Goal: Task Accomplishment & Management: Manage account settings

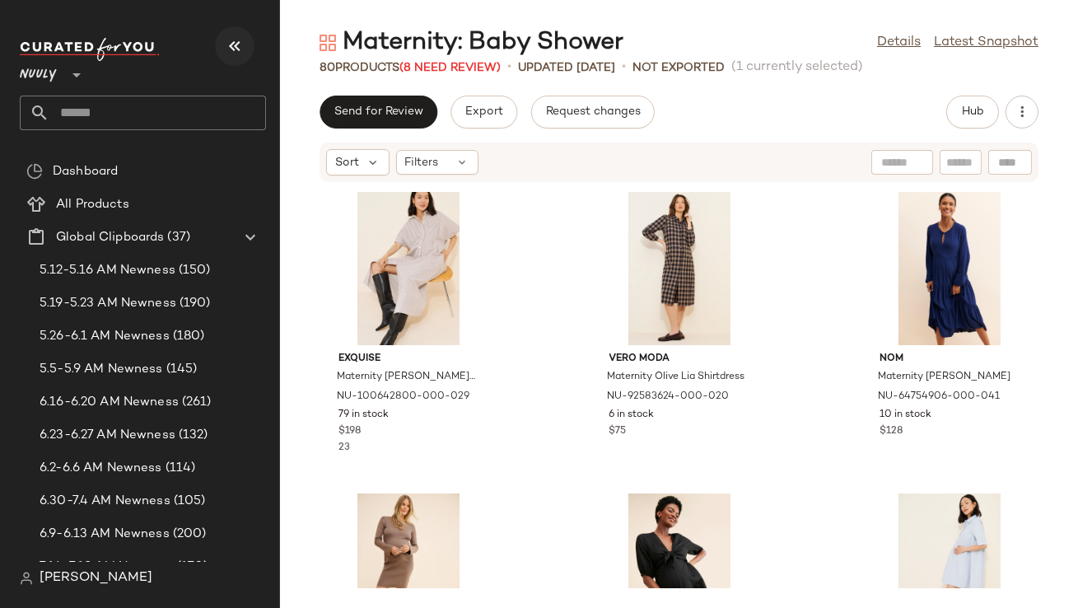
click at [240, 49] on icon "button" at bounding box center [235, 46] width 20 height 20
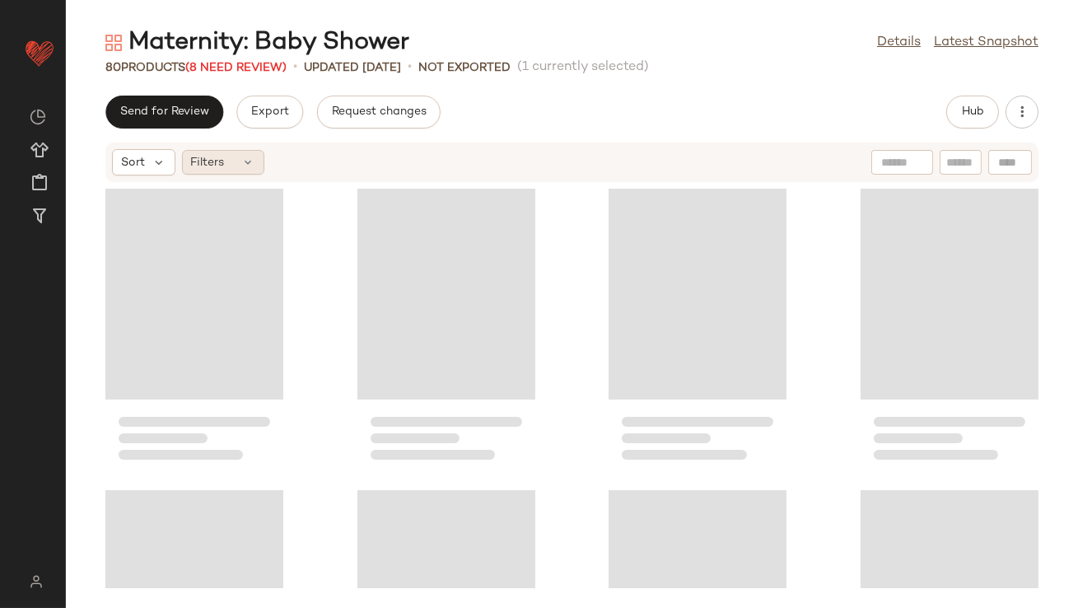
click at [252, 165] on icon at bounding box center [248, 162] width 13 height 13
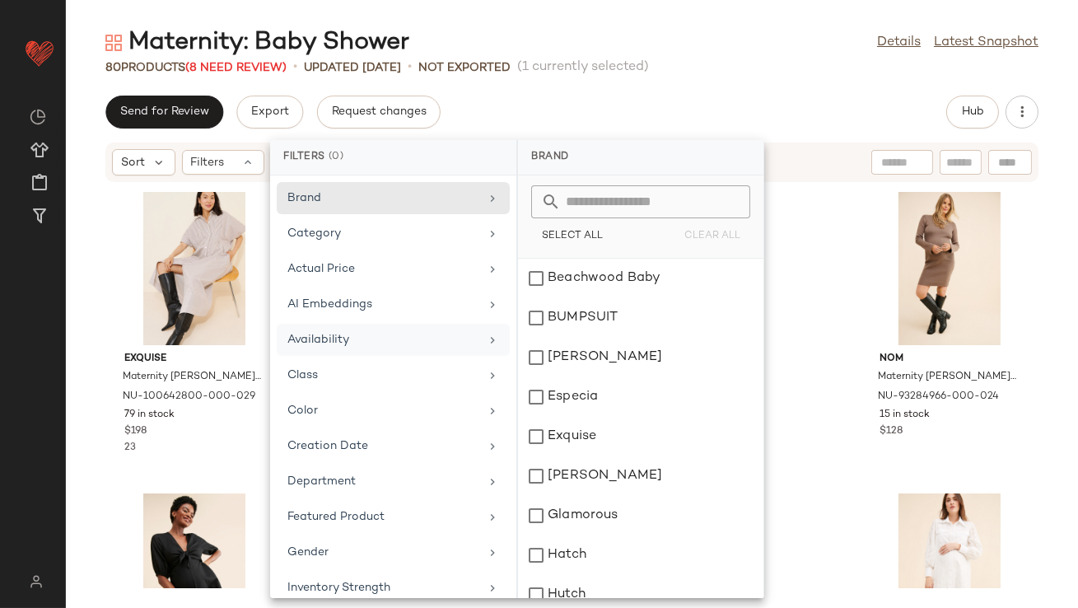
click at [341, 337] on div "Availability" at bounding box center [383, 339] width 192 height 17
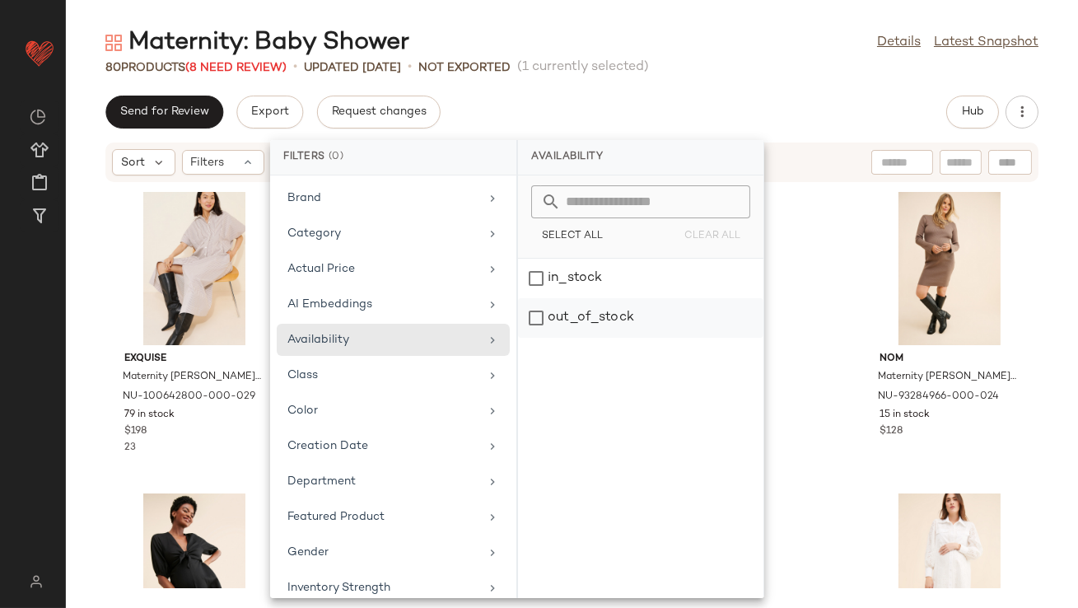
click at [591, 309] on div "out_of_stock" at bounding box center [640, 318] width 245 height 40
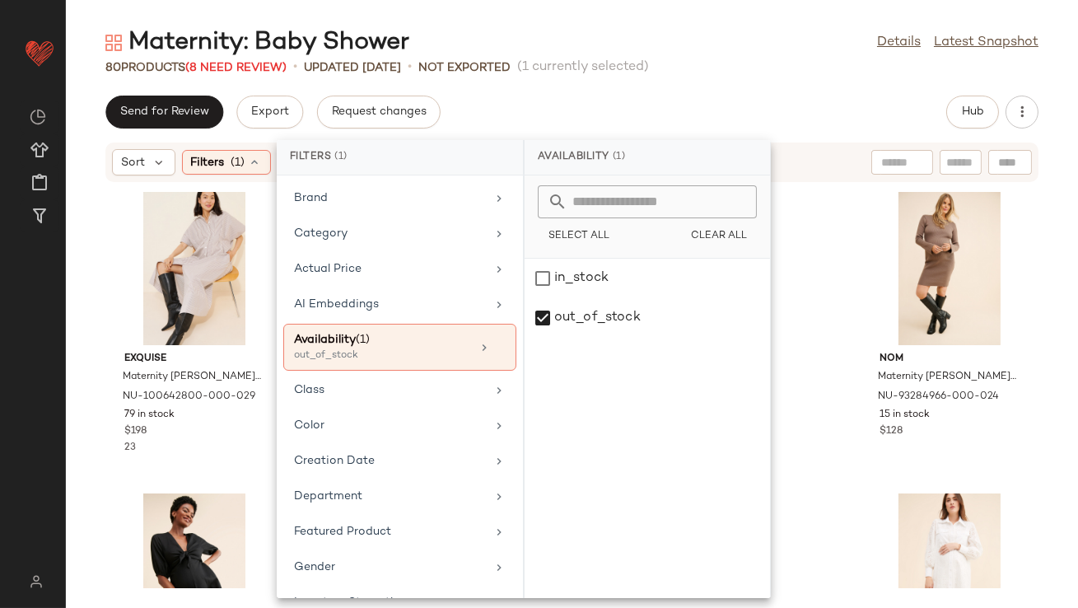
click at [756, 70] on div "80 Products (8 Need Review) • updated Aug 13th • Not Exported (1 currently sele…" at bounding box center [572, 67] width 1012 height 16
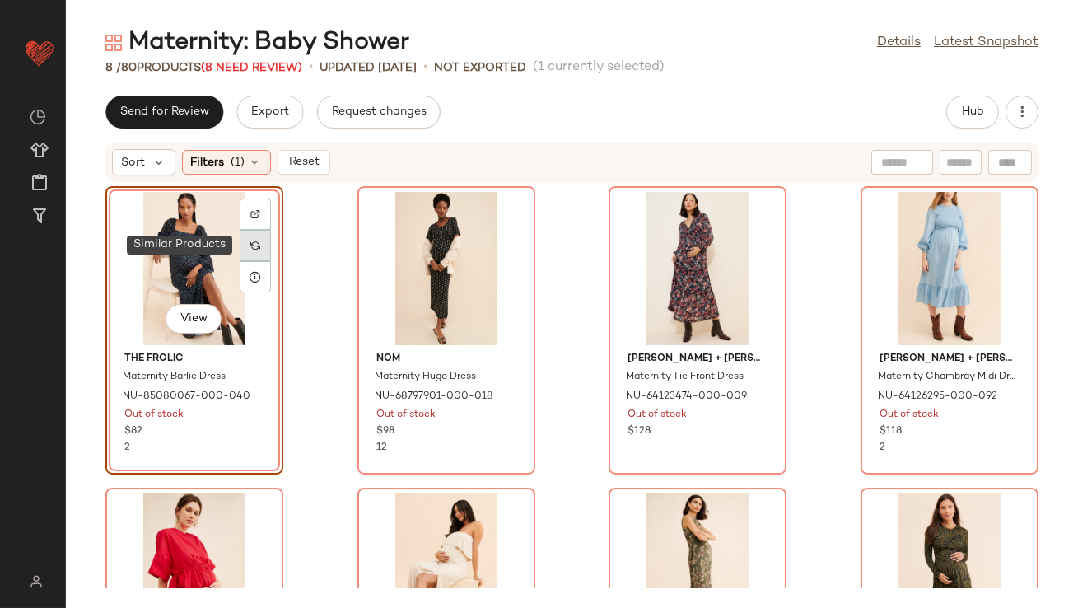
click at [250, 241] on div at bounding box center [255, 245] width 31 height 31
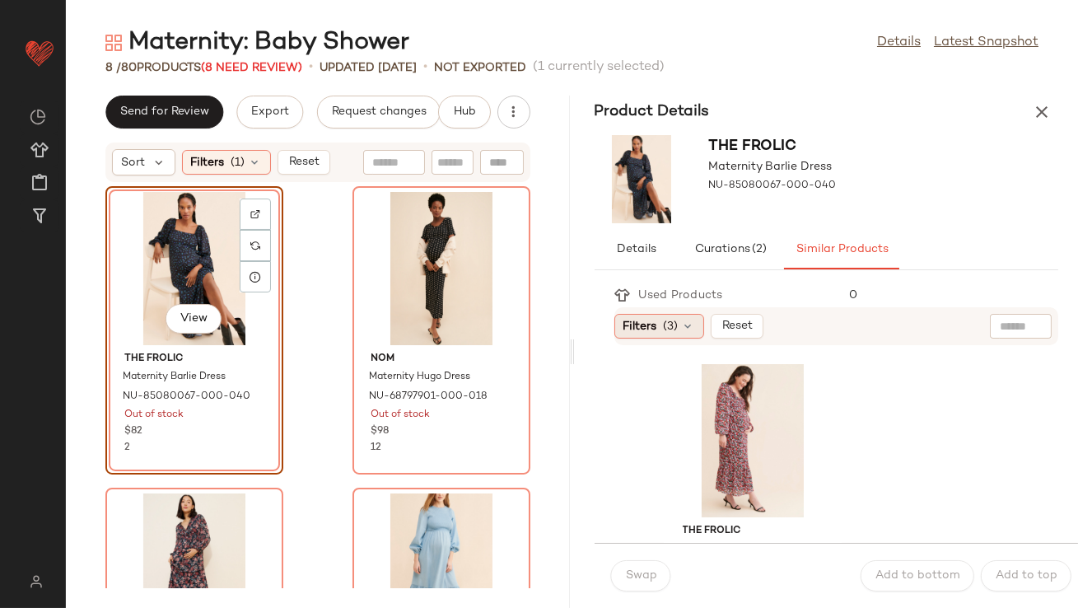
click at [656, 326] on span "Filters" at bounding box center [641, 326] width 34 height 17
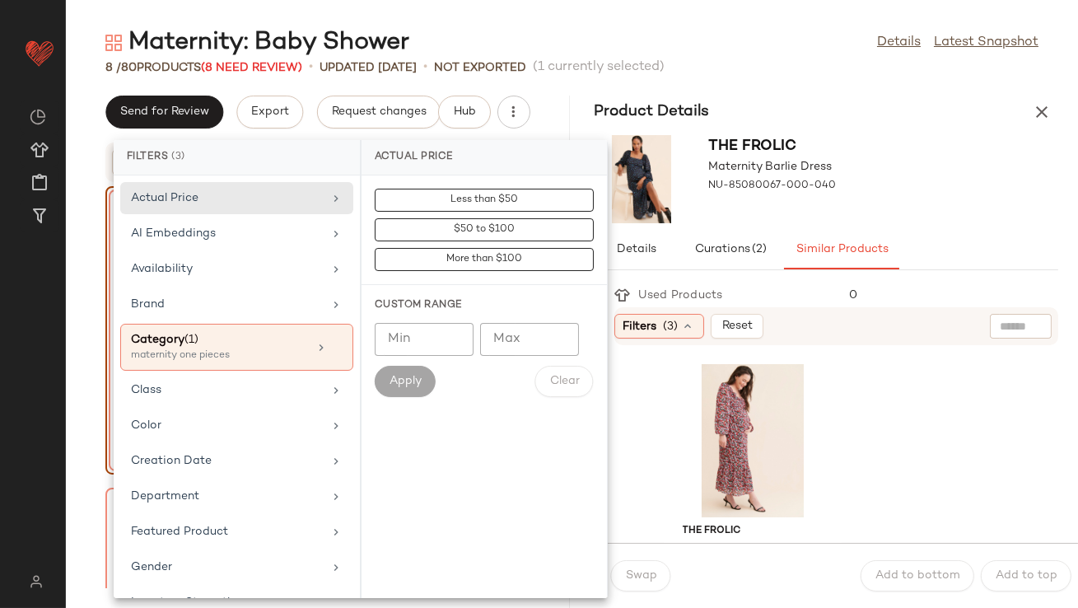
click at [858, 129] on div "The Frolic Maternity Barlie Dress NU-85080067-000-040" at bounding box center [827, 178] width 504 height 101
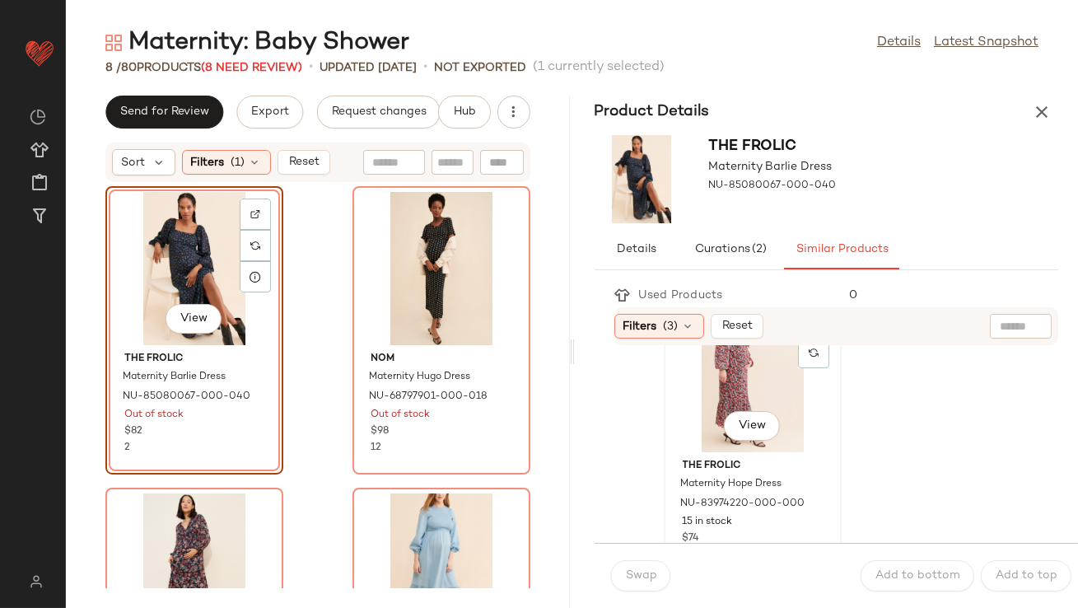
scroll to position [68, 0]
click at [703, 399] on div "View" at bounding box center [753, 373] width 166 height 153
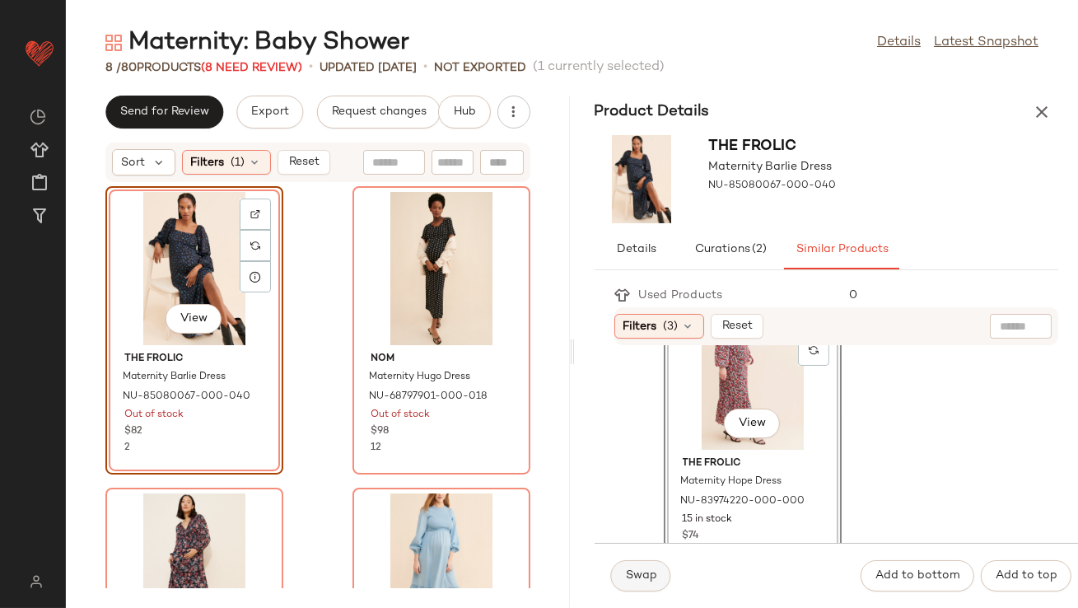
click at [636, 583] on button "Swap" at bounding box center [641, 575] width 60 height 31
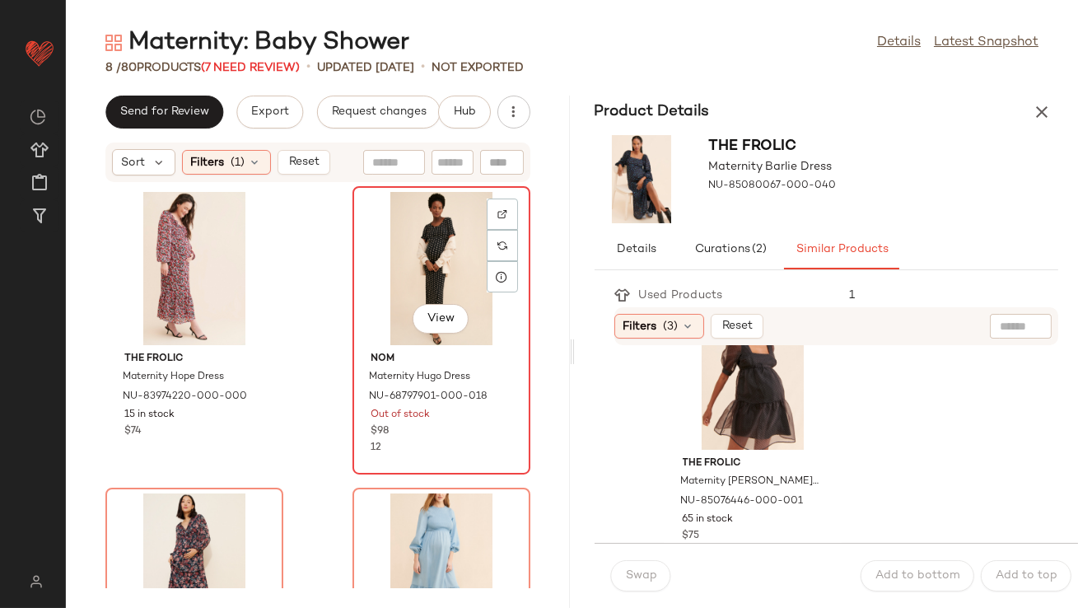
click at [401, 272] on div "View" at bounding box center [441, 268] width 166 height 153
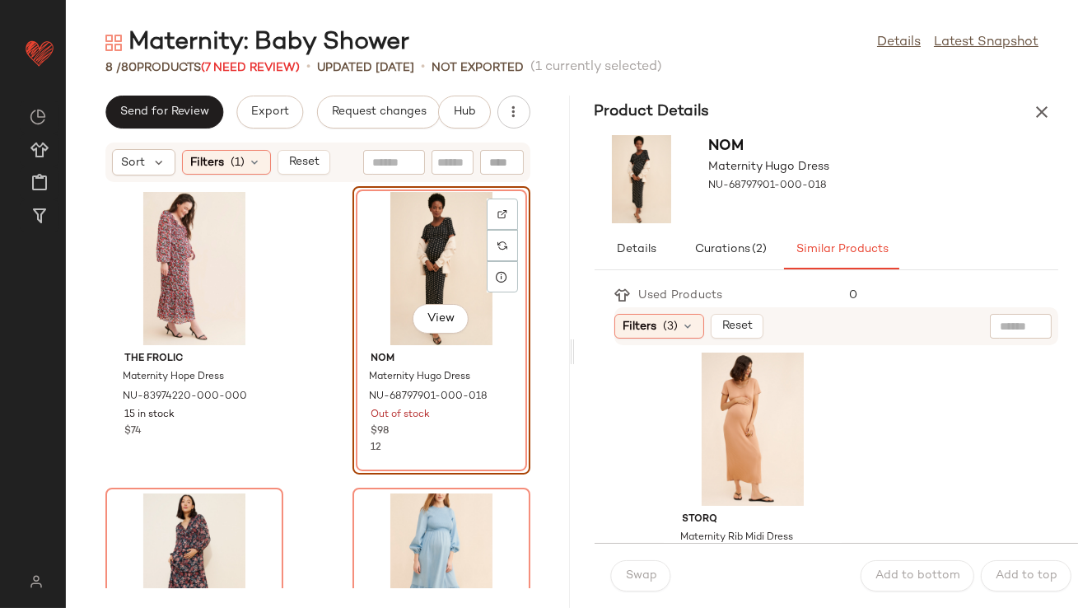
scroll to position [306, 0]
click at [698, 453] on div "View" at bounding box center [753, 436] width 166 height 153
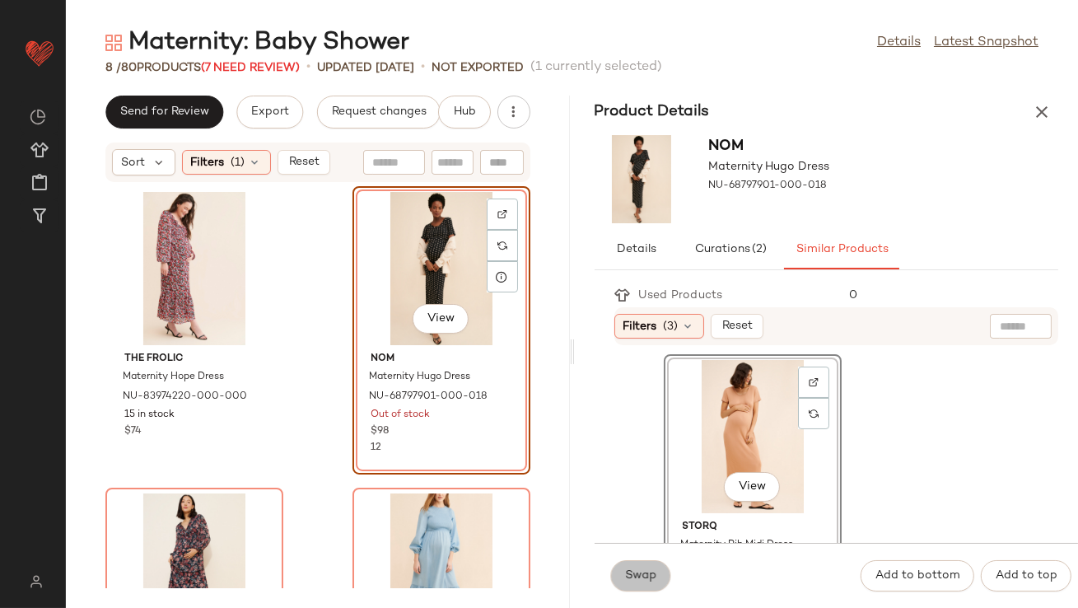
click at [642, 569] on span "Swap" at bounding box center [641, 575] width 32 height 13
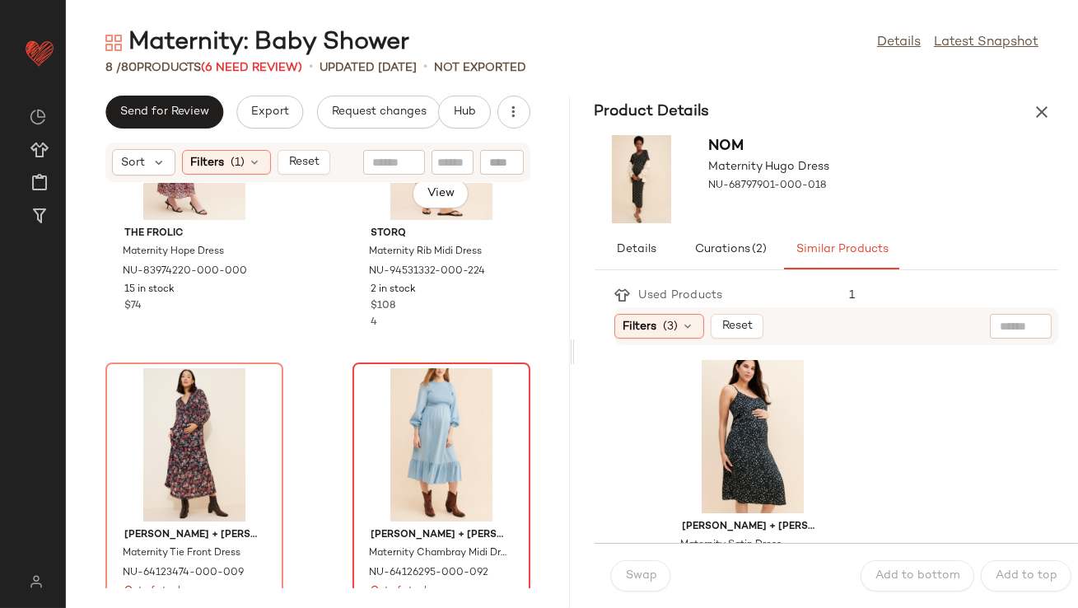
scroll to position [161, 0]
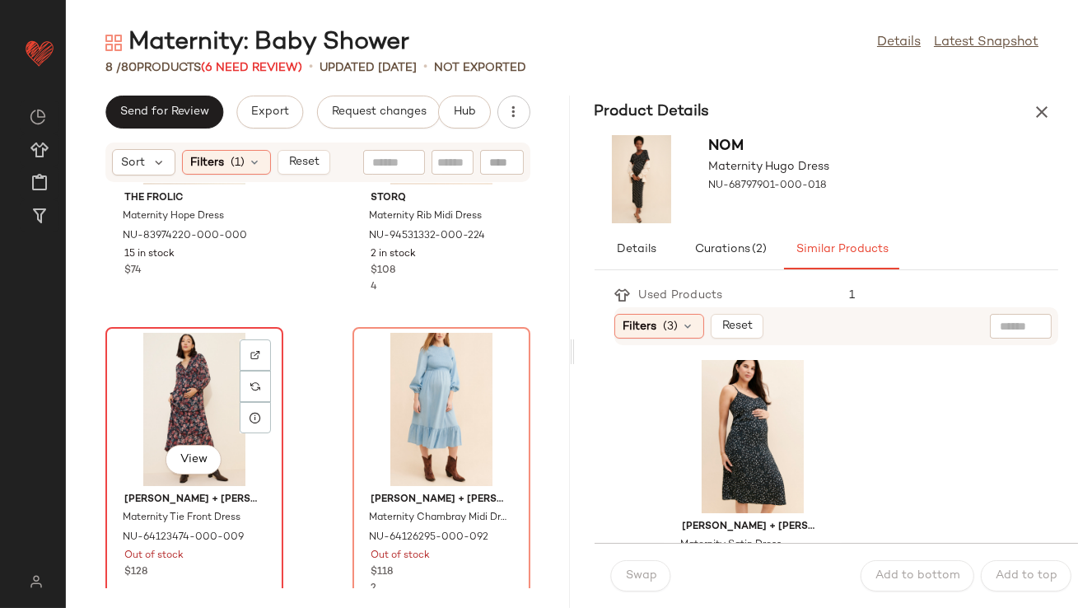
click at [172, 374] on div "View" at bounding box center [194, 409] width 166 height 153
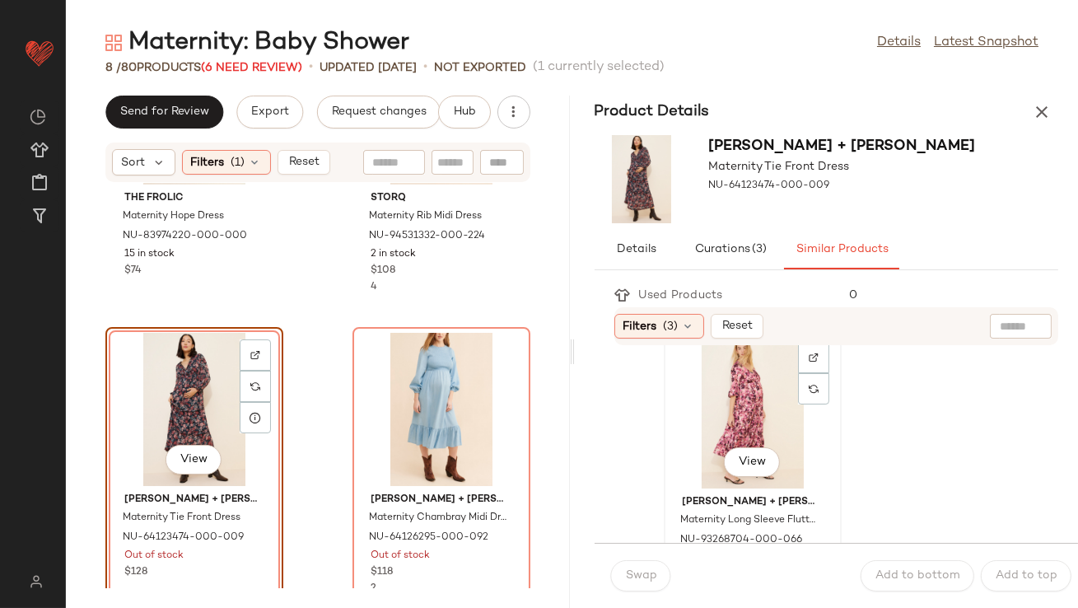
scroll to position [32, 0]
click at [705, 418] on div "View" at bounding box center [753, 408] width 166 height 153
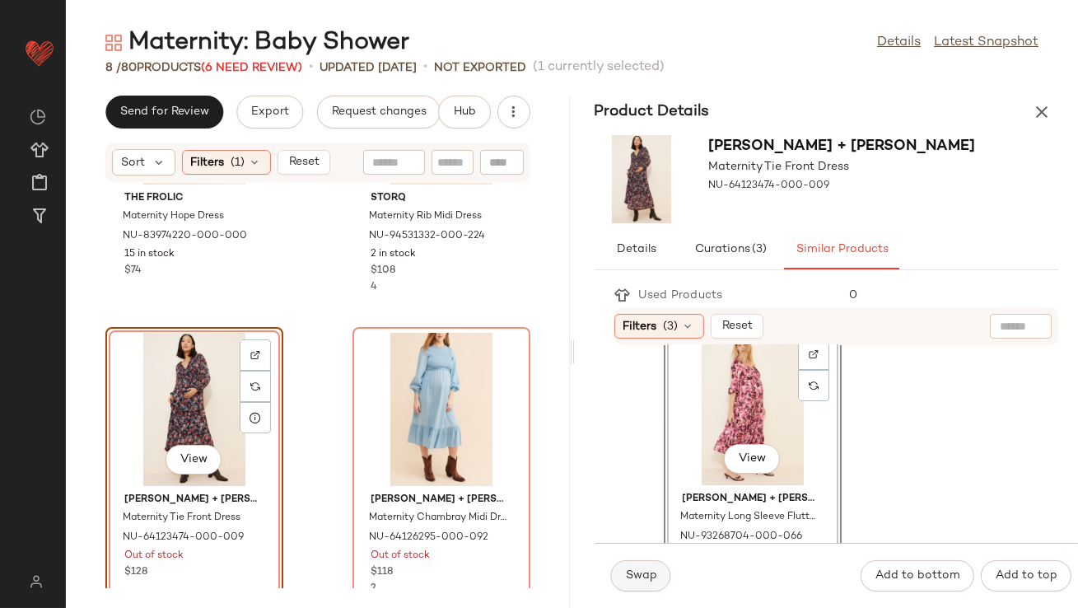
click at [639, 560] on button "Swap" at bounding box center [641, 575] width 60 height 31
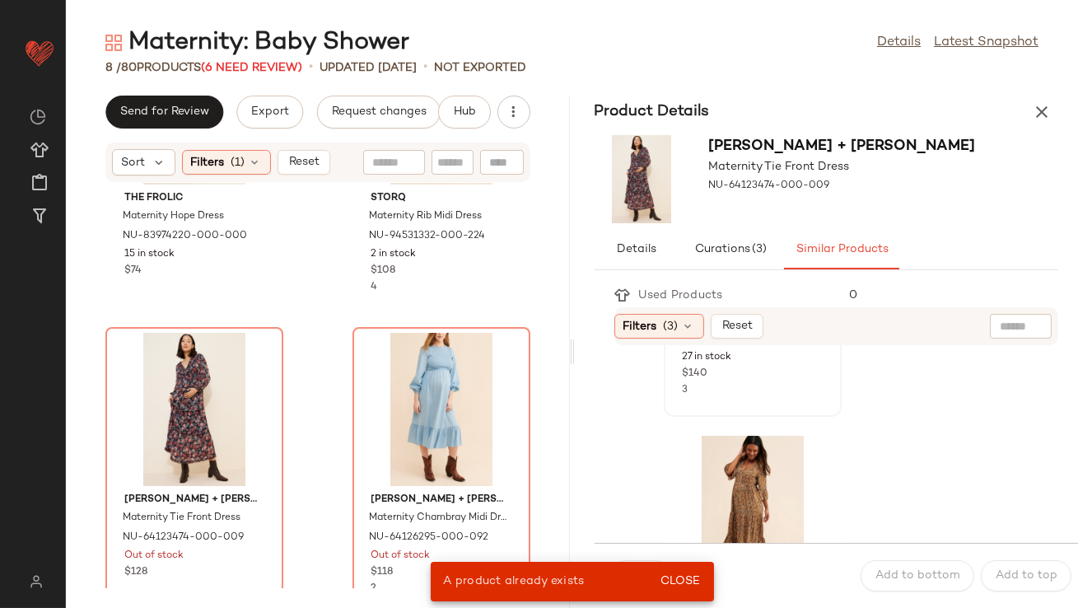
scroll to position [348, 0]
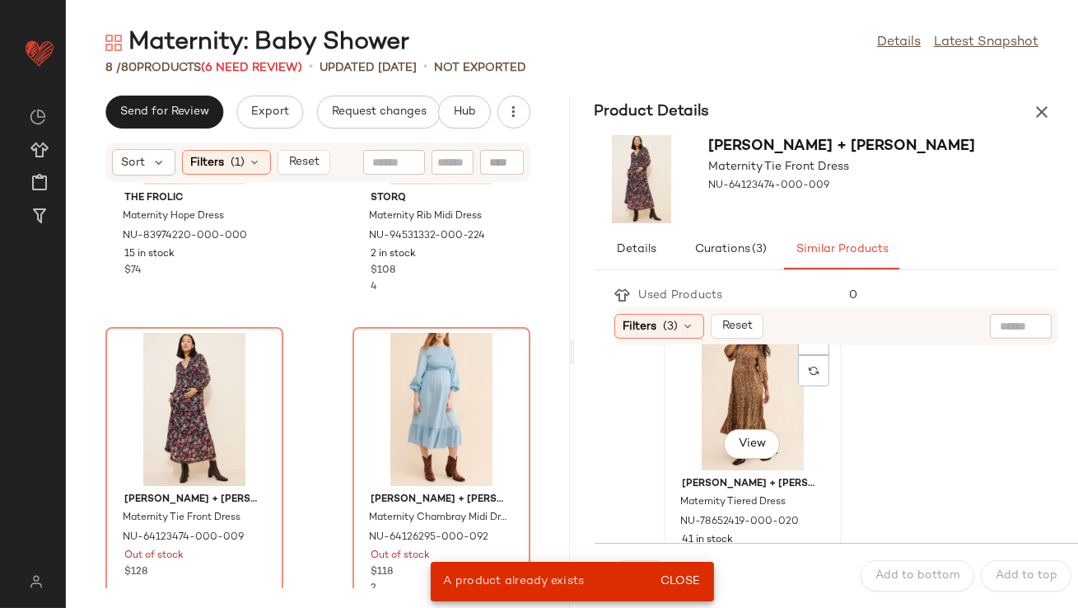
click at [718, 401] on div "View" at bounding box center [753, 393] width 166 height 153
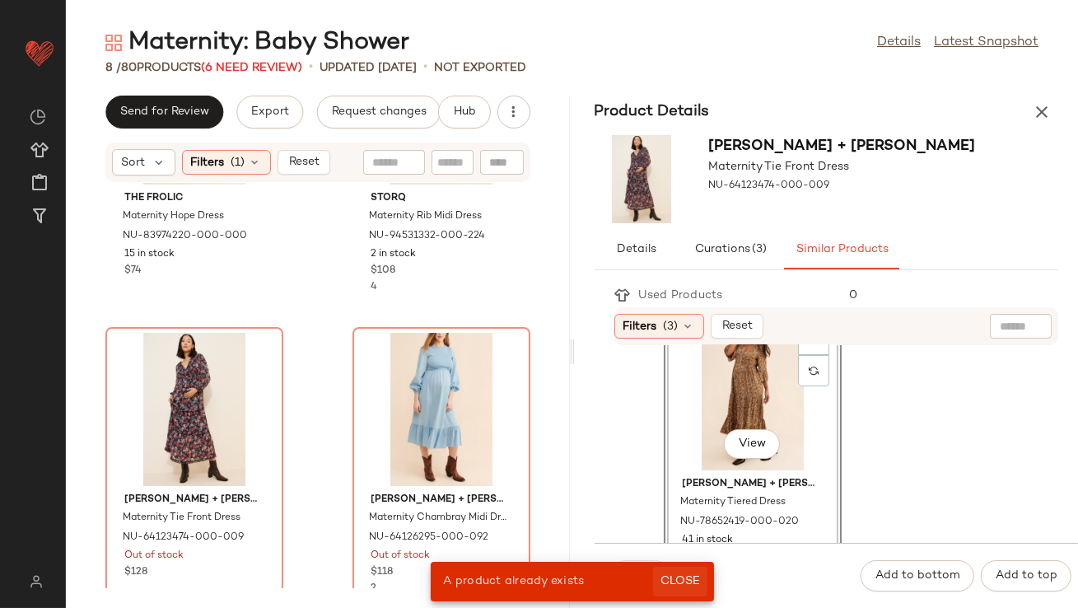
click at [685, 576] on span "Close" at bounding box center [680, 581] width 40 height 13
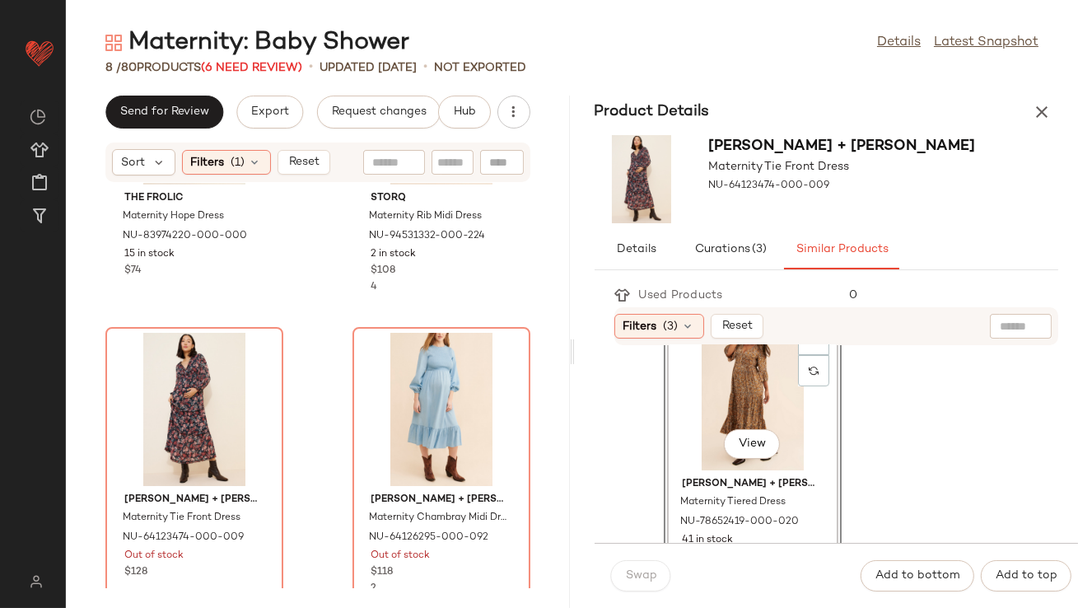
click at [660, 577] on div "Swap" at bounding box center [641, 575] width 60 height 31
click at [207, 385] on div "View" at bounding box center [194, 409] width 166 height 153
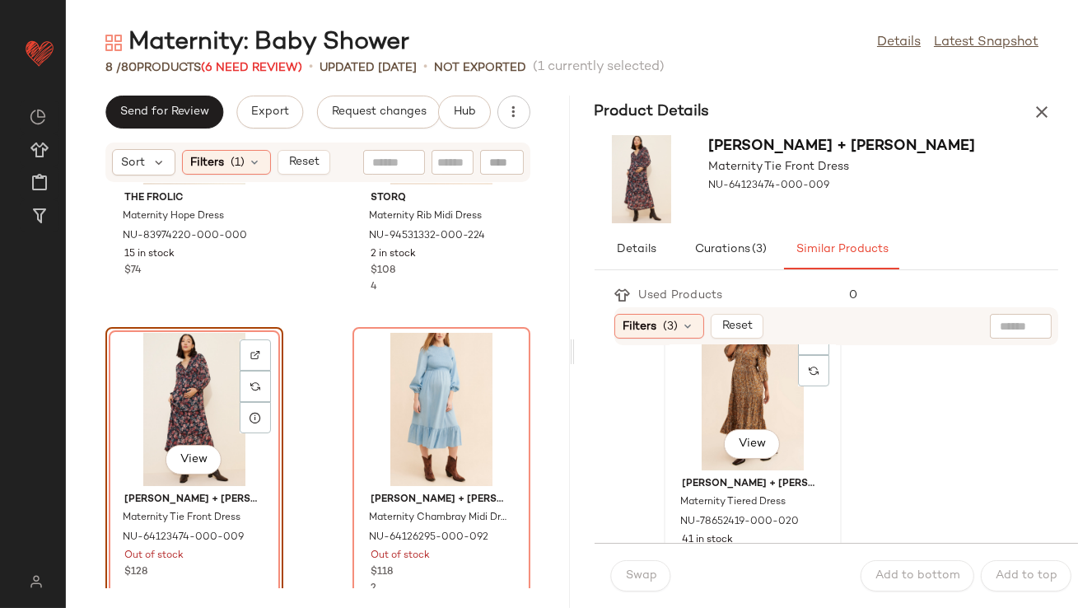
click at [706, 384] on div "View" at bounding box center [753, 393] width 166 height 153
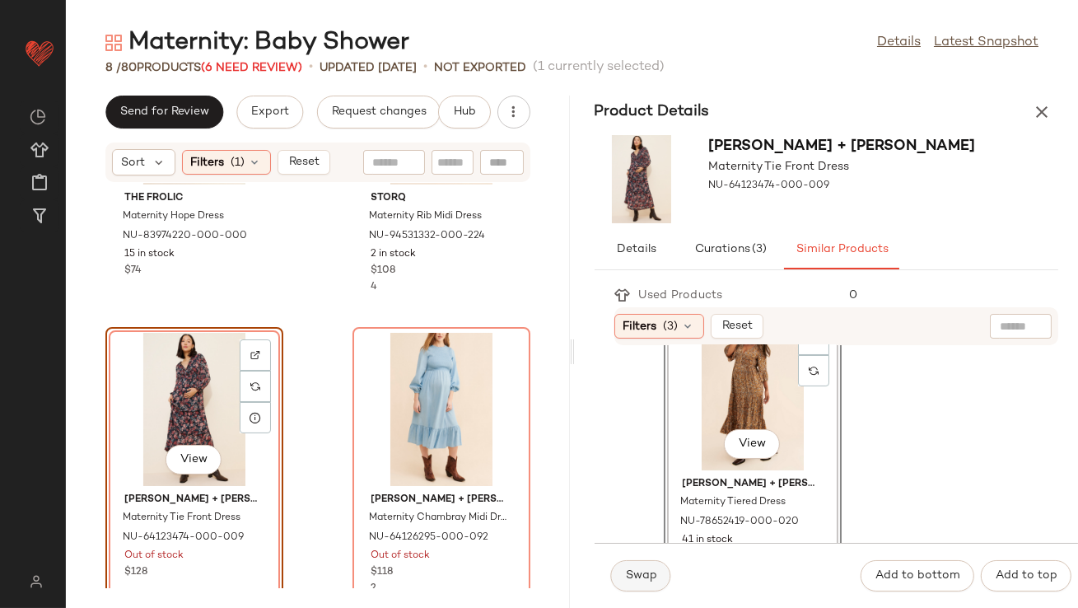
click at [633, 565] on button "Swap" at bounding box center [641, 575] width 60 height 31
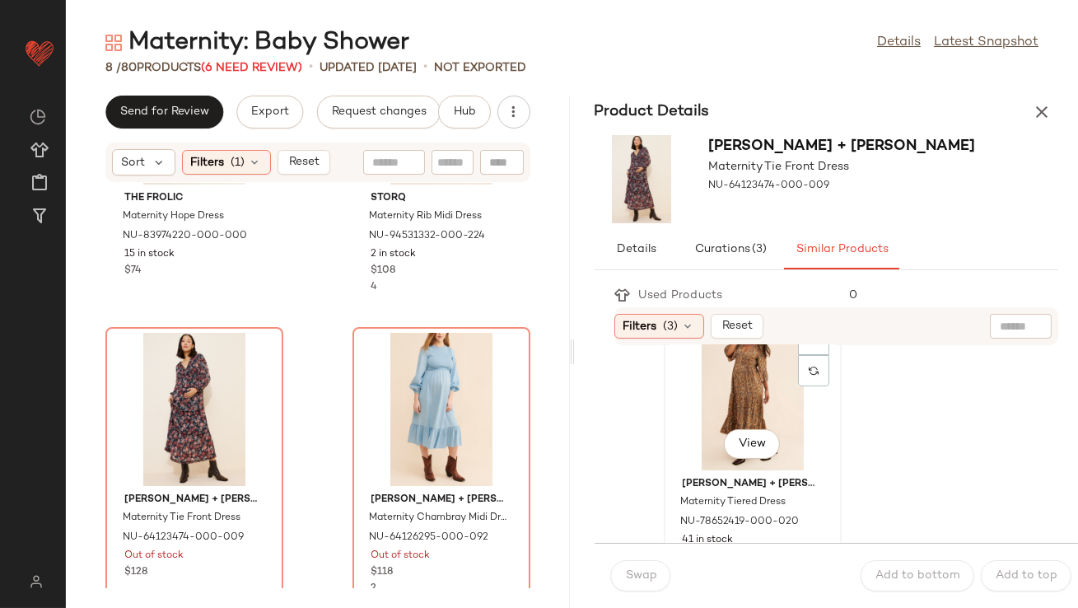
click at [710, 435] on div "View" at bounding box center [753, 393] width 166 height 153
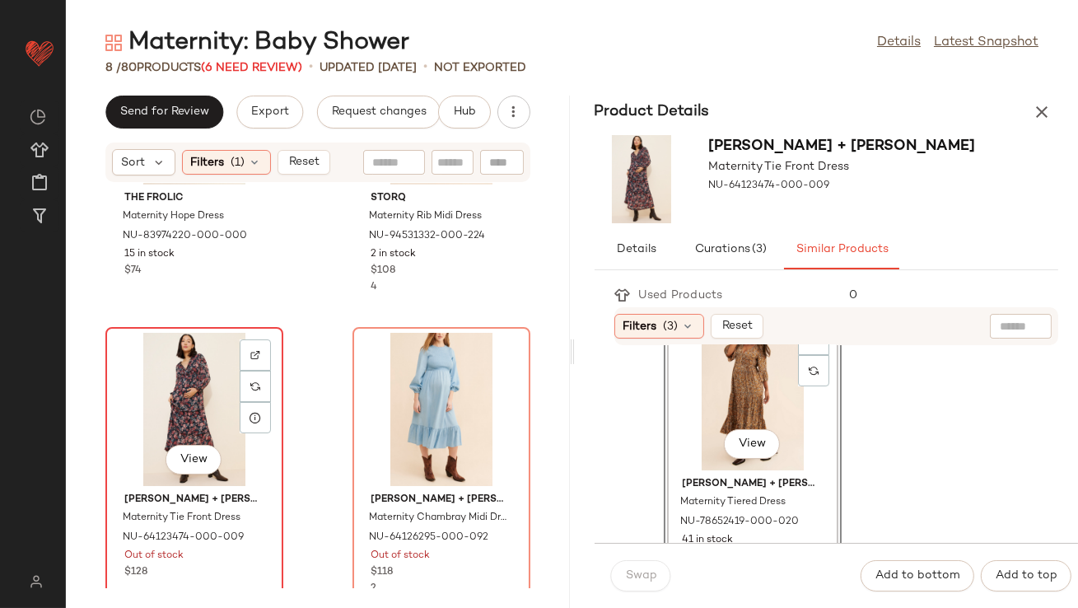
click at [188, 412] on div "View" at bounding box center [194, 409] width 166 height 153
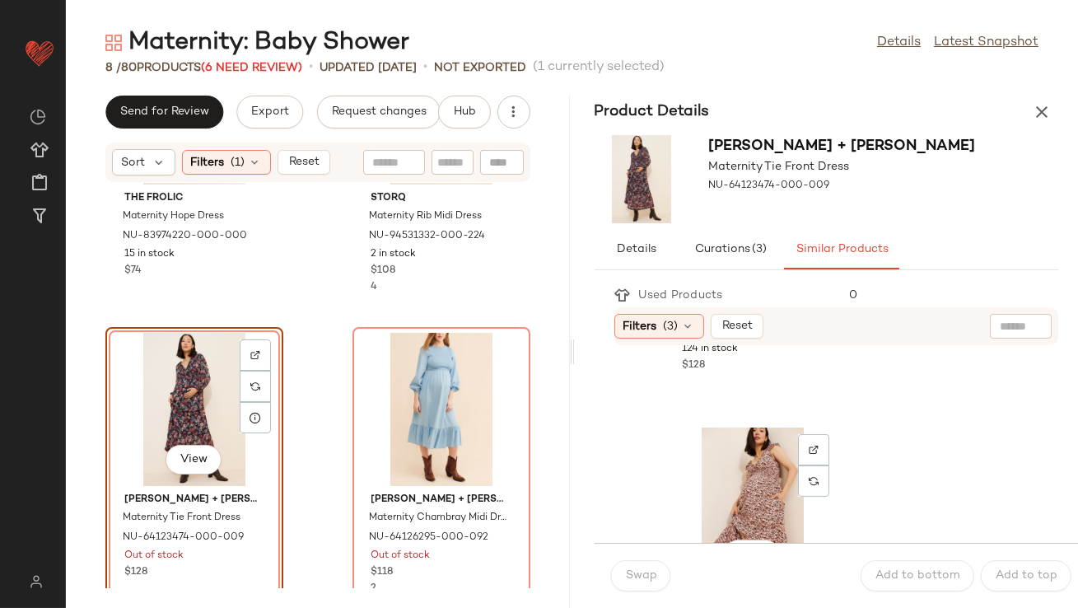
scroll to position [880, 0]
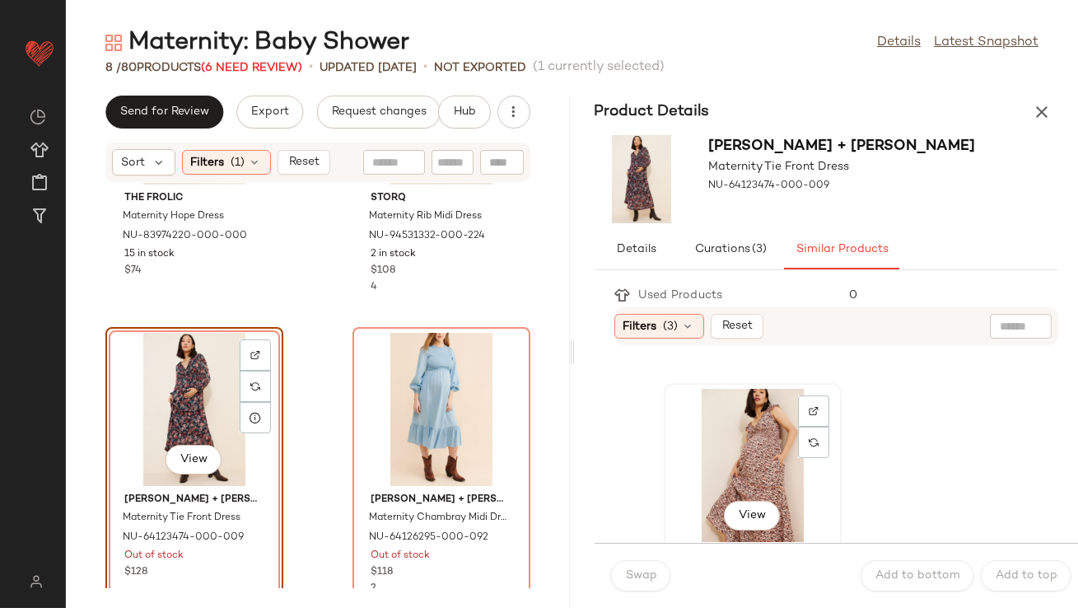
click at [722, 470] on div "View" at bounding box center [753, 465] width 166 height 153
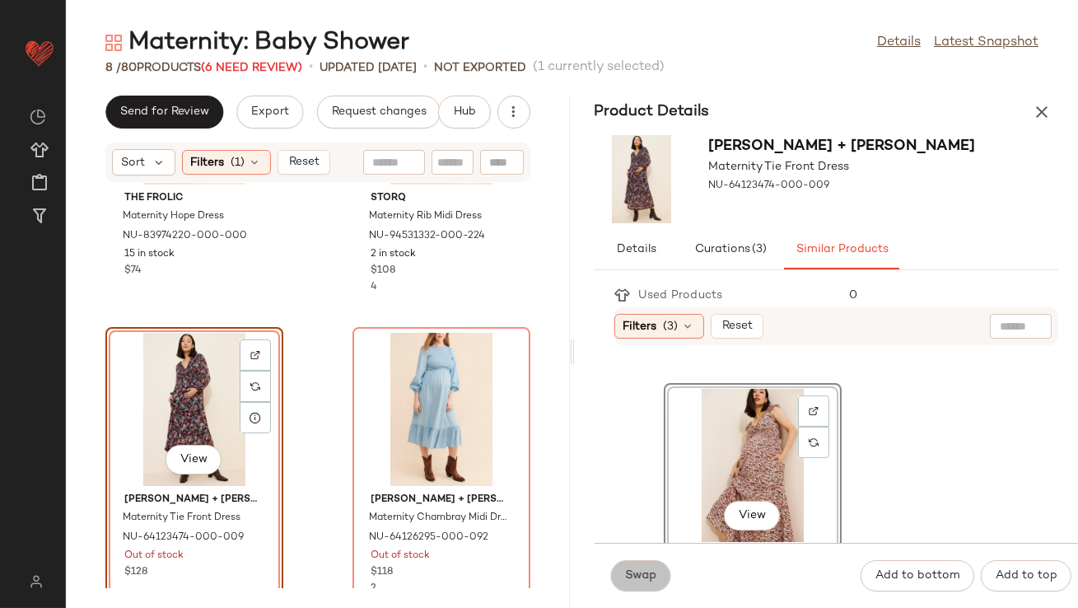
click at [652, 578] on span "Swap" at bounding box center [641, 575] width 32 height 13
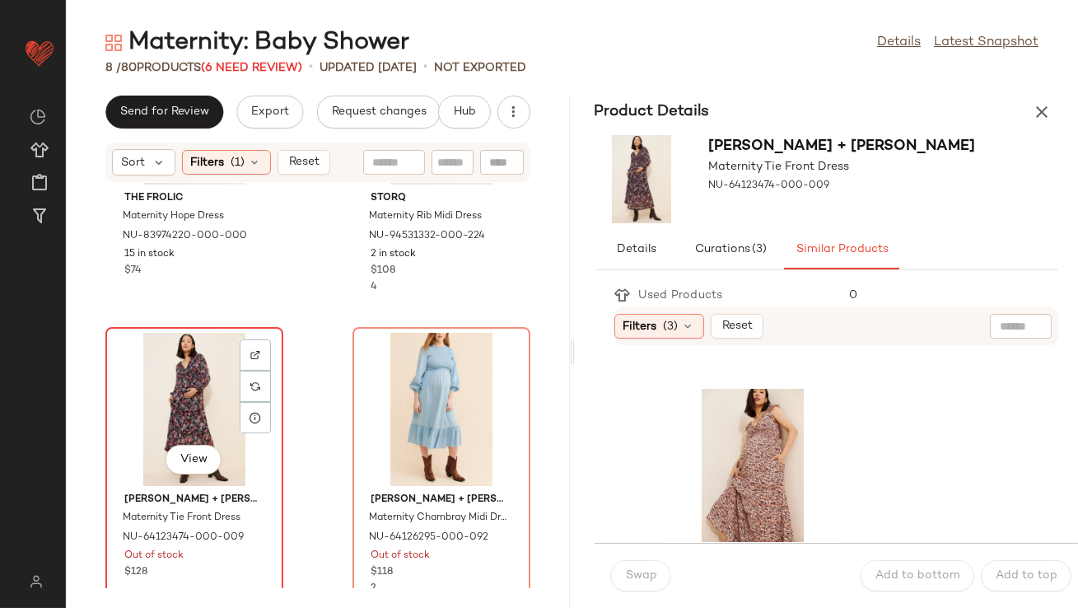
click at [159, 441] on div "View" at bounding box center [194, 409] width 166 height 153
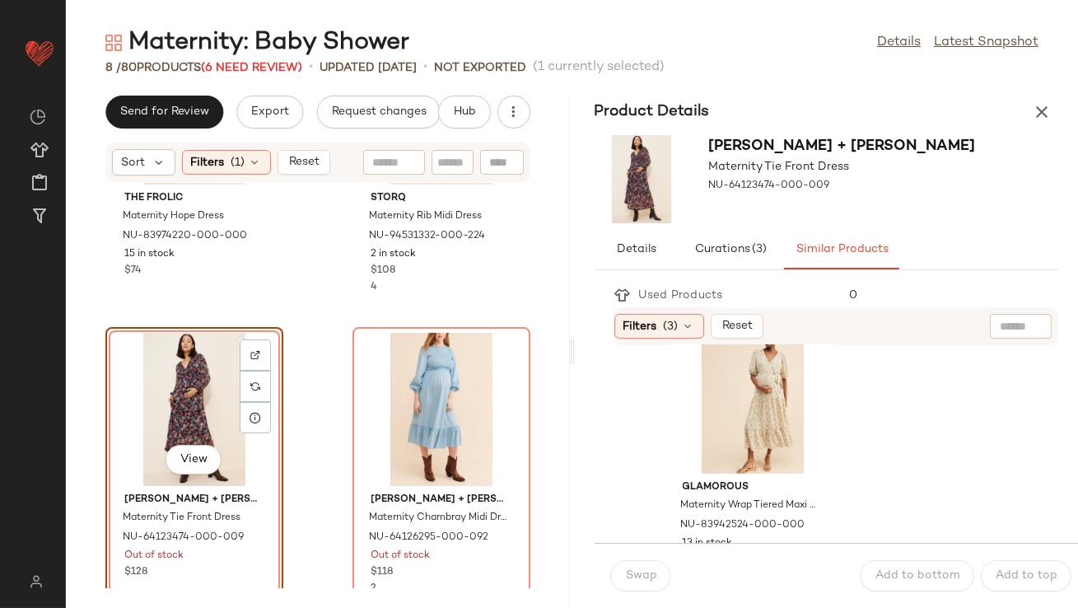
scroll to position [1256, 0]
click at [745, 385] on div "View" at bounding box center [753, 390] width 166 height 153
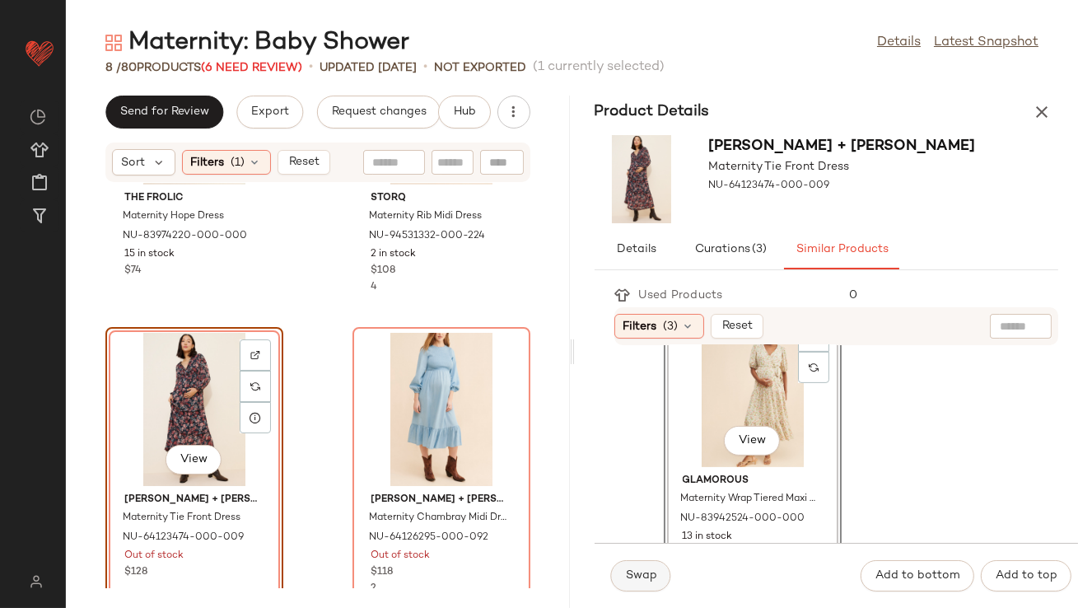
click at [625, 577] on span "Swap" at bounding box center [641, 575] width 32 height 13
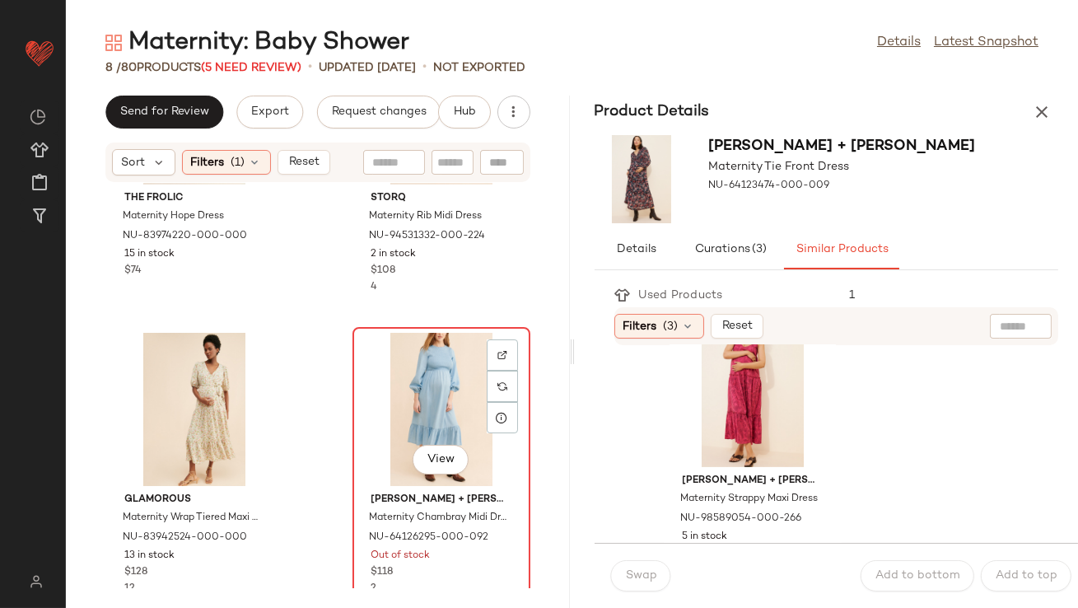
click at [426, 384] on div "View" at bounding box center [441, 409] width 166 height 153
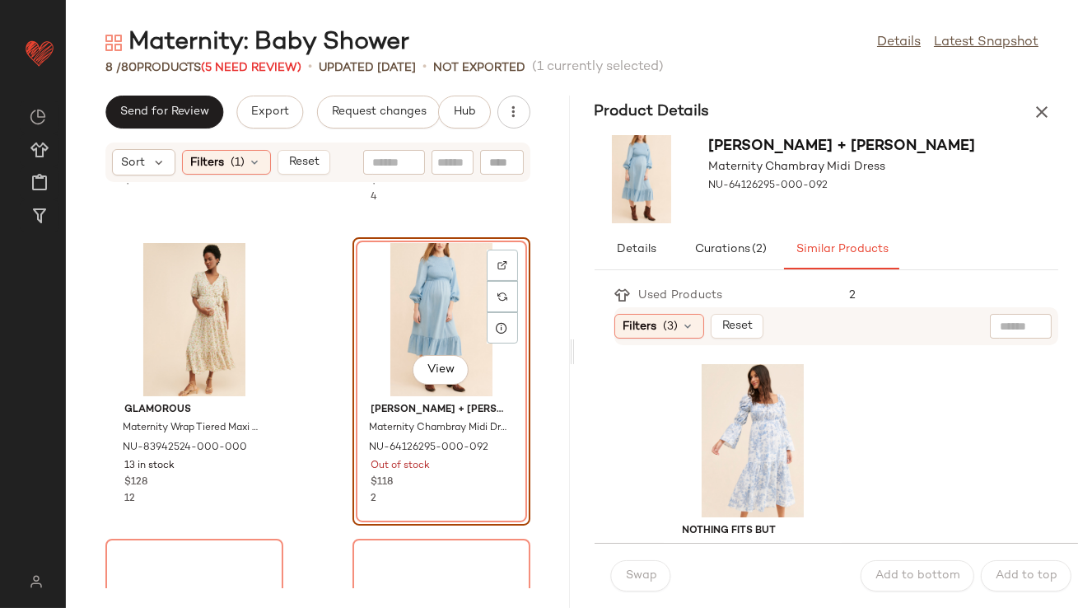
scroll to position [254, 0]
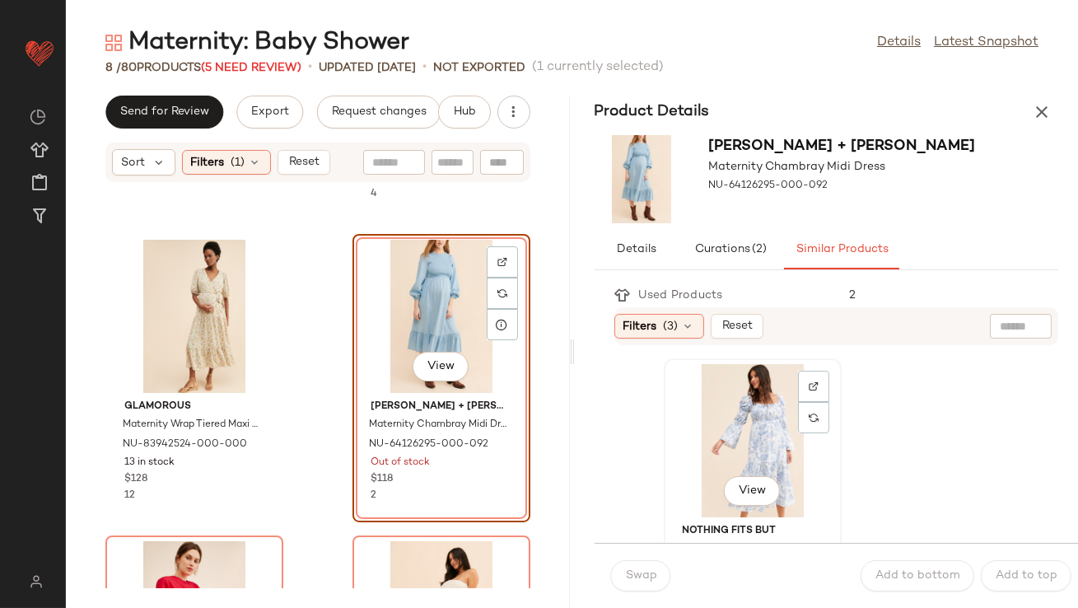
click at [761, 436] on div "View" at bounding box center [753, 440] width 166 height 153
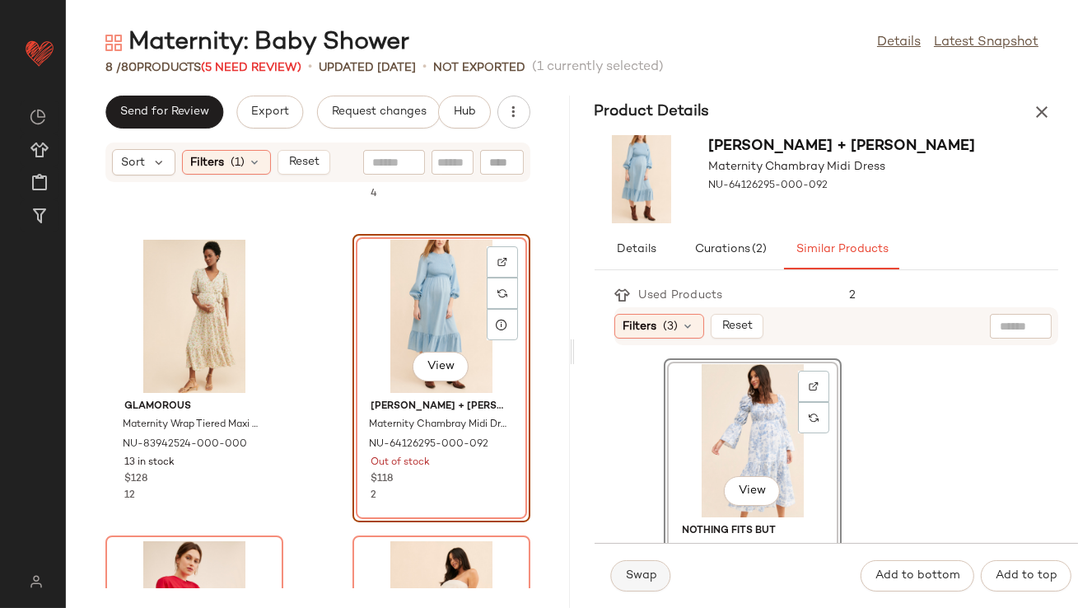
click at [639, 571] on span "Swap" at bounding box center [641, 575] width 32 height 13
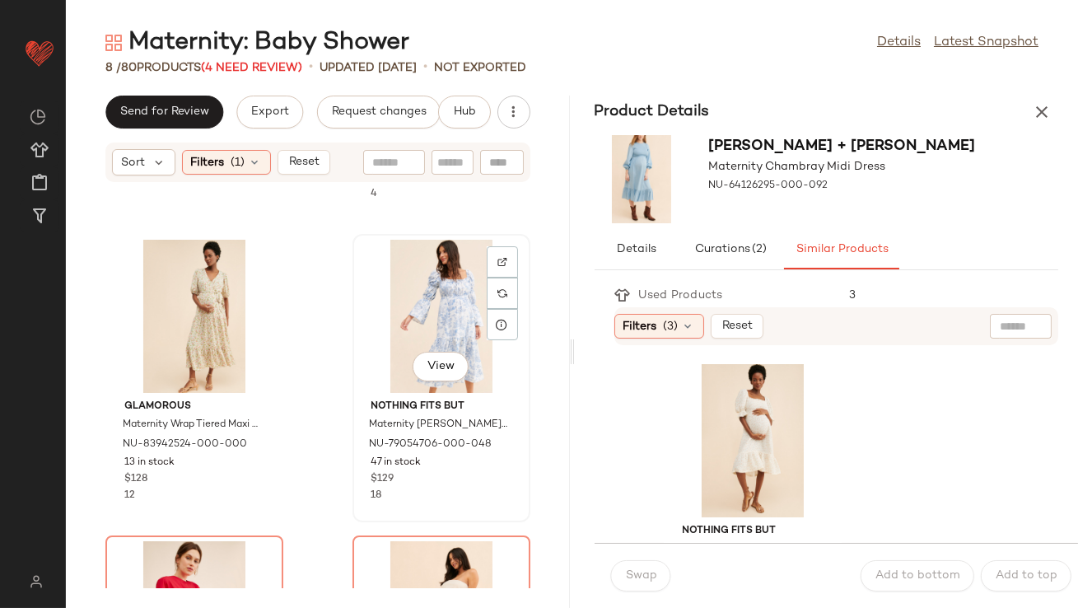
scroll to position [424, 0]
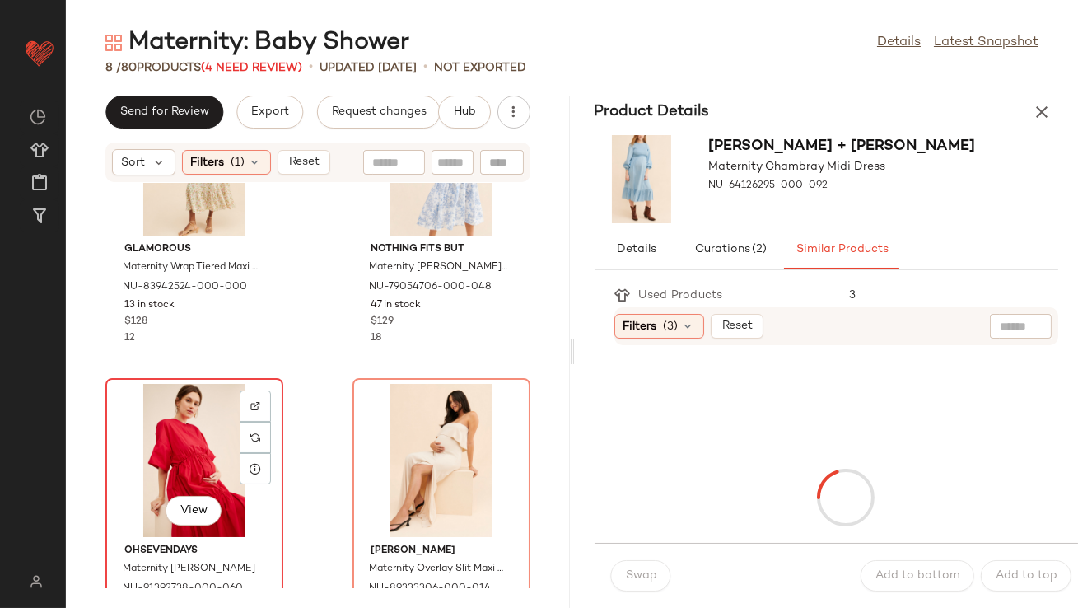
click at [196, 427] on div "View" at bounding box center [194, 460] width 166 height 153
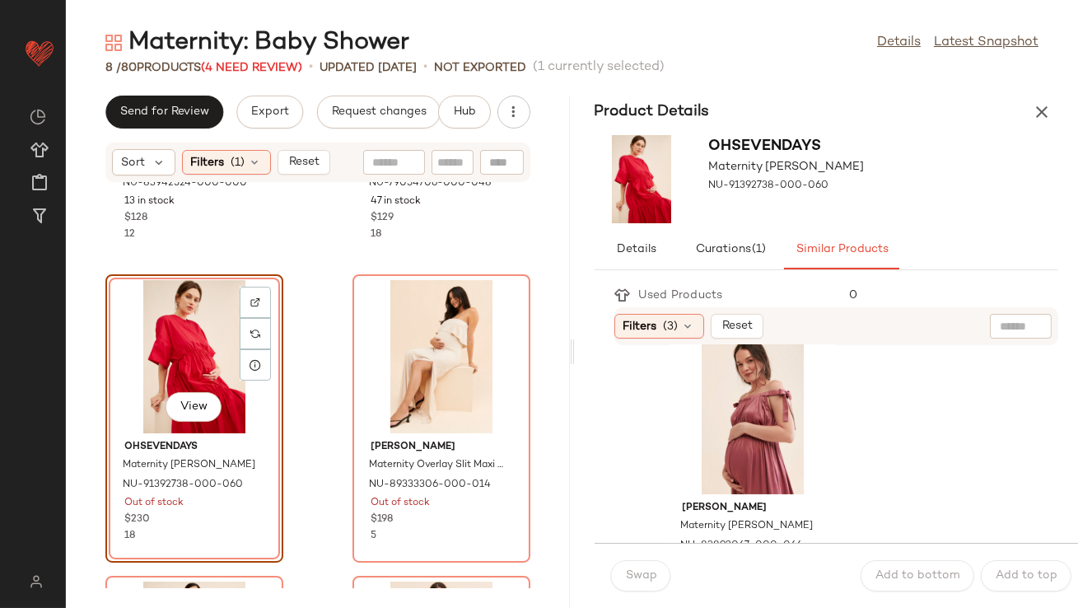
scroll to position [628, 0]
click at [718, 452] on div "View" at bounding box center [753, 415] width 166 height 153
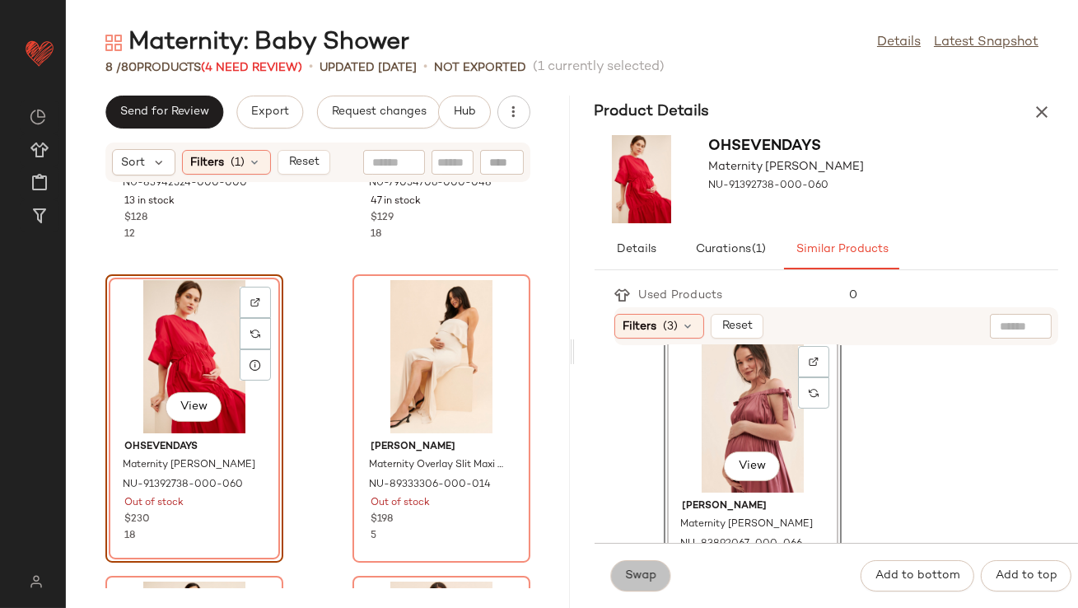
click at [642, 572] on span "Swap" at bounding box center [641, 575] width 32 height 13
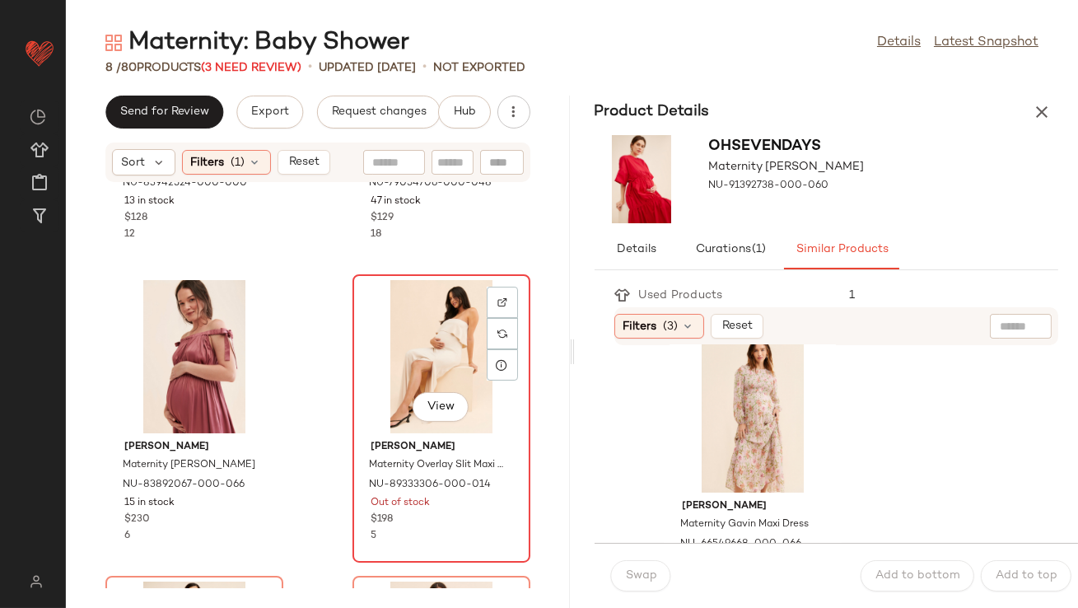
click at [427, 339] on div "View" at bounding box center [441, 356] width 166 height 153
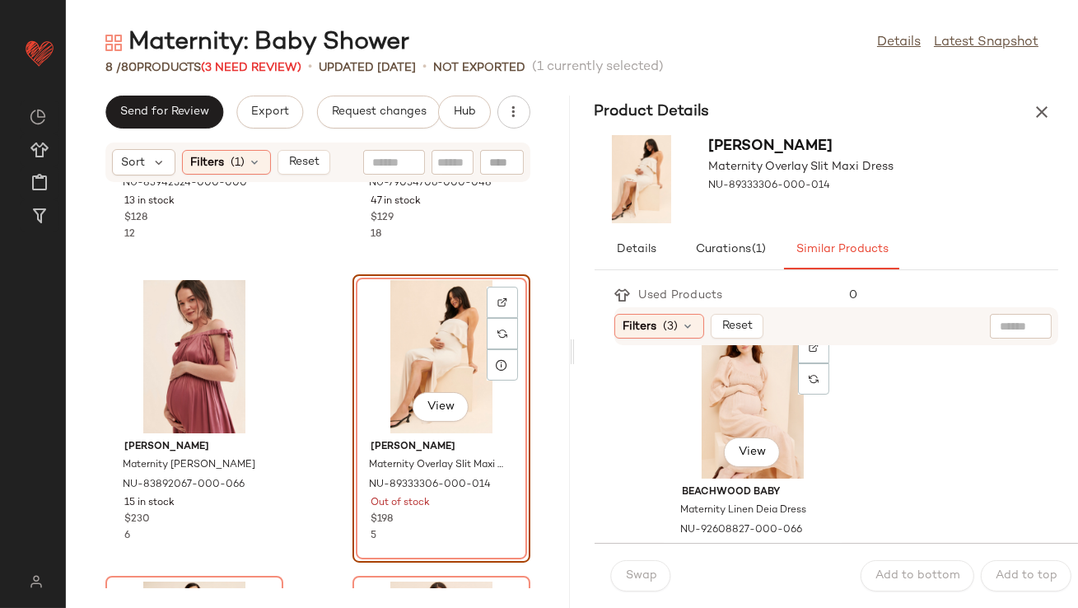
scroll to position [955, 0]
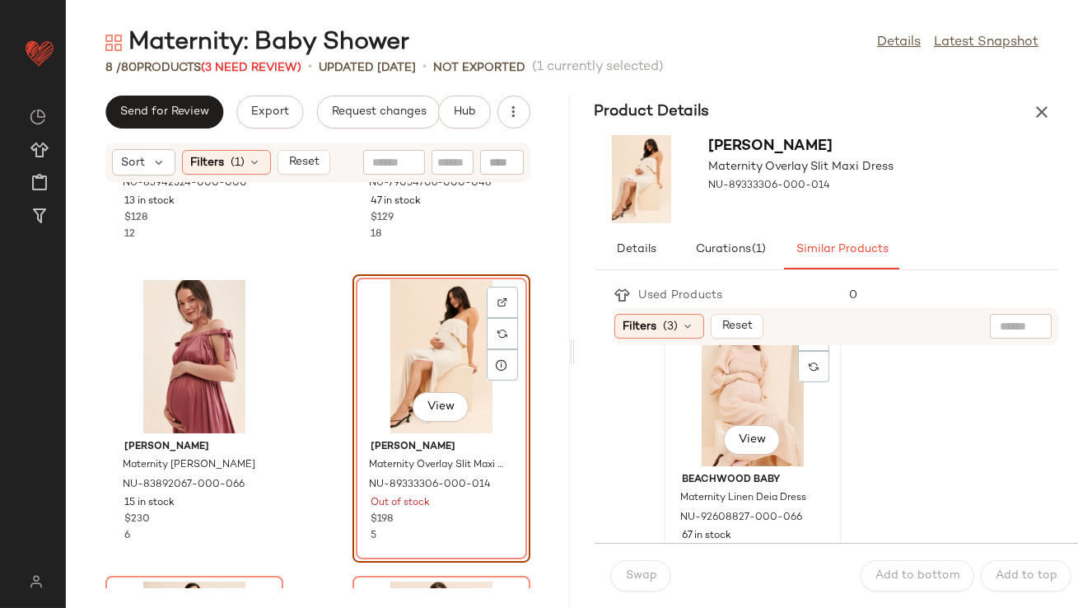
click at [735, 395] on div "View" at bounding box center [753, 389] width 166 height 153
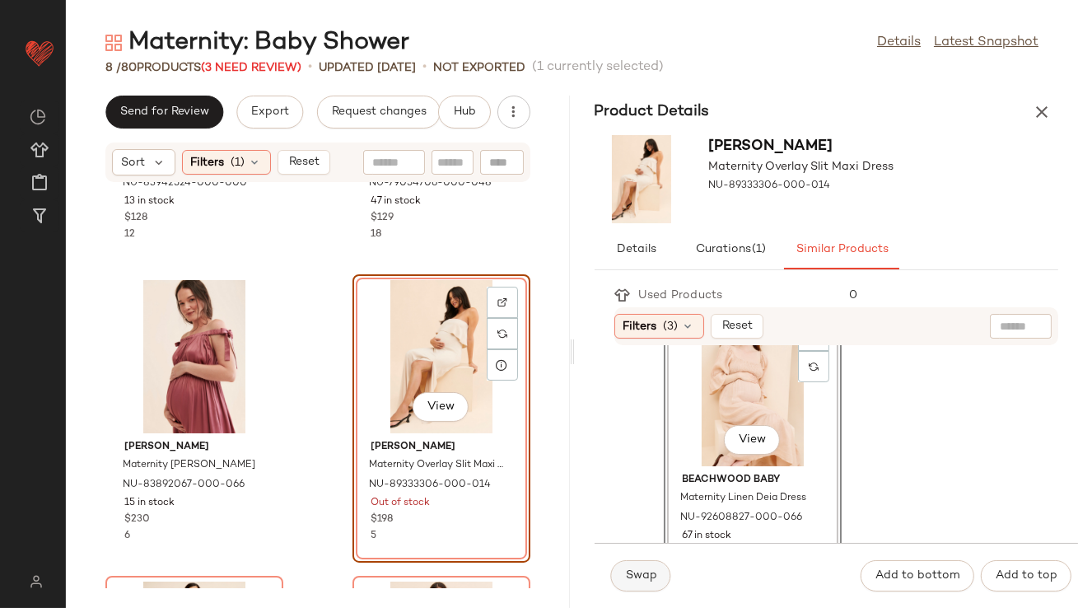
click at [645, 568] on button "Swap" at bounding box center [641, 575] width 60 height 31
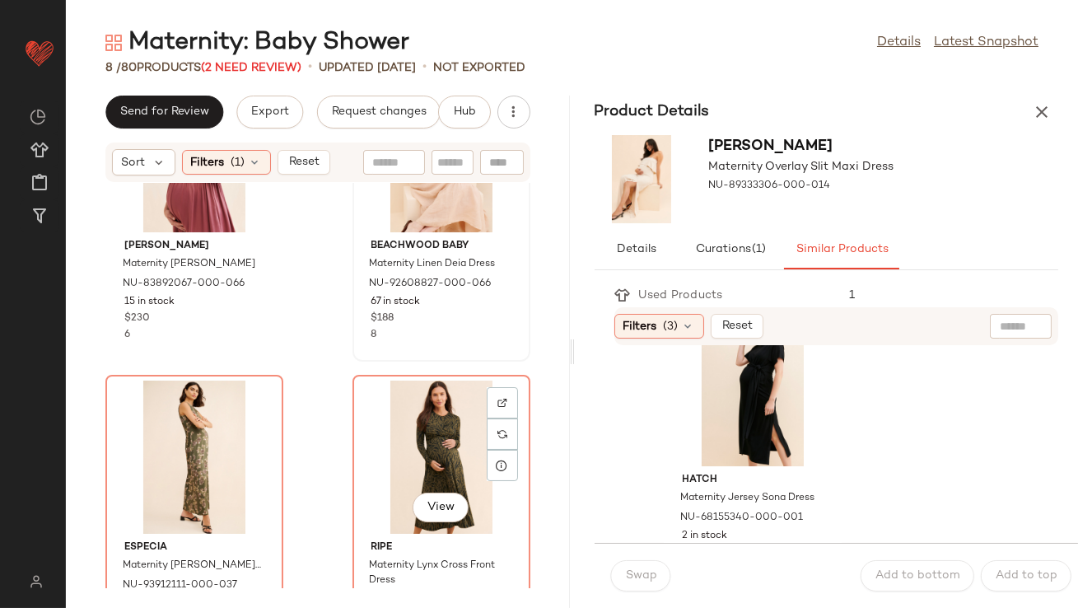
scroll to position [778, 0]
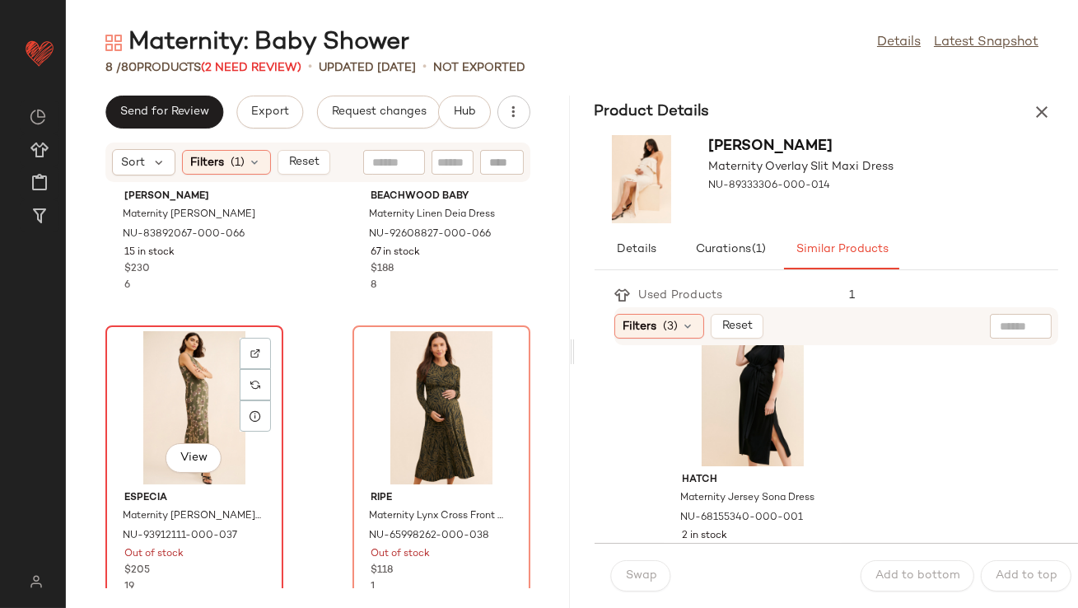
click at [173, 378] on div "View" at bounding box center [194, 407] width 166 height 153
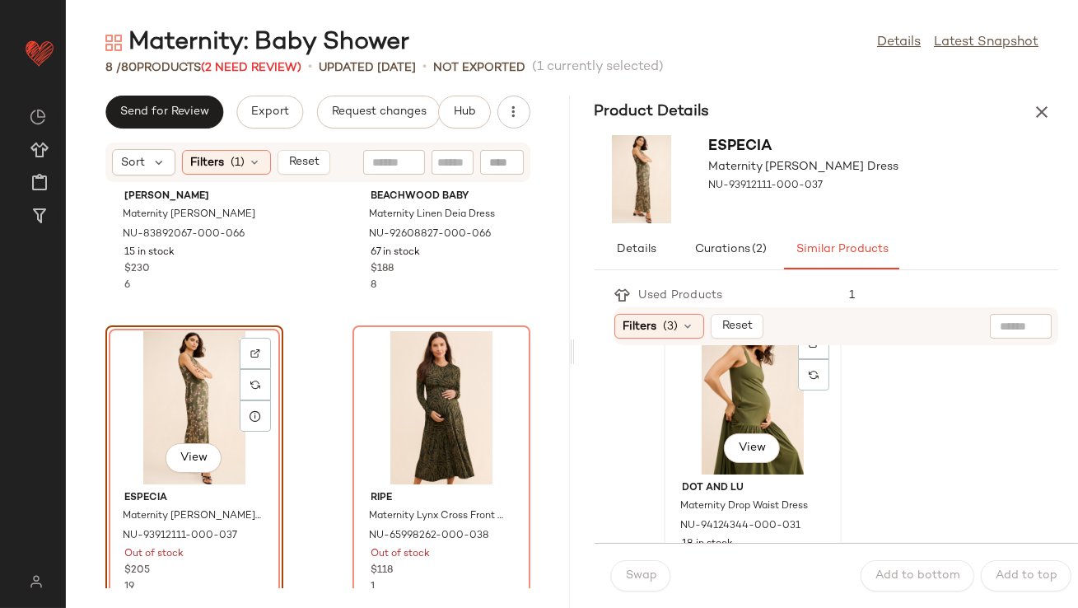
scroll to position [49, 0]
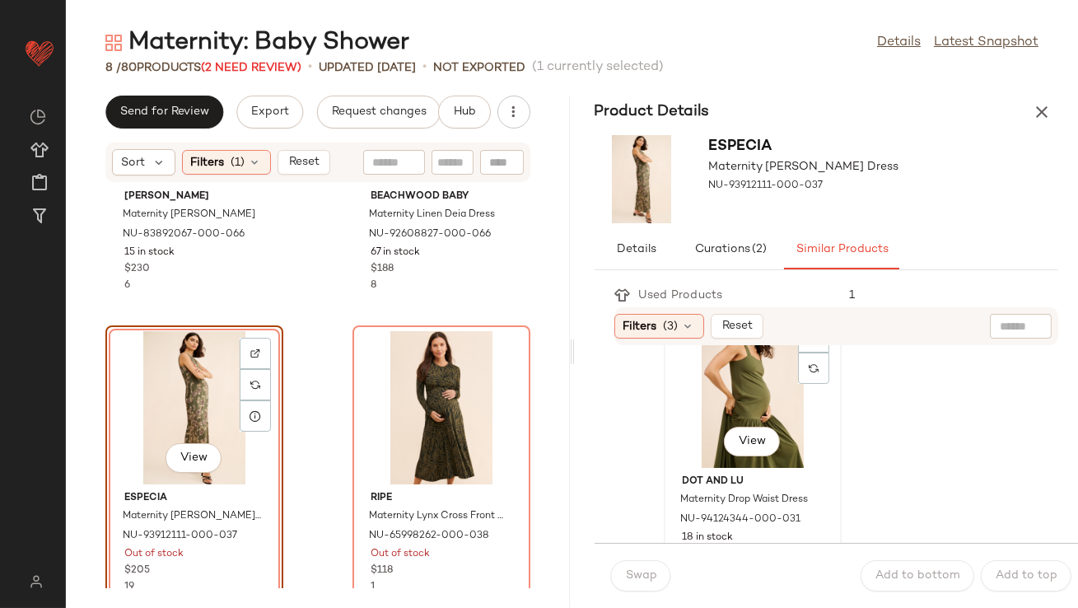
click at [726, 421] on div "View" at bounding box center [753, 391] width 166 height 153
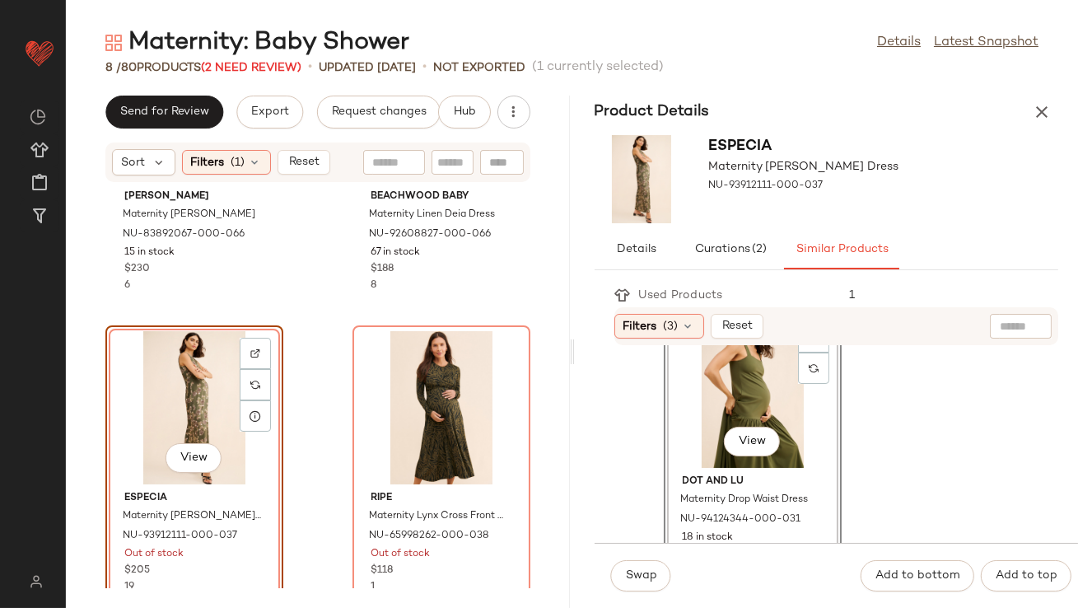
click at [710, 426] on div "View" at bounding box center [753, 391] width 166 height 153
click at [651, 571] on span "Swap" at bounding box center [641, 575] width 32 height 13
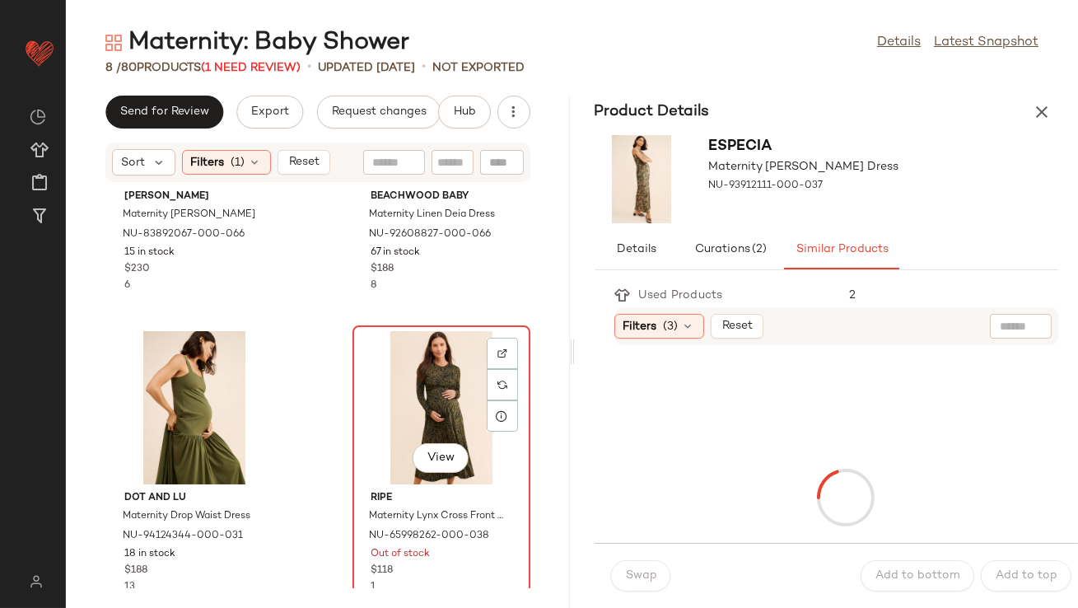
click at [432, 412] on div "View" at bounding box center [441, 407] width 166 height 153
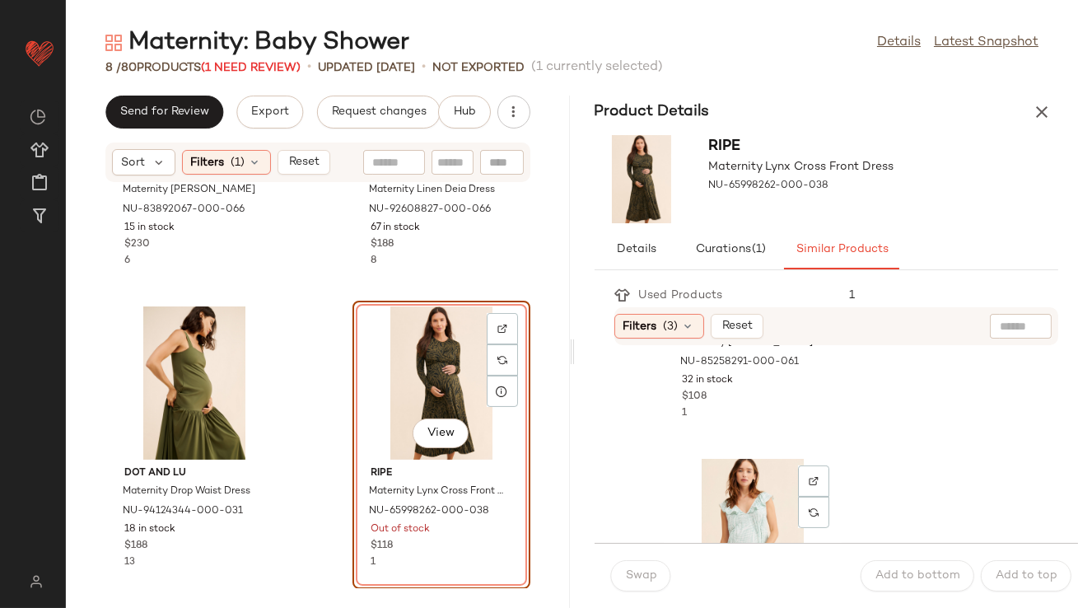
scroll to position [937, 0]
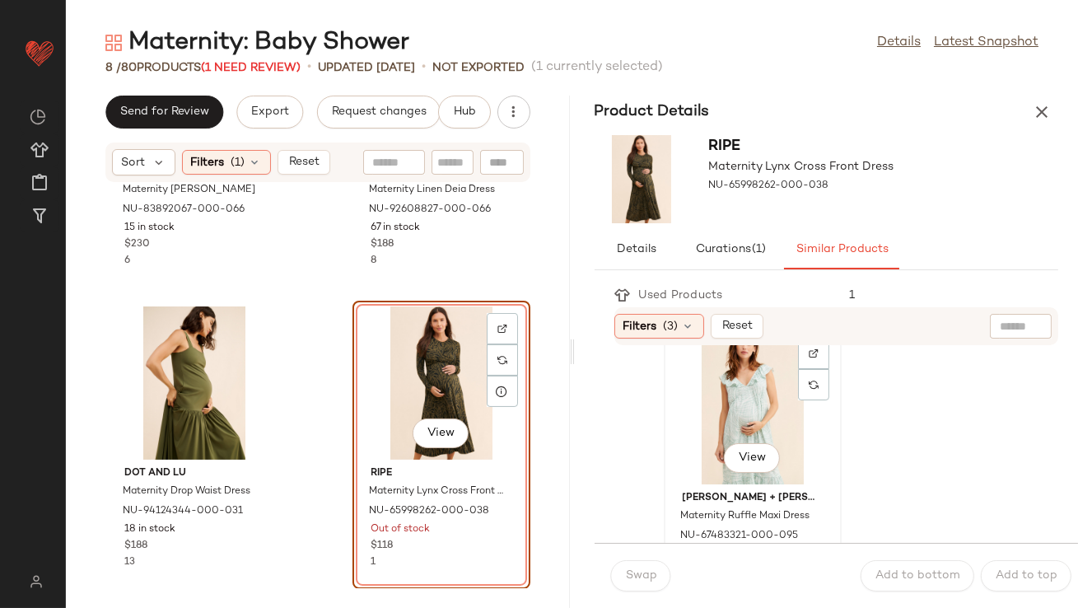
click at [708, 436] on div "View" at bounding box center [753, 407] width 166 height 153
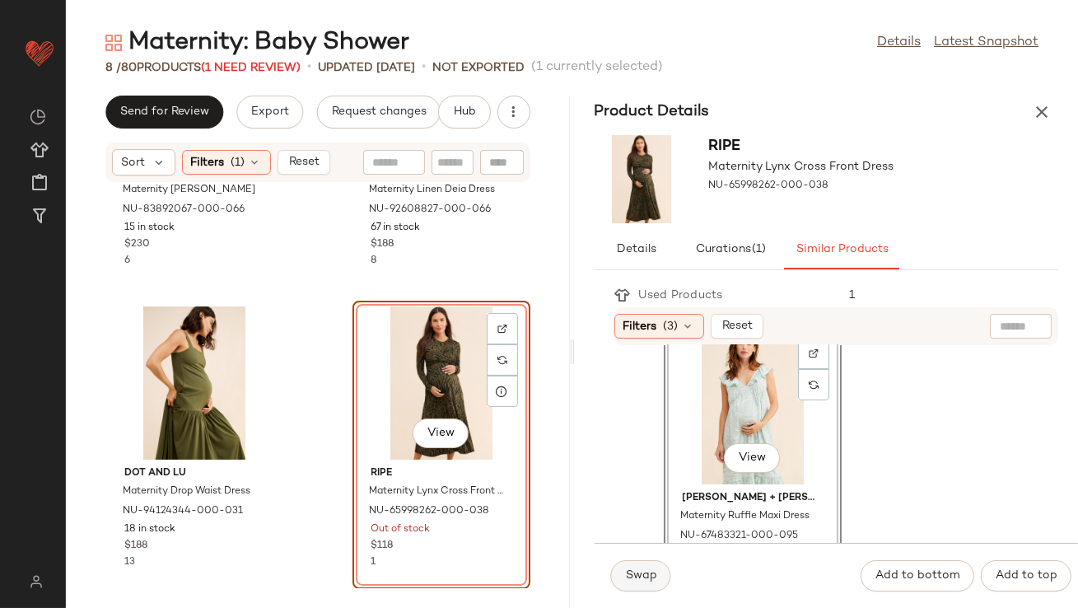
click at [649, 575] on span "Swap" at bounding box center [641, 575] width 32 height 13
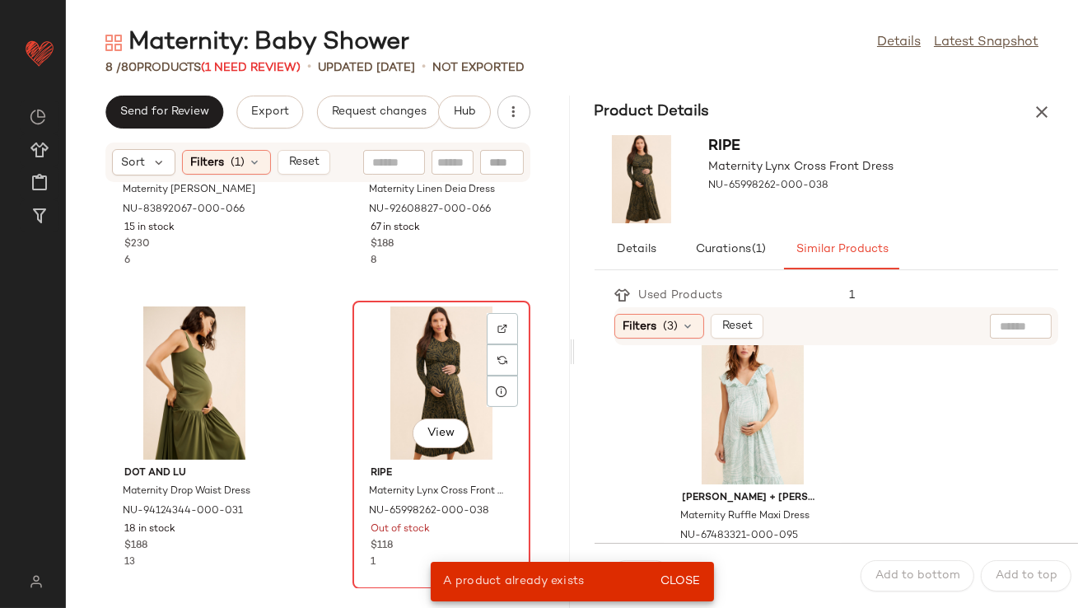
click at [413, 372] on div "View" at bounding box center [441, 382] width 166 height 153
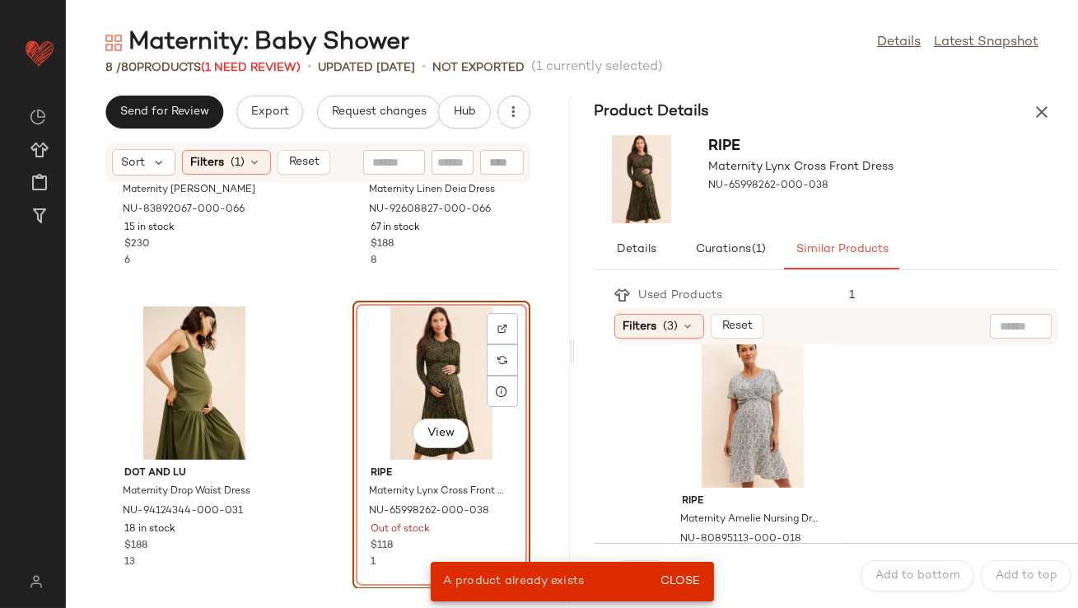
scroll to position [1236, 0]
click at [726, 404] on div "View" at bounding box center [753, 410] width 166 height 153
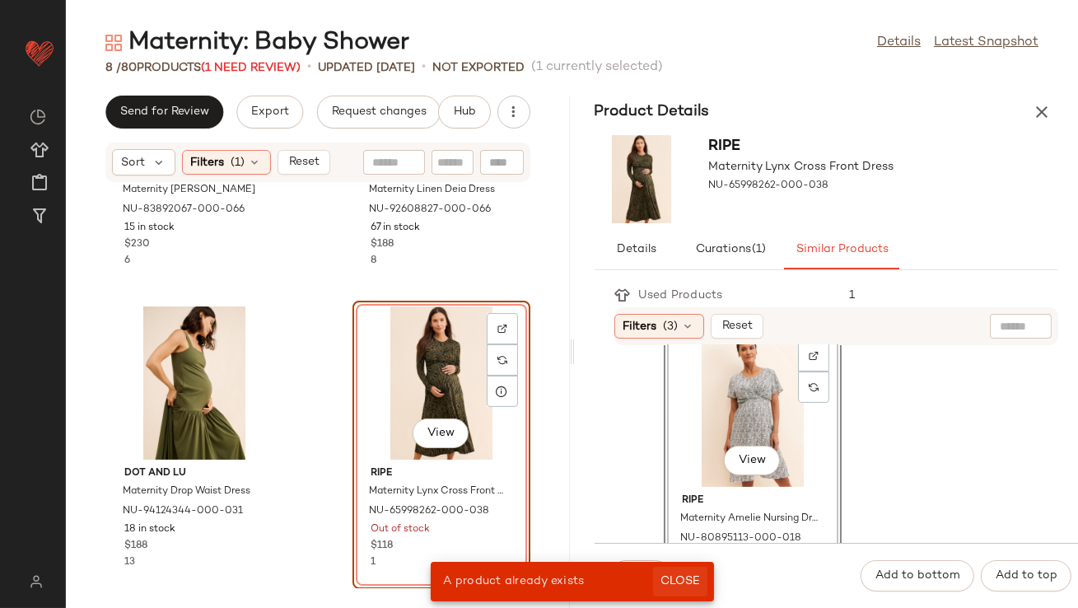
click at [672, 576] on span "Close" at bounding box center [680, 581] width 40 height 13
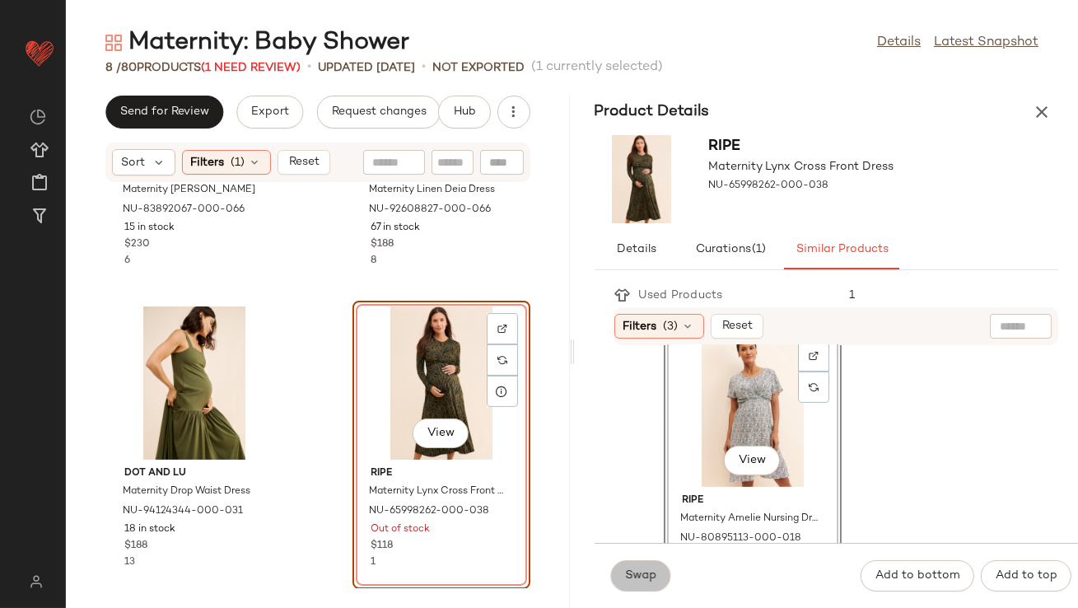
click at [652, 576] on span "Swap" at bounding box center [641, 575] width 32 height 13
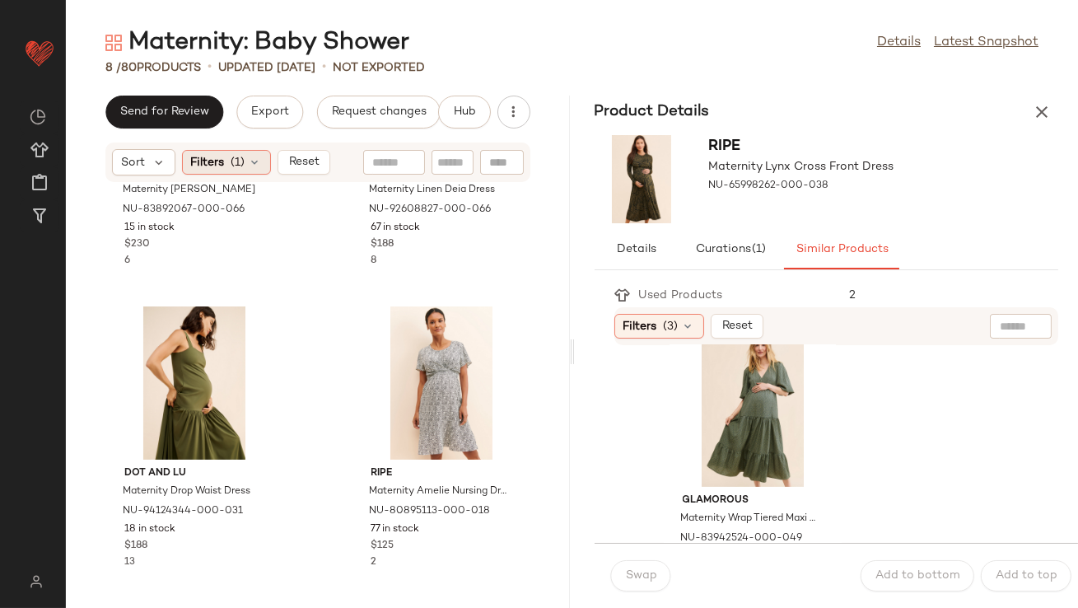
click at [264, 162] on div "Filters (1)" at bounding box center [226, 162] width 89 height 25
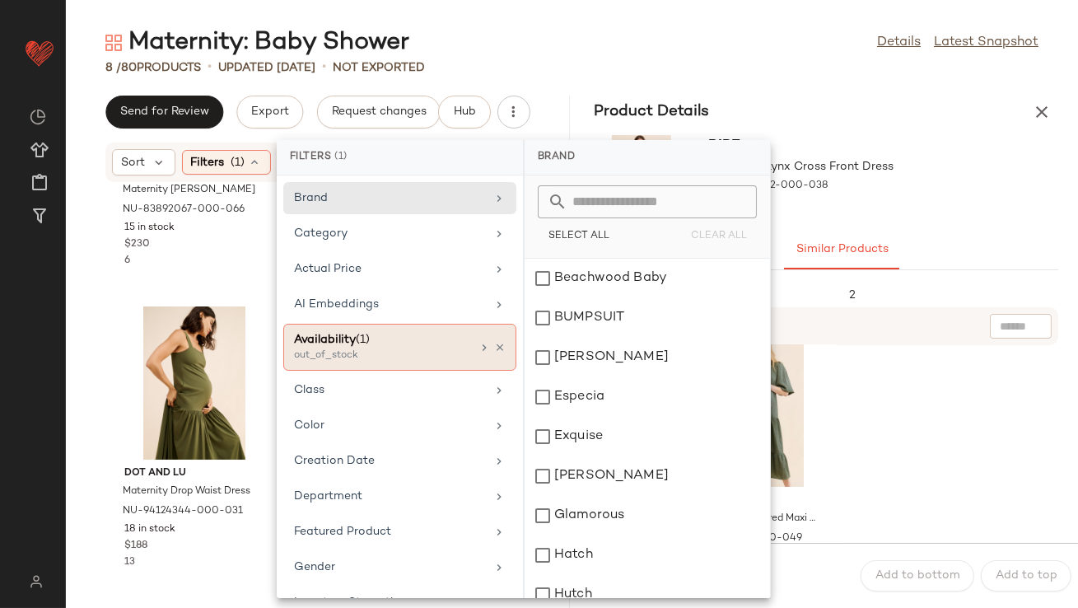
click at [493, 341] on div at bounding box center [492, 347] width 28 height 13
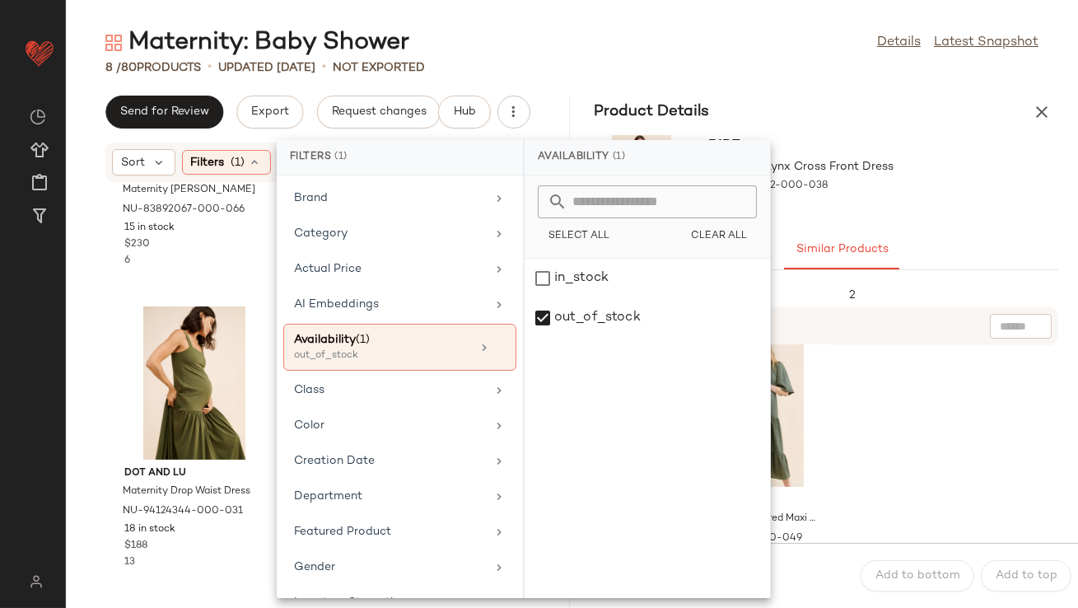
click at [1040, 100] on button "button" at bounding box center [1042, 112] width 33 height 33
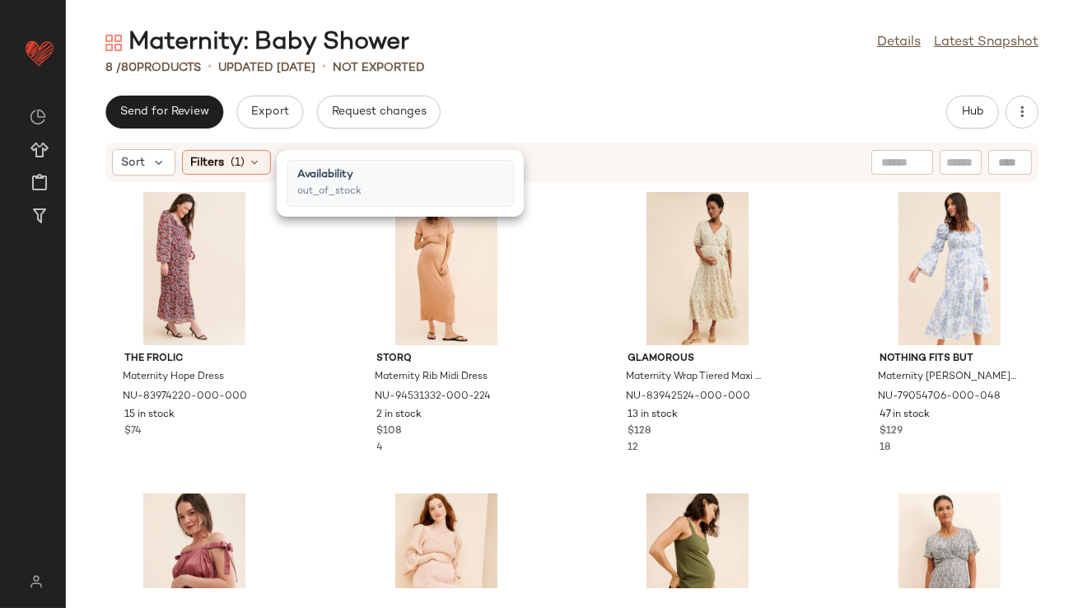
click at [535, 114] on div "Send for Review Export Request changes Hub" at bounding box center [571, 112] width 933 height 33
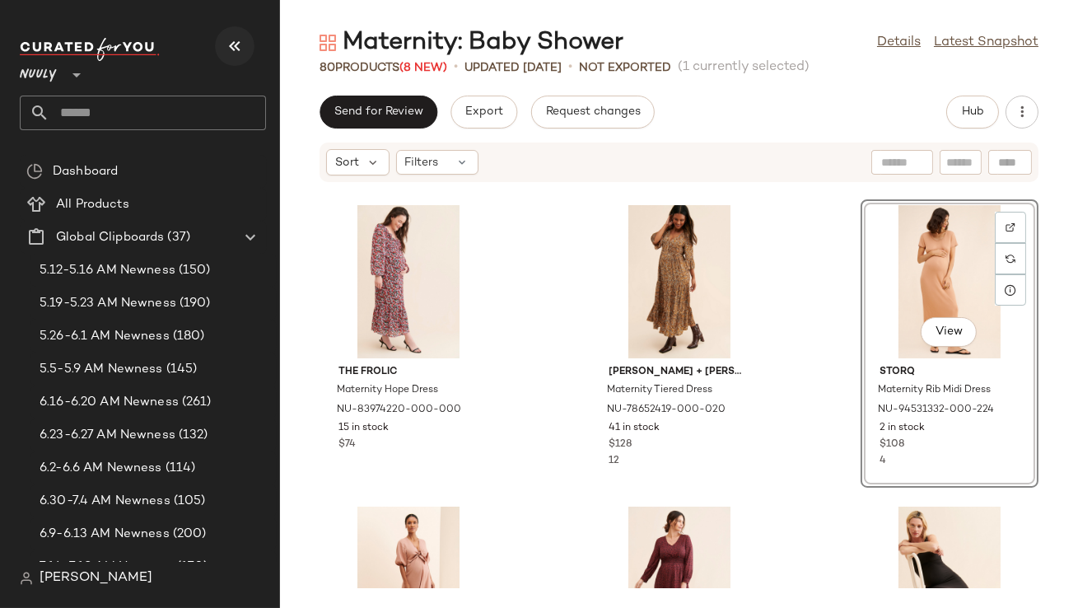
click at [225, 51] on icon "button" at bounding box center [235, 46] width 20 height 20
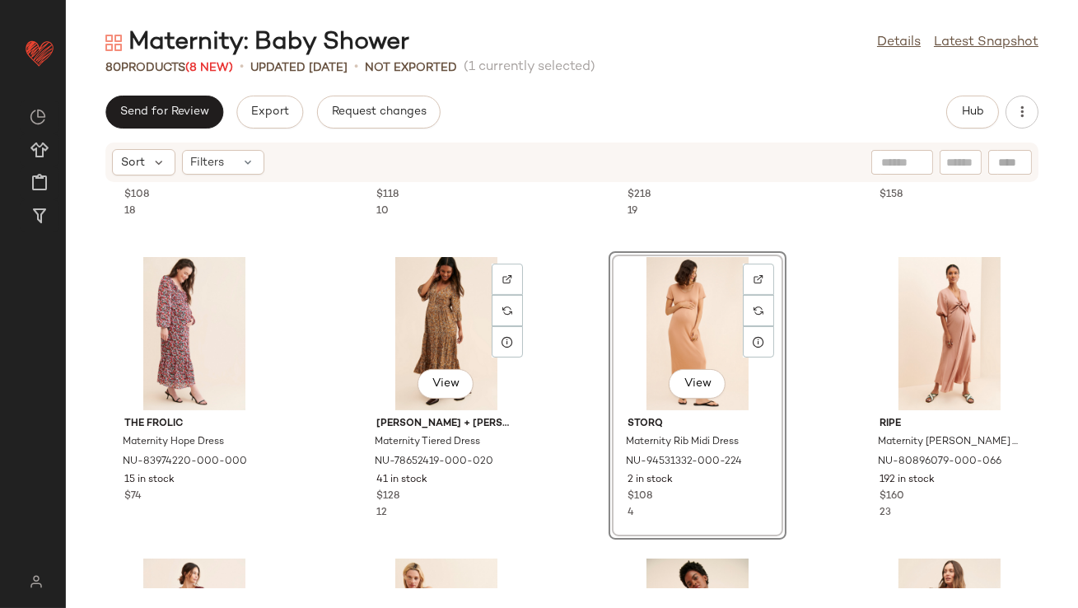
scroll to position [925, 0]
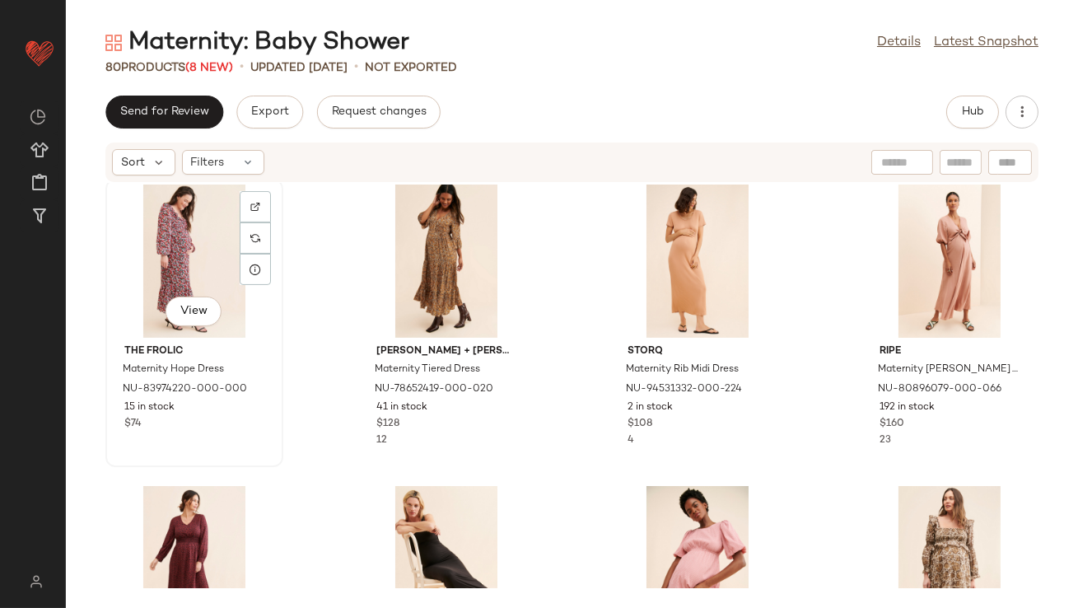
click at [200, 264] on div "View" at bounding box center [194, 261] width 166 height 153
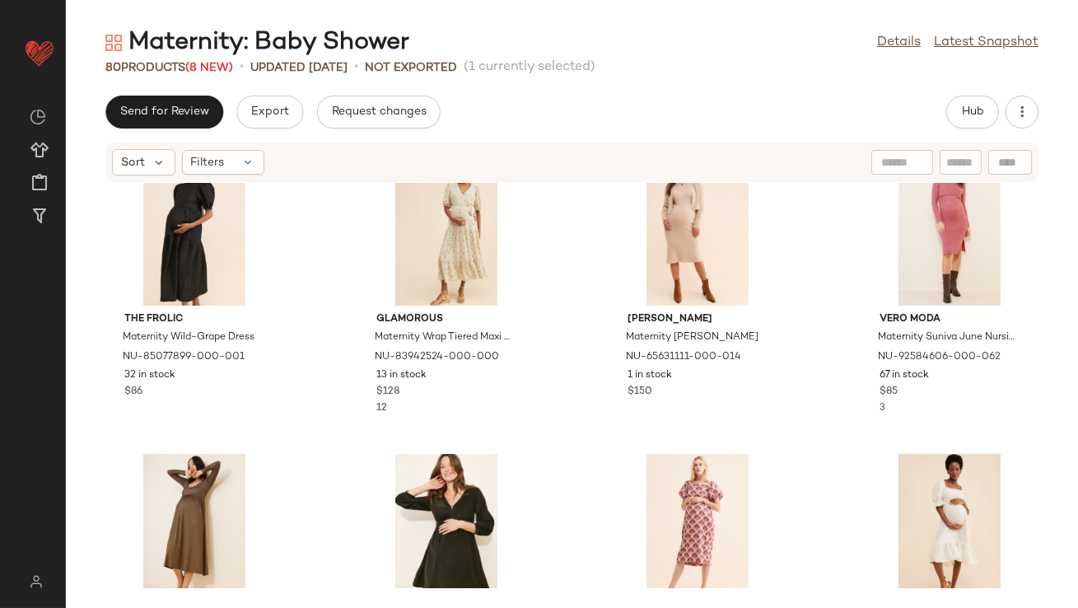
scroll to position [1675, 0]
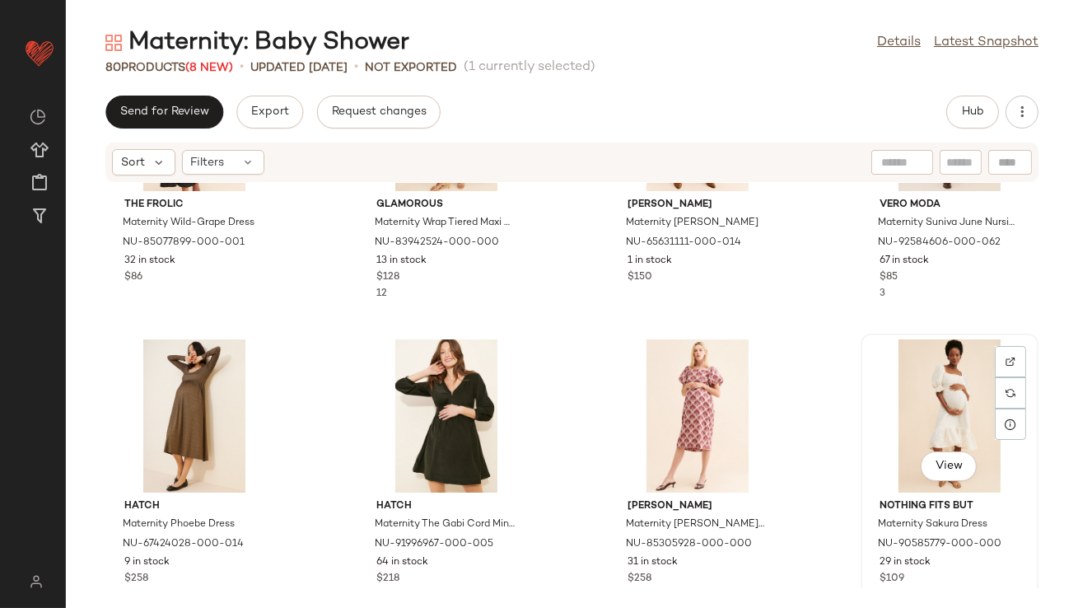
click at [973, 400] on div "View" at bounding box center [950, 415] width 166 height 153
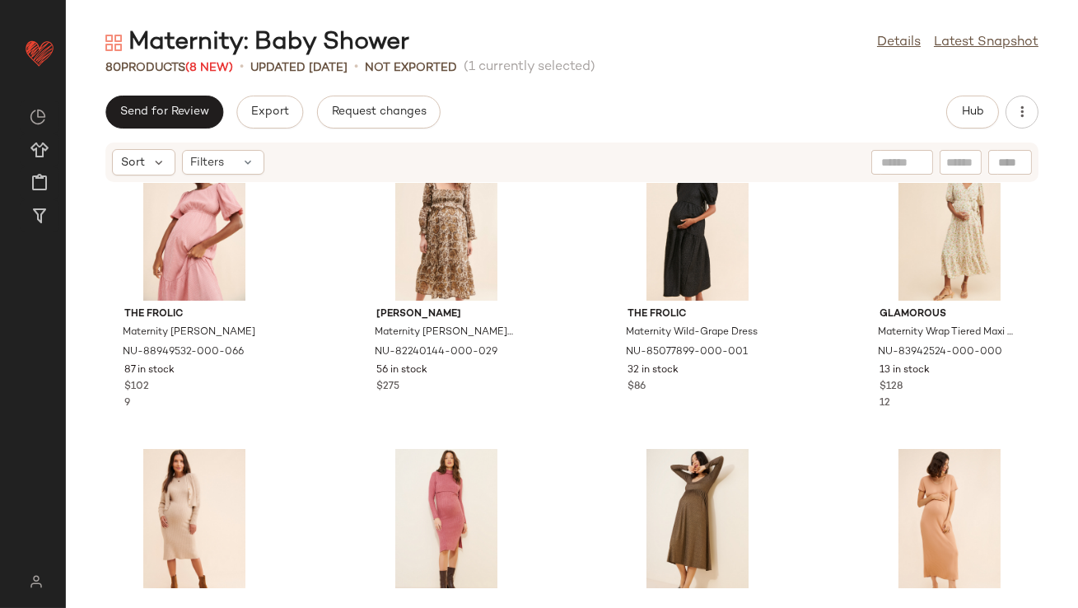
scroll to position [540, 0]
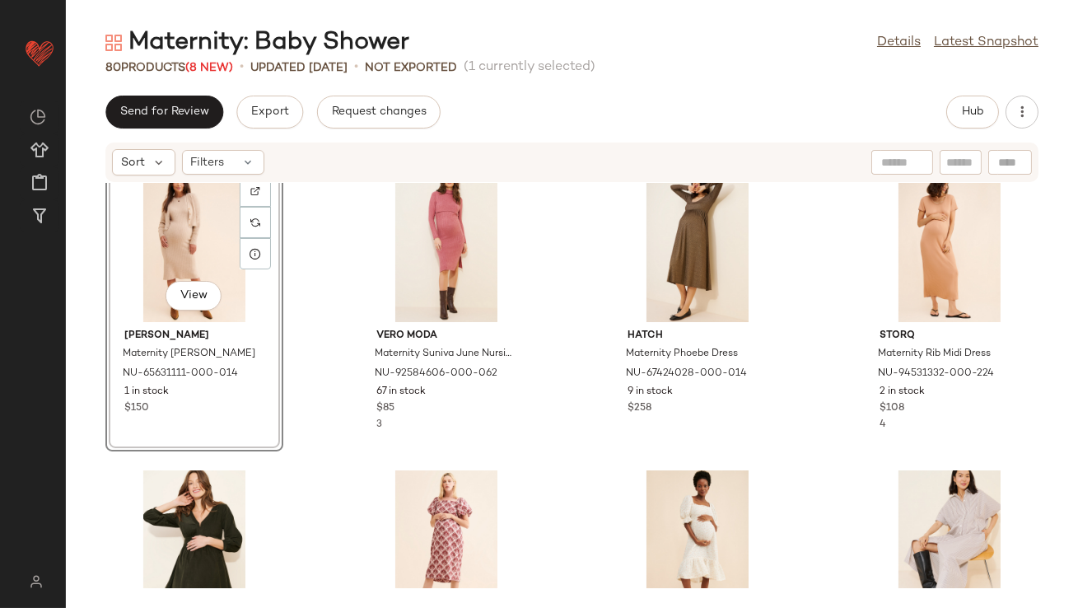
scroll to position [765, 0]
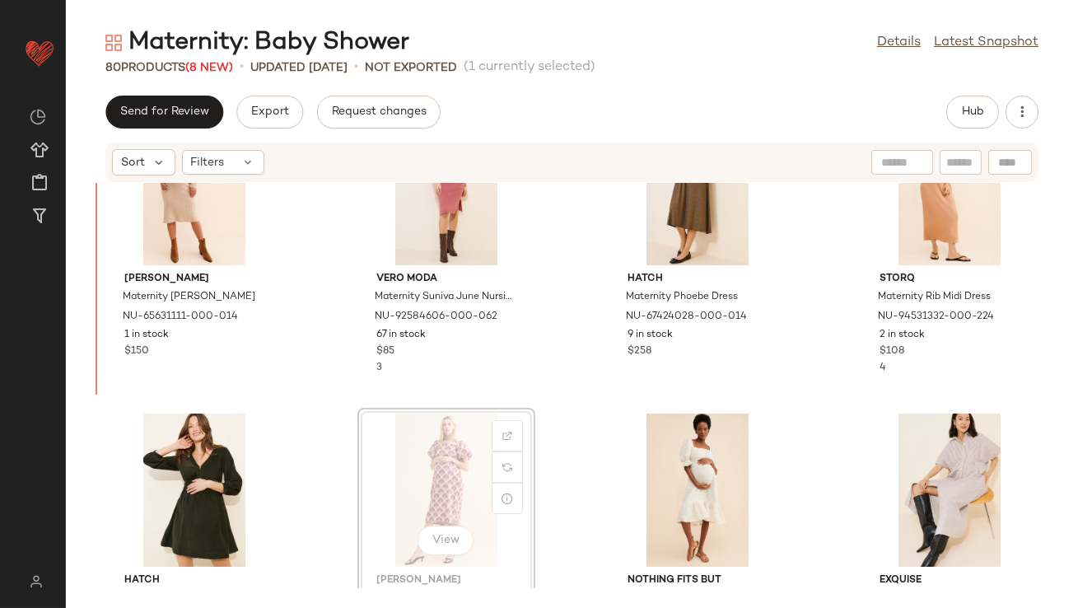
scroll to position [662, 0]
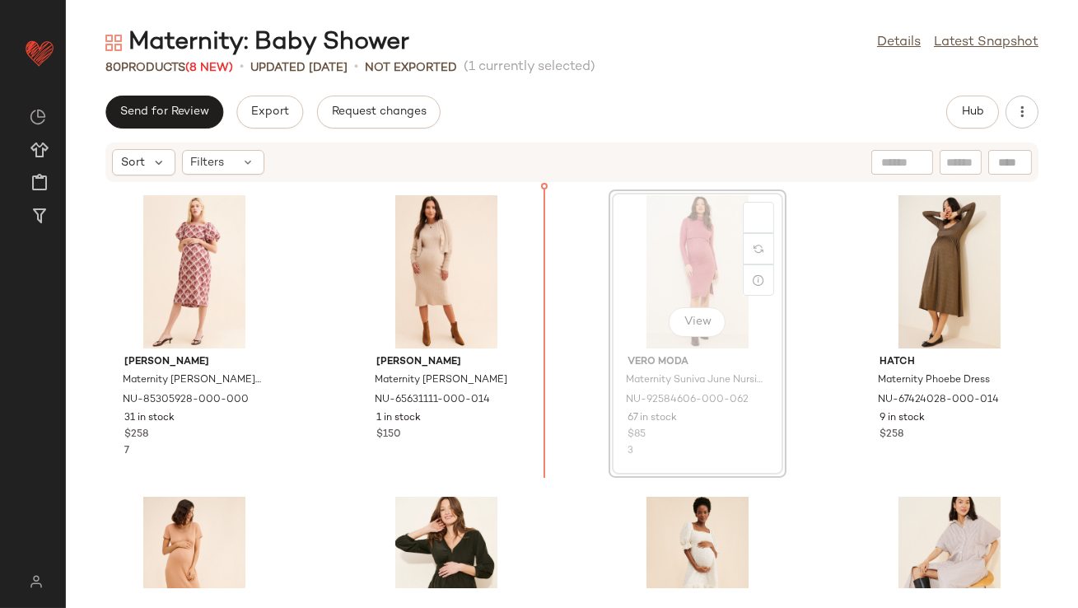
drag, startPoint x: 666, startPoint y: 249, endPoint x: 640, endPoint y: 249, distance: 26.4
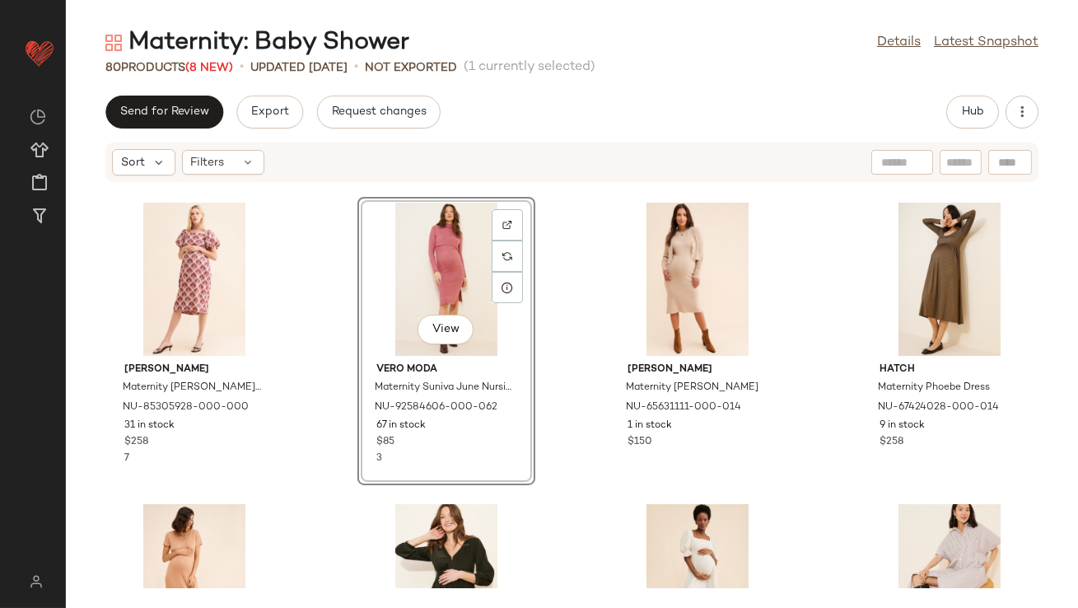
scroll to position [747, 0]
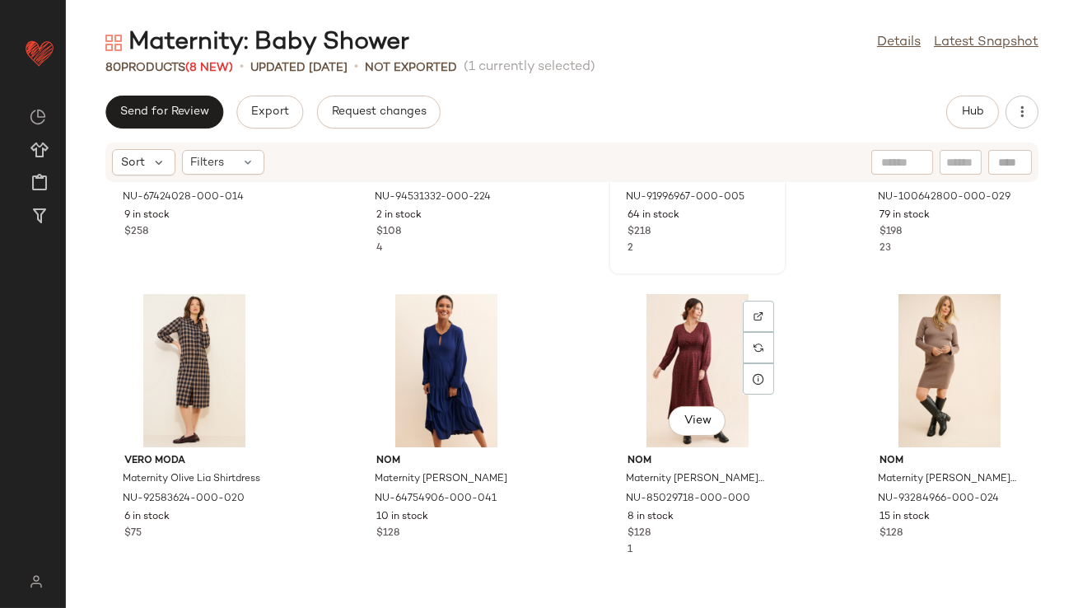
scroll to position [1119, 0]
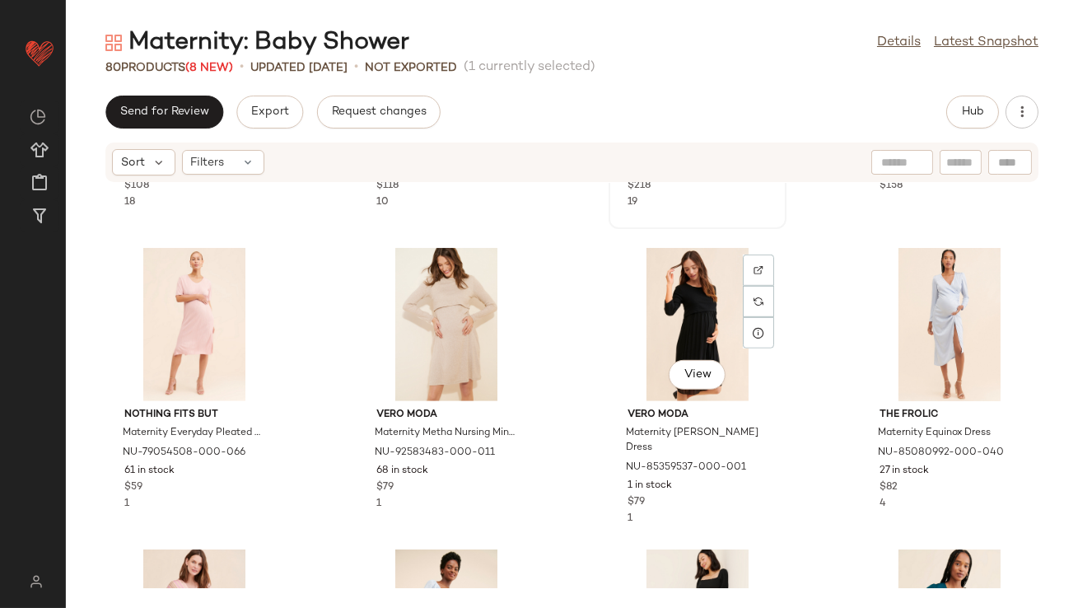
scroll to position [2154, 0]
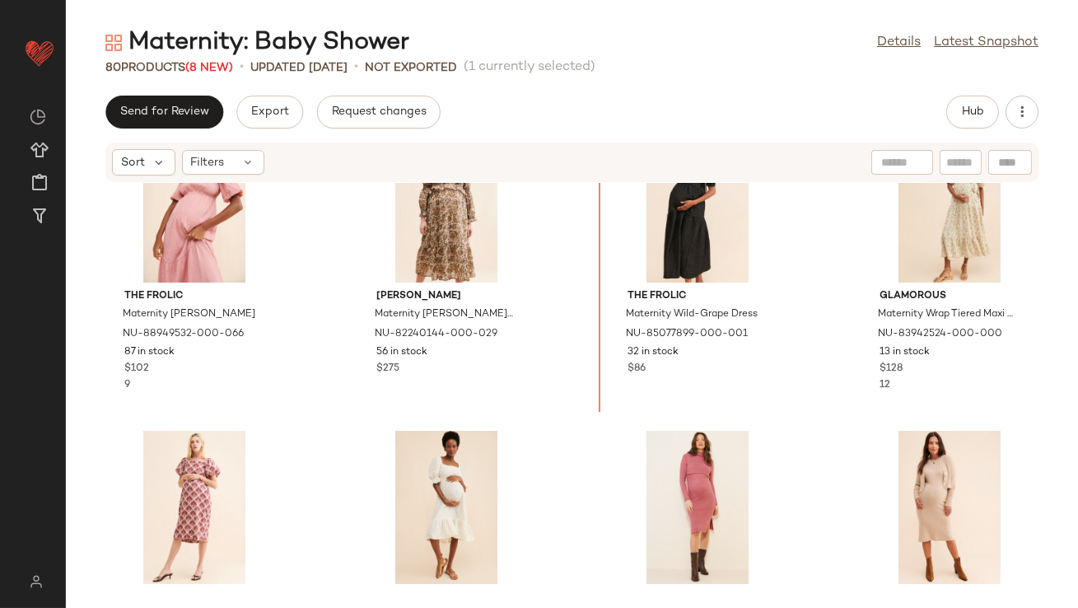
scroll to position [377, 0]
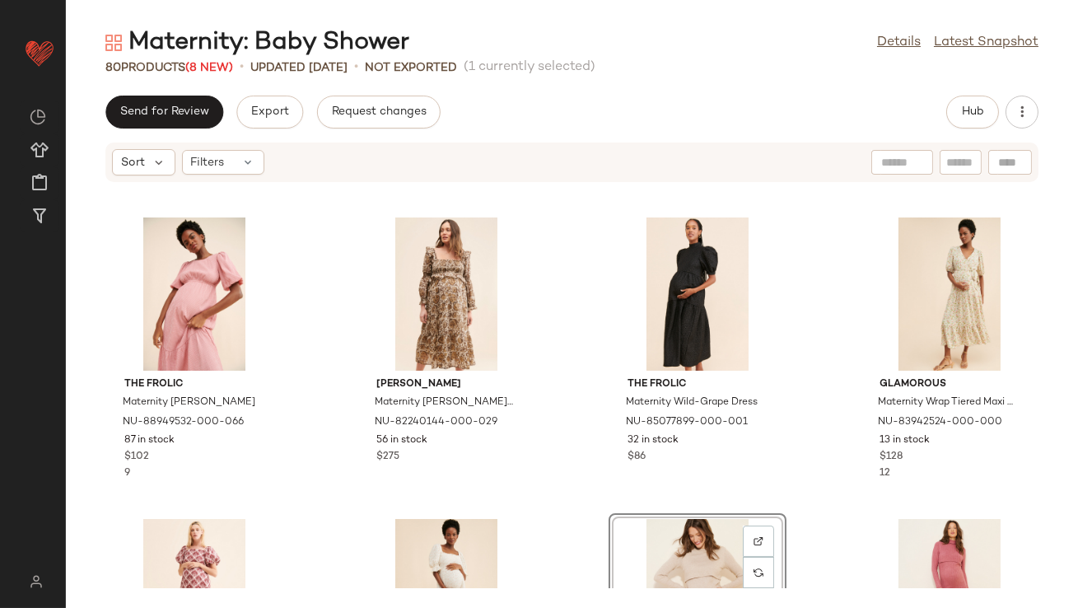
scroll to position [408, 0]
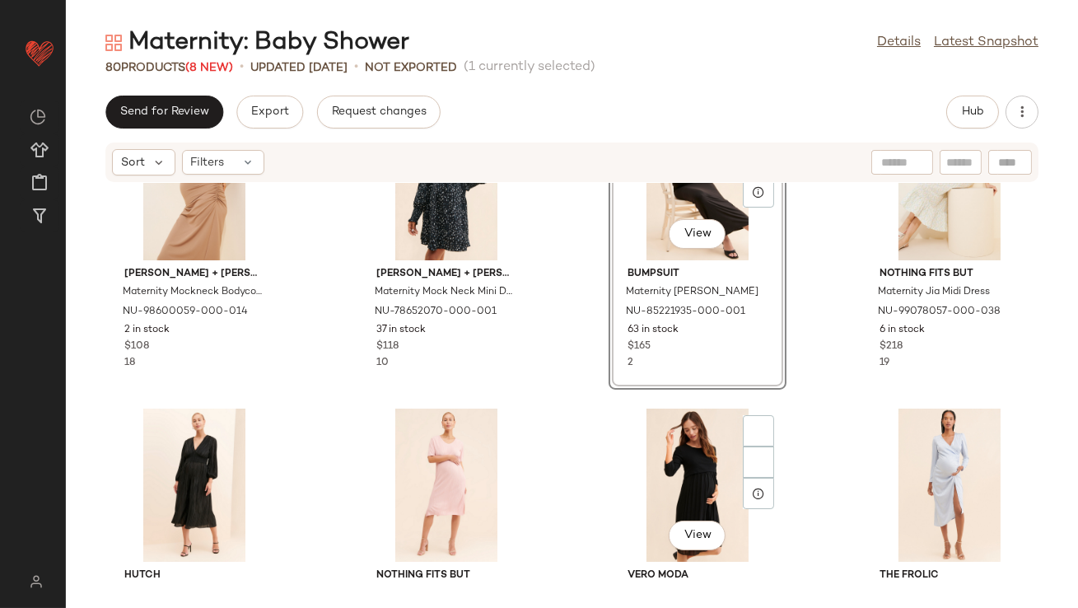
scroll to position [2109, 0]
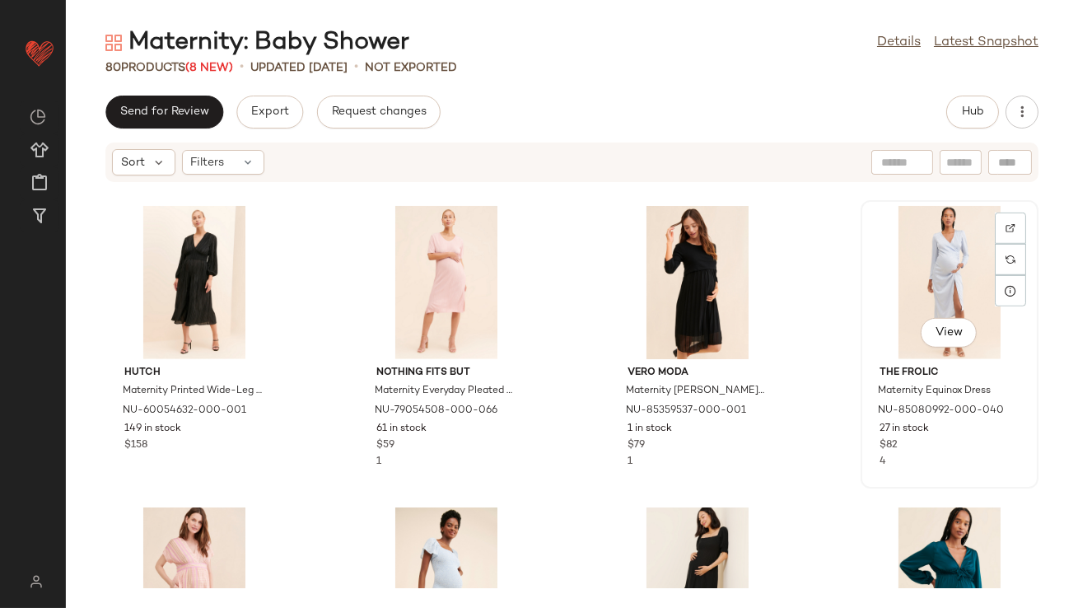
click at [918, 274] on div "View" at bounding box center [950, 282] width 166 height 153
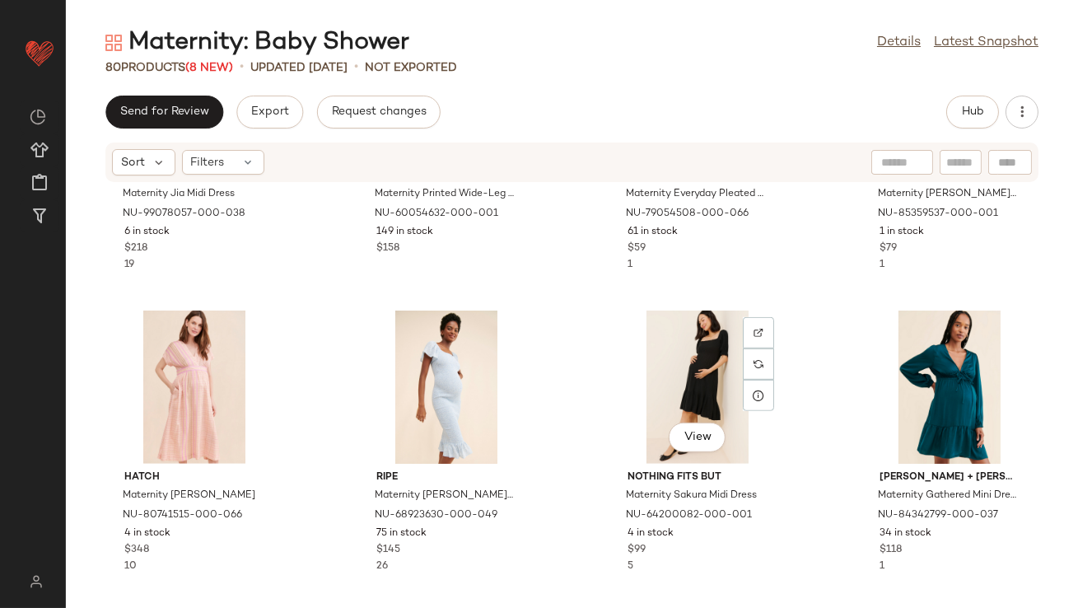
scroll to position [2310, 0]
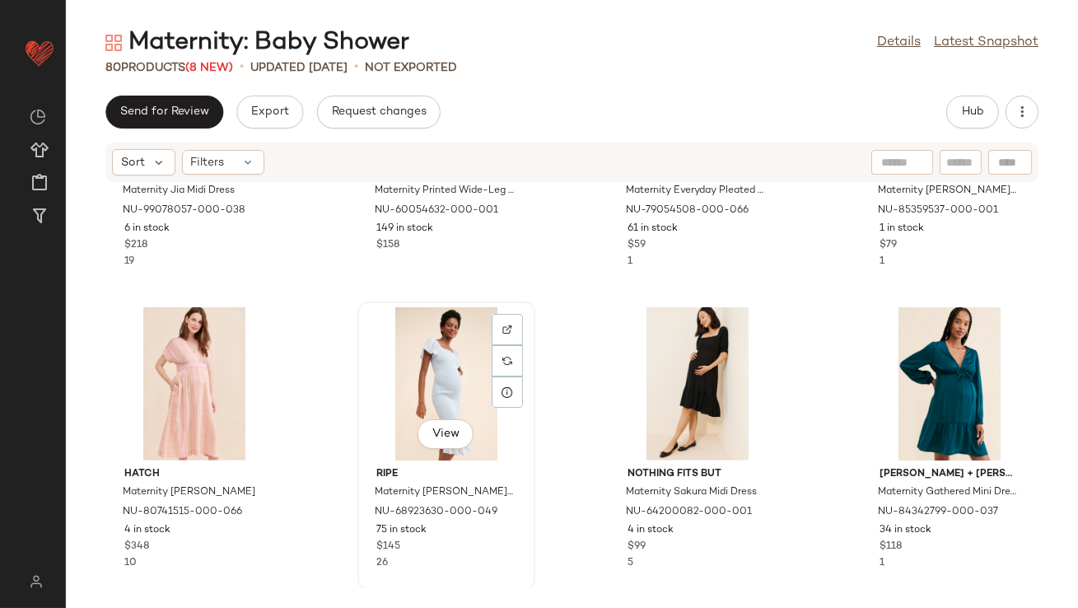
click at [457, 376] on div "View" at bounding box center [446, 383] width 166 height 153
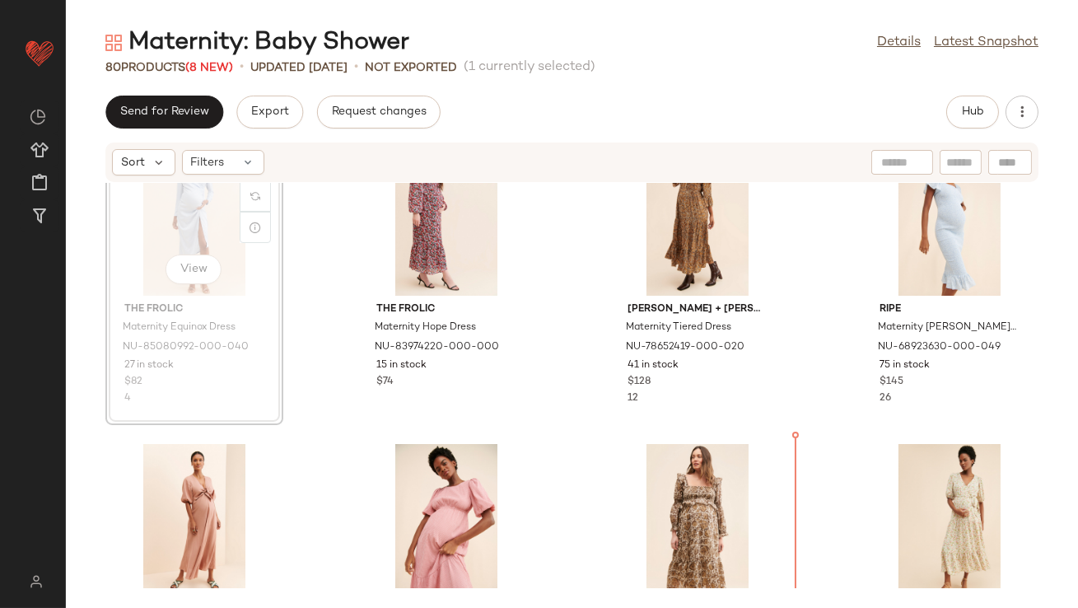
scroll to position [54, 0]
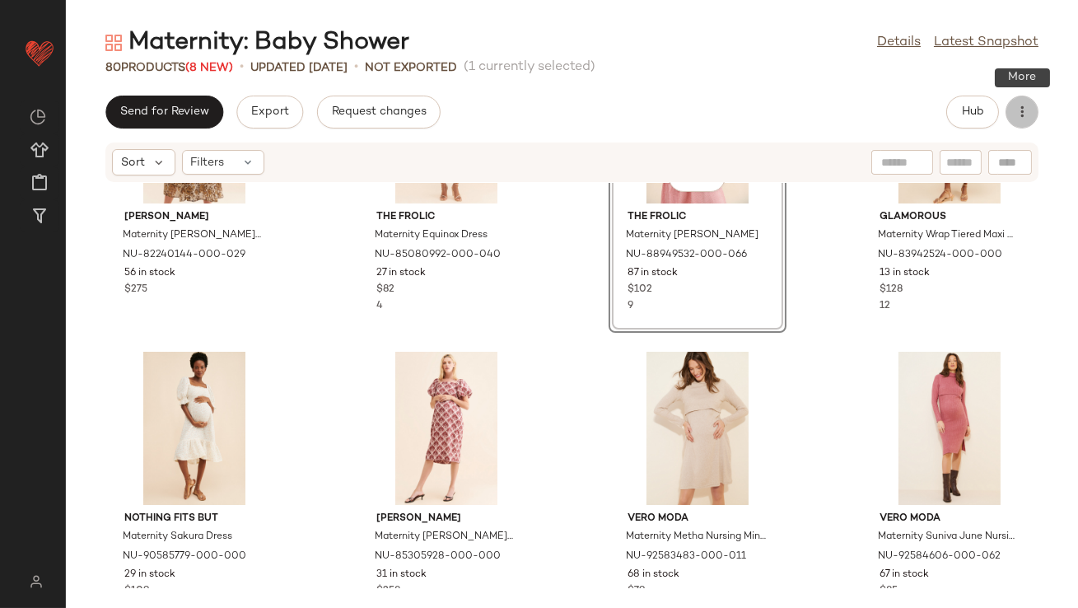
click at [1026, 120] on button "button" at bounding box center [1022, 112] width 33 height 33
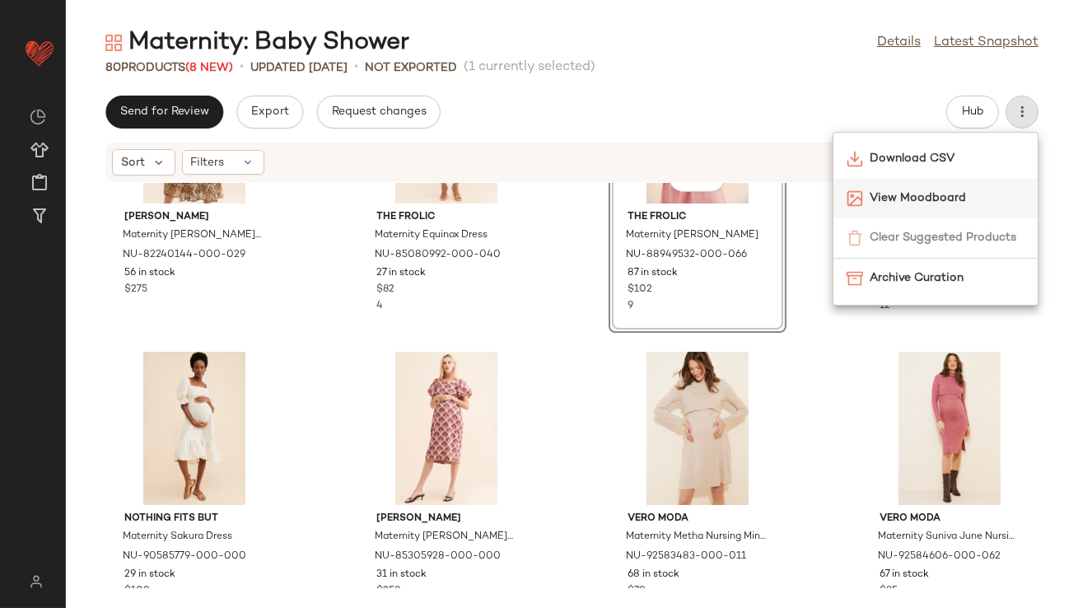
click at [931, 203] on span "View Moodboard" at bounding box center [947, 197] width 155 height 17
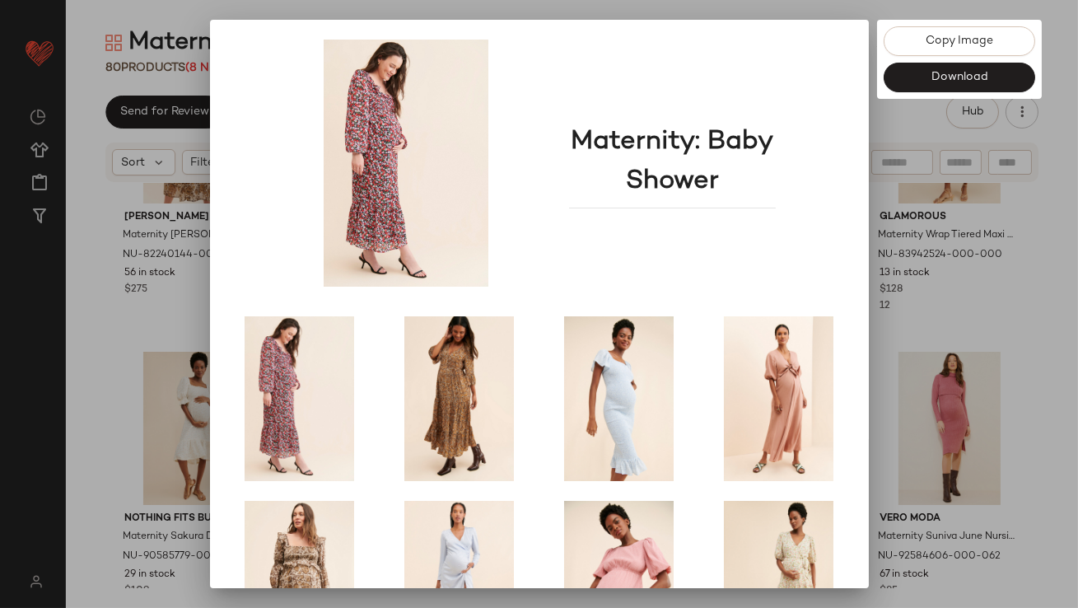
scroll to position [281, 0]
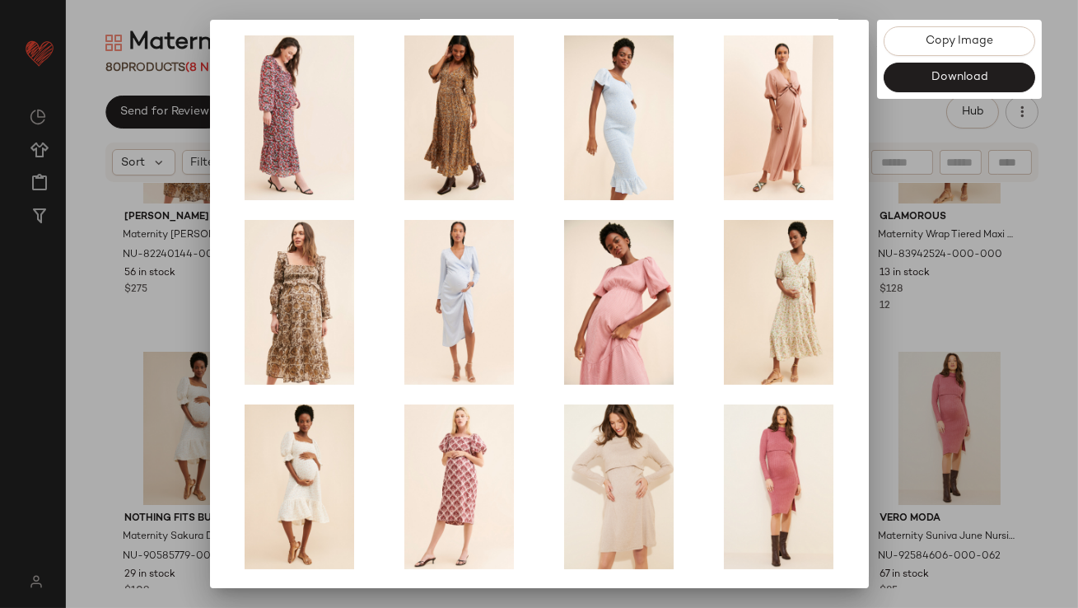
click at [918, 348] on div at bounding box center [539, 304] width 1078 height 608
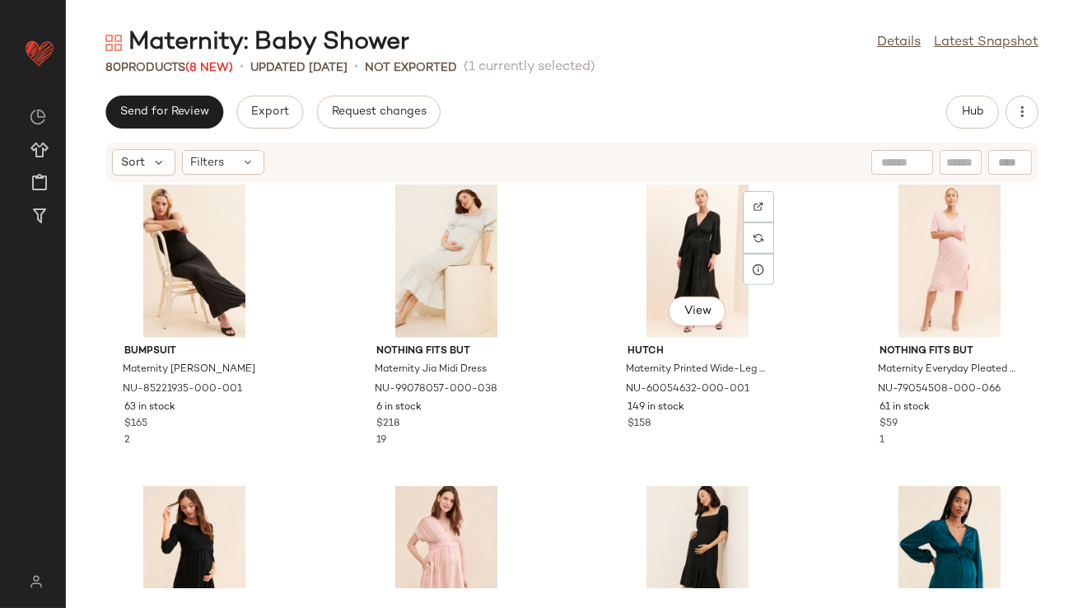
scroll to position [2142, 0]
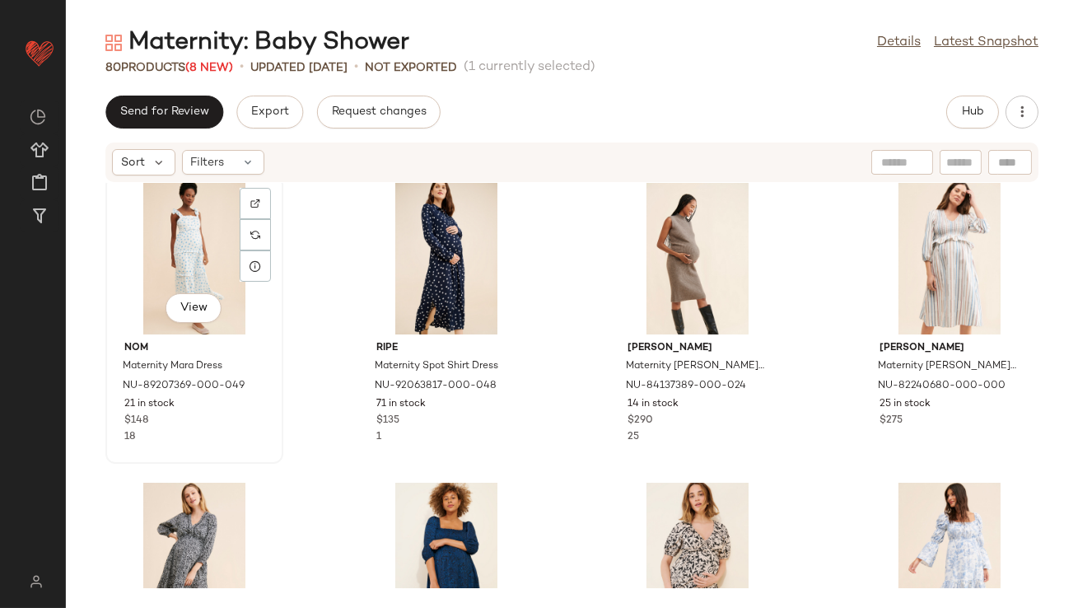
click at [176, 242] on div "View" at bounding box center [194, 257] width 166 height 153
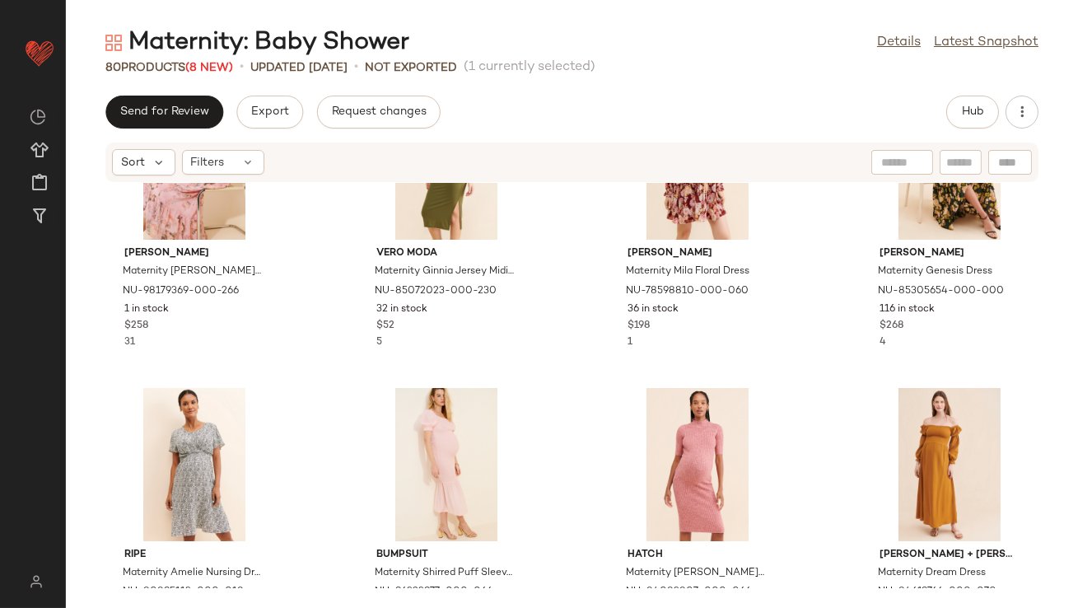
scroll to position [5627, 0]
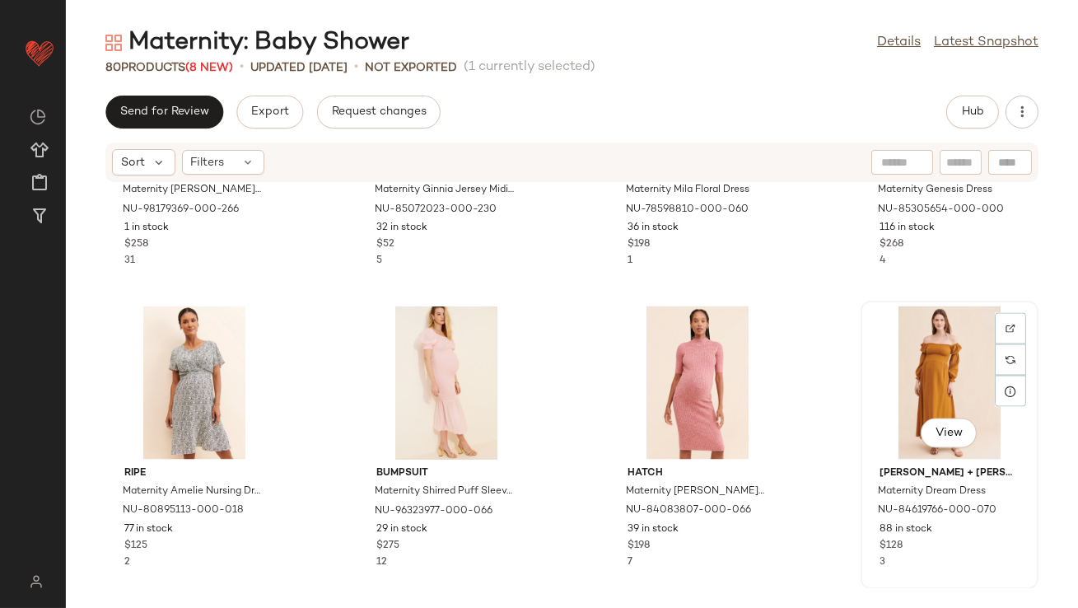
click at [882, 343] on div "View" at bounding box center [950, 382] width 166 height 153
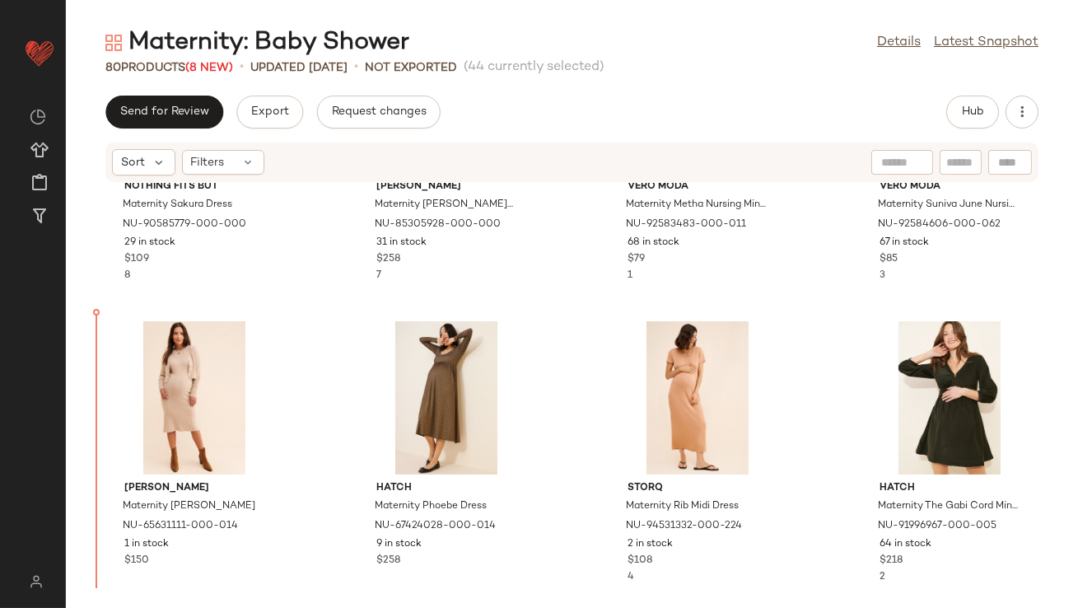
scroll to position [805, 0]
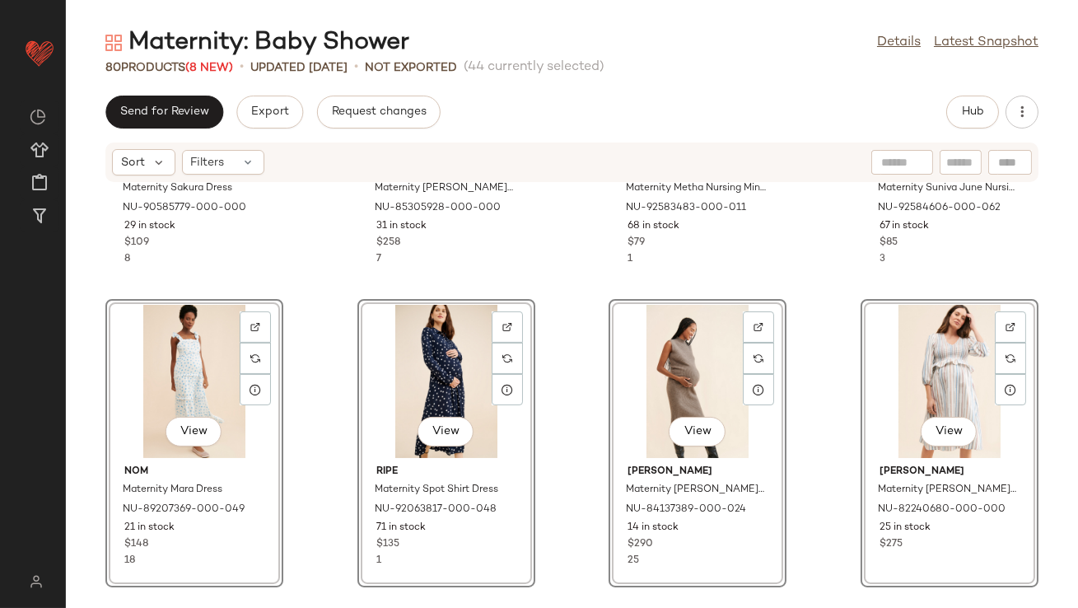
click at [307, 267] on div "Nothing Fits But Maternity Sakura Dress NU-90585779-000-000 29 in stock $109 8 …" at bounding box center [572, 385] width 1012 height 405
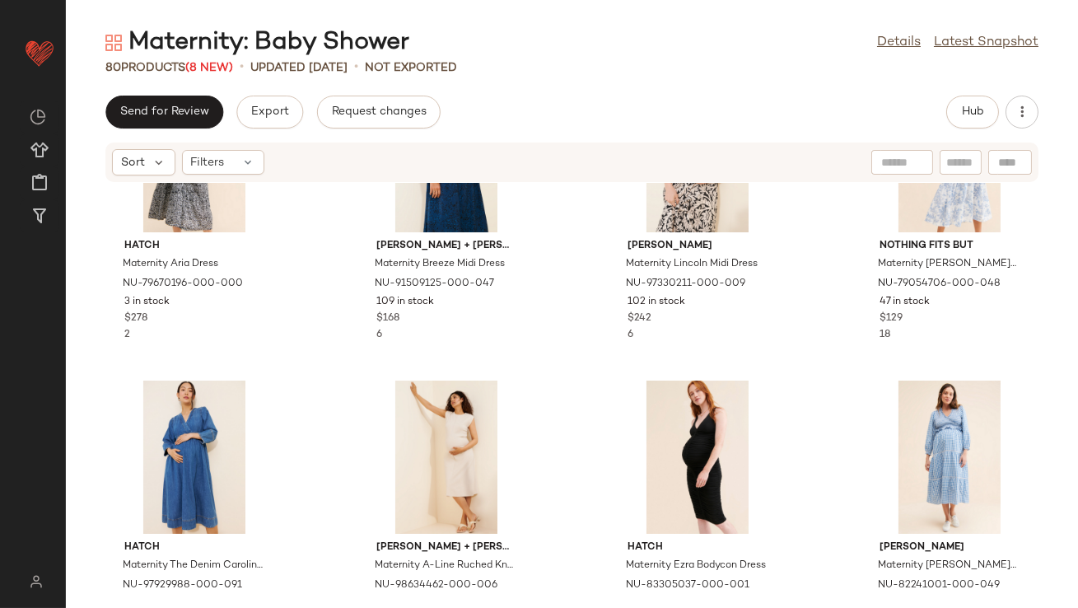
scroll to position [1290, 0]
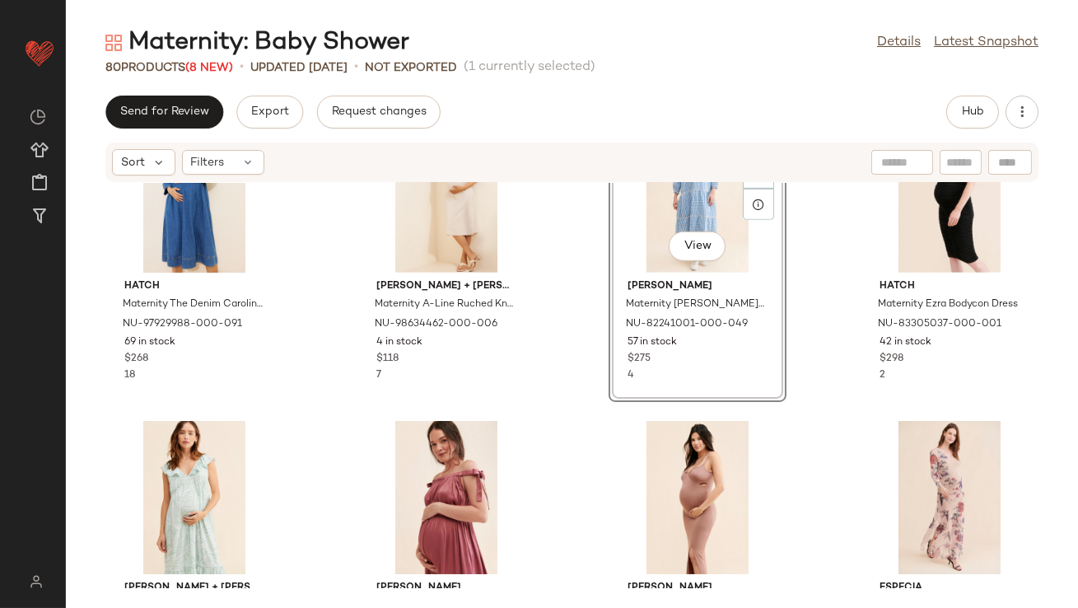
scroll to position [1684, 0]
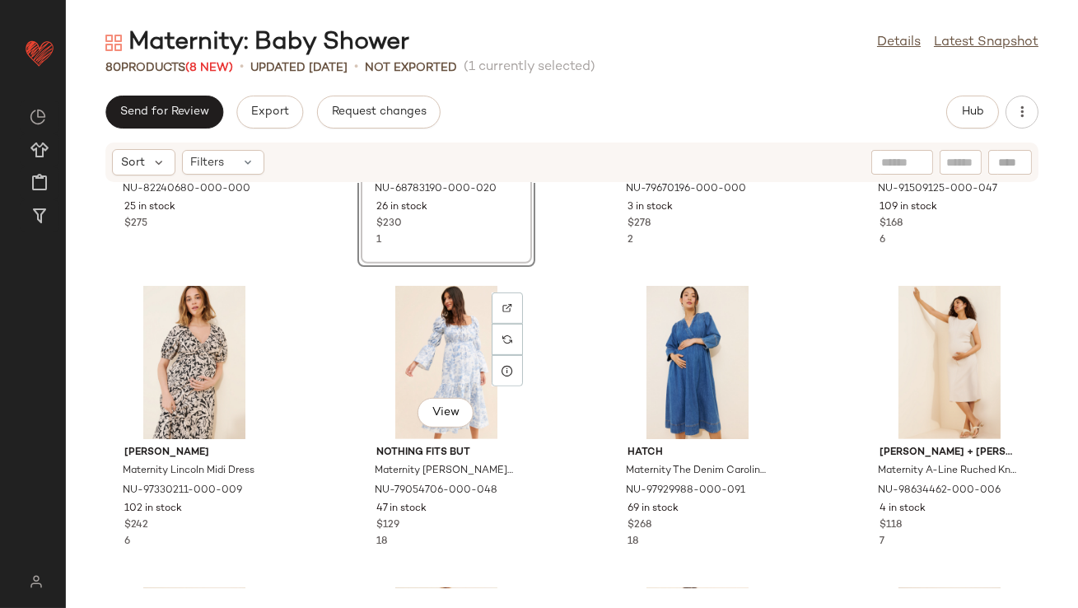
scroll to position [1429, 0]
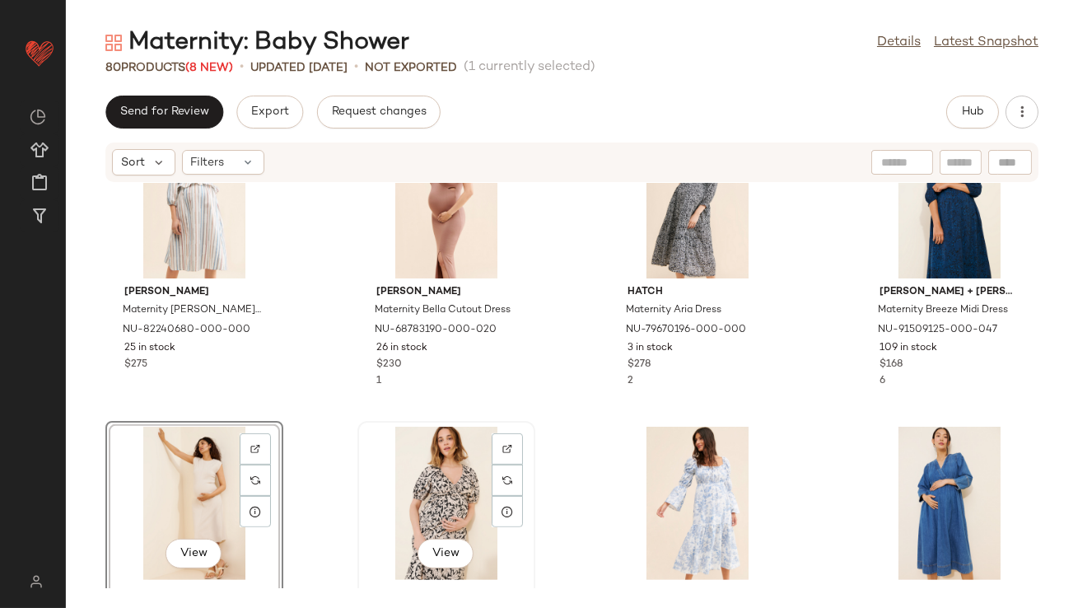
scroll to position [1287, 0]
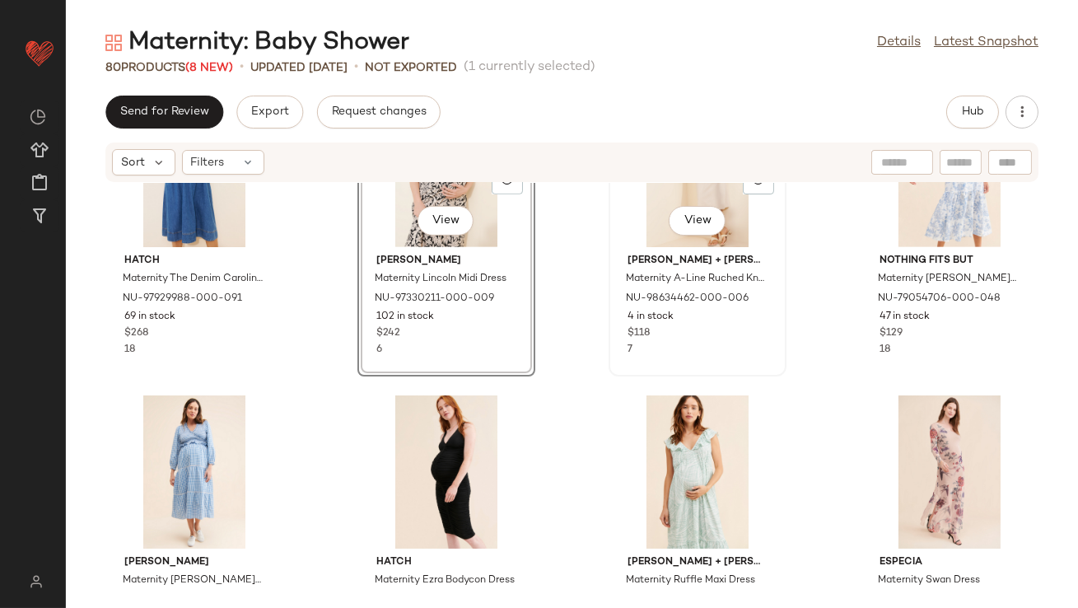
scroll to position [1664, 0]
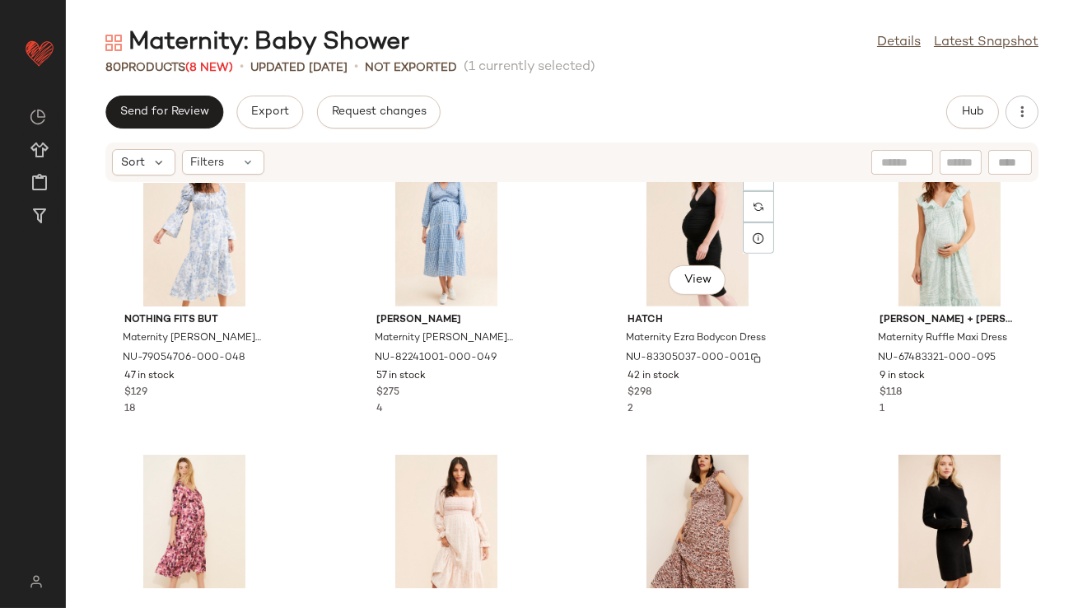
scroll to position [1866, 0]
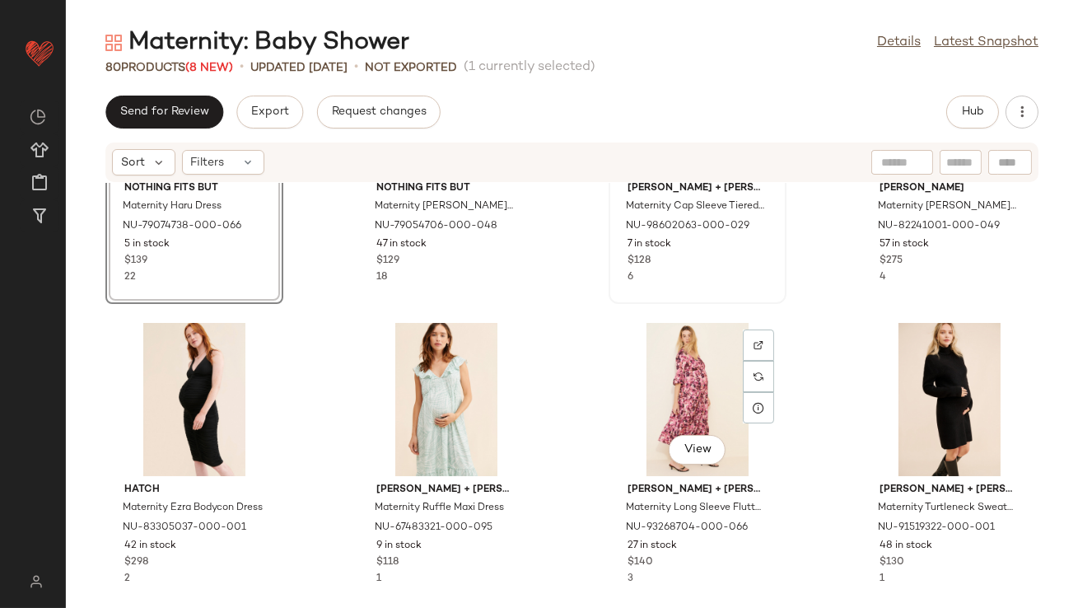
scroll to position [1995, 0]
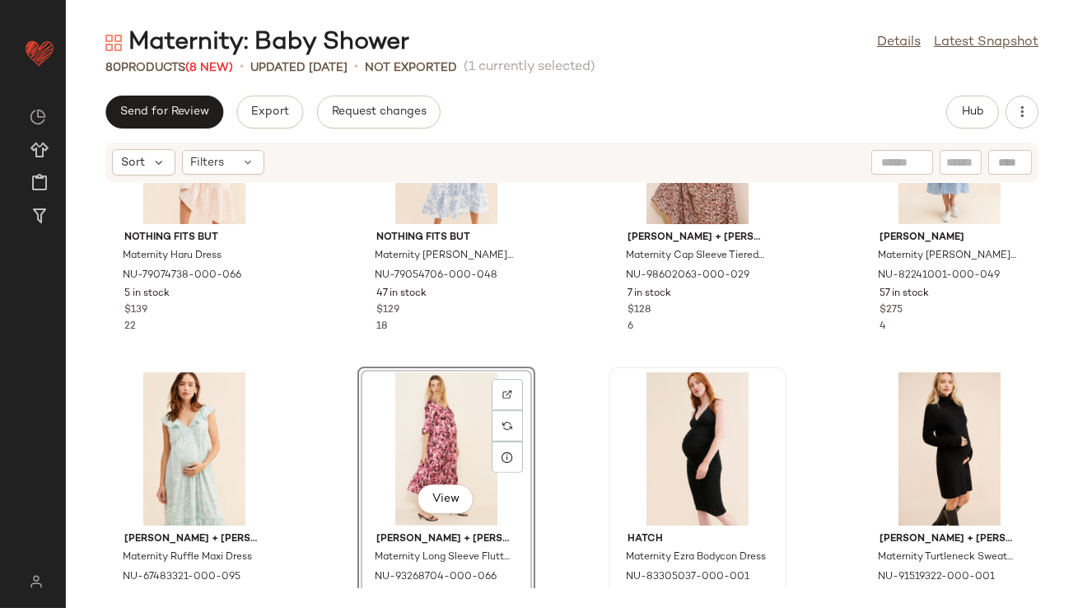
scroll to position [2158, 0]
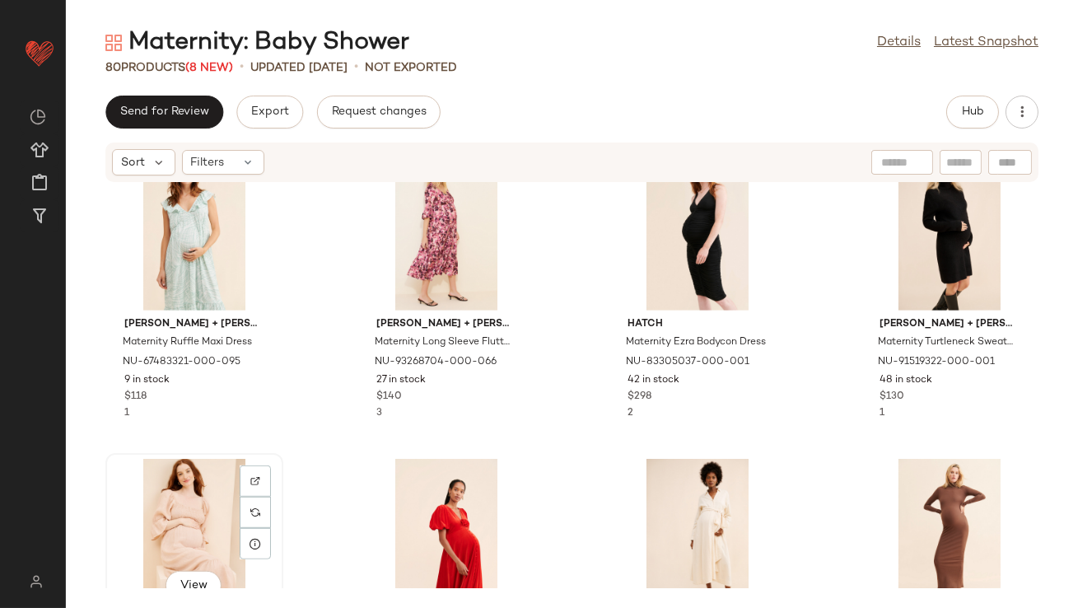
scroll to position [2159, 0]
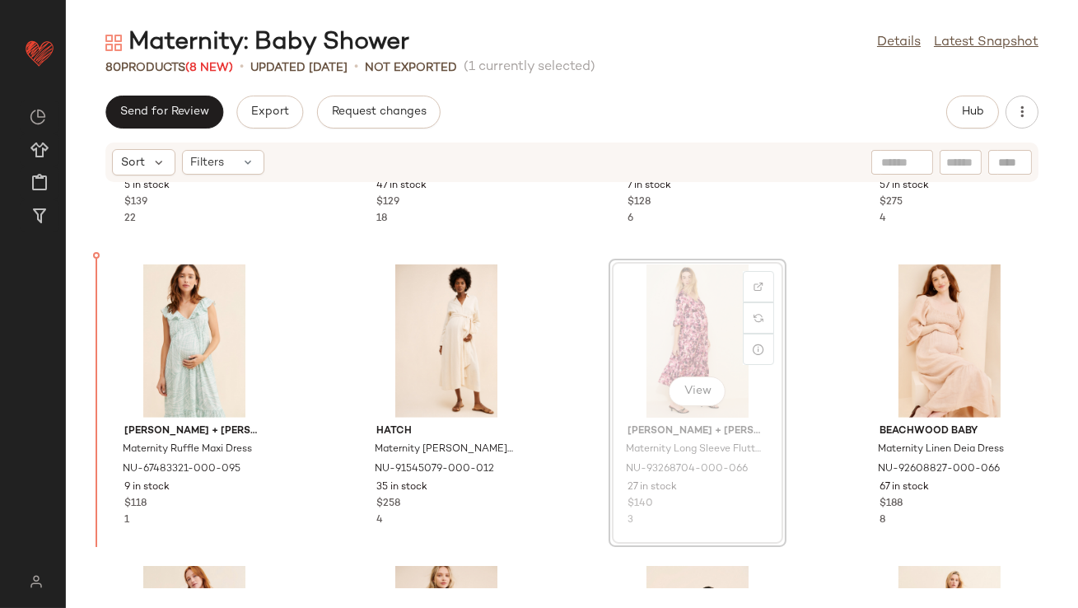
scroll to position [2068, 0]
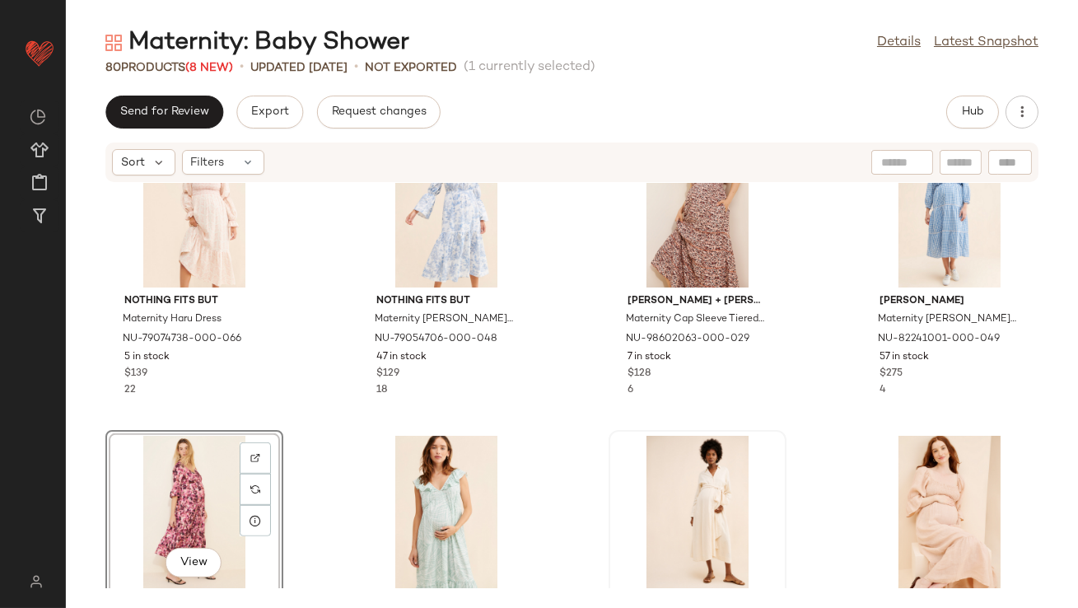
scroll to position [1889, 0]
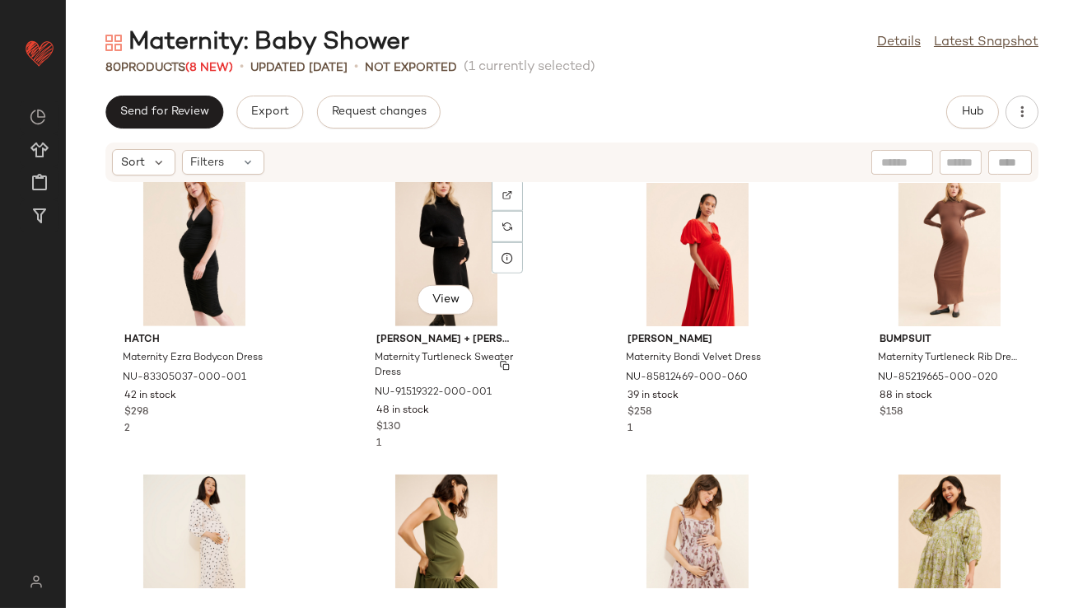
scroll to position [2491, 0]
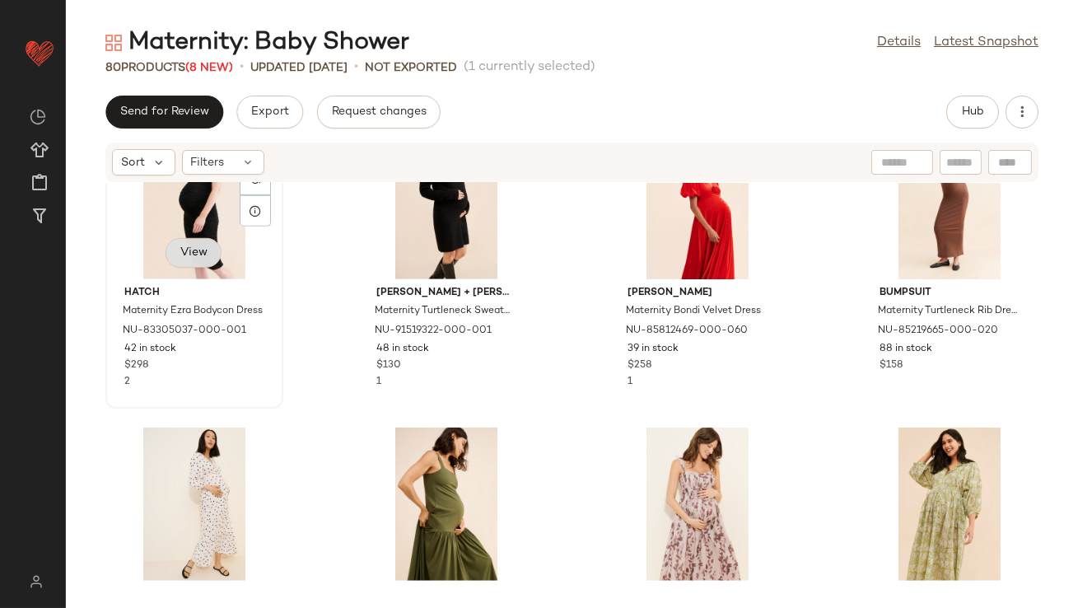
click at [182, 240] on button "View" at bounding box center [194, 253] width 56 height 30
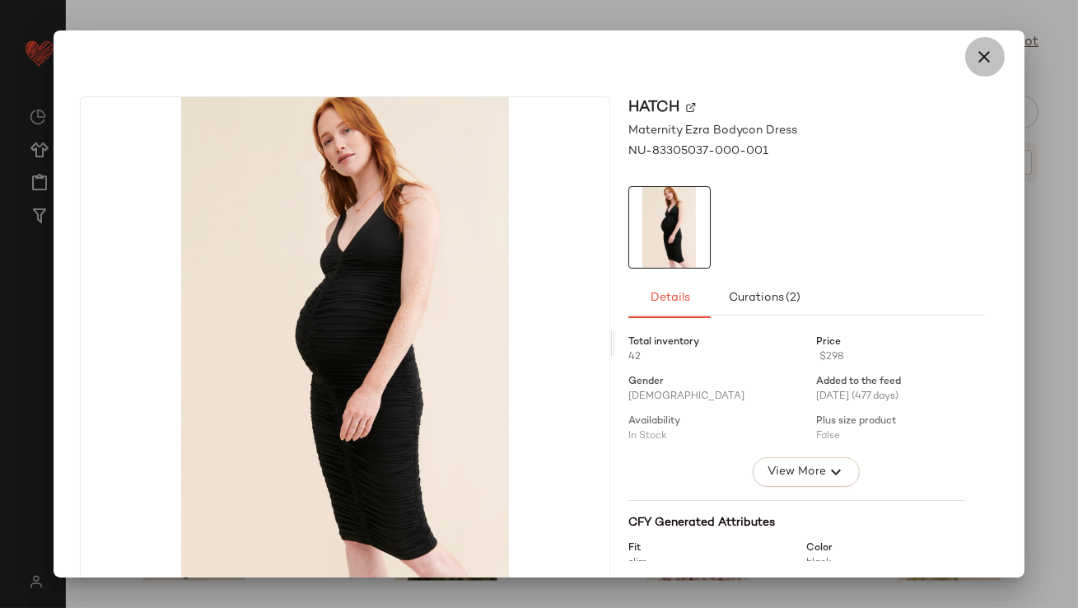
click at [979, 53] on icon "button" at bounding box center [985, 57] width 20 height 20
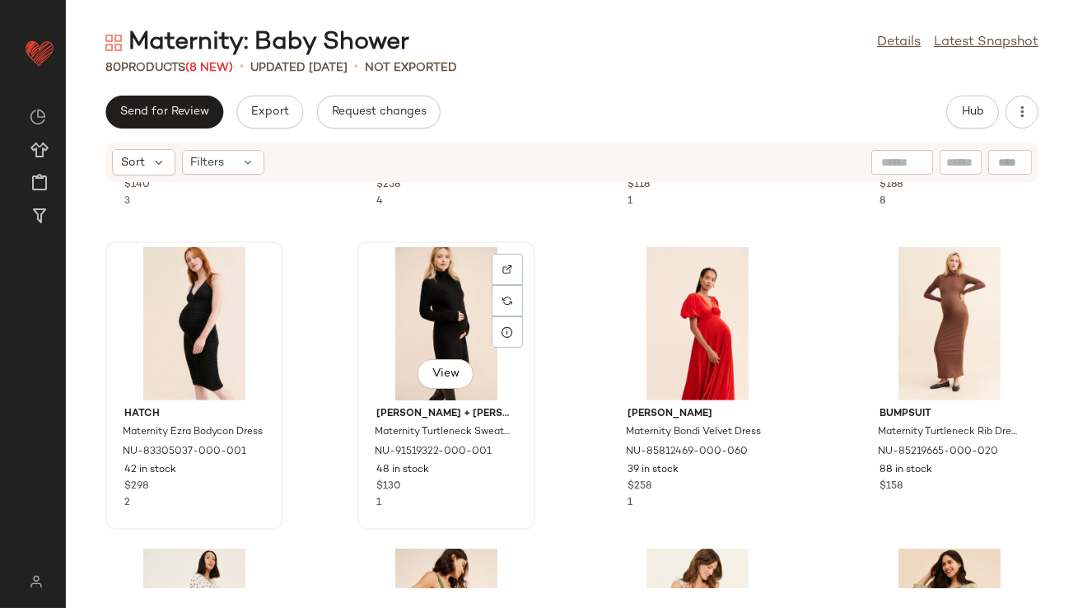
scroll to position [2312, 0]
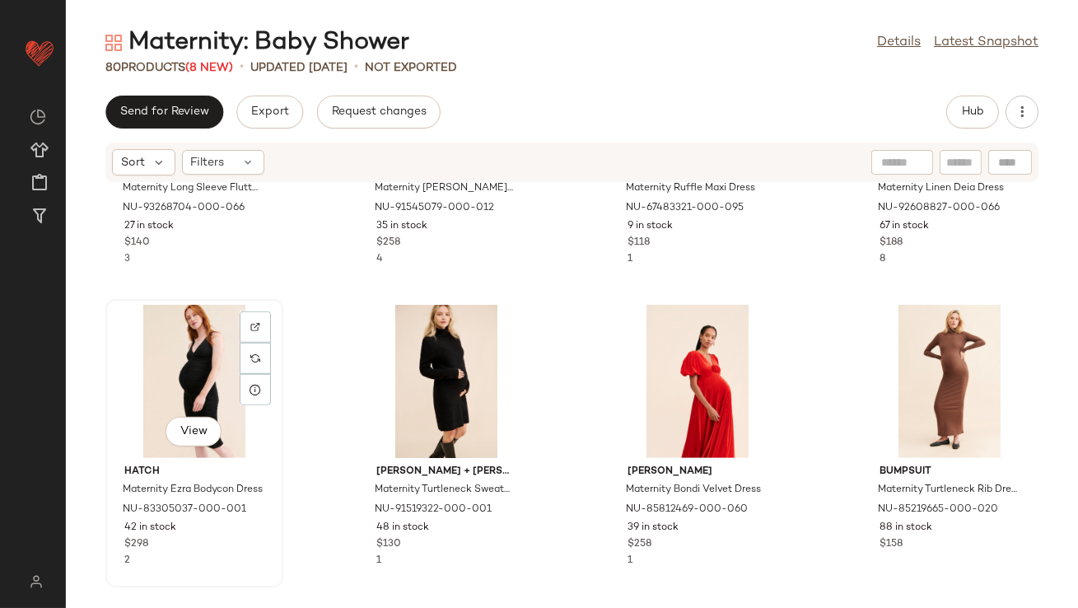
click at [173, 375] on div "View" at bounding box center [194, 381] width 166 height 153
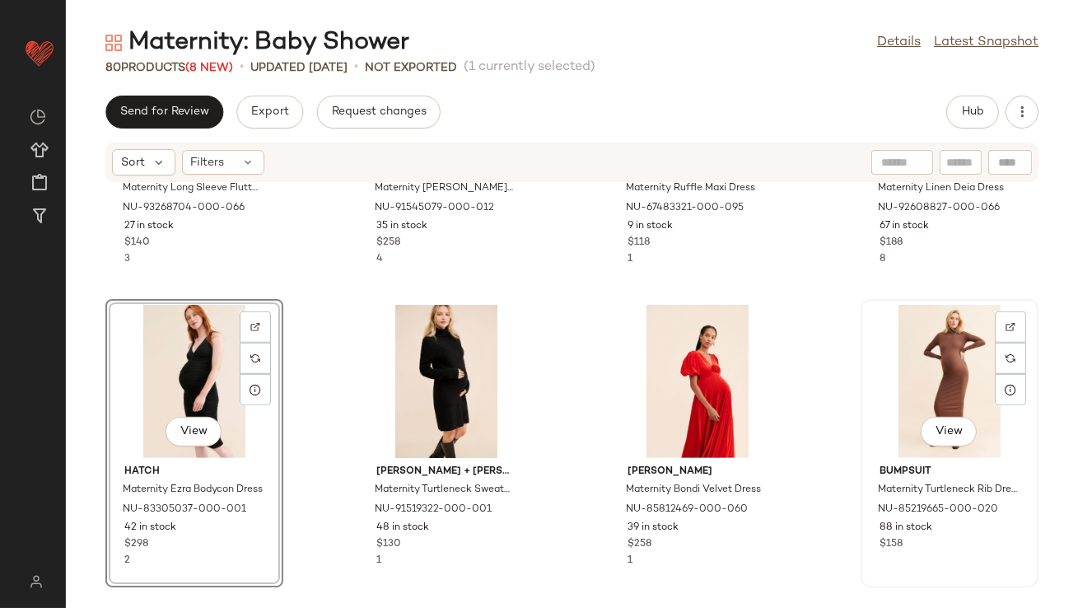
click at [960, 364] on div "View" at bounding box center [950, 381] width 166 height 153
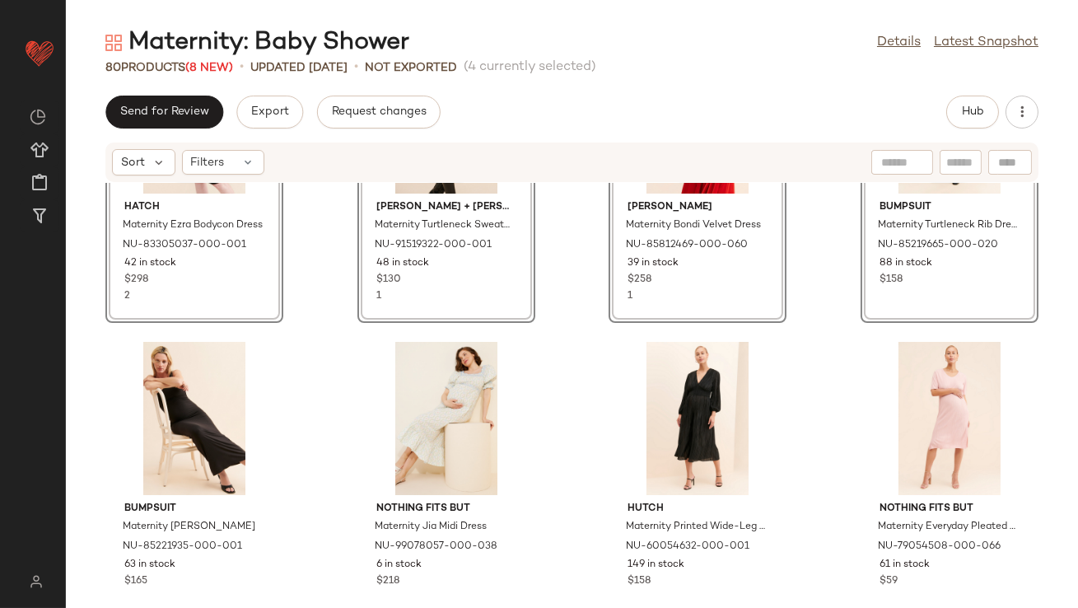
click at [347, 318] on div "SET View Hatch Maternity Ezra Bodycon Dress NU-83305037-000-001 42 in stock $29…" at bounding box center [572, 385] width 1012 height 405
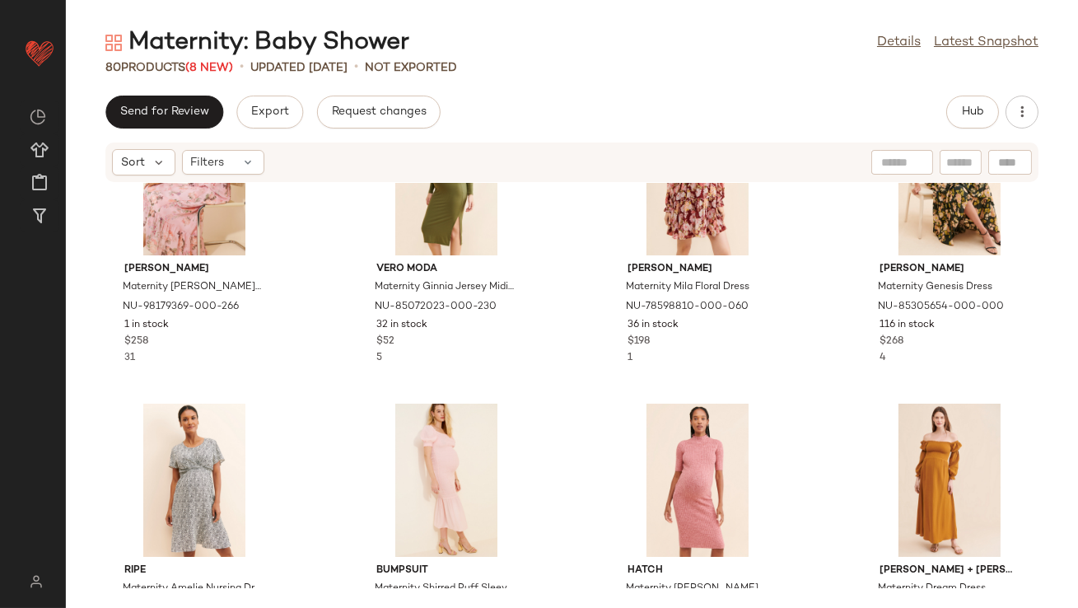
scroll to position [3423, 0]
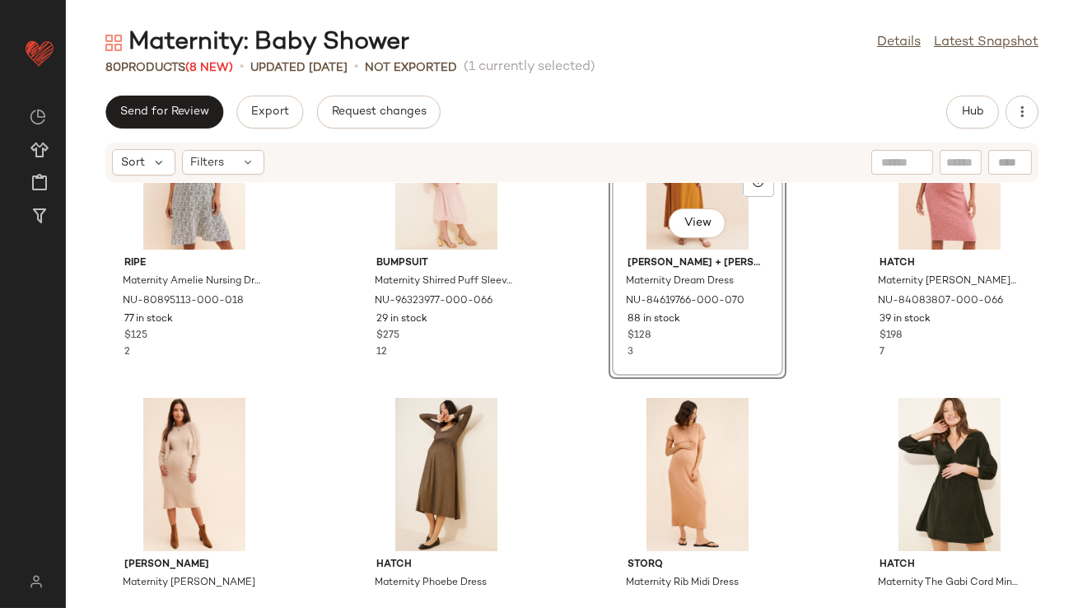
scroll to position [3736, 0]
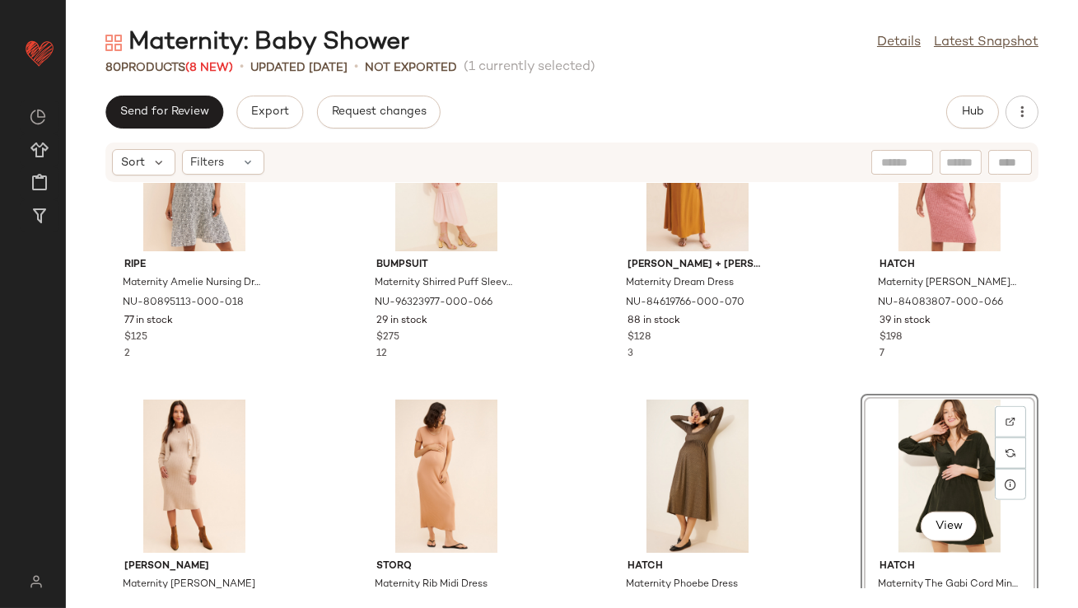
scroll to position [3725, 0]
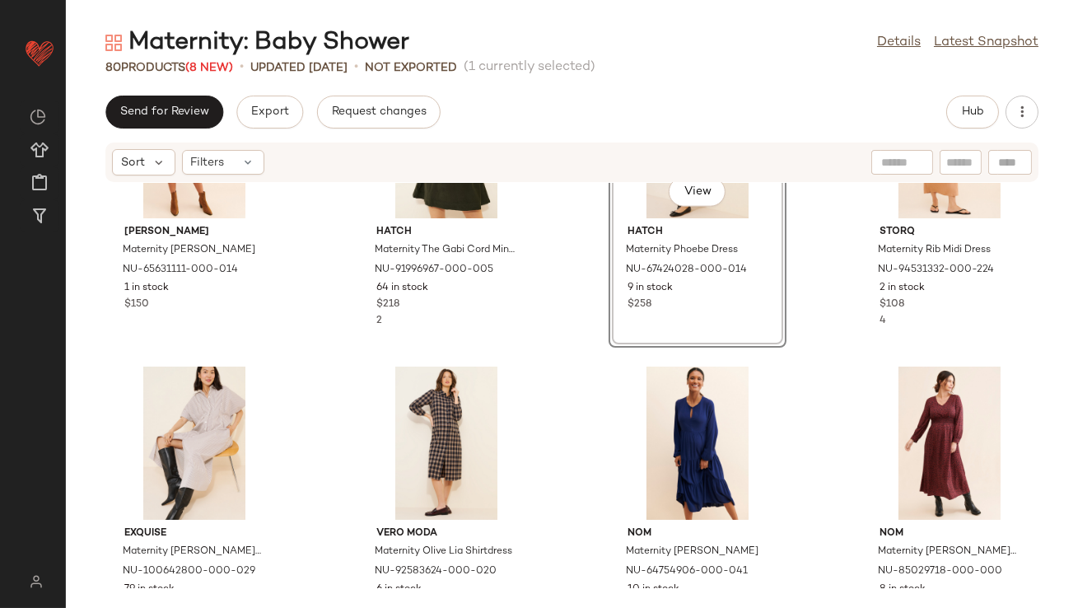
scroll to position [4060, 0]
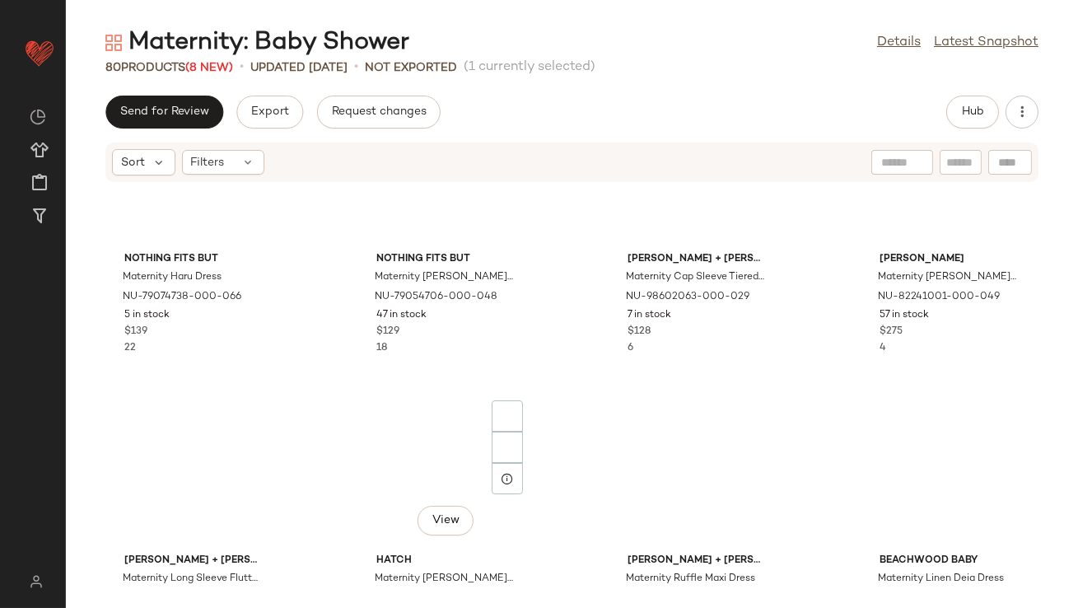
scroll to position [1537, 0]
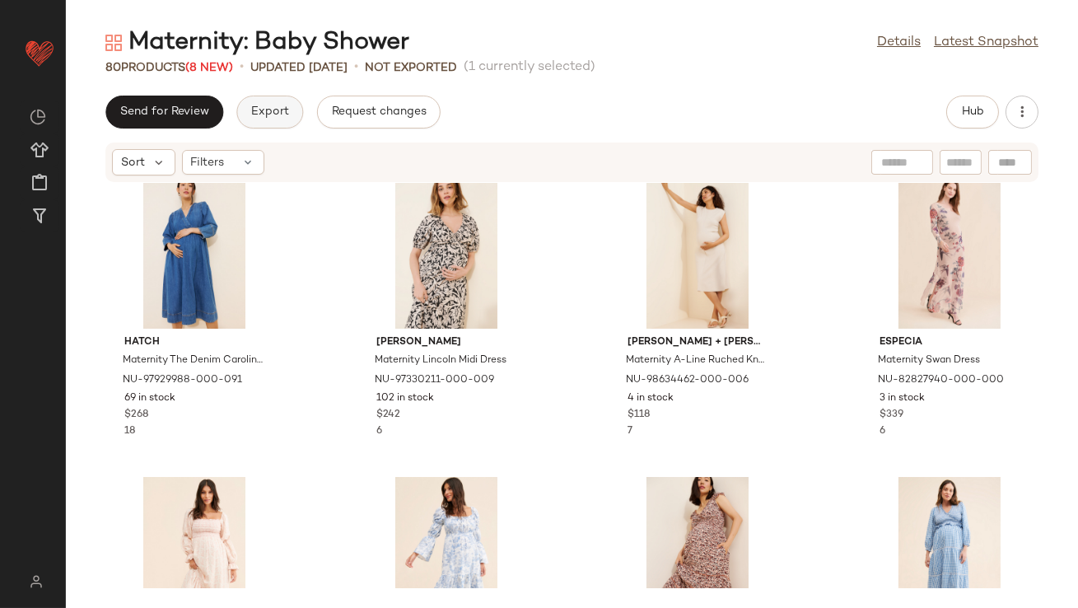
click at [256, 114] on span "Export" at bounding box center [269, 111] width 39 height 13
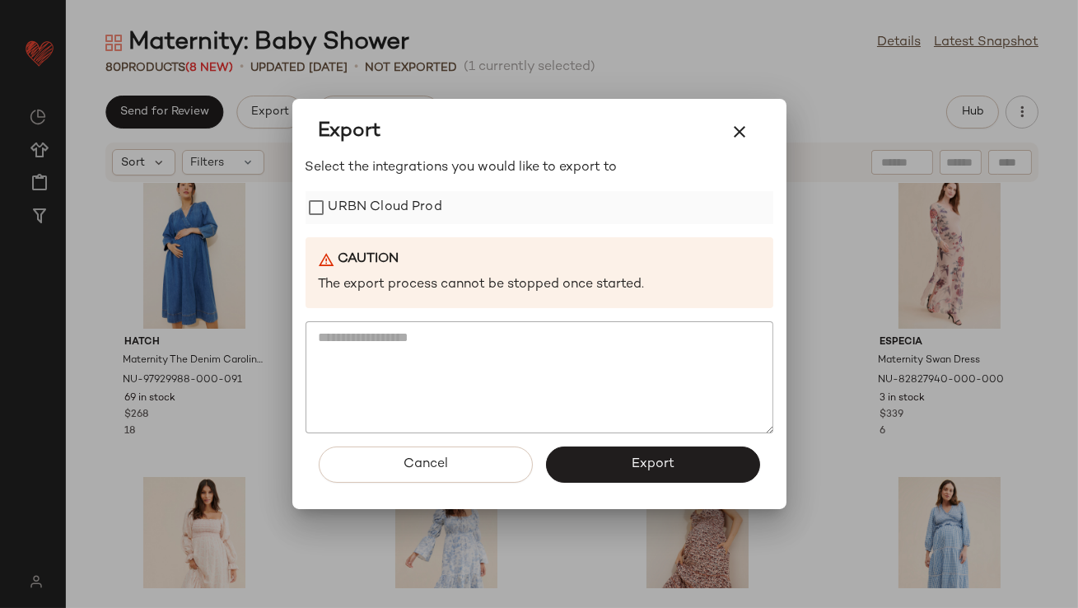
click at [345, 202] on label "URBN Cloud Prod" at bounding box center [386, 207] width 114 height 33
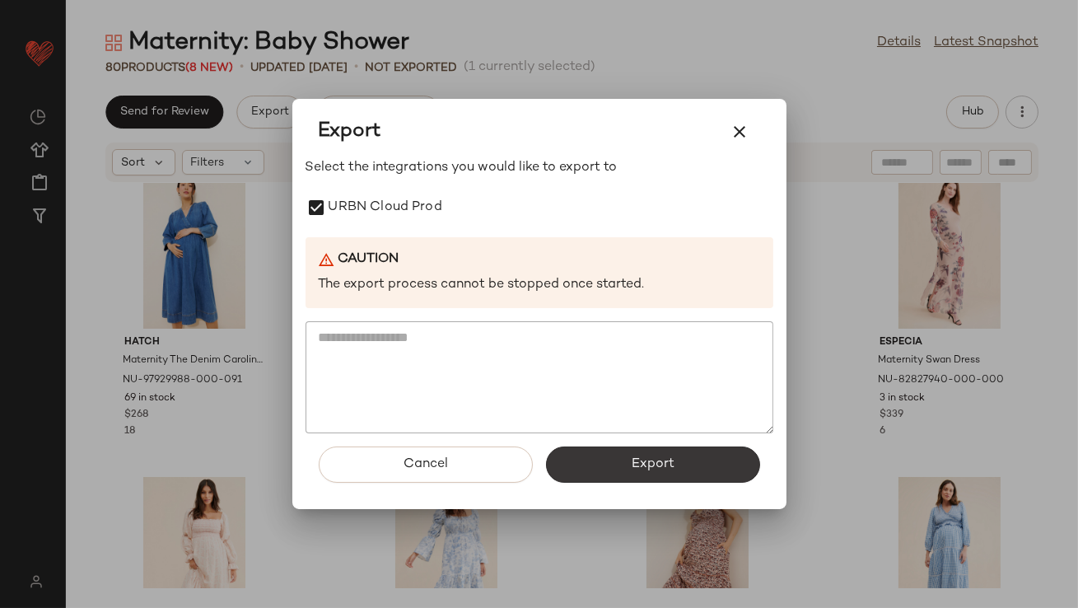
click at [650, 459] on span "Export" at bounding box center [653, 464] width 44 height 16
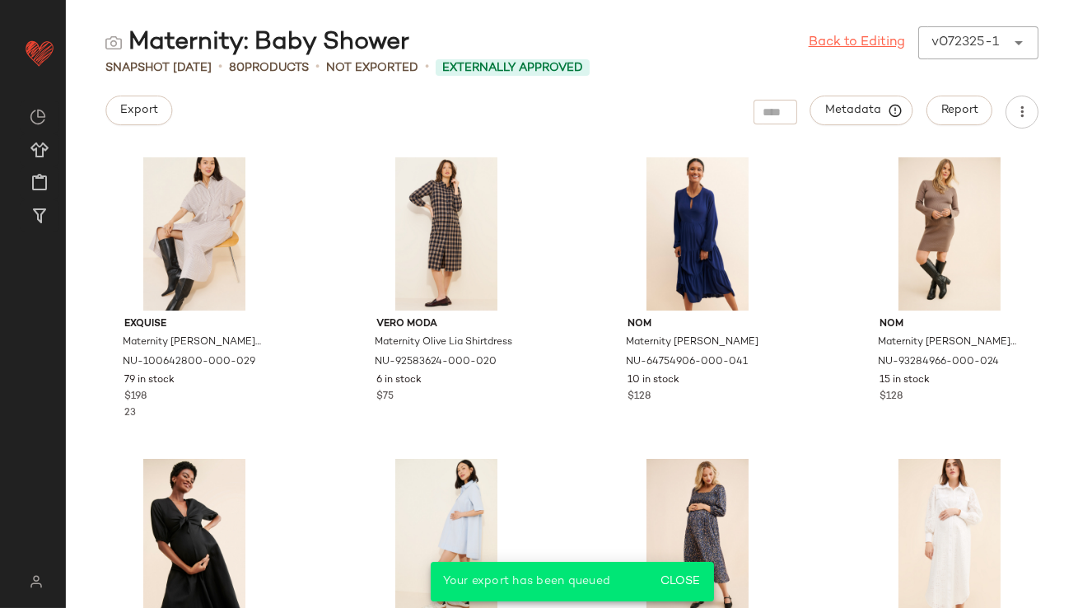
click at [833, 44] on link "Back to Editing" at bounding box center [857, 43] width 96 height 20
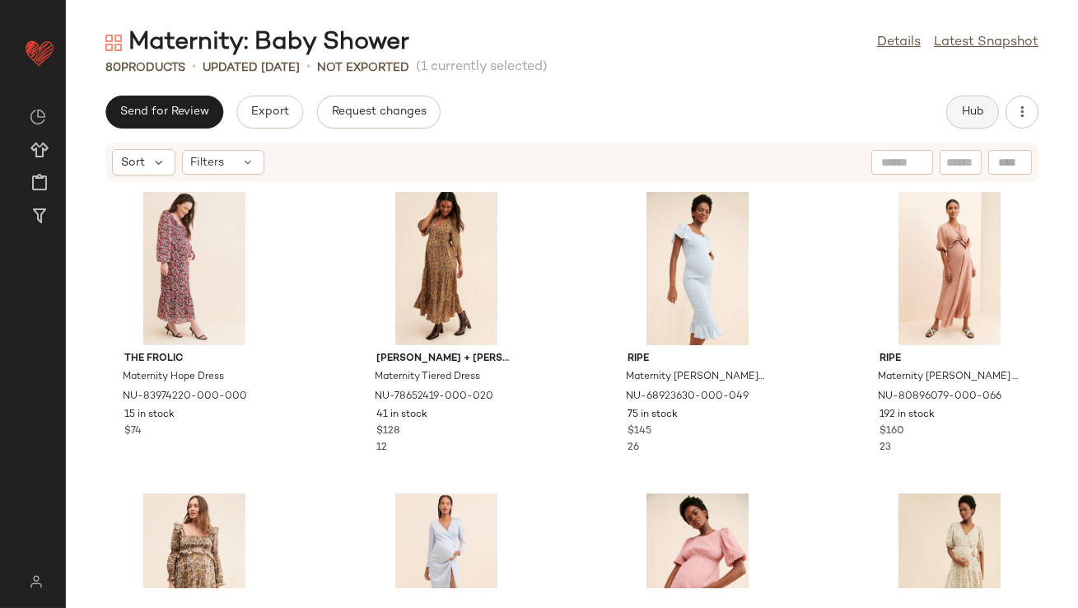
click at [979, 107] on span "Hub" at bounding box center [972, 111] width 23 height 13
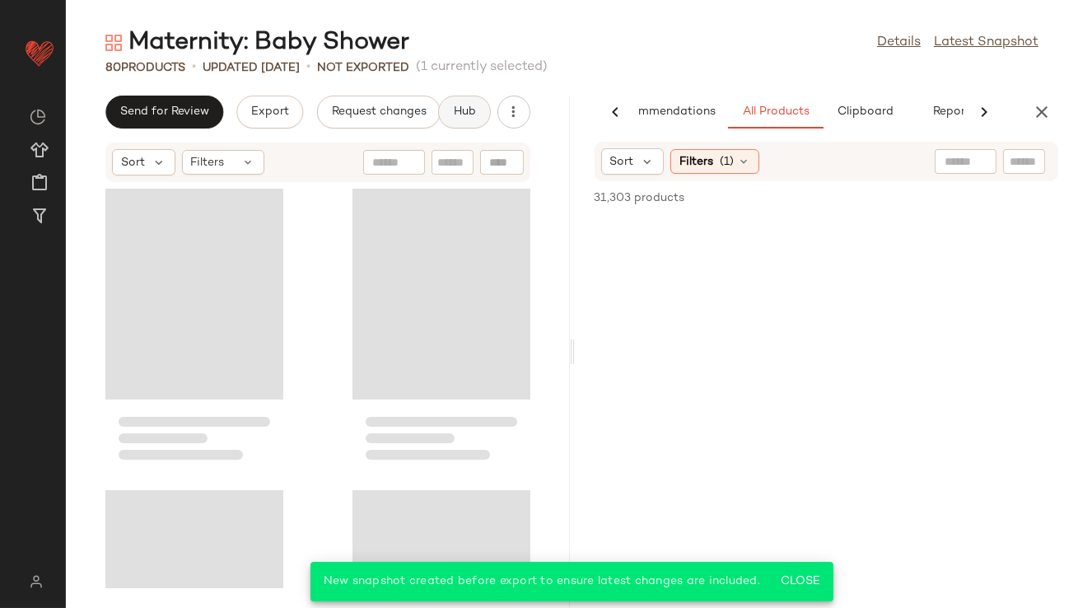
scroll to position [0, 92]
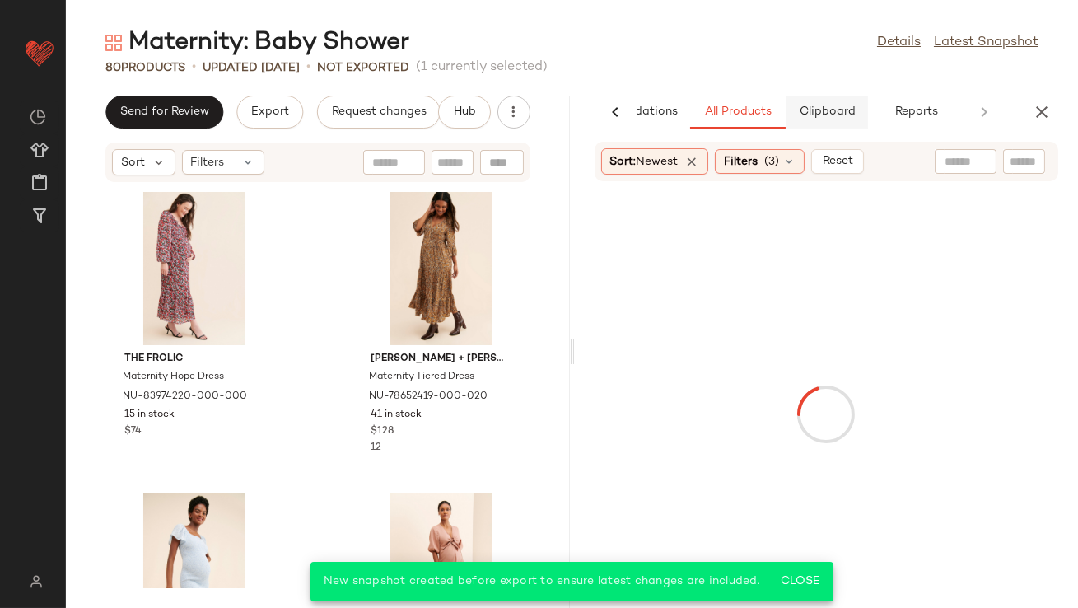
click at [838, 110] on span "Clipboard" at bounding box center [826, 111] width 57 height 13
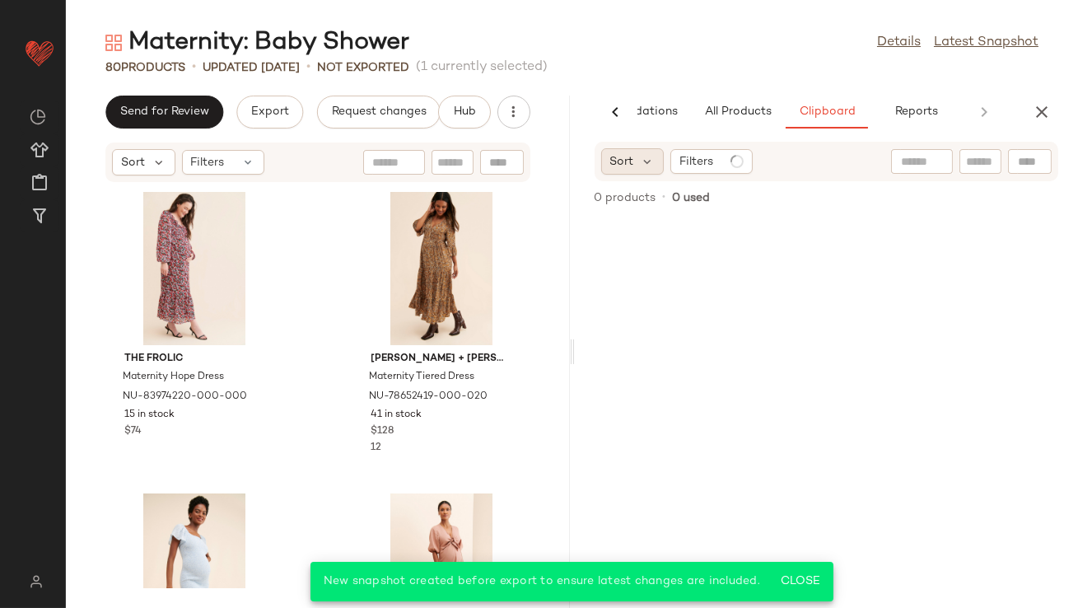
click at [638, 157] on div "Sort" at bounding box center [632, 161] width 63 height 26
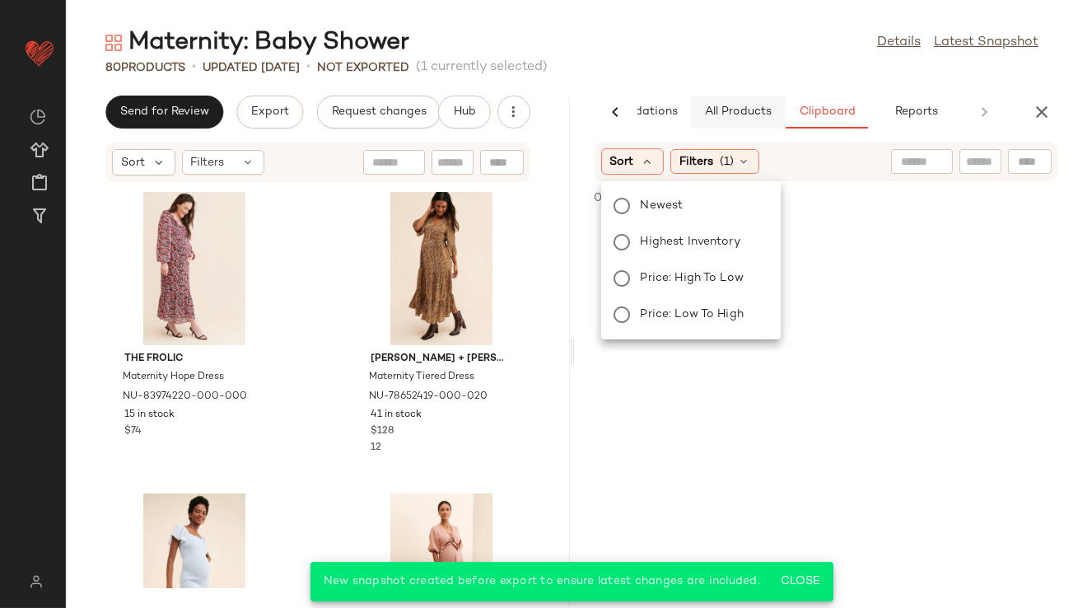
click at [737, 101] on button "All Products" at bounding box center [738, 112] width 96 height 33
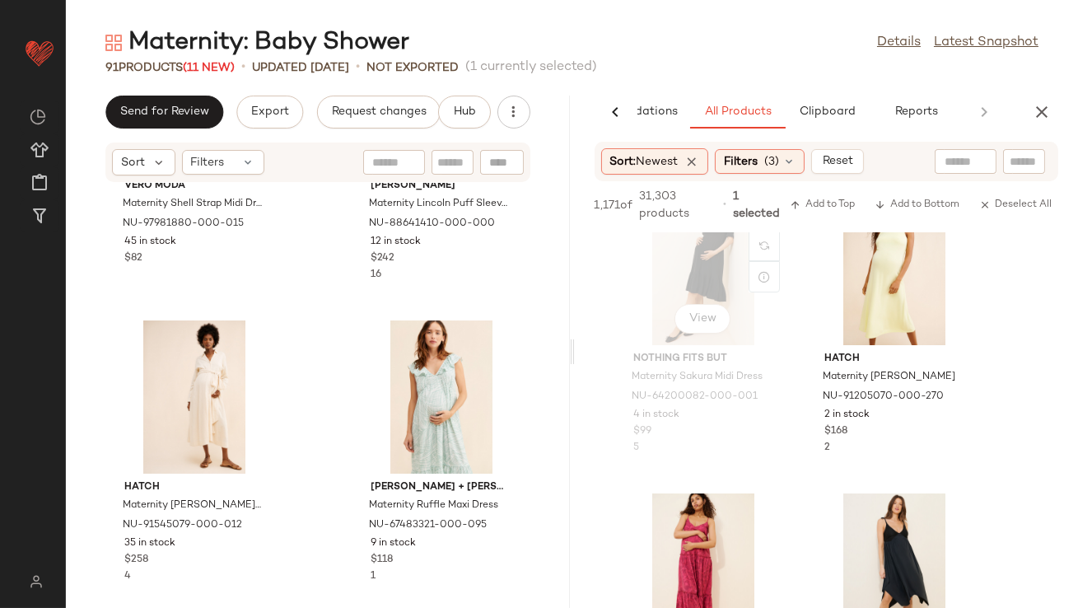
scroll to position [12785, 0]
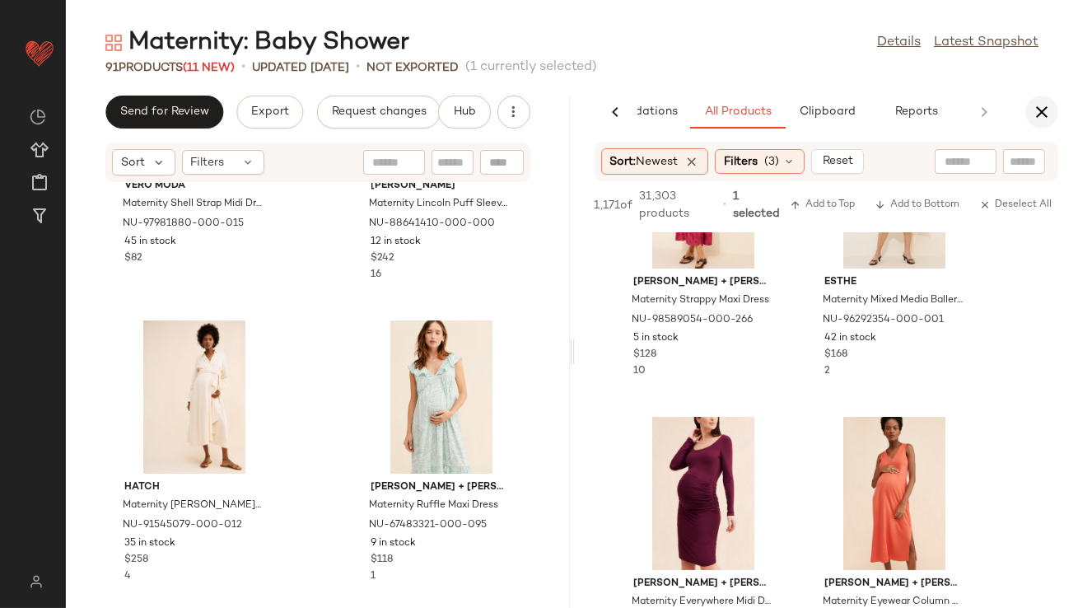
click at [1041, 124] on button "button" at bounding box center [1042, 112] width 33 height 33
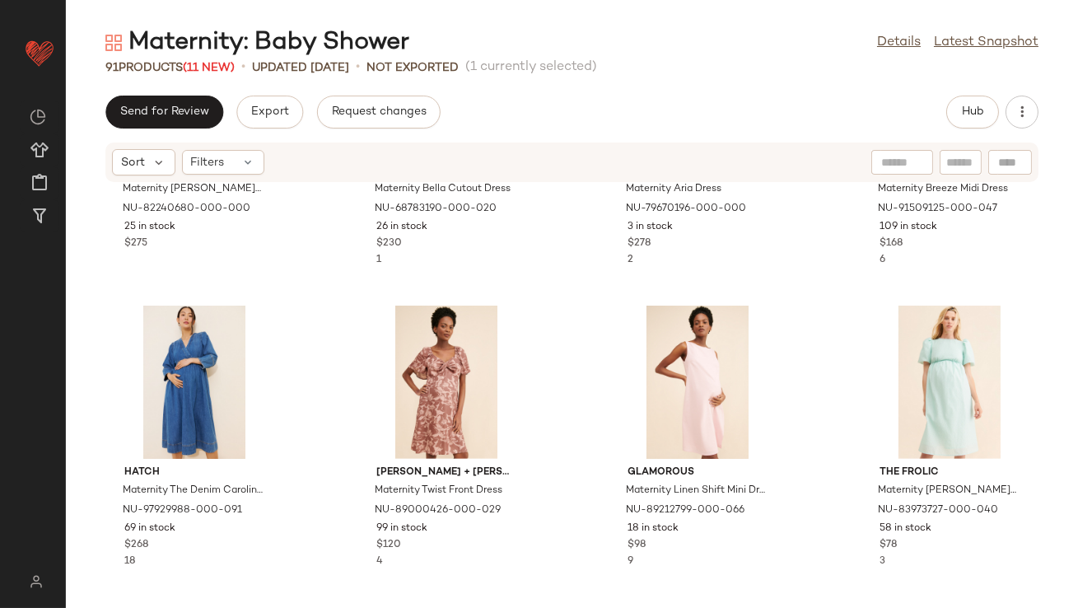
scroll to position [1421, 0]
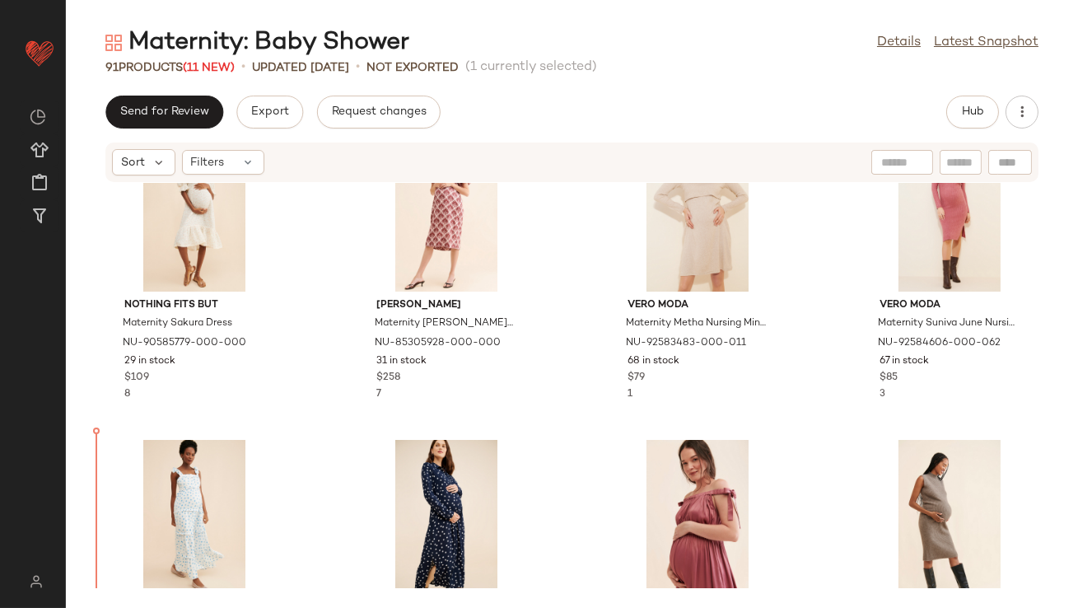
scroll to position [787, 0]
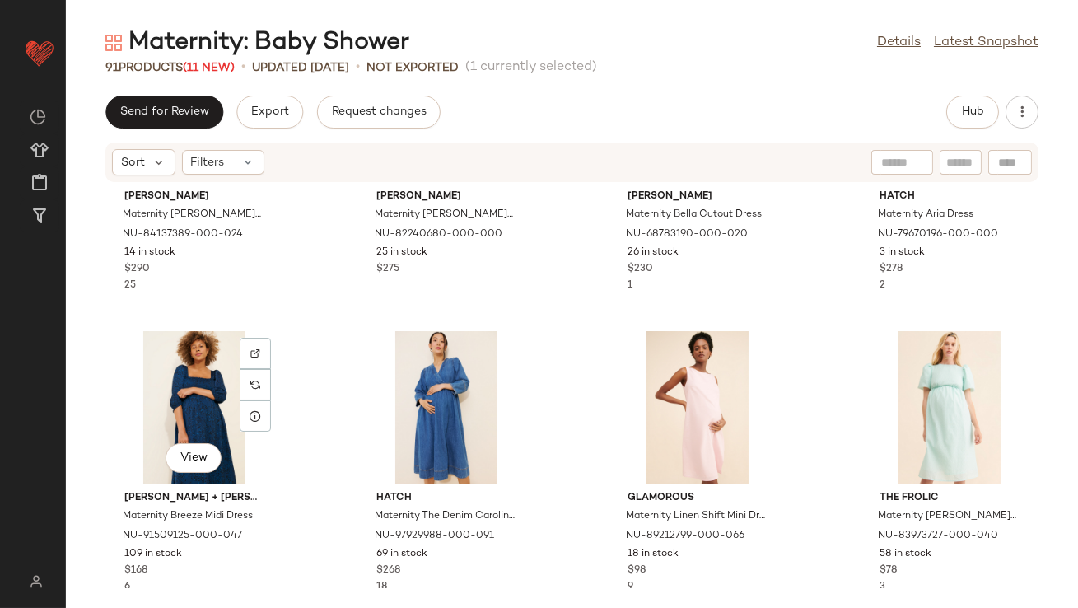
scroll to position [1392, 0]
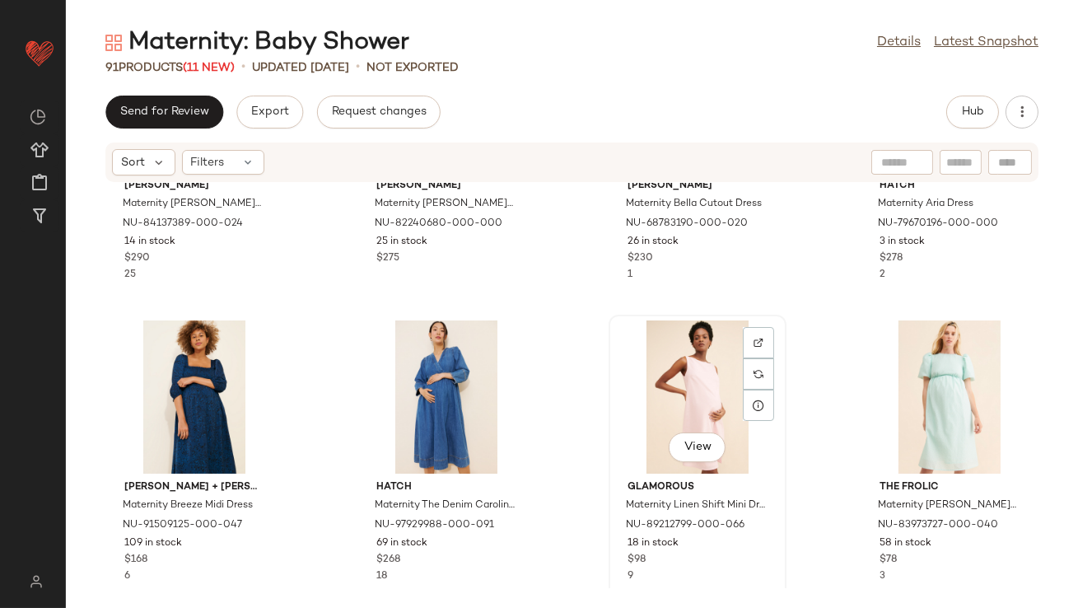
click at [702, 389] on div "View" at bounding box center [697, 396] width 166 height 153
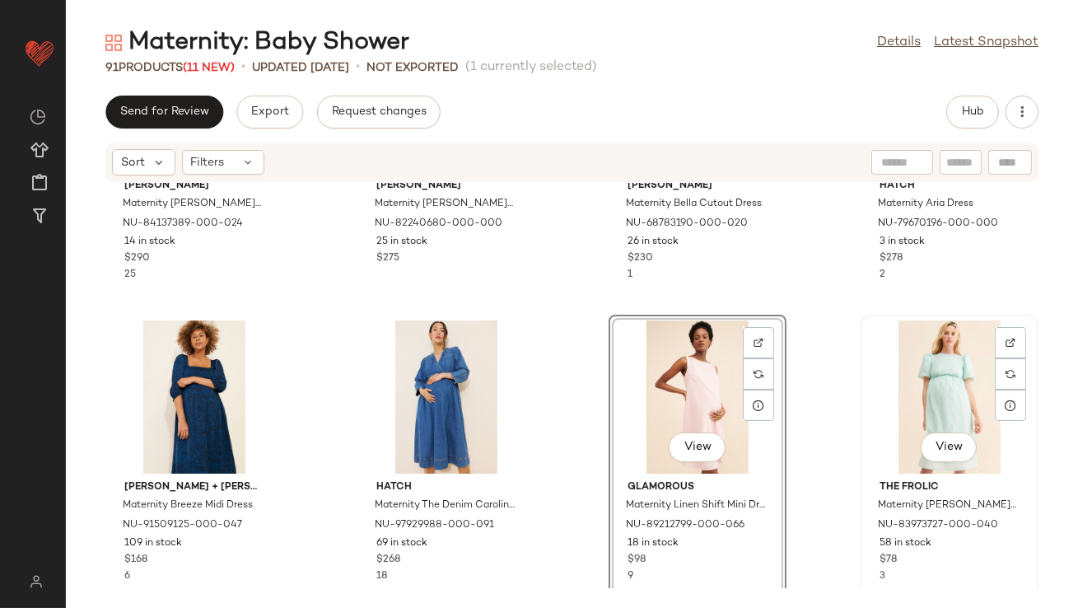
click at [953, 374] on div "View" at bounding box center [950, 396] width 166 height 153
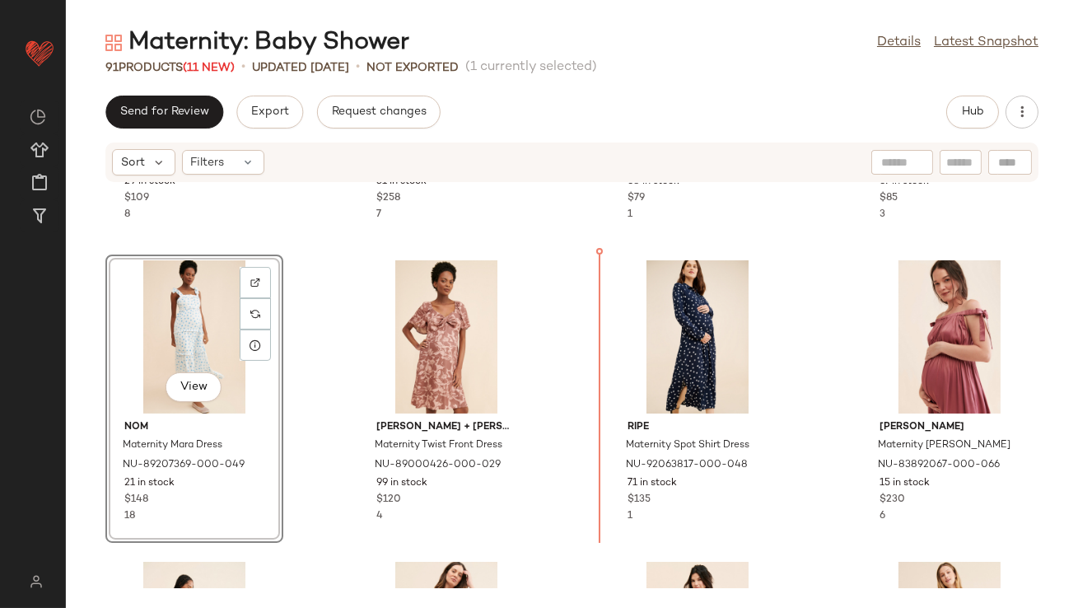
scroll to position [833, 0]
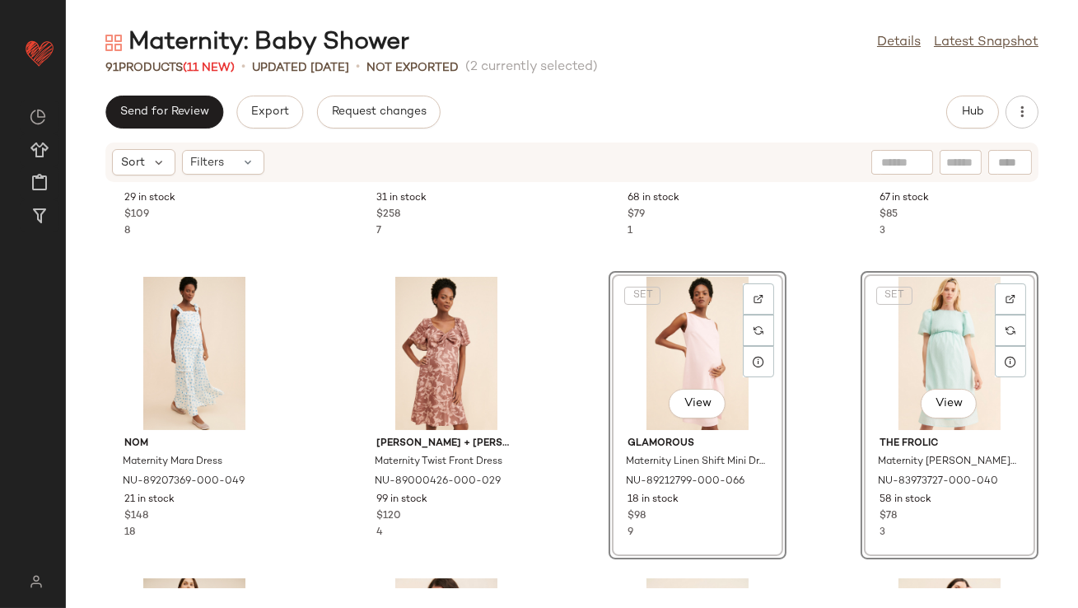
click at [573, 339] on div "Nothing Fits But Maternity Sakura Dress NU-90585779-000-000 29 in stock $109 8 …" at bounding box center [572, 385] width 1012 height 405
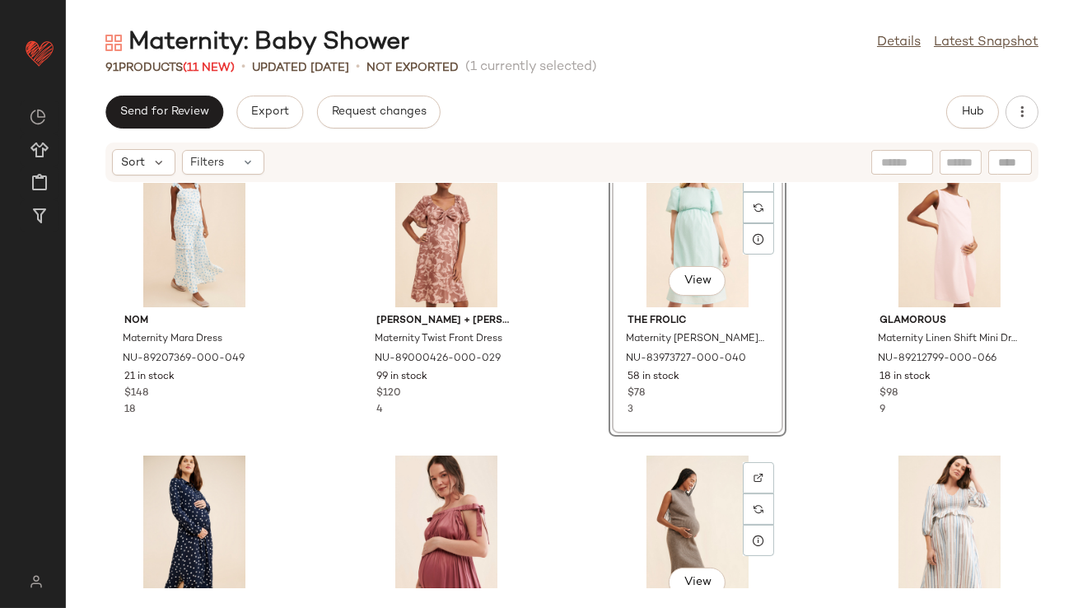
scroll to position [933, 0]
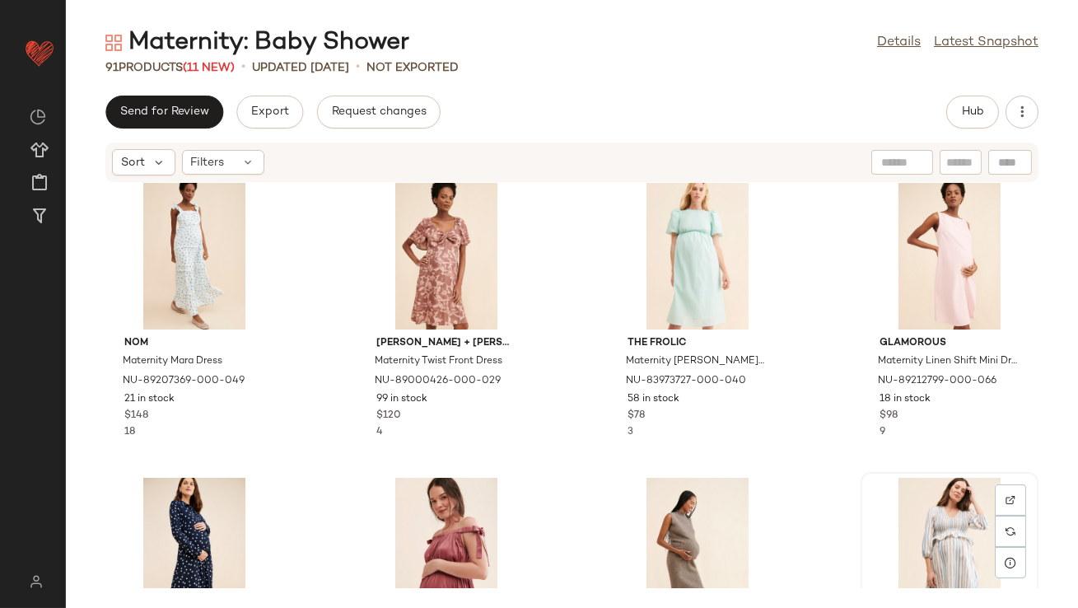
scroll to position [934, 0]
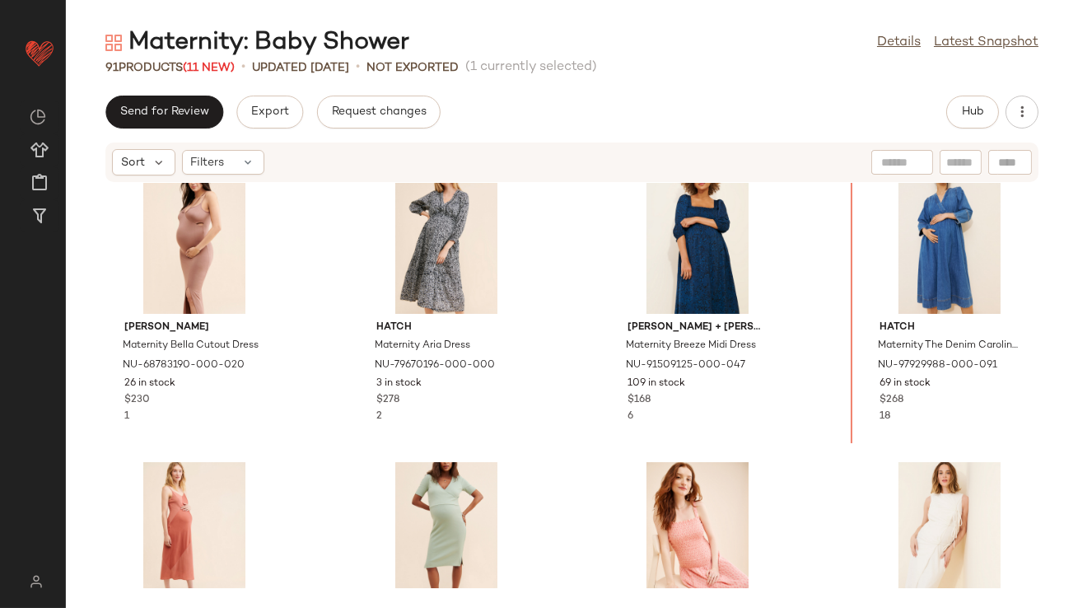
scroll to position [1525, 0]
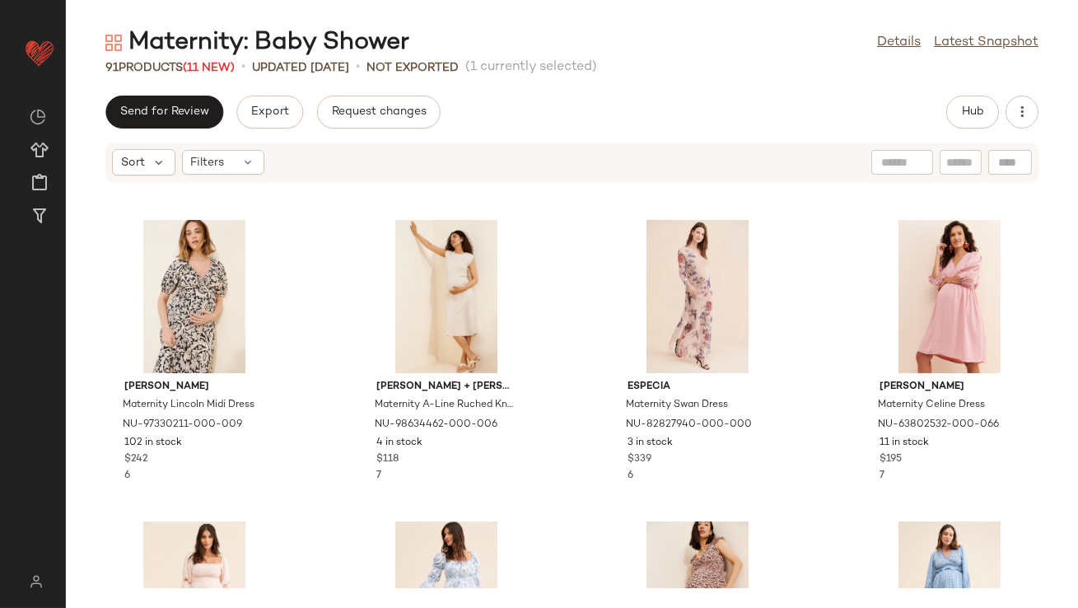
scroll to position [2018, 0]
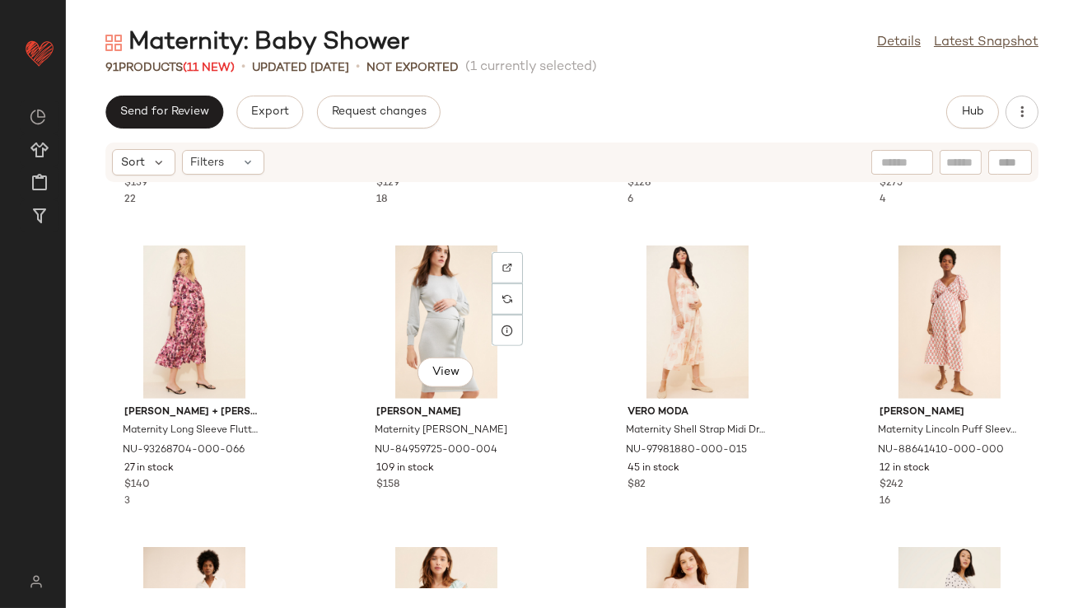
scroll to position [2508, 0]
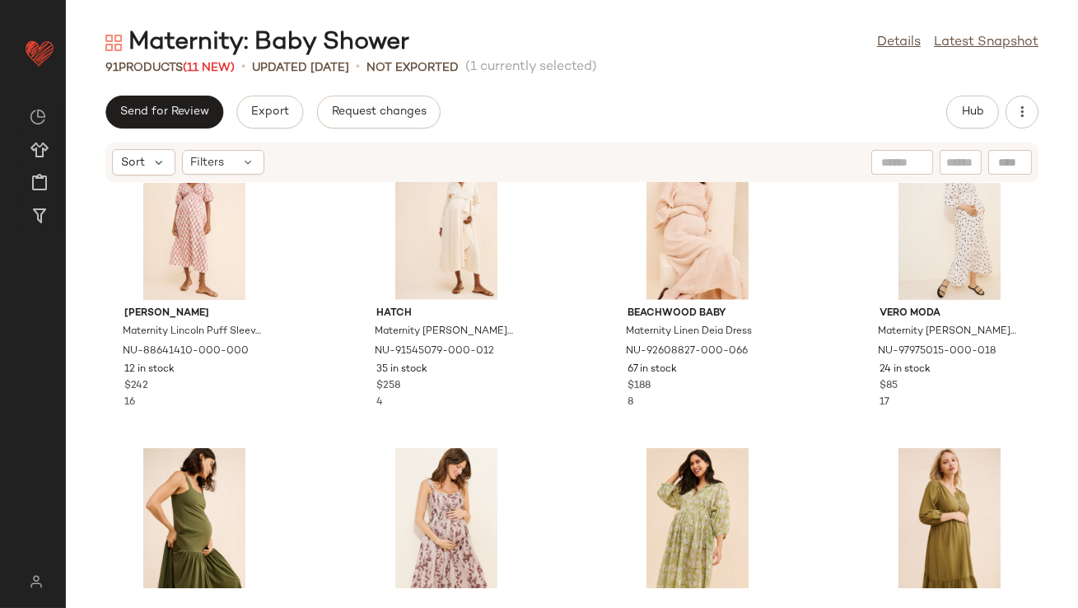
scroll to position [3095, 0]
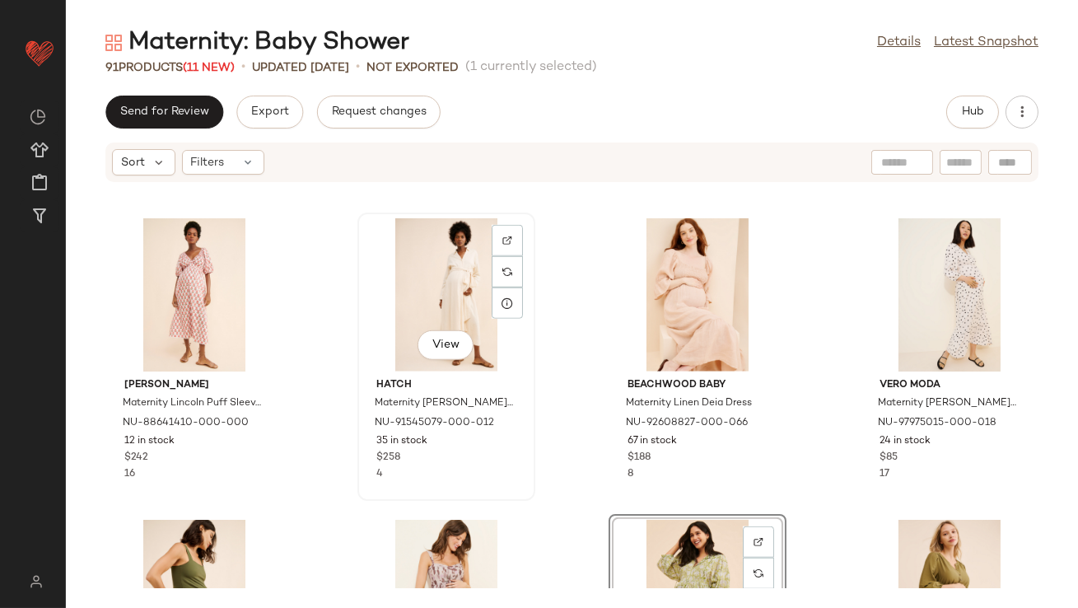
scroll to position [2994, 0]
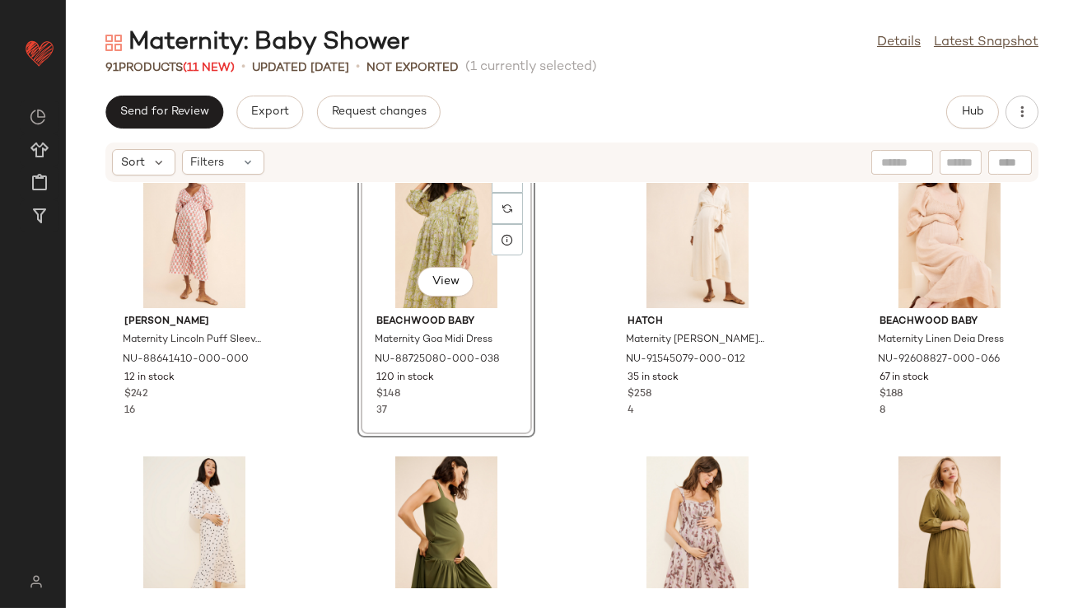
scroll to position [3184, 0]
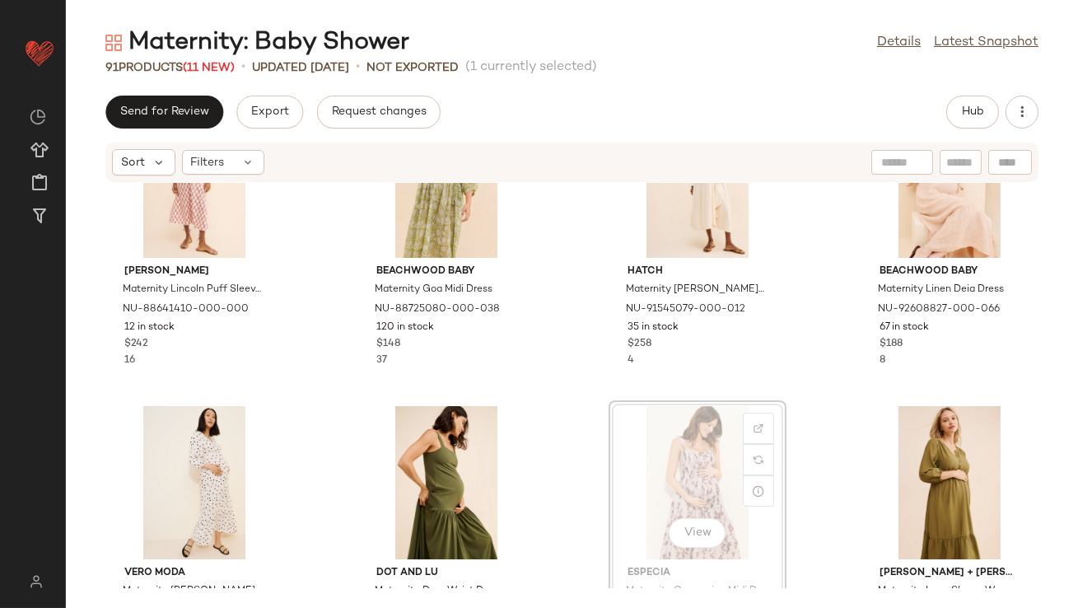
scroll to position [3115, 0]
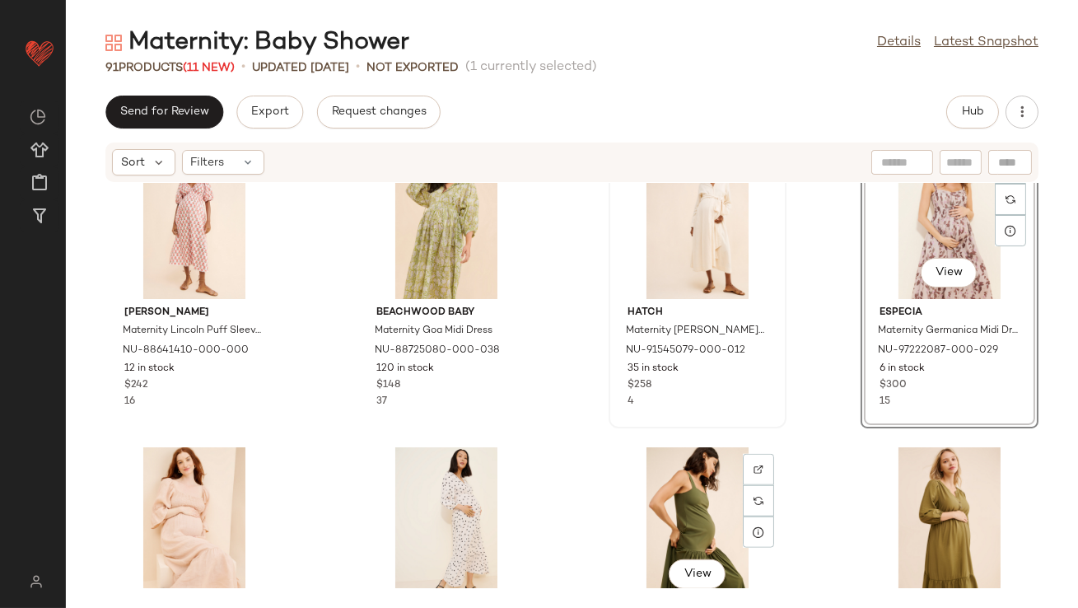
scroll to position [3081, 0]
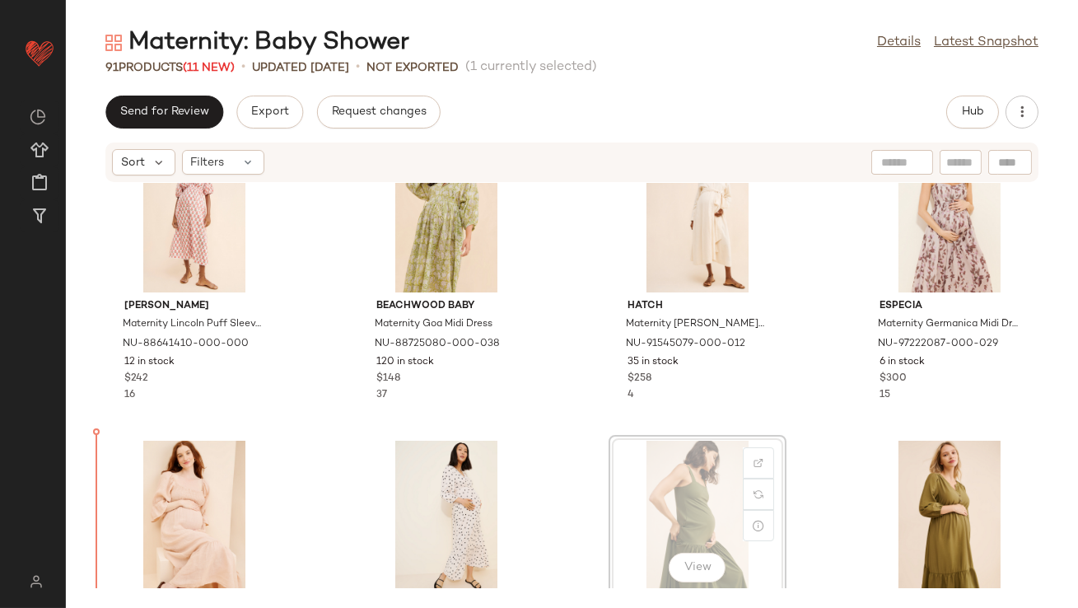
scroll to position [3099, 0]
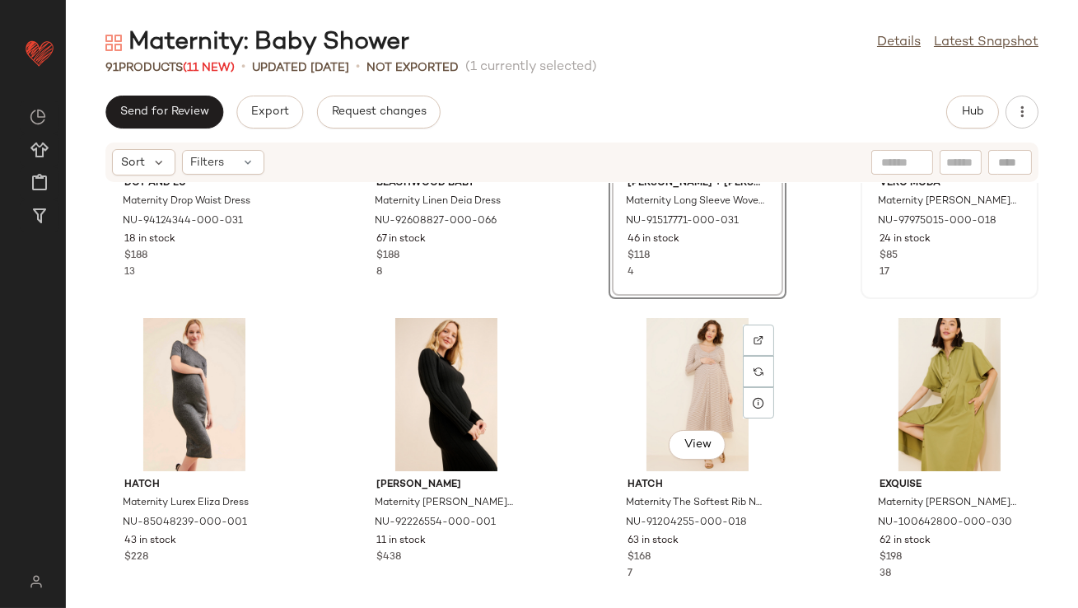
scroll to position [3520, 0]
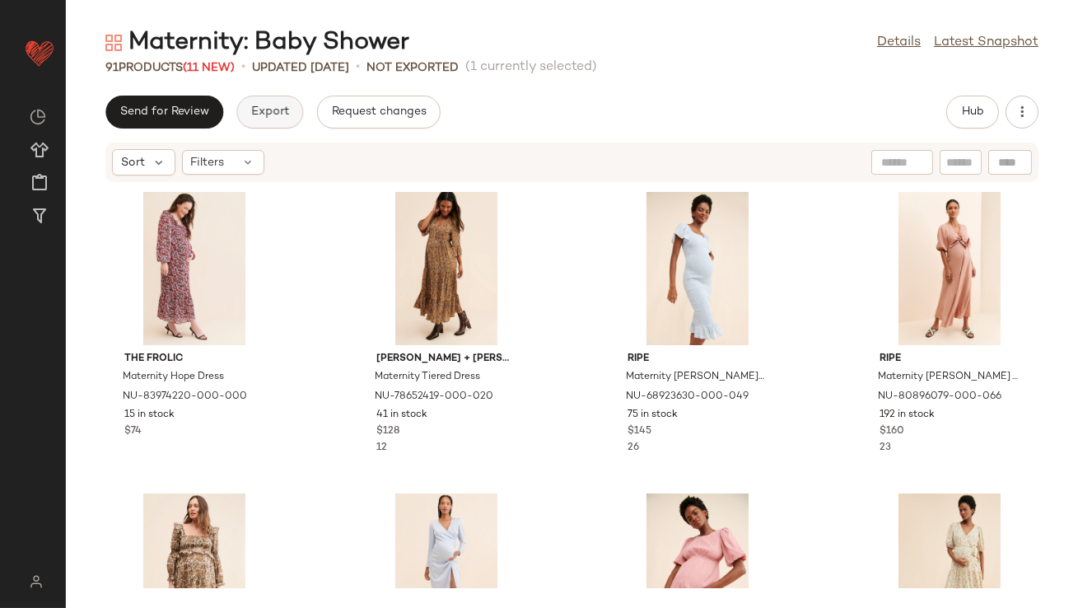
click at [274, 123] on button "Export" at bounding box center [269, 112] width 67 height 33
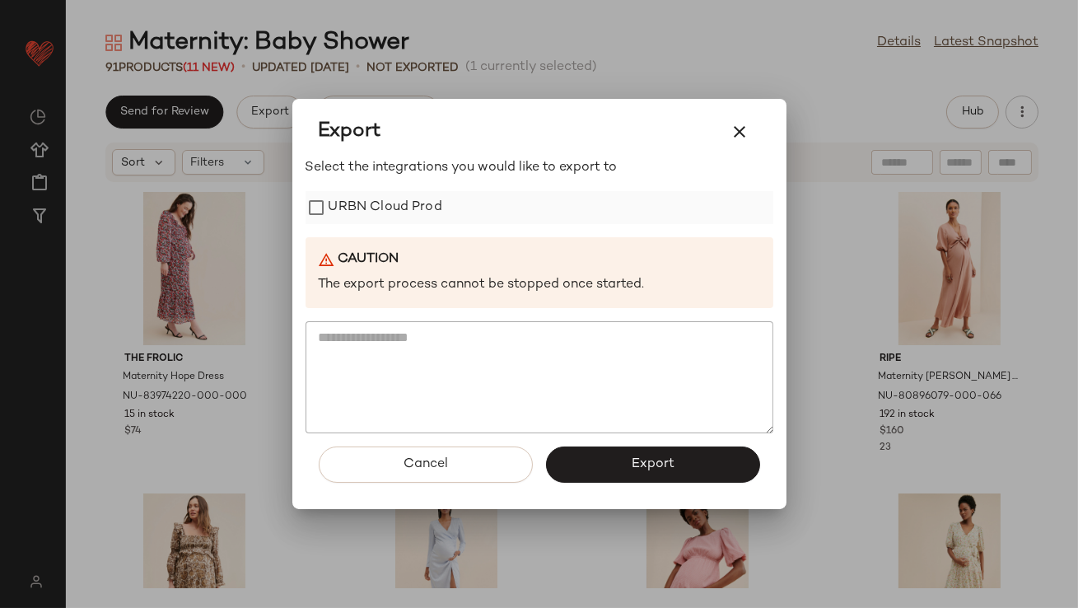
click at [355, 207] on label "URBN Cloud Prod" at bounding box center [386, 207] width 114 height 33
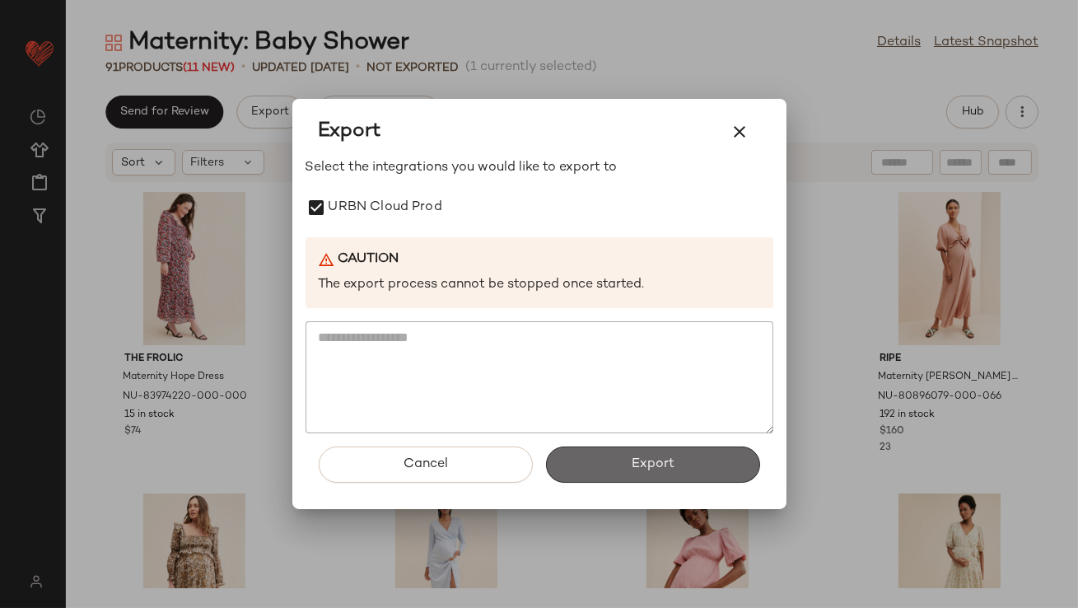
click at [638, 456] on button "Export" at bounding box center [653, 464] width 214 height 36
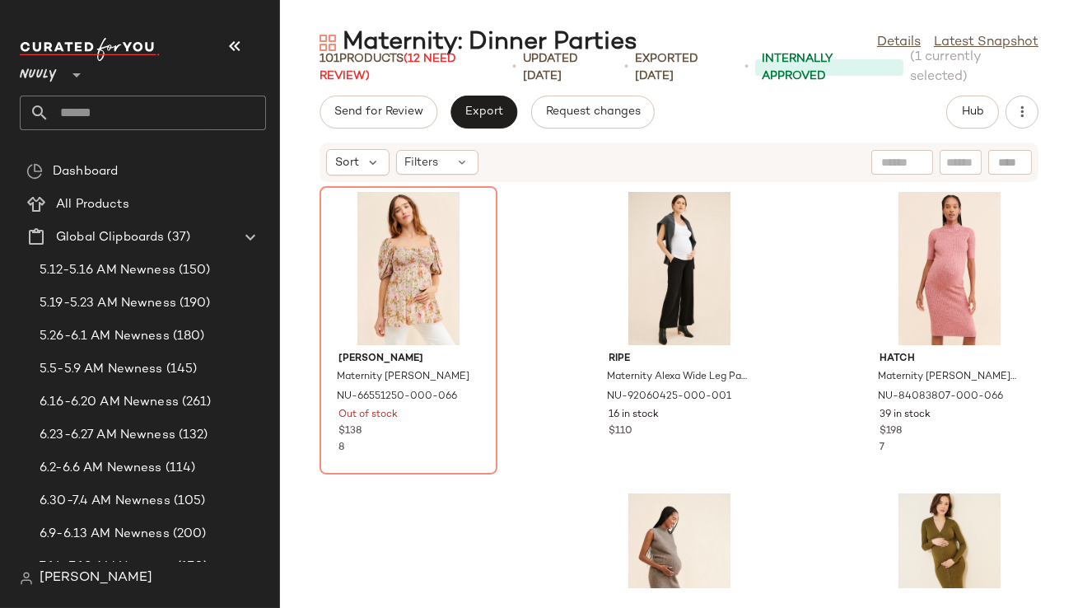
click at [227, 55] on icon "button" at bounding box center [235, 46] width 20 height 20
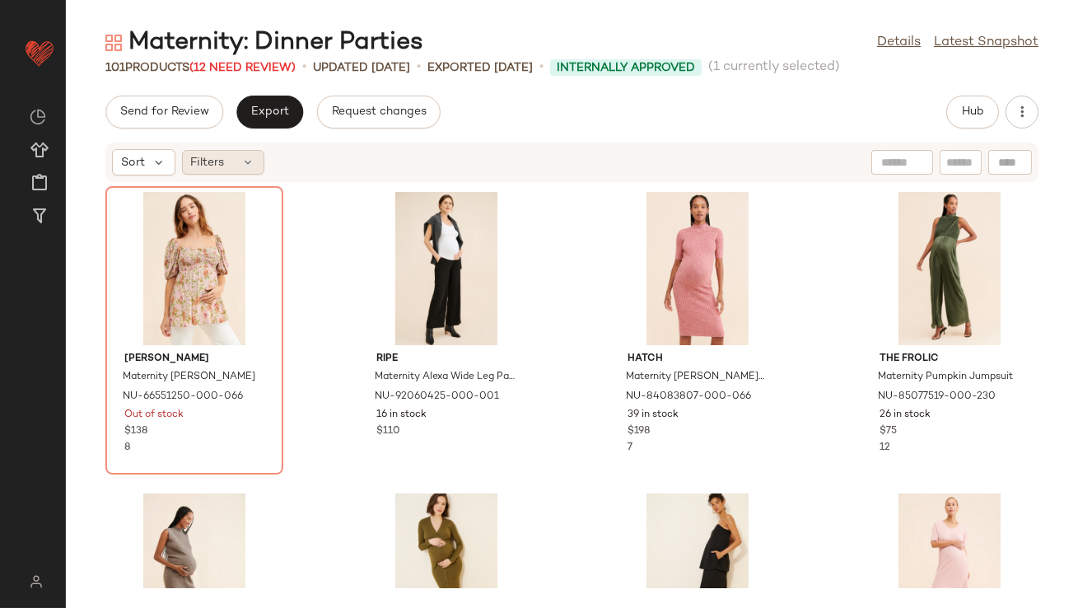
click at [253, 161] on icon at bounding box center [248, 162] width 13 height 13
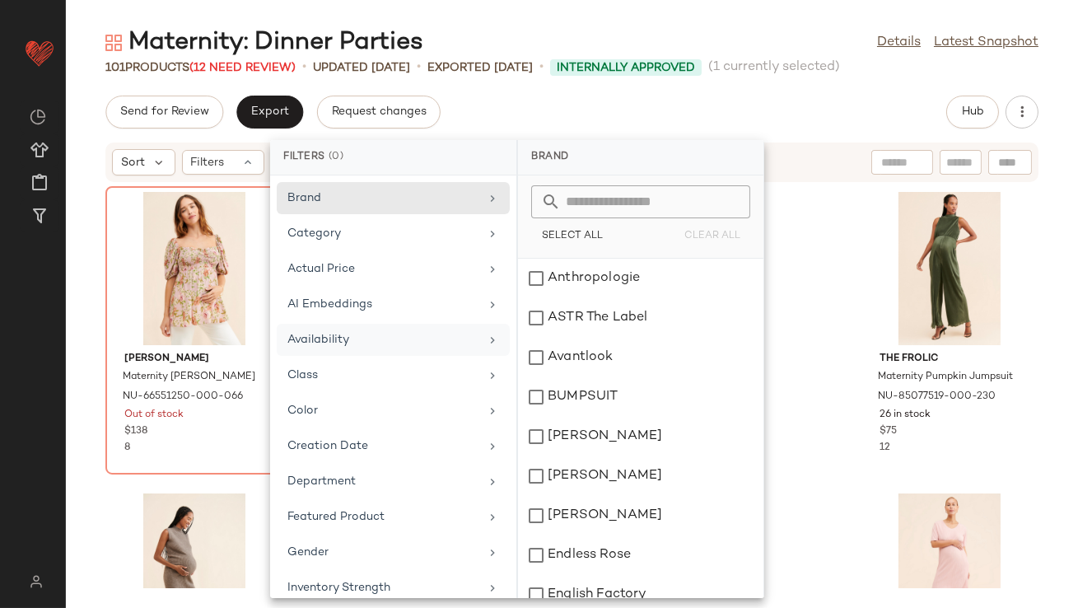
click at [311, 335] on div "Availability" at bounding box center [383, 339] width 192 height 17
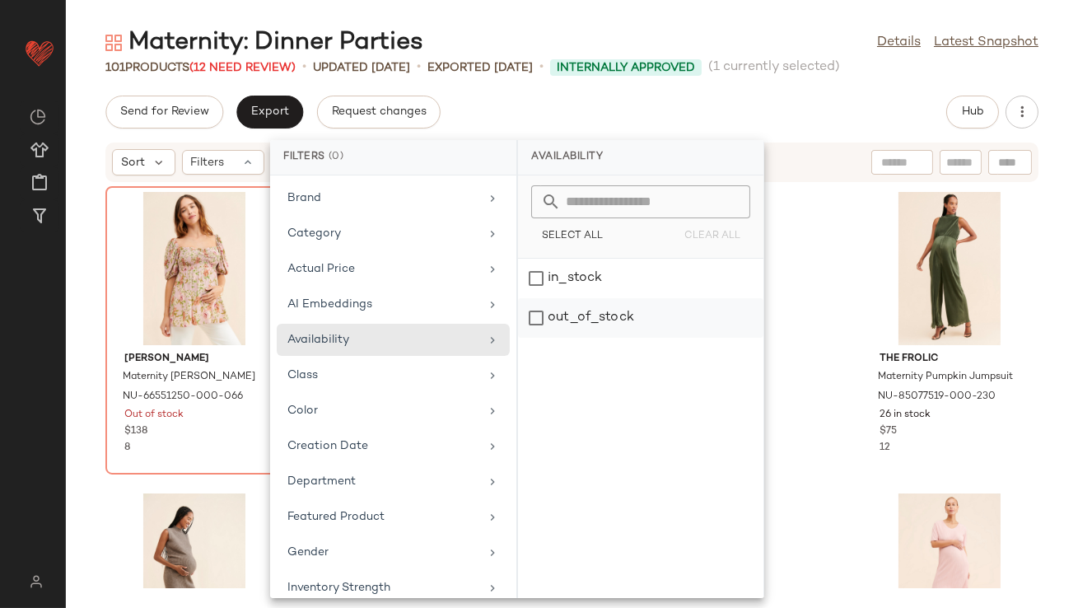
click at [621, 317] on div "out_of_stock" at bounding box center [640, 318] width 245 height 40
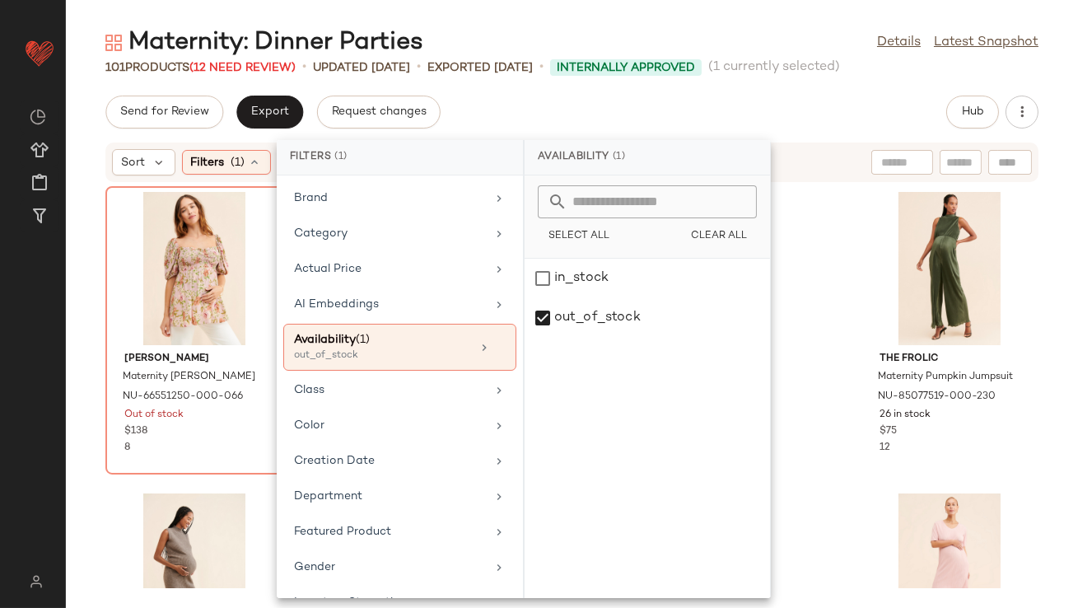
click at [656, 111] on div "Send for Review Export Request changes Hub" at bounding box center [571, 112] width 933 height 33
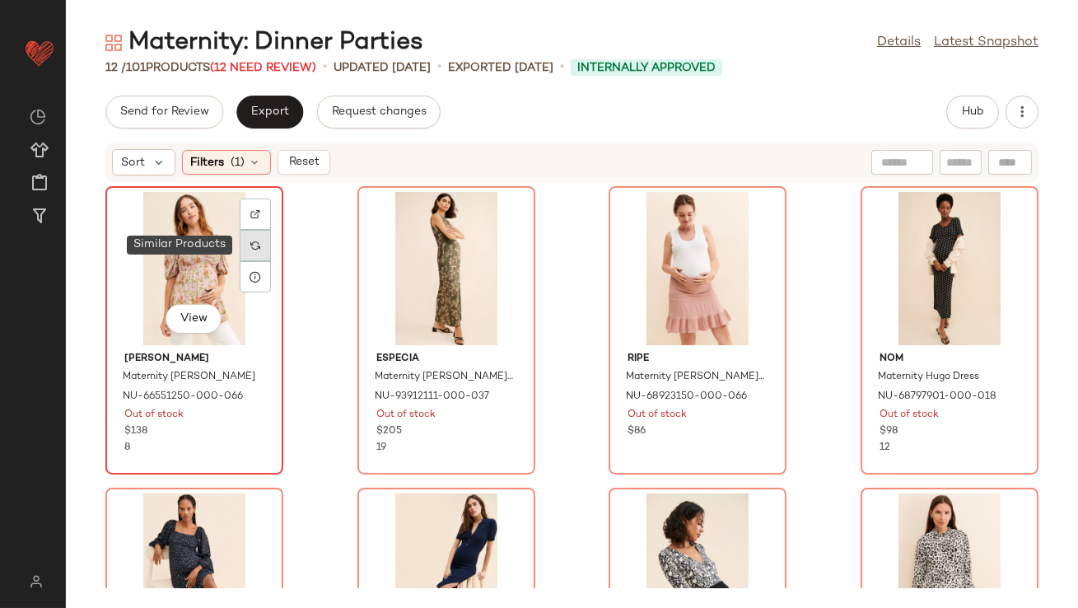
click at [259, 241] on img at bounding box center [255, 246] width 10 height 10
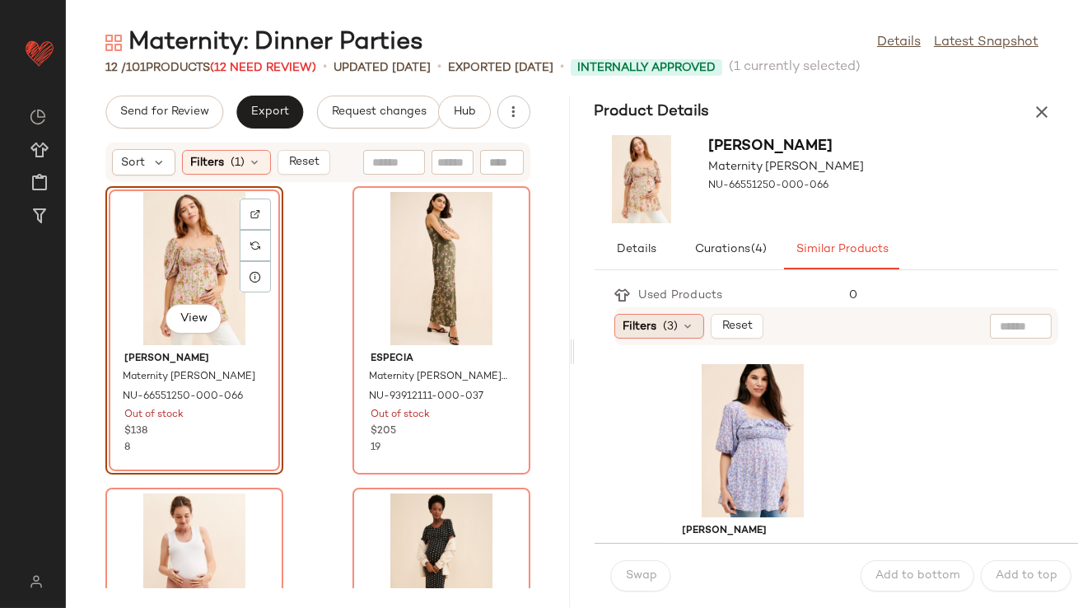
click at [674, 316] on div "Filters (3)" at bounding box center [659, 326] width 90 height 25
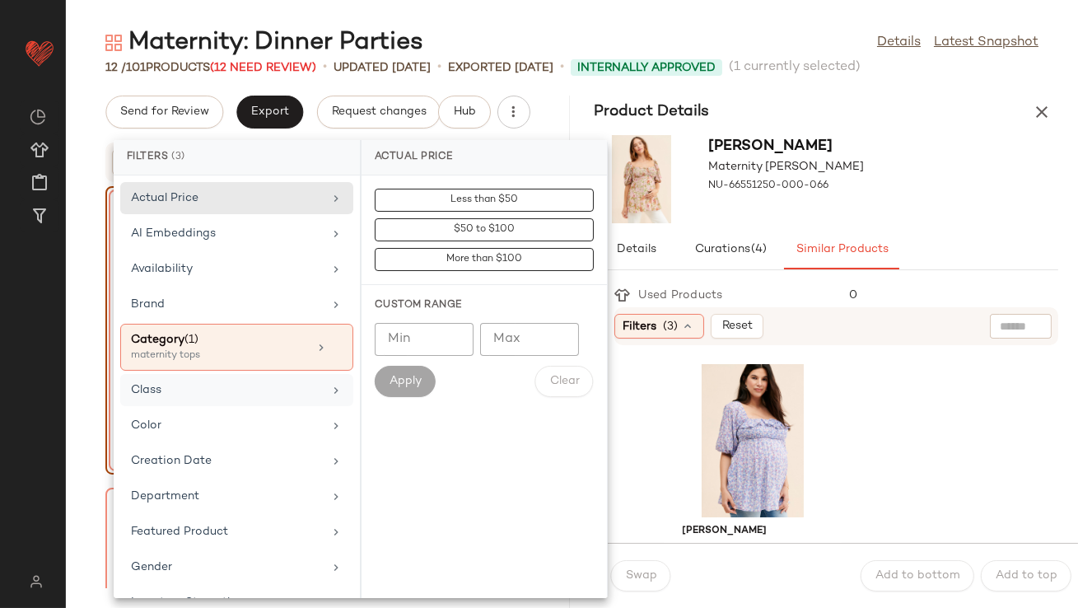
scroll to position [410, 0]
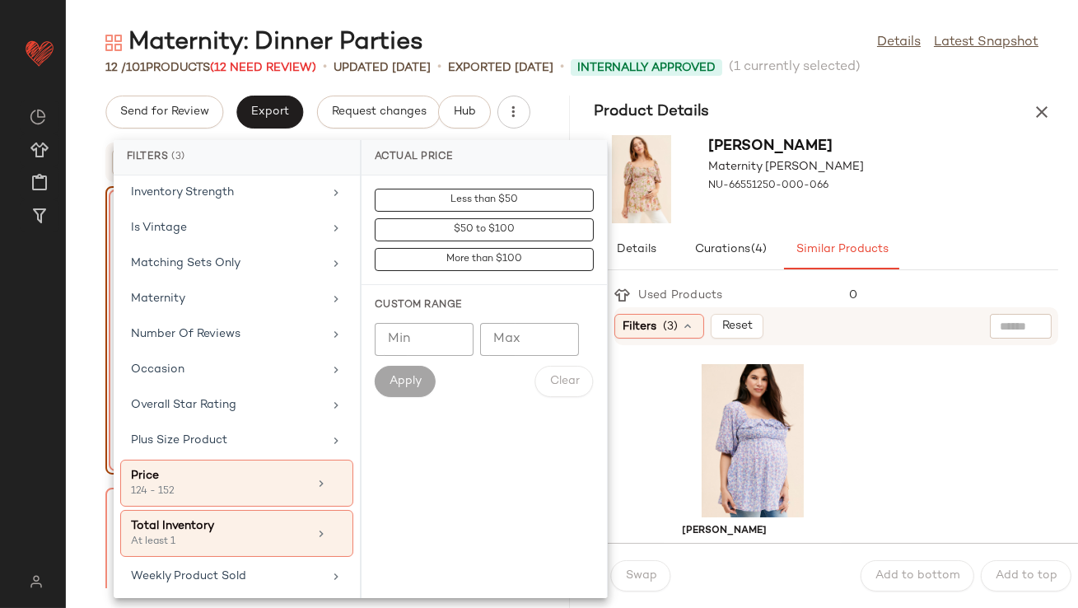
click at [890, 145] on div "Yumi Kim Maternity Louisa Blouse NU-66551250-000-066" at bounding box center [827, 178] width 504 height 101
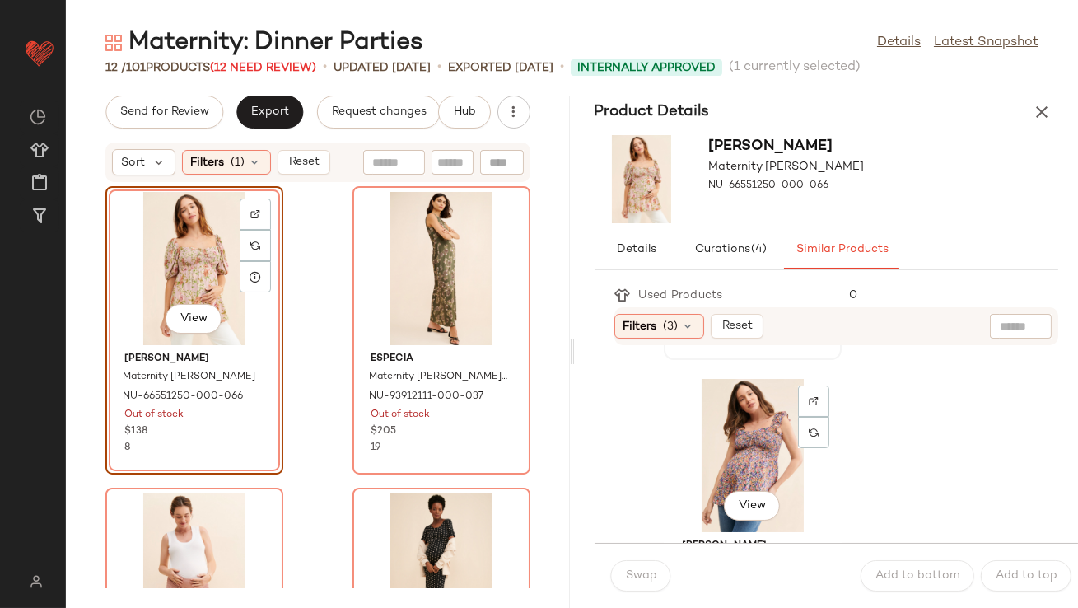
scroll to position [296, 0]
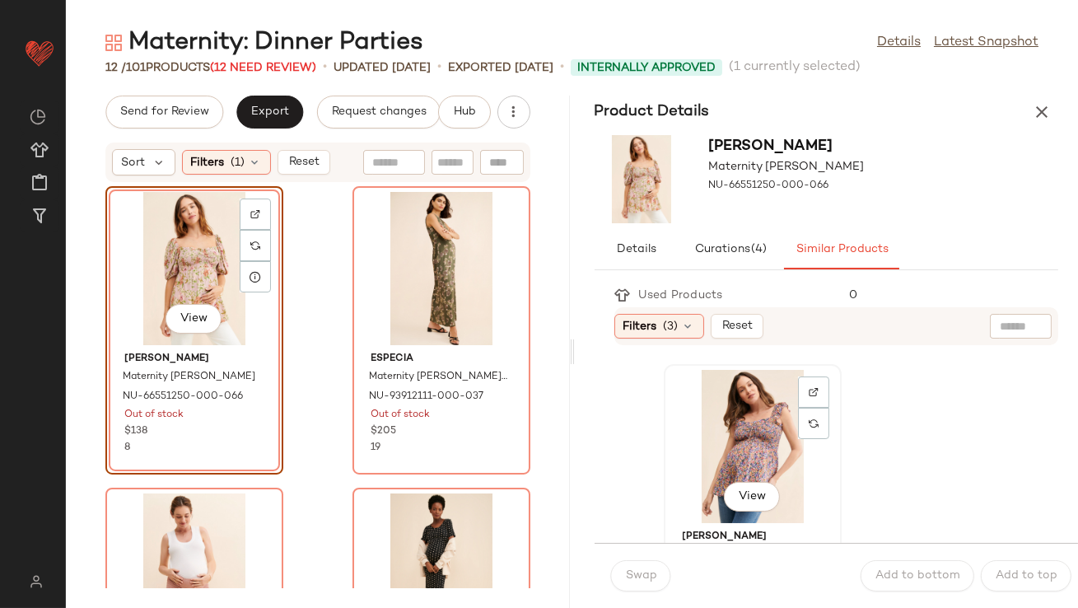
click at [770, 460] on div "View" at bounding box center [753, 446] width 166 height 153
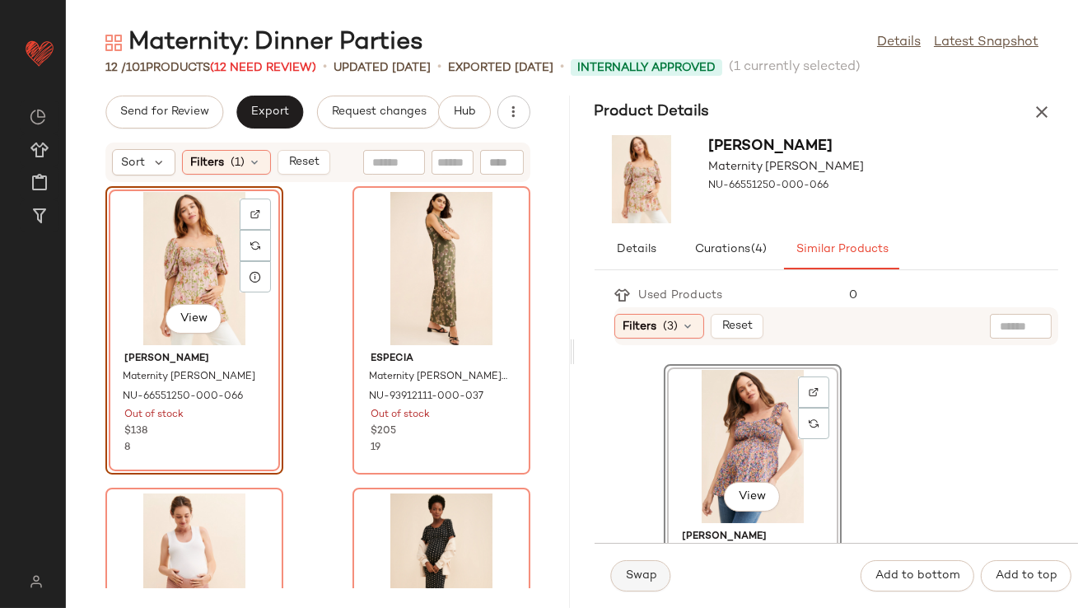
click at [647, 571] on span "Swap" at bounding box center [641, 575] width 32 height 13
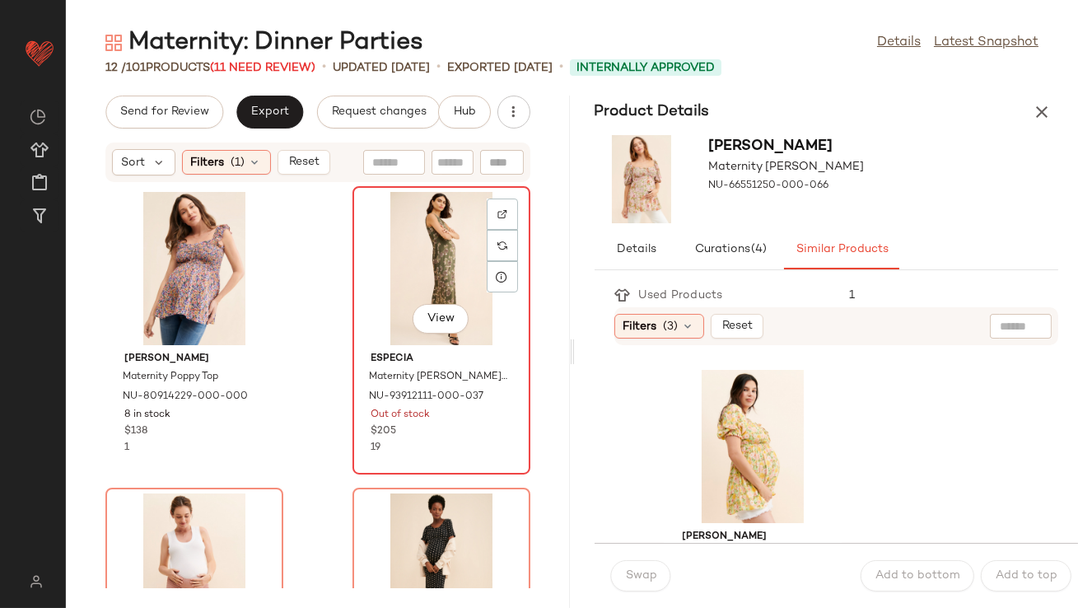
click at [443, 257] on div "View" at bounding box center [441, 268] width 166 height 153
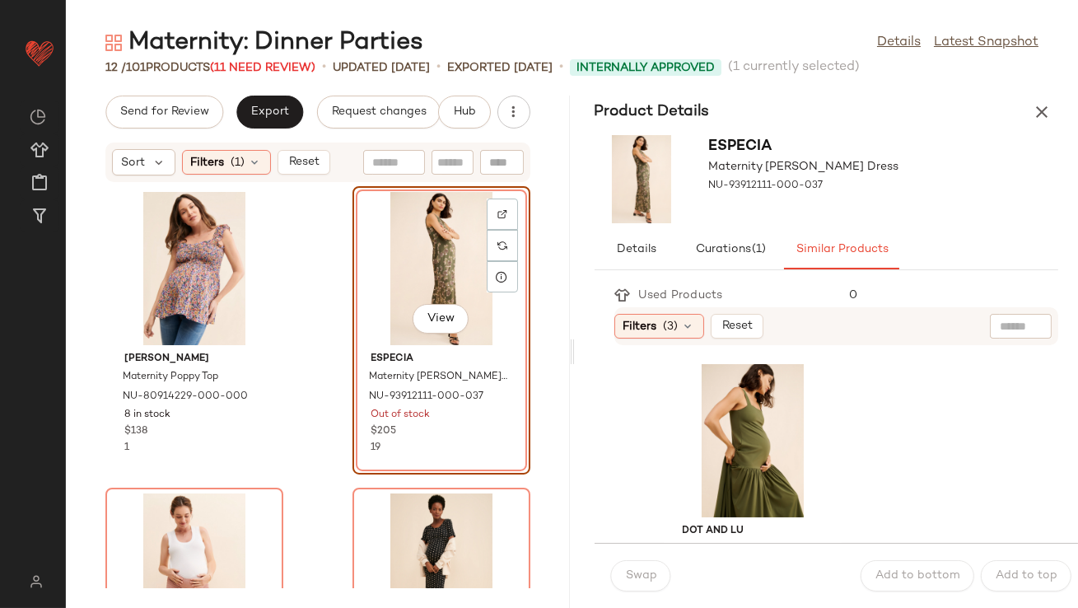
scroll to position [49, 0]
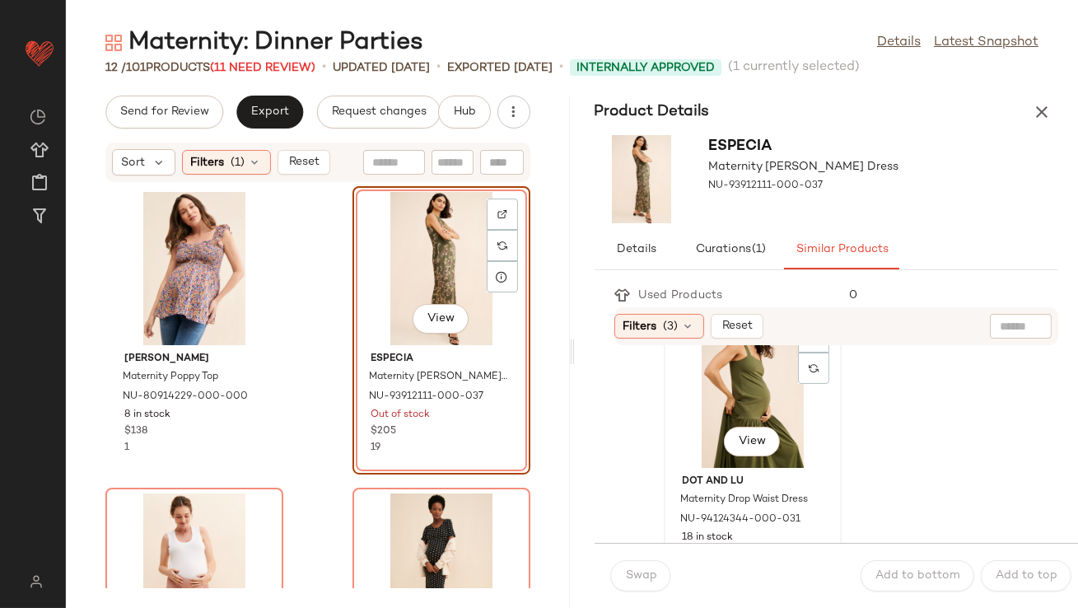
click at [707, 425] on div "View" at bounding box center [753, 391] width 166 height 153
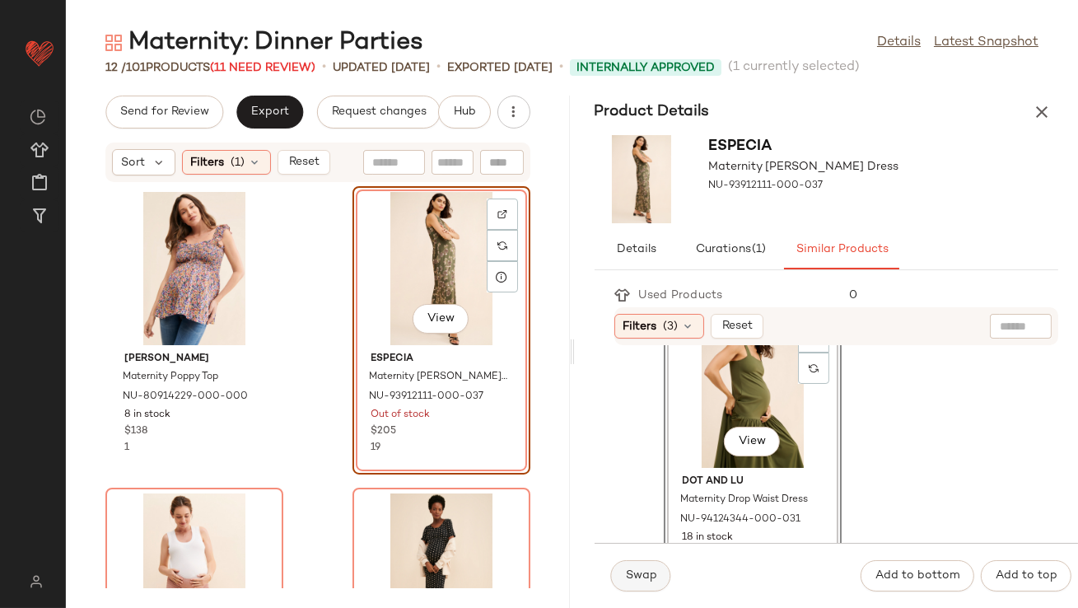
click at [636, 574] on span "Swap" at bounding box center [641, 575] width 32 height 13
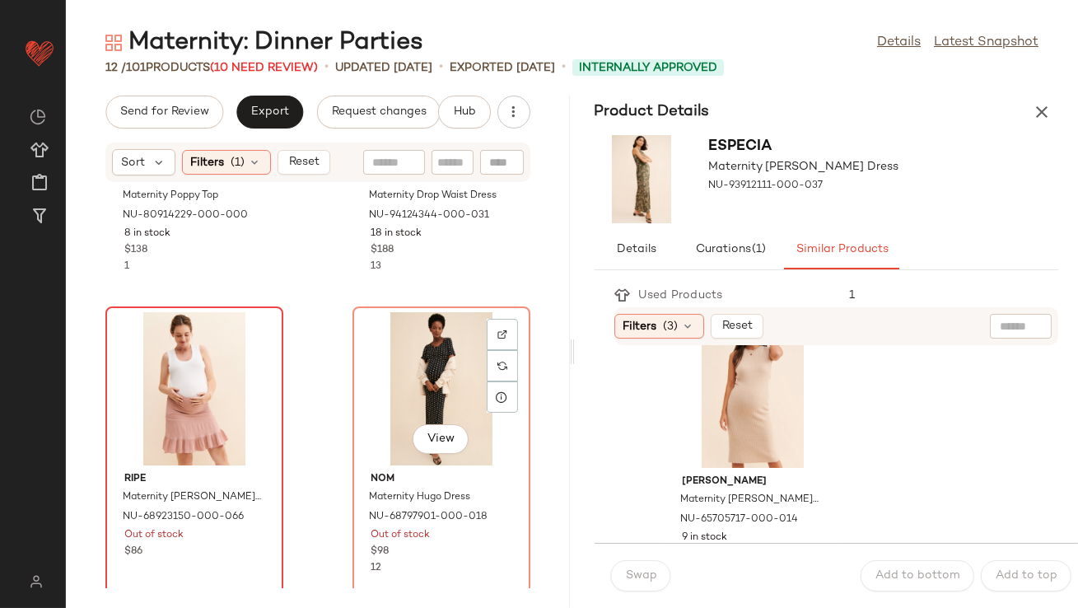
scroll to position [199, 0]
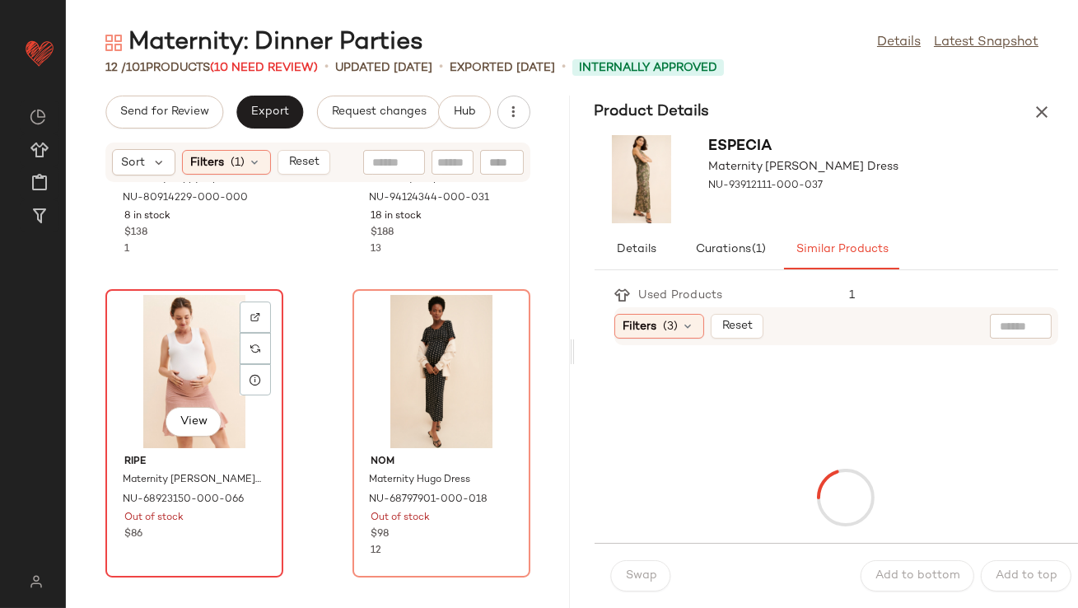
click at [203, 366] on div "View" at bounding box center [194, 371] width 166 height 153
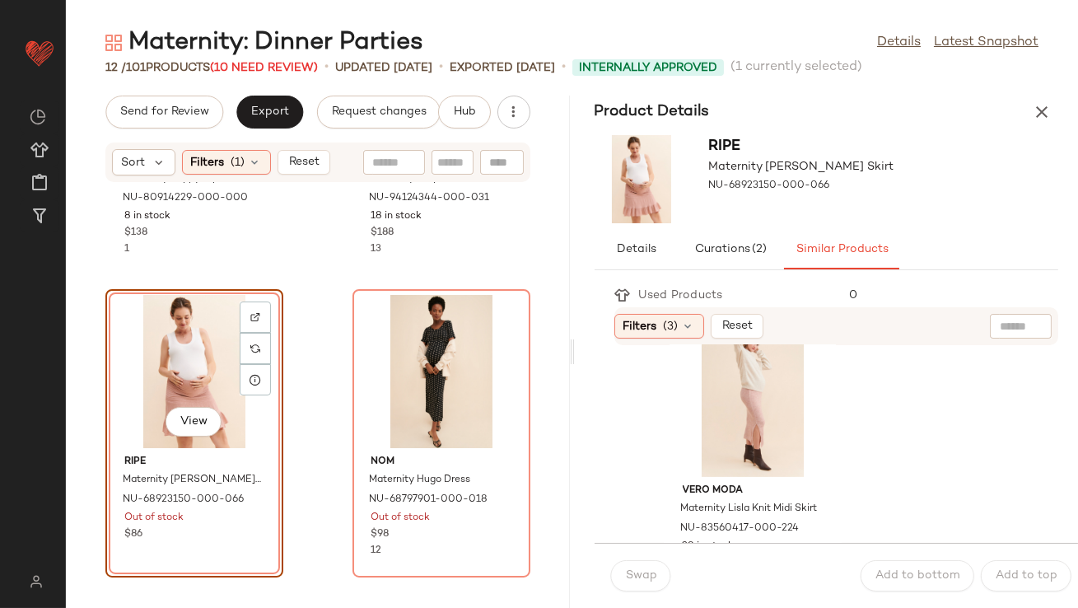
scroll to position [1247, 0]
click at [714, 381] on div "View" at bounding box center [753, 399] width 166 height 153
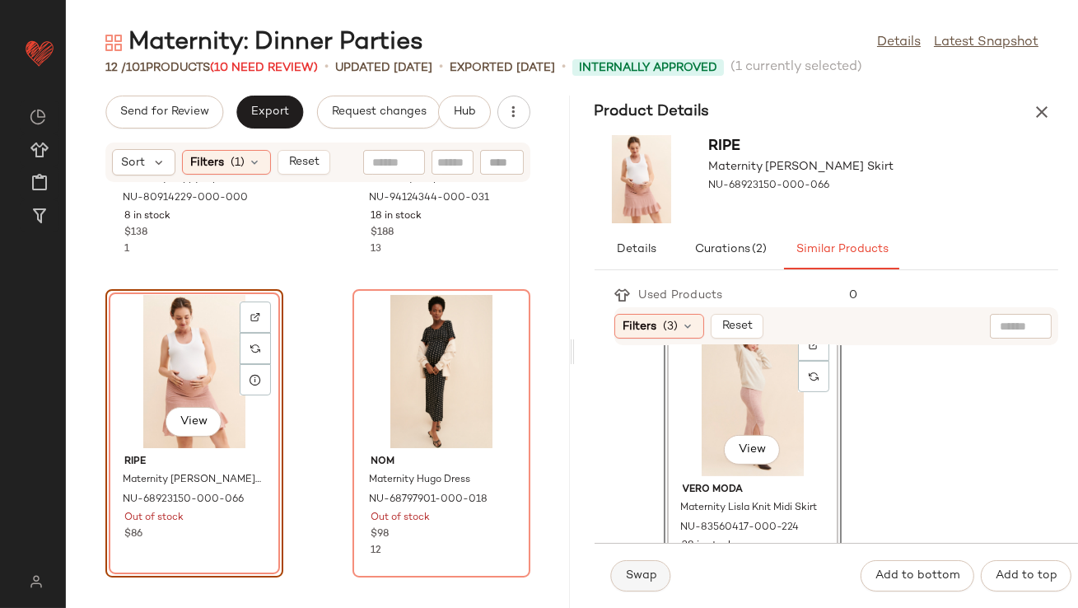
click at [636, 576] on span "Swap" at bounding box center [641, 575] width 32 height 13
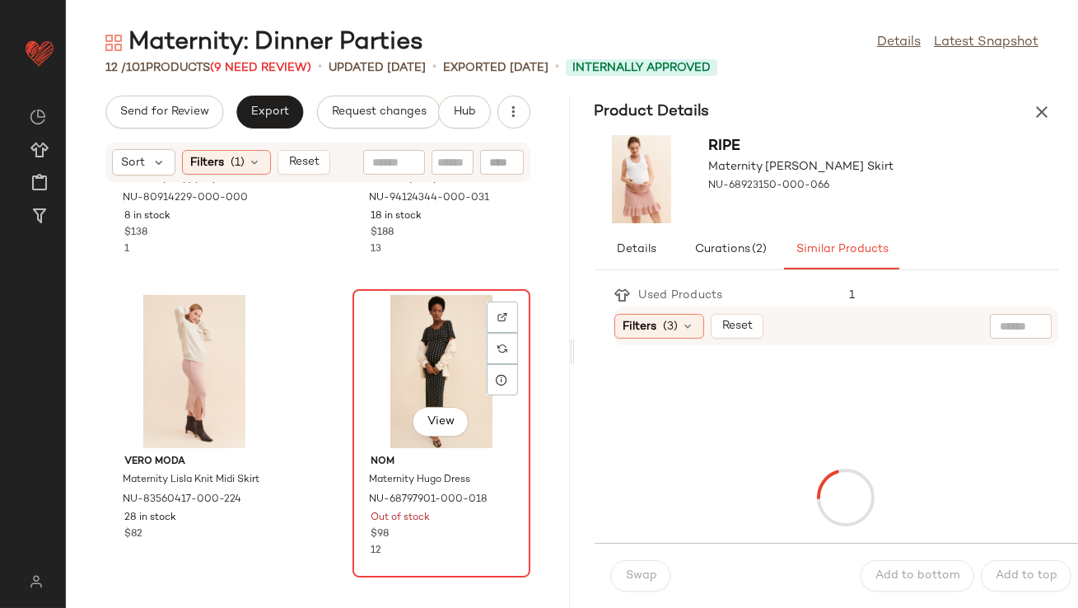
click at [427, 362] on div "View" at bounding box center [441, 371] width 166 height 153
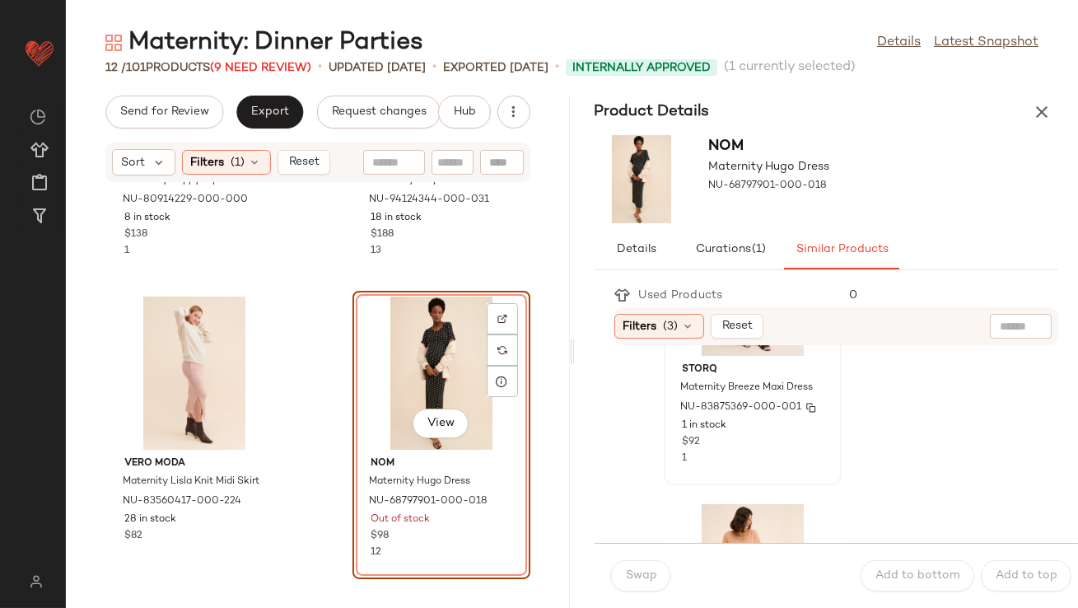
scroll to position [312, 0]
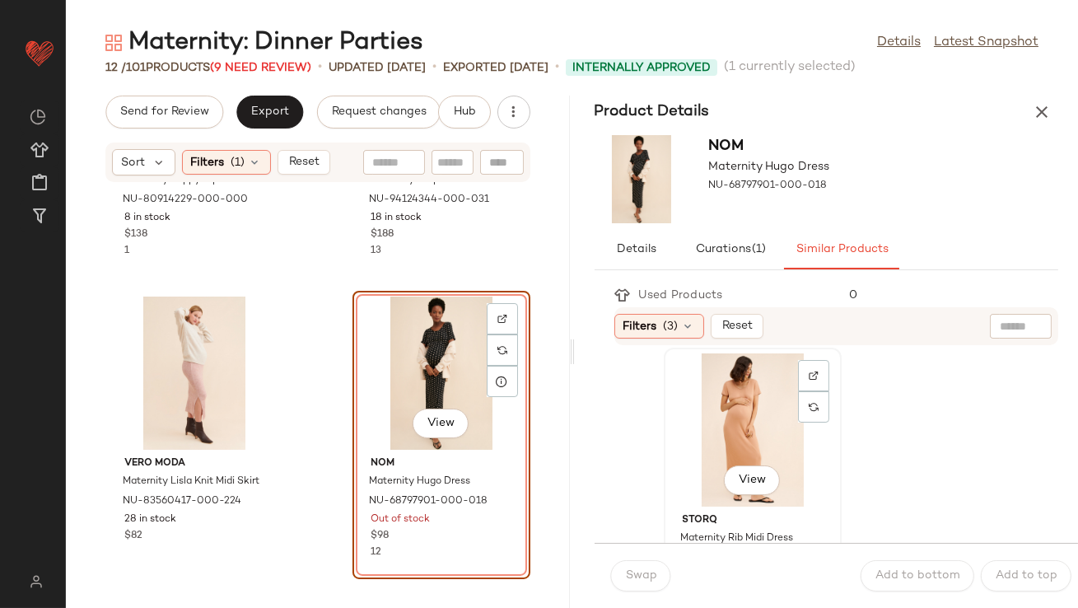
click at [767, 432] on div "View" at bounding box center [753, 429] width 166 height 153
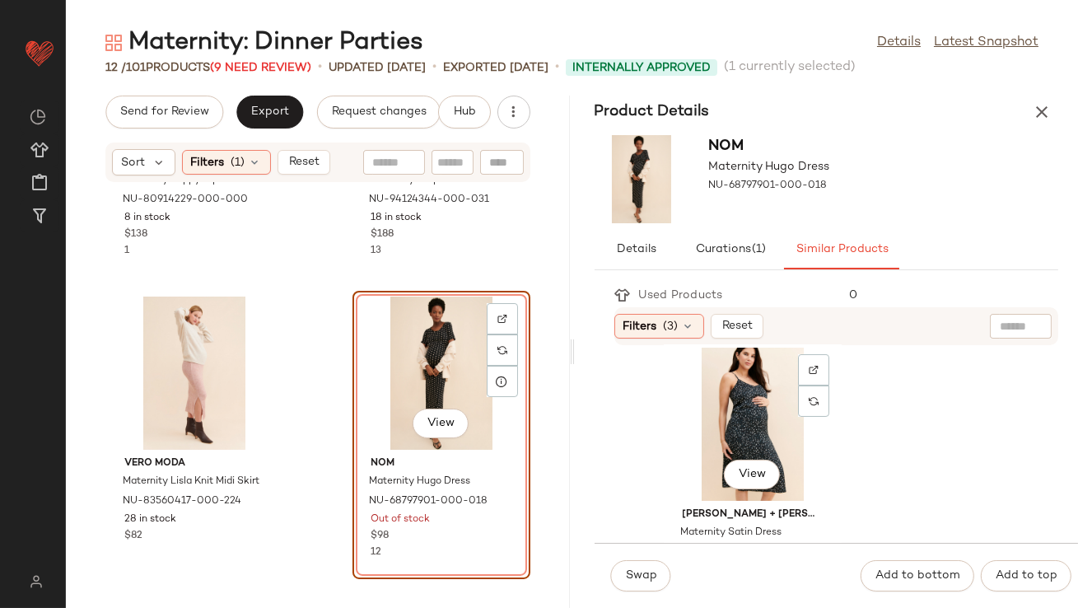
scroll to position [638, 0]
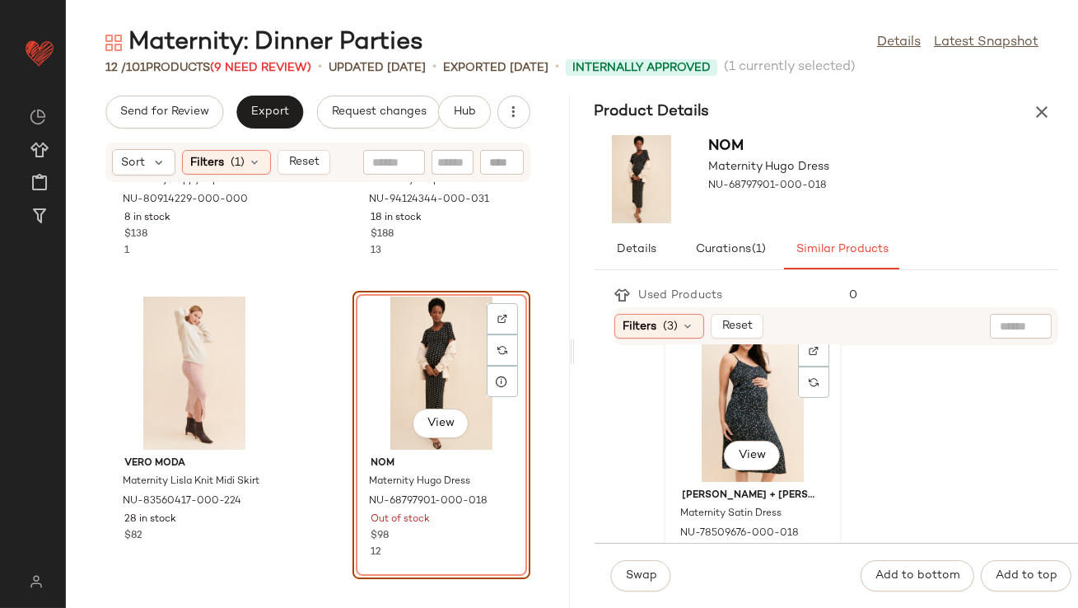
click at [764, 413] on div "View" at bounding box center [753, 405] width 166 height 153
click at [633, 577] on span "Swap" at bounding box center [641, 575] width 32 height 13
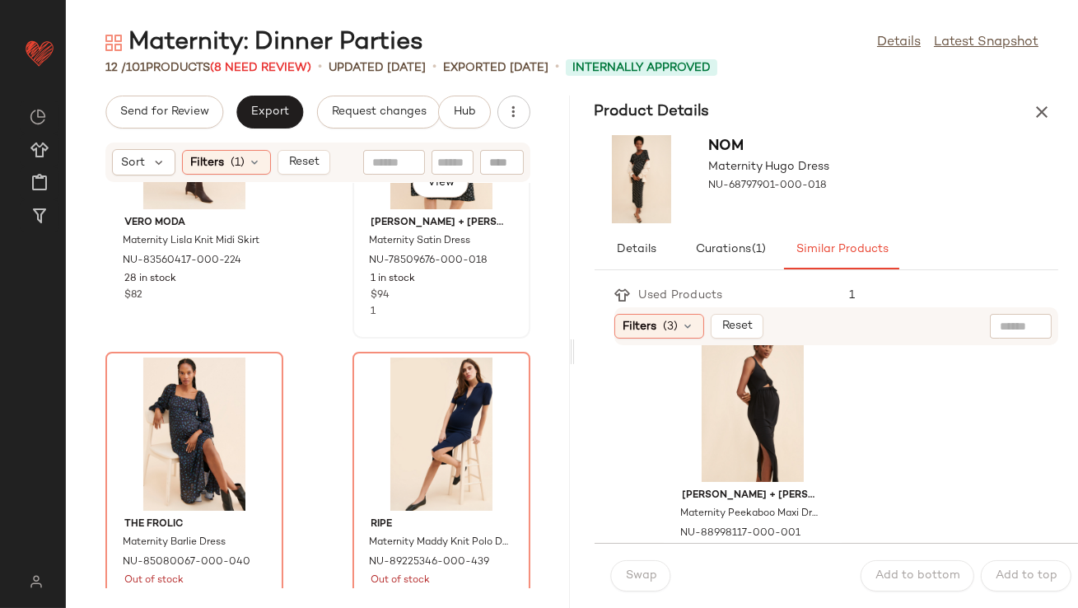
scroll to position [554, 0]
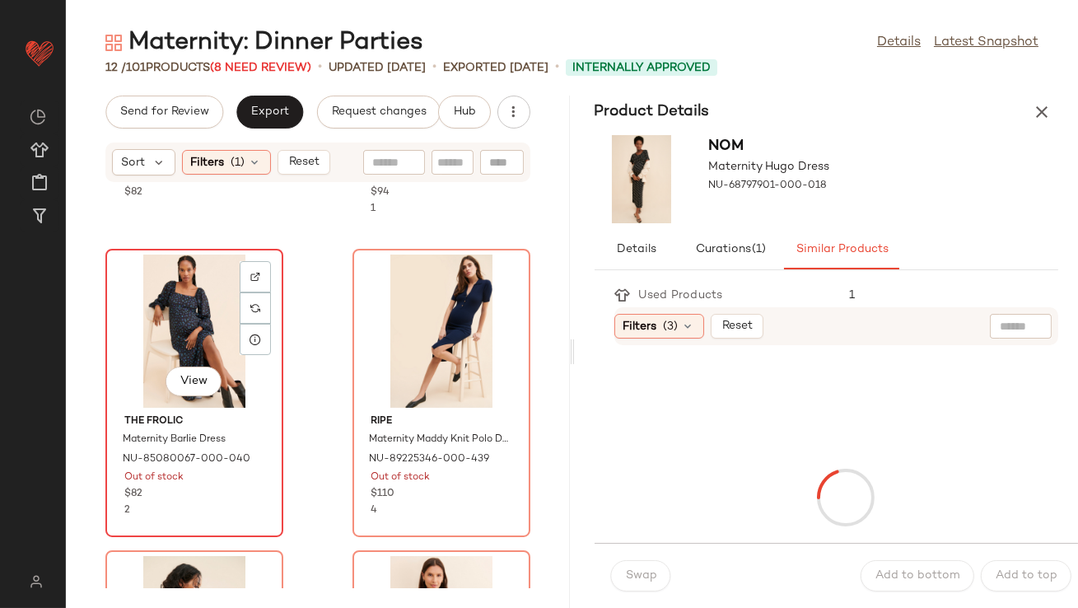
click at [198, 340] on div "View" at bounding box center [194, 331] width 166 height 153
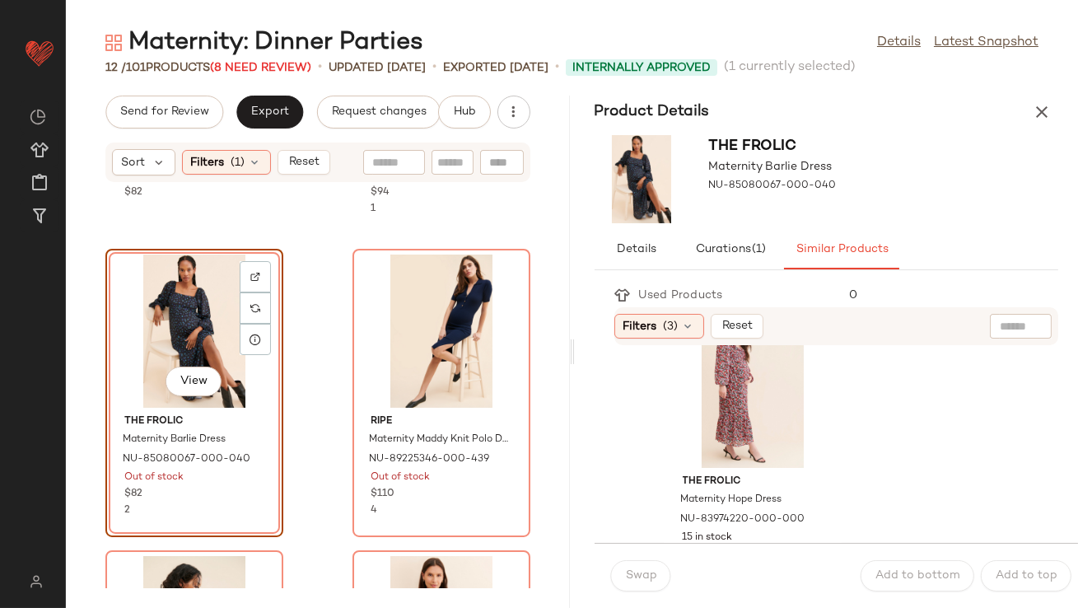
scroll to position [57, 0]
click at [731, 385] on div "View" at bounding box center [753, 383] width 166 height 153
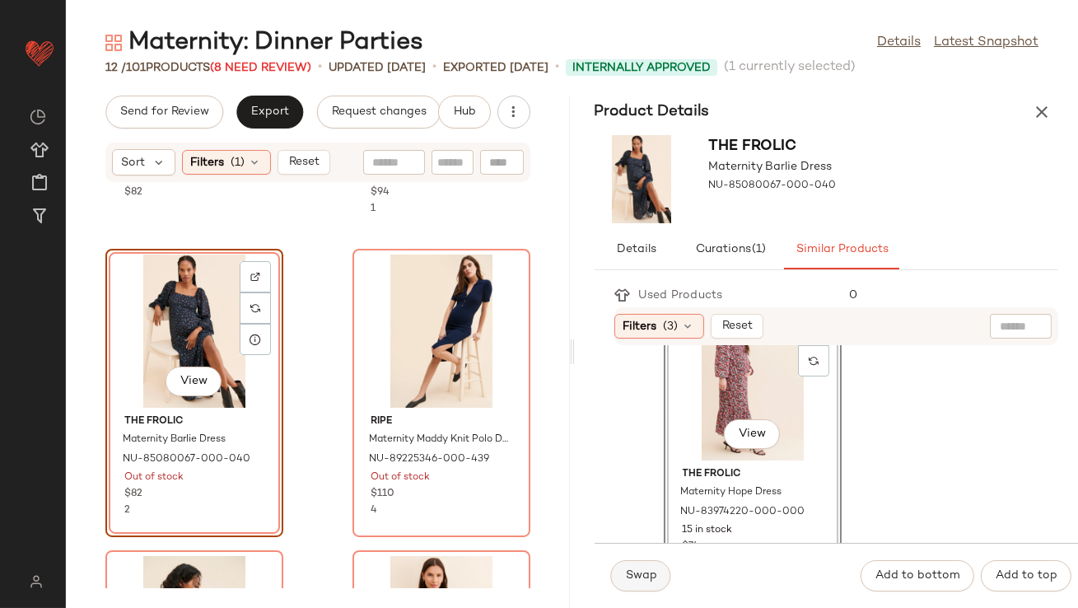
click at [642, 571] on span "Swap" at bounding box center [641, 575] width 32 height 13
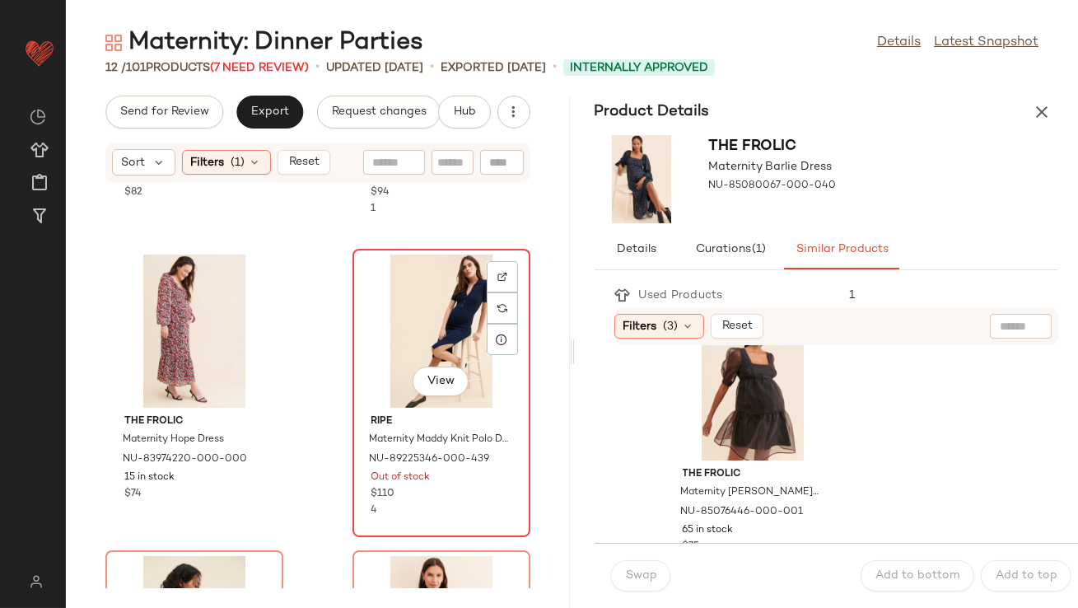
click at [453, 309] on div "View" at bounding box center [441, 331] width 166 height 153
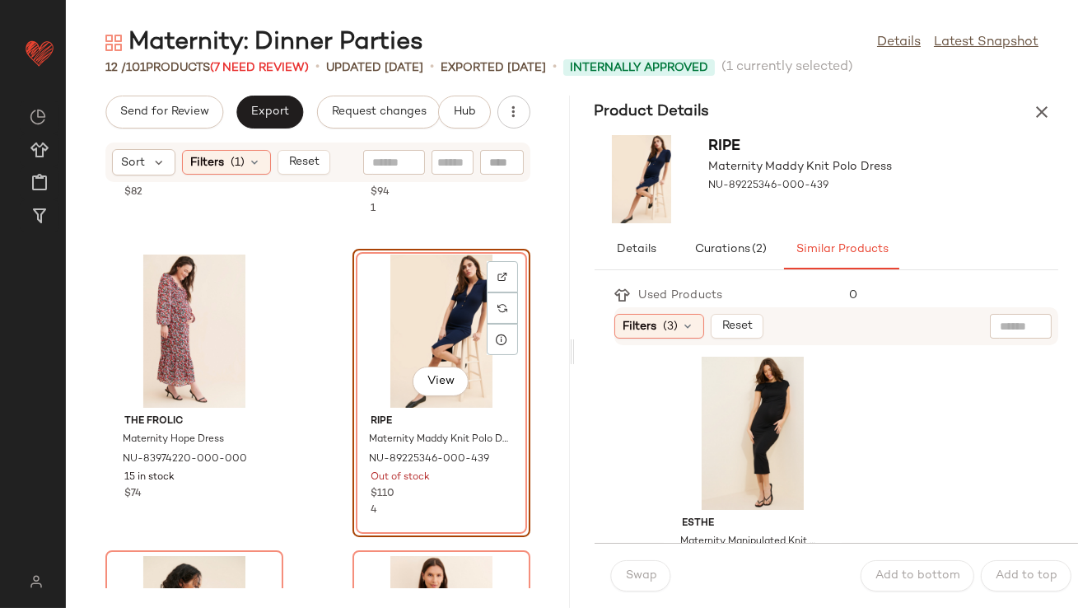
scroll to position [932, 0]
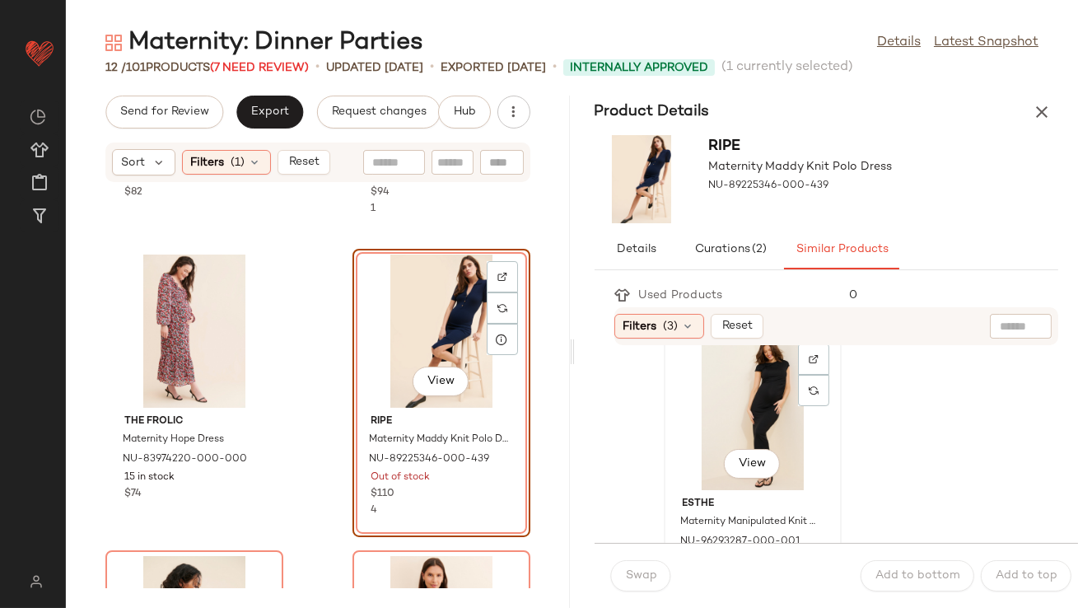
drag, startPoint x: 752, startPoint y: 392, endPoint x: 748, endPoint y: 401, distance: 10.0
click at [752, 392] on div "View" at bounding box center [753, 413] width 166 height 153
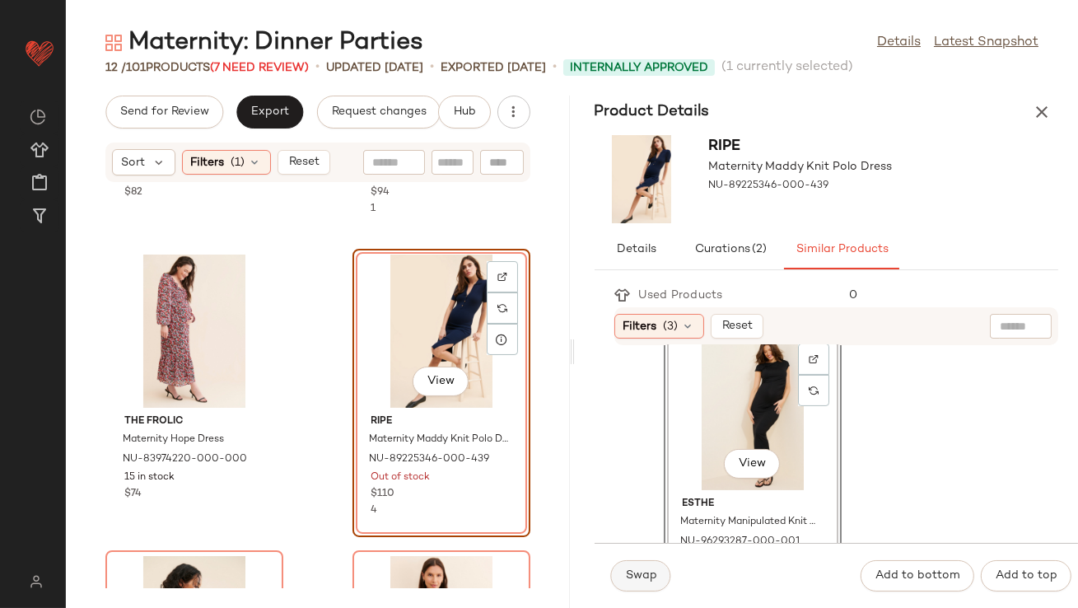
click at [638, 565] on button "Swap" at bounding box center [641, 575] width 60 height 31
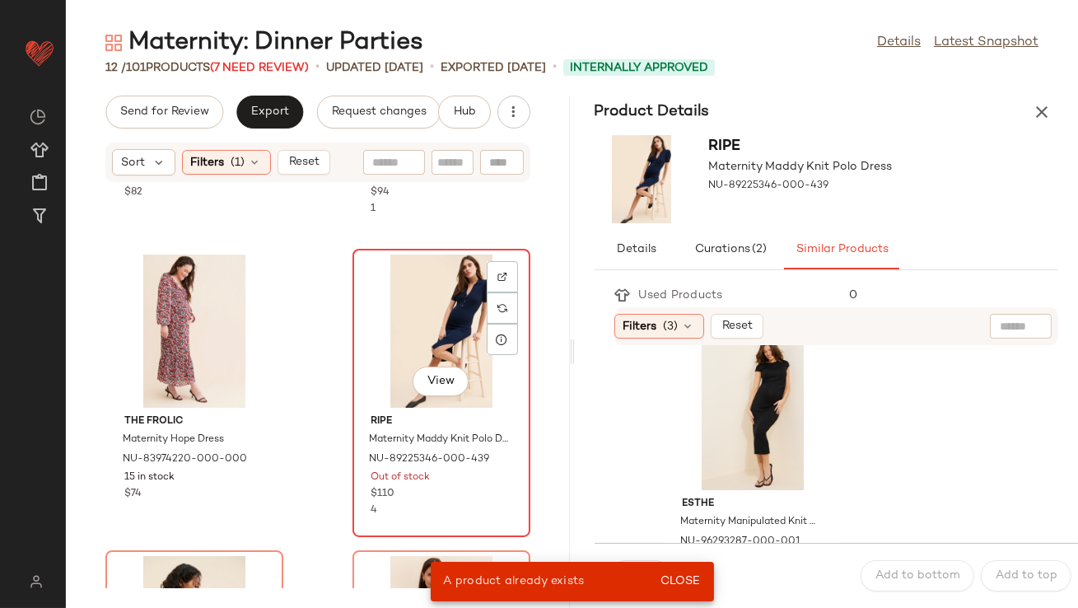
click at [433, 342] on div "View" at bounding box center [441, 331] width 166 height 153
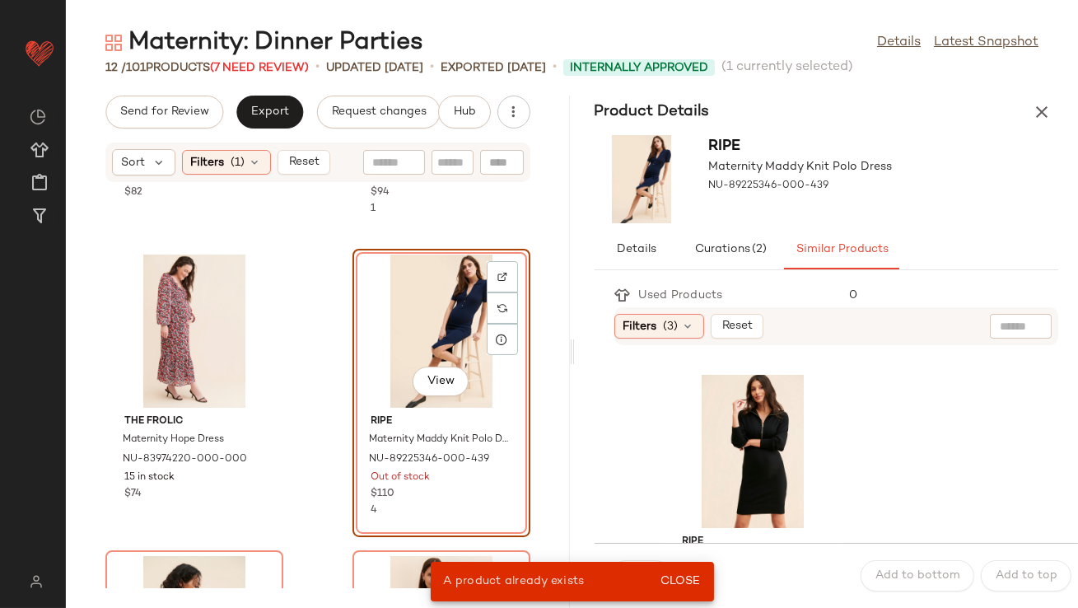
scroll to position [562, 0]
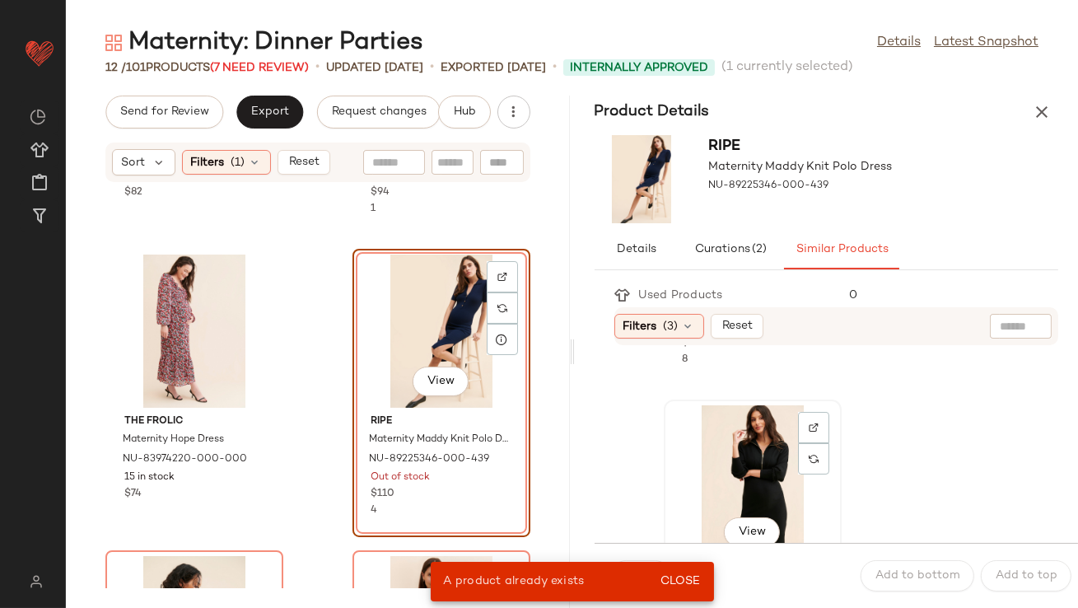
click at [709, 427] on div "View" at bounding box center [753, 481] width 166 height 153
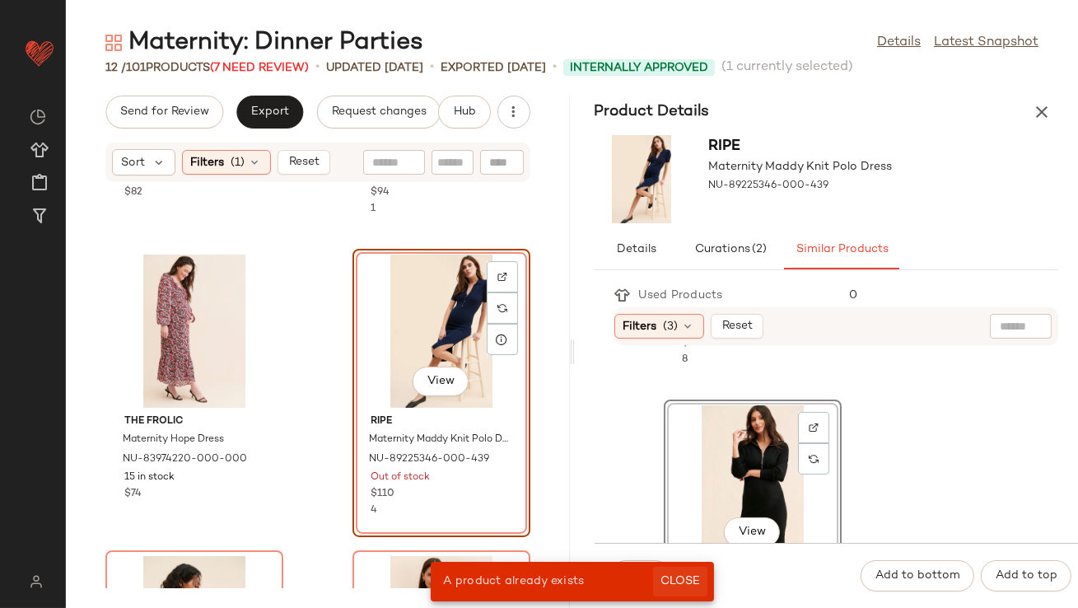
click at [685, 583] on span "Close" at bounding box center [680, 581] width 40 height 13
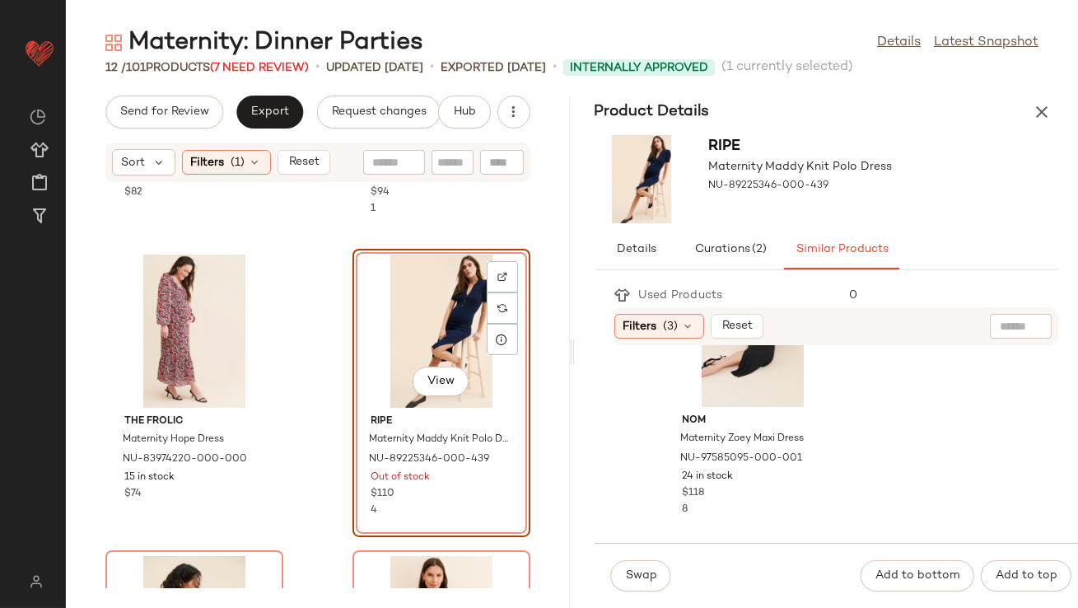
scroll to position [278, 0]
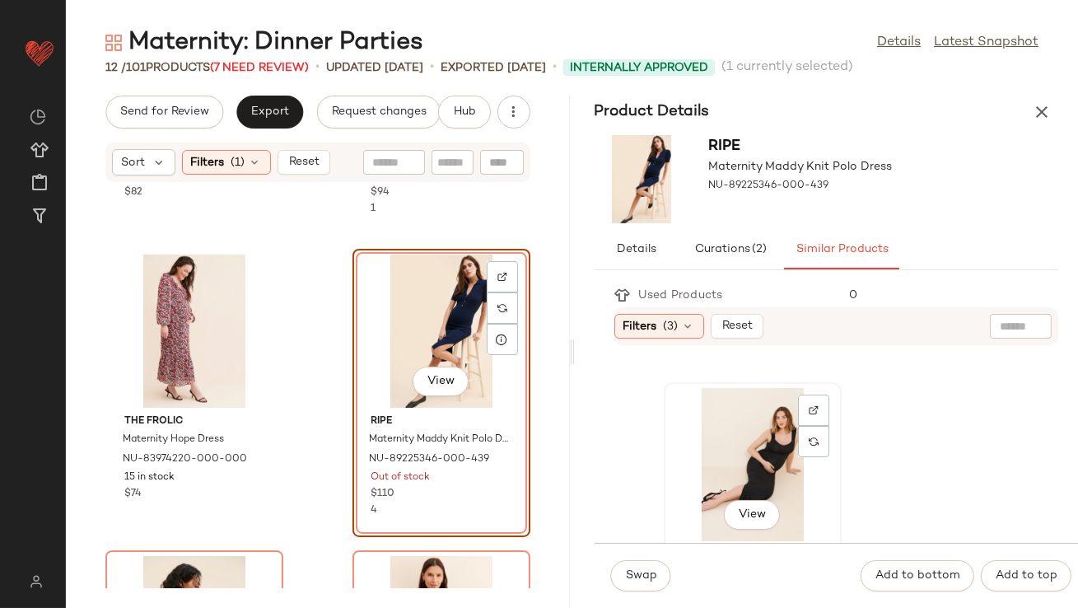
click at [703, 467] on div "View" at bounding box center [753, 464] width 166 height 153
click at [647, 572] on span "Swap" at bounding box center [641, 575] width 32 height 13
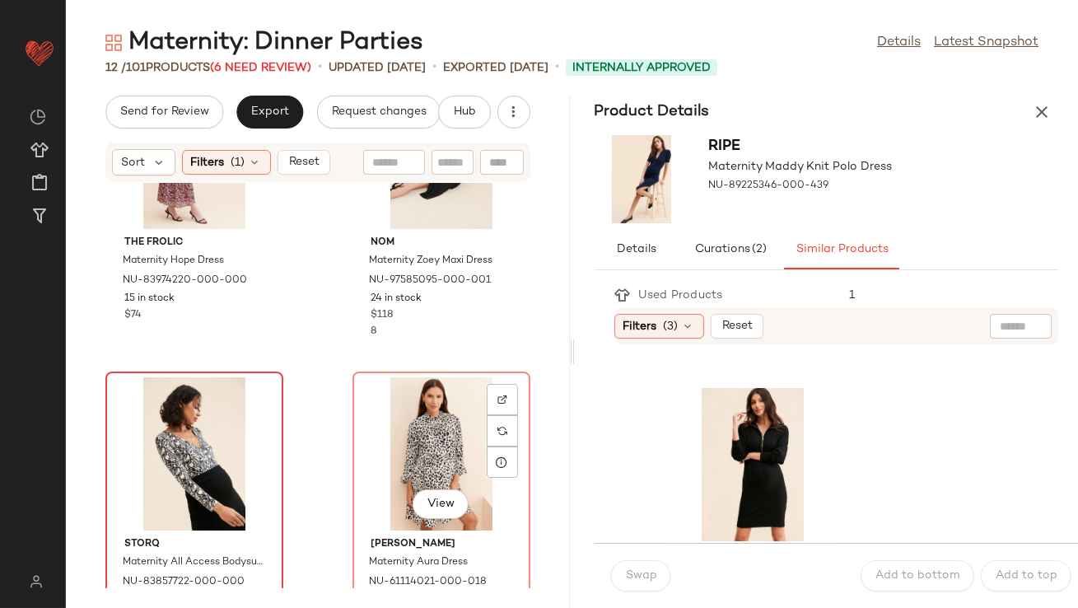
scroll to position [782, 0]
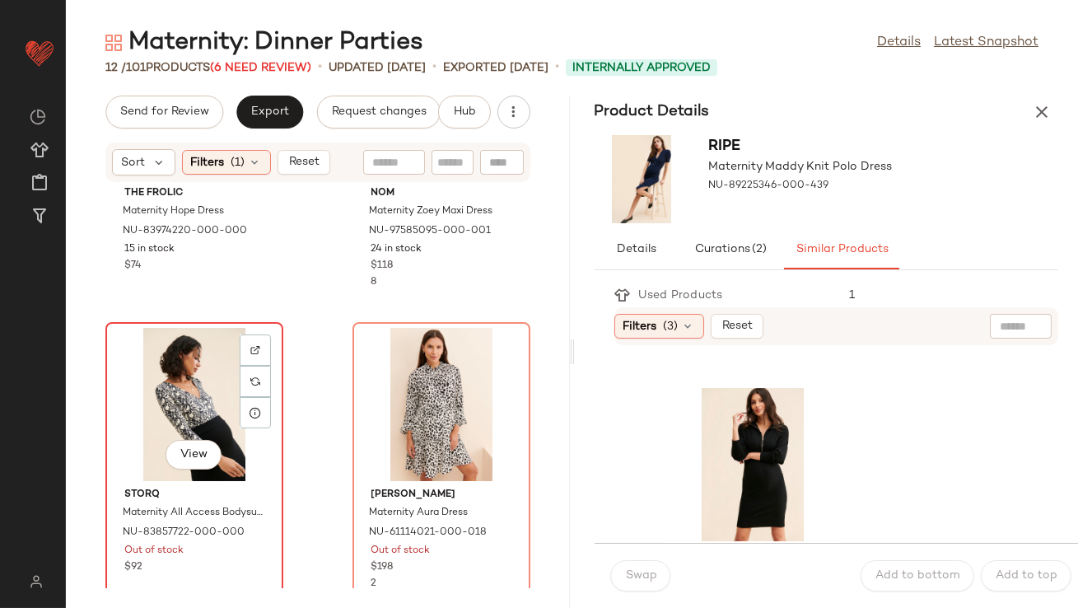
click at [180, 408] on div "View" at bounding box center [194, 404] width 166 height 153
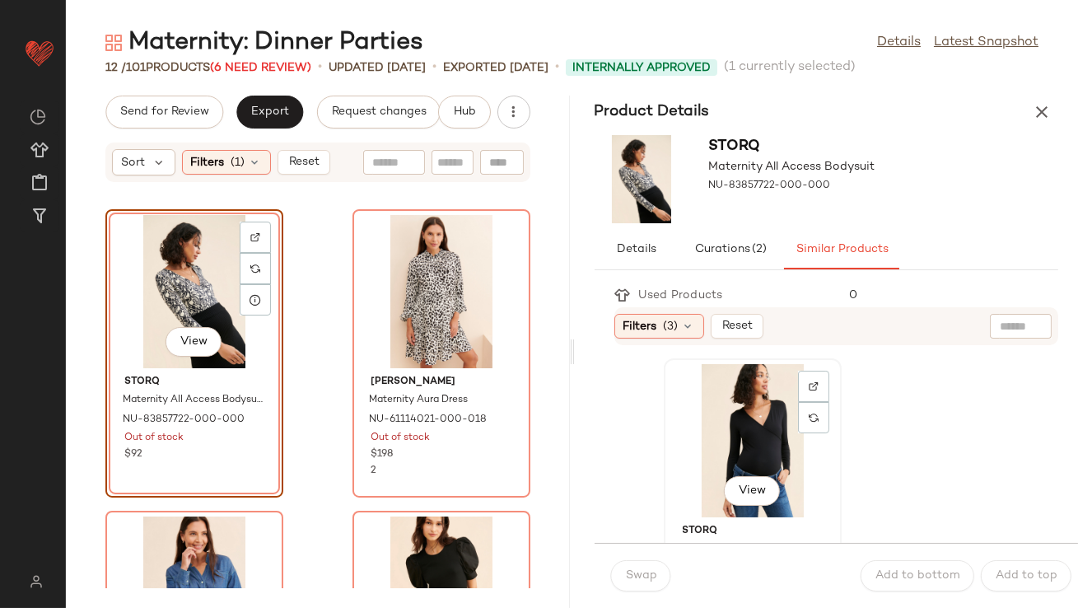
scroll to position [46, 0]
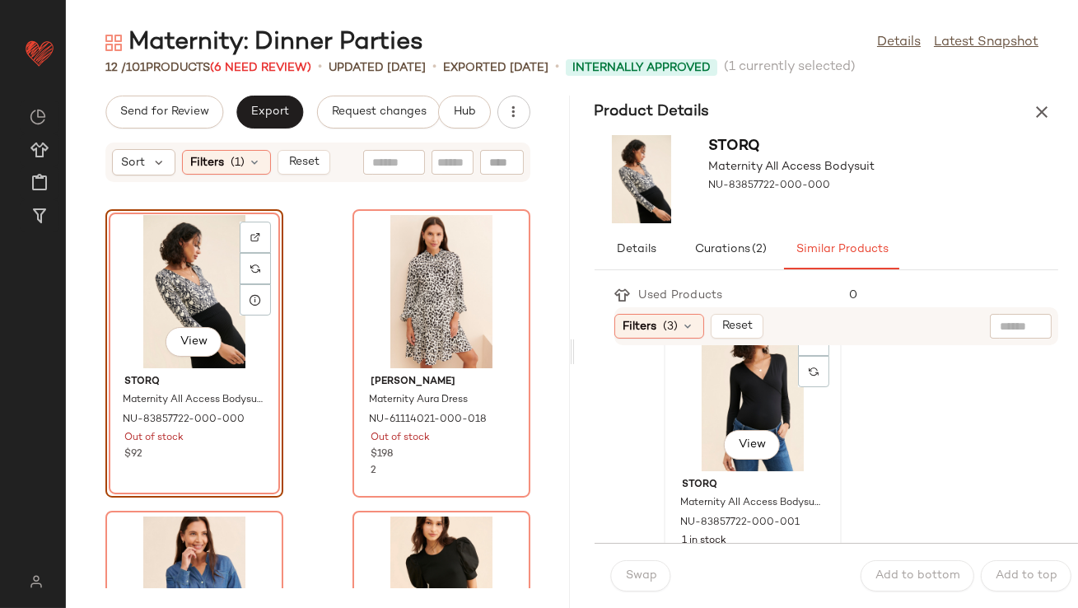
click at [720, 423] on div "View" at bounding box center [753, 394] width 166 height 153
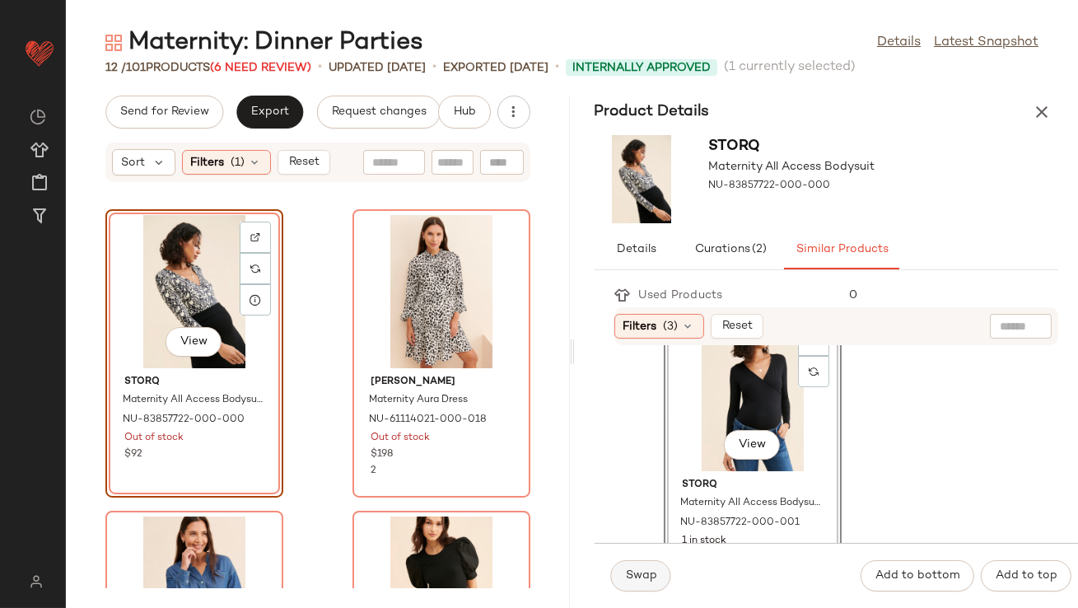
click at [639, 572] on span "Swap" at bounding box center [641, 575] width 32 height 13
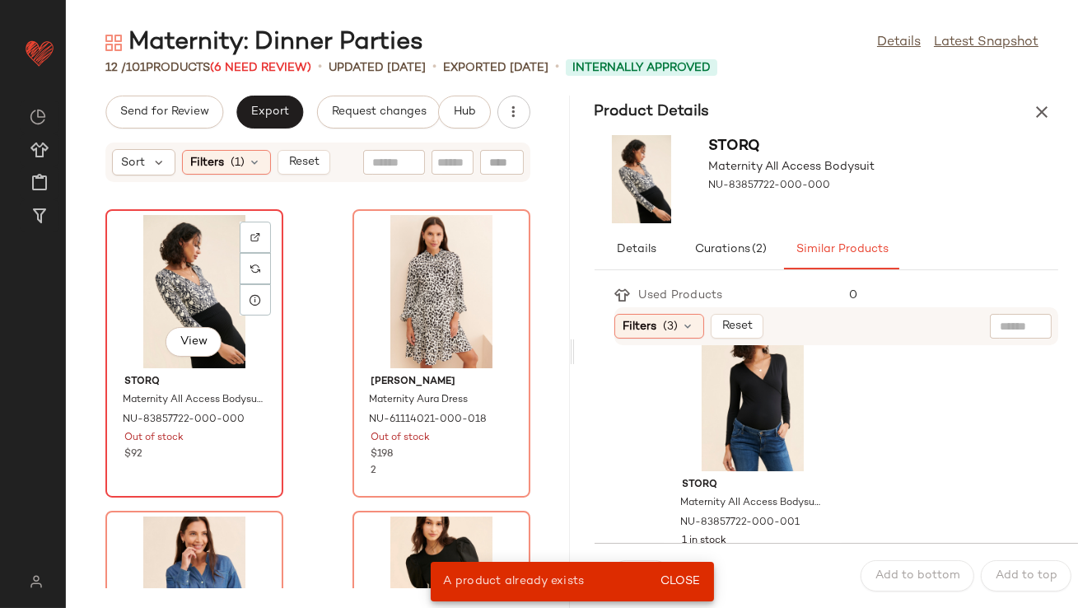
click at [203, 306] on div "View" at bounding box center [194, 291] width 166 height 153
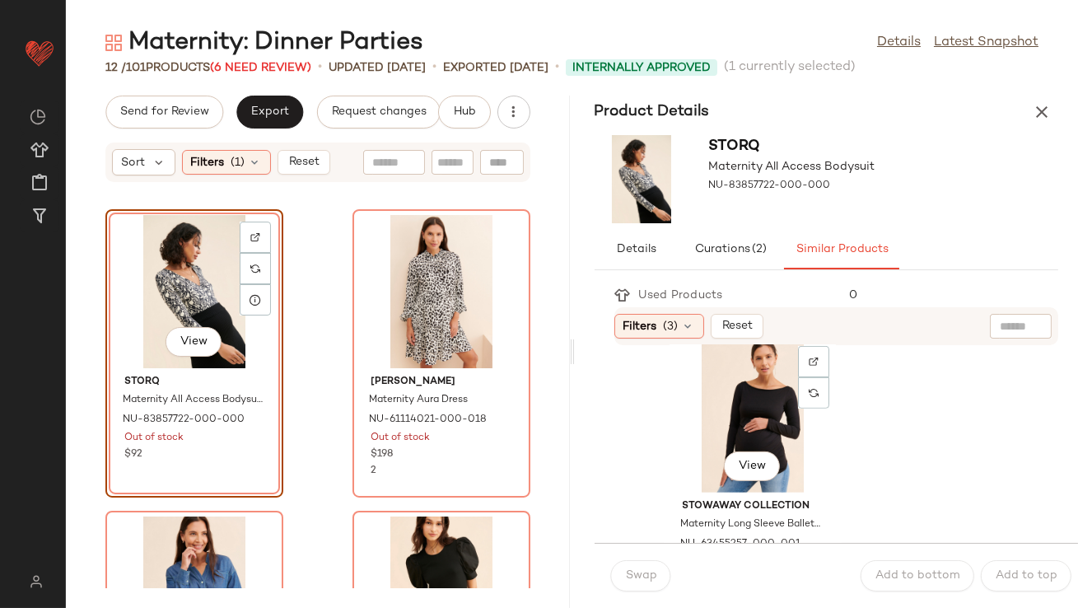
scroll to position [1535, 0]
click at [699, 423] on div "View" at bounding box center [753, 413] width 166 height 153
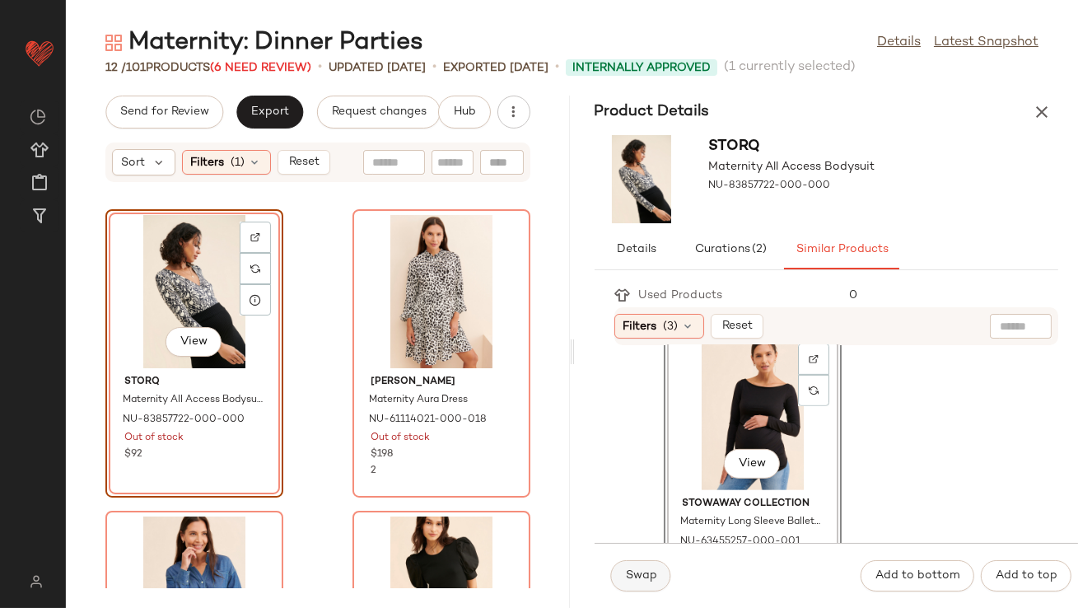
click at [642, 572] on span "Swap" at bounding box center [641, 575] width 32 height 13
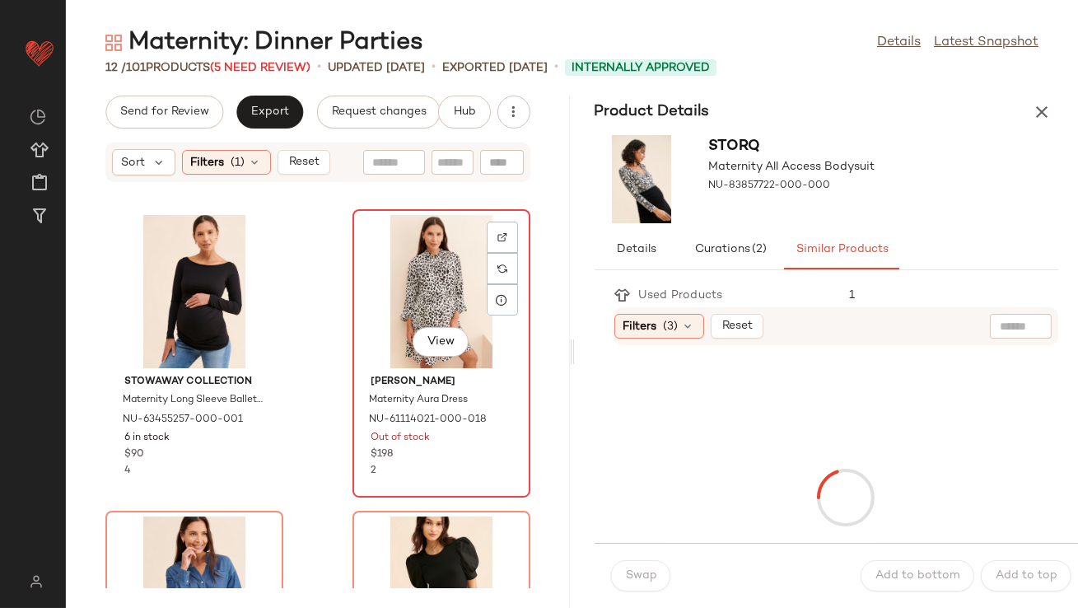
click at [453, 284] on div "View" at bounding box center [441, 291] width 166 height 153
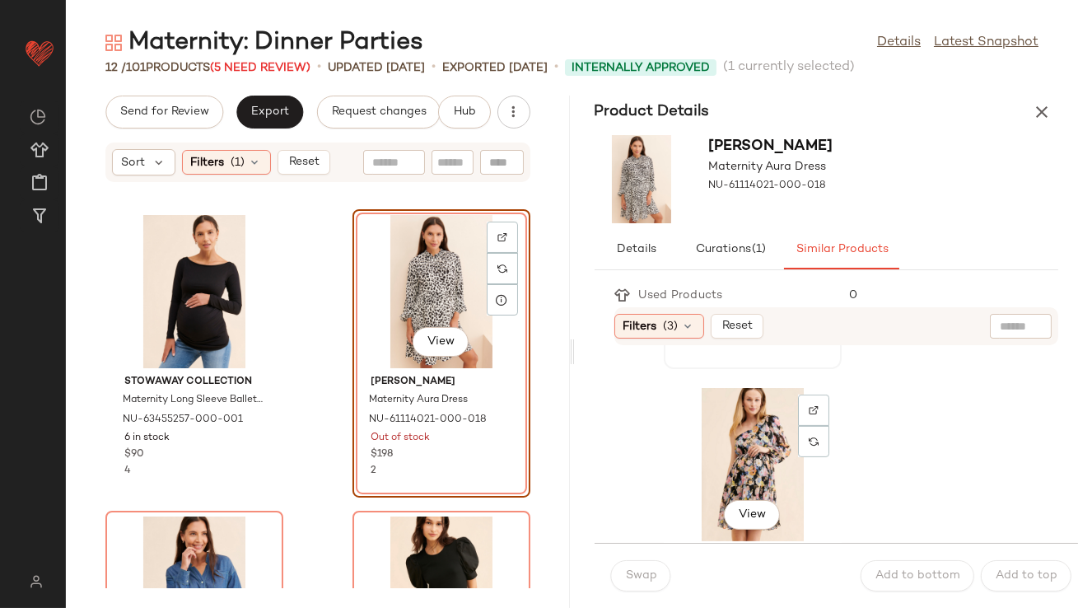
scroll to position [1203, 0]
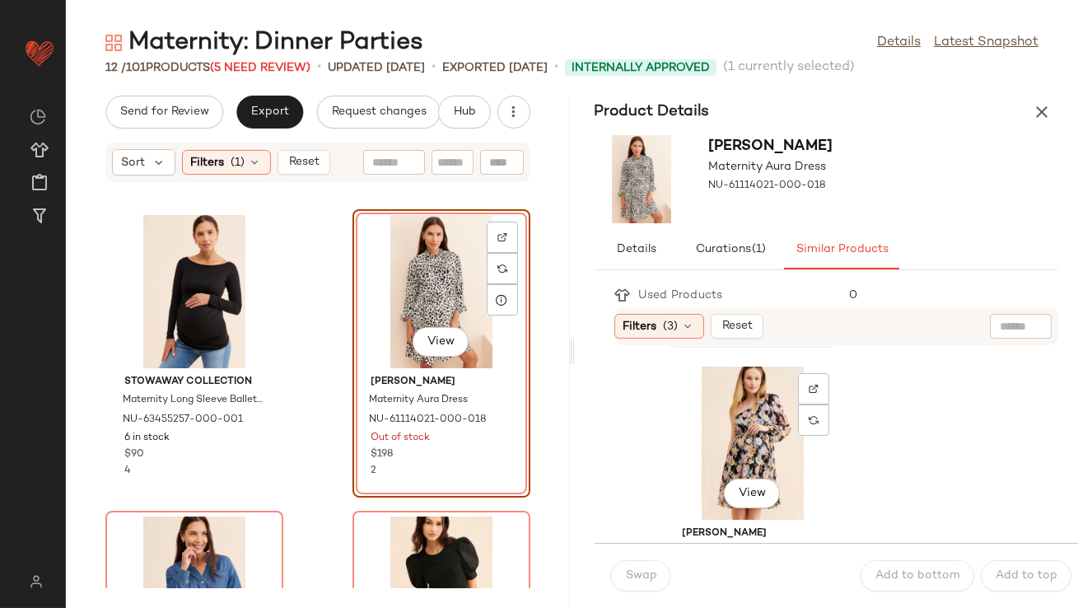
click at [699, 465] on div "View" at bounding box center [753, 443] width 166 height 153
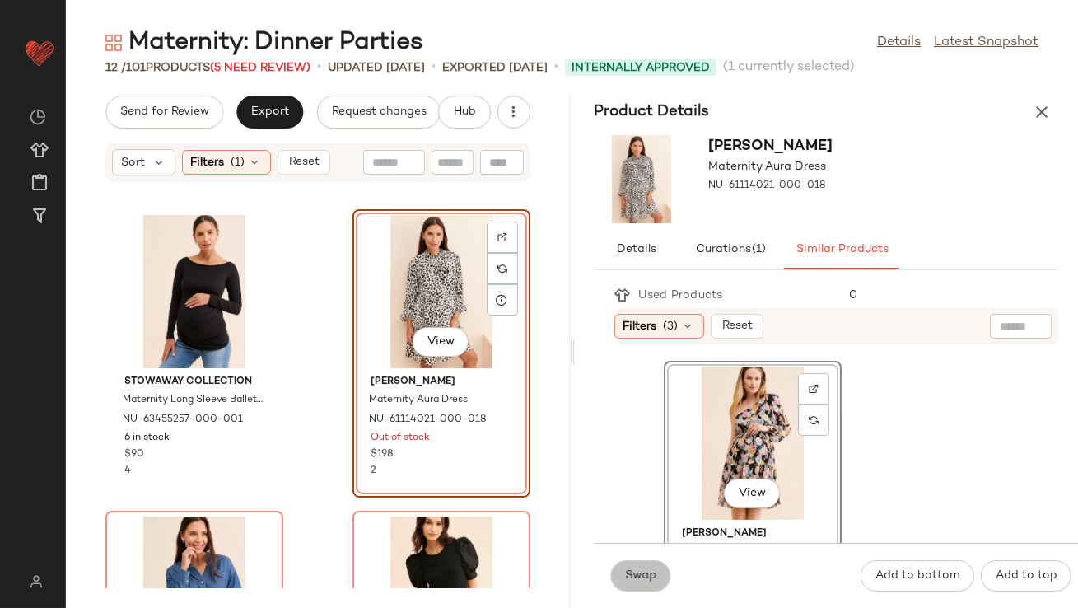
click at [653, 572] on span "Swap" at bounding box center [641, 575] width 32 height 13
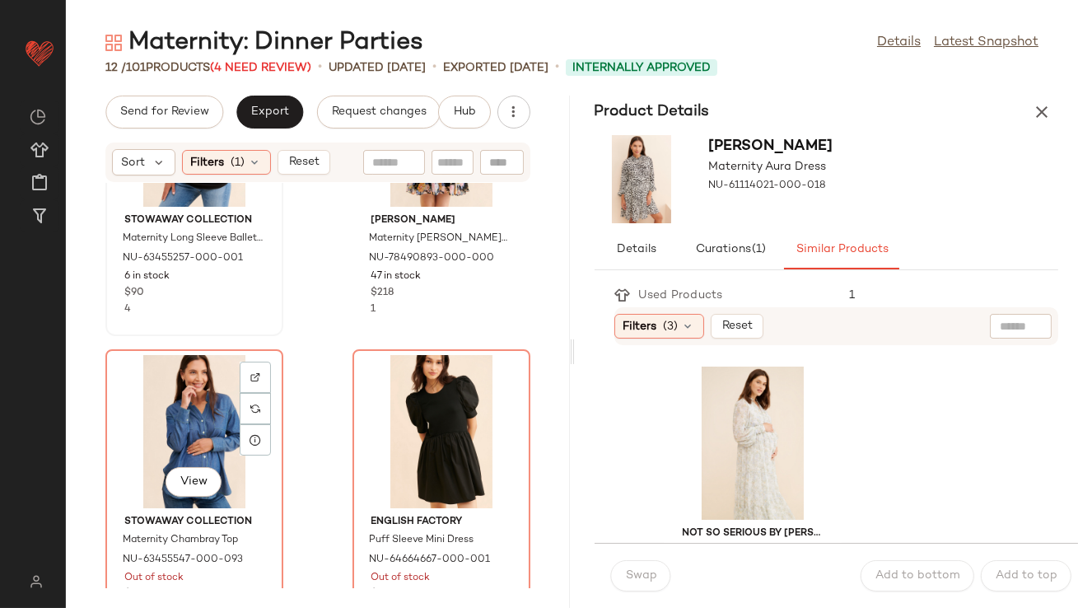
scroll to position [1166, 0]
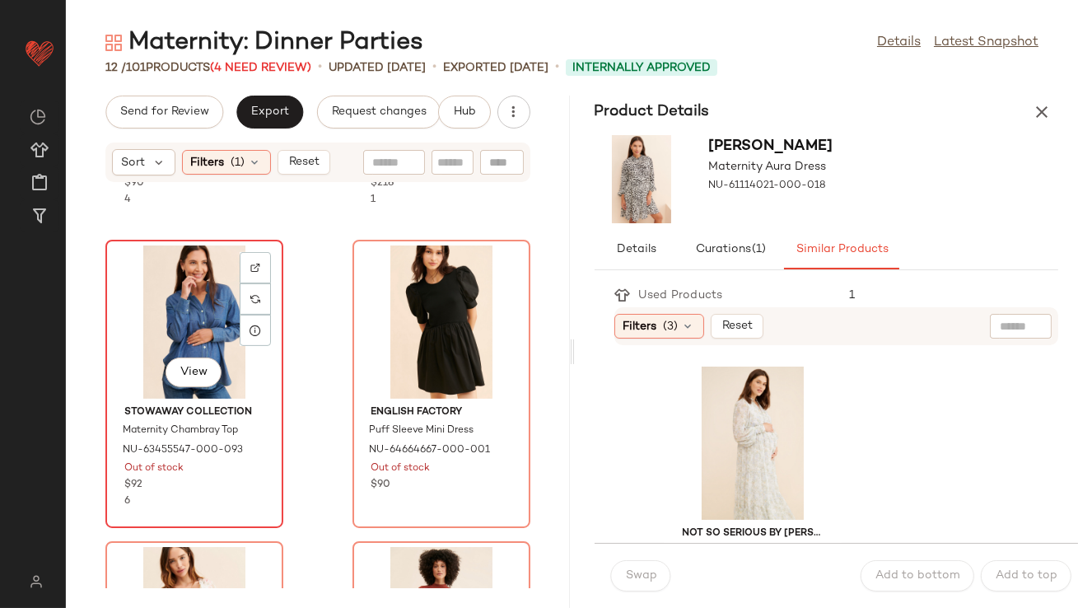
click at [208, 282] on div "View" at bounding box center [194, 321] width 166 height 153
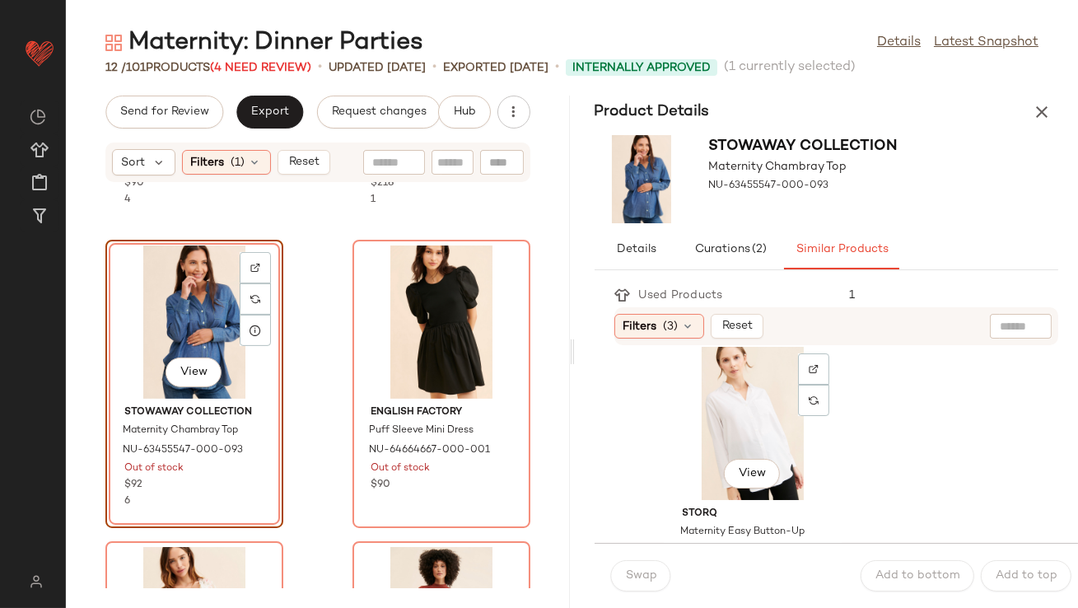
scroll to position [305, 0]
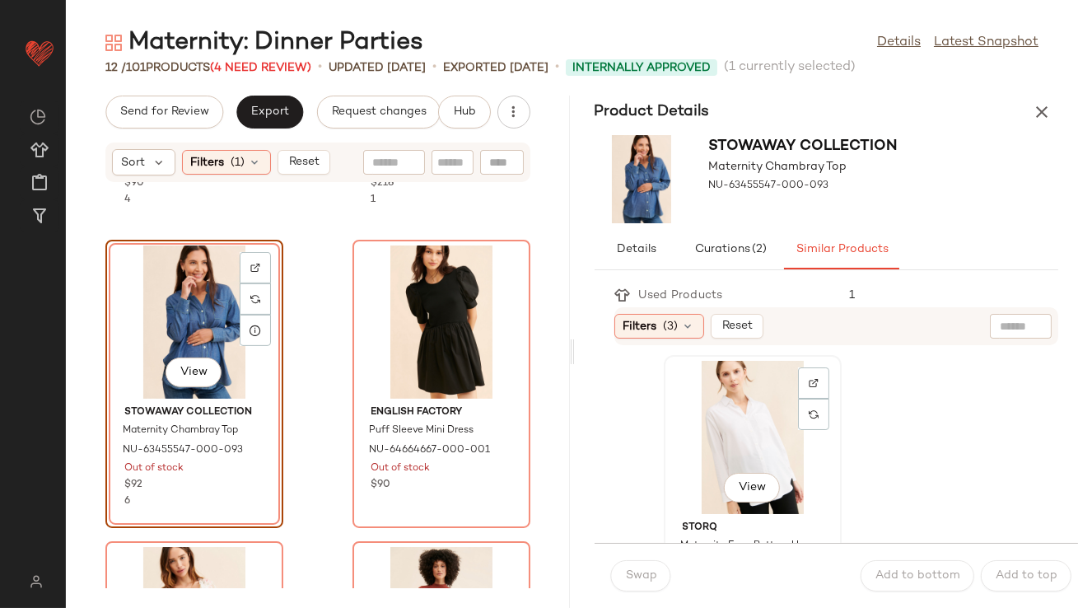
click at [712, 434] on div "View" at bounding box center [753, 437] width 166 height 153
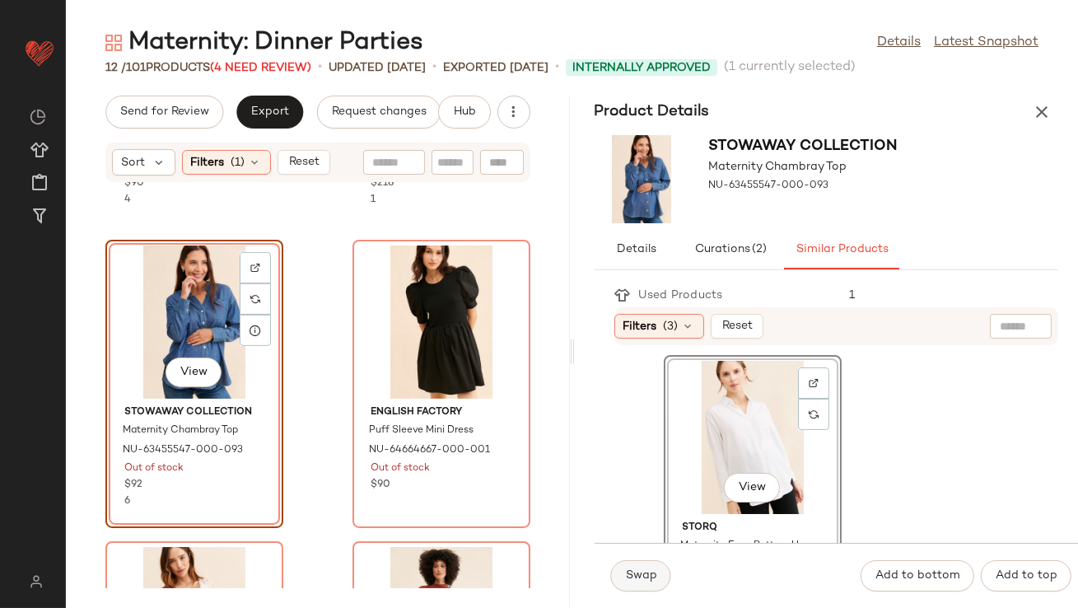
click at [637, 575] on span "Swap" at bounding box center [641, 575] width 32 height 13
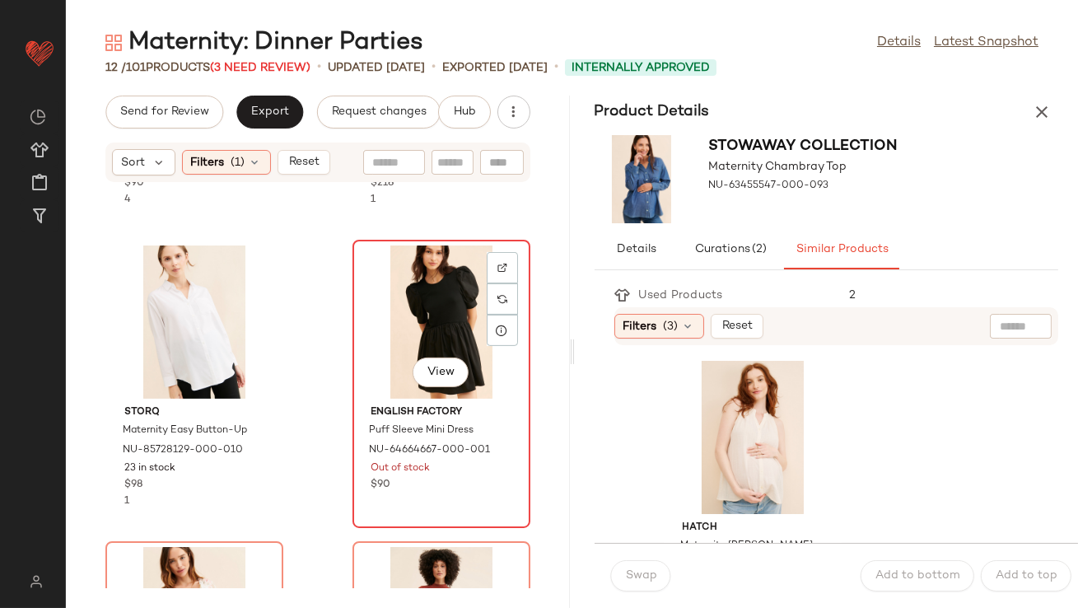
click at [426, 311] on div "View" at bounding box center [441, 321] width 166 height 153
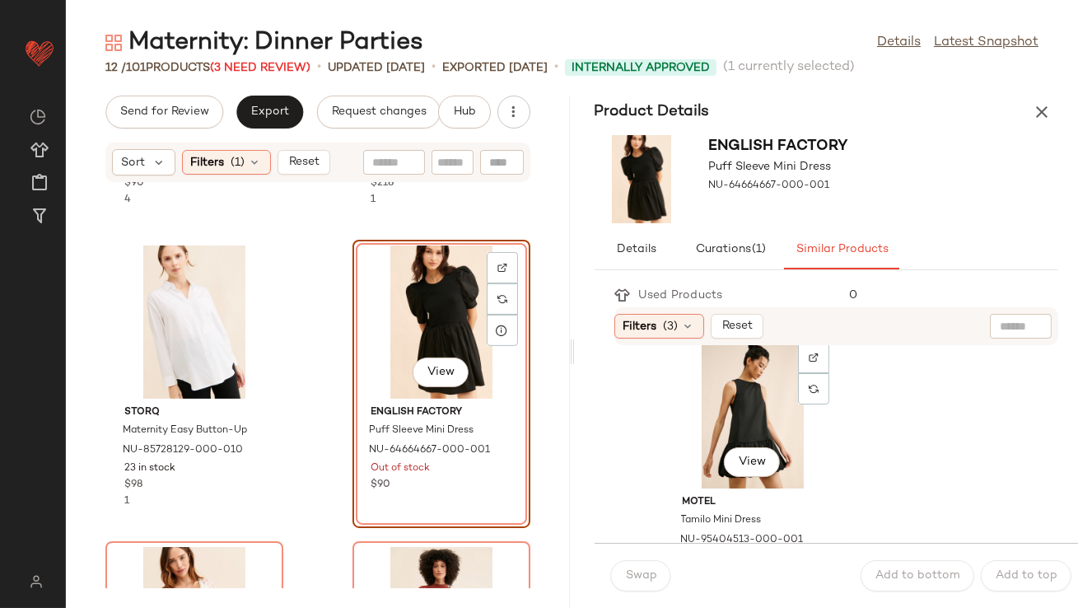
scroll to position [35, 0]
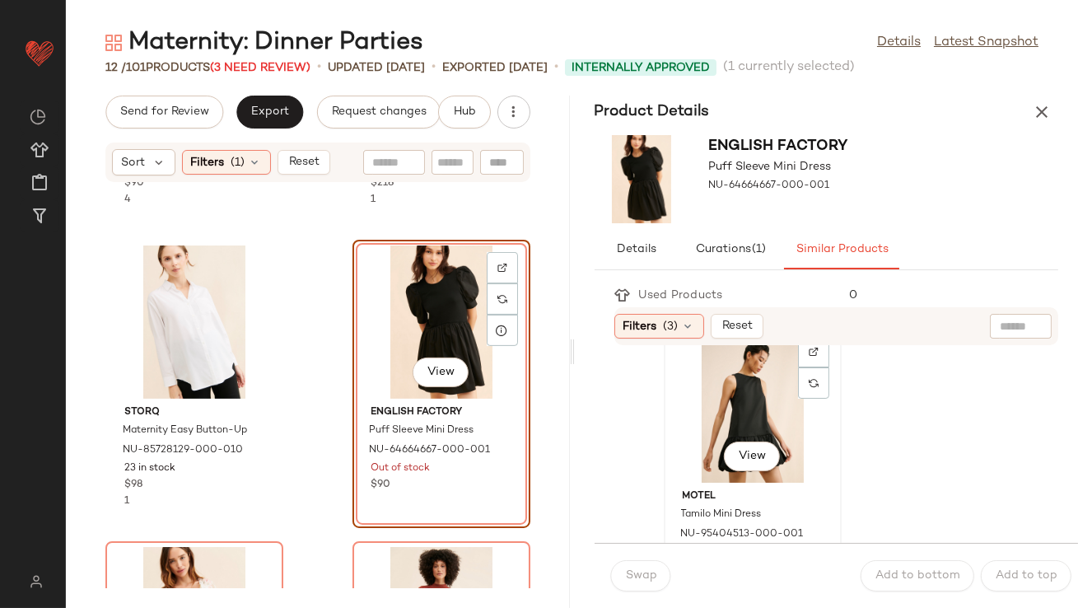
click at [691, 447] on div "View" at bounding box center [753, 405] width 166 height 153
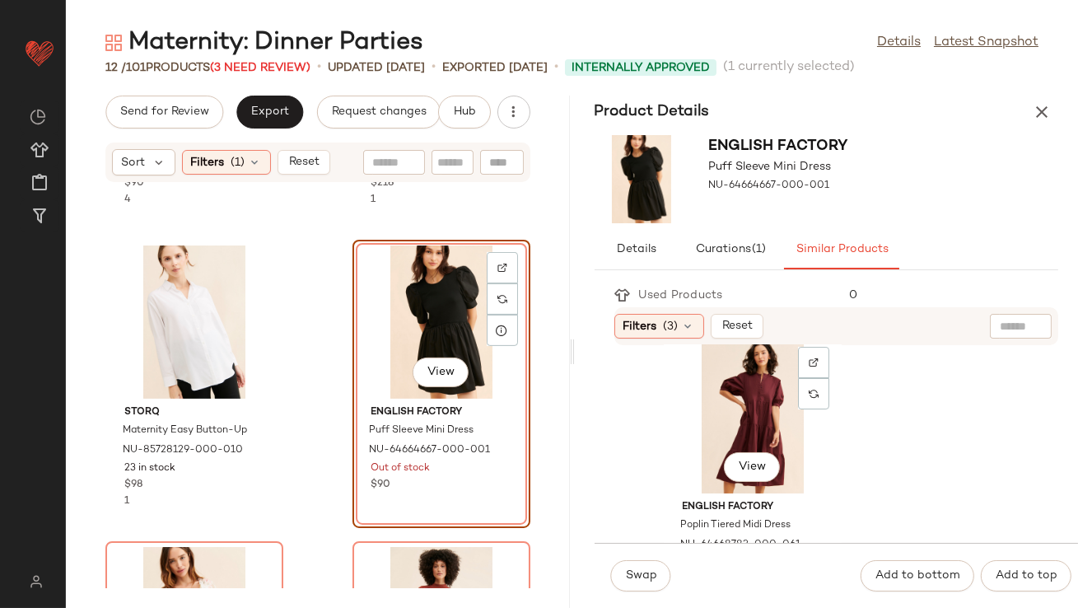
scroll to position [371, 0]
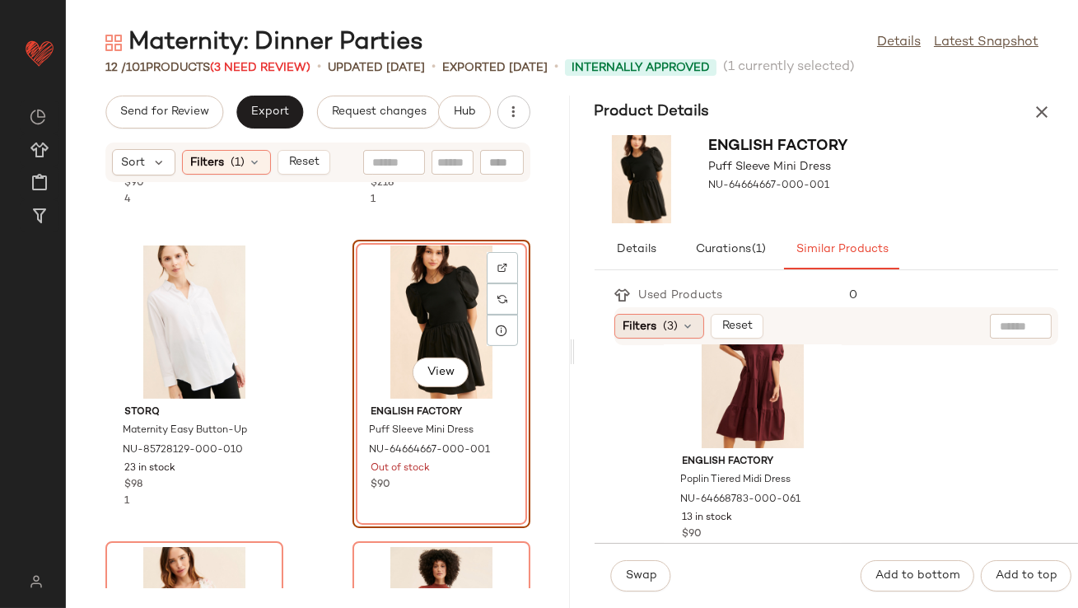
click at [660, 322] on div "Filters (3)" at bounding box center [659, 326] width 90 height 25
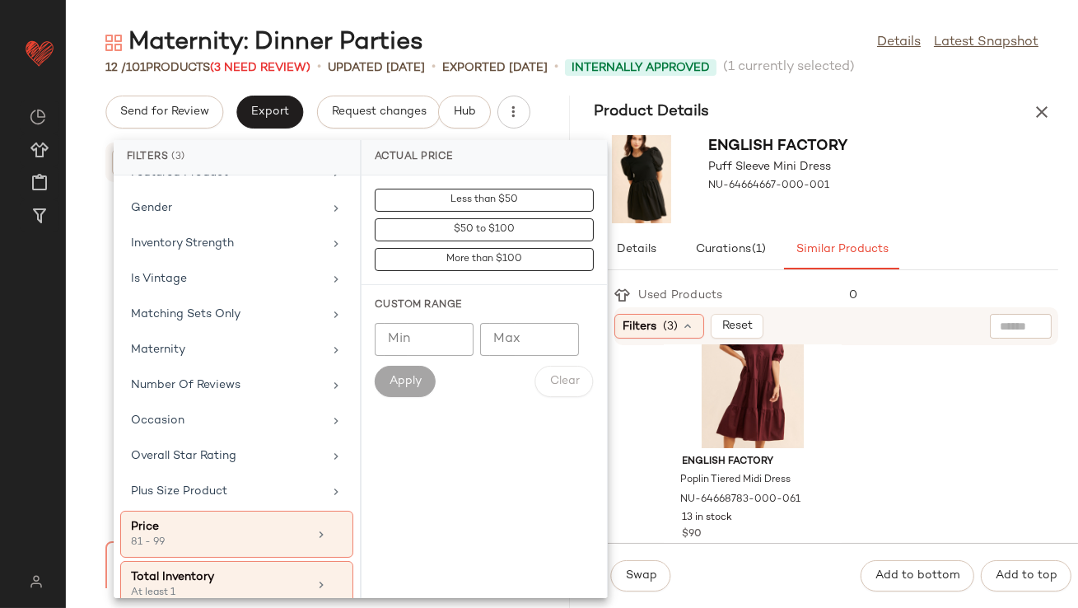
scroll to position [410, 0]
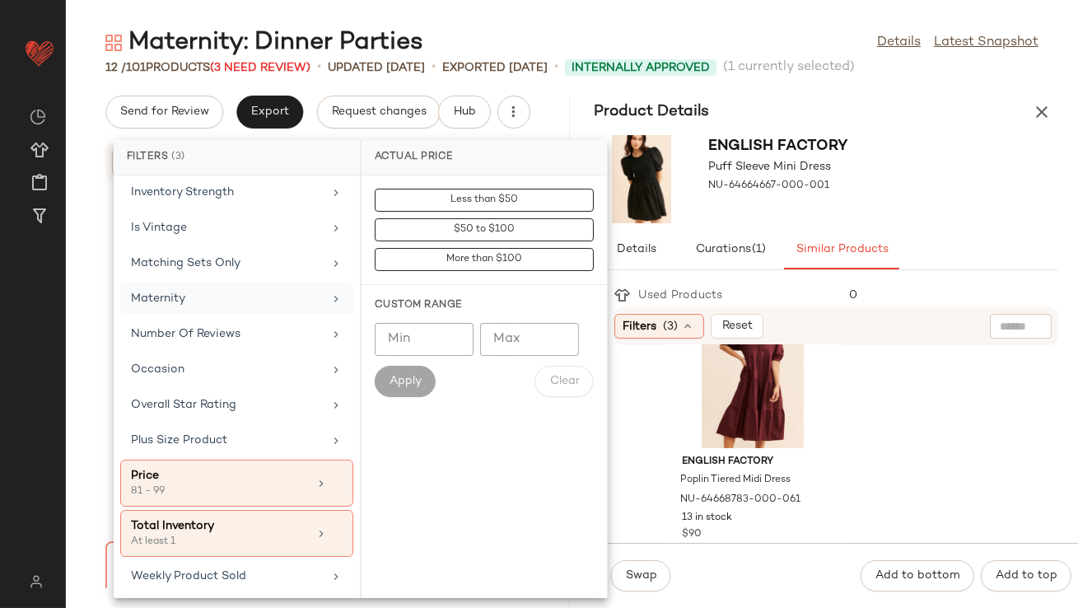
click at [241, 301] on div "Maternity" at bounding box center [227, 298] width 192 height 17
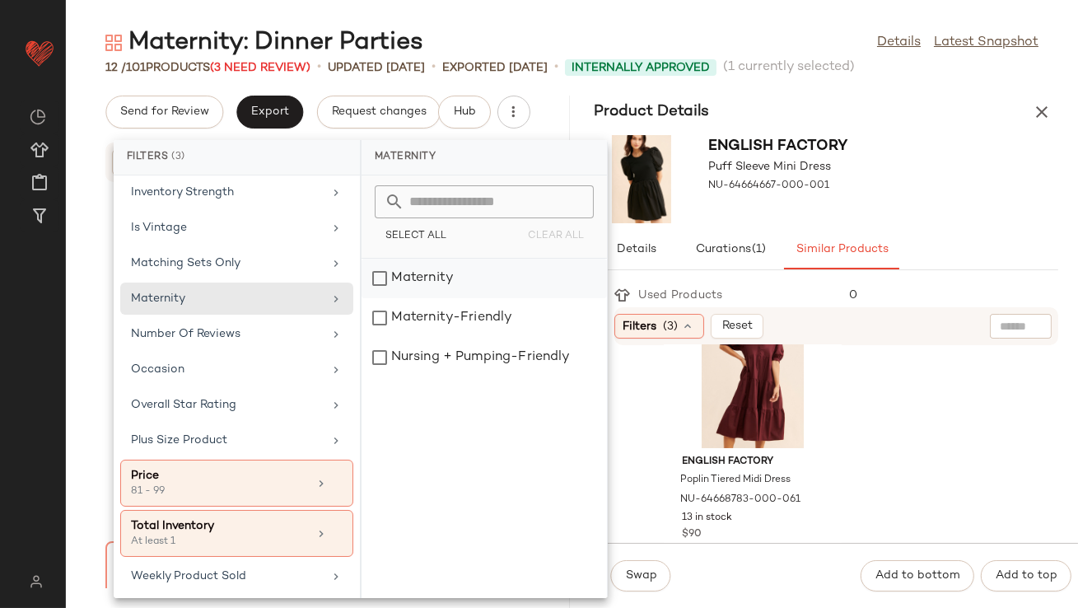
click at [424, 298] on div "Maternity" at bounding box center [484, 318] width 245 height 40
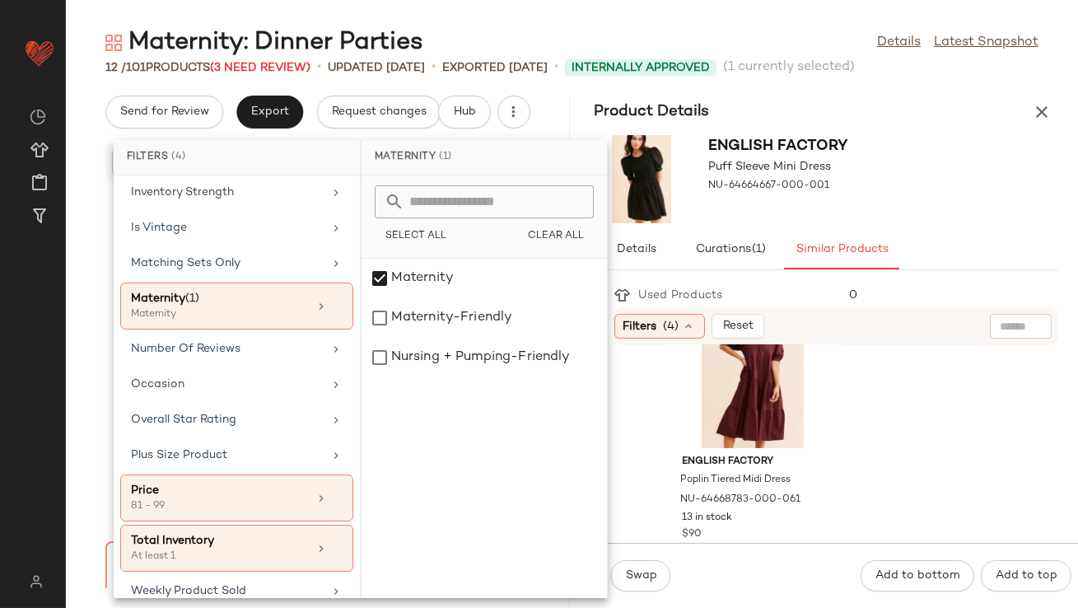
click at [948, 199] on div "English Factory Puff Sleeve Mini Dress NU-64664667-000-001" at bounding box center [827, 178] width 504 height 101
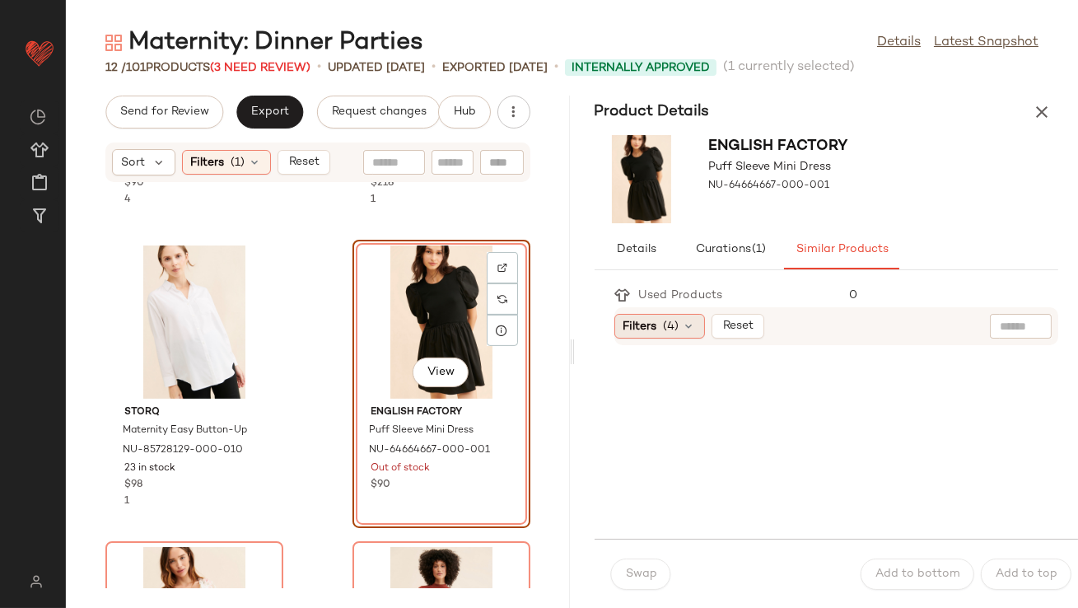
click at [685, 329] on icon at bounding box center [689, 326] width 13 height 13
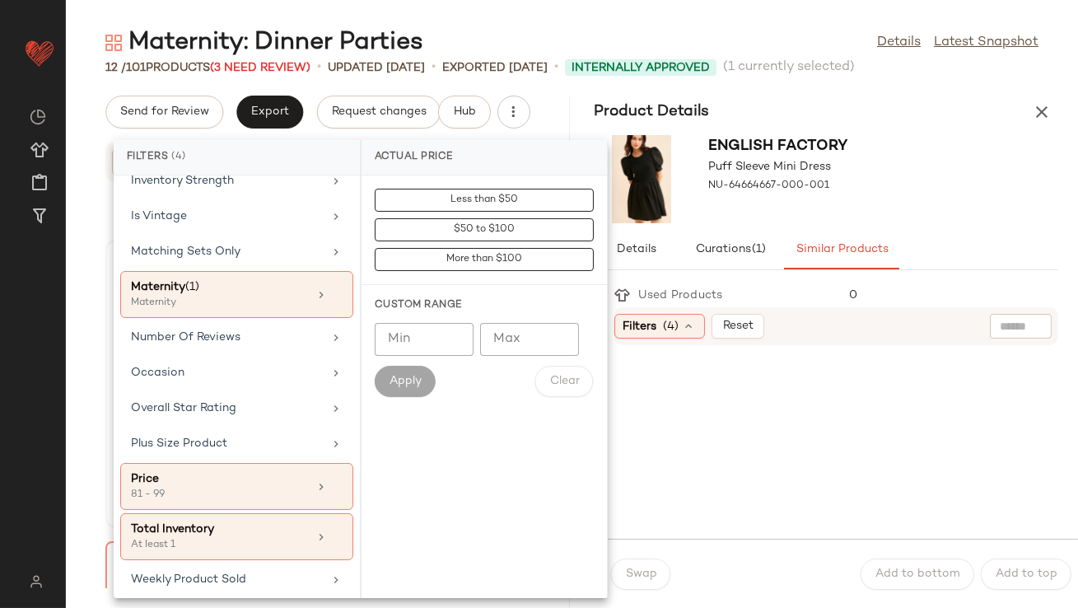
scroll to position [425, 0]
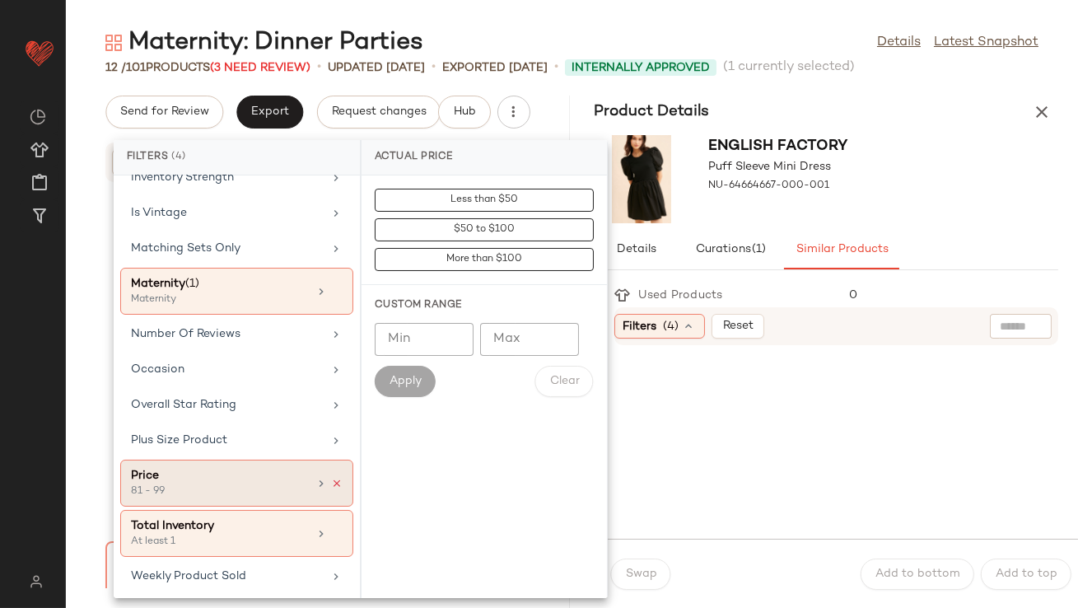
click at [331, 478] on icon at bounding box center [337, 484] width 12 height 12
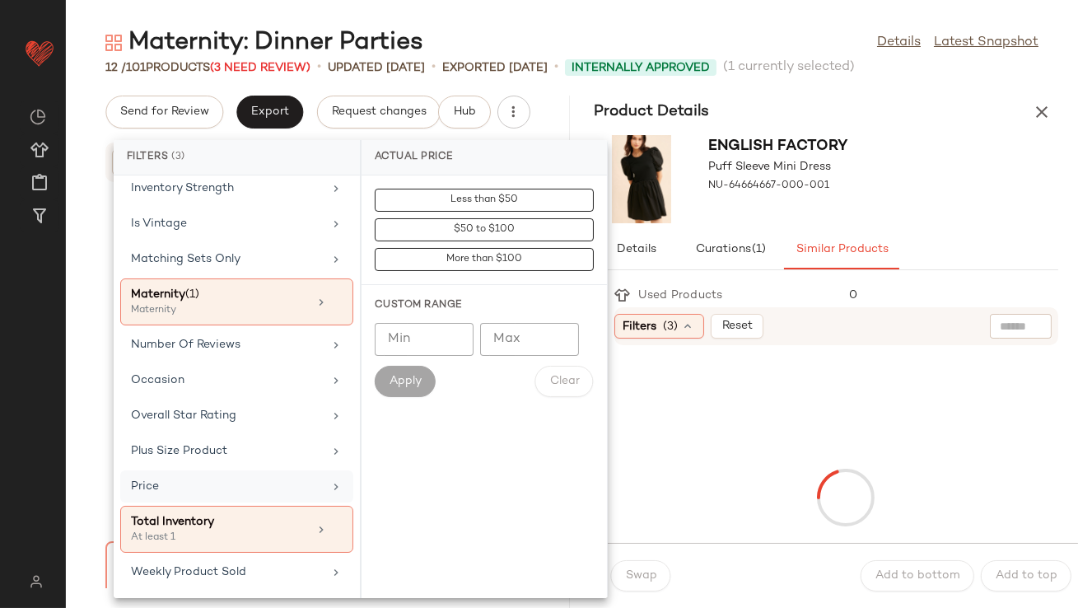
scroll to position [410, 0]
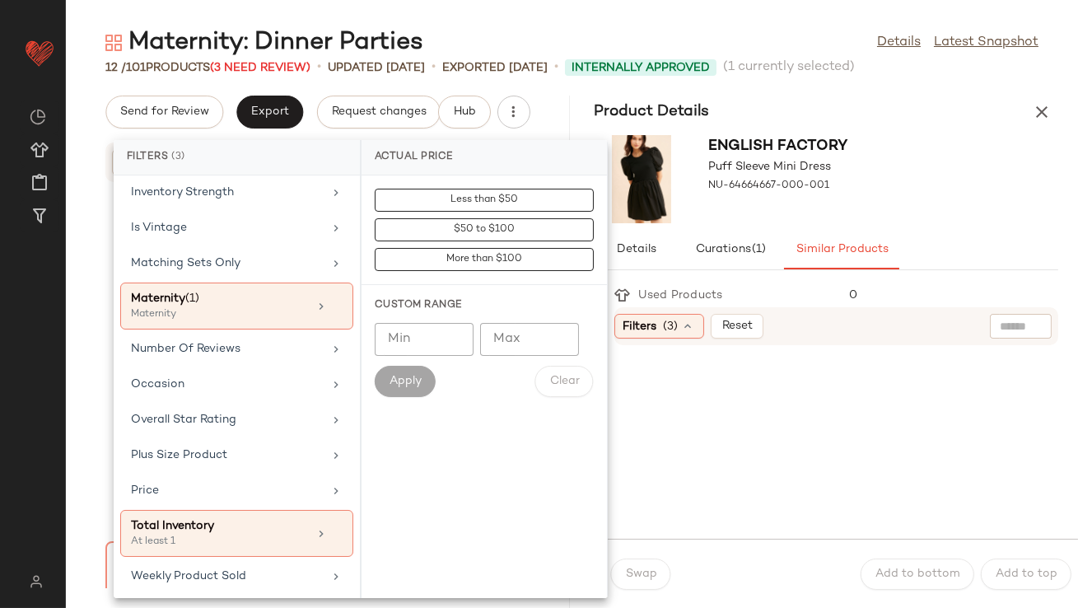
click at [924, 196] on div "English Factory Puff Sleeve Mini Dress NU-64664667-000-001" at bounding box center [827, 178] width 504 height 101
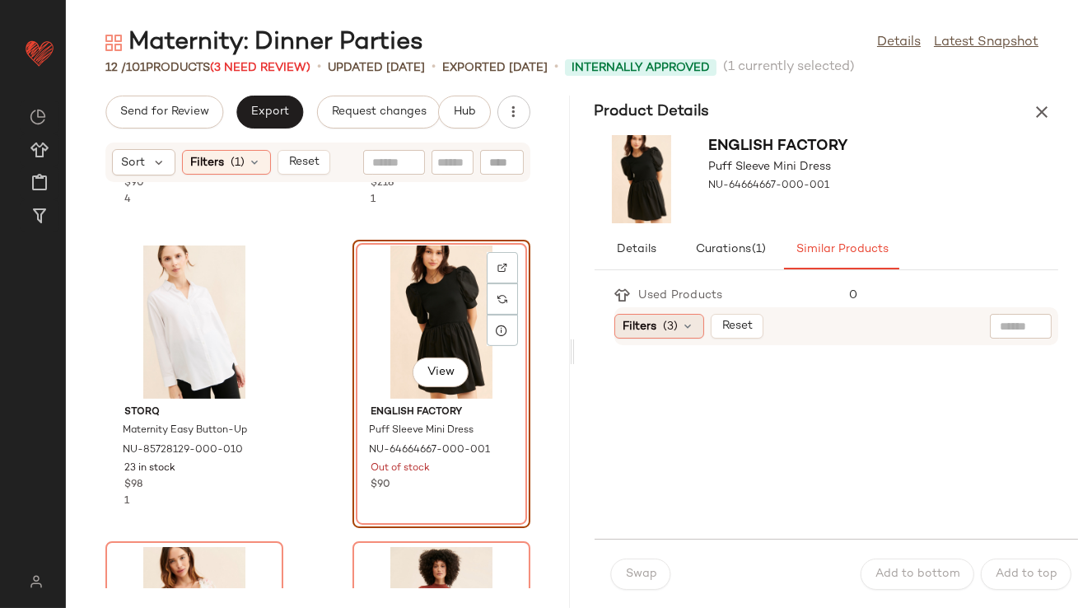
click at [682, 330] on icon at bounding box center [688, 326] width 13 height 13
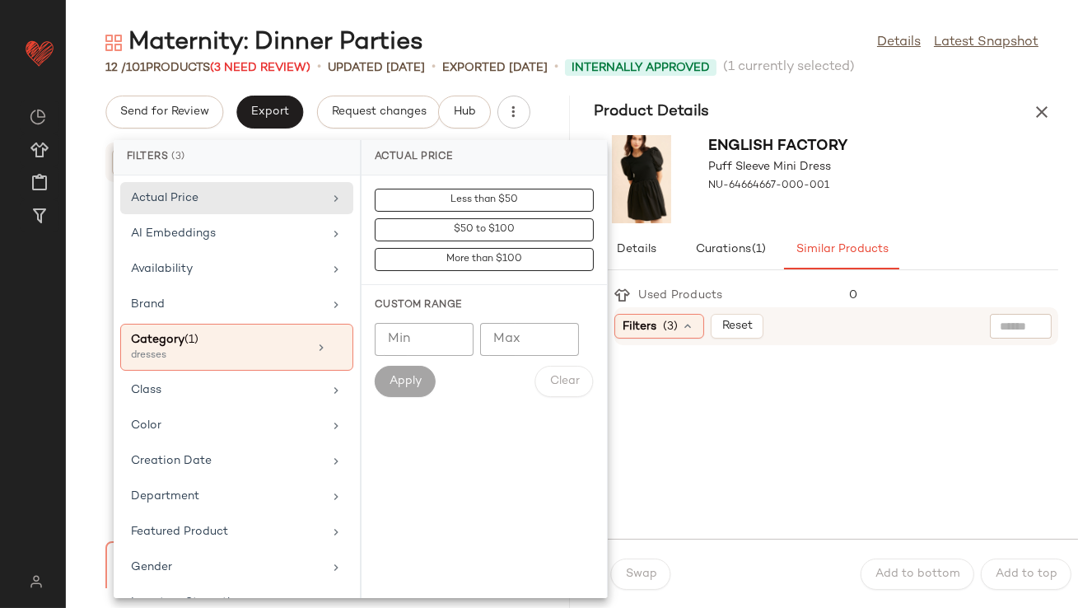
click at [682, 329] on icon at bounding box center [688, 326] width 13 height 13
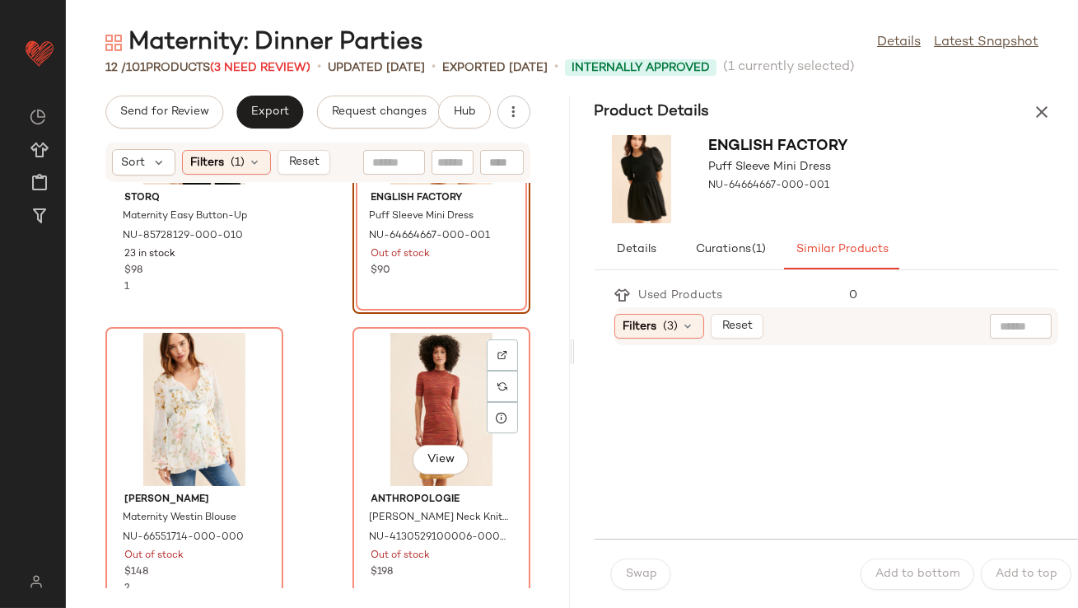
scroll to position [1406, 0]
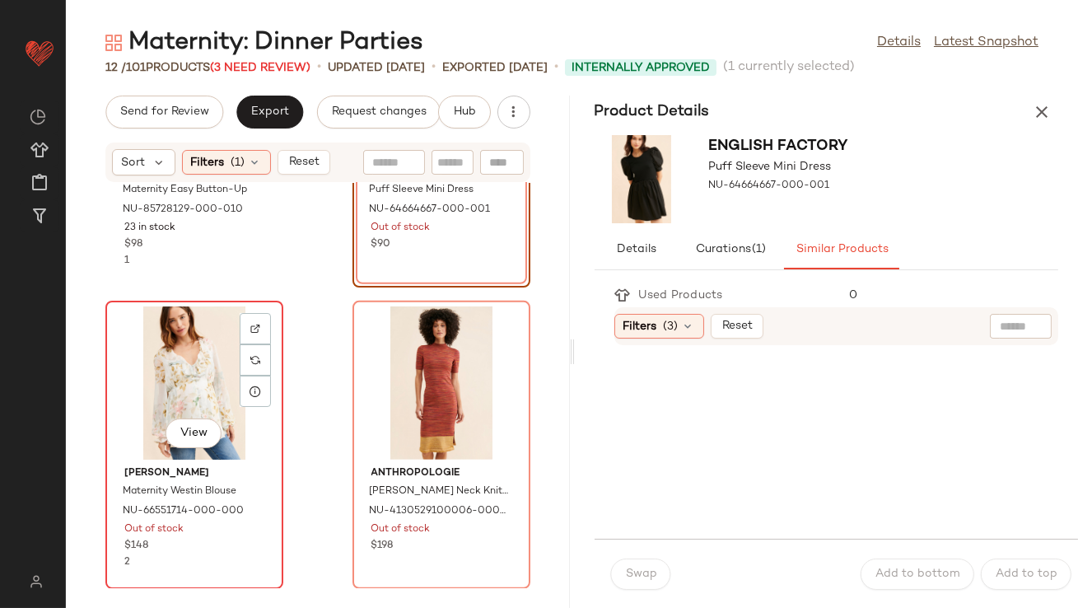
click at [213, 344] on div "View" at bounding box center [194, 382] width 166 height 153
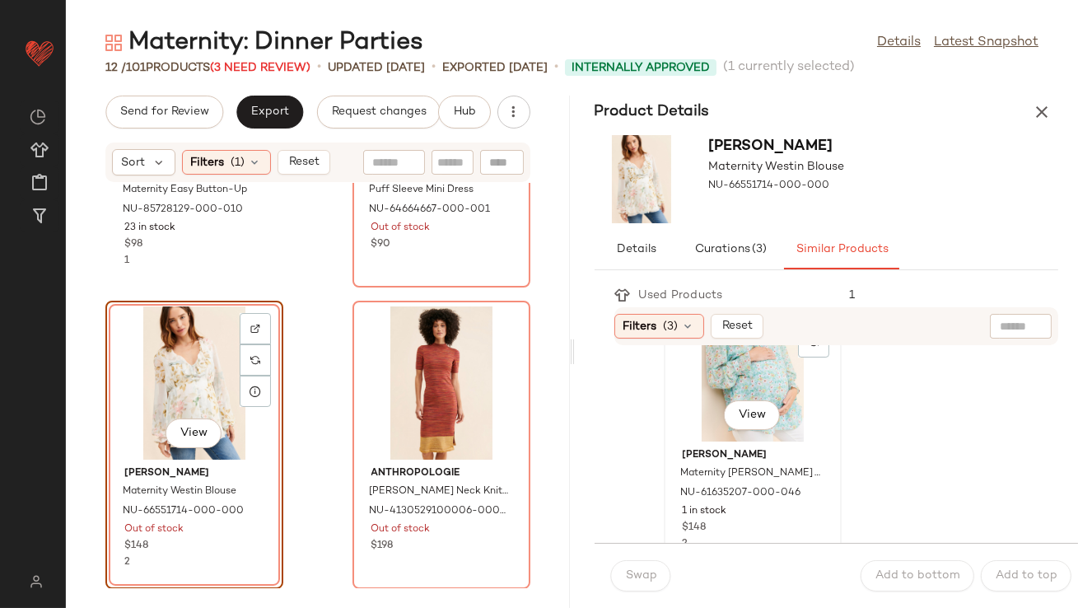
scroll to position [78, 0]
click at [700, 399] on div "View" at bounding box center [753, 362] width 166 height 153
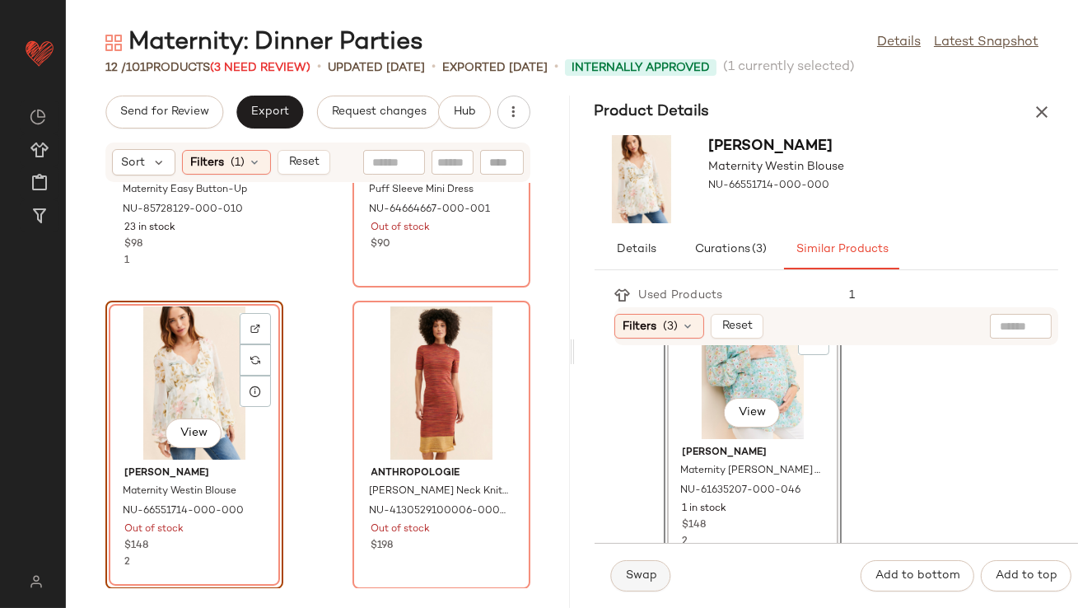
click at [649, 579] on span "Swap" at bounding box center [641, 575] width 32 height 13
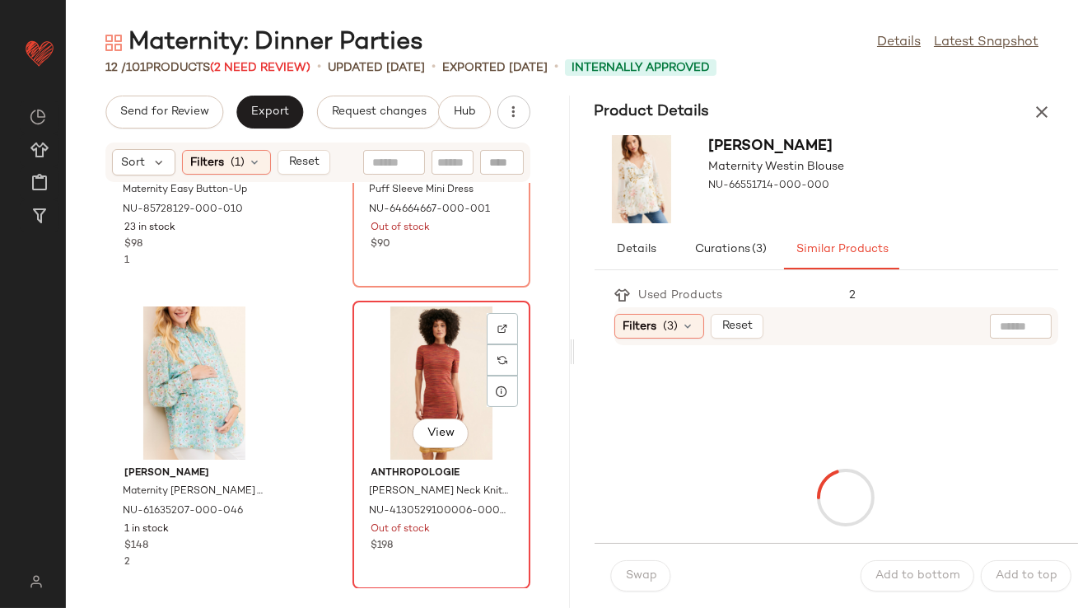
click at [421, 396] on div "View" at bounding box center [441, 382] width 166 height 153
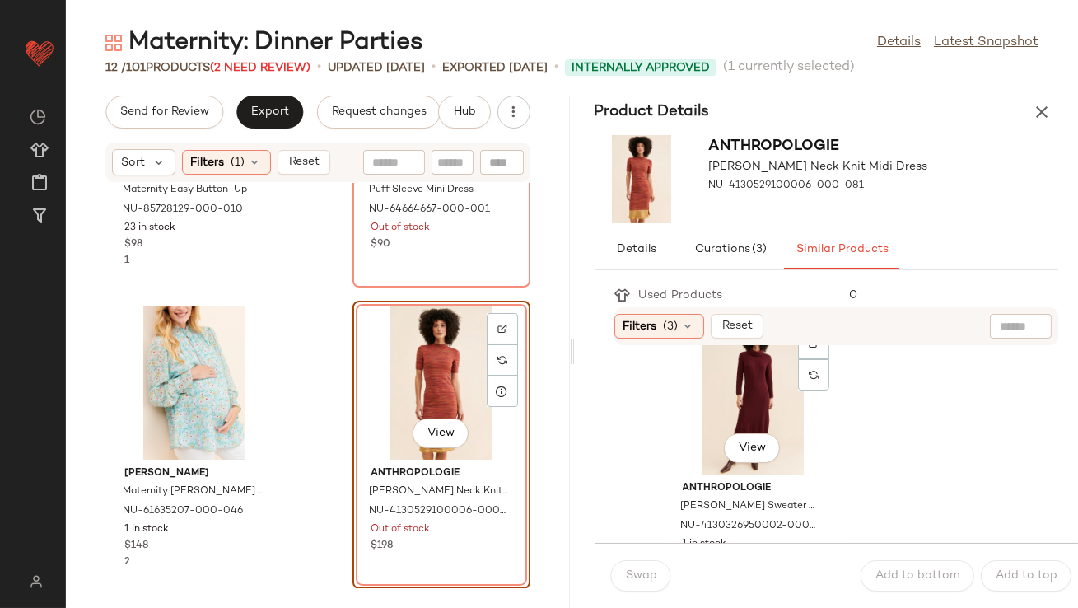
scroll to position [357, 0]
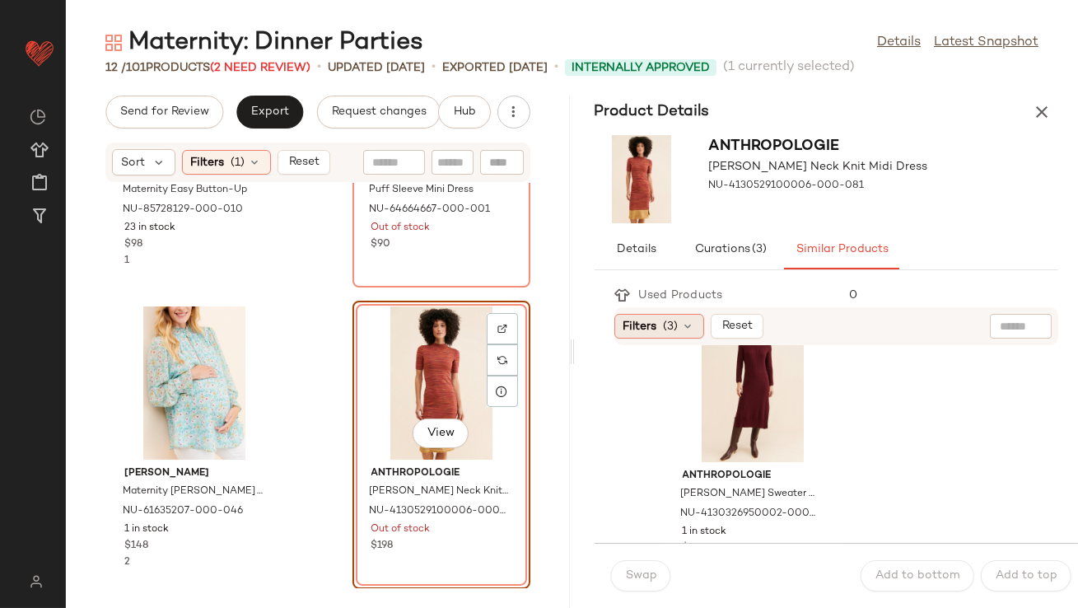
click at [638, 322] on span "Filters" at bounding box center [641, 326] width 34 height 17
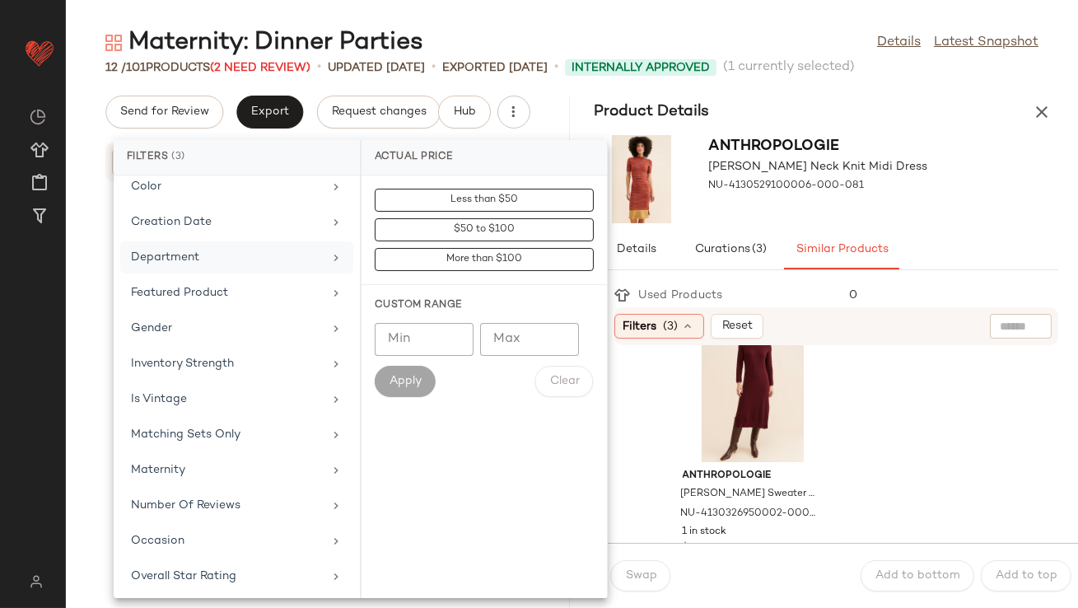
scroll to position [410, 0]
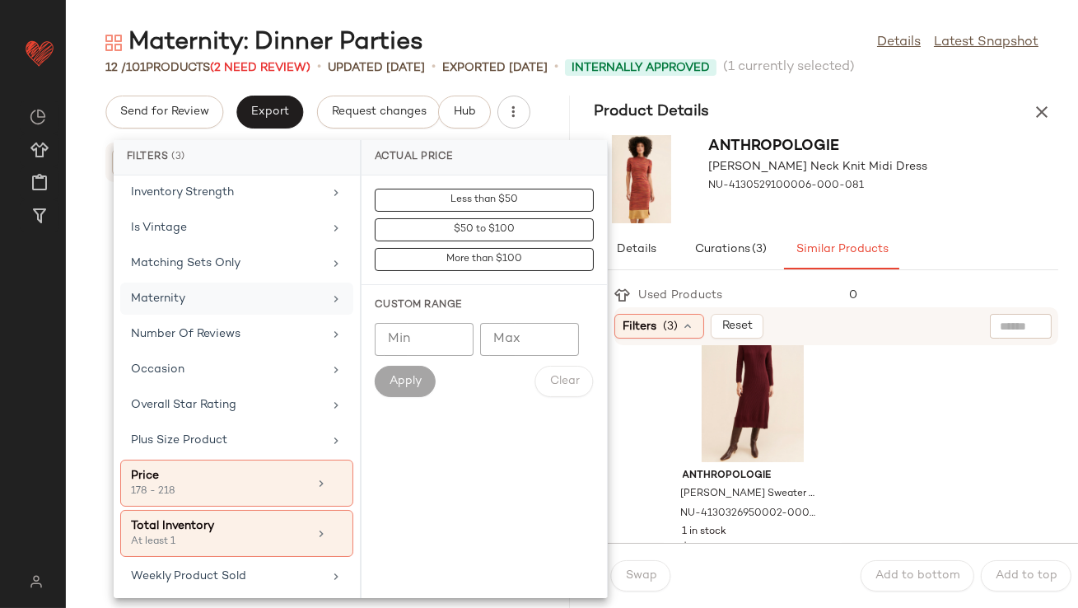
click at [245, 297] on div "Maternity" at bounding box center [227, 298] width 192 height 17
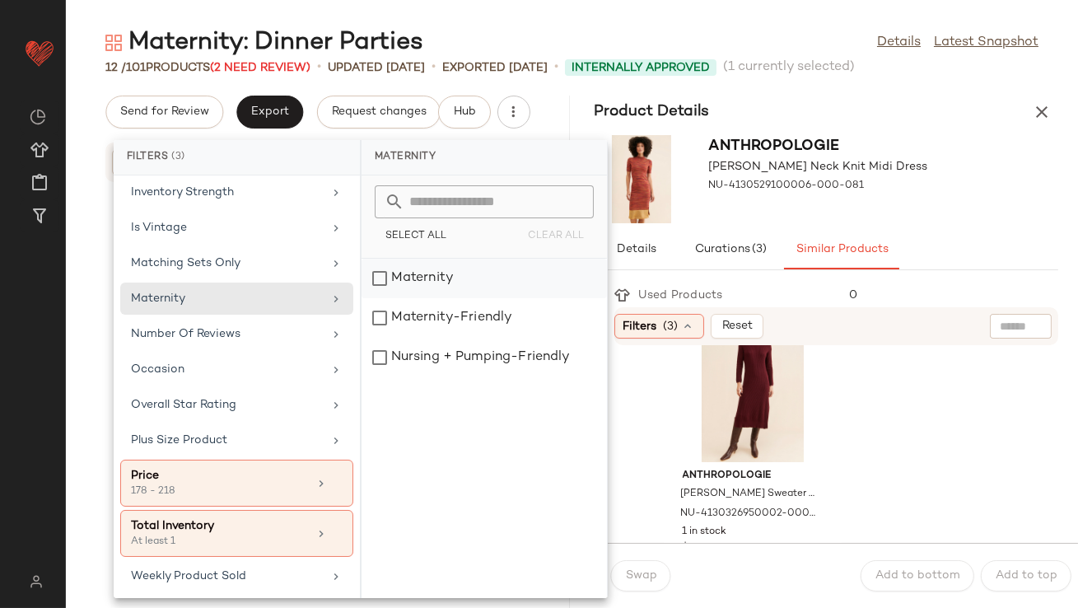
click at [410, 298] on div "Maternity" at bounding box center [484, 318] width 245 height 40
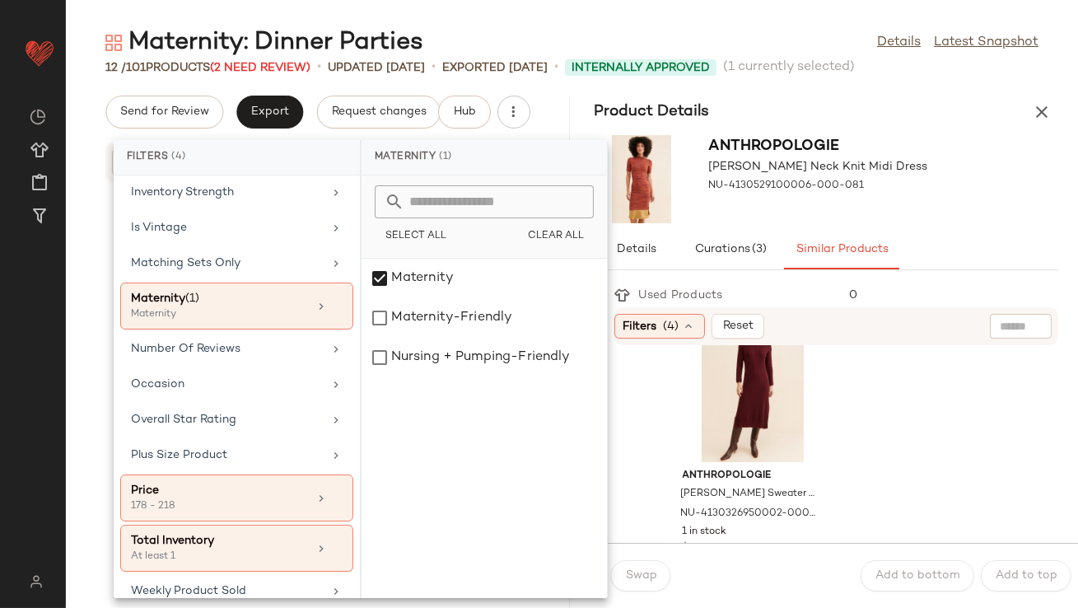
click at [1010, 171] on div "Anthropologie Lindy Mock Neck Knit Midi Dress NU-4130529100006-000-081" at bounding box center [827, 178] width 504 height 101
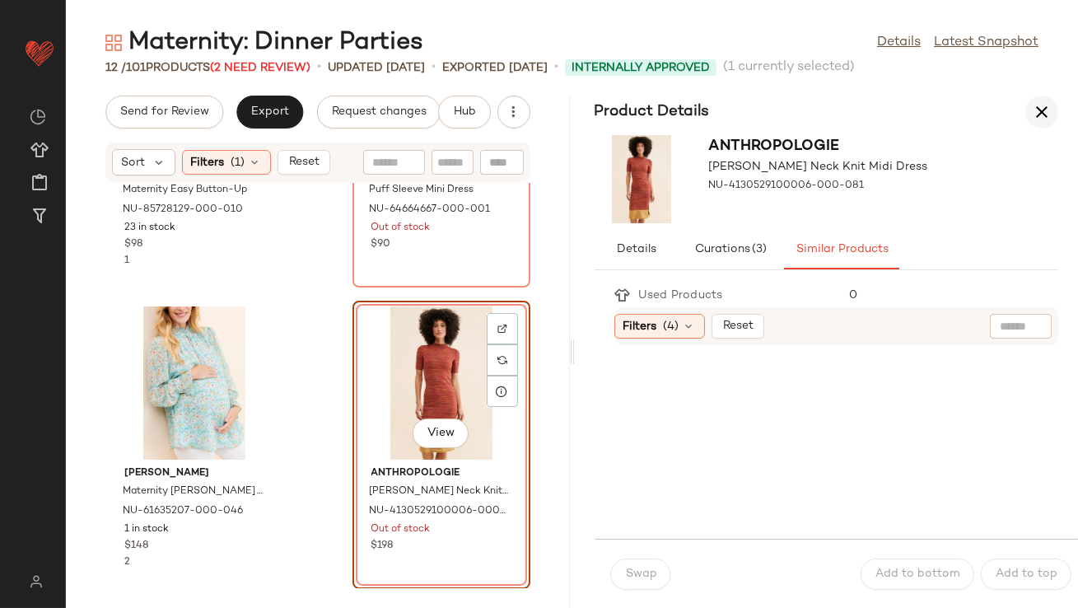
click at [1049, 106] on icon "button" at bounding box center [1042, 112] width 20 height 20
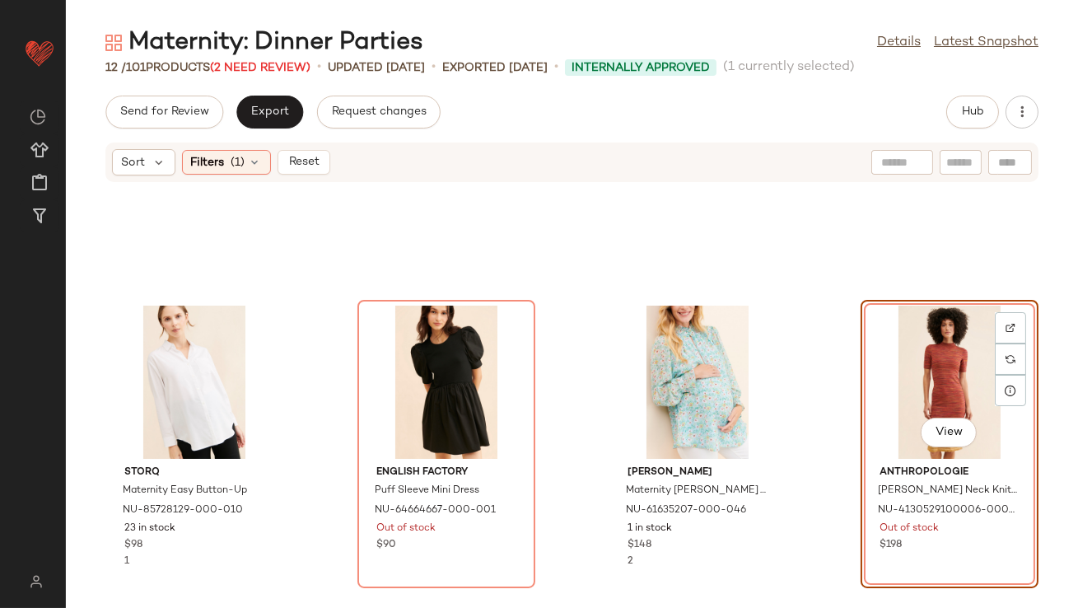
scroll to position [502, 0]
click at [250, 170] on div "Filters (1)" at bounding box center [226, 162] width 89 height 25
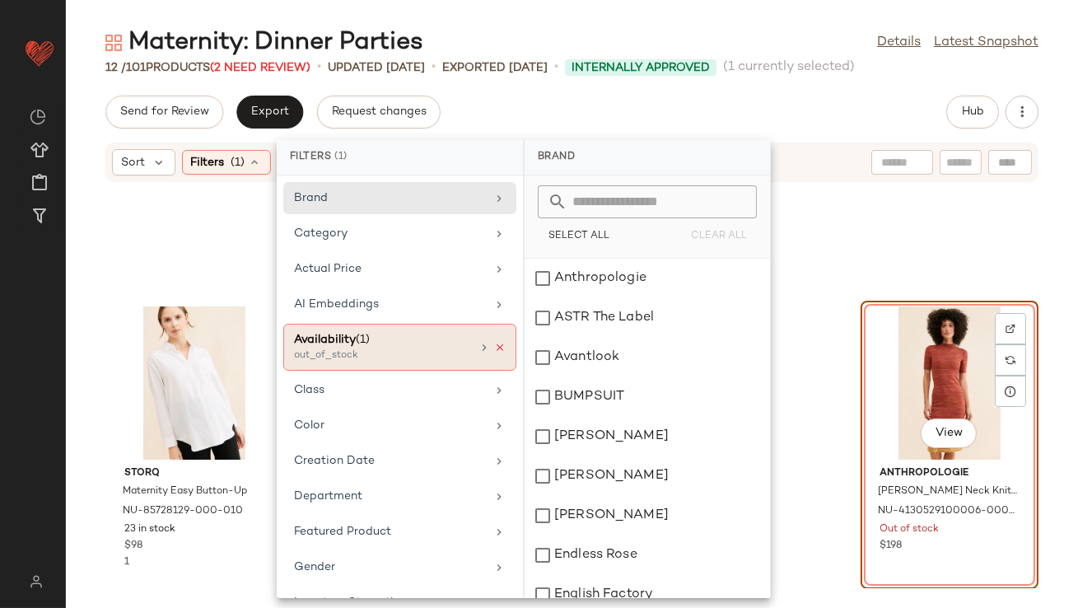
click at [494, 344] on icon at bounding box center [500, 348] width 12 height 12
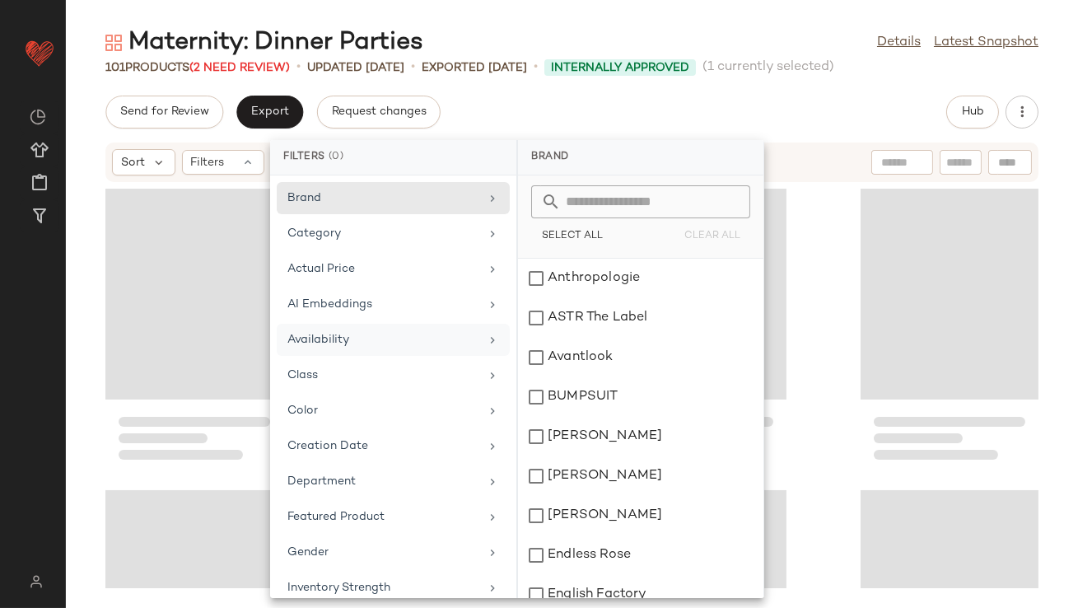
click at [746, 66] on span "(1 currently selected)" at bounding box center [769, 68] width 132 height 20
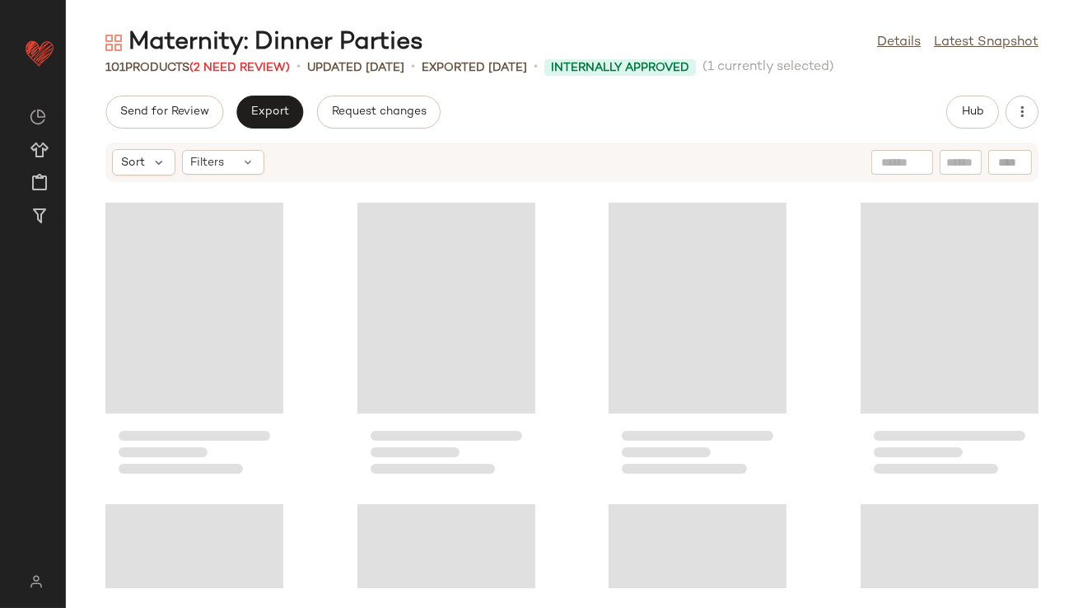
click at [731, 99] on div "Send for Review Export Request changes Hub" at bounding box center [571, 112] width 933 height 33
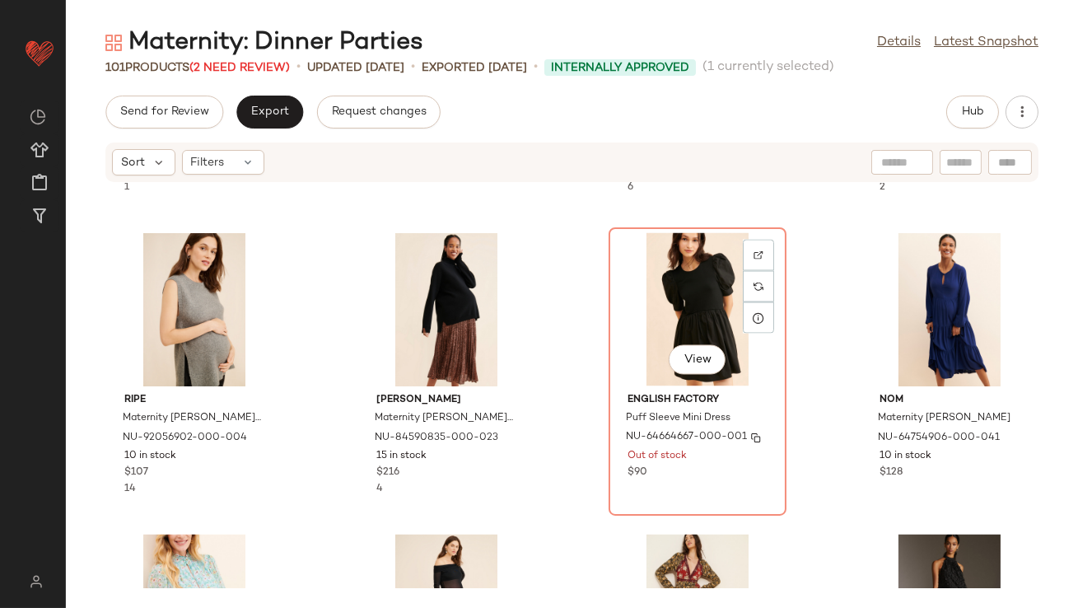
scroll to position [5681, 0]
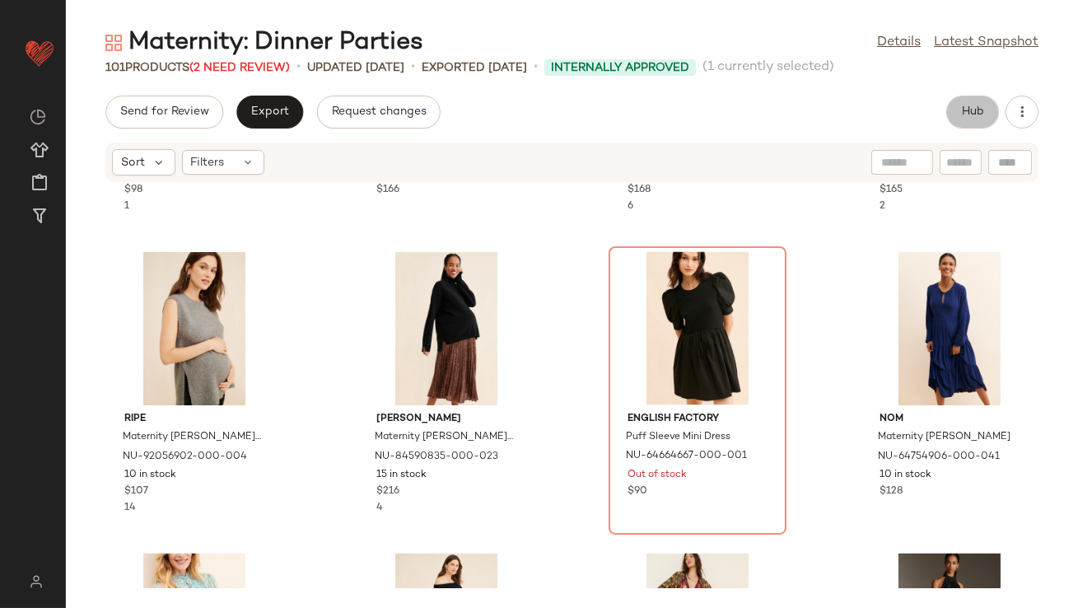
click at [975, 108] on span "Hub" at bounding box center [972, 111] width 23 height 13
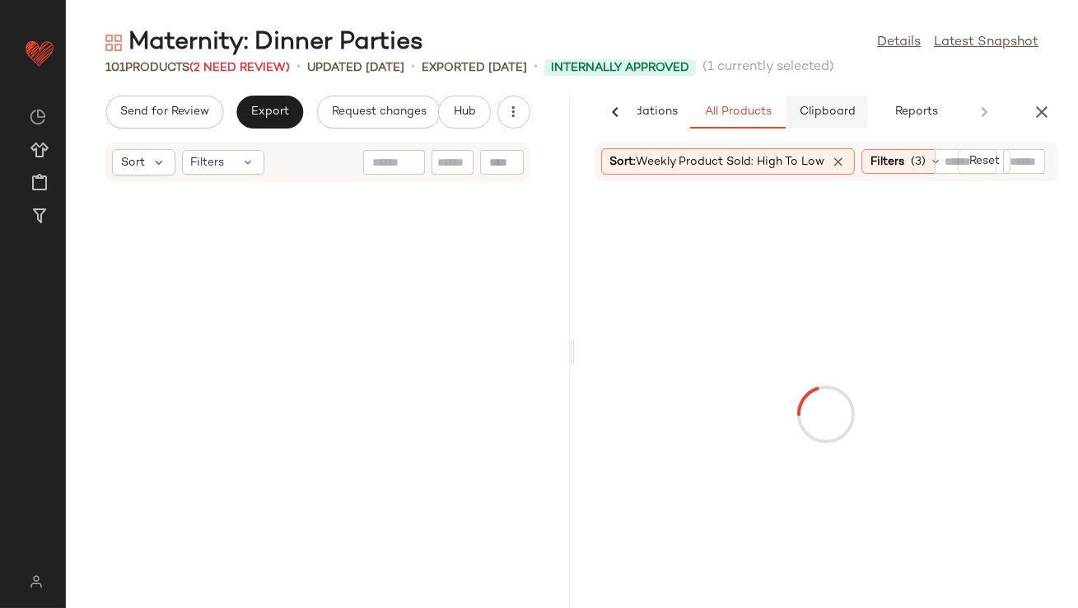
scroll to position [12661, 0]
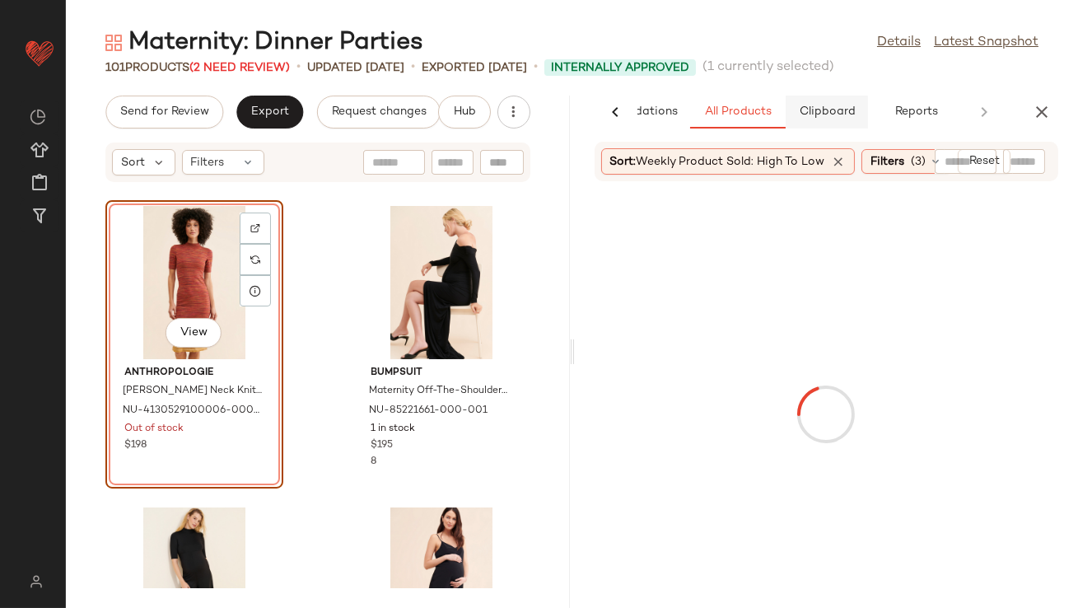
click at [848, 115] on span "Clipboard" at bounding box center [826, 111] width 57 height 13
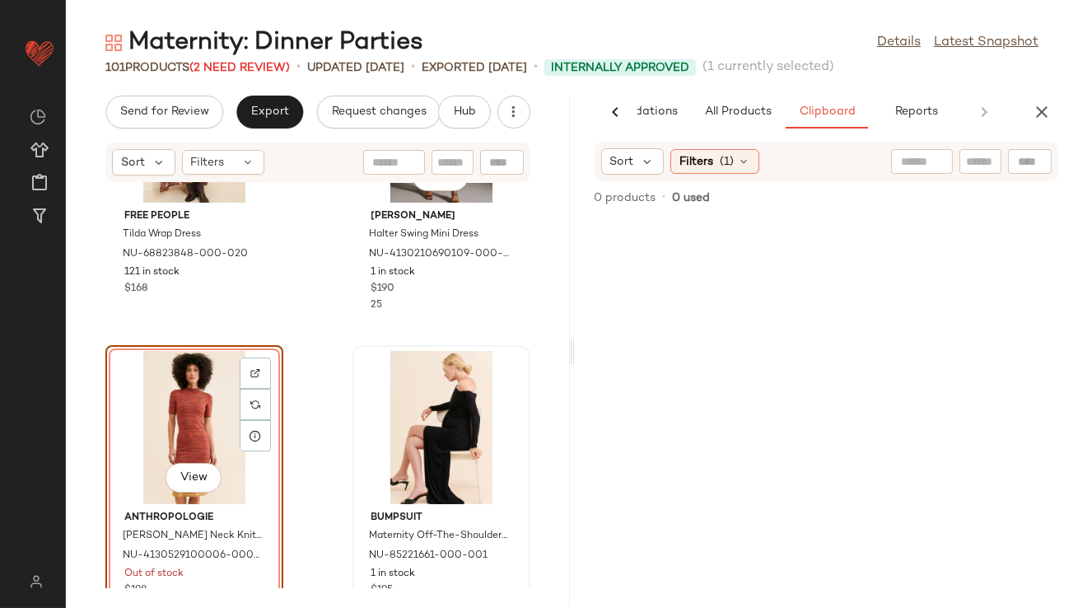
scroll to position [12534, 0]
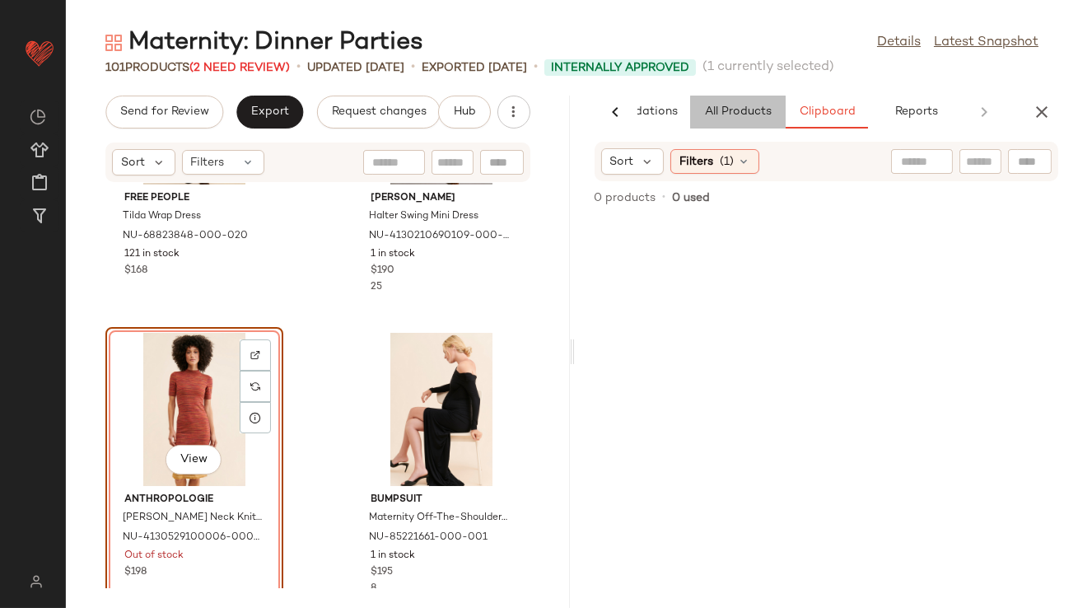
click at [761, 106] on span "All Products" at bounding box center [737, 111] width 68 height 13
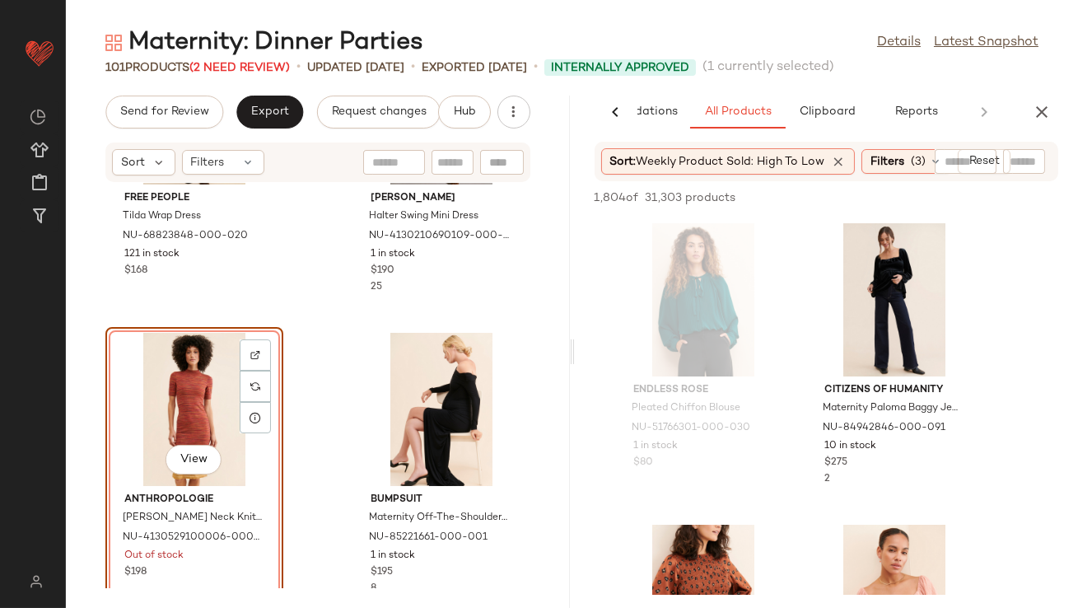
click at [840, 161] on icon at bounding box center [839, 161] width 15 height 15
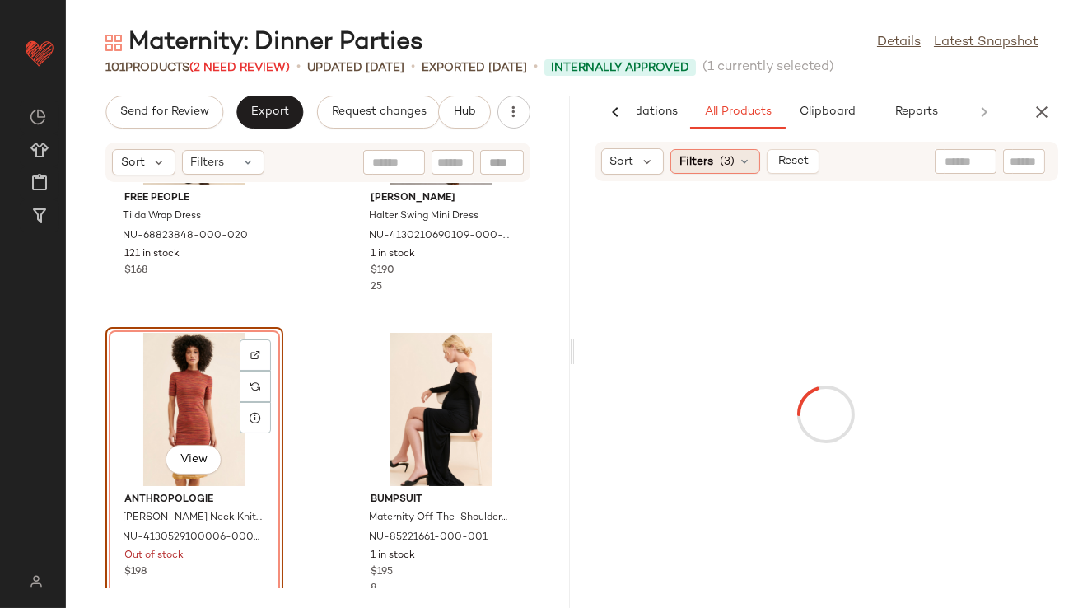
click at [734, 165] on div "Filters (3)" at bounding box center [715, 161] width 90 height 25
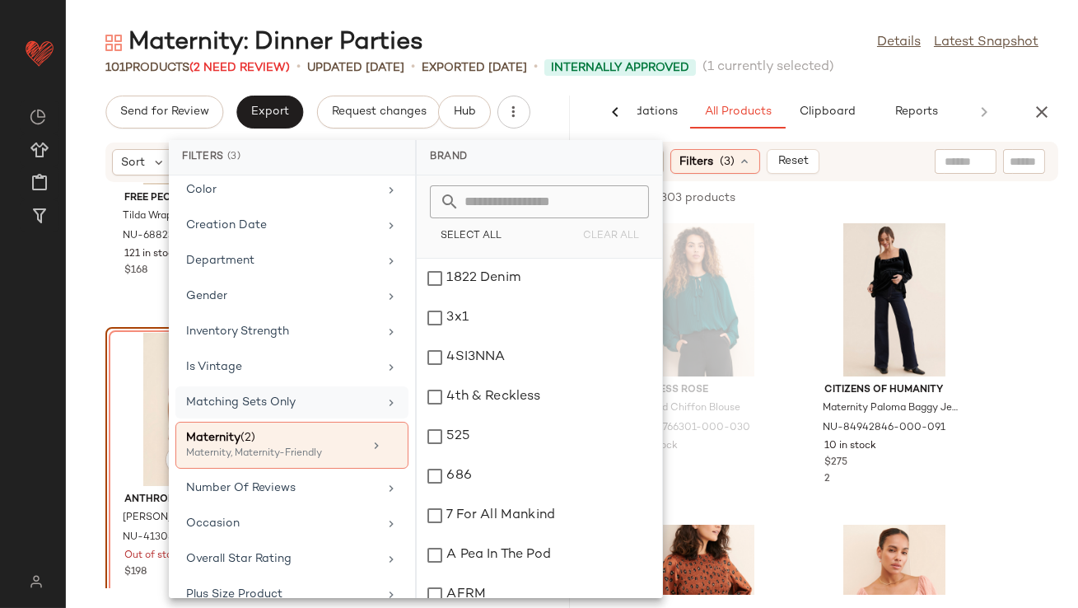
scroll to position [410, 0]
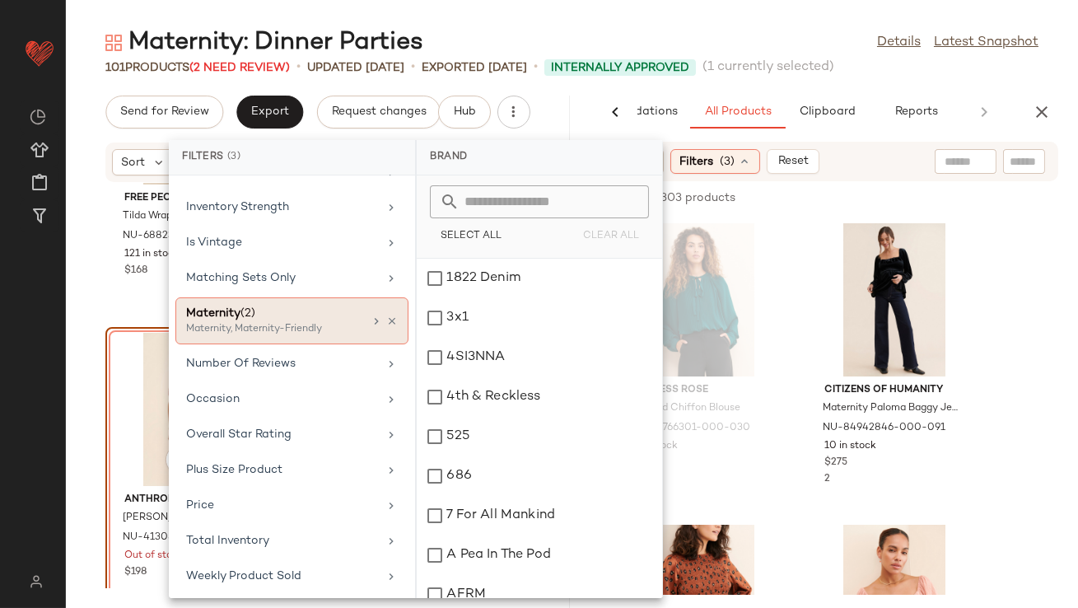
click at [360, 315] on div "Maternity (2) Maternity, Maternity-Friendly" at bounding box center [291, 320] width 233 height 47
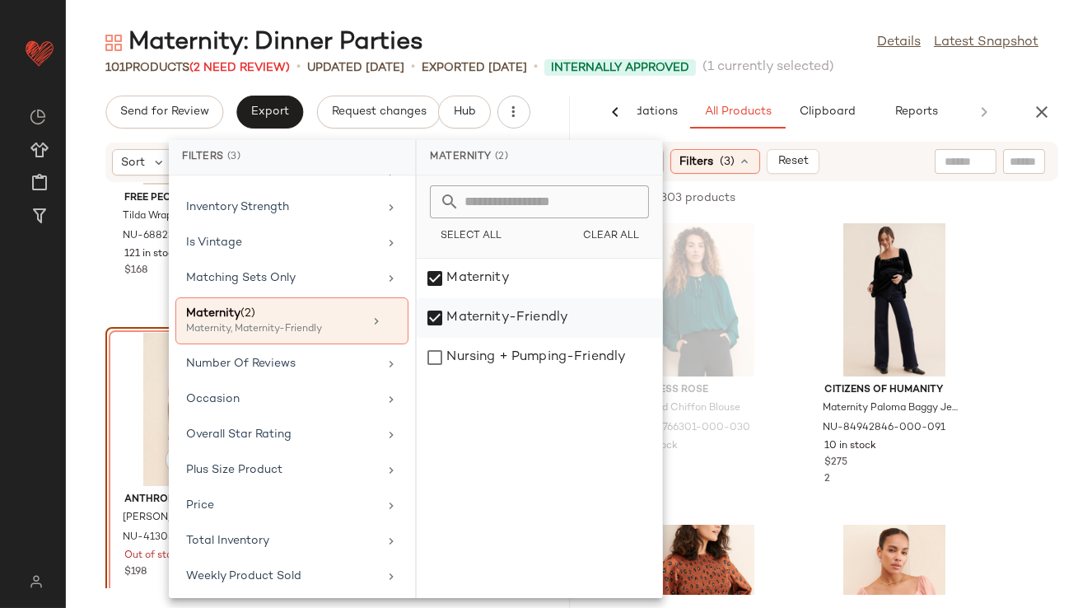
click at [458, 338] on div "Maternity-Friendly" at bounding box center [539, 358] width 245 height 40
click at [768, 79] on div "Maternity: Dinner Parties Details Latest Snapshot 101 Products (2 Need Review) …" at bounding box center [572, 317] width 1012 height 582
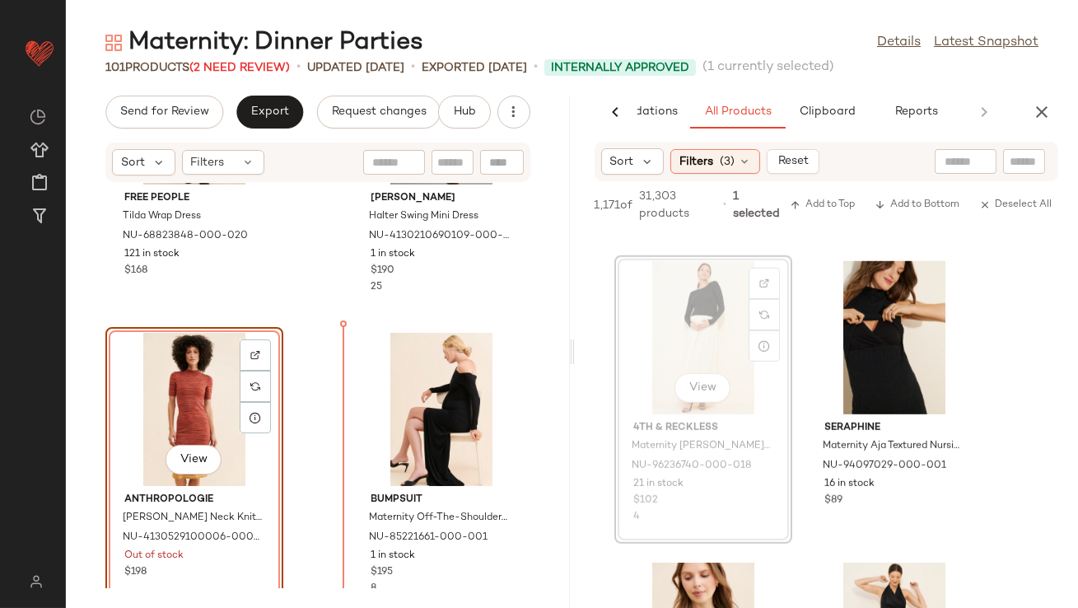
scroll to position [12537, 0]
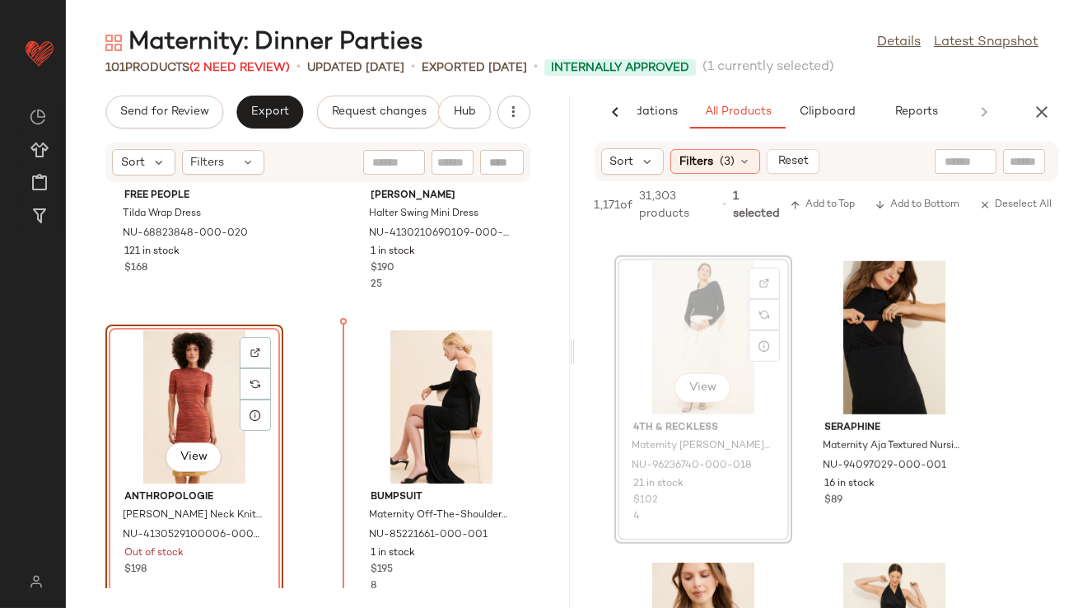
drag, startPoint x: 691, startPoint y: 339, endPoint x: 683, endPoint y: 340, distance: 8.3
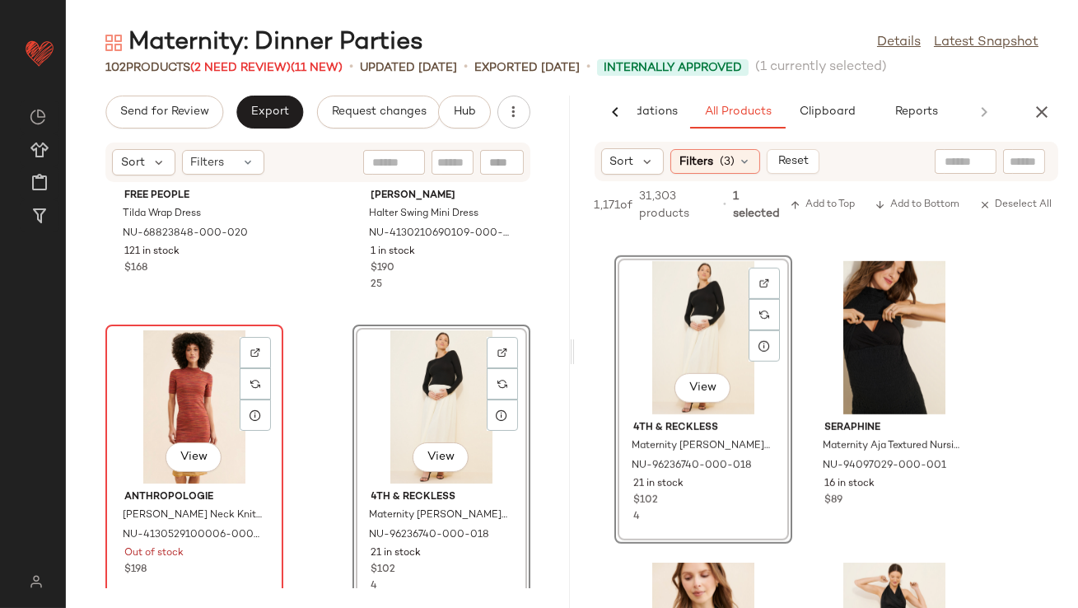
click at [192, 386] on div "View" at bounding box center [194, 406] width 166 height 153
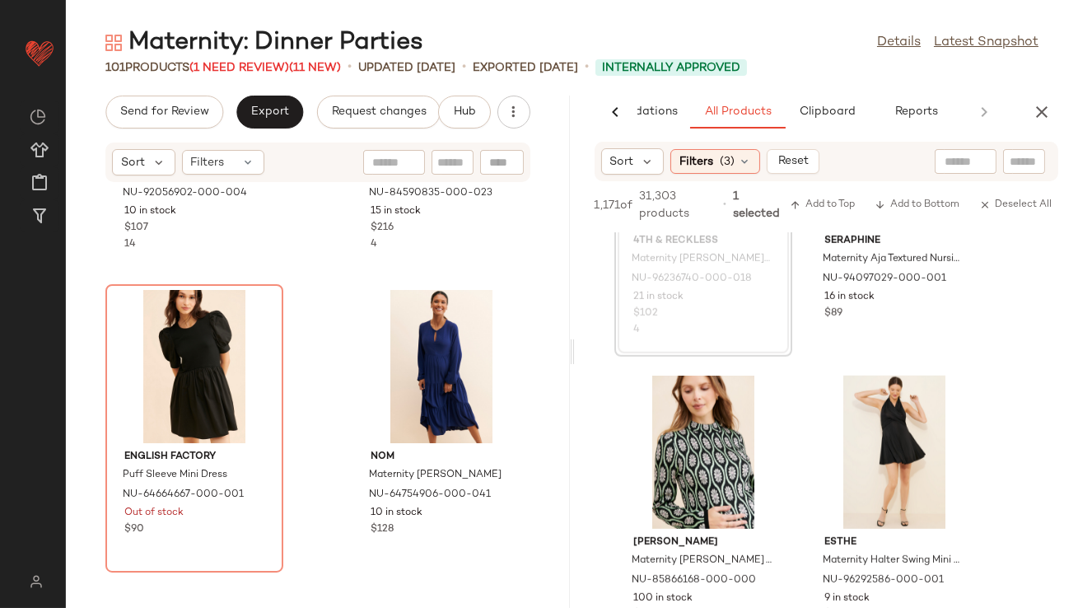
scroll to position [2597, 0]
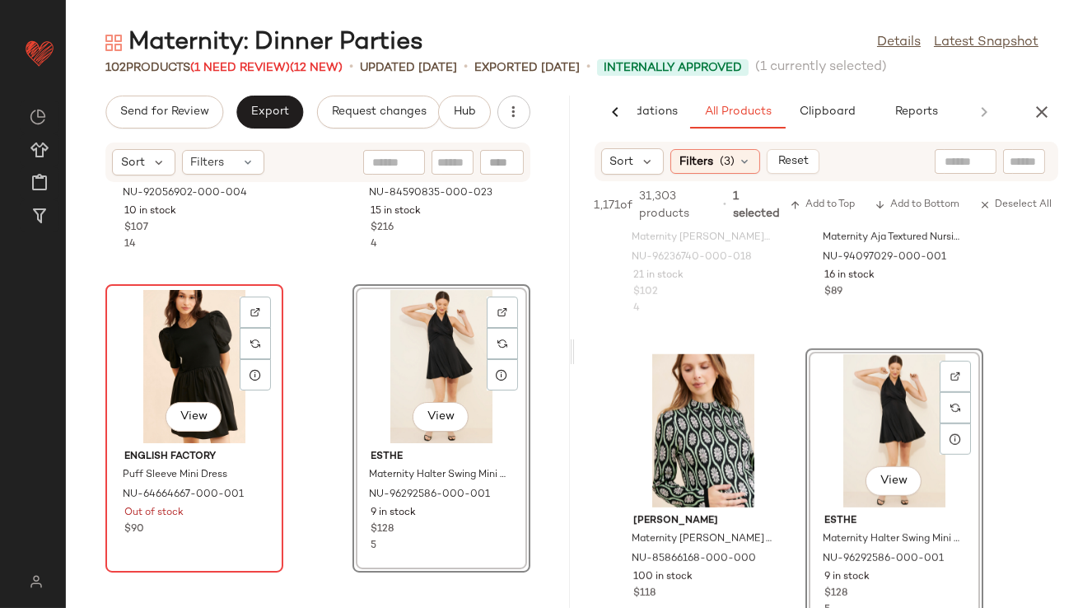
click at [175, 357] on div "View" at bounding box center [194, 366] width 166 height 153
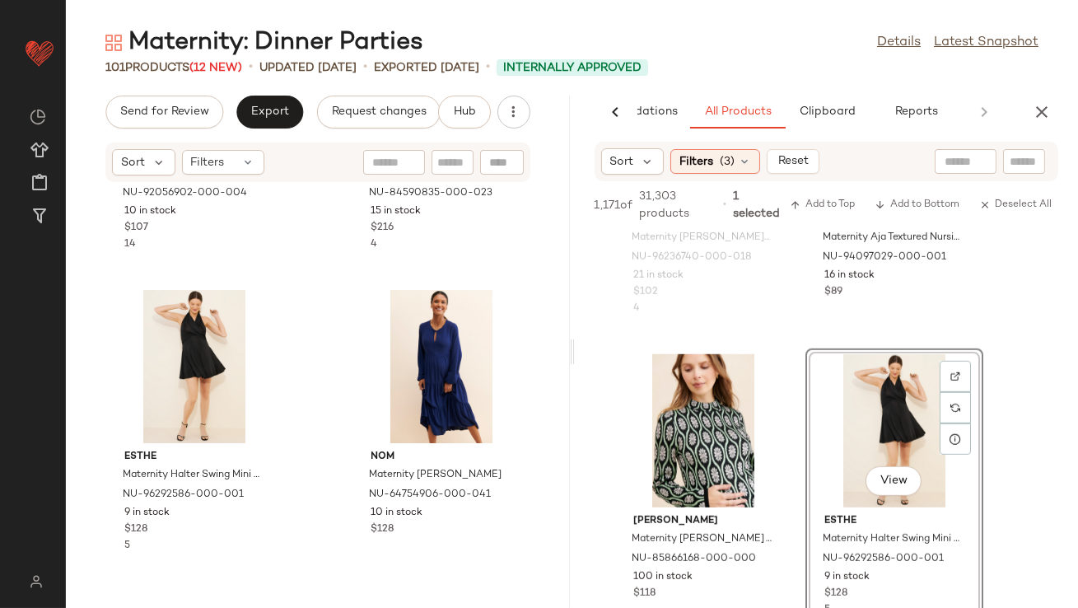
click at [1043, 108] on icon "button" at bounding box center [1042, 112] width 20 height 20
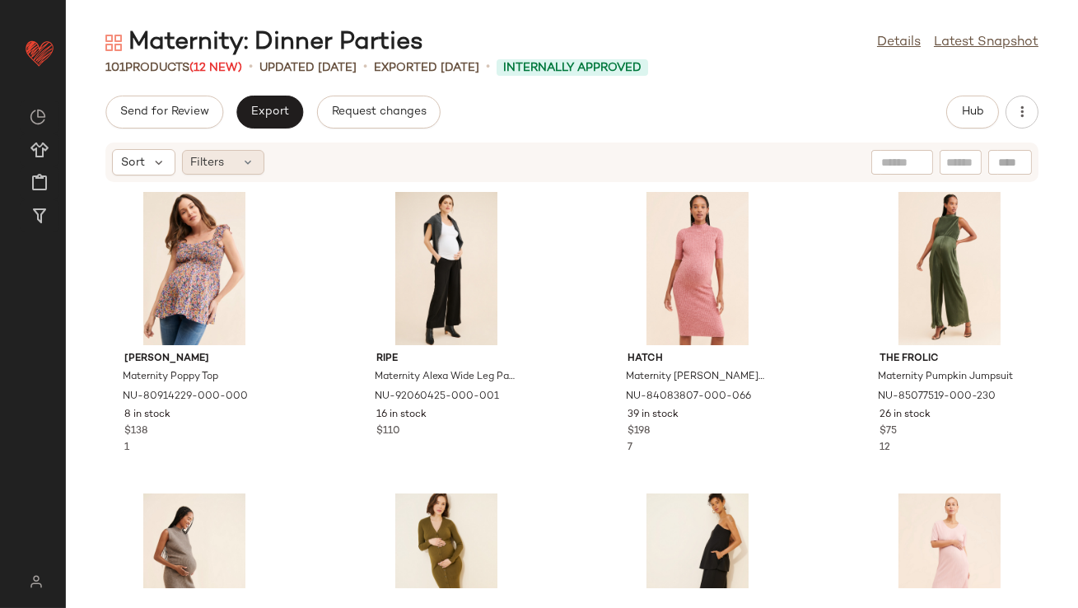
click at [250, 170] on div "Filters" at bounding box center [223, 162] width 82 height 25
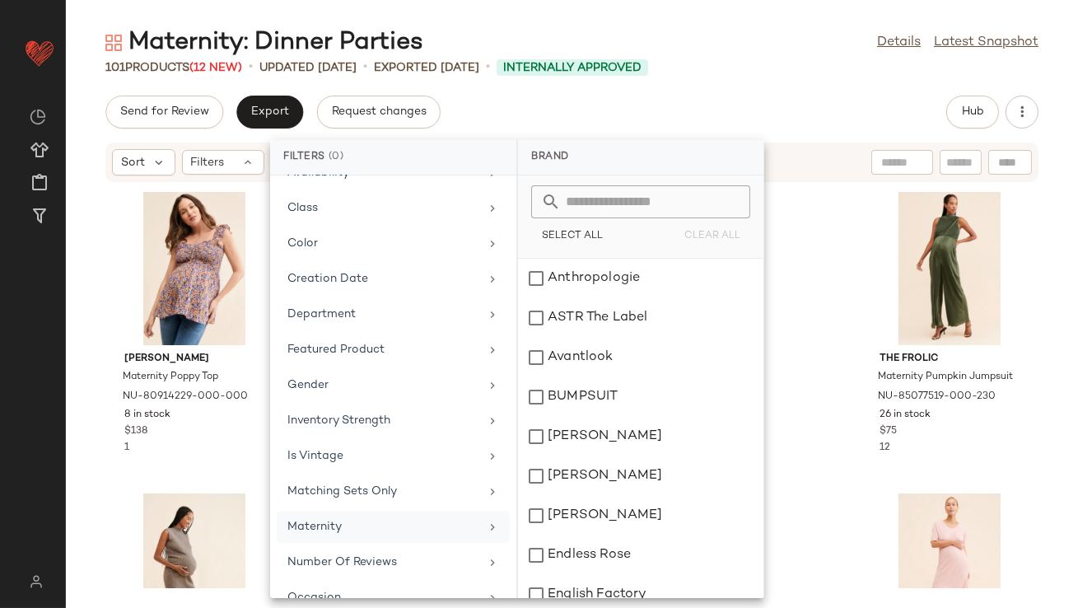
scroll to position [177, 0]
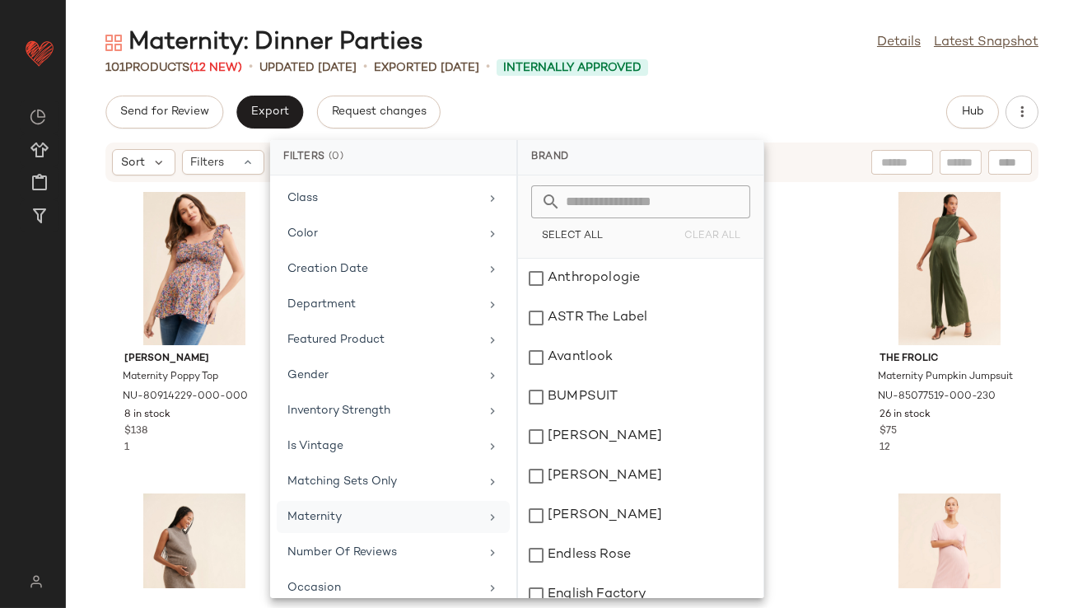
click at [311, 511] on div "Maternity" at bounding box center [383, 516] width 192 height 17
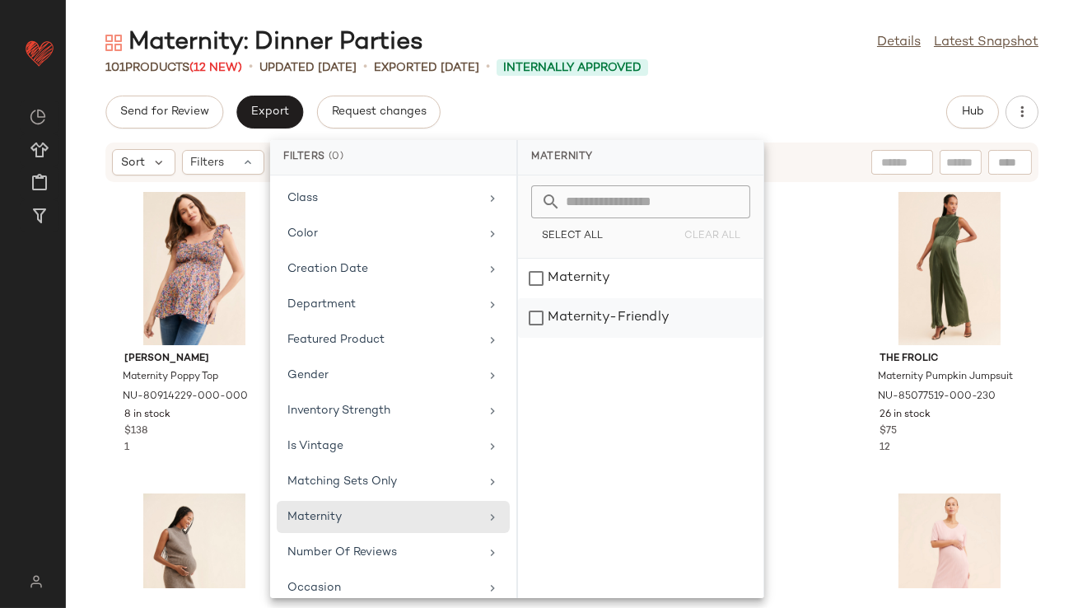
click at [620, 315] on div "Maternity-Friendly" at bounding box center [640, 318] width 245 height 40
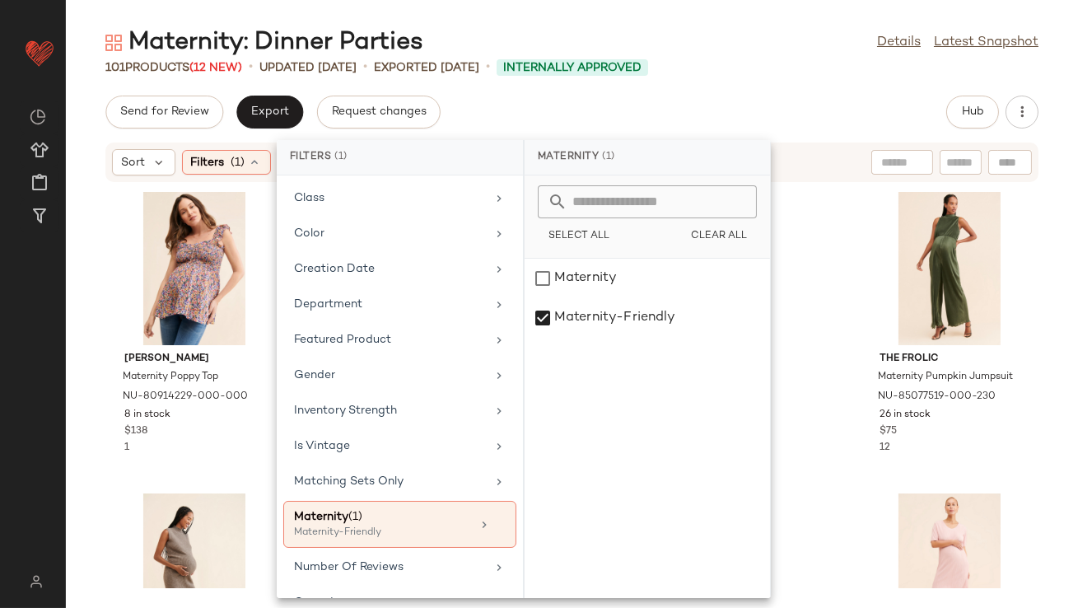
click at [745, 96] on div "Send for Review Export Request changes Hub" at bounding box center [571, 112] width 933 height 33
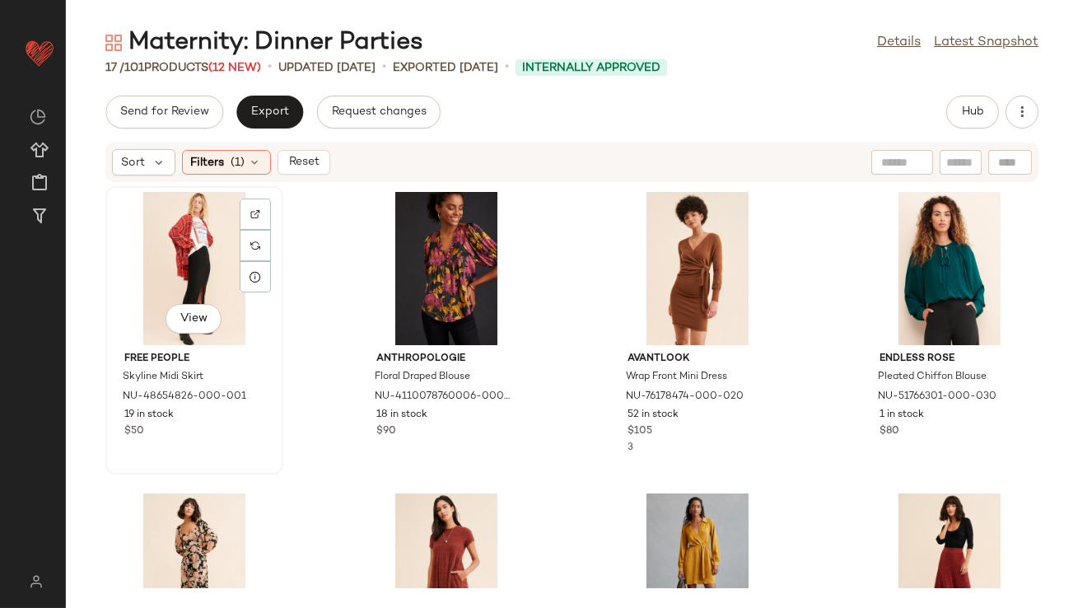
click at [212, 265] on div "View" at bounding box center [194, 268] width 166 height 153
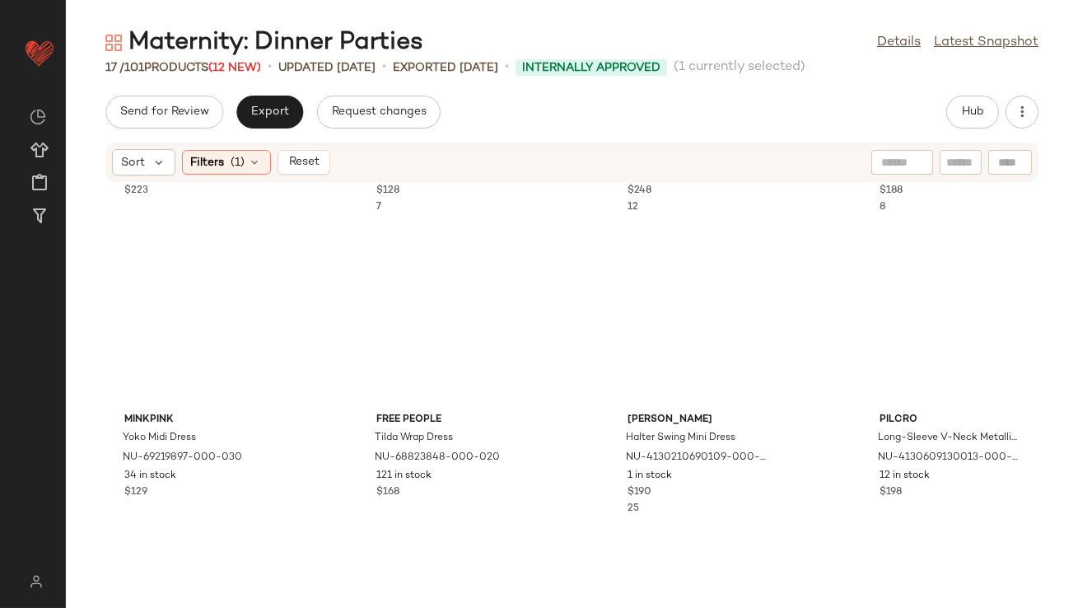
scroll to position [1105, 0]
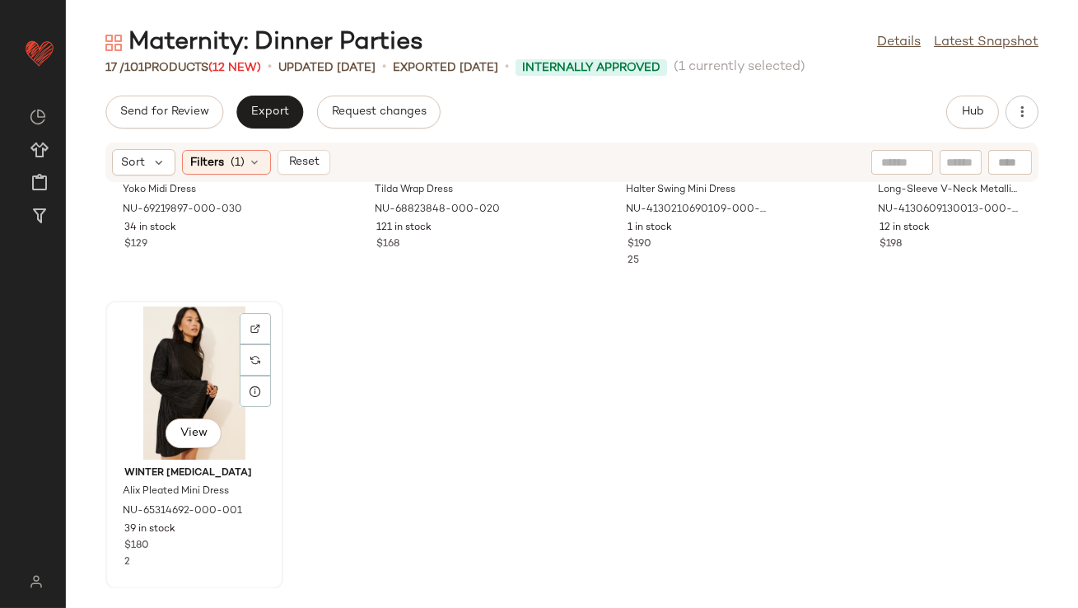
click at [173, 375] on div "View" at bounding box center [194, 382] width 166 height 153
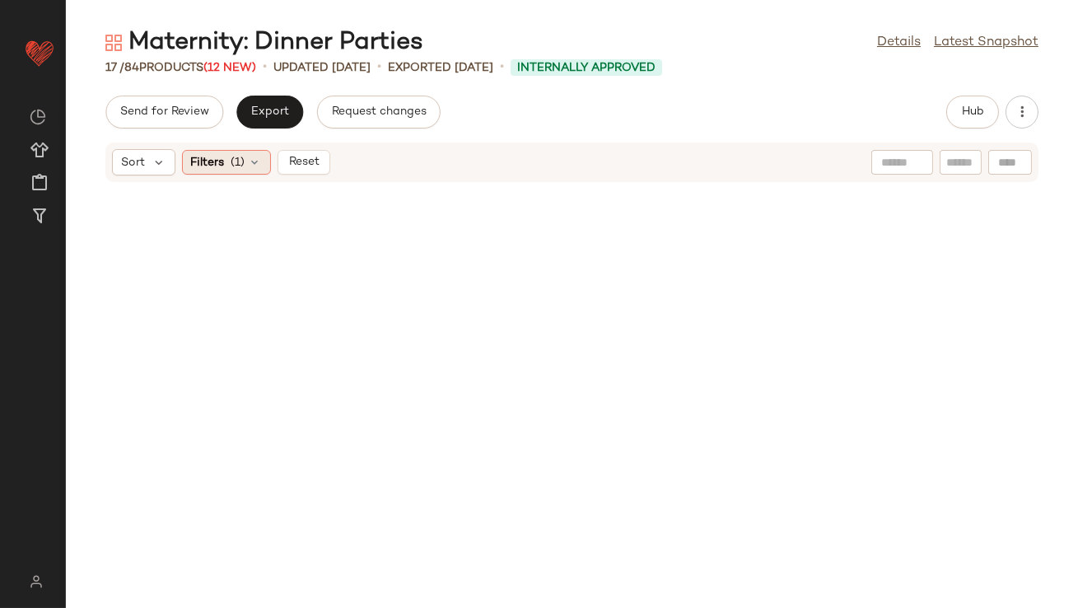
click at [256, 166] on icon at bounding box center [255, 162] width 13 height 13
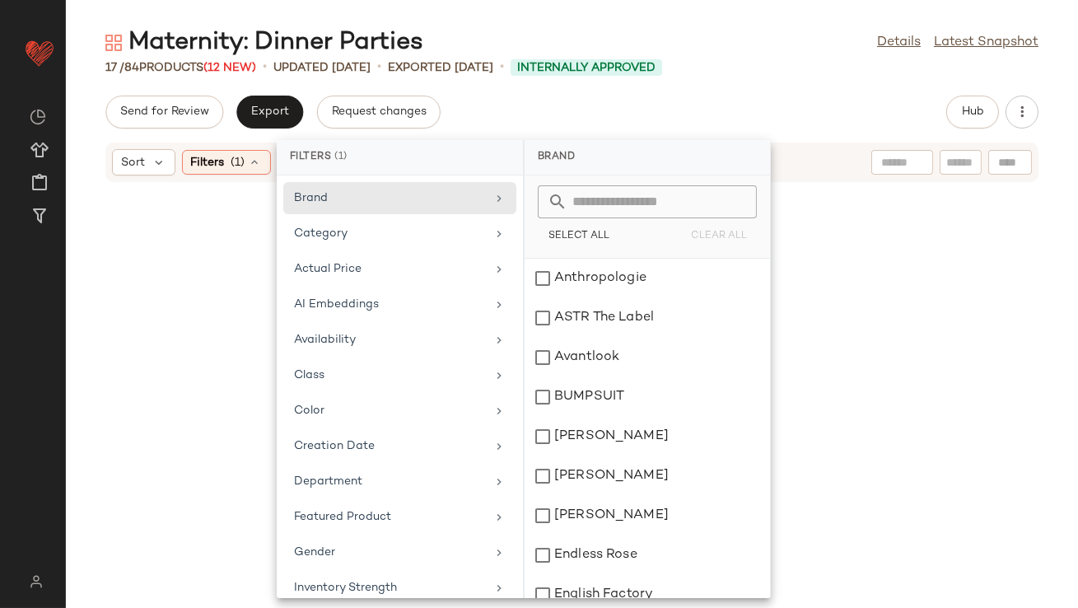
click at [196, 266] on div at bounding box center [572, 385] width 1012 height 405
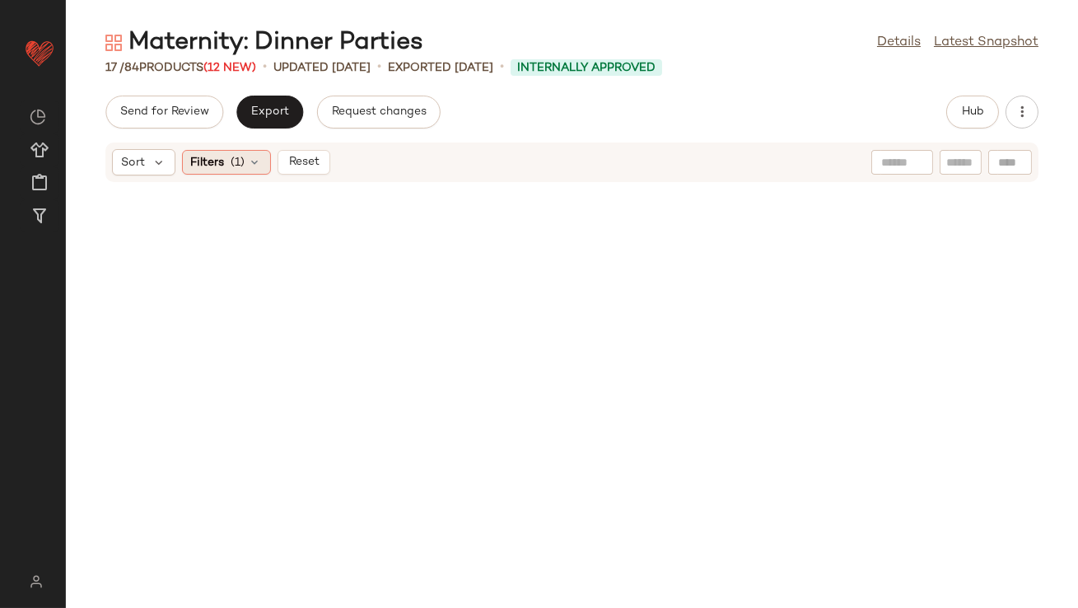
click at [255, 166] on icon at bounding box center [255, 162] width 13 height 13
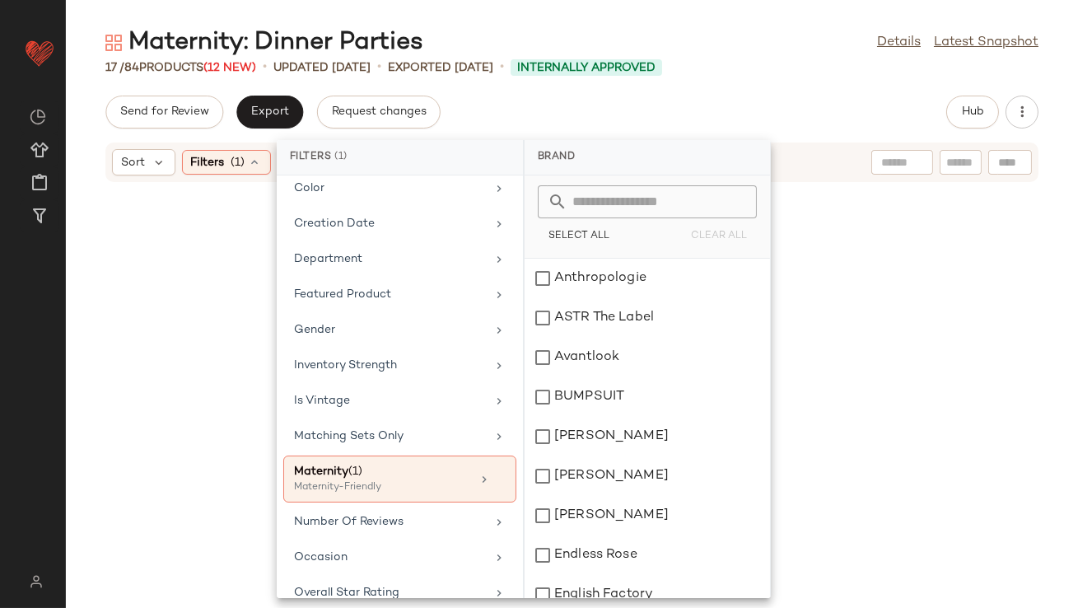
scroll to position [257, 0]
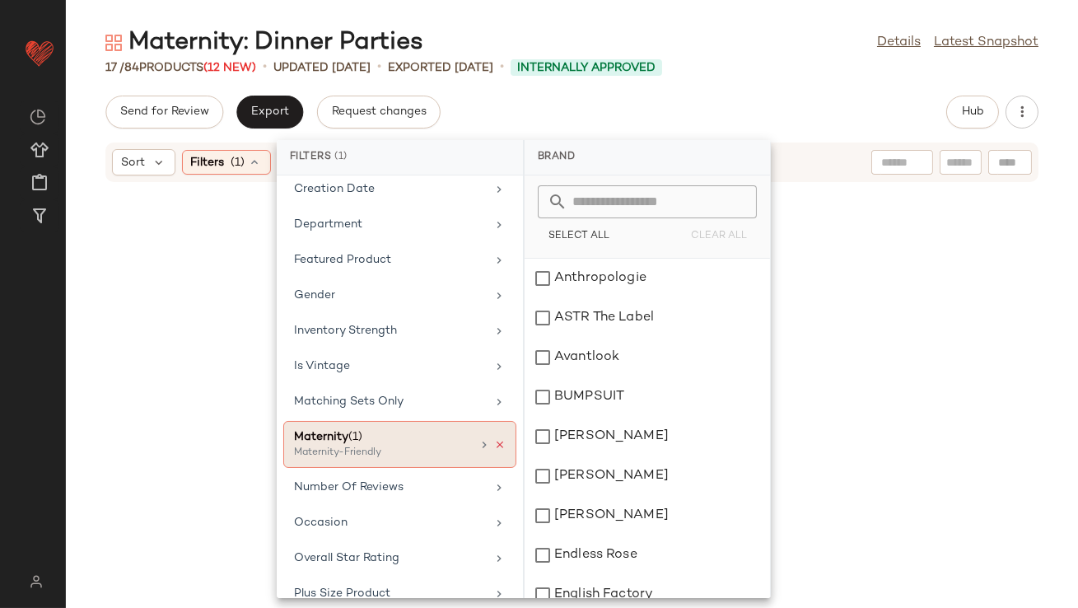
click at [498, 439] on icon at bounding box center [500, 445] width 12 height 12
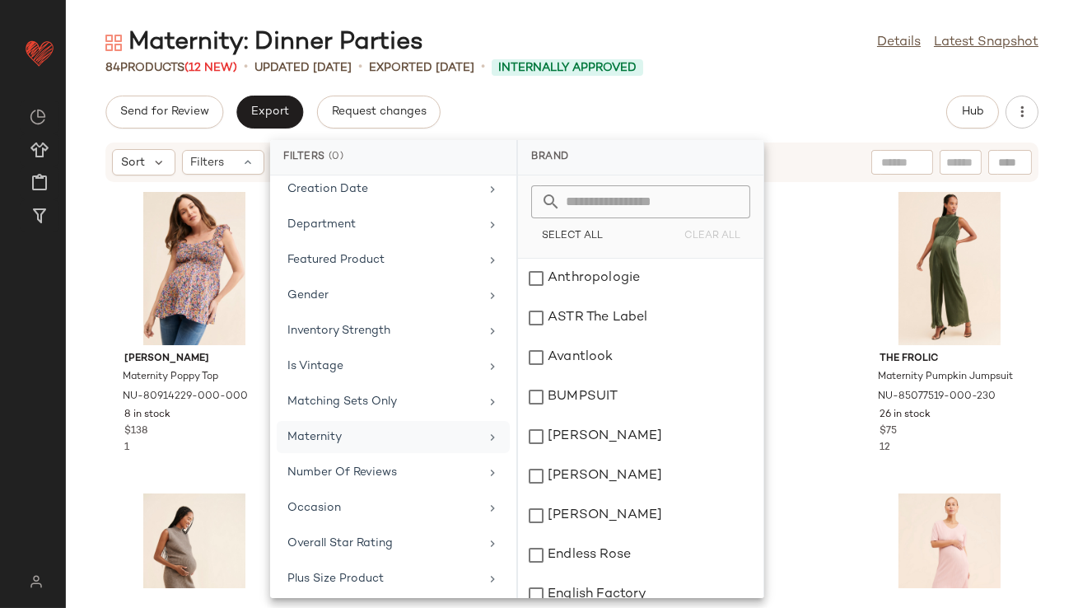
click at [788, 119] on div "Send for Review Export Request changes Hub" at bounding box center [571, 112] width 933 height 33
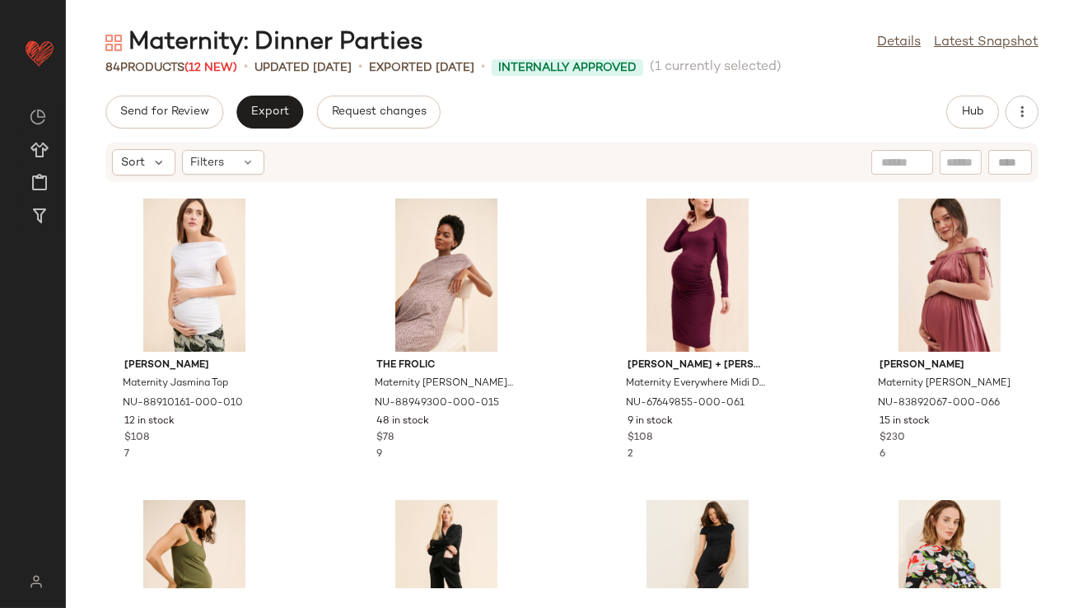
scroll to position [334, 0]
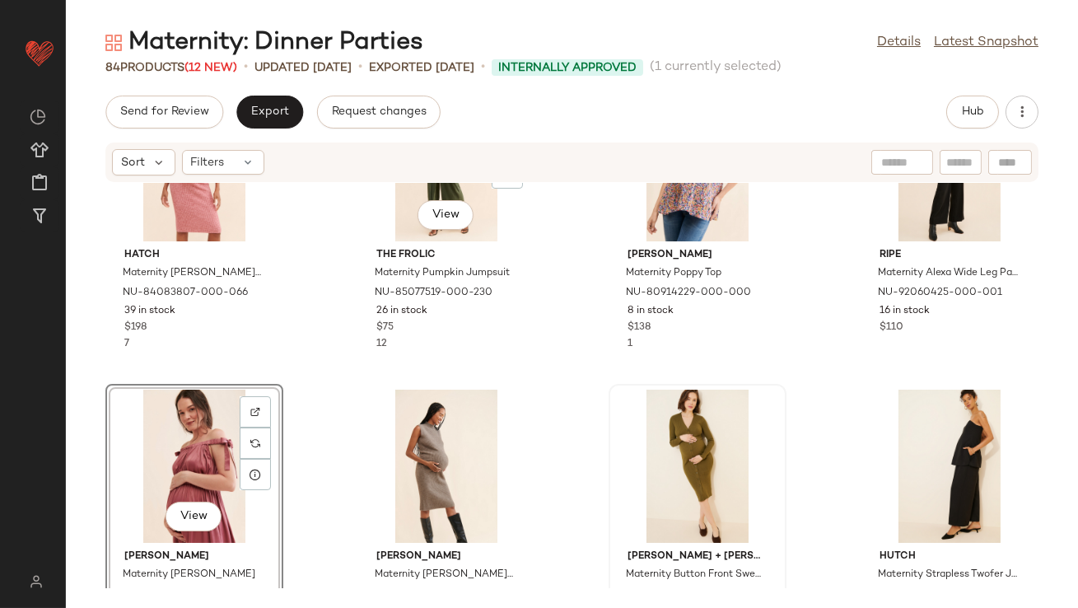
scroll to position [142, 0]
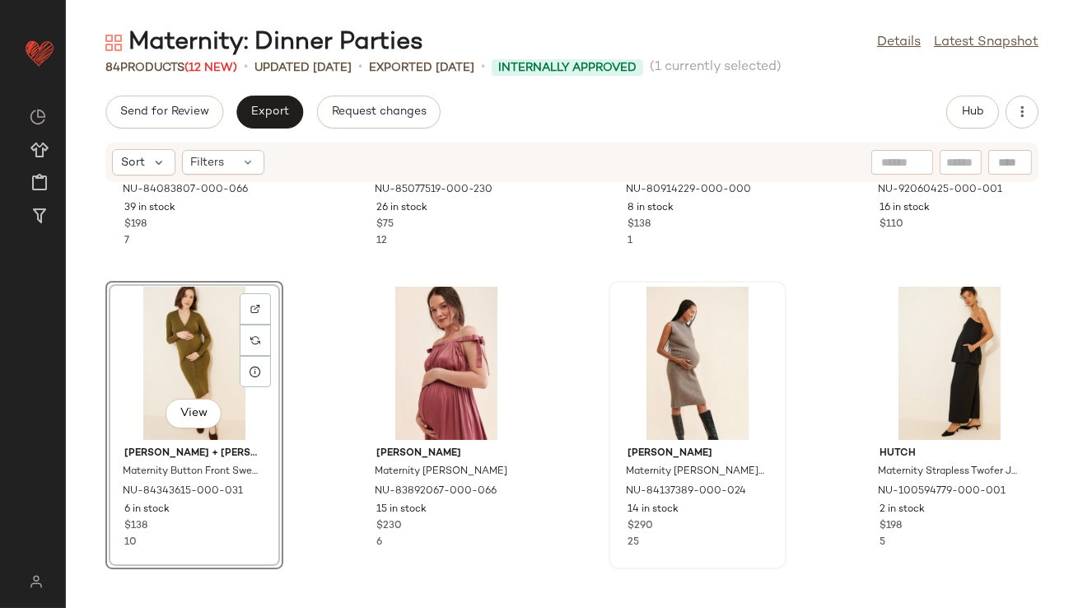
scroll to position [214, 0]
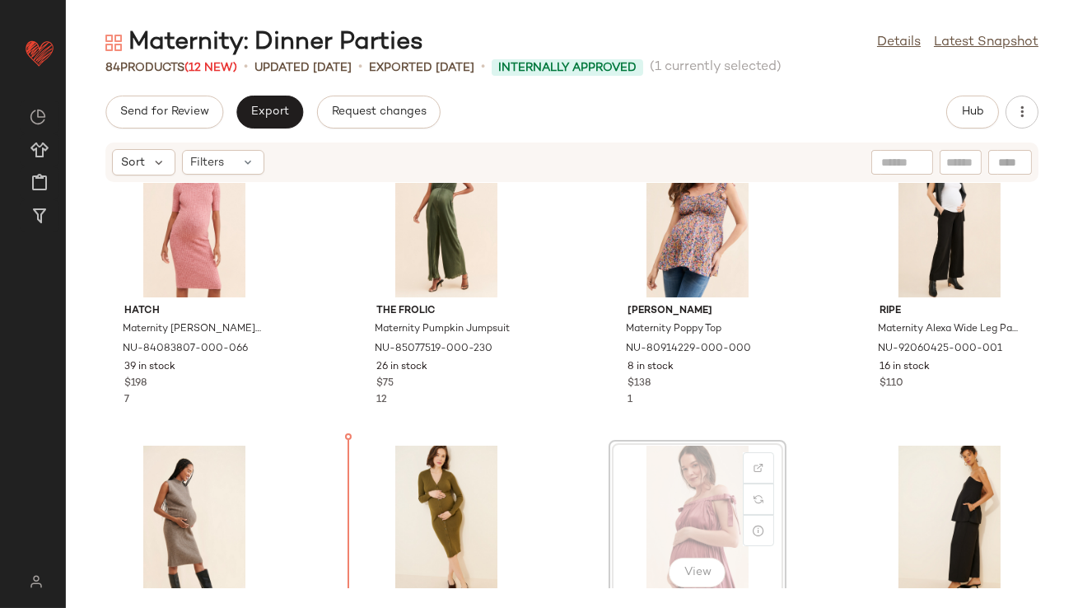
scroll to position [76, 0]
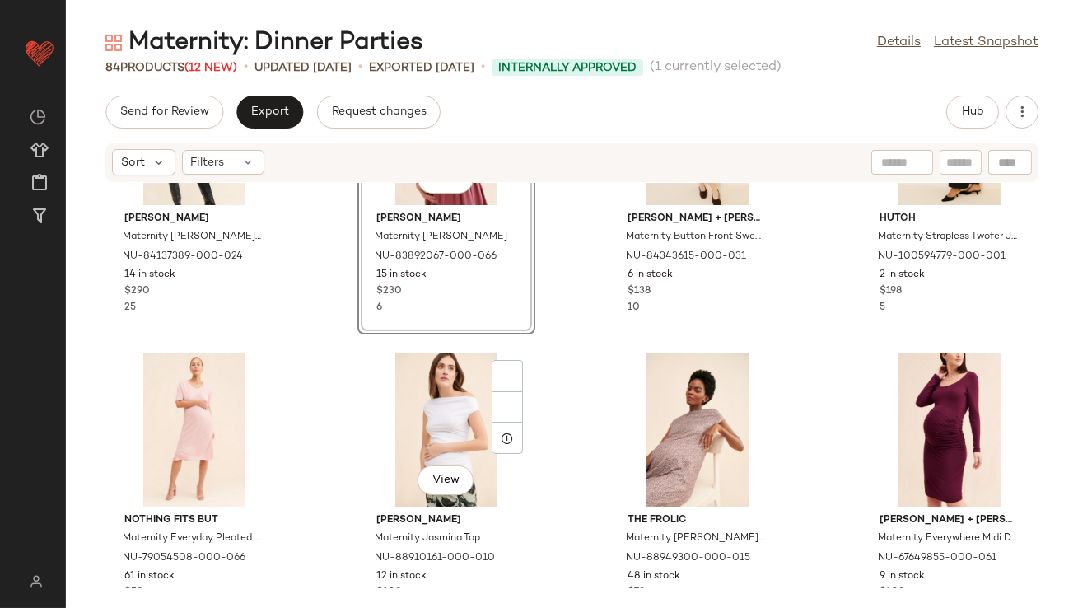
scroll to position [498, 0]
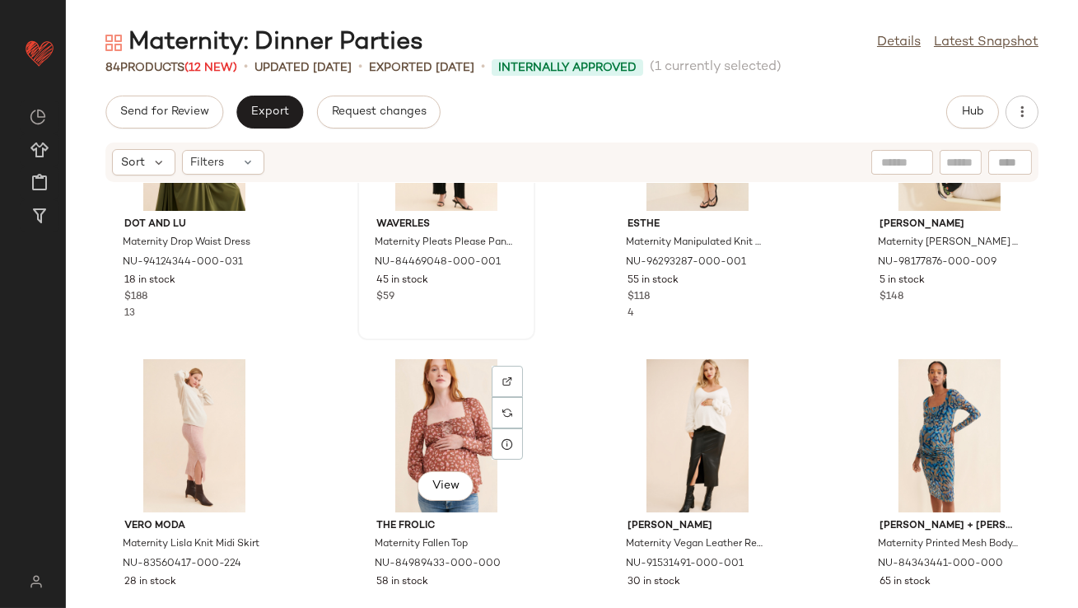
scroll to position [1054, 0]
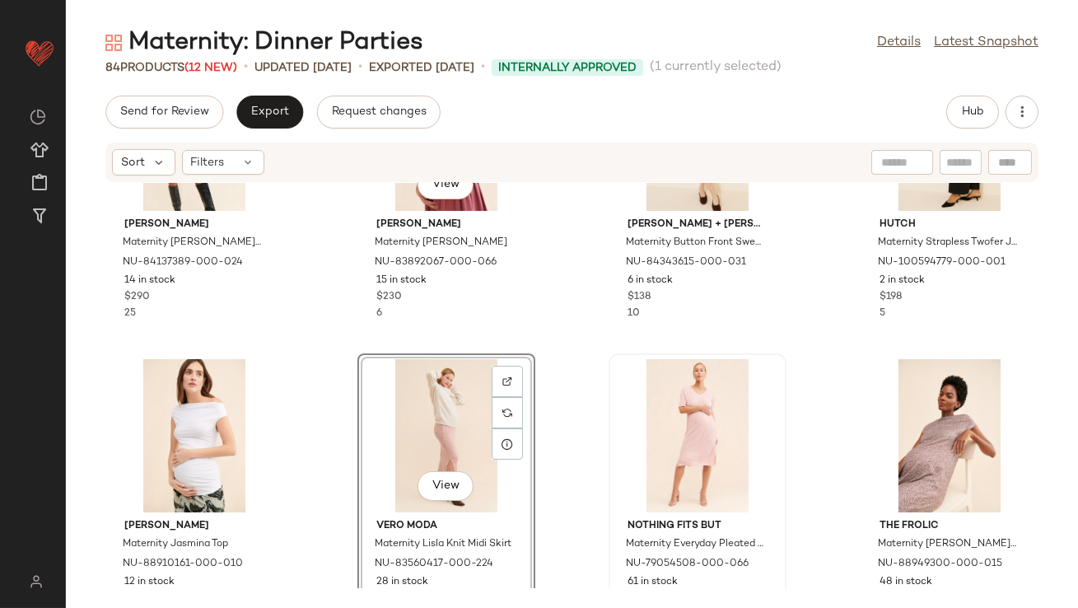
scroll to position [460, 0]
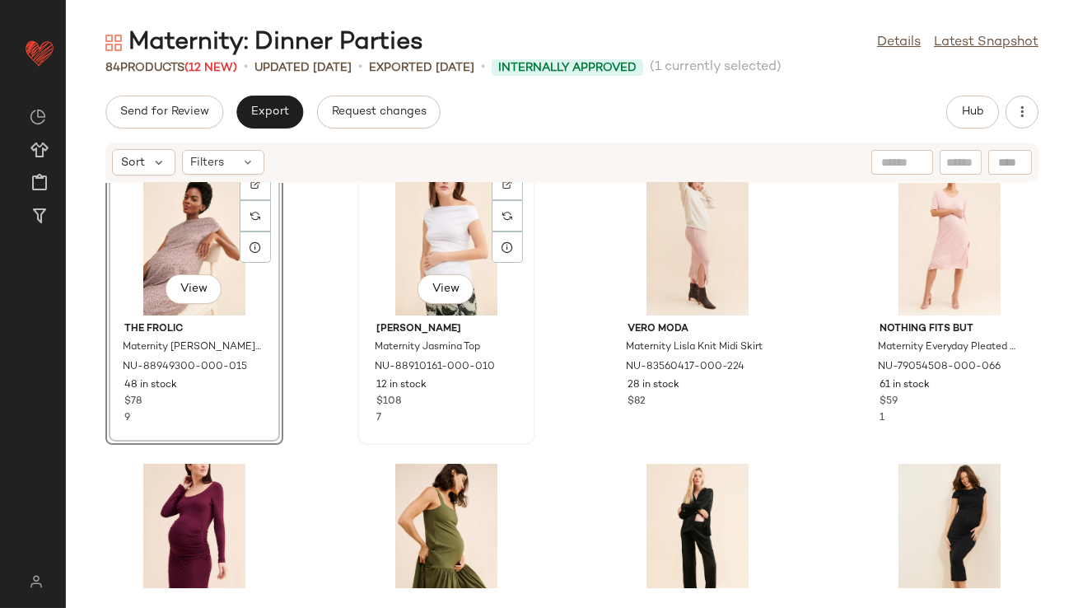
scroll to position [647, 0]
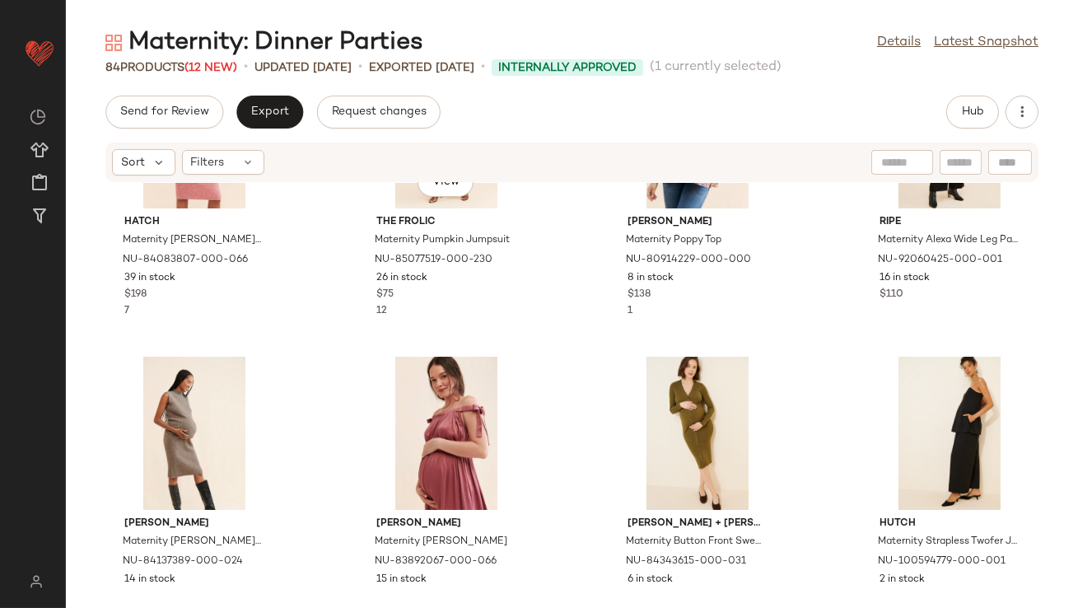
scroll to position [64, 0]
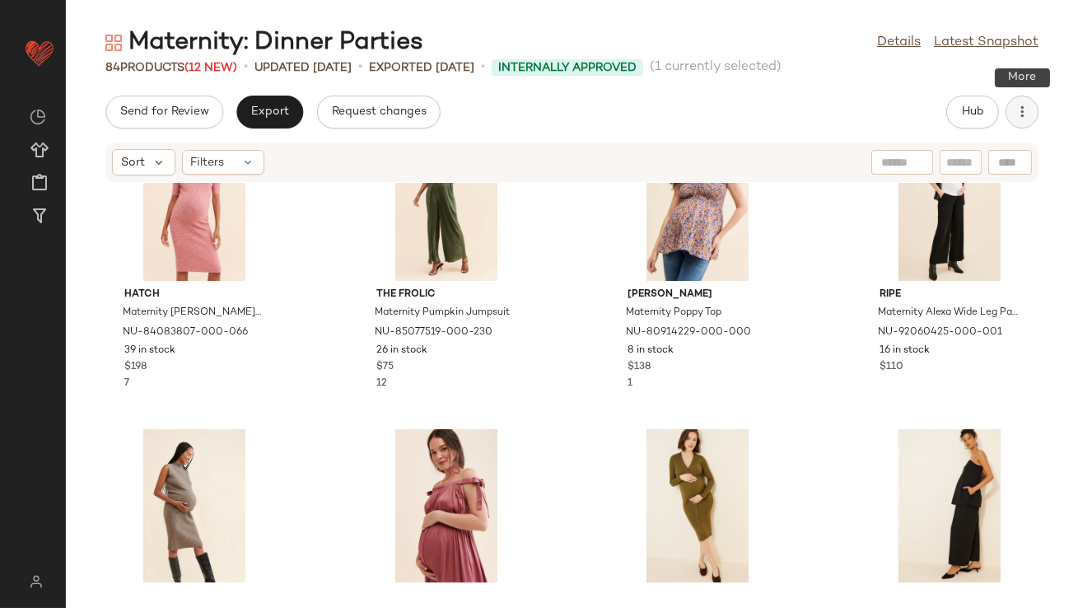
click at [1016, 108] on icon "button" at bounding box center [1022, 112] width 16 height 16
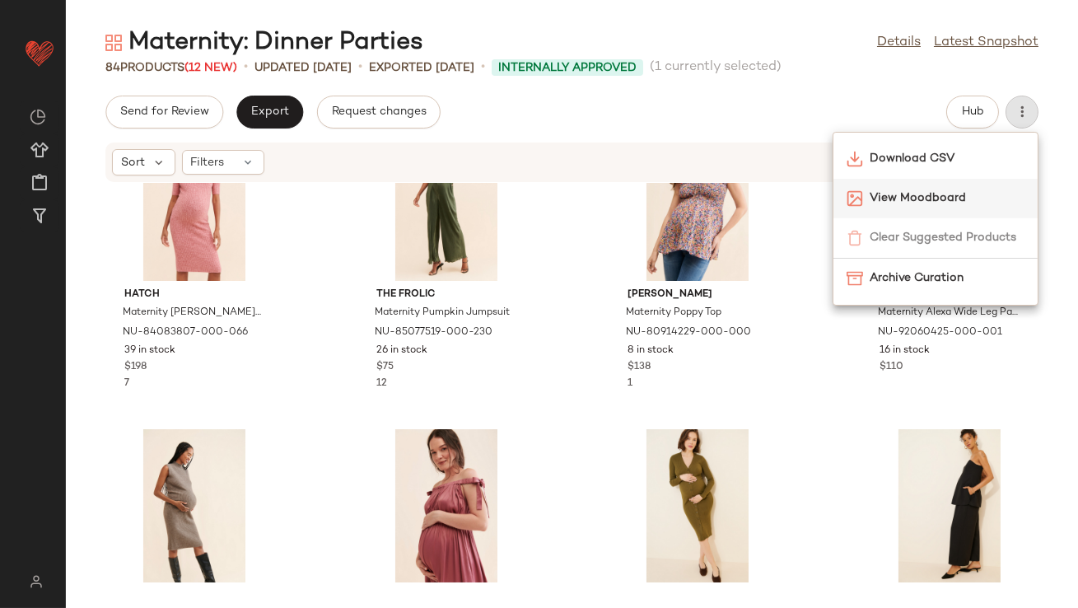
click at [862, 194] on img at bounding box center [855, 198] width 16 height 16
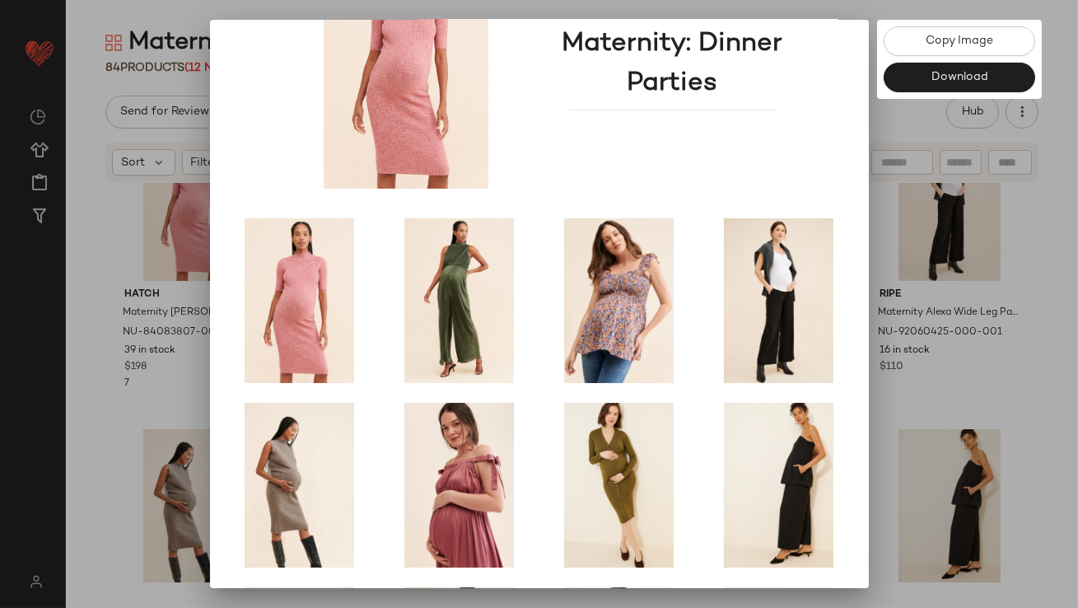
scroll to position [281, 0]
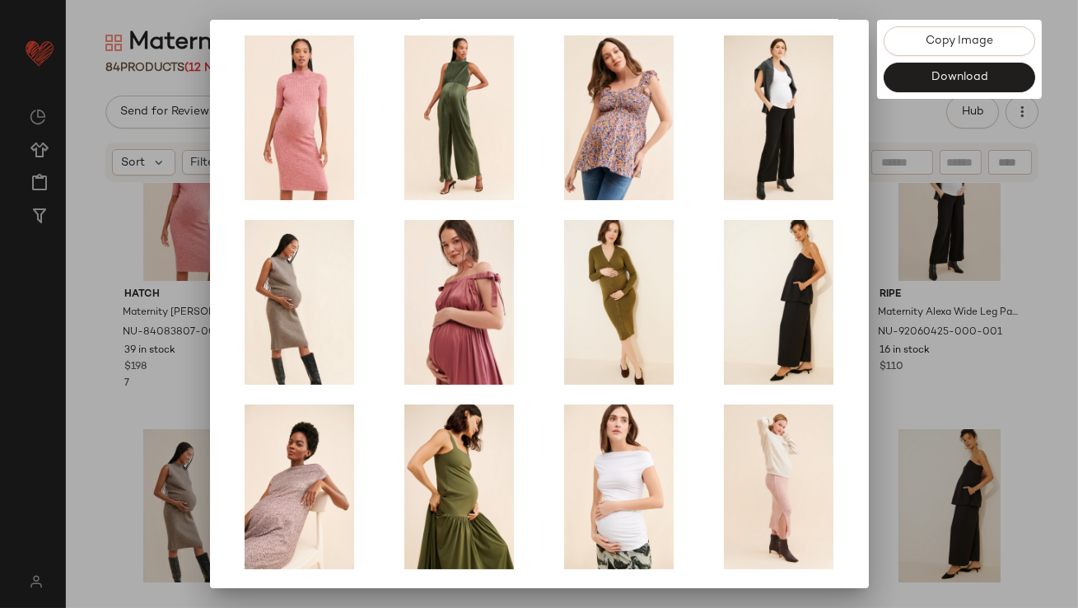
click at [901, 426] on div at bounding box center [539, 304] width 1078 height 608
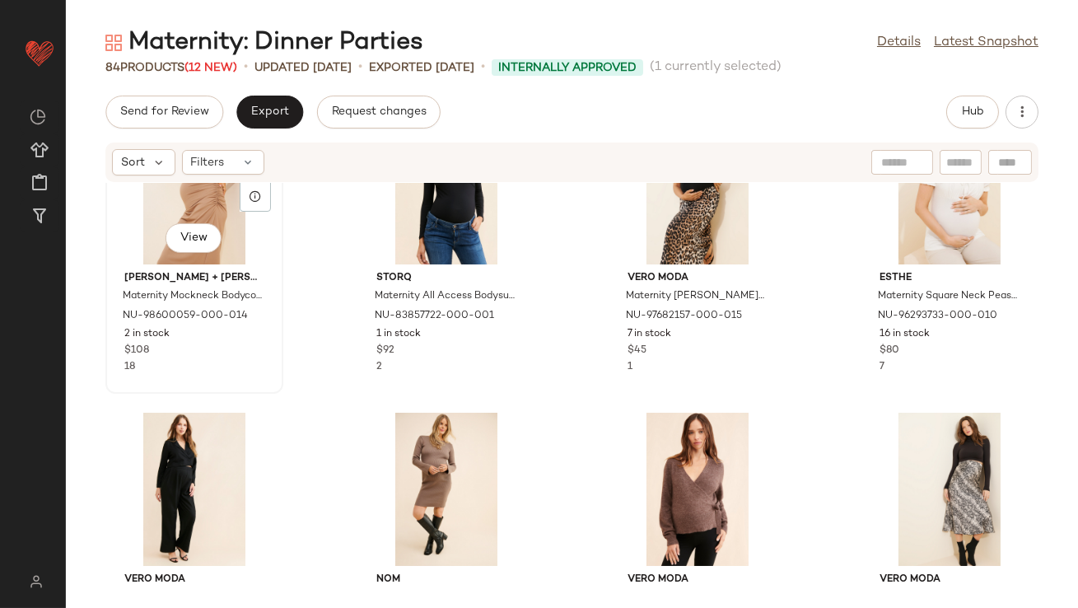
scroll to position [2385, 0]
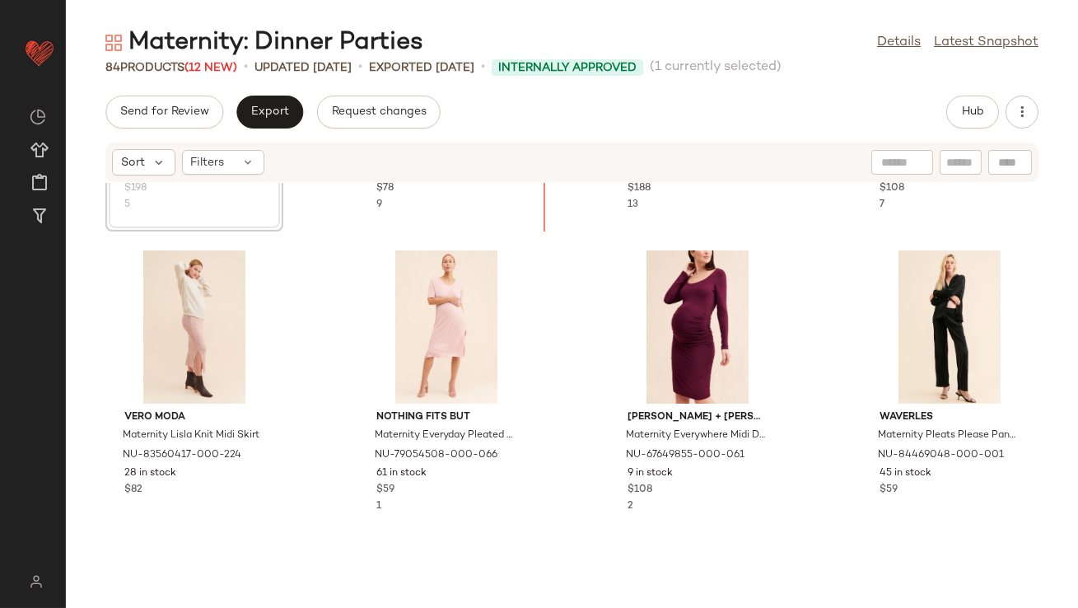
scroll to position [859, 0]
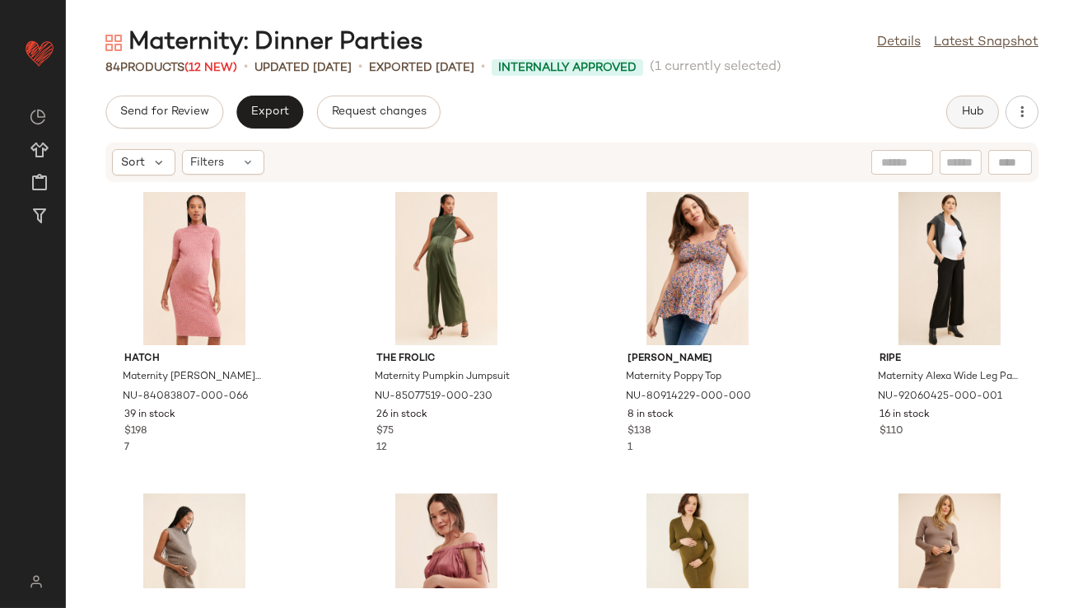
click at [983, 124] on button "Hub" at bounding box center [972, 112] width 53 height 33
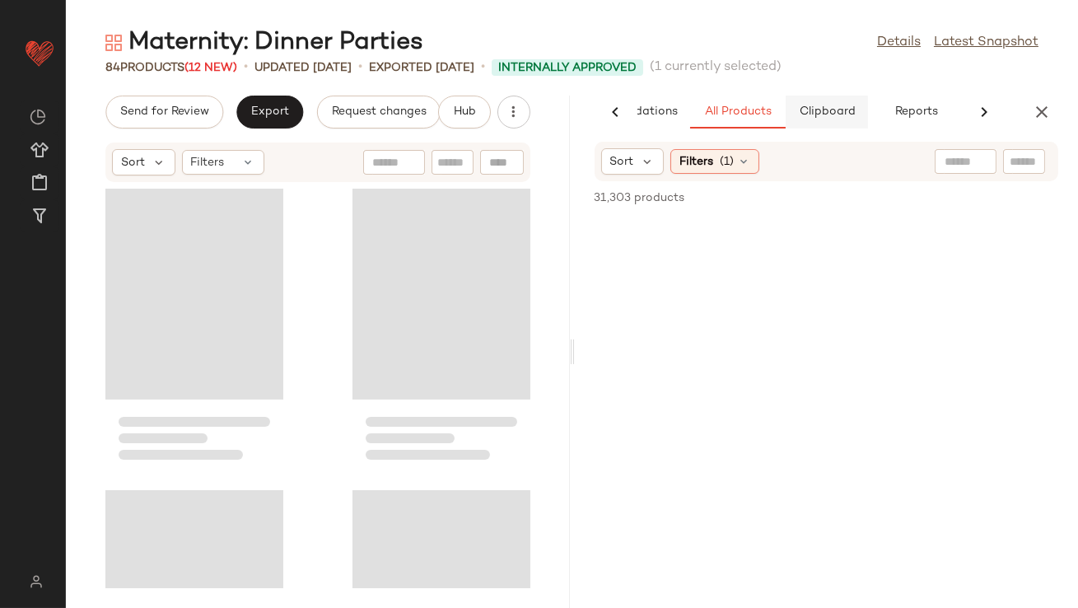
scroll to position [0, 92]
click at [799, 113] on span "Clipboard" at bounding box center [826, 111] width 57 height 13
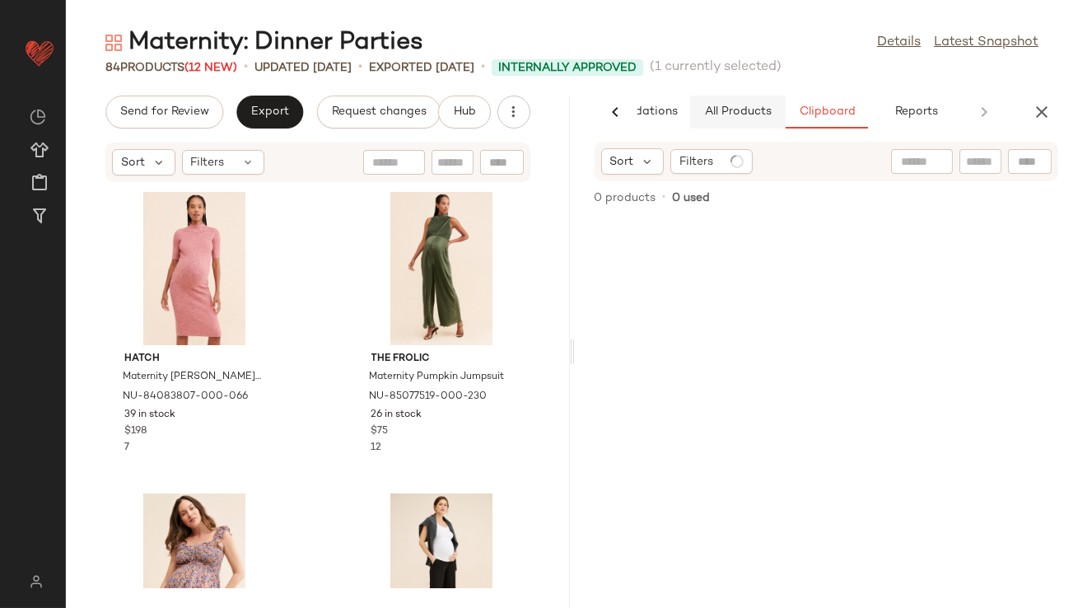
click at [737, 113] on span "All Products" at bounding box center [737, 111] width 68 height 13
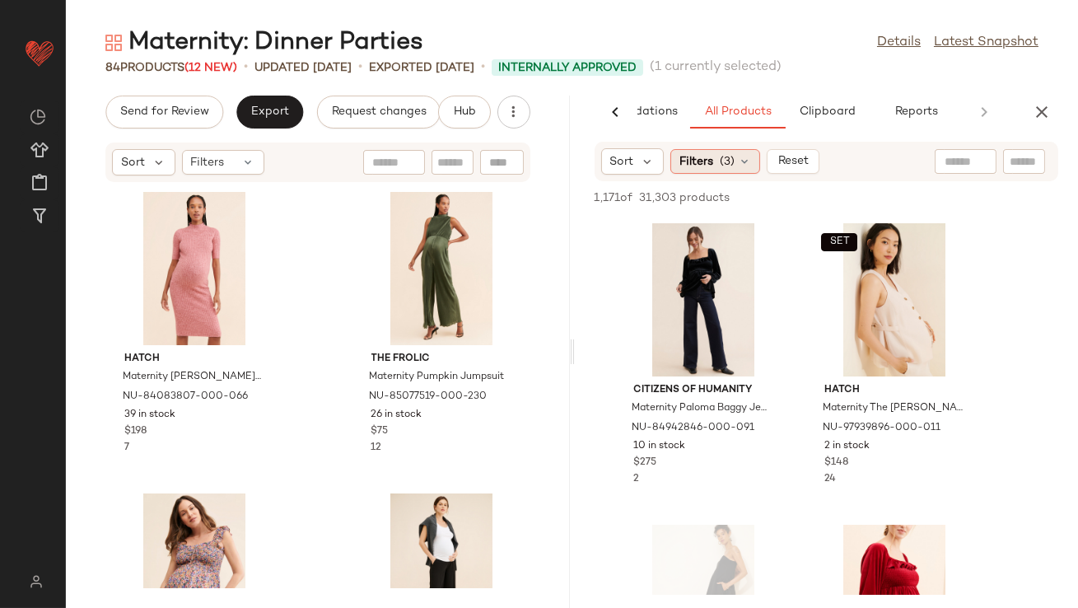
click at [726, 164] on span "(3)" at bounding box center [727, 161] width 15 height 17
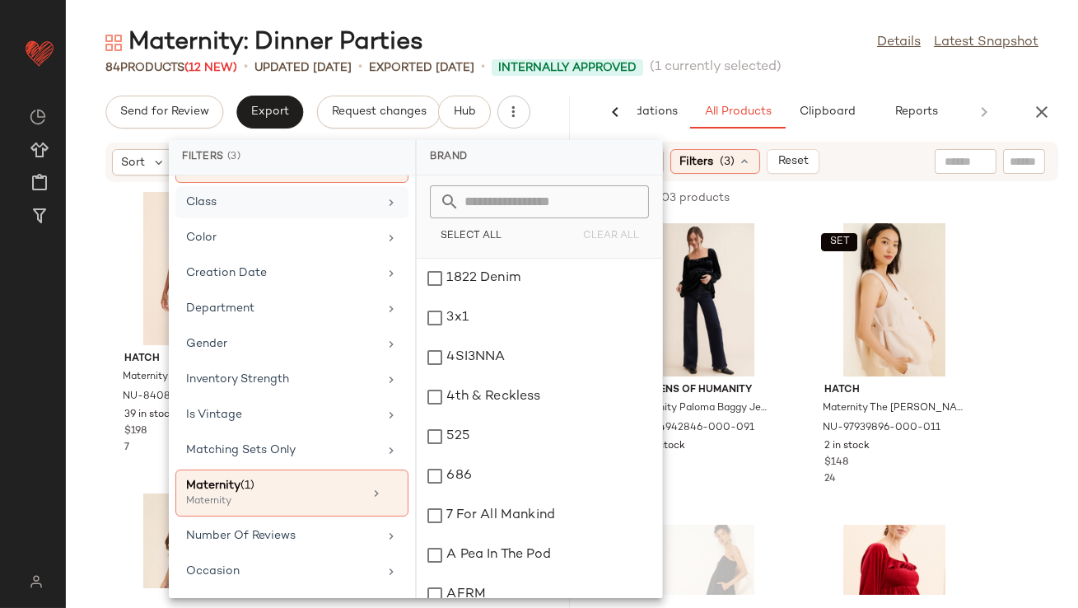
scroll to position [259, 0]
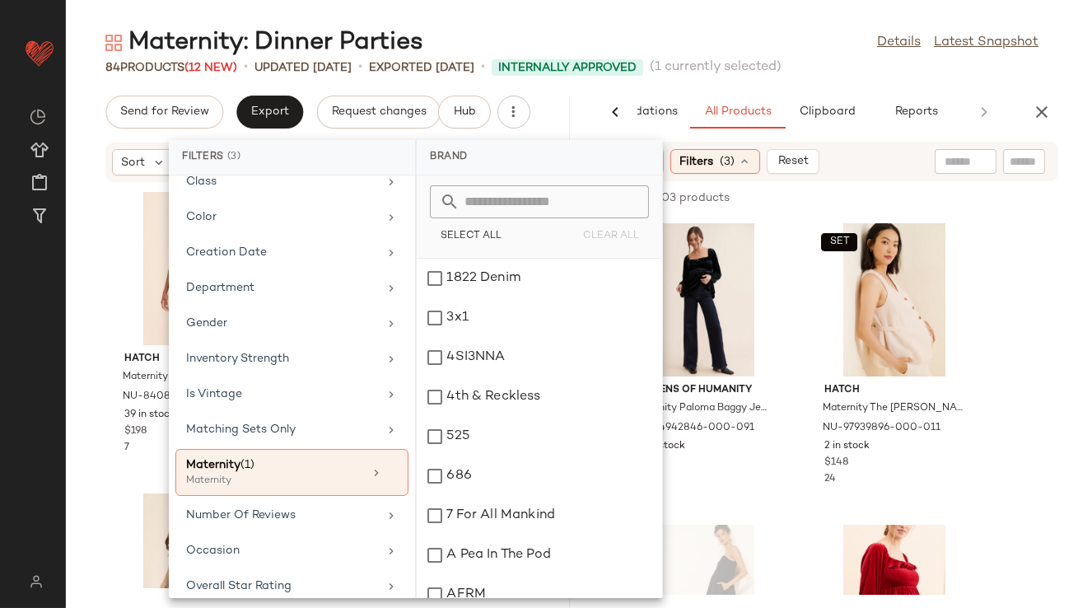
click at [741, 30] on div "Maternity: Dinner Parties Details Latest Snapshot" at bounding box center [572, 42] width 1012 height 33
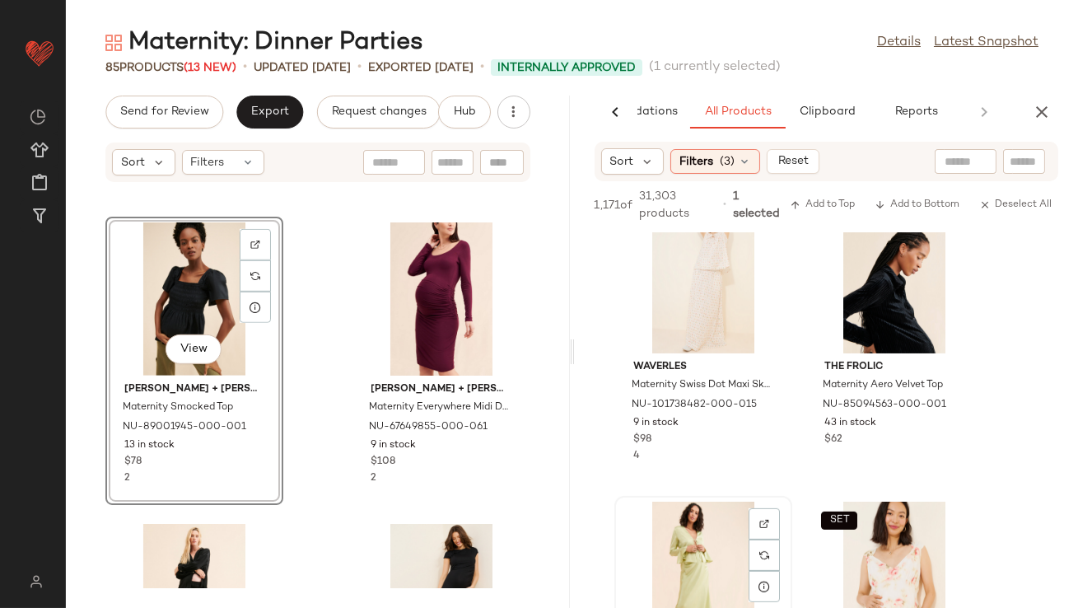
scroll to position [1329, 0]
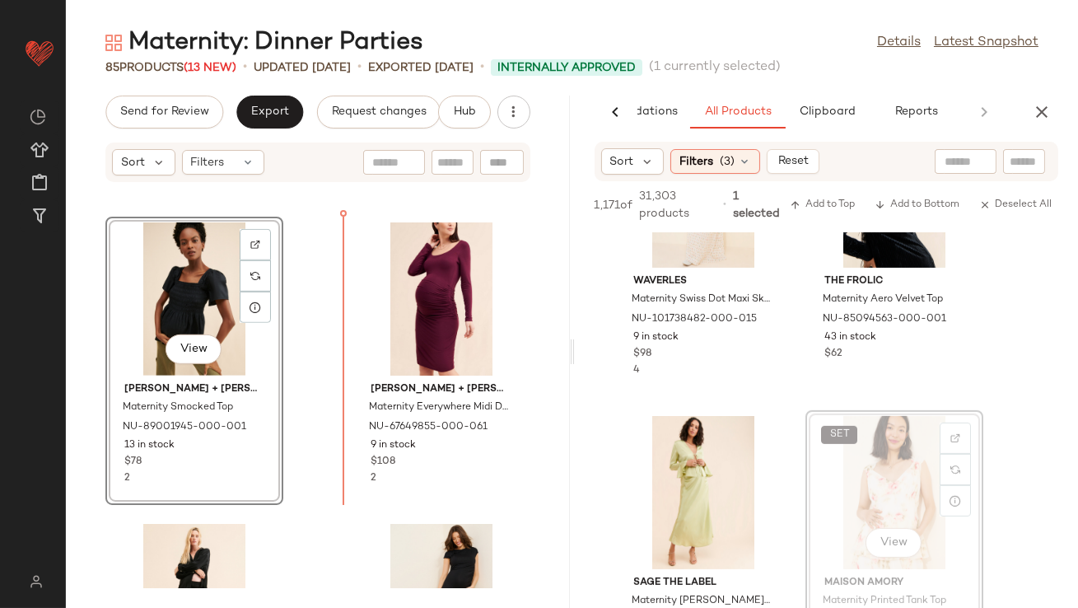
drag, startPoint x: 871, startPoint y: 509, endPoint x: 816, endPoint y: 502, distance: 55.7
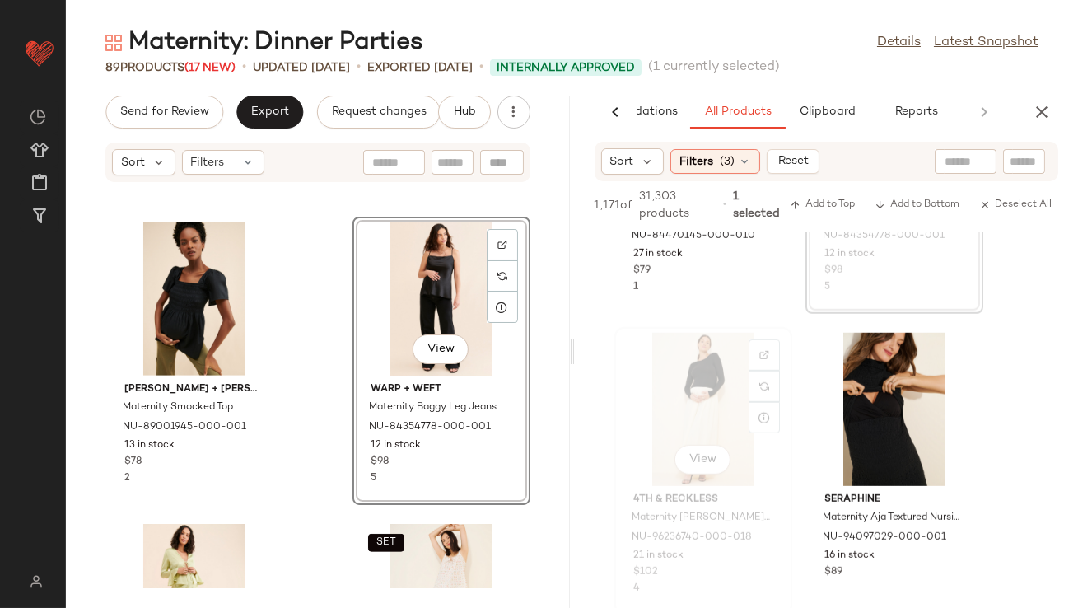
scroll to position [2323, 0]
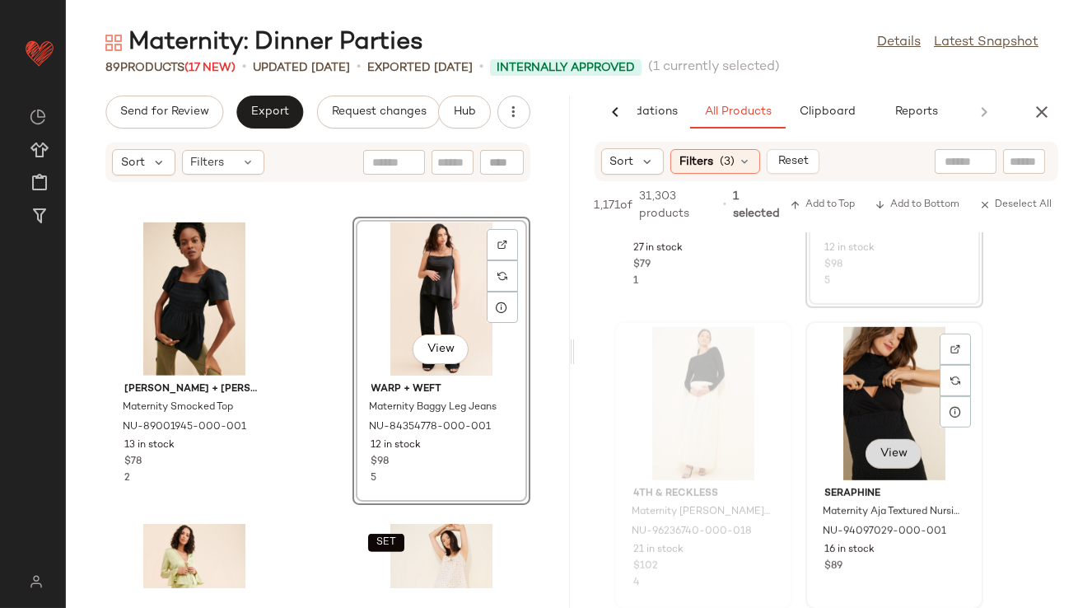
click at [878, 448] on button "View" at bounding box center [894, 454] width 56 height 30
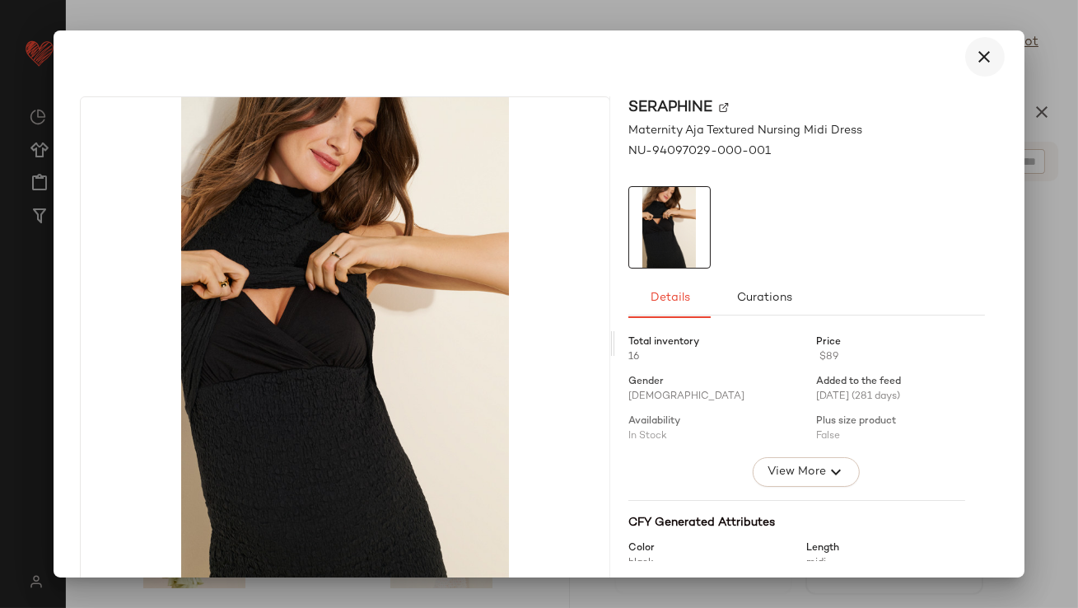
click at [986, 46] on button "button" at bounding box center [985, 57] width 40 height 40
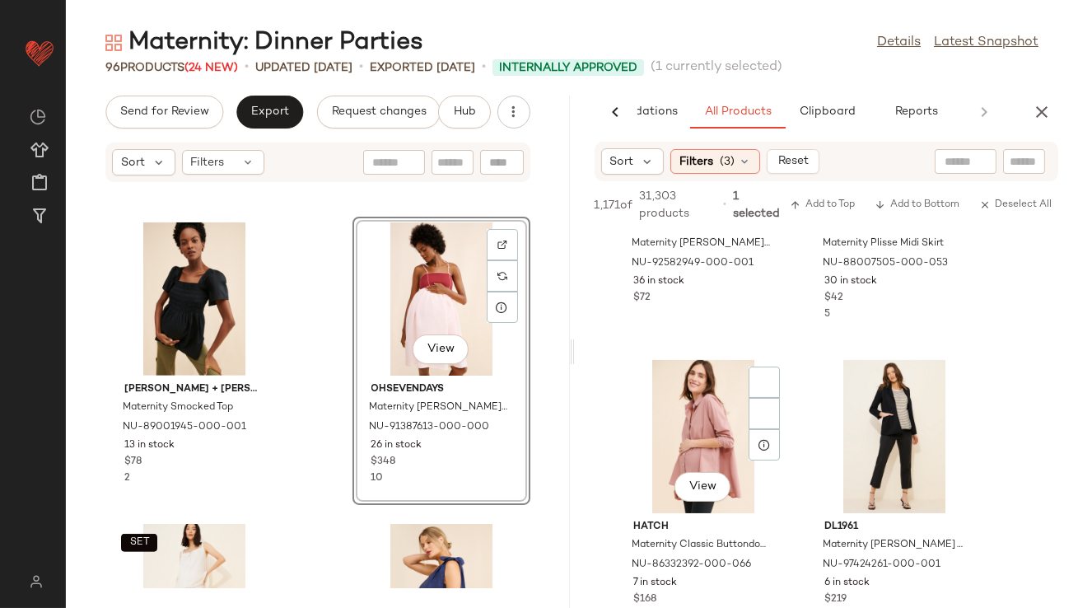
scroll to position [13007, 0]
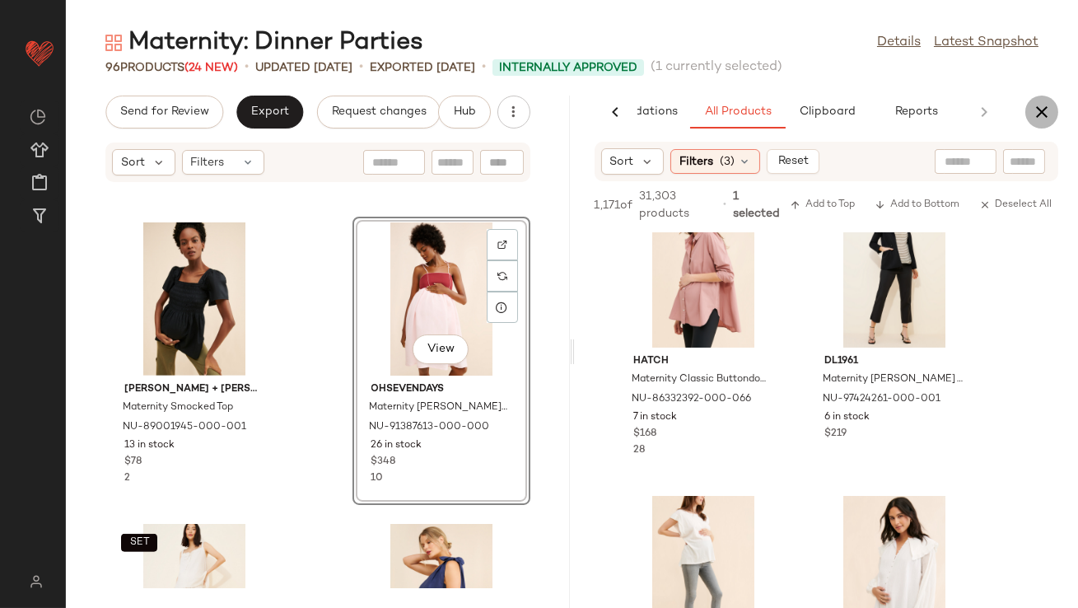
click at [1044, 119] on icon "button" at bounding box center [1042, 112] width 20 height 20
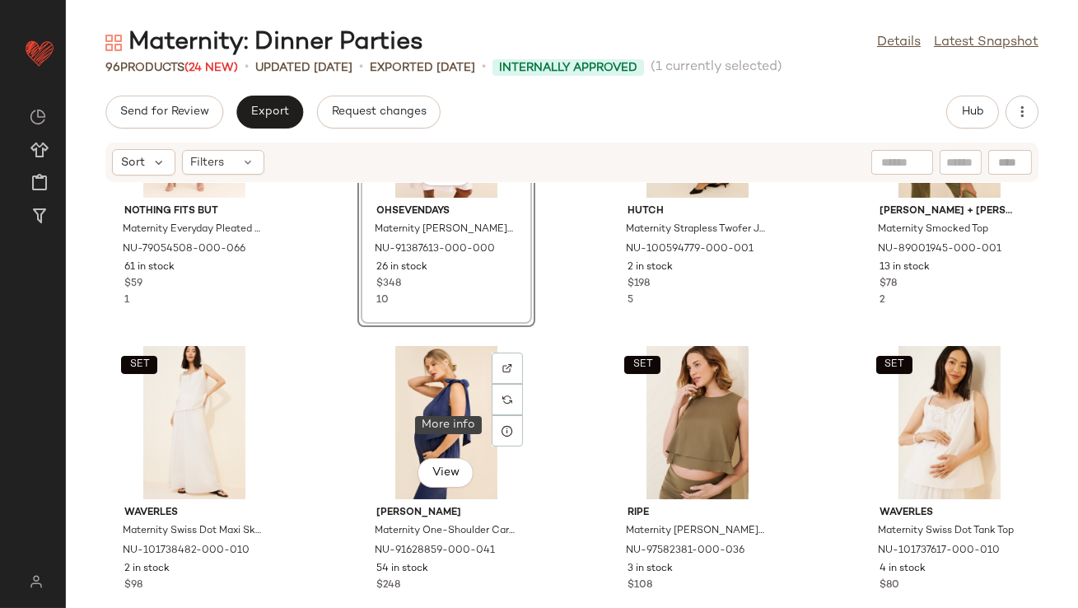
scroll to position [1070, 0]
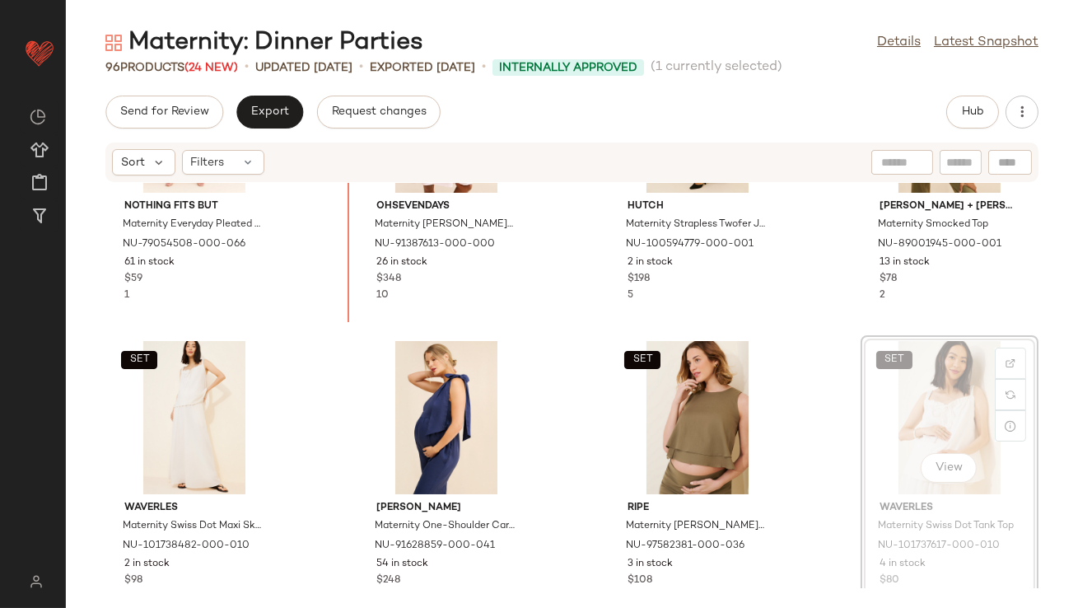
scroll to position [1037, 0]
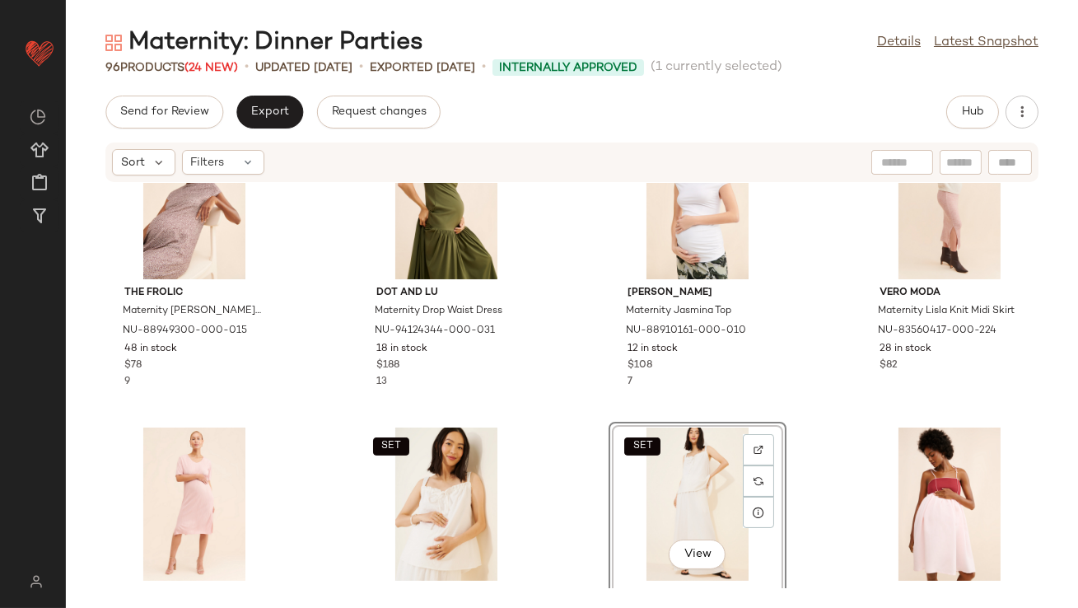
scroll to position [795, 0]
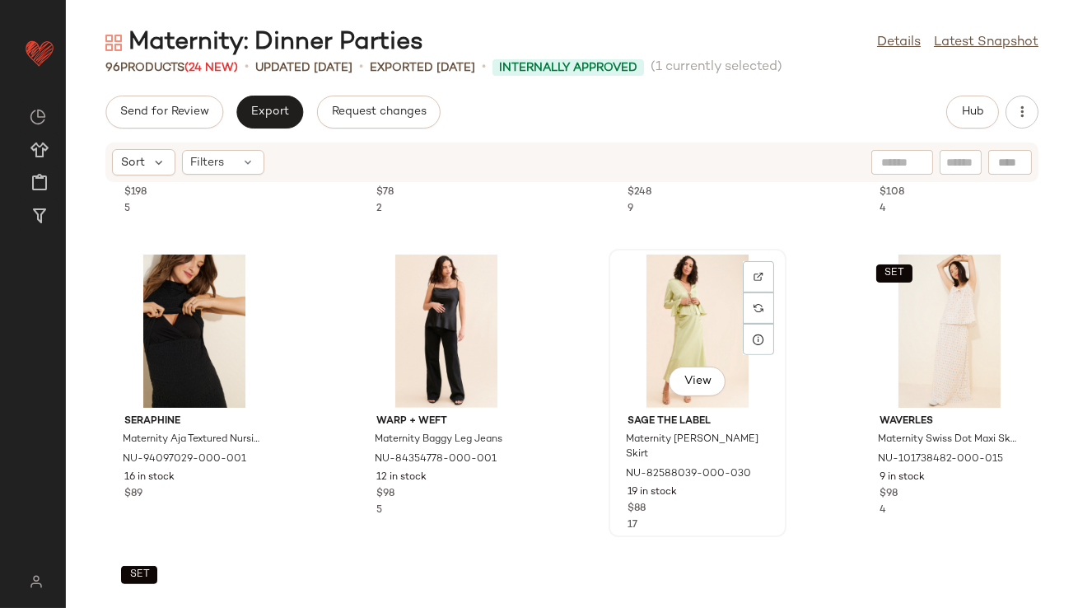
scroll to position [1636, 0]
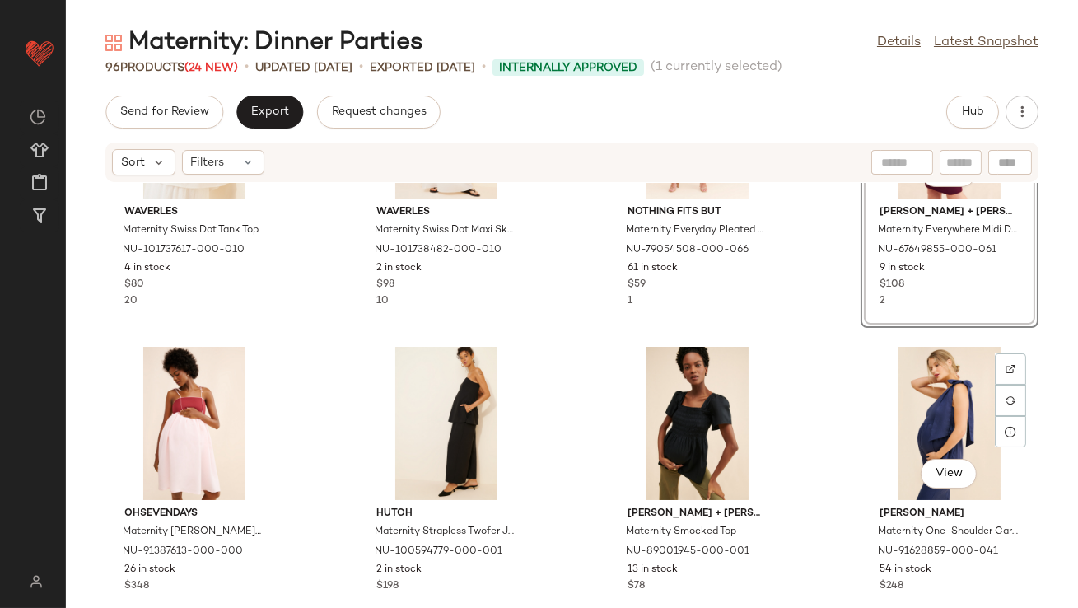
scroll to position [1144, 0]
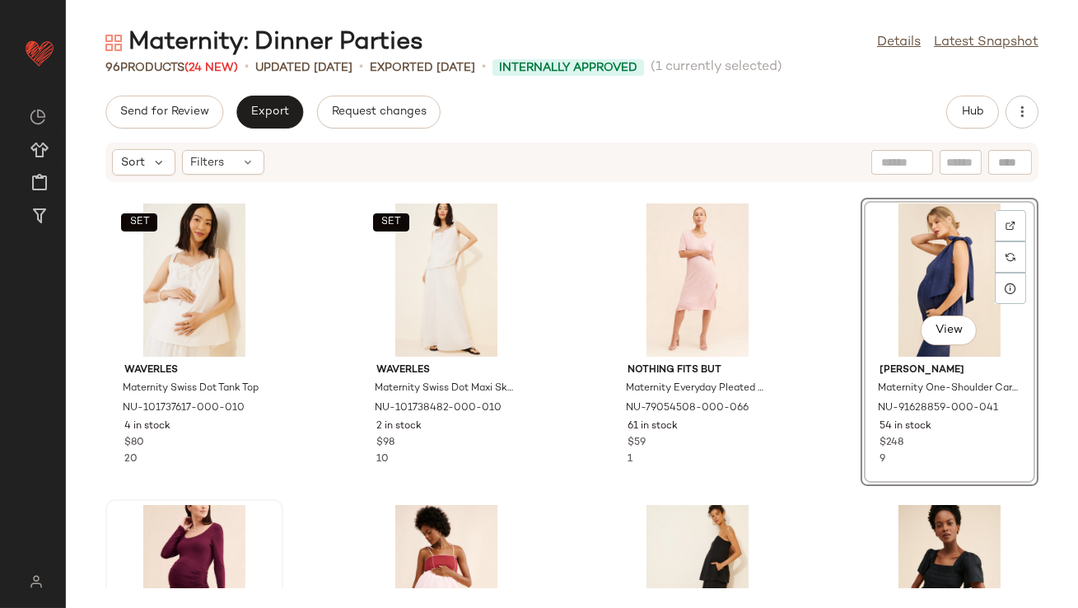
scroll to position [787, 0]
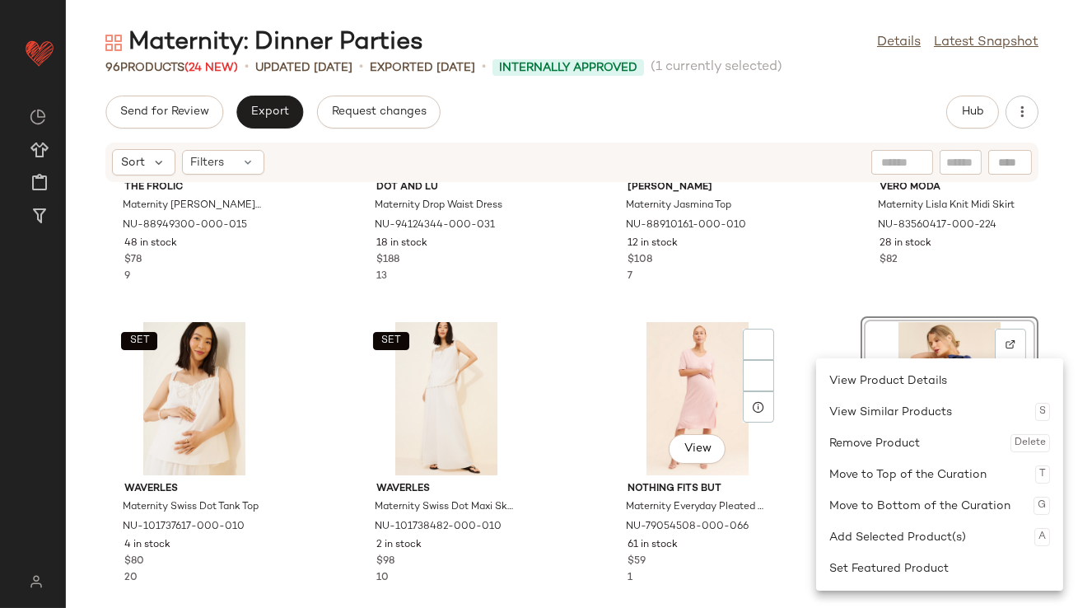
drag, startPoint x: 719, startPoint y: 381, endPoint x: 592, endPoint y: 390, distance: 127.1
click at [614, 372] on div "View" at bounding box center [697, 398] width 166 height 153
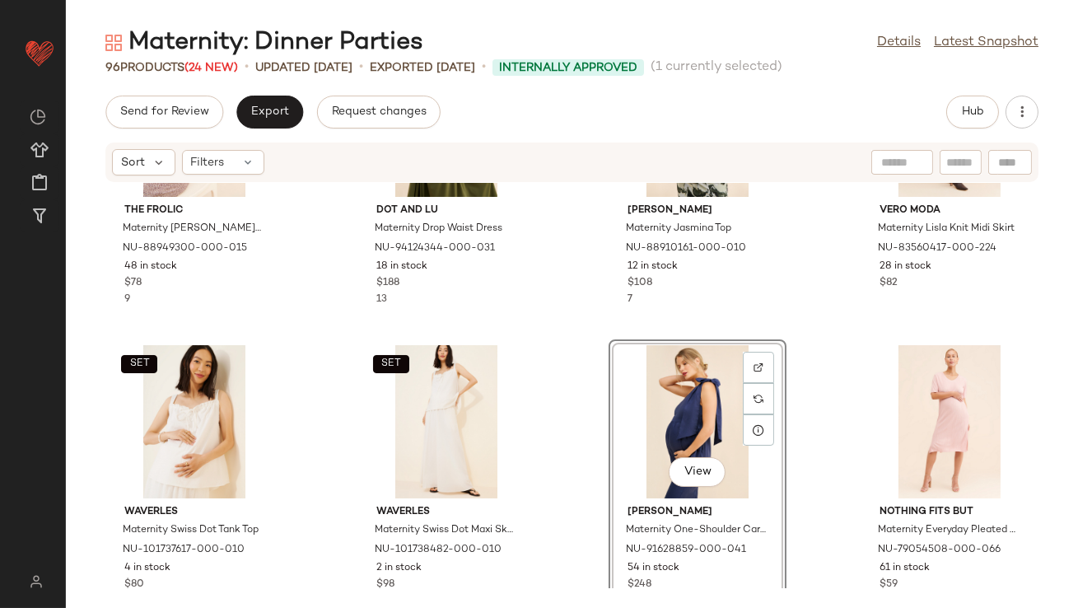
scroll to position [799, 0]
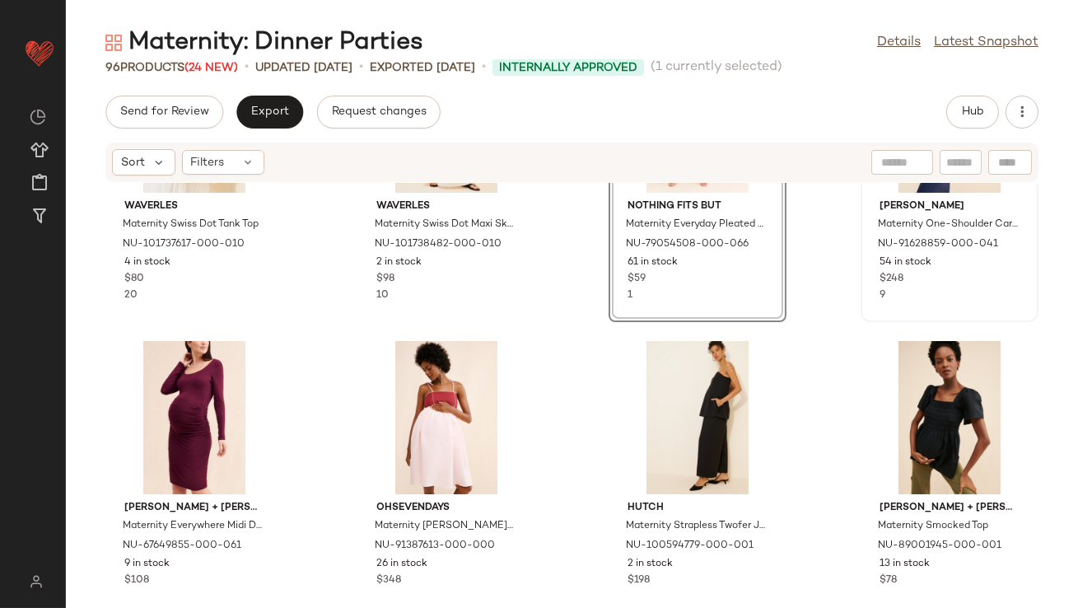
scroll to position [1073, 0]
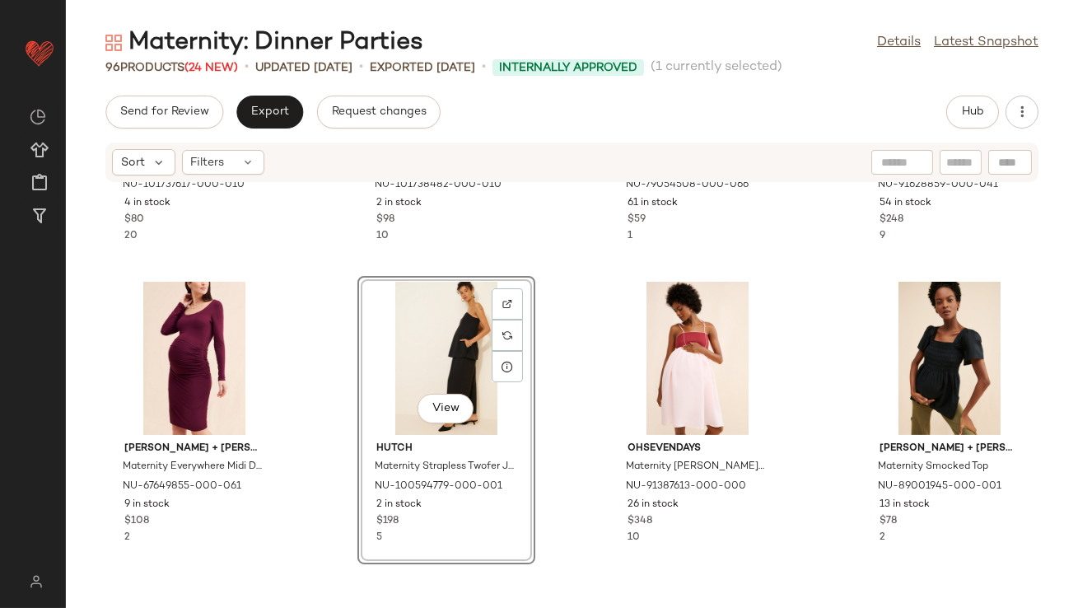
scroll to position [1150, 0]
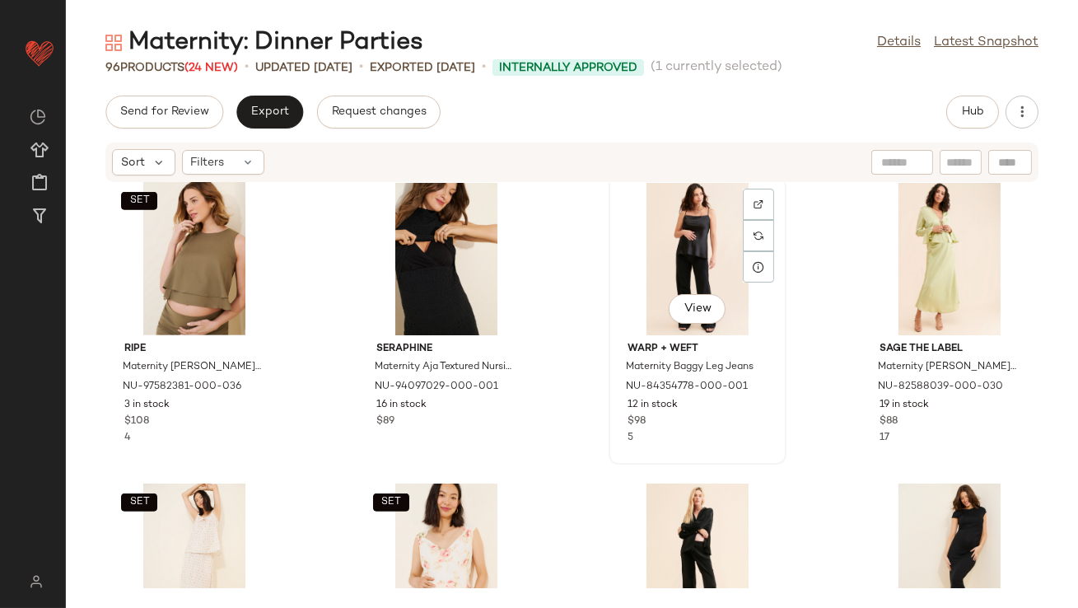
scroll to position [1673, 0]
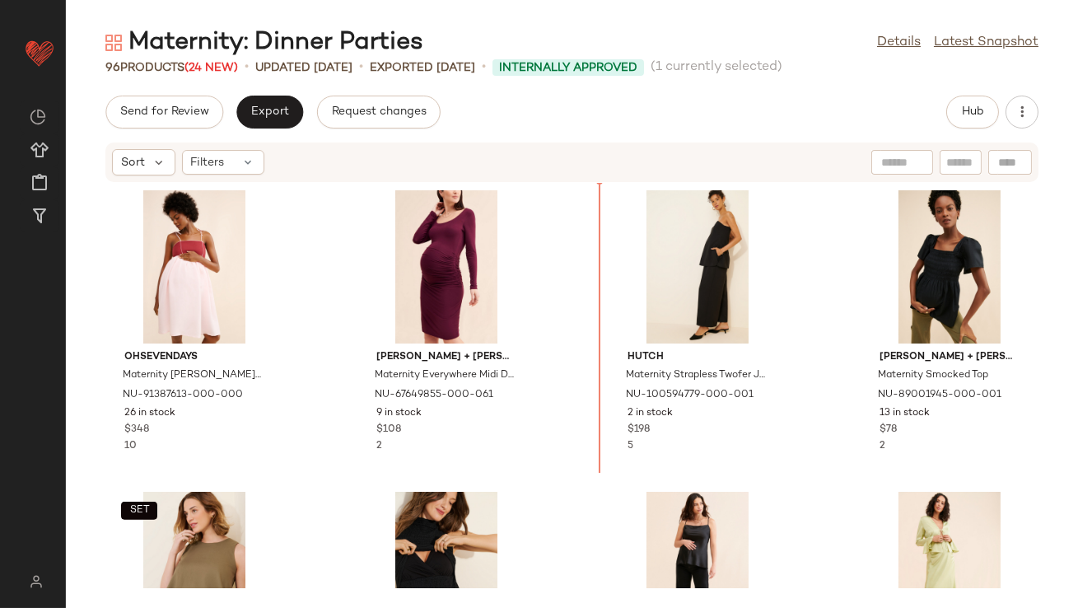
scroll to position [1171, 0]
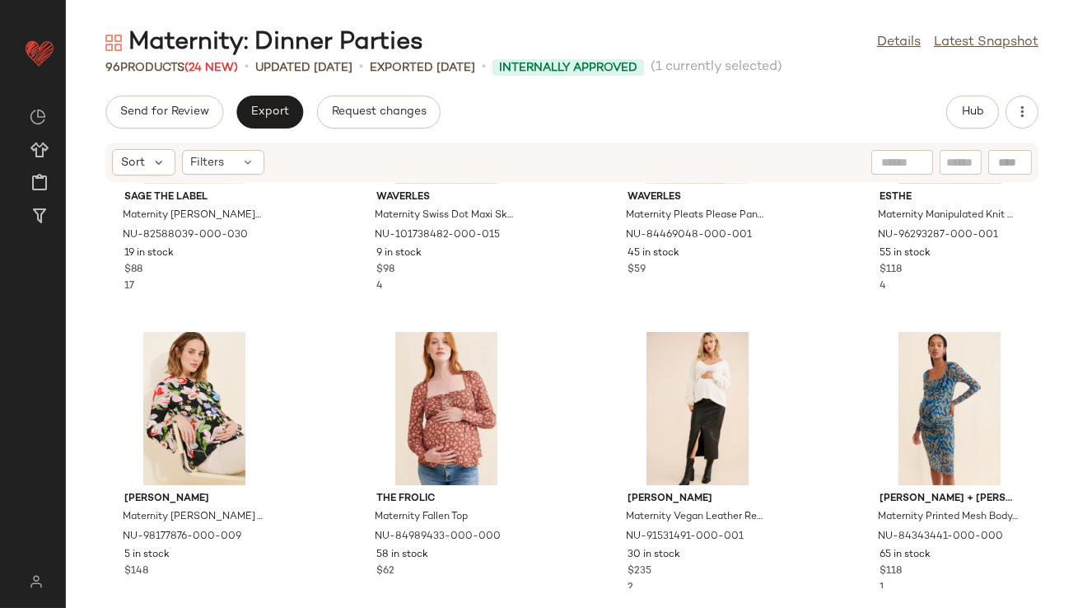
scroll to position [2034, 0]
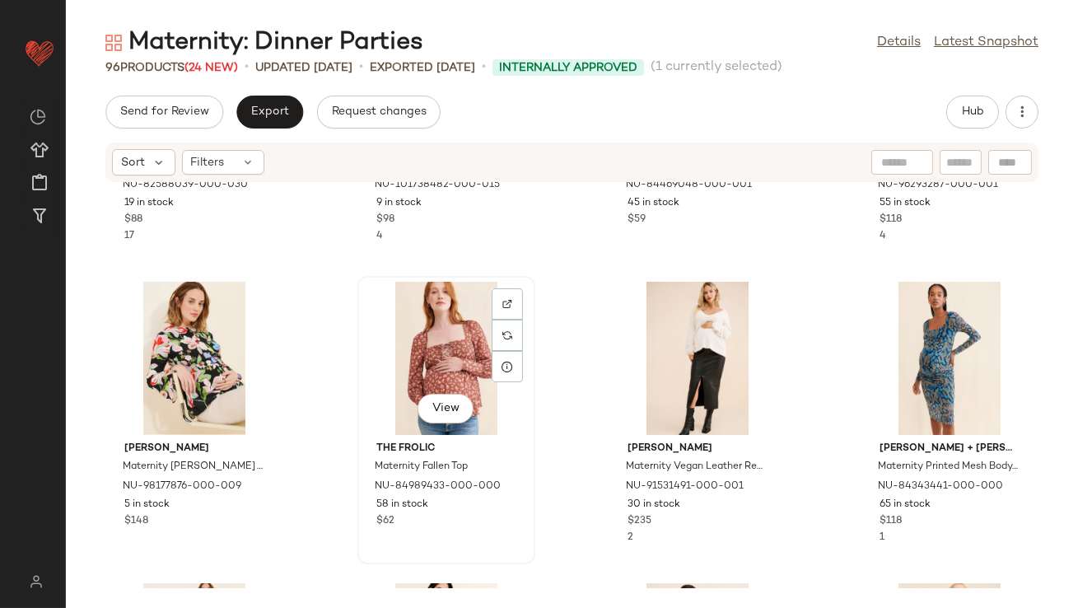
click at [460, 344] on div "View" at bounding box center [446, 358] width 166 height 153
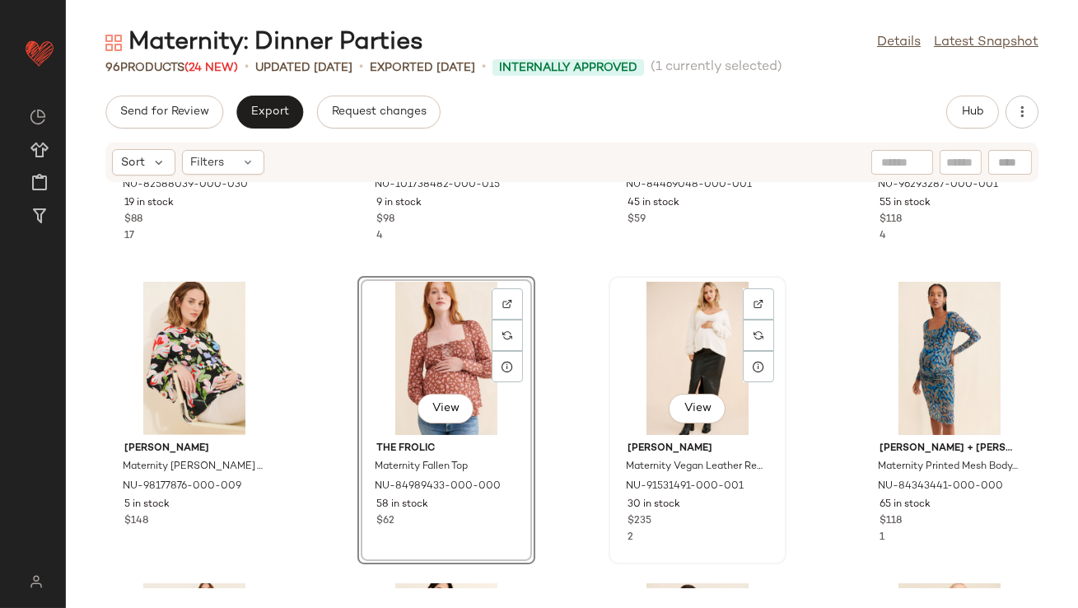
click at [614, 344] on div "View" at bounding box center [697, 358] width 166 height 153
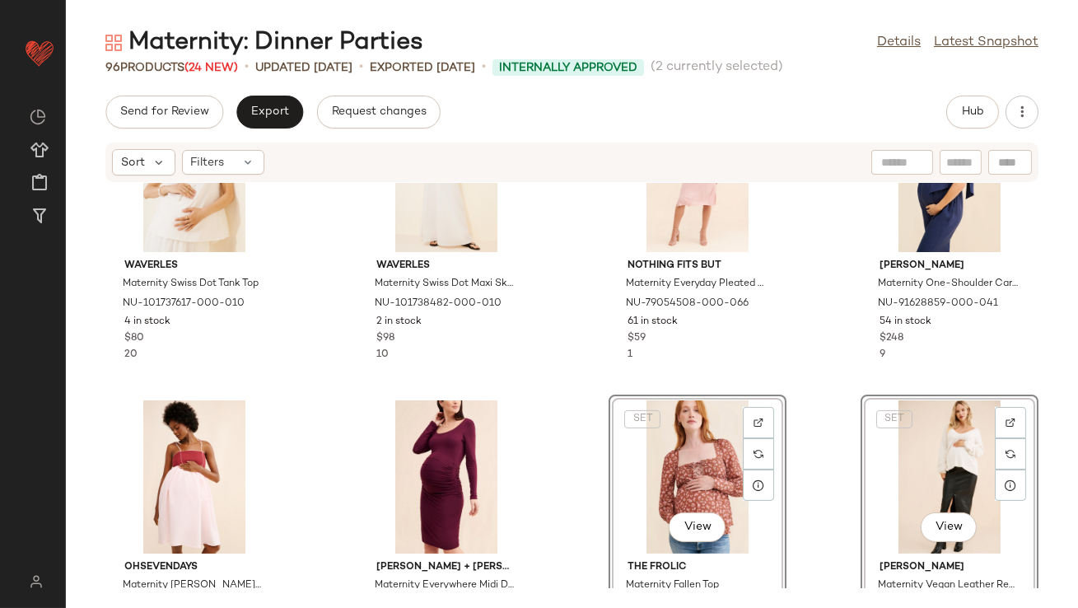
click at [572, 420] on div "SET Waverles Maternity Swiss Dot Tank Top NU-101737617-000-010 4 in stock $80 2…" at bounding box center [572, 385] width 1012 height 405
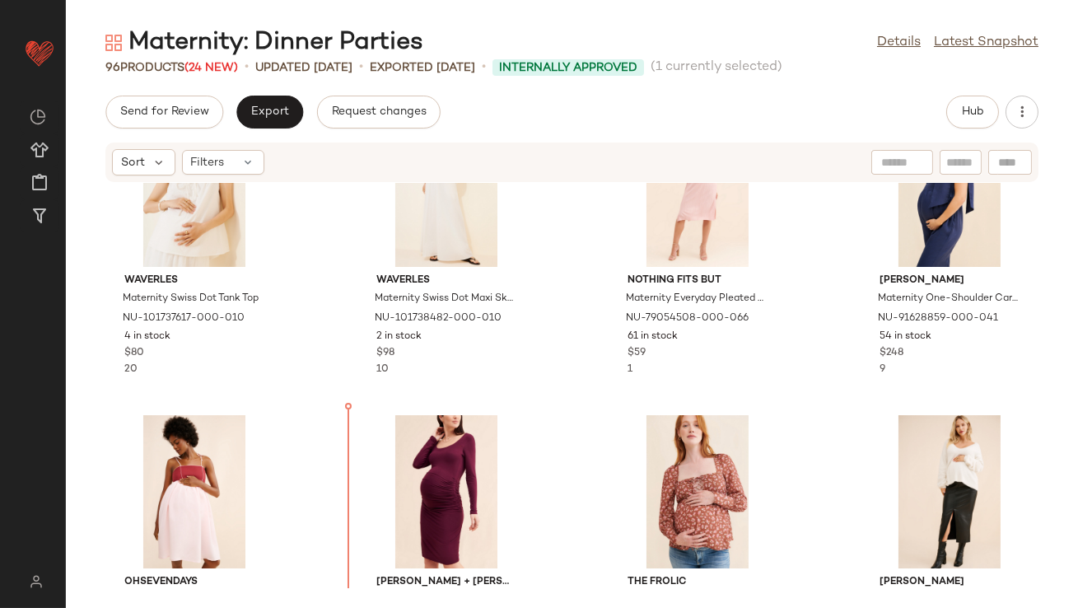
scroll to position [854, 0]
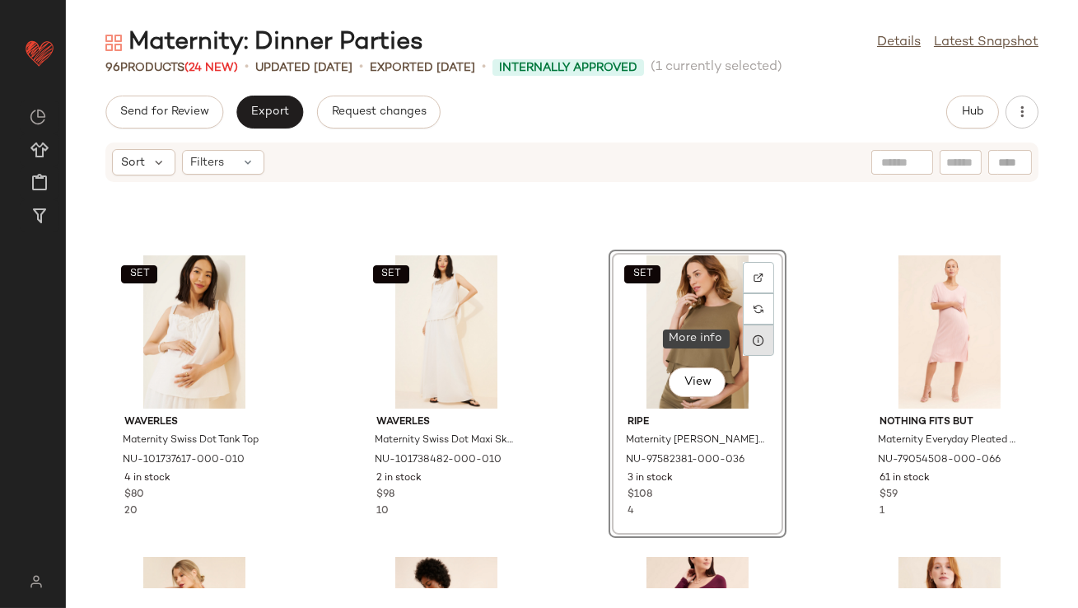
click at [752, 334] on icon at bounding box center [758, 340] width 13 height 13
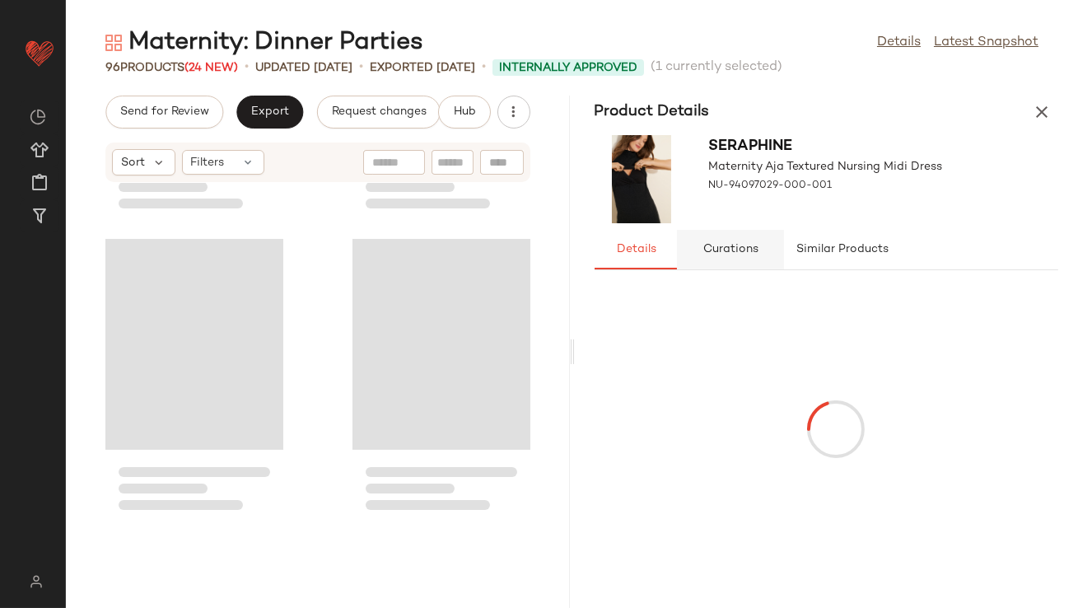
scroll to position [2109, 0]
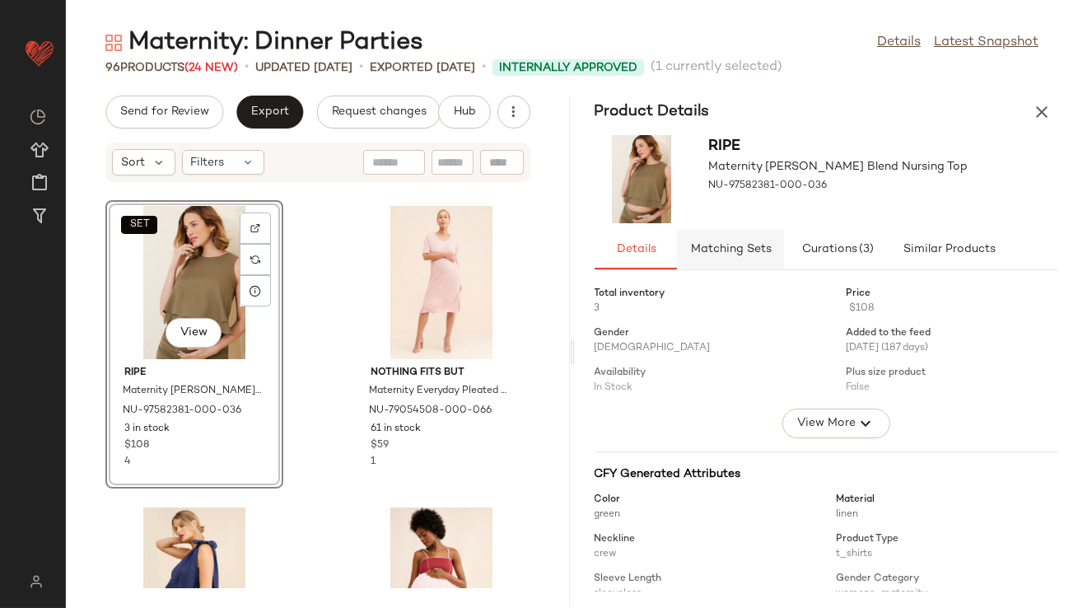
click at [891, 241] on button "Matching Sets" at bounding box center [948, 250] width 115 height 40
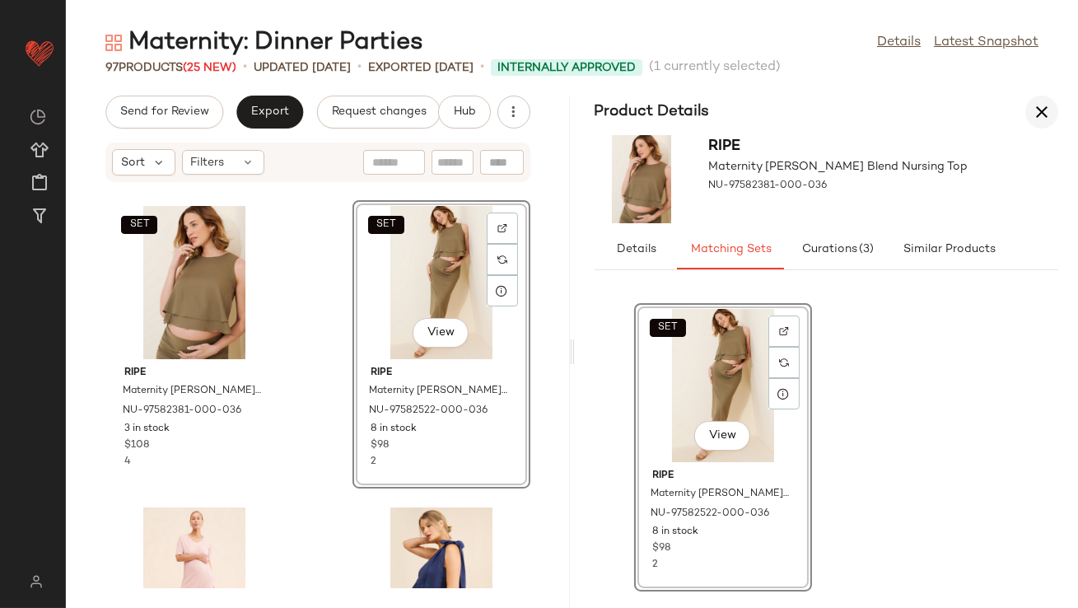
click at [1034, 110] on icon "button" at bounding box center [1042, 112] width 20 height 20
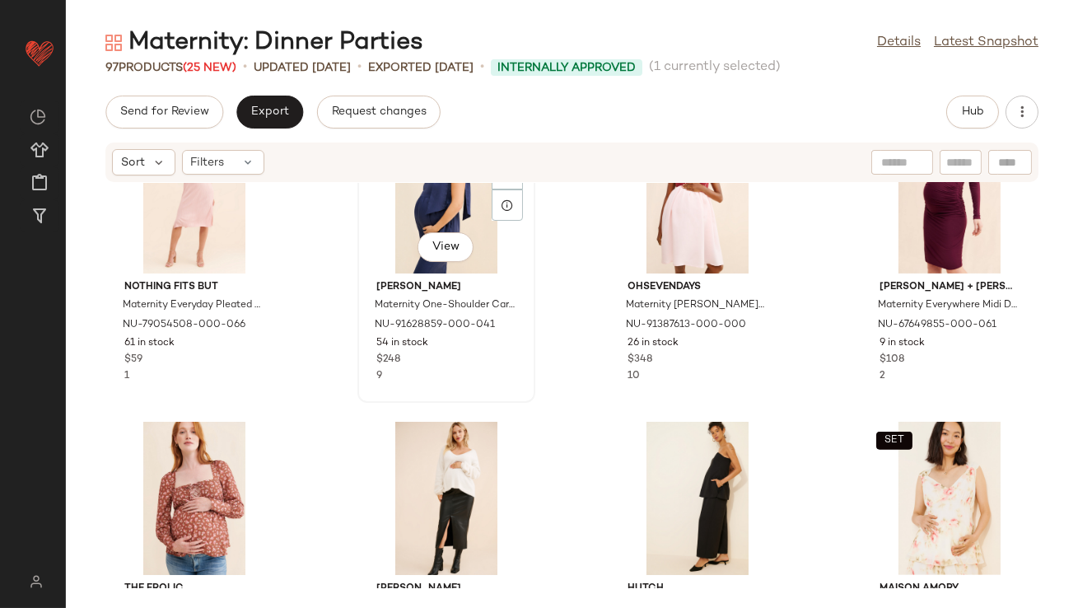
scroll to position [1288, 0]
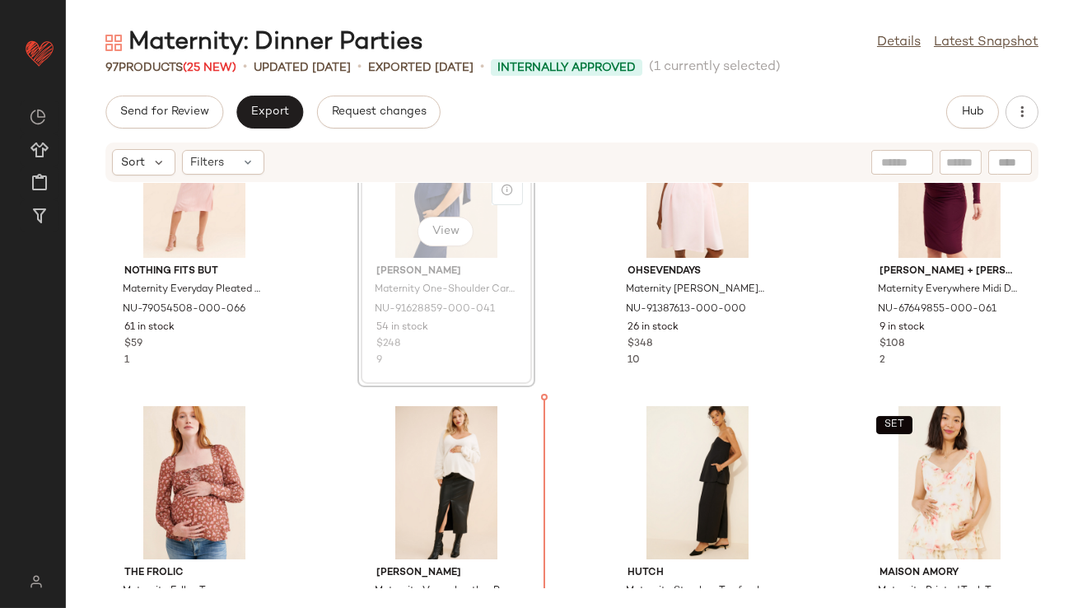
scroll to position [1318, 0]
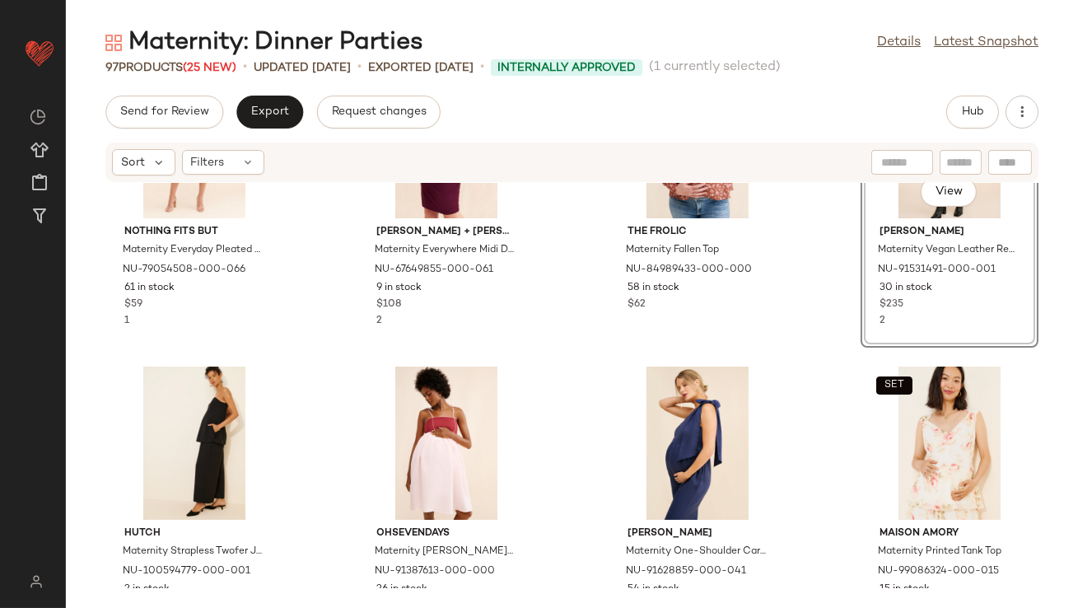
scroll to position [1464, 0]
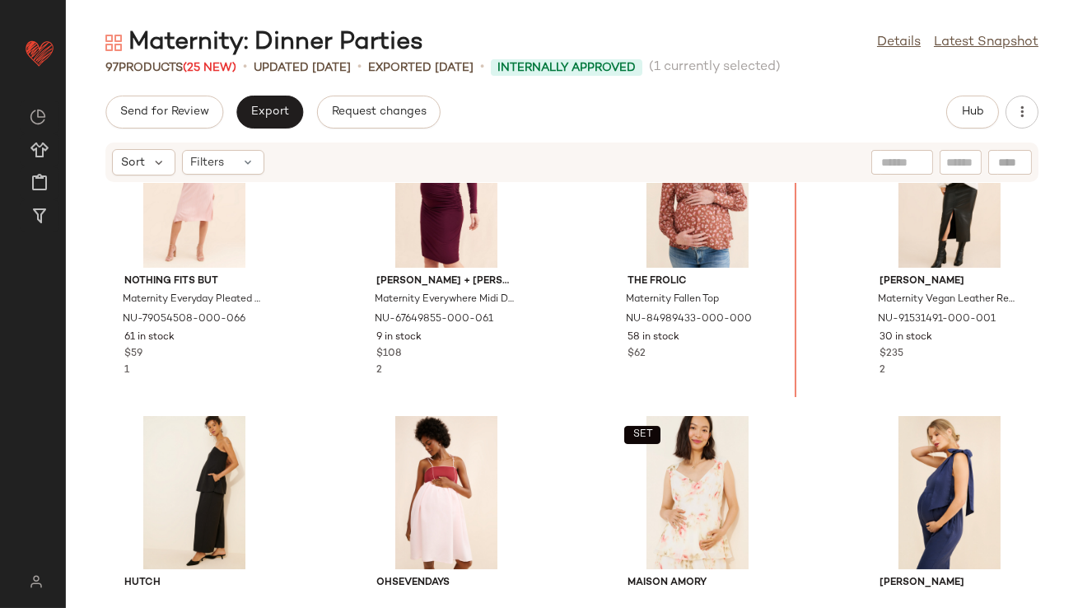
scroll to position [1176, 0]
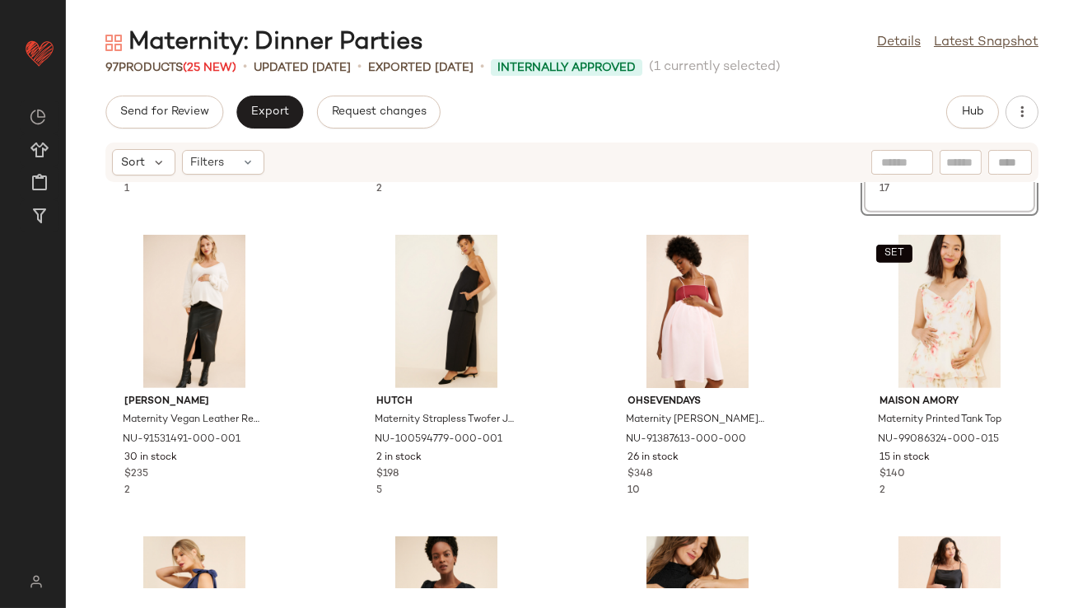
scroll to position [1520, 0]
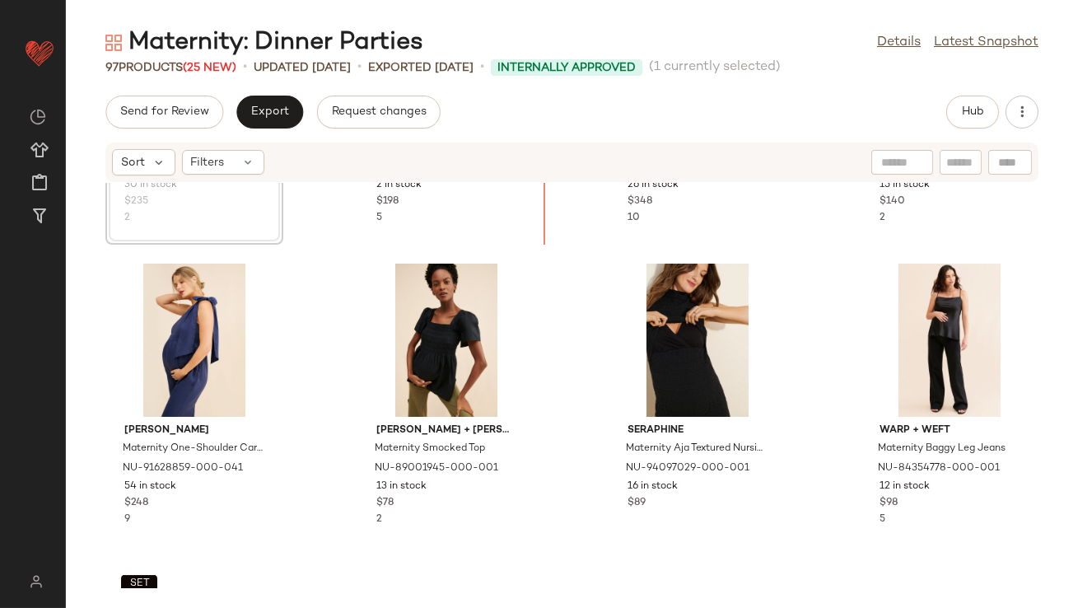
scroll to position [1769, 0]
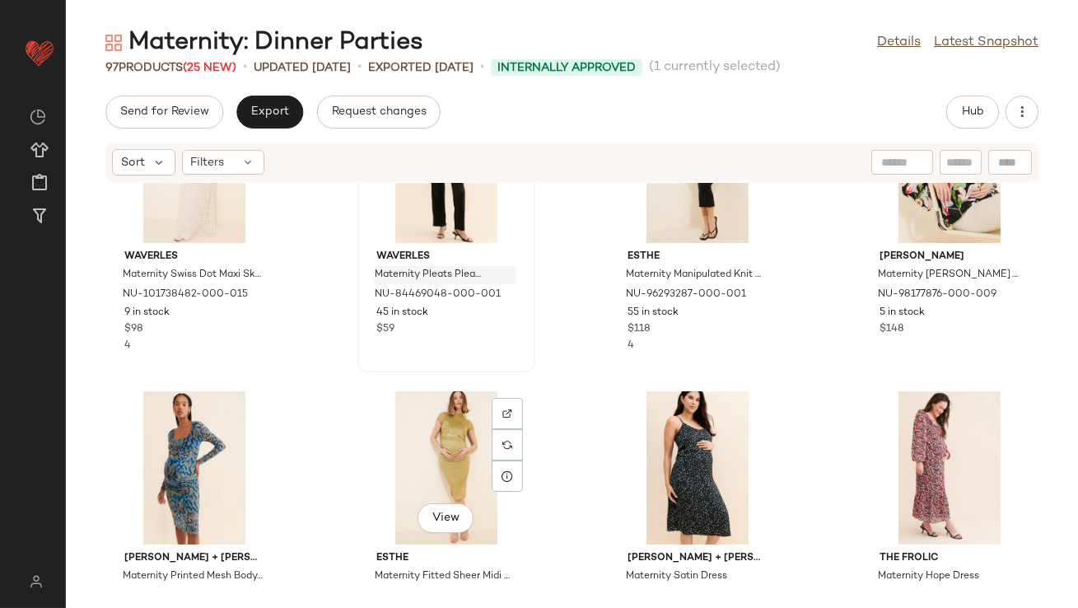
scroll to position [2254, 0]
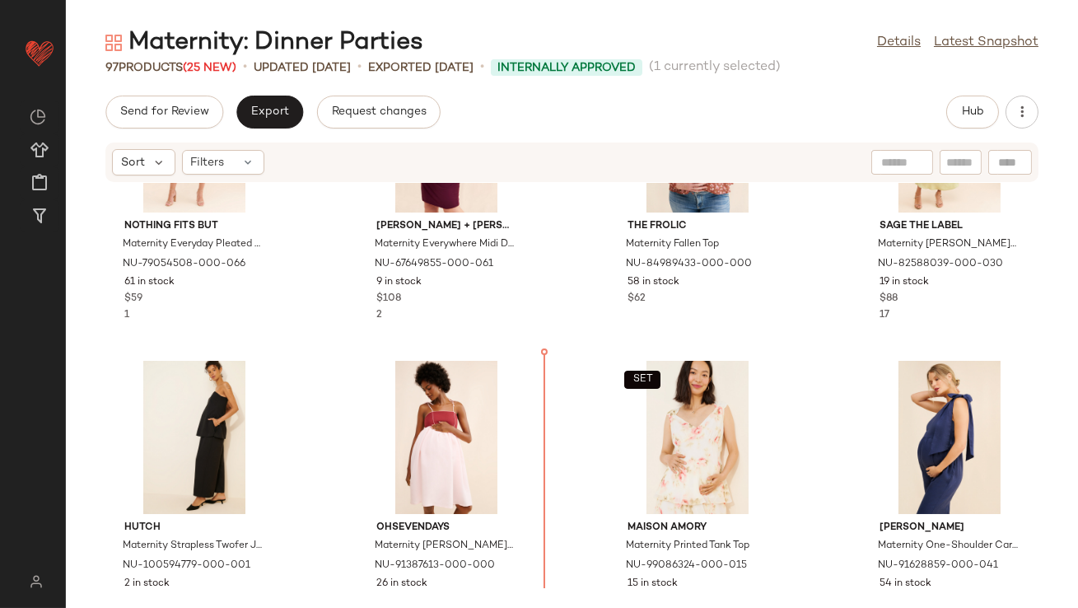
scroll to position [1380, 0]
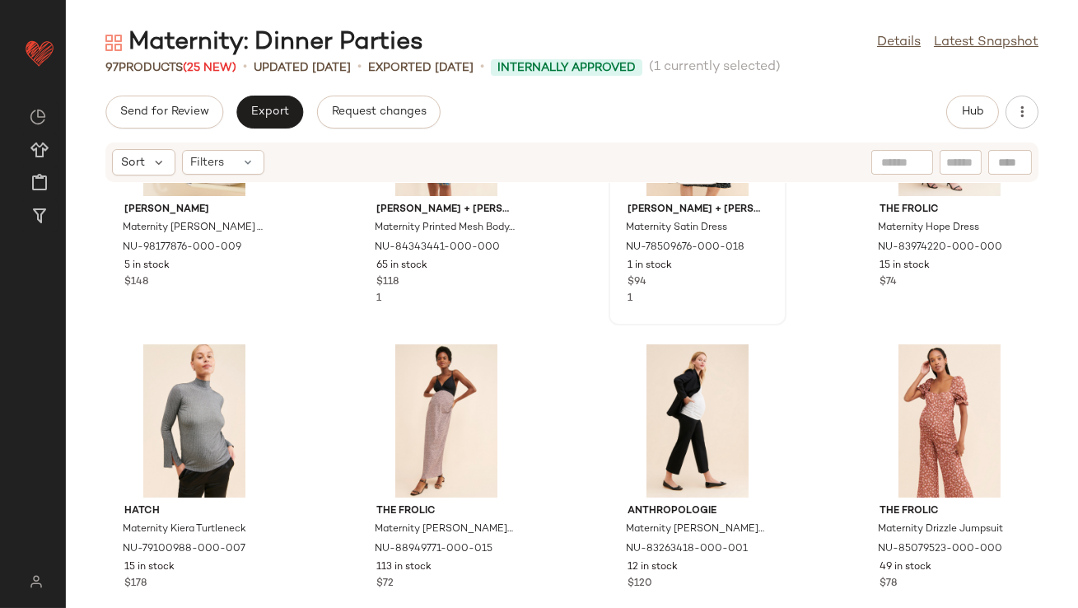
scroll to position [2599, 0]
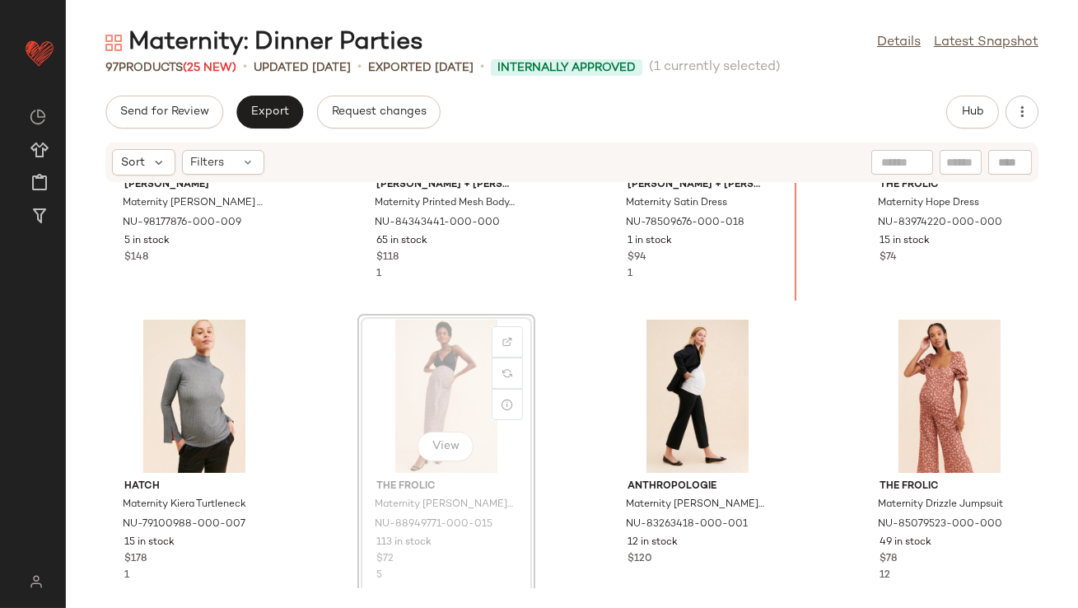
scroll to position [2586, 0]
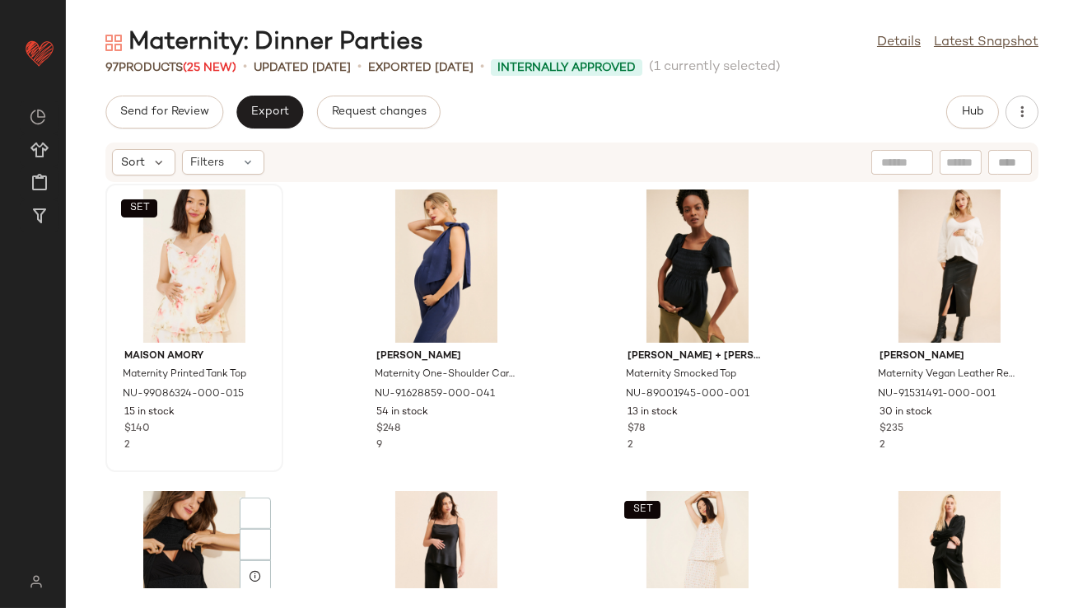
scroll to position [1930, 0]
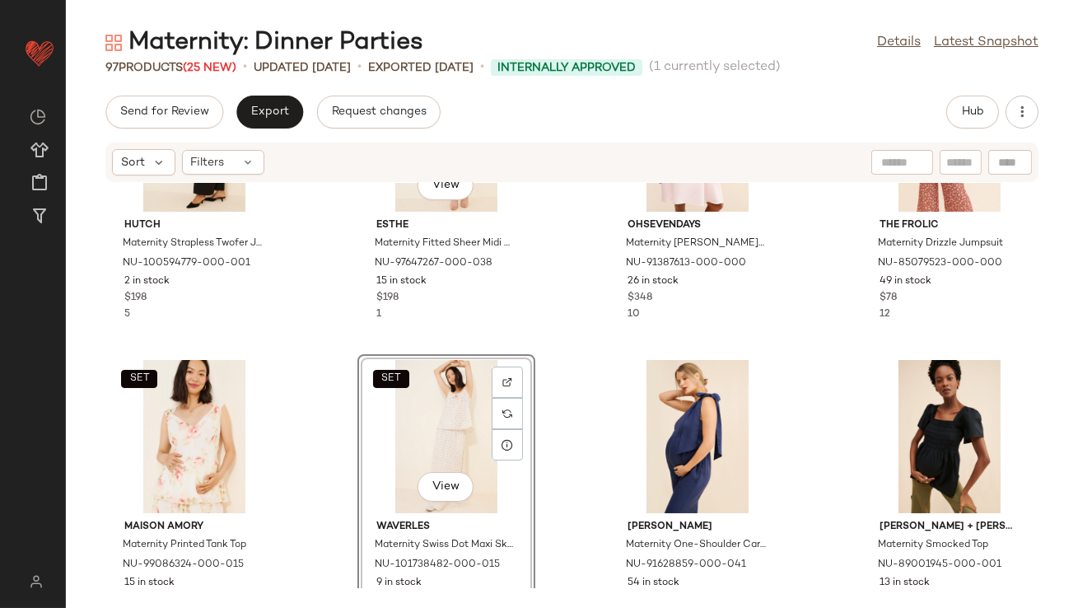
scroll to position [1656, 0]
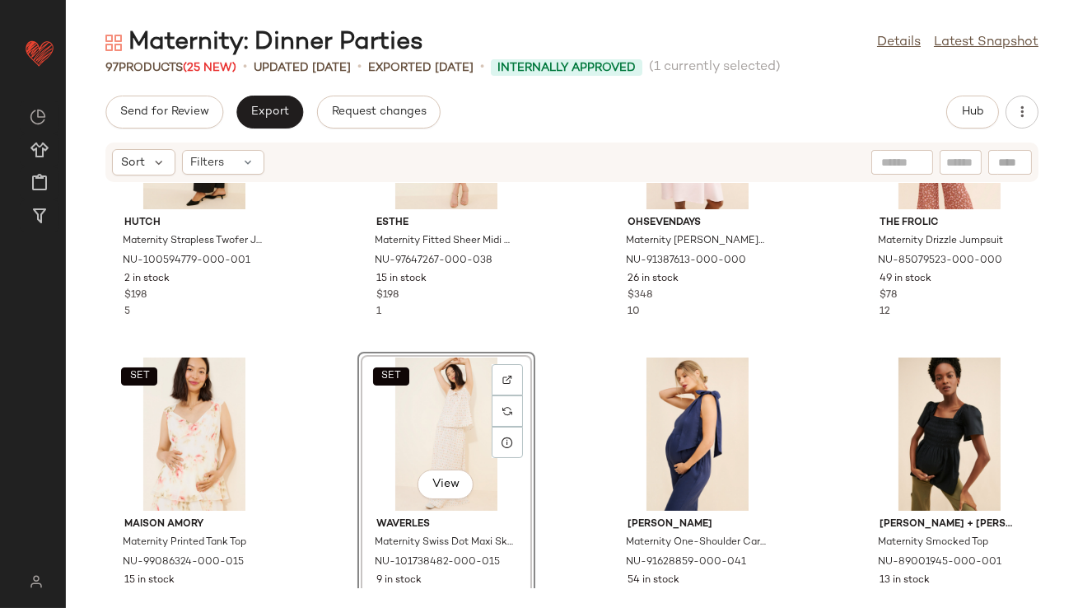
click at [435, 433] on div "SET View" at bounding box center [446, 433] width 166 height 153
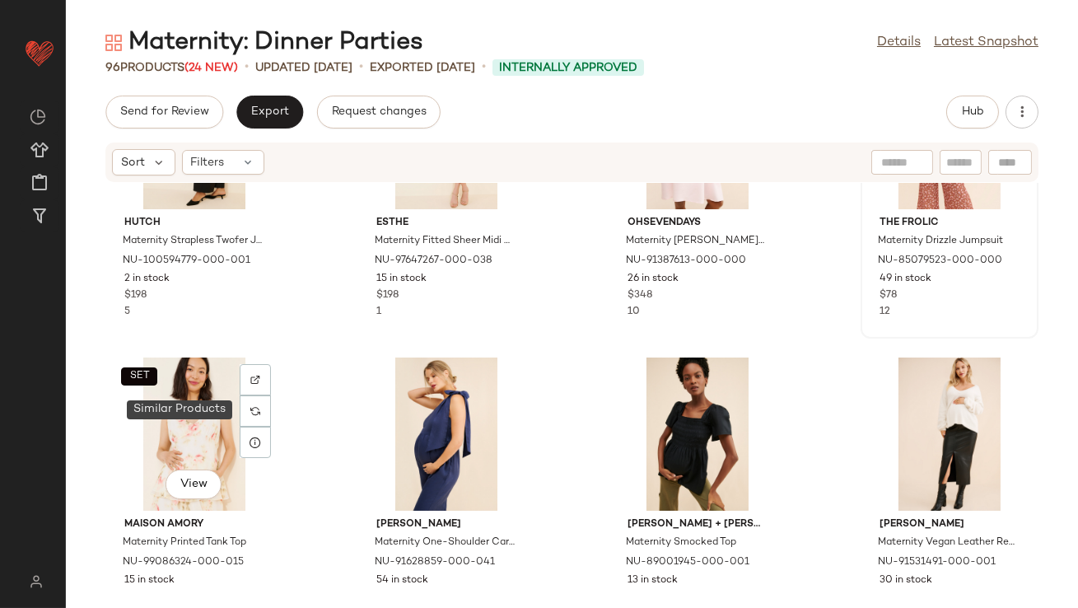
click at [262, 437] on icon at bounding box center [255, 442] width 13 height 13
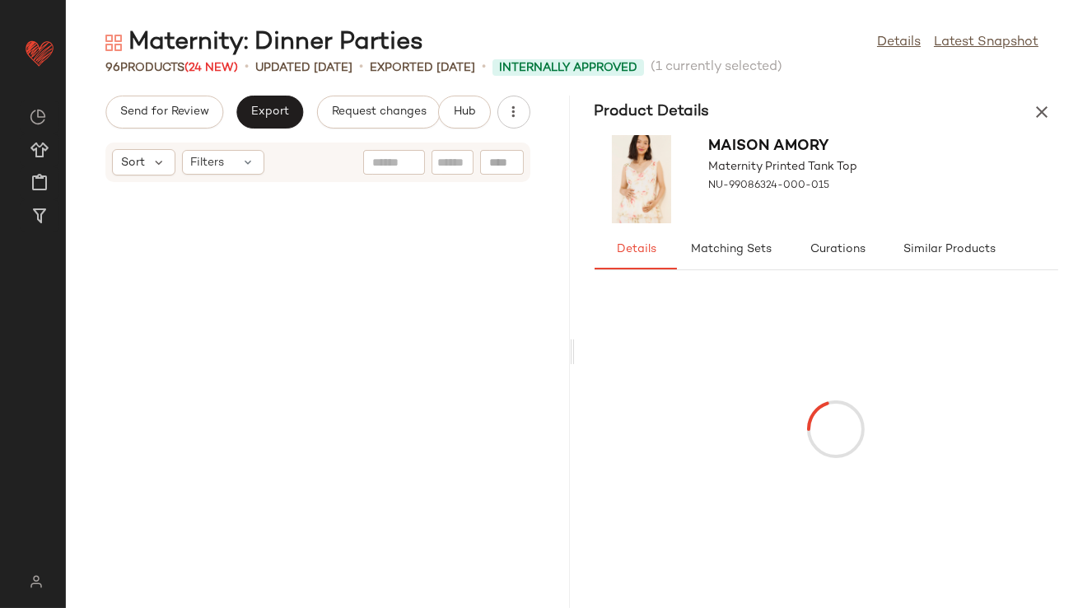
scroll to position [3617, 0]
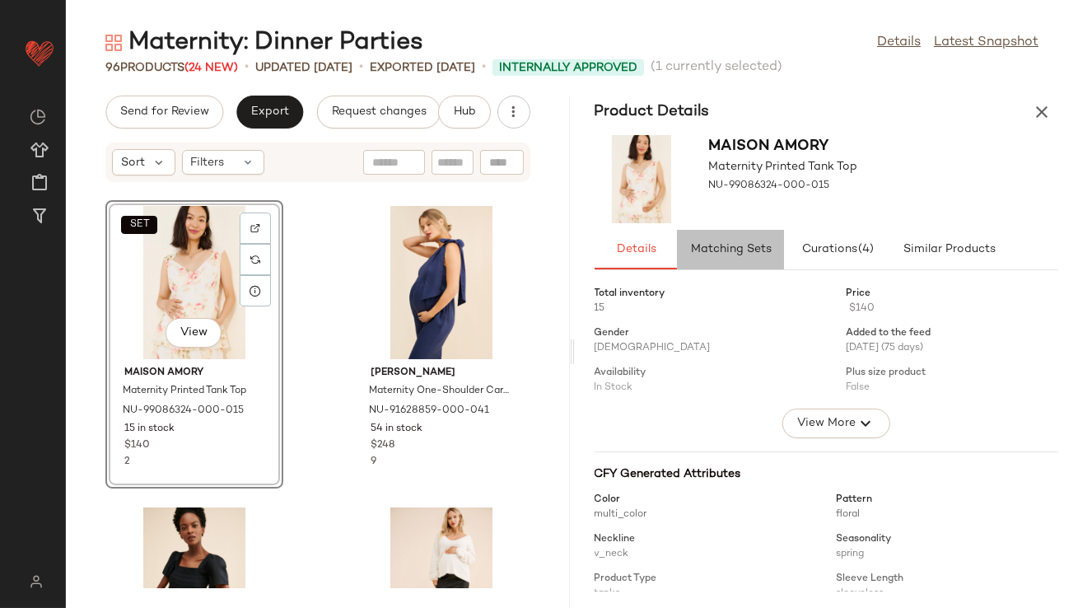
click at [891, 268] on button "Matching Sets" at bounding box center [948, 250] width 115 height 40
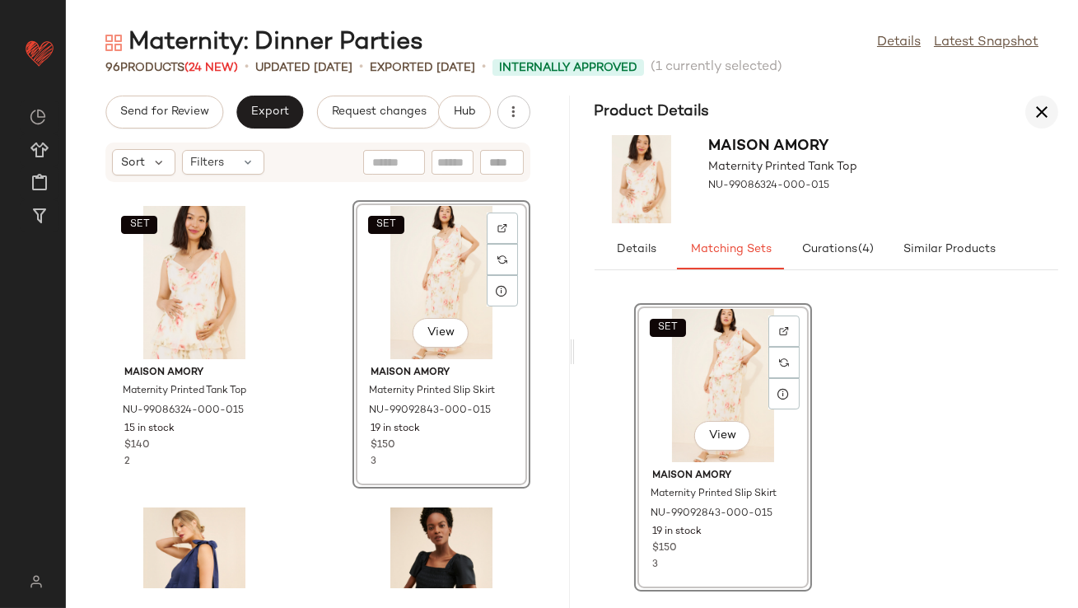
click at [1046, 107] on icon "button" at bounding box center [1042, 112] width 20 height 20
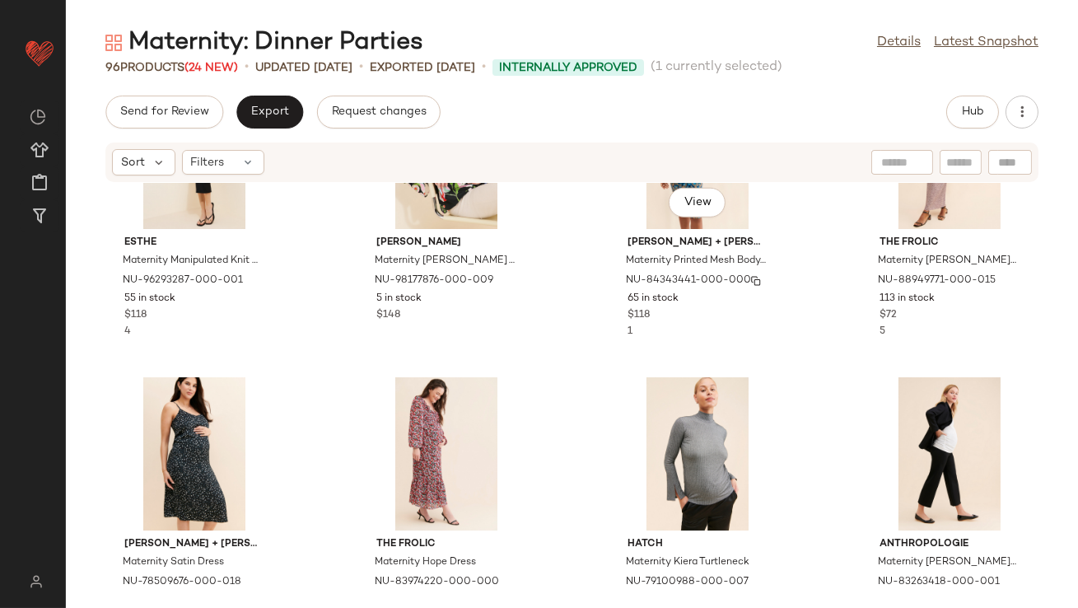
scroll to position [2542, 0]
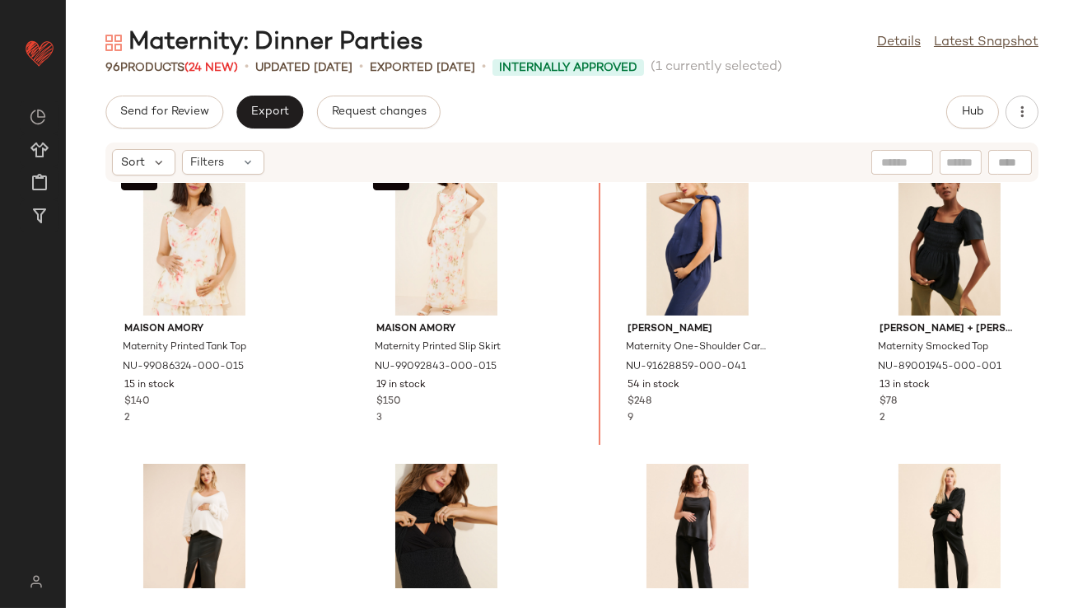
drag, startPoint x: 417, startPoint y: 457, endPoint x: 433, endPoint y: 446, distance: 19.6
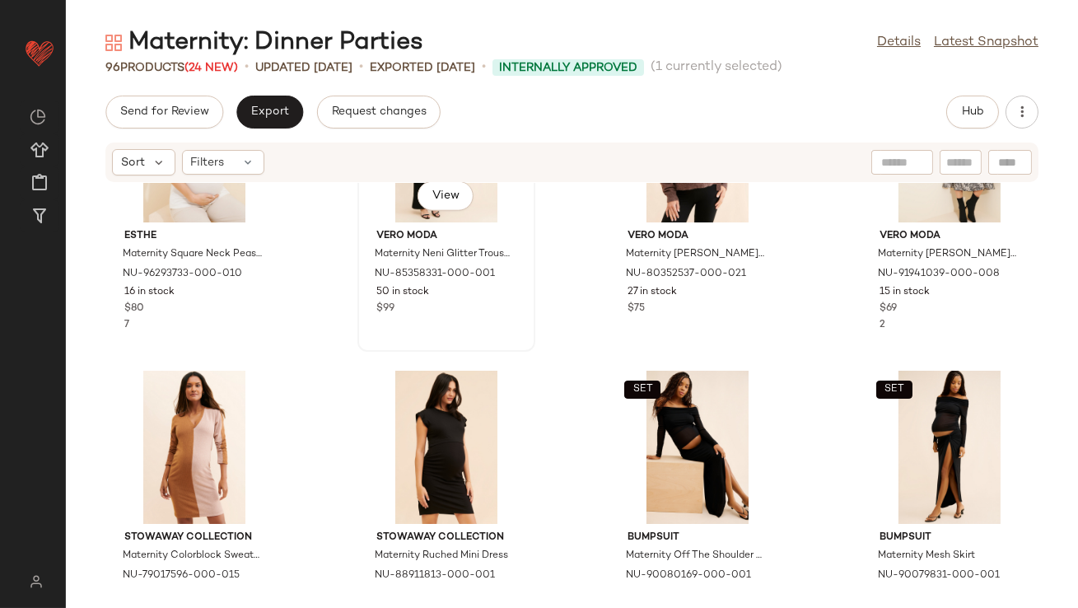
scroll to position [3593, 0]
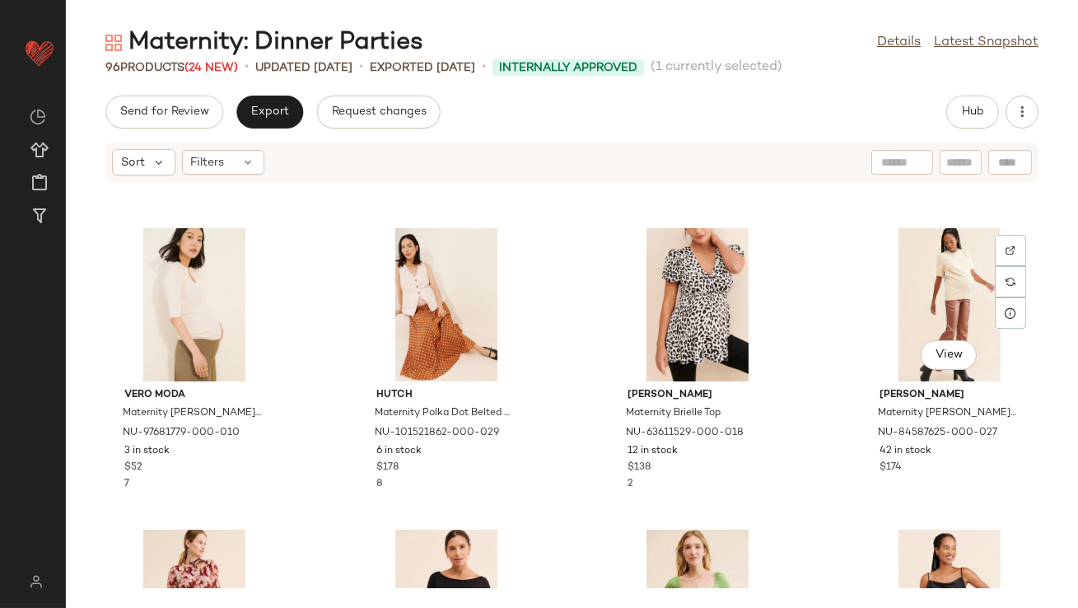
scroll to position [3896, 0]
click at [203, 272] on div "View" at bounding box center [194, 304] width 166 height 153
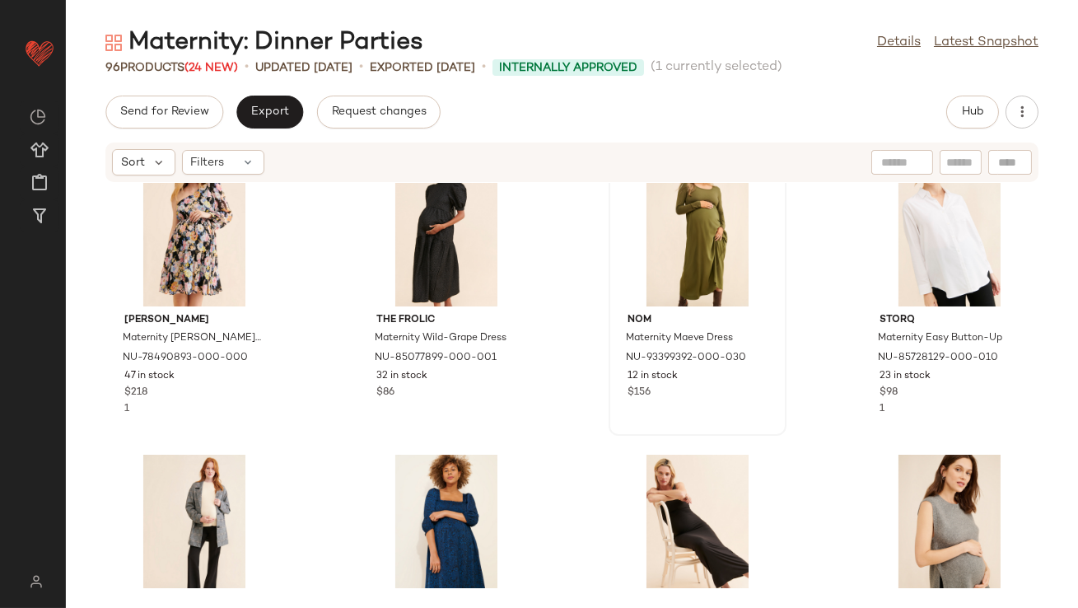
scroll to position [5084, 0]
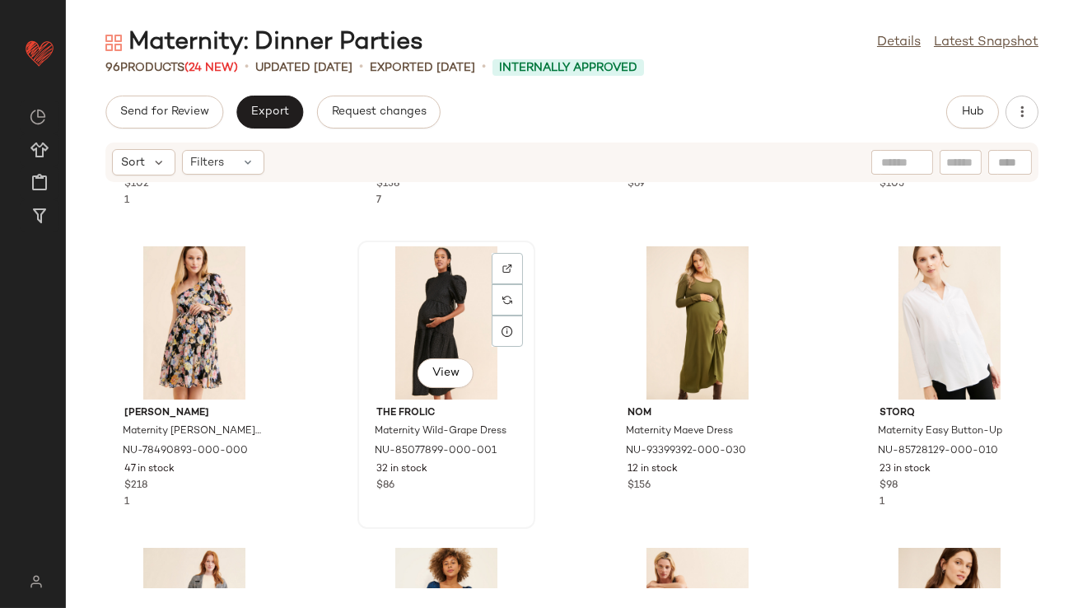
click at [528, 338] on div "View The Frolic Maternity Wild-Grape Dress NU-85077899-000-001 32 in stock $86" at bounding box center [446, 384] width 175 height 285
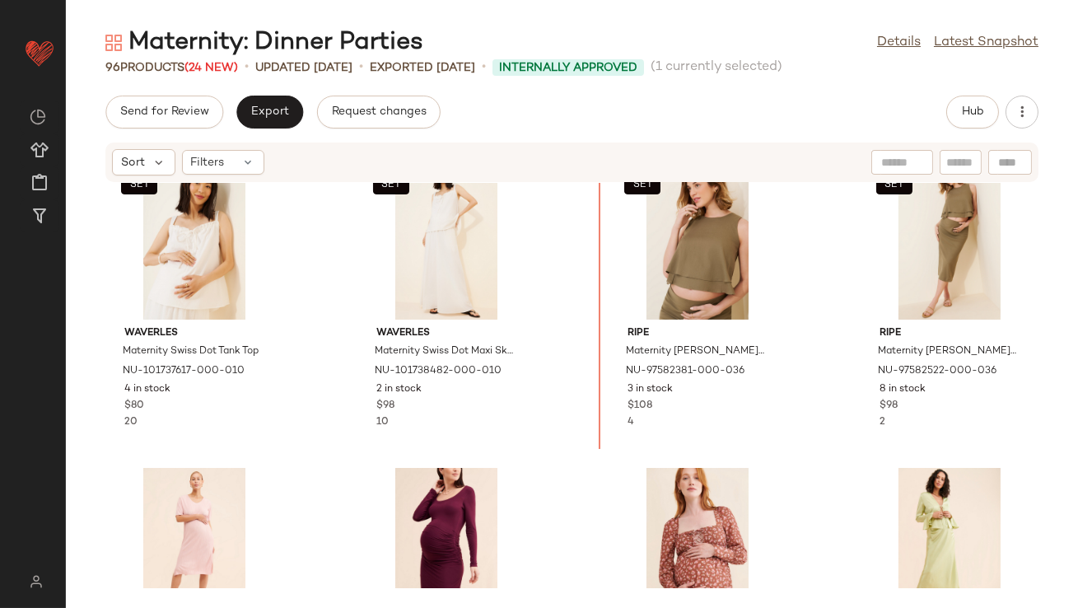
scroll to position [999, 0]
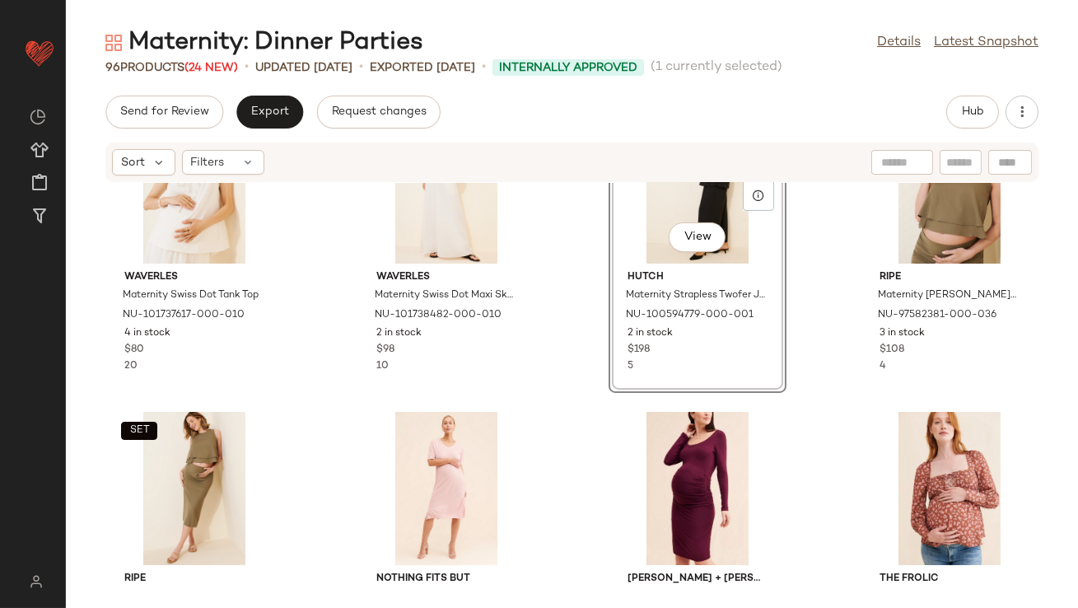
scroll to position [1021, 0]
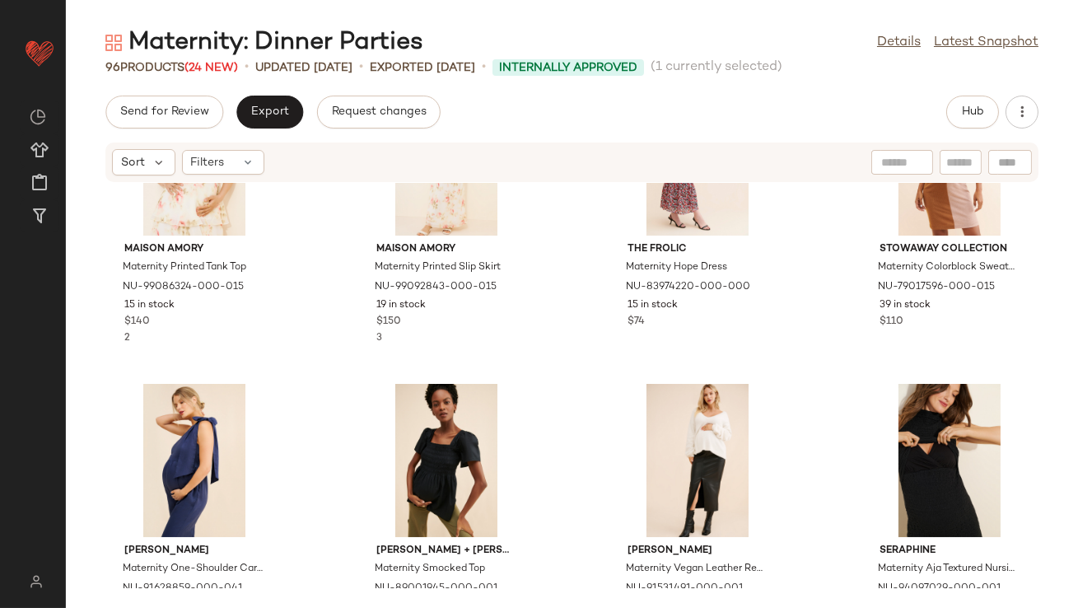
scroll to position [1943, 0]
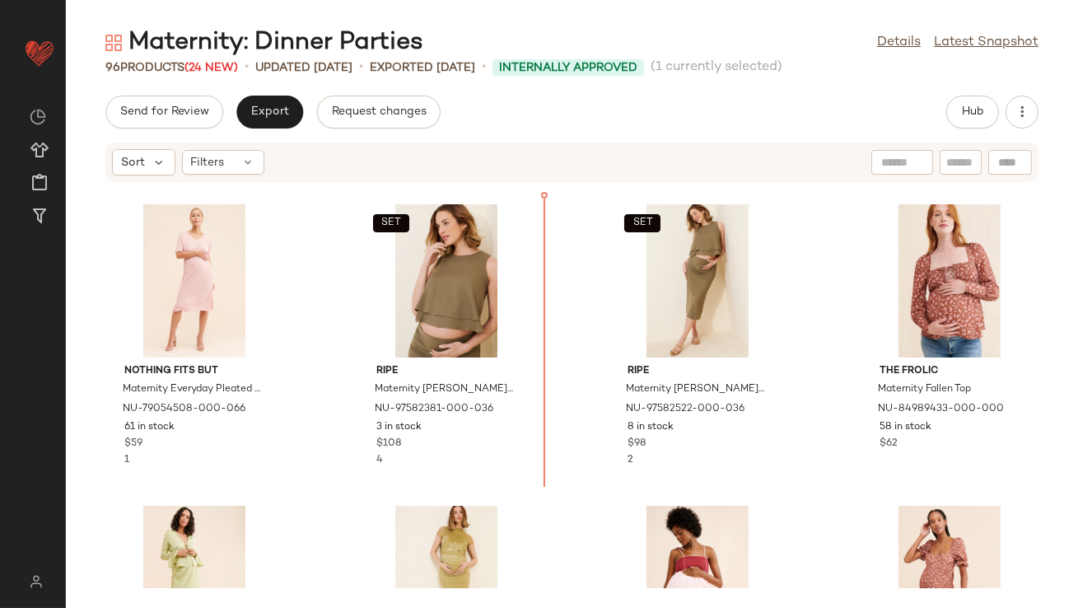
scroll to position [1160, 0]
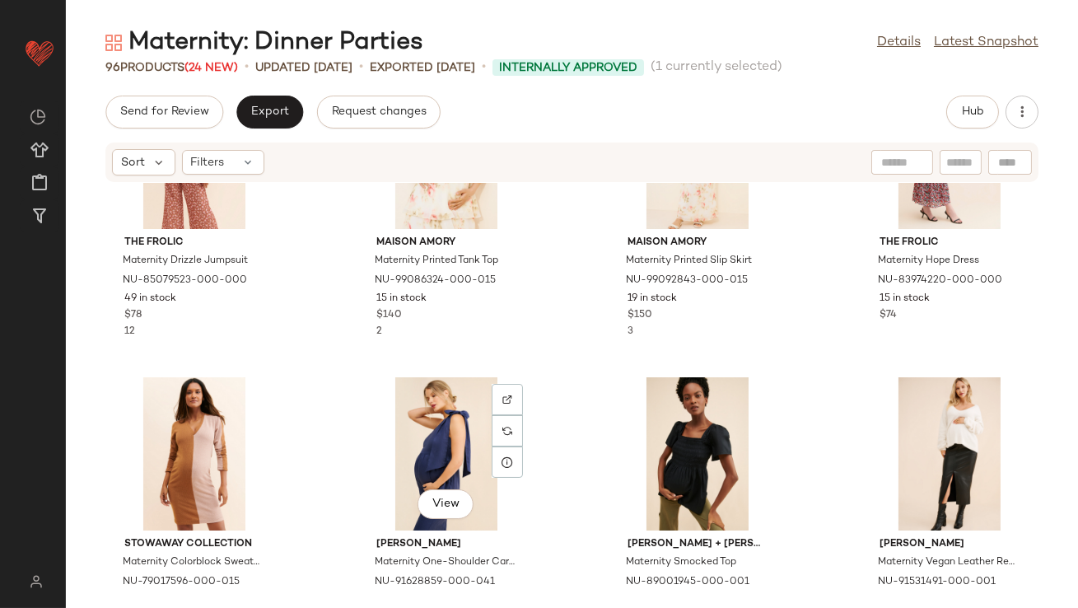
scroll to position [1967, 0]
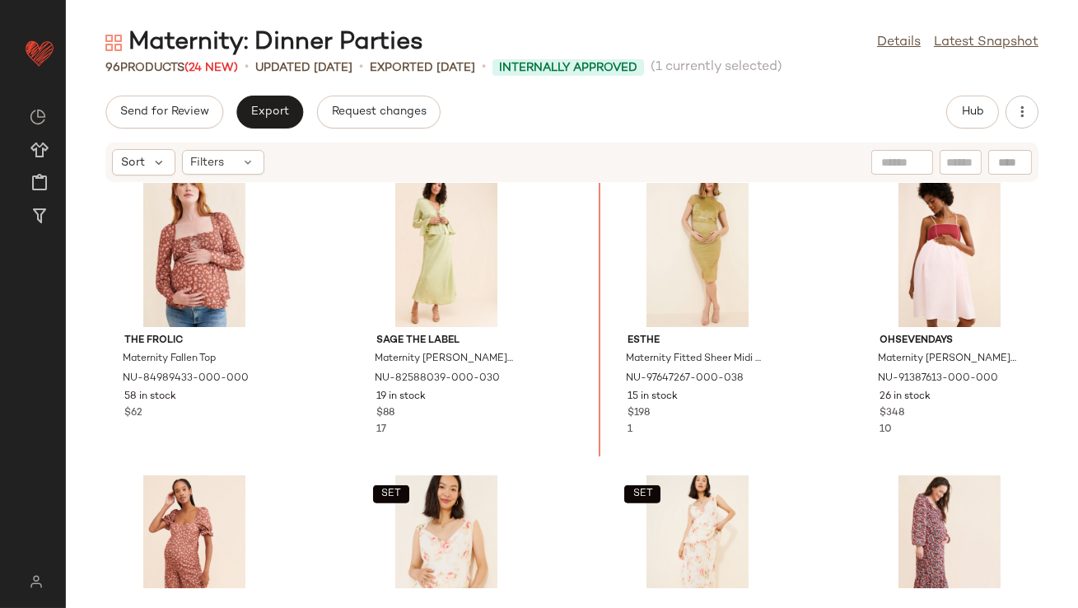
scroll to position [1436, 0]
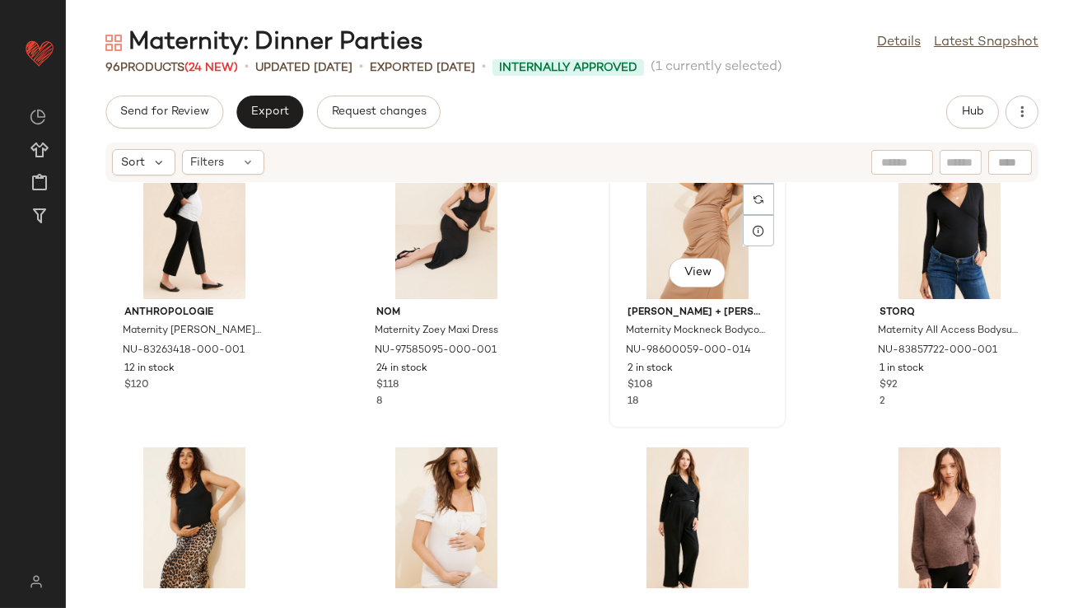
scroll to position [3170, 0]
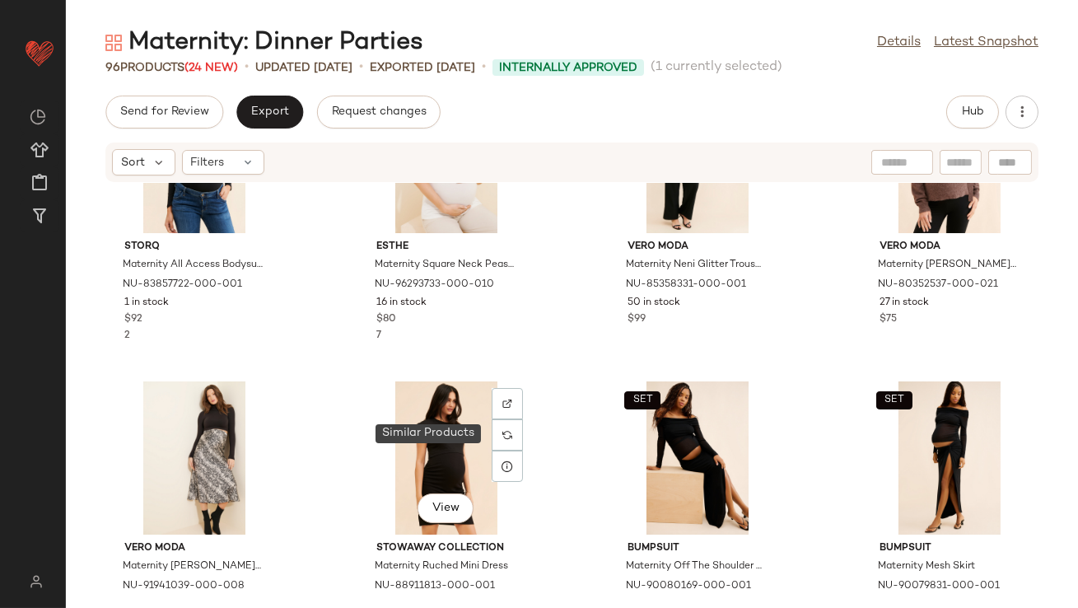
scroll to position [3529, 0]
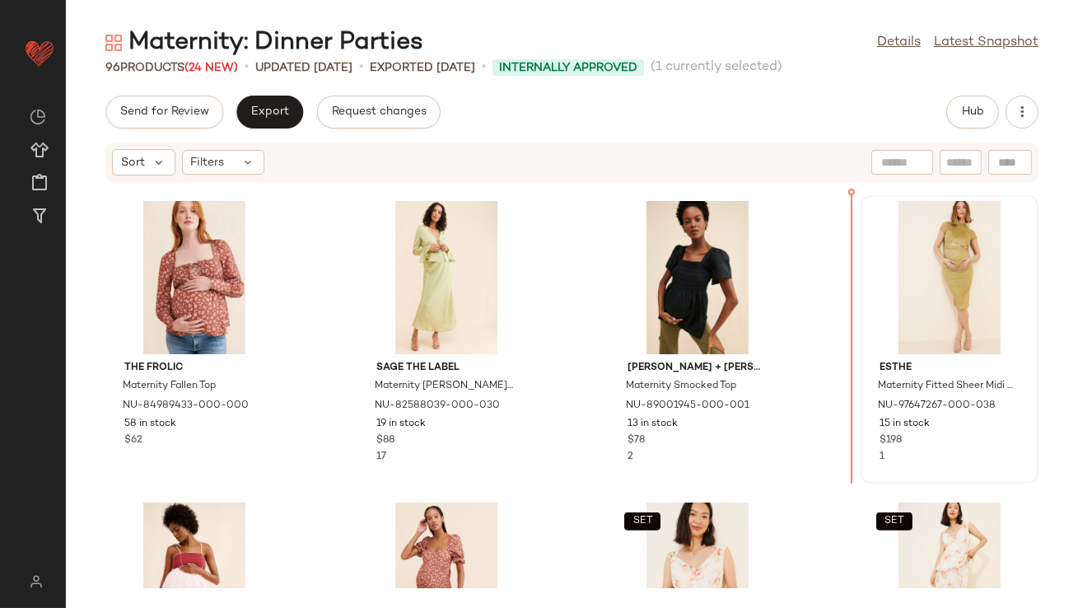
drag, startPoint x: 174, startPoint y: 378, endPoint x: 881, endPoint y: 293, distance: 711.8
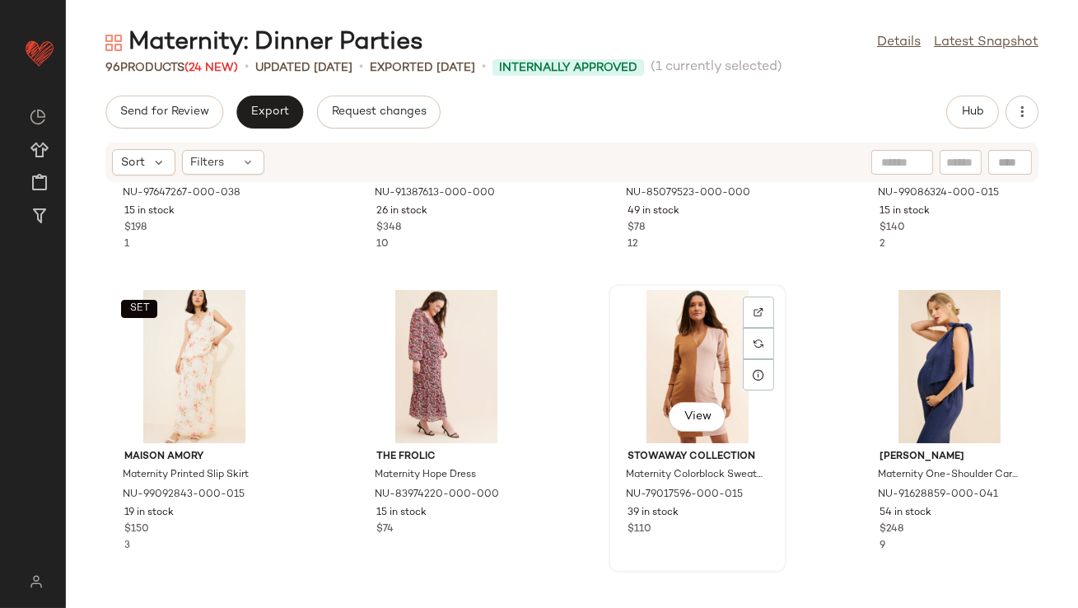
scroll to position [2192, 0]
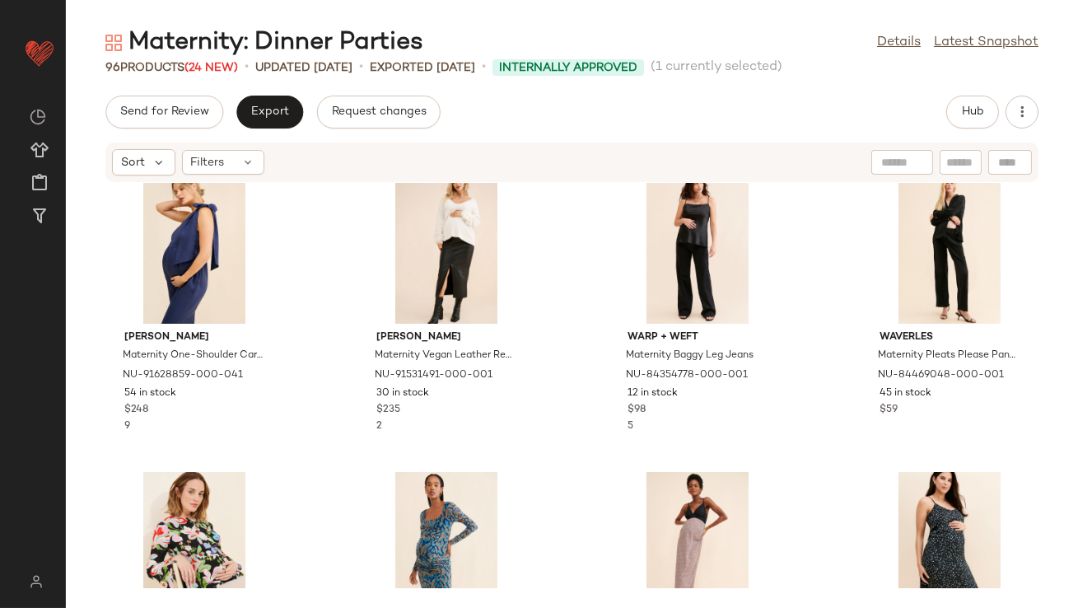
scroll to position [2483, 0]
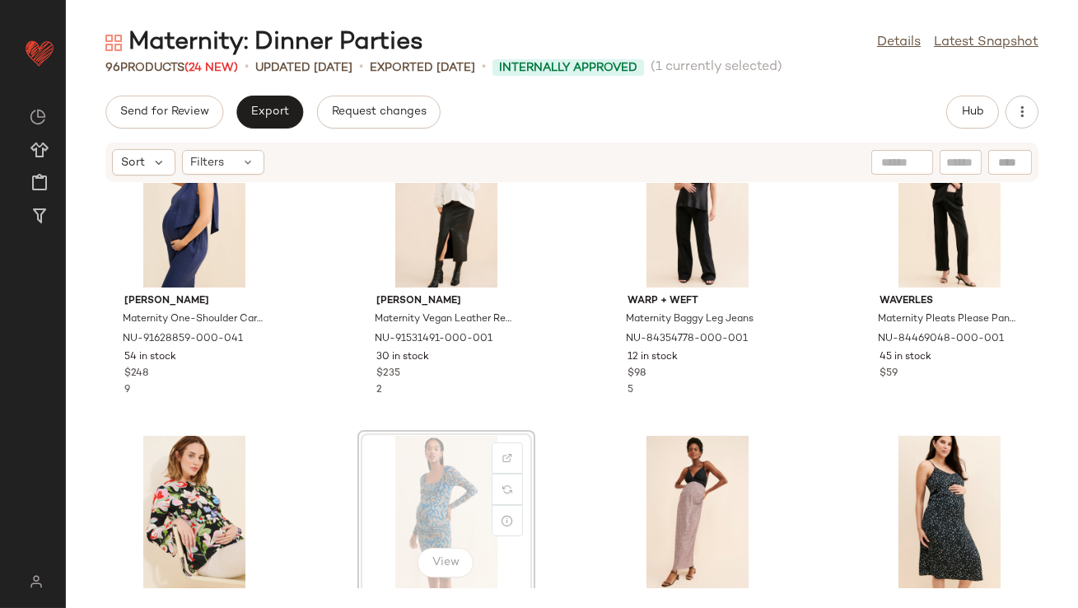
scroll to position [2485, 0]
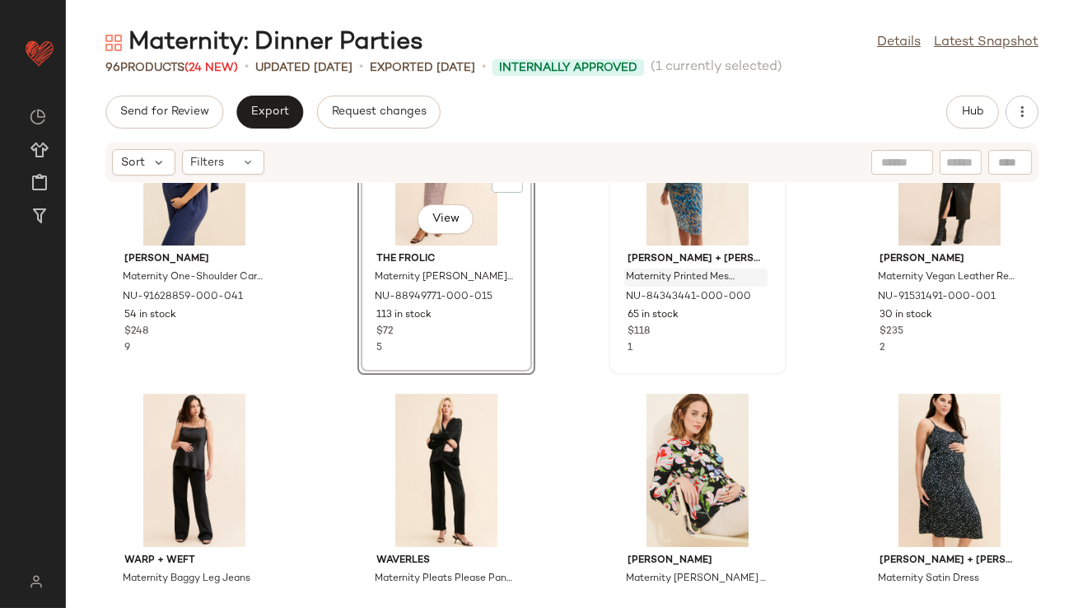
scroll to position [2614, 0]
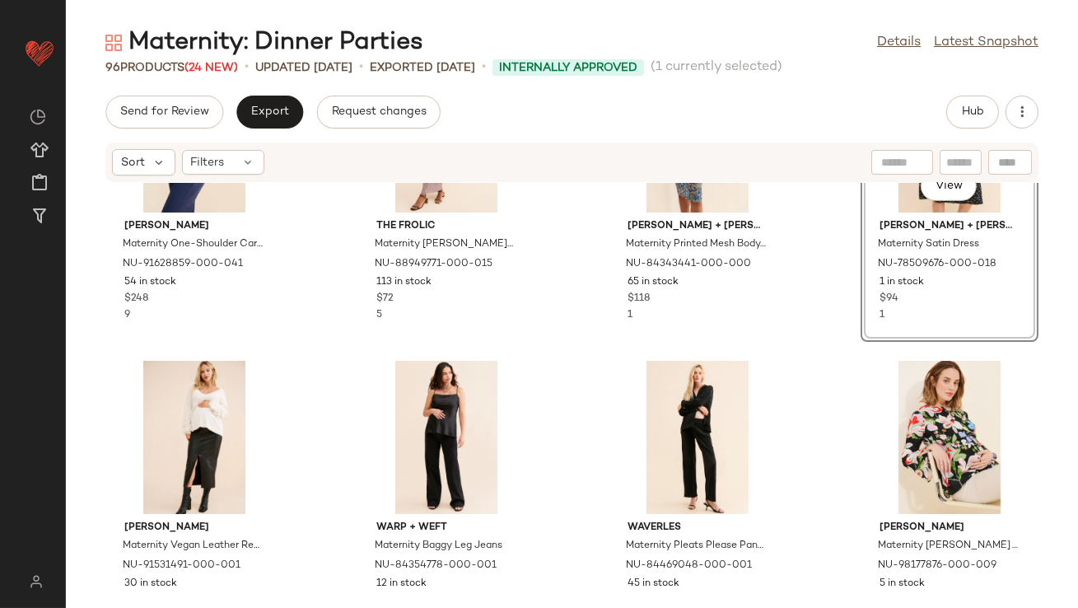
scroll to position [2660, 0]
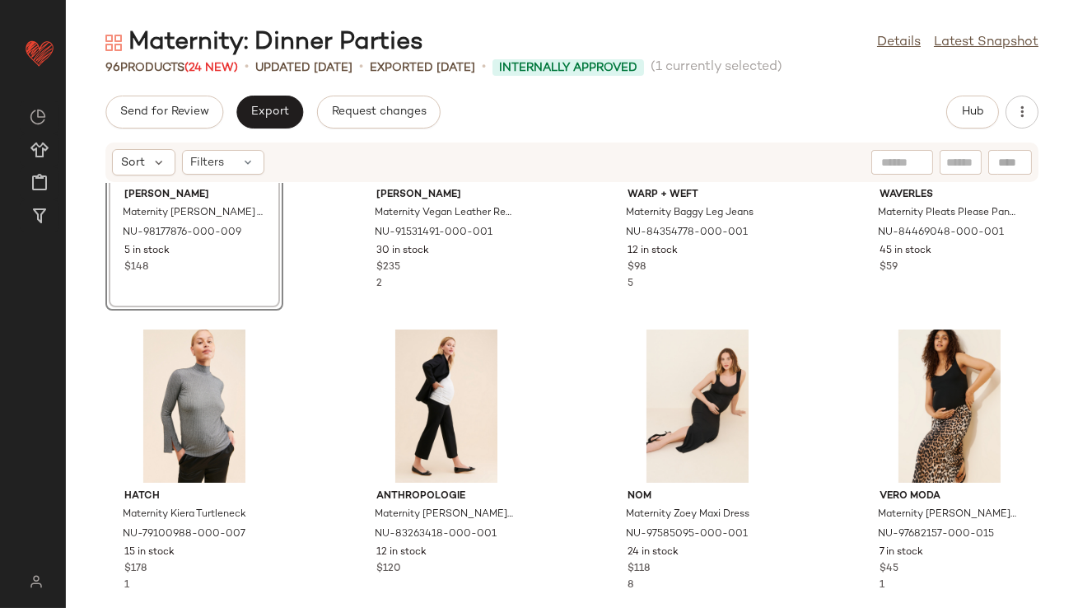
scroll to position [3170, 0]
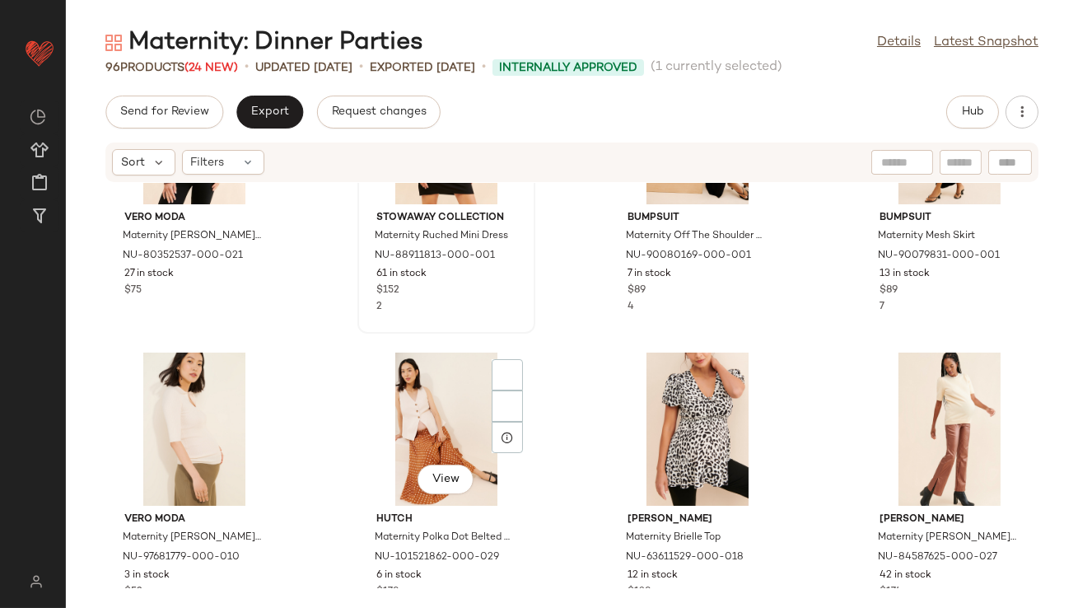
scroll to position [3771, 0]
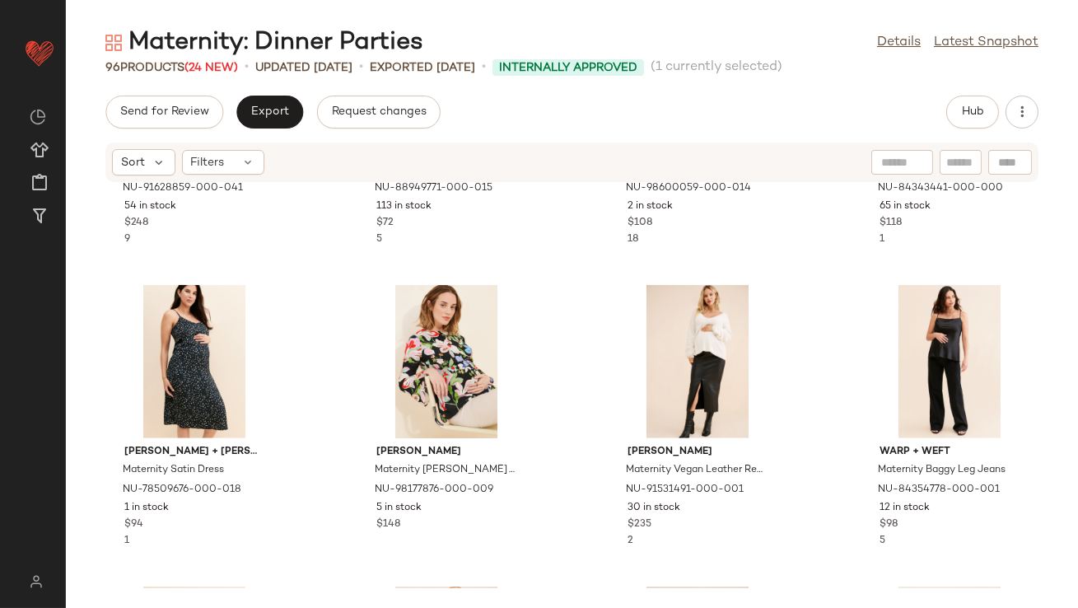
scroll to position [2645, 0]
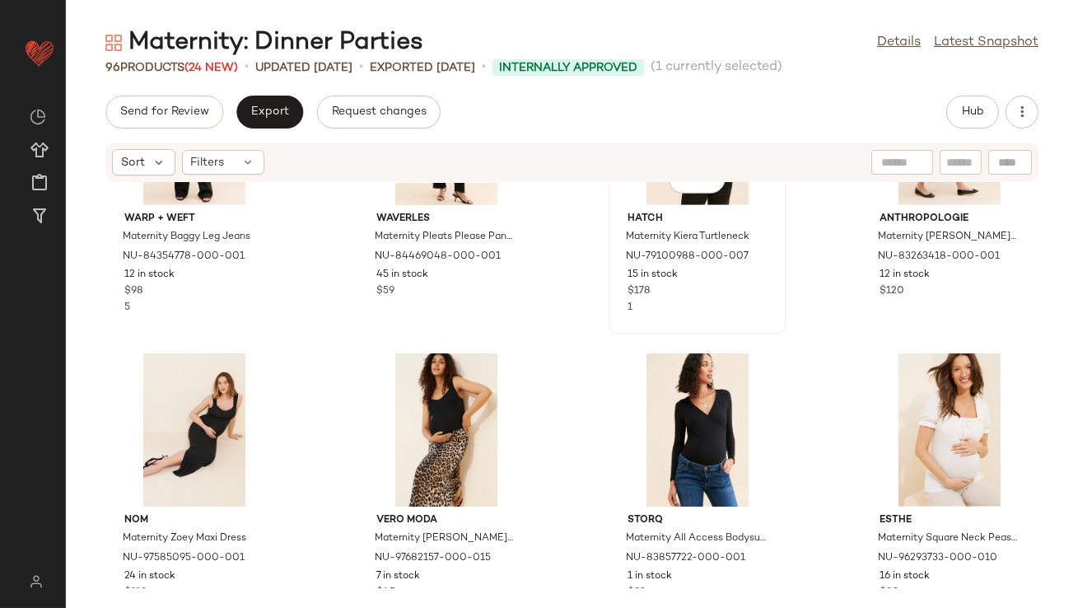
scroll to position [3348, 0]
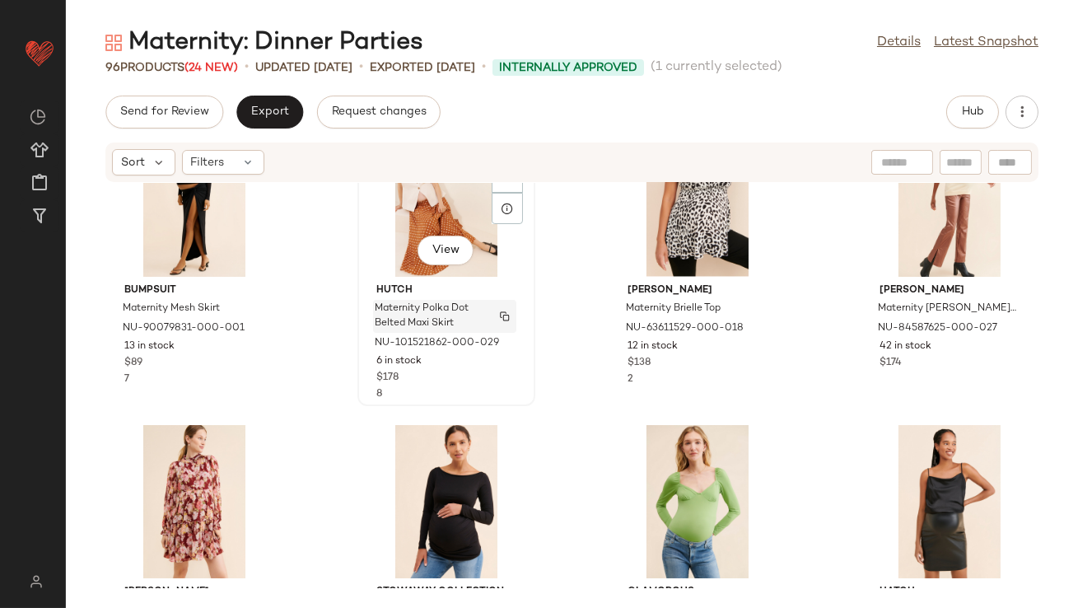
scroll to position [4120, 0]
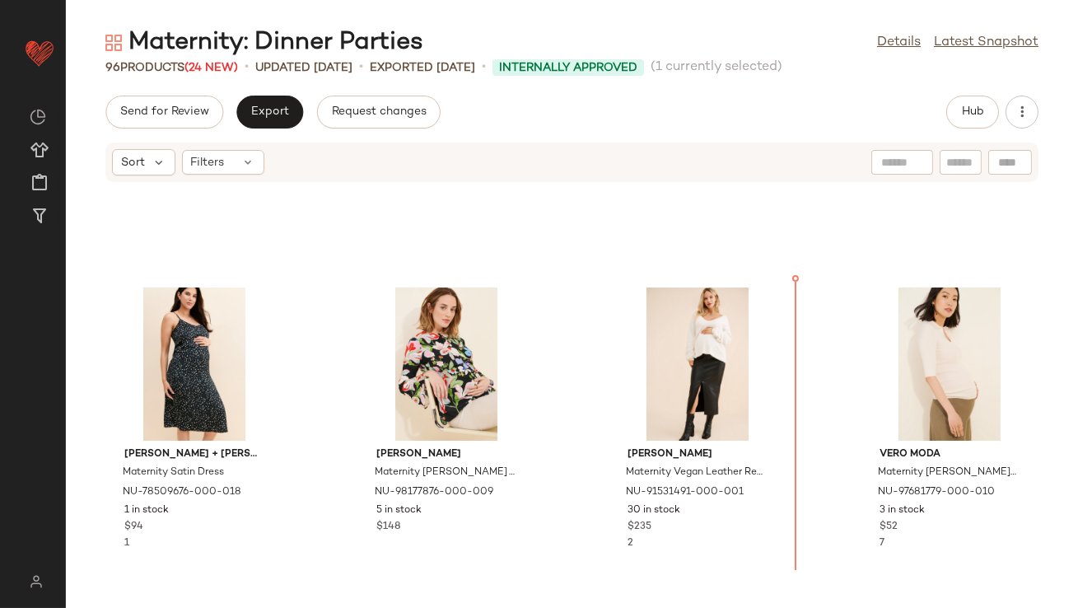
scroll to position [2612, 0]
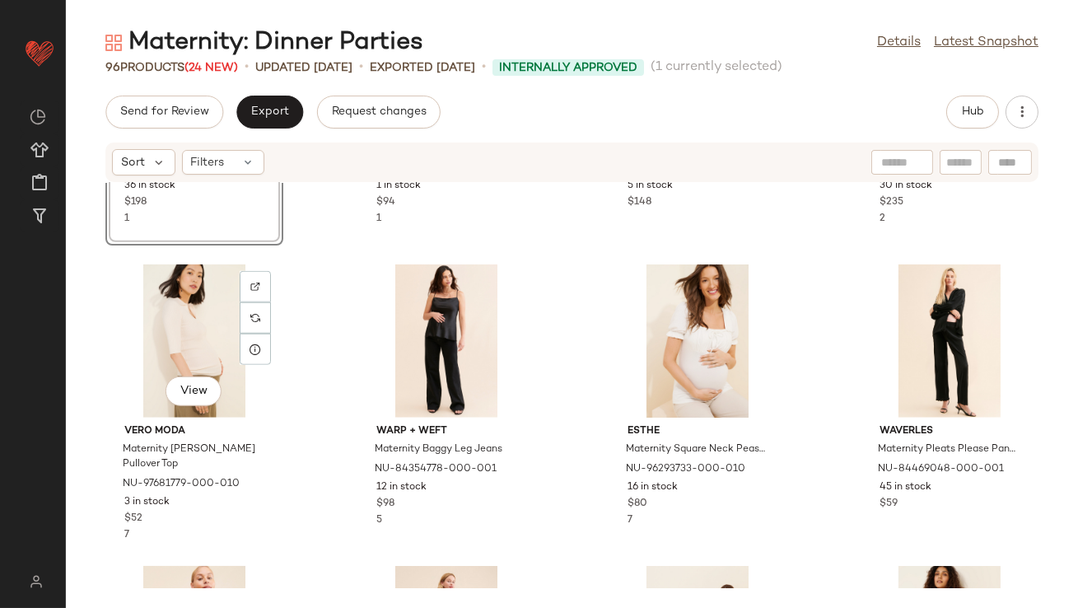
scroll to position [2969, 0]
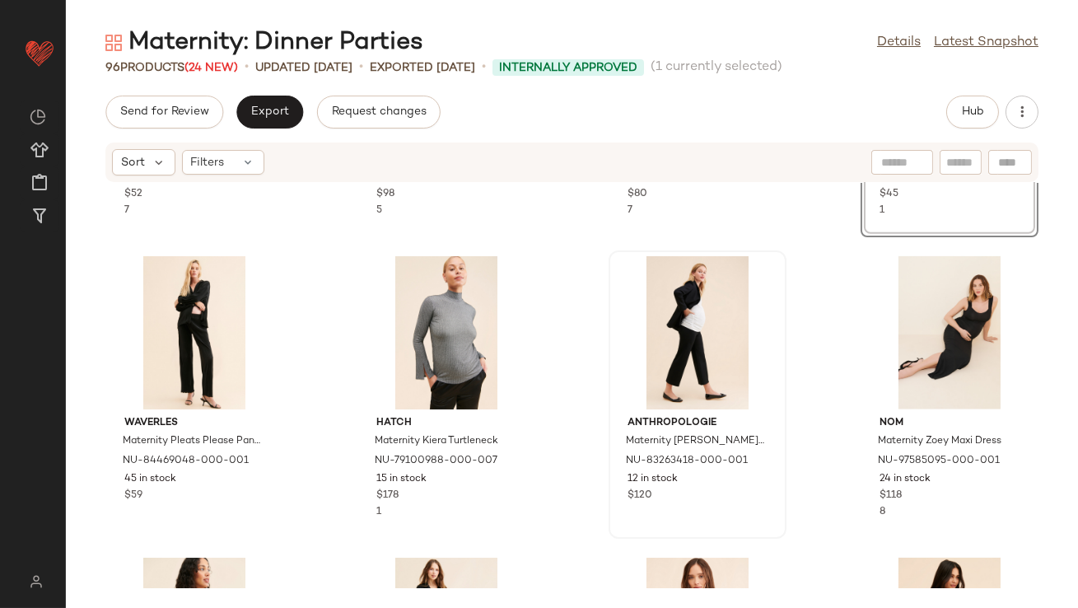
scroll to position [3282, 0]
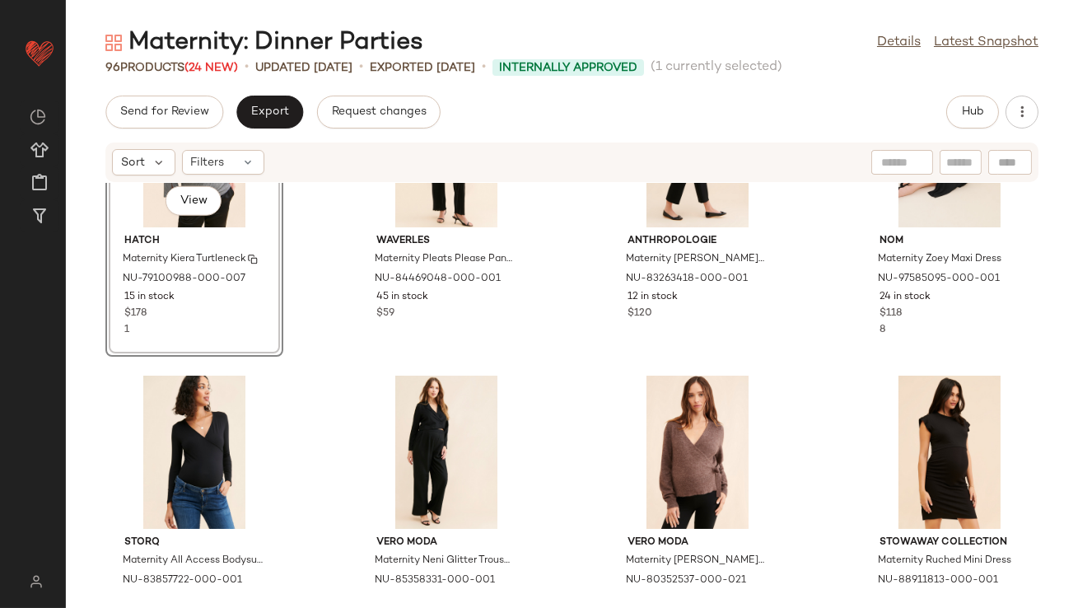
scroll to position [3455, 0]
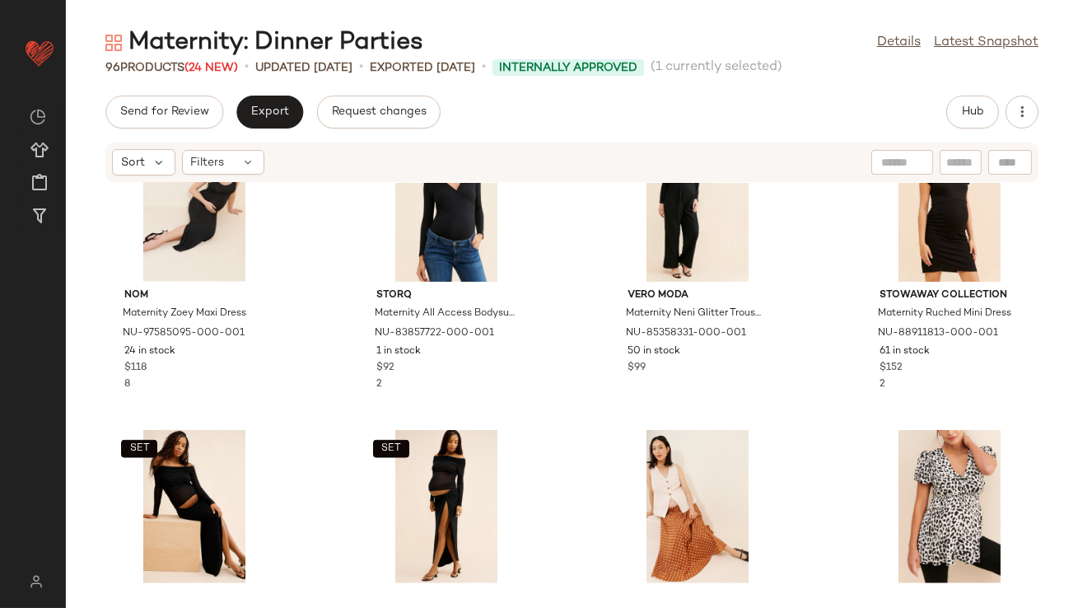
scroll to position [3704, 0]
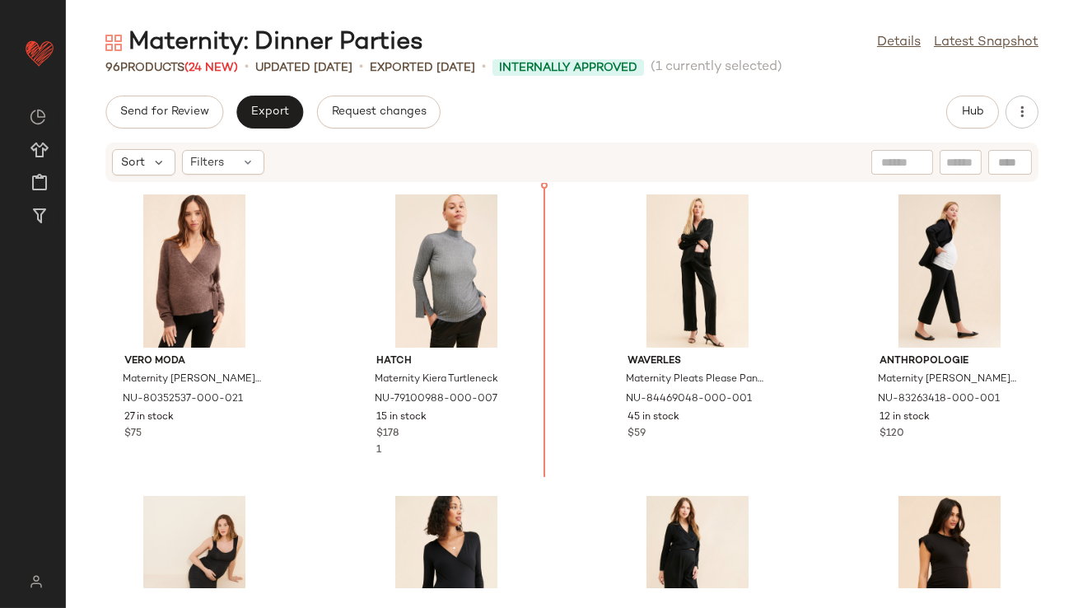
scroll to position [3284, 0]
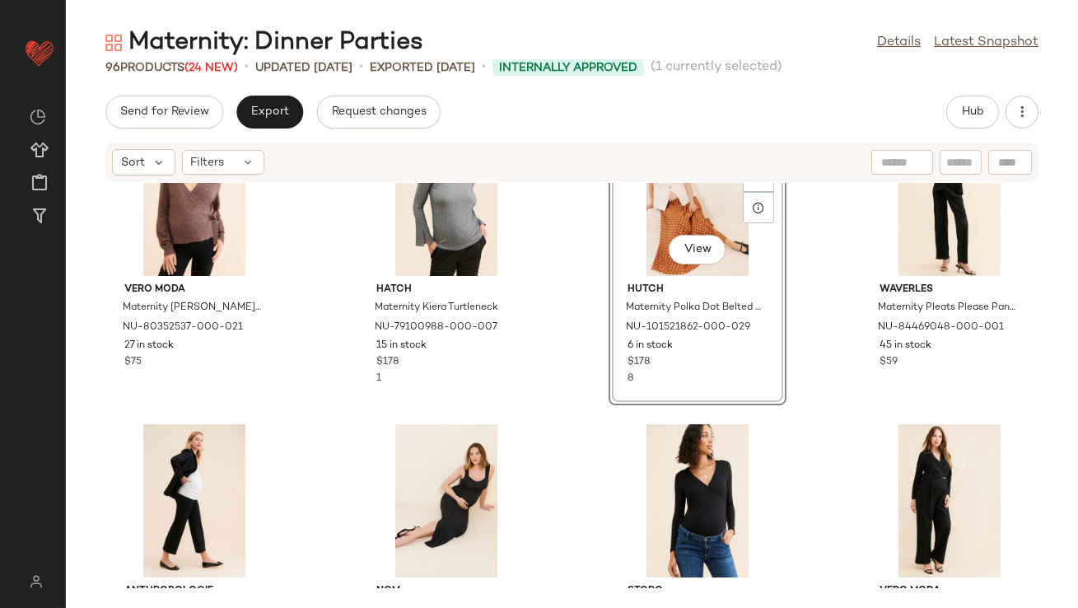
scroll to position [3400, 0]
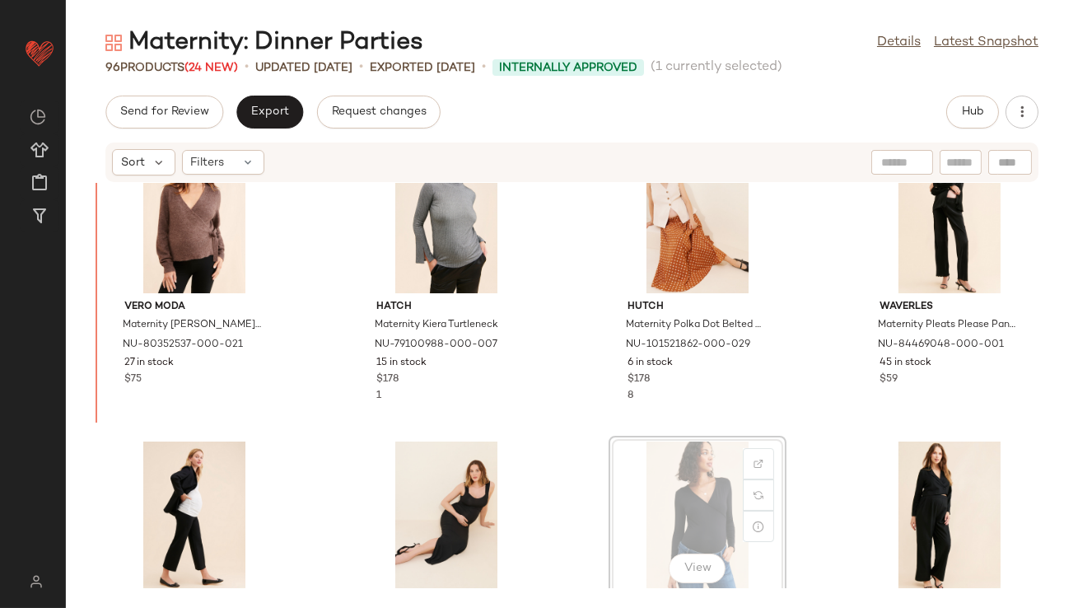
scroll to position [3356, 0]
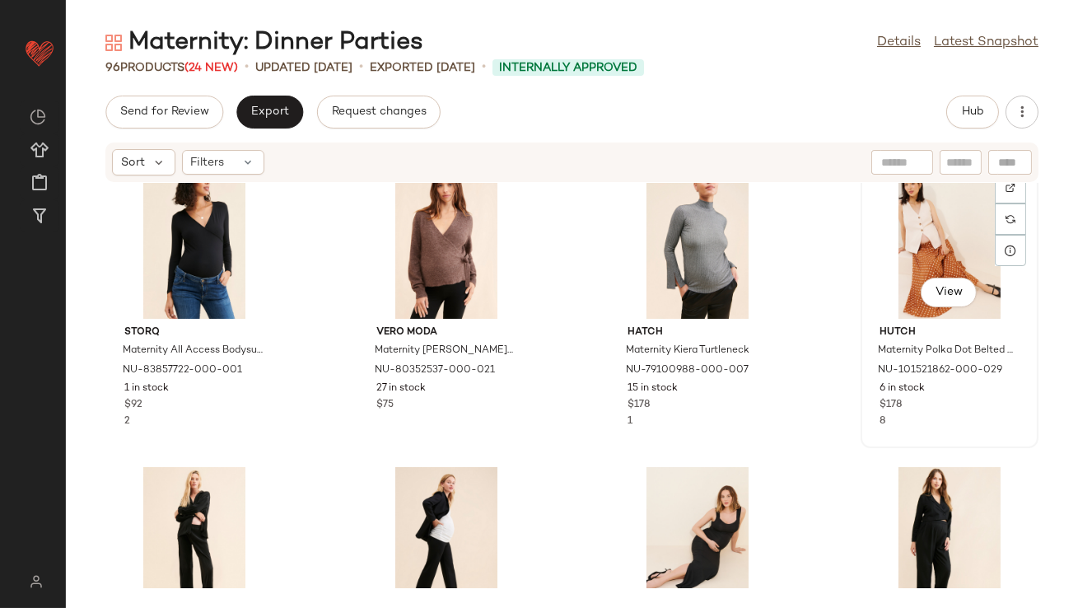
click at [862, 249] on div "View Hutch Maternity Polka Dot Belted Maxi Skirt NU-101521862-000-029 6 in stoc…" at bounding box center [949, 303] width 175 height 285
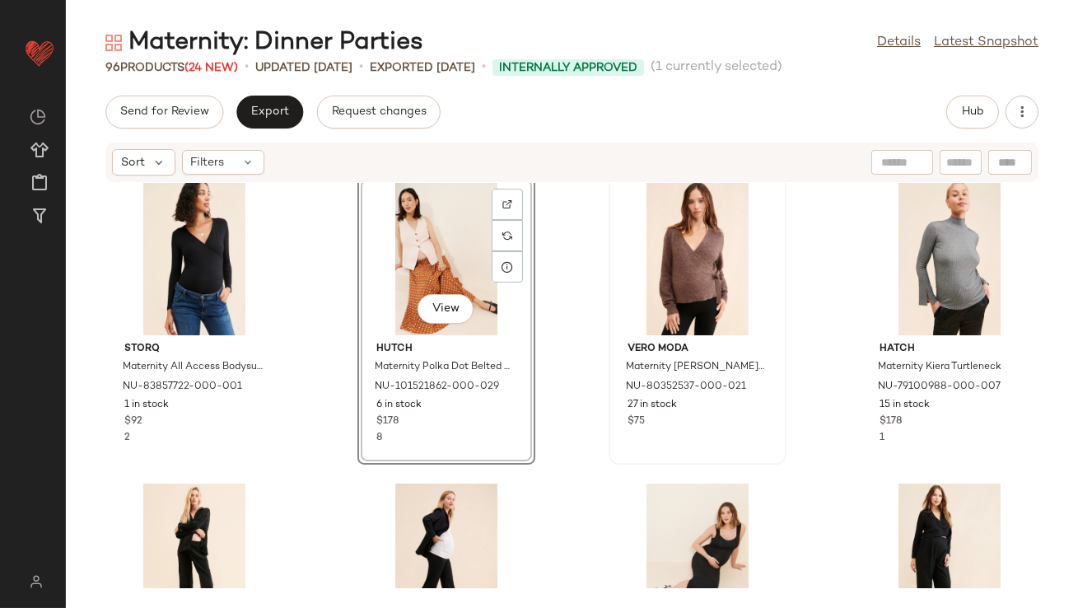
scroll to position [3520, 0]
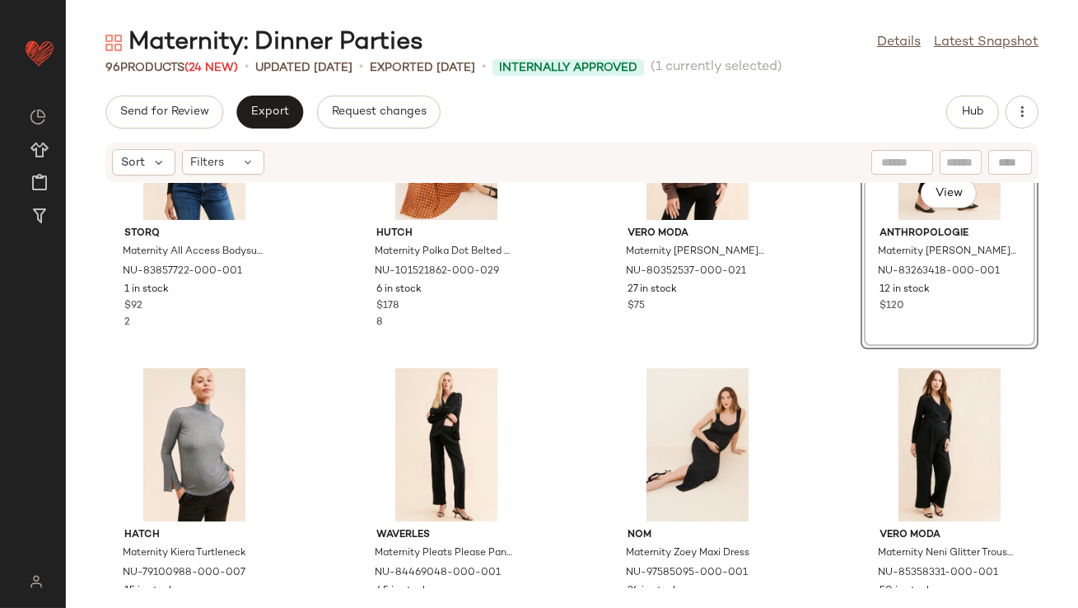
scroll to position [3456, 0]
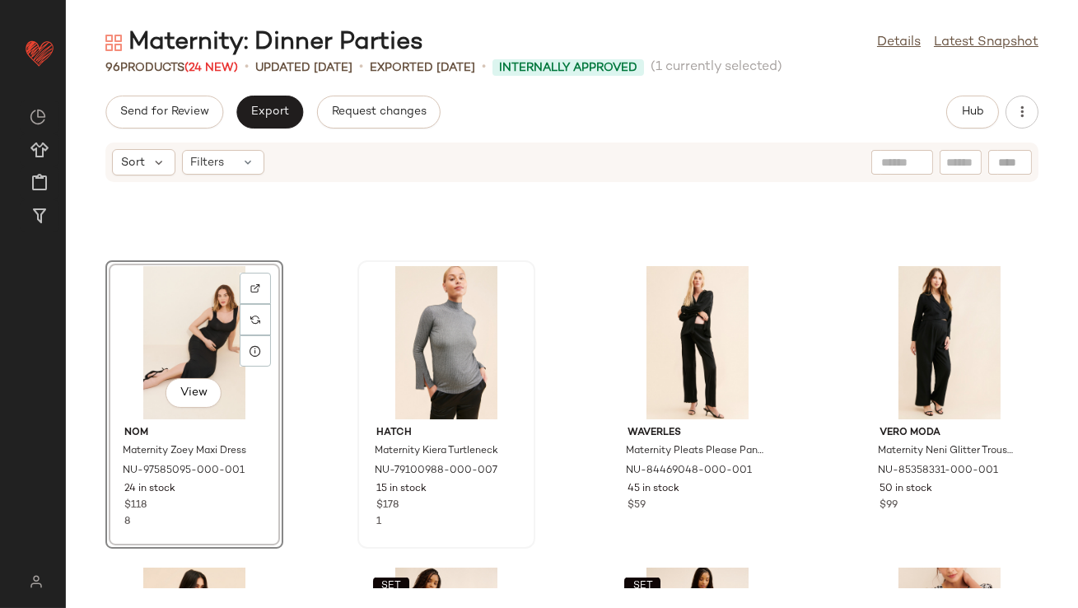
scroll to position [3933, 0]
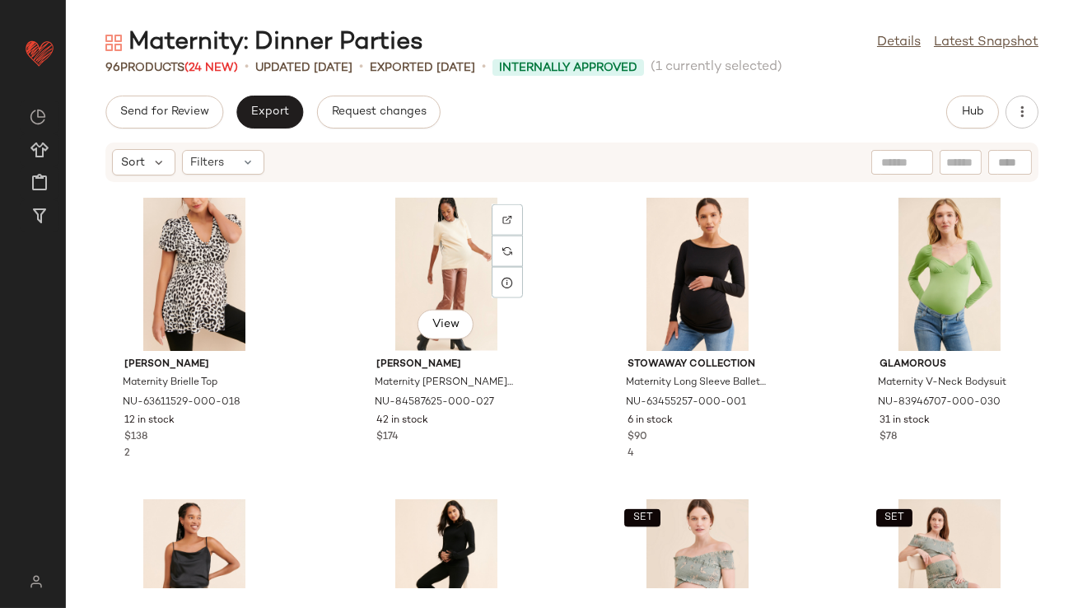
scroll to position [4304, 0]
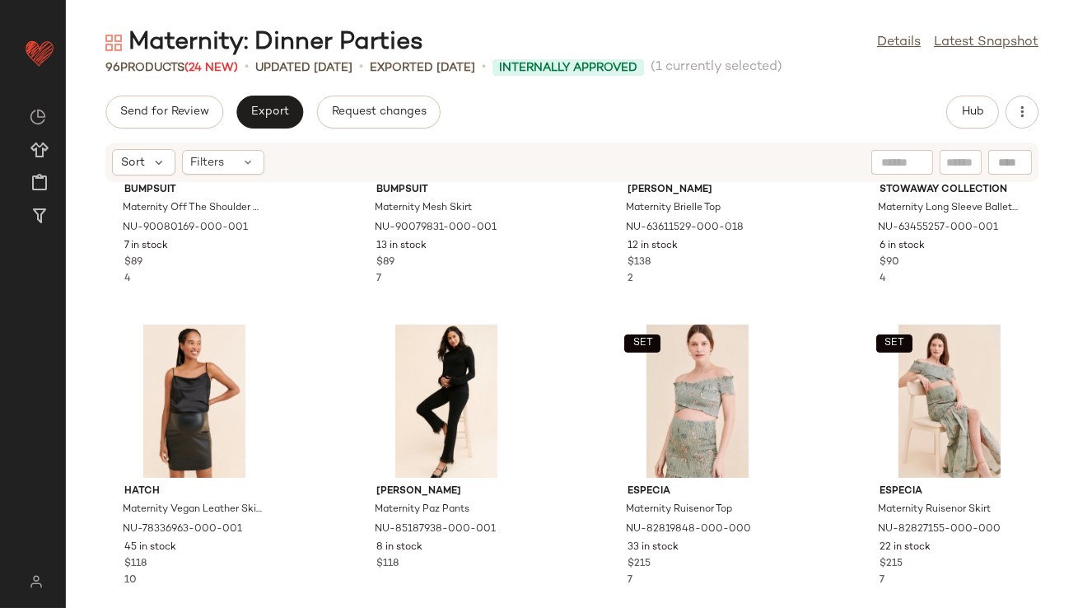
scroll to position [4404, 0]
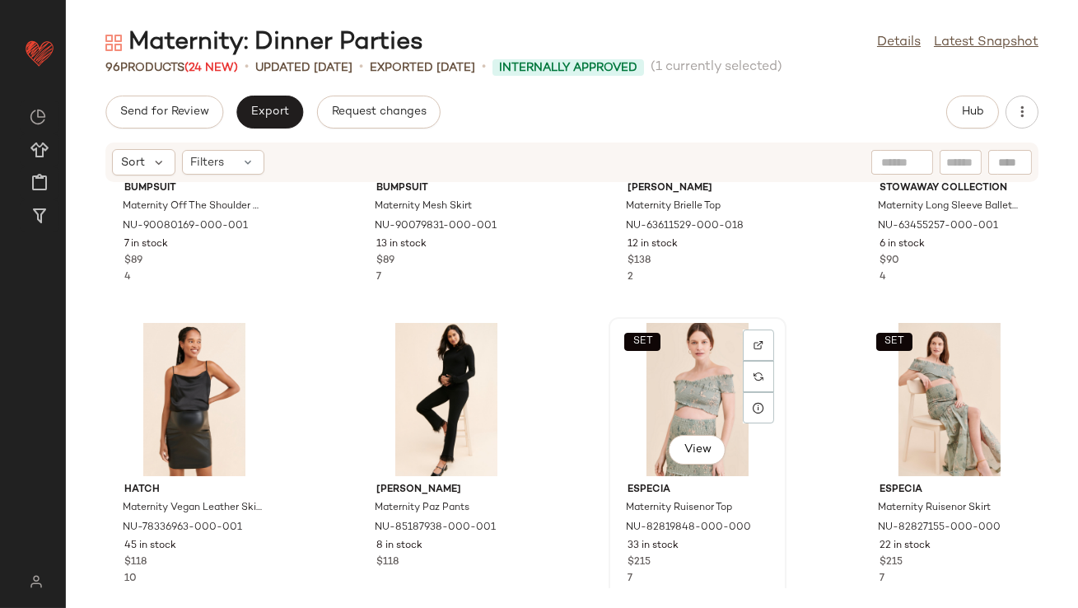
click at [682, 403] on div "SET View" at bounding box center [697, 399] width 166 height 153
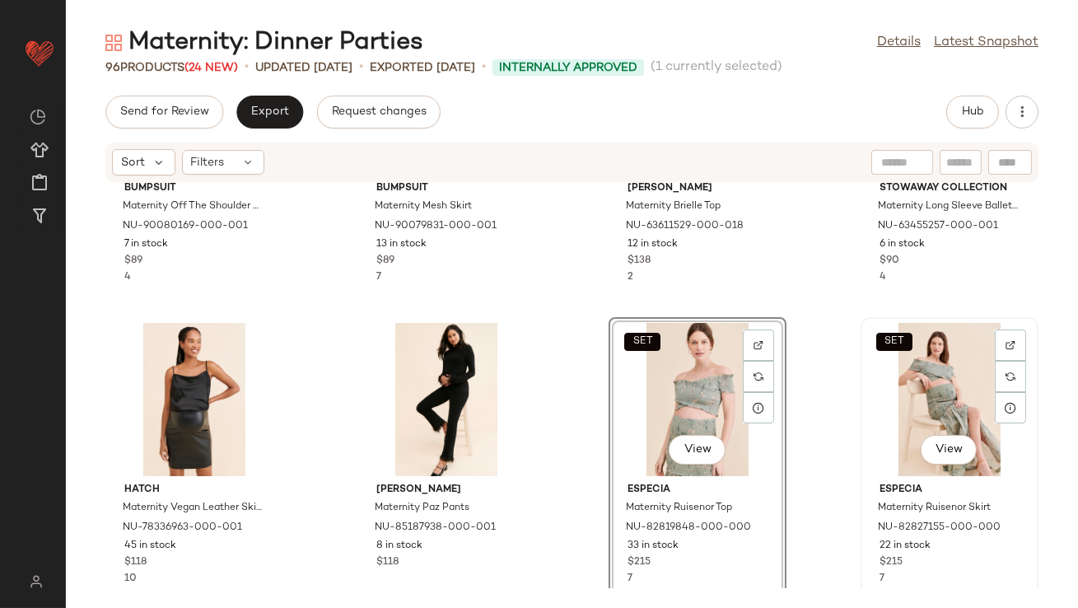
click at [905, 375] on div "SET View" at bounding box center [950, 399] width 166 height 153
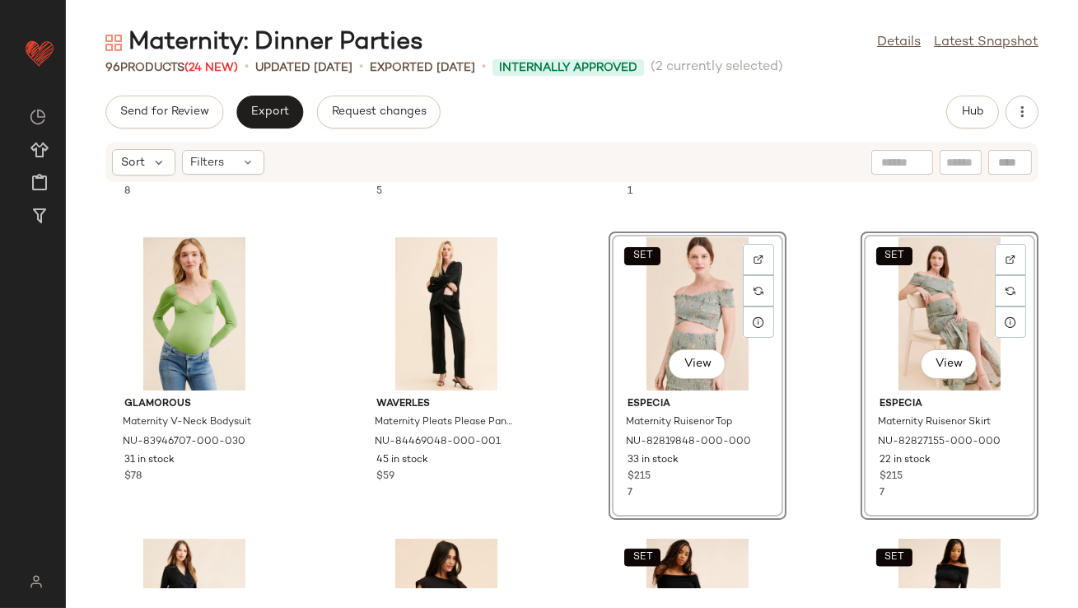
click at [554, 409] on div "nom Maternity Zoey Maxi Dress NU-97585095-000-001 24 in stock $118 8 Vero Moda …" at bounding box center [572, 385] width 1012 height 405
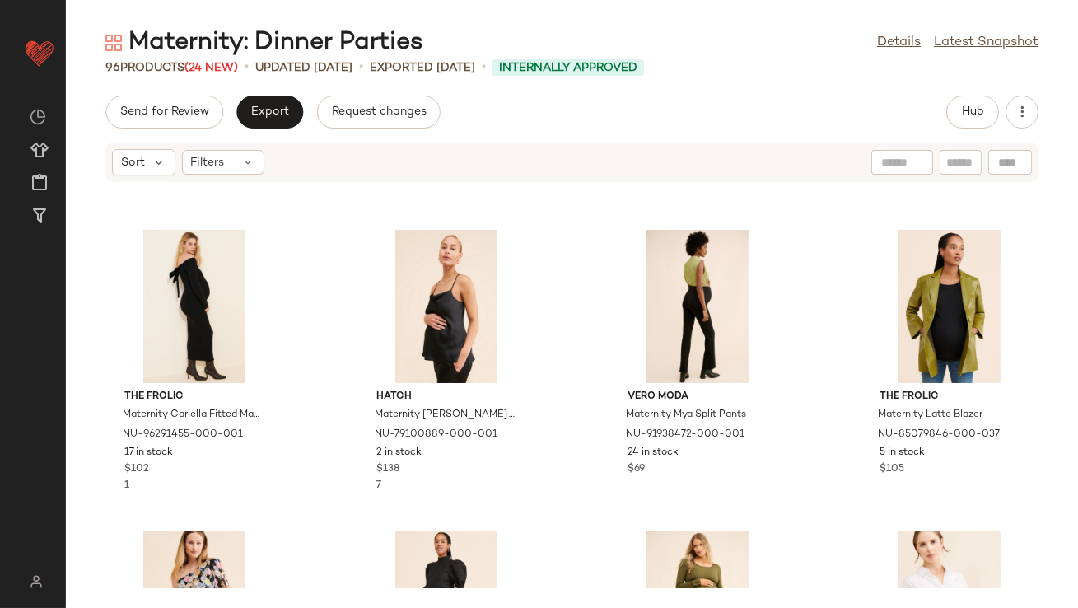
scroll to position [4798, 0]
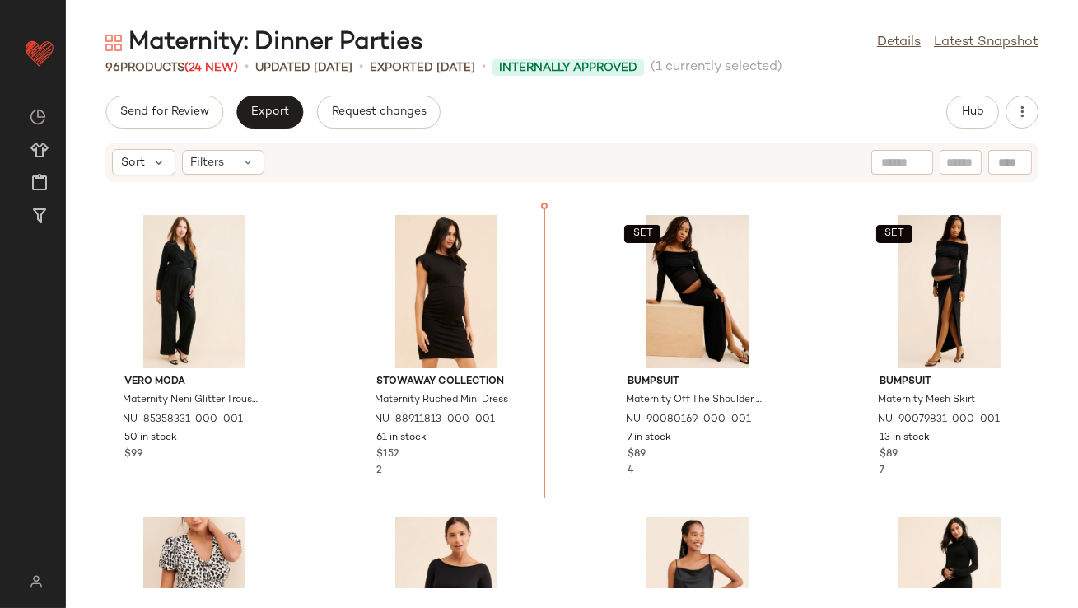
scroll to position [4062, 0]
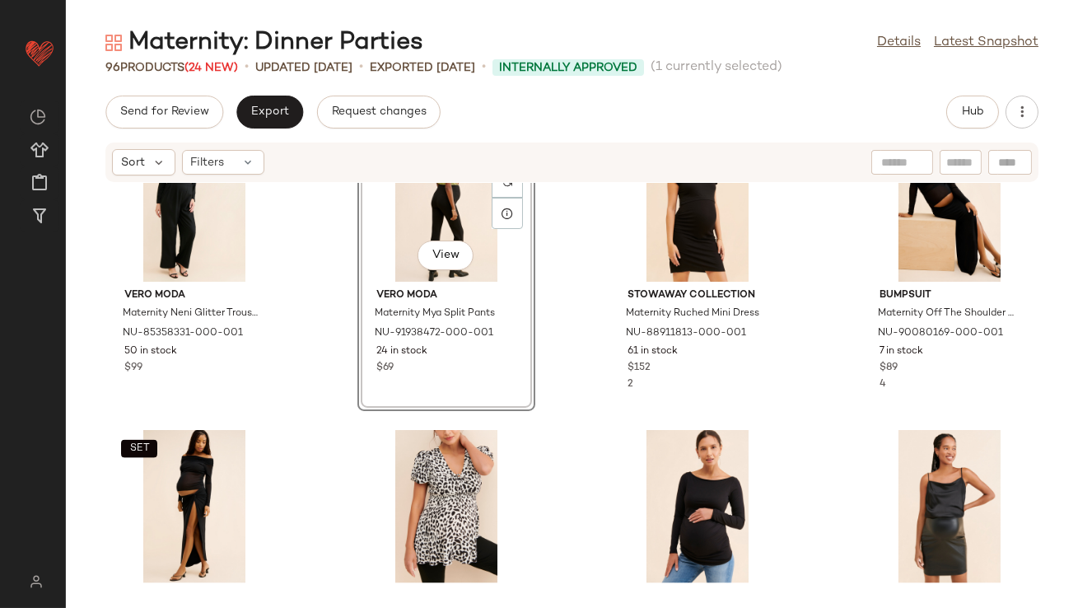
scroll to position [4452, 0]
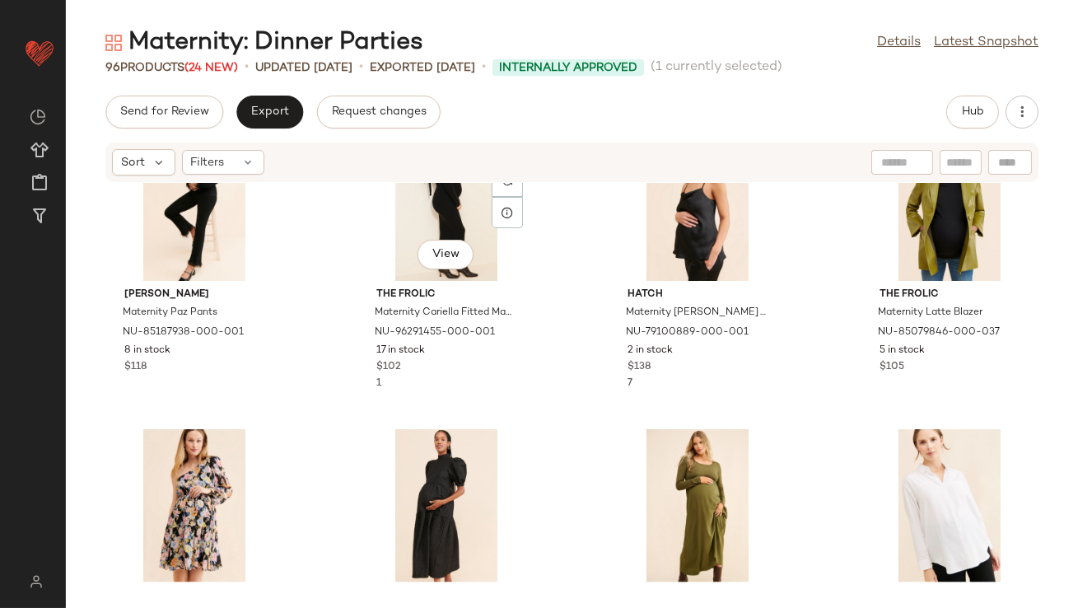
scroll to position [5063, 0]
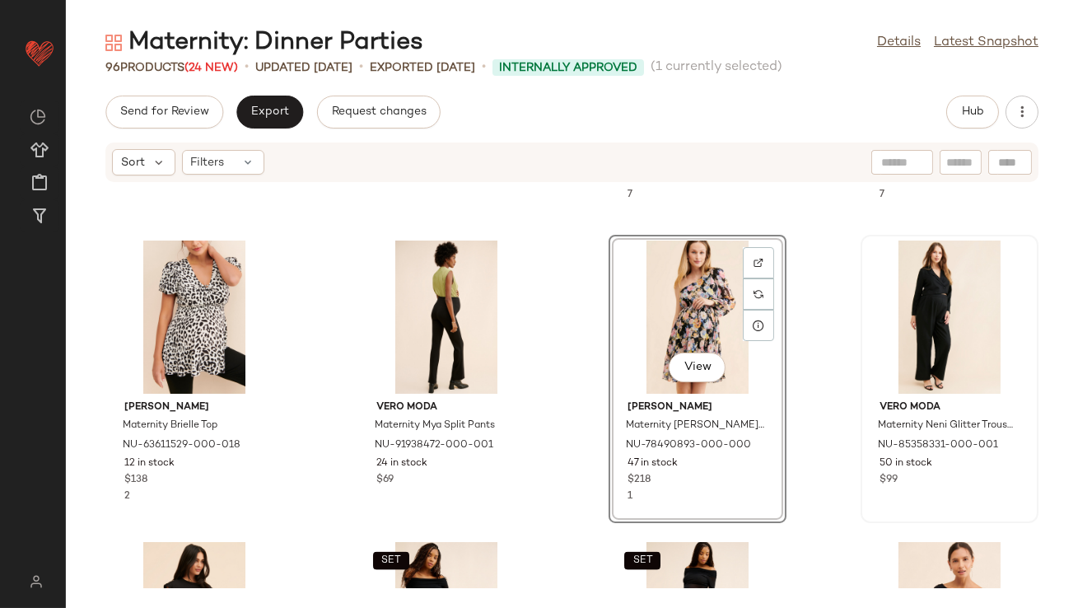
scroll to position [4236, 0]
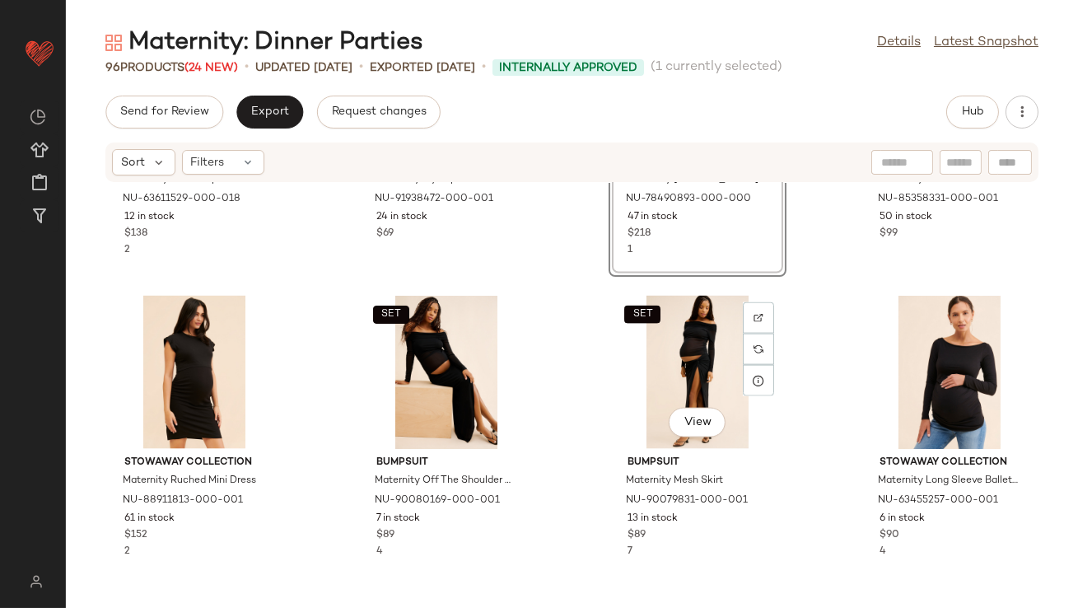
scroll to position [4433, 0]
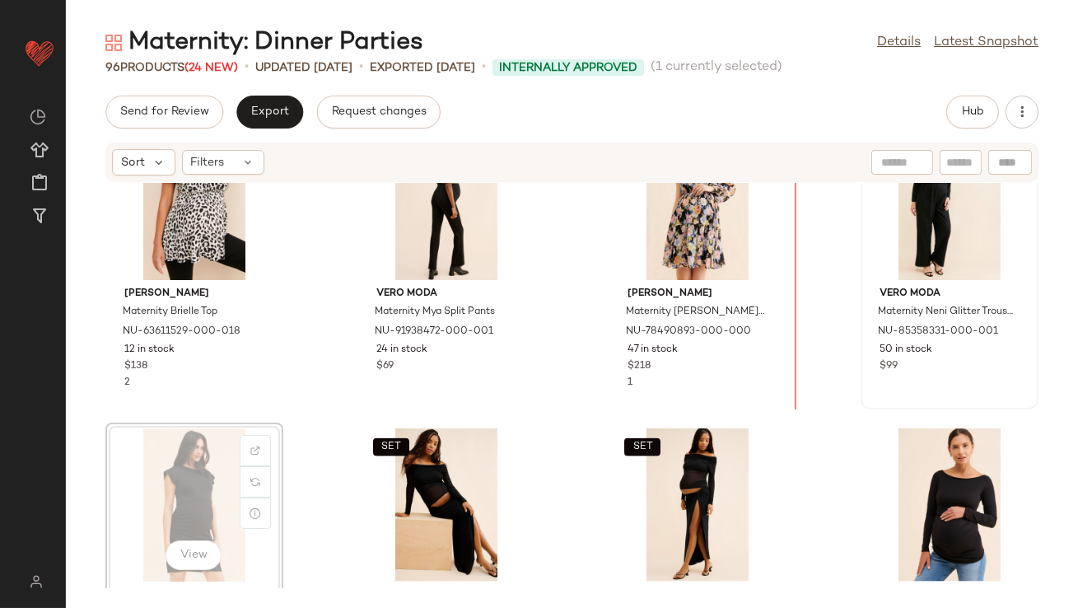
scroll to position [4274, 0]
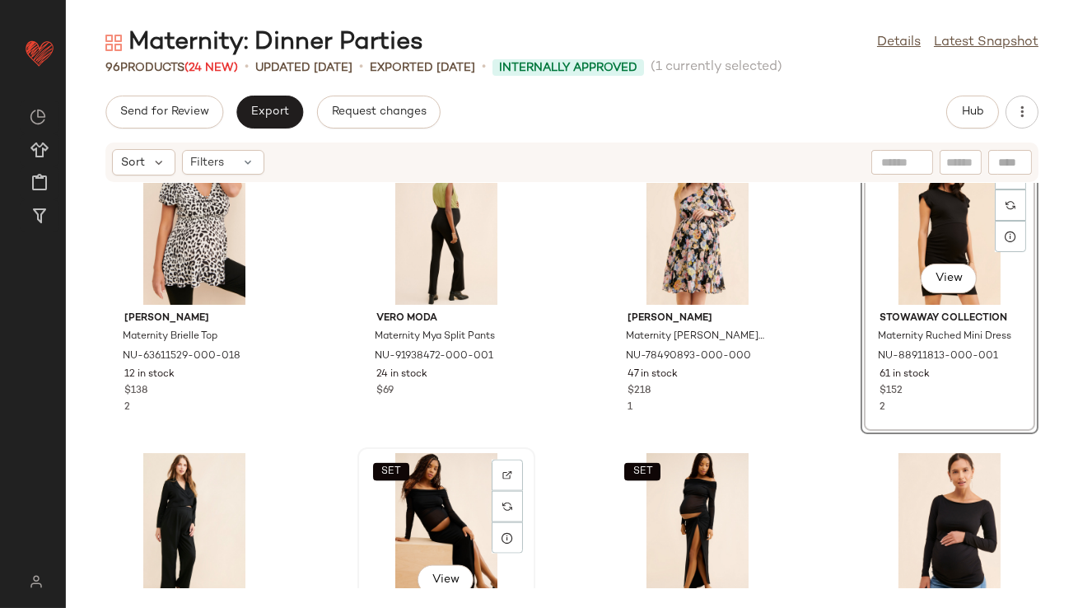
click at [437, 507] on div "SET View" at bounding box center [446, 529] width 166 height 153
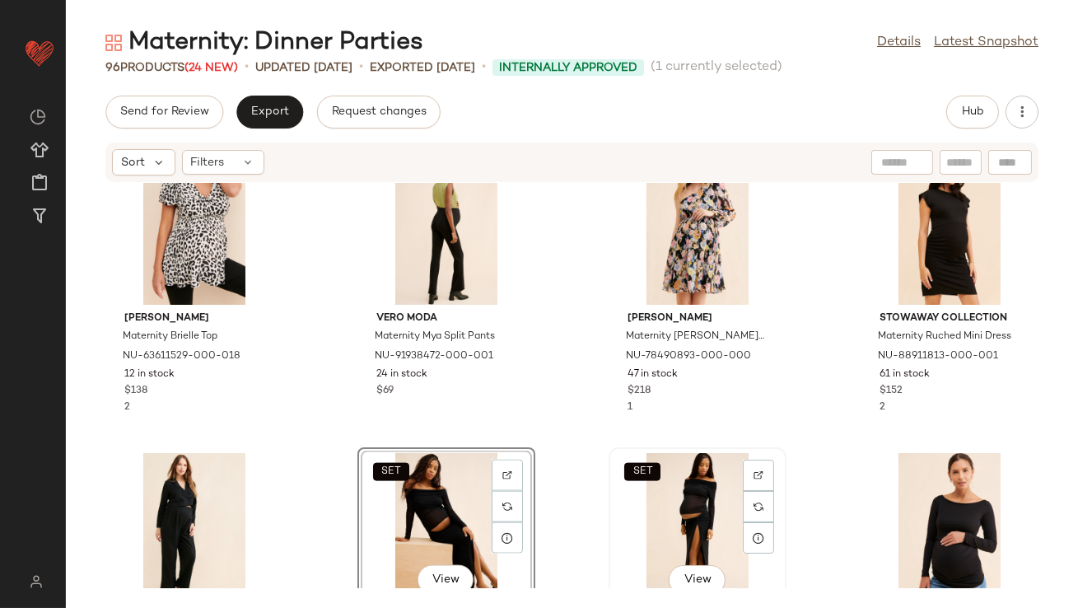
click at [677, 503] on div "SET View" at bounding box center [697, 529] width 166 height 153
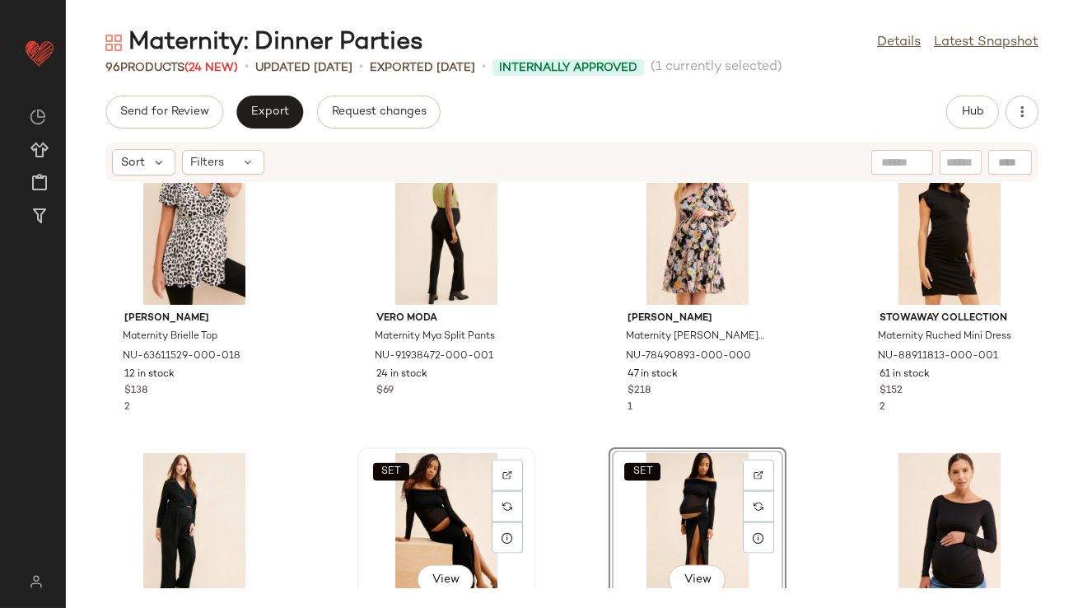
click at [424, 498] on div "SET View" at bounding box center [446, 529] width 166 height 153
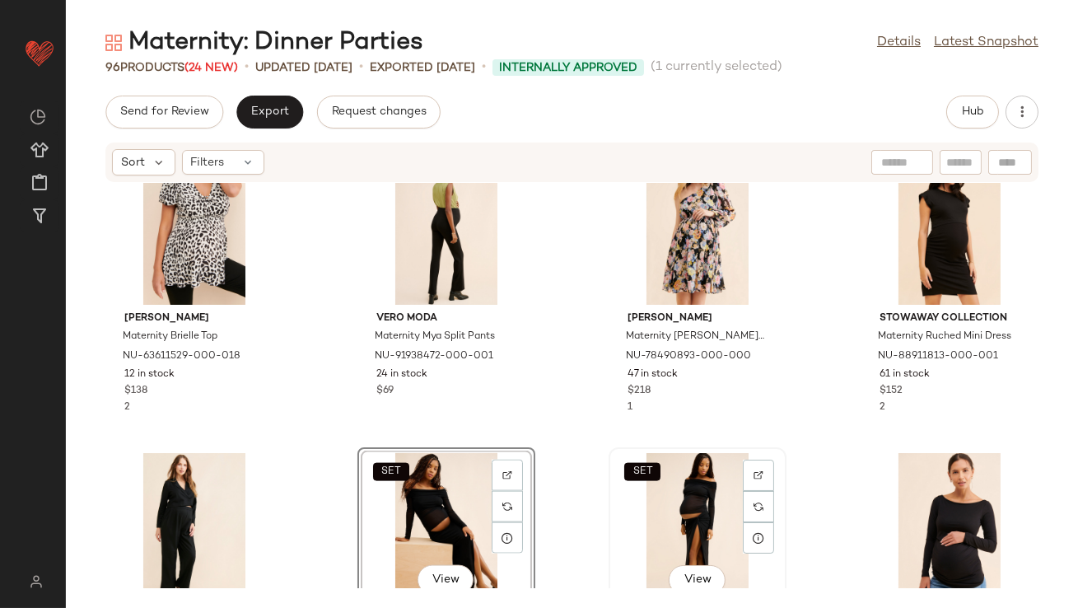
click at [647, 487] on div "SET View" at bounding box center [697, 529] width 166 height 153
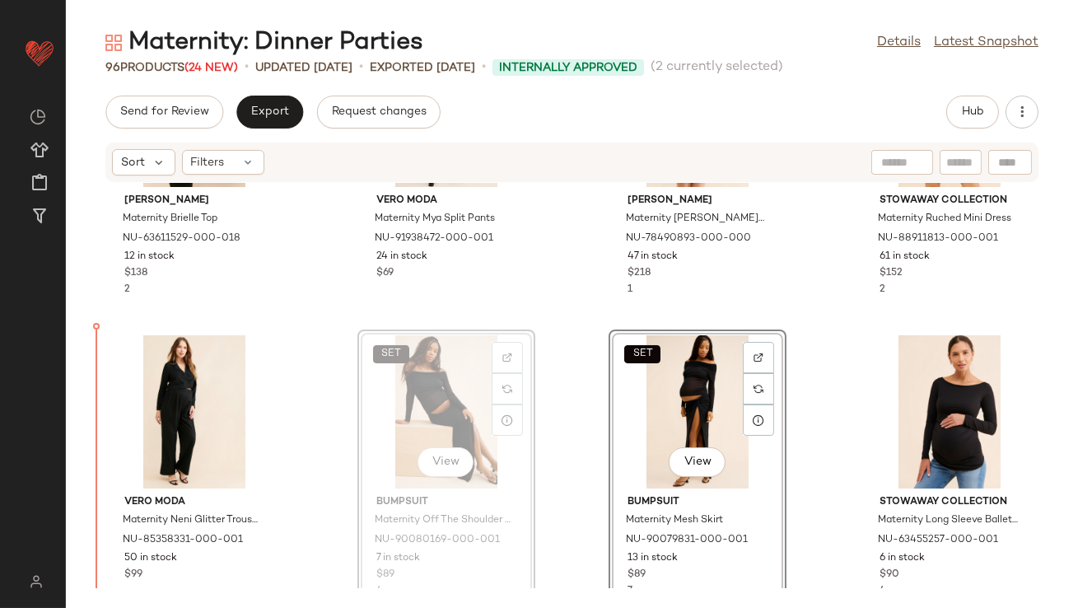
scroll to position [4408, 0]
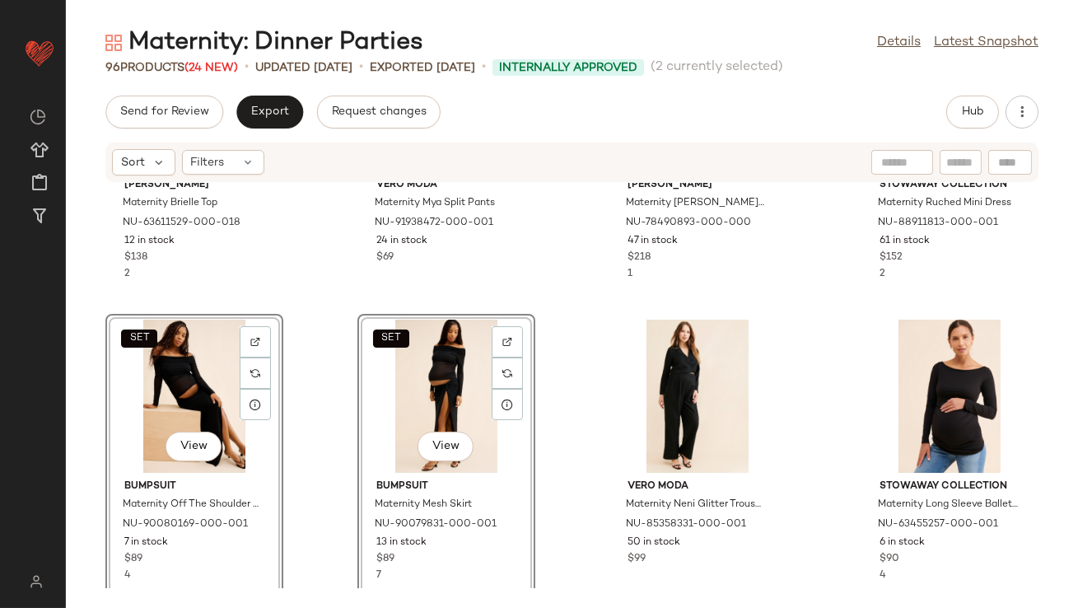
click at [582, 438] on div "Yumi Kim Maternity Brielle Top NU-63611529-000-018 12 in stock $138 2 Vero Moda…" at bounding box center [572, 385] width 1012 height 405
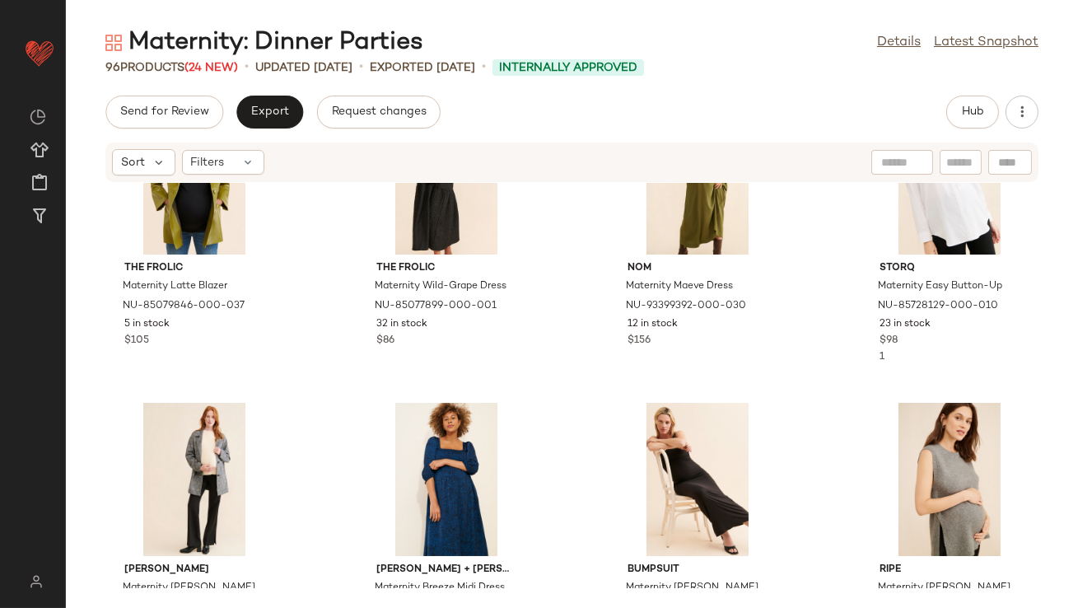
scroll to position [5234, 0]
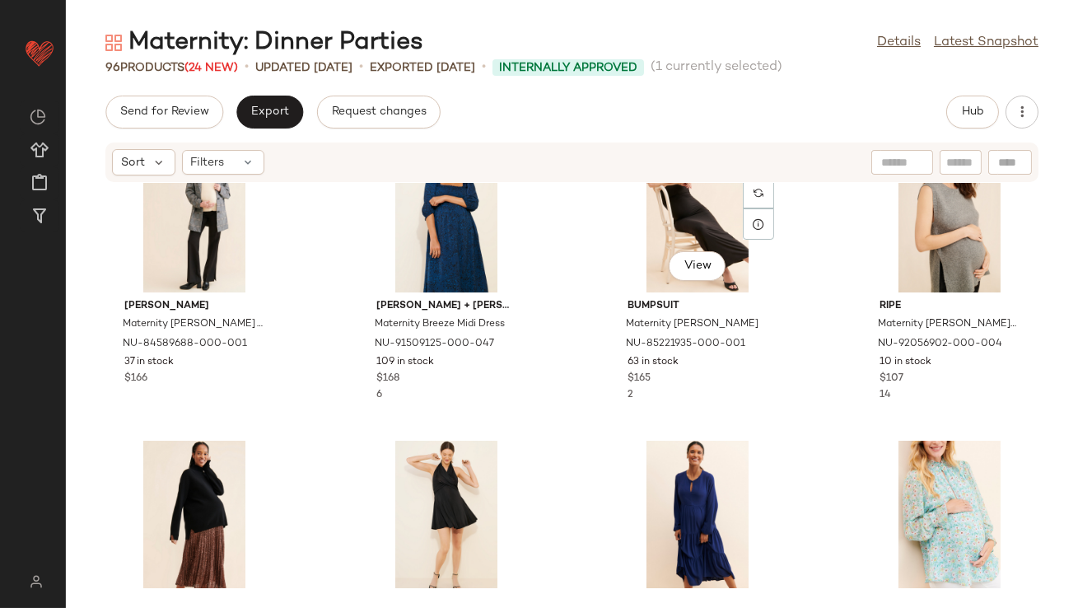
scroll to position [5568, 0]
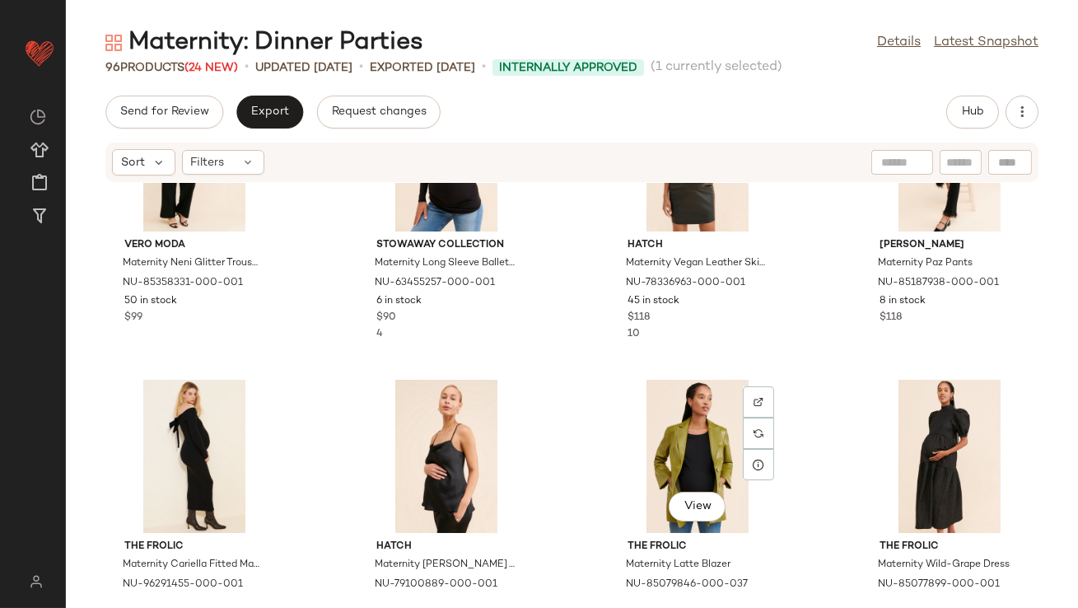
scroll to position [5029, 0]
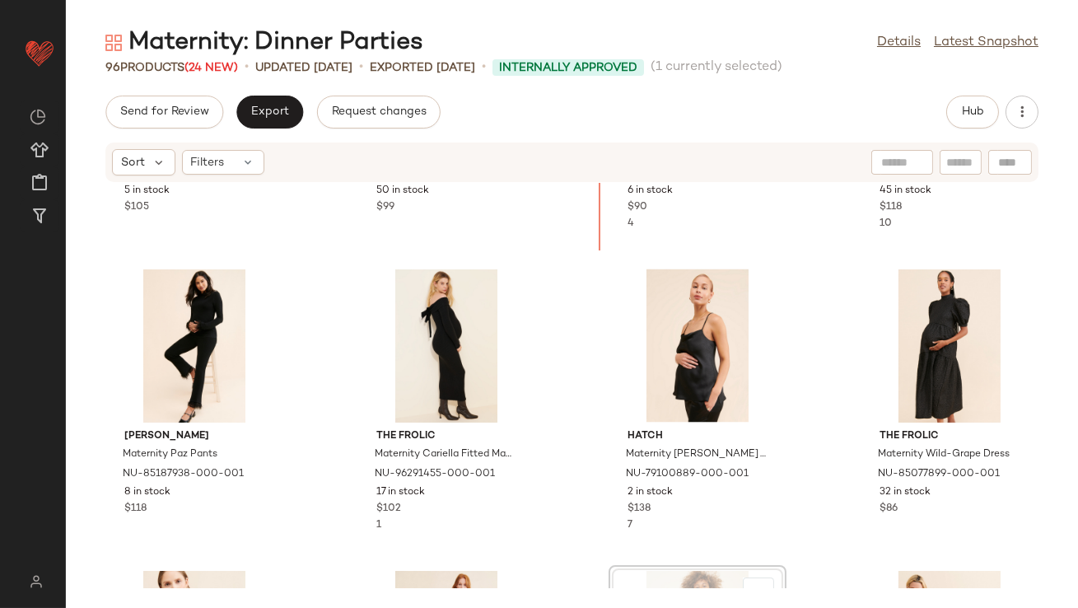
scroll to position [4962, 0]
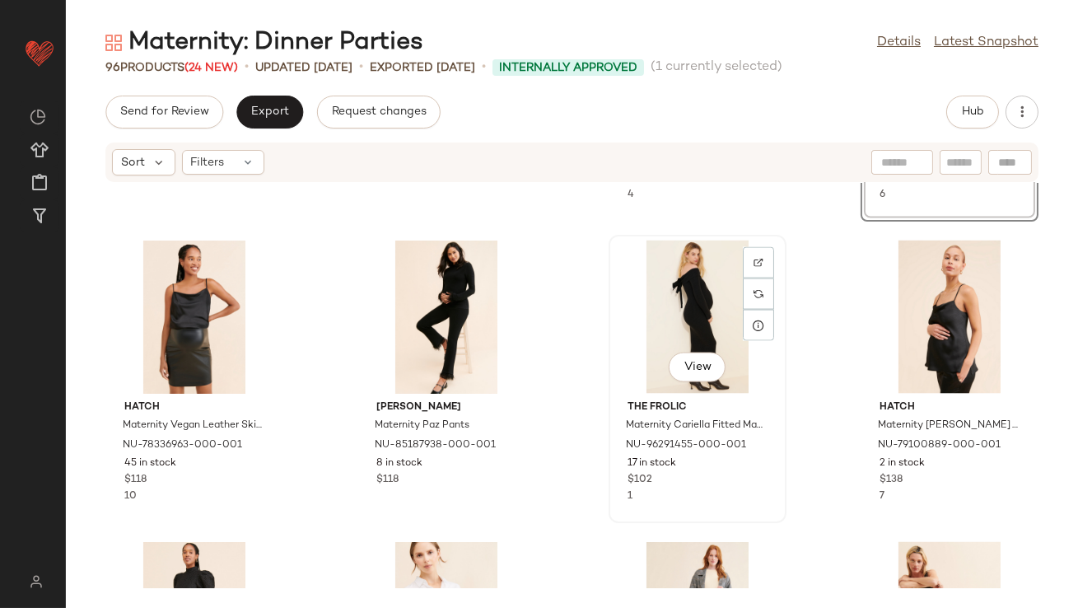
scroll to position [5397, 0]
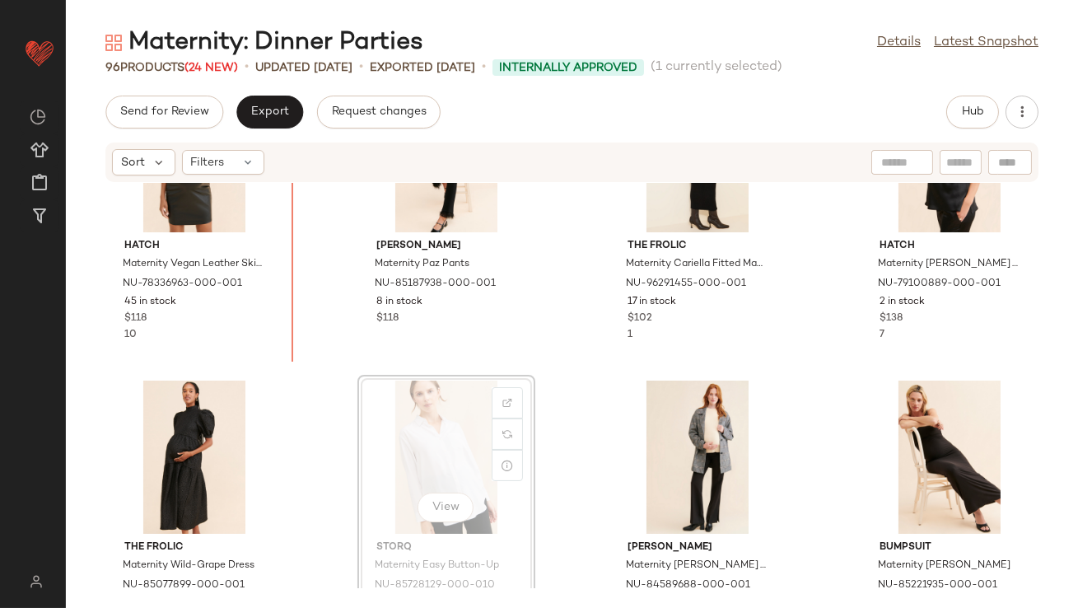
scroll to position [5239, 0]
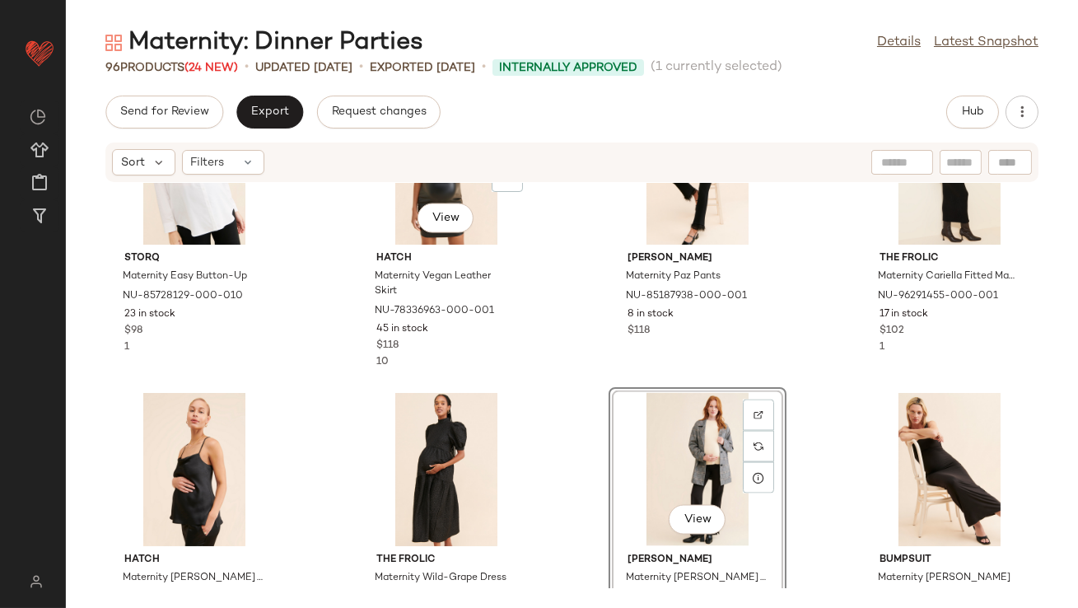
scroll to position [5236, 0]
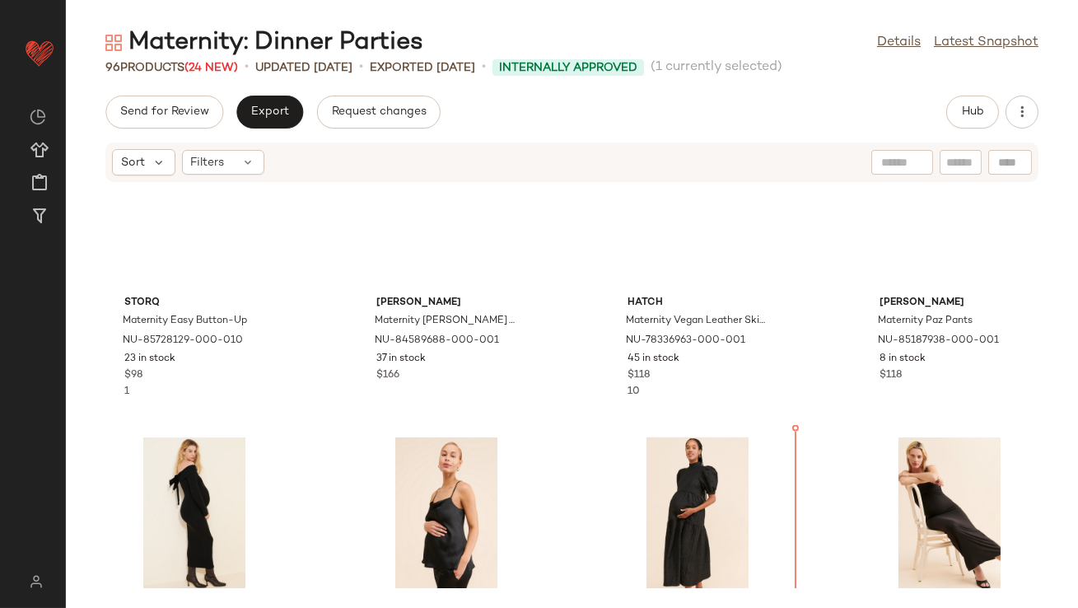
scroll to position [5178, 0]
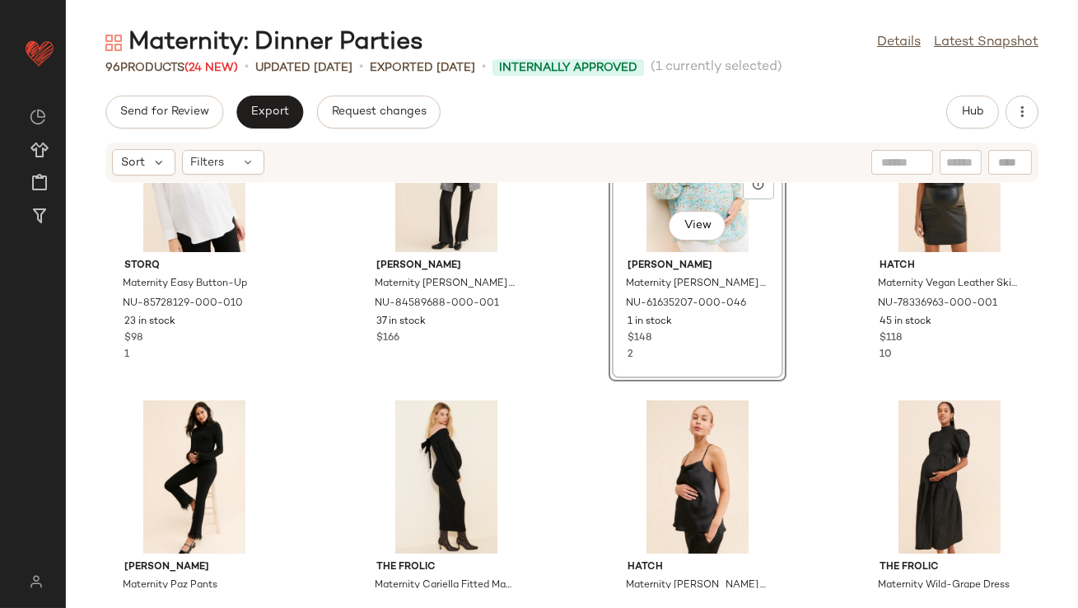
scroll to position [5263, 0]
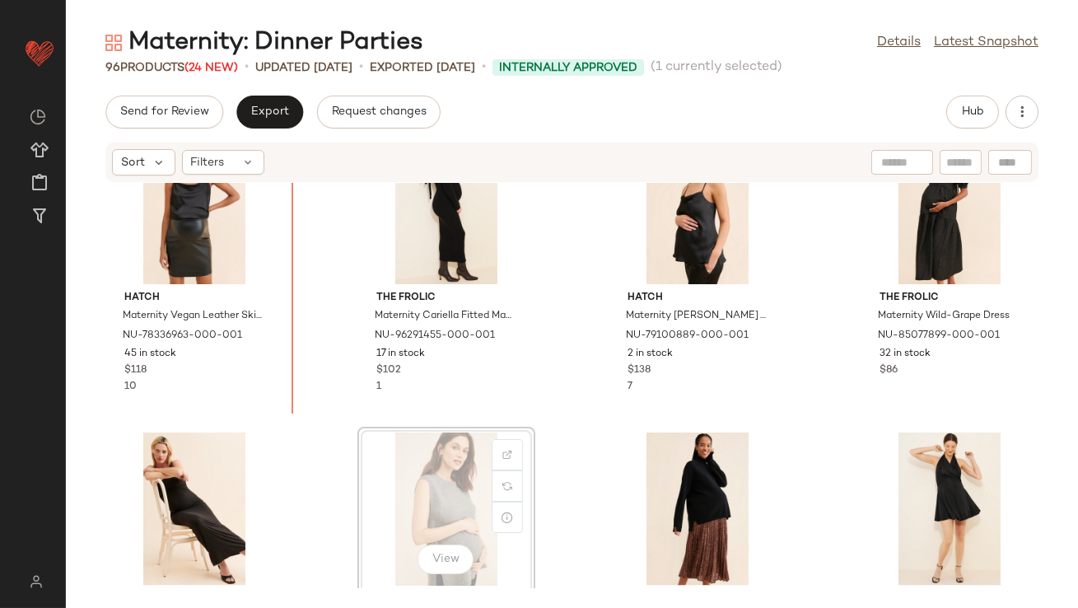
scroll to position [5386, 0]
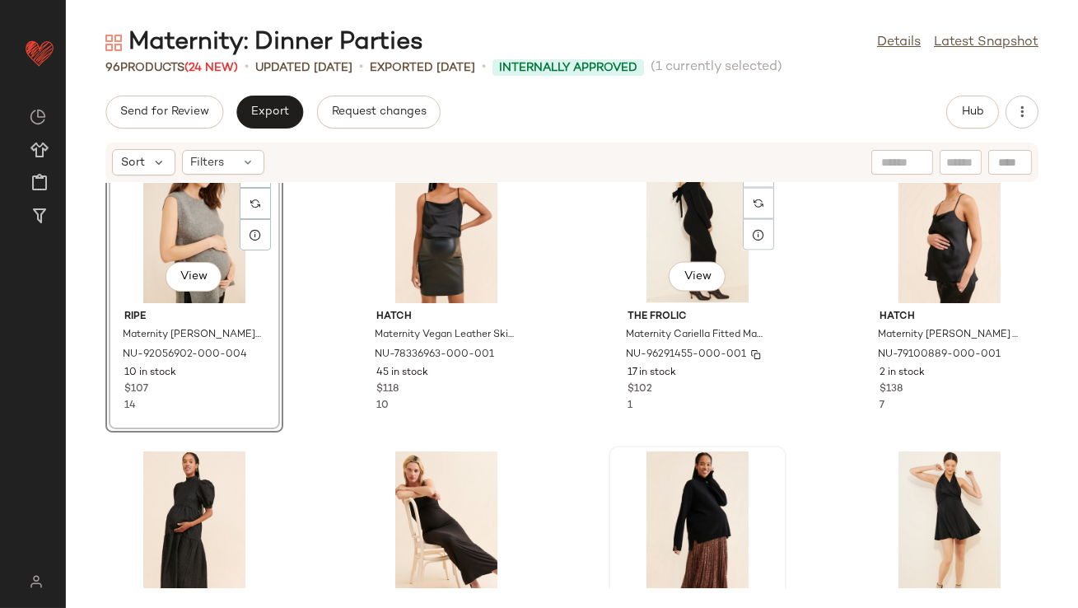
scroll to position [5498, 0]
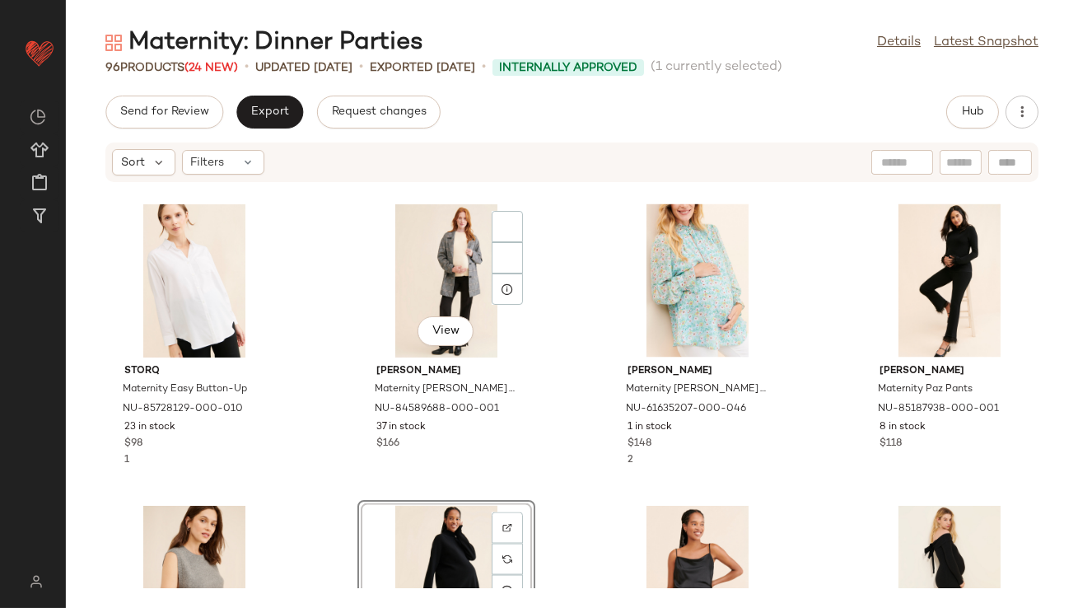
scroll to position [5232, 0]
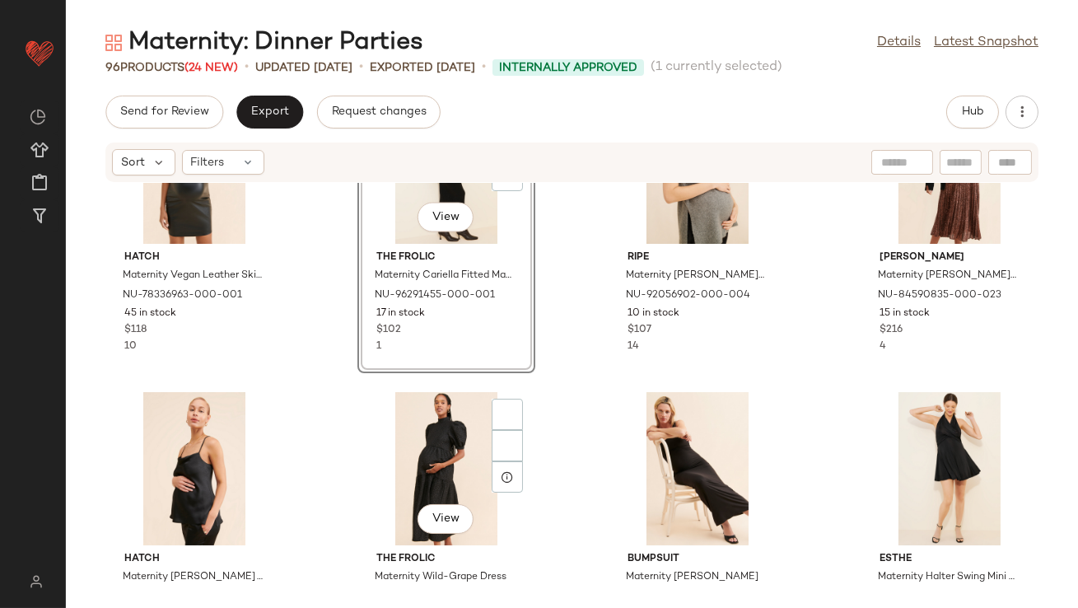
scroll to position [5571, 0]
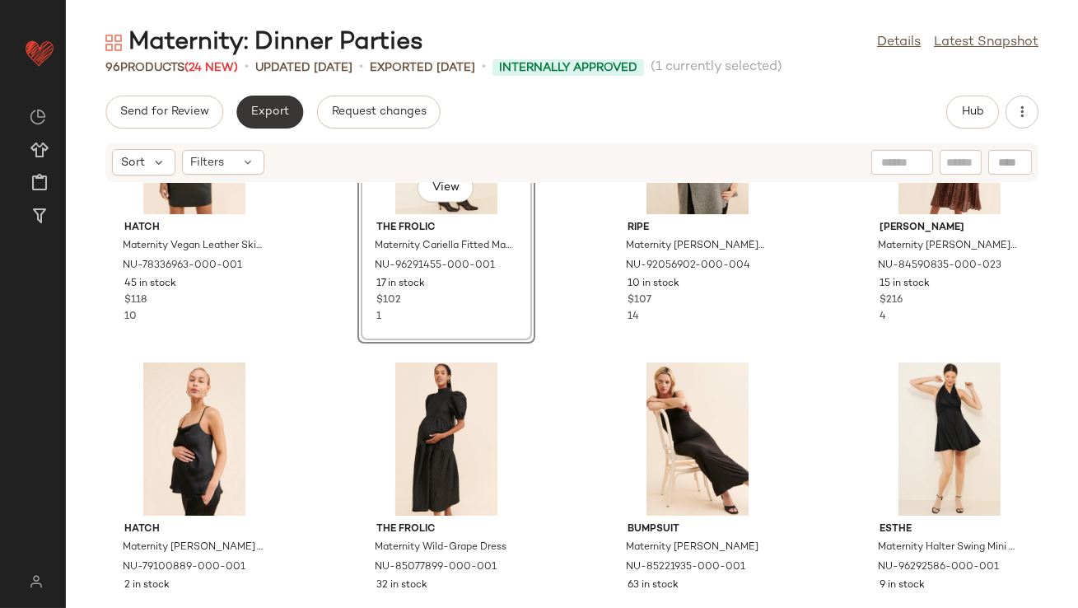
click at [288, 115] on button "Export" at bounding box center [269, 112] width 67 height 33
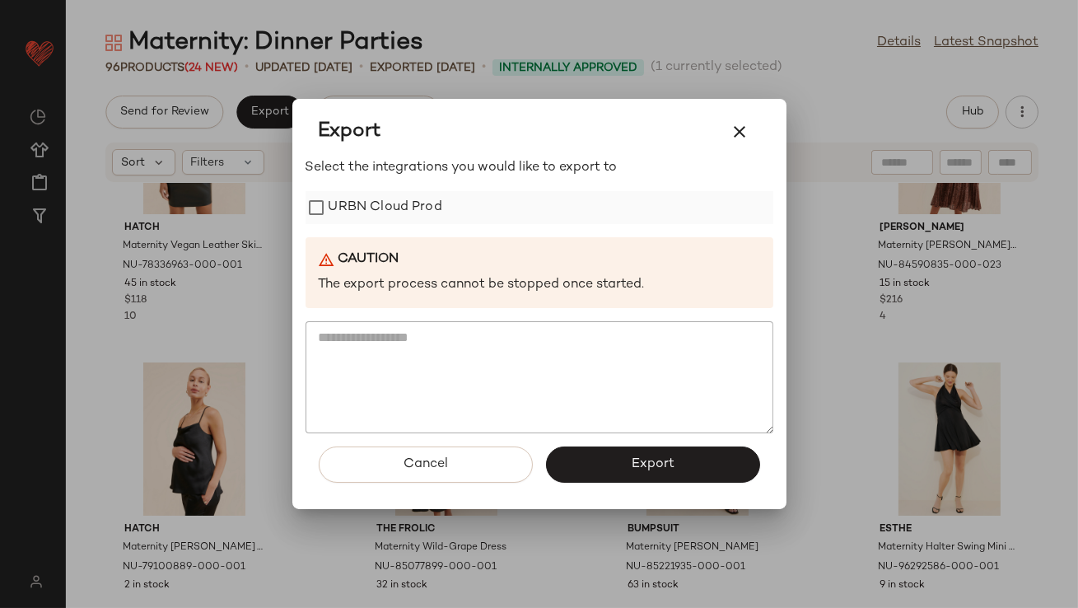
click at [395, 205] on label "URBN Cloud Prod" at bounding box center [386, 207] width 114 height 33
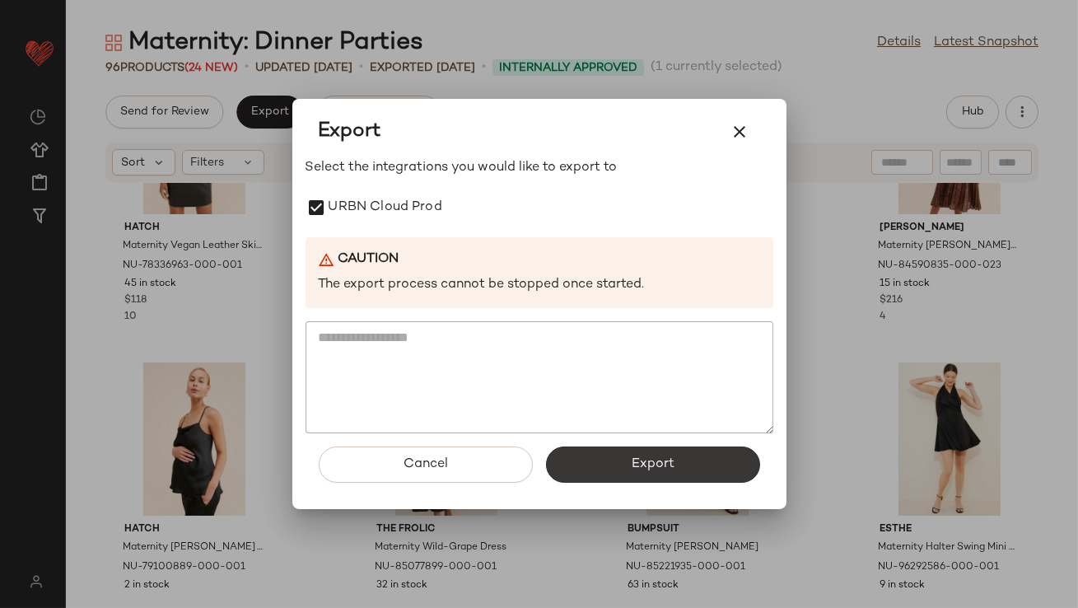
click at [650, 460] on span "Export" at bounding box center [653, 464] width 44 height 16
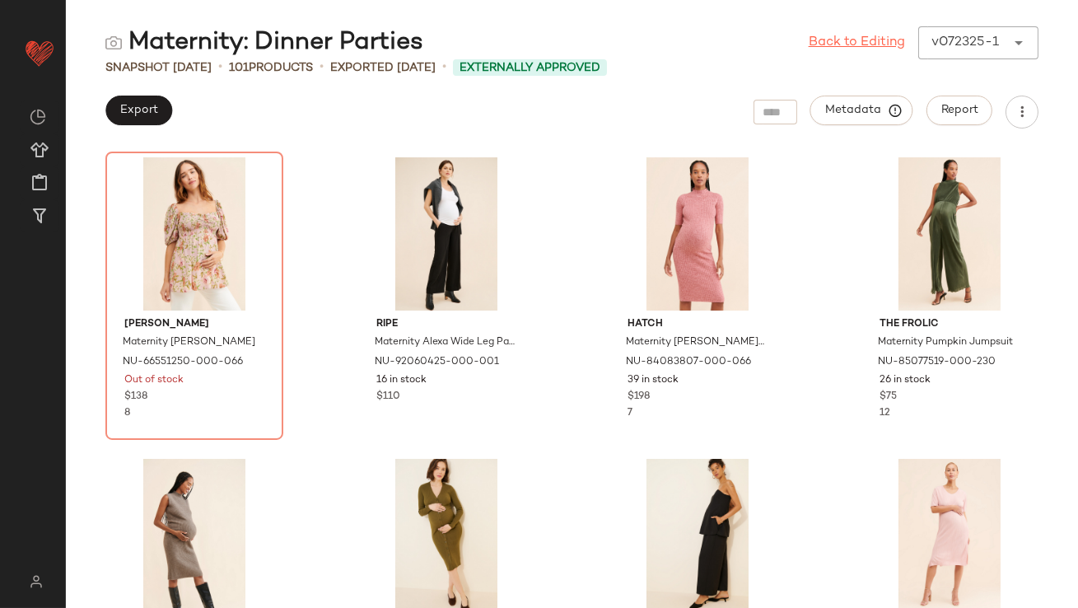
click at [865, 40] on link "Back to Editing" at bounding box center [857, 43] width 96 height 20
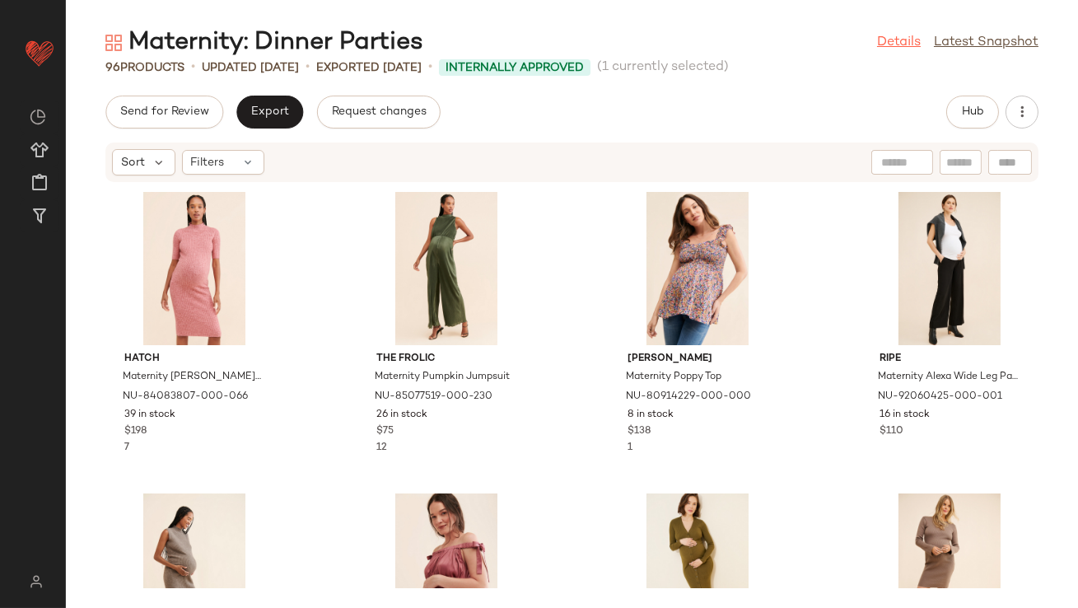
click at [887, 48] on link "Details" at bounding box center [899, 43] width 44 height 20
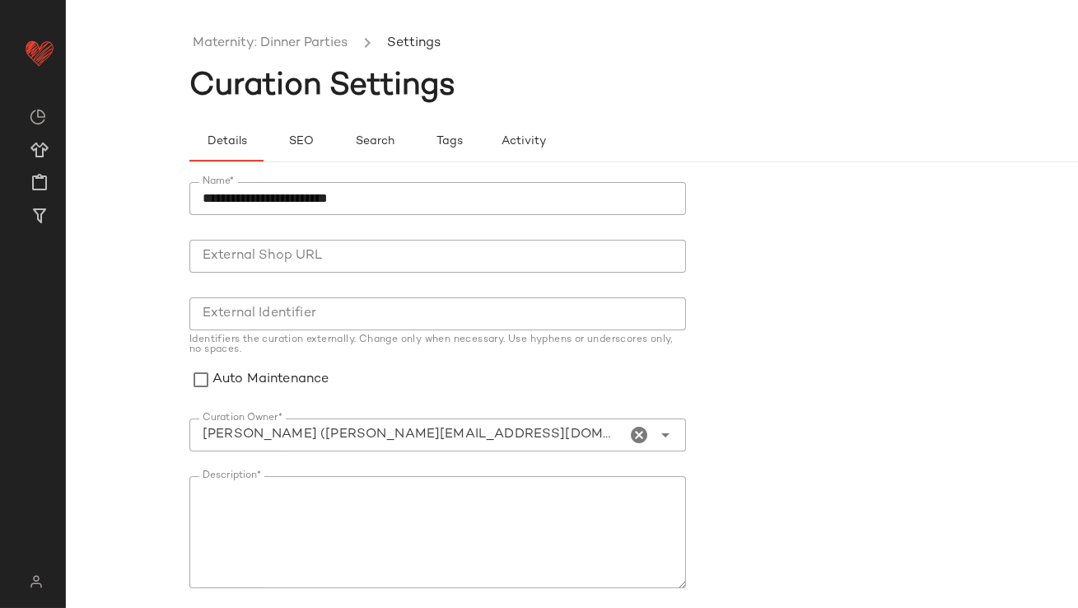
click at [464, 440] on input "Curation Owner*" at bounding box center [407, 435] width 437 height 20
type input "**********"
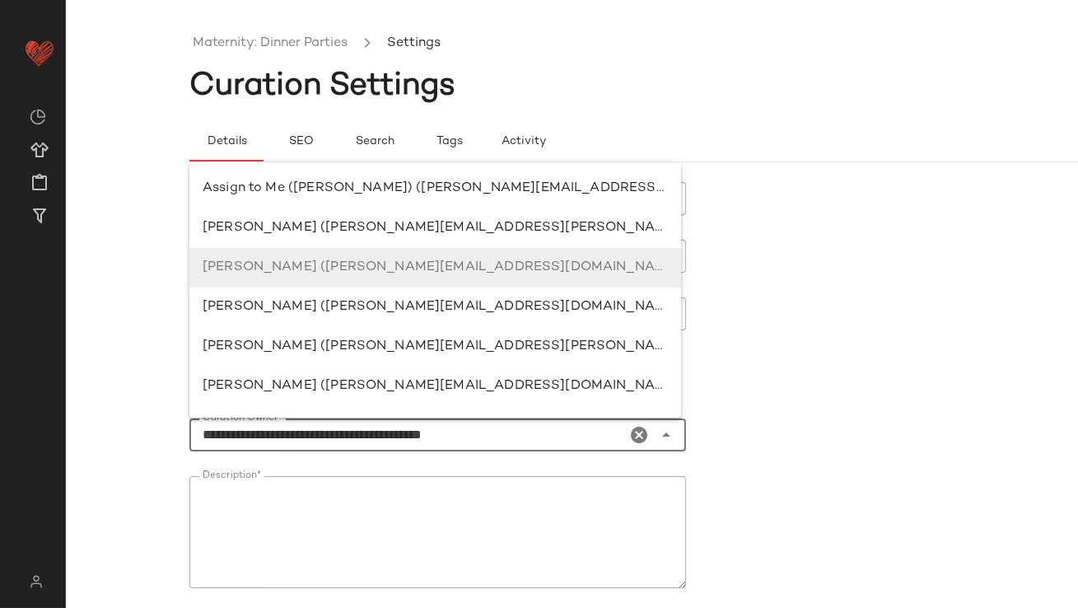
scroll to position [78, 0]
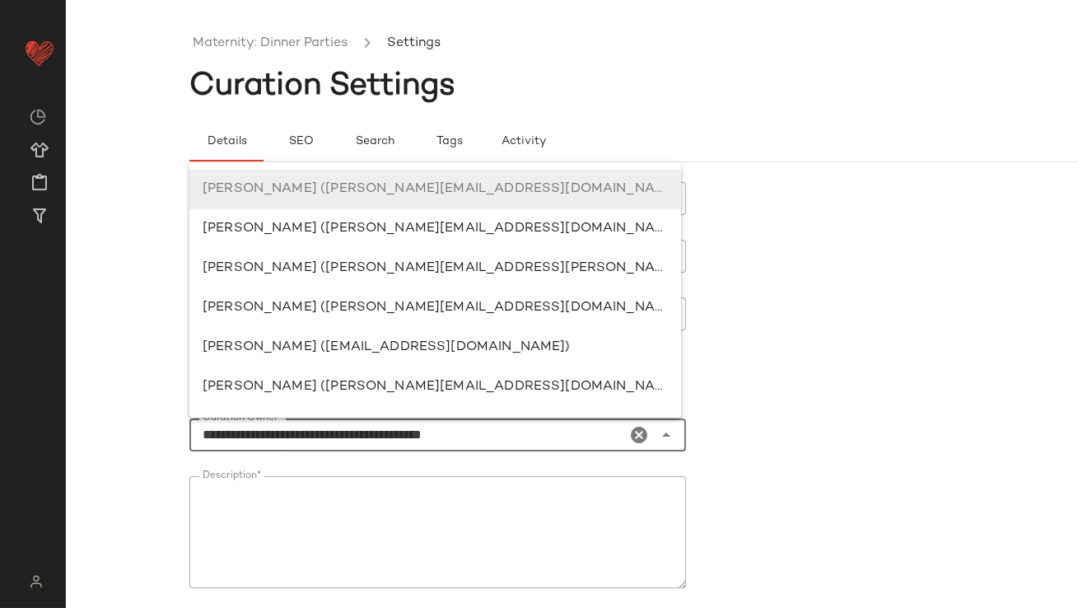
drag, startPoint x: 517, startPoint y: 437, endPoint x: 181, endPoint y: 437, distance: 336.1
click at [181, 437] on div "**********" at bounding box center [539, 317] width 1078 height 582
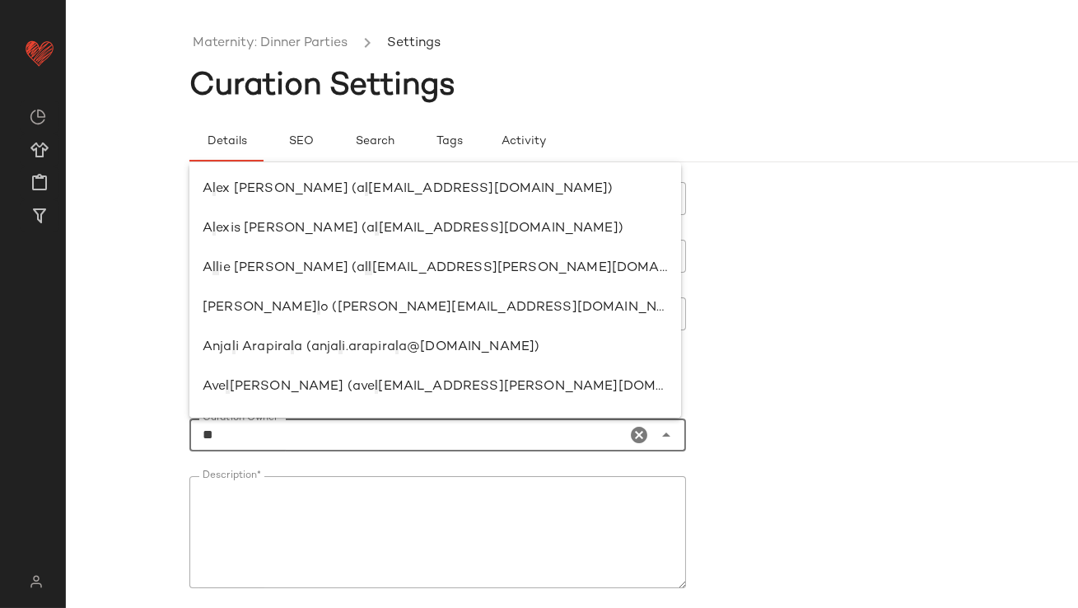
scroll to position [0, 0]
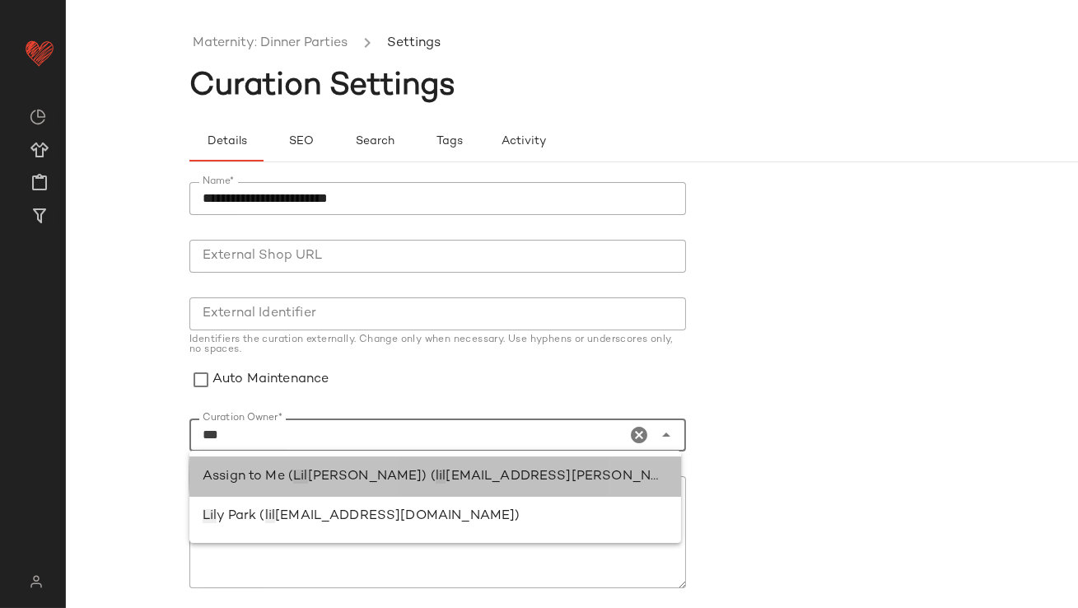
click at [282, 475] on span "Assign to Me (" at bounding box center [248, 477] width 91 height 14
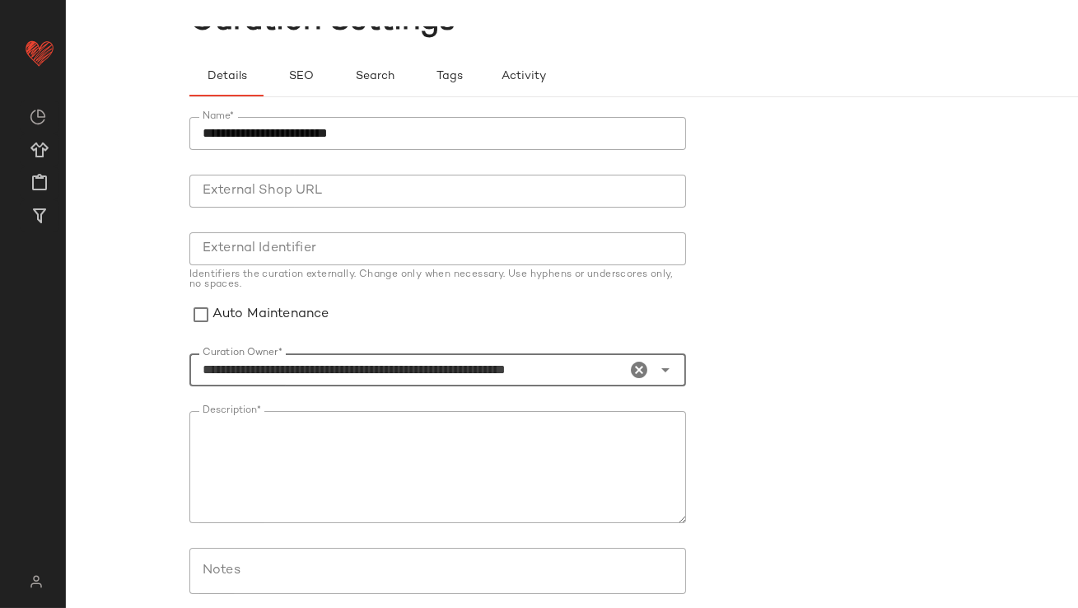
scroll to position [197, 0]
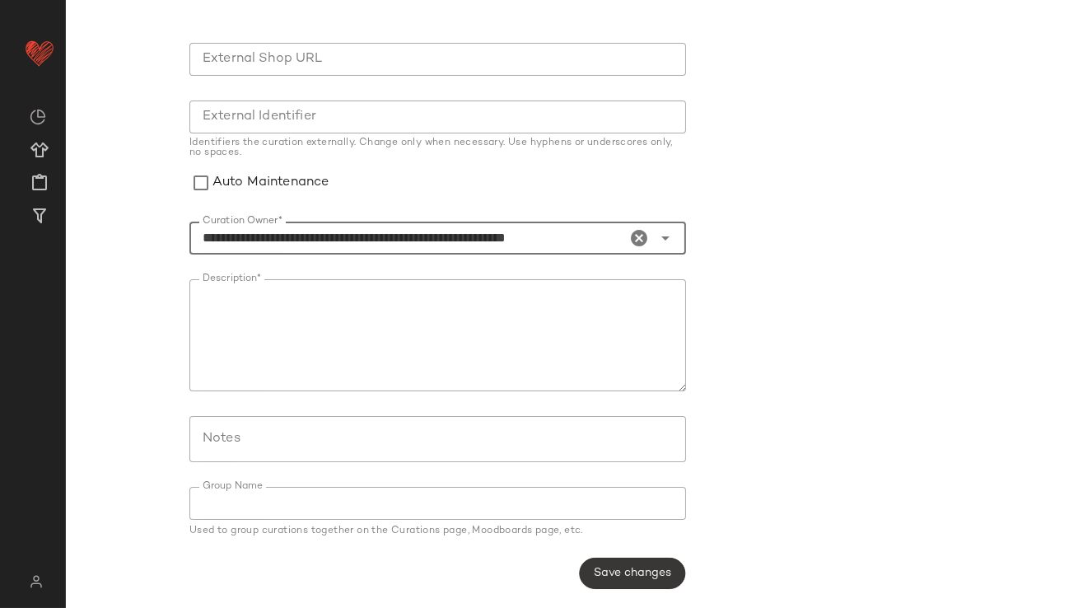
type input "**********"
click at [614, 570] on span "Save changes" at bounding box center [632, 573] width 78 height 13
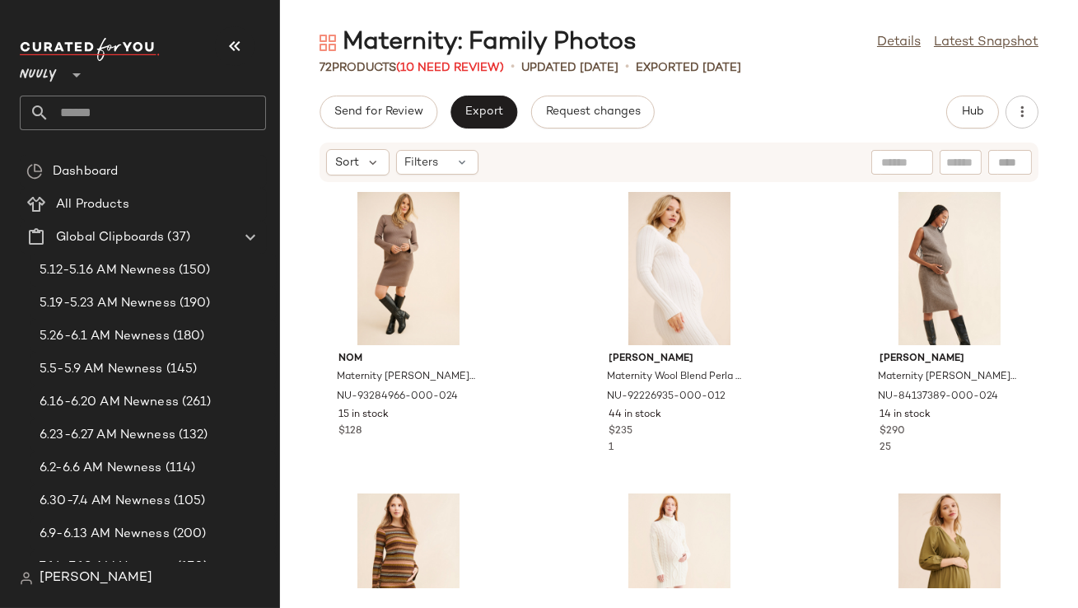
click at [247, 54] on button "button" at bounding box center [235, 46] width 40 height 40
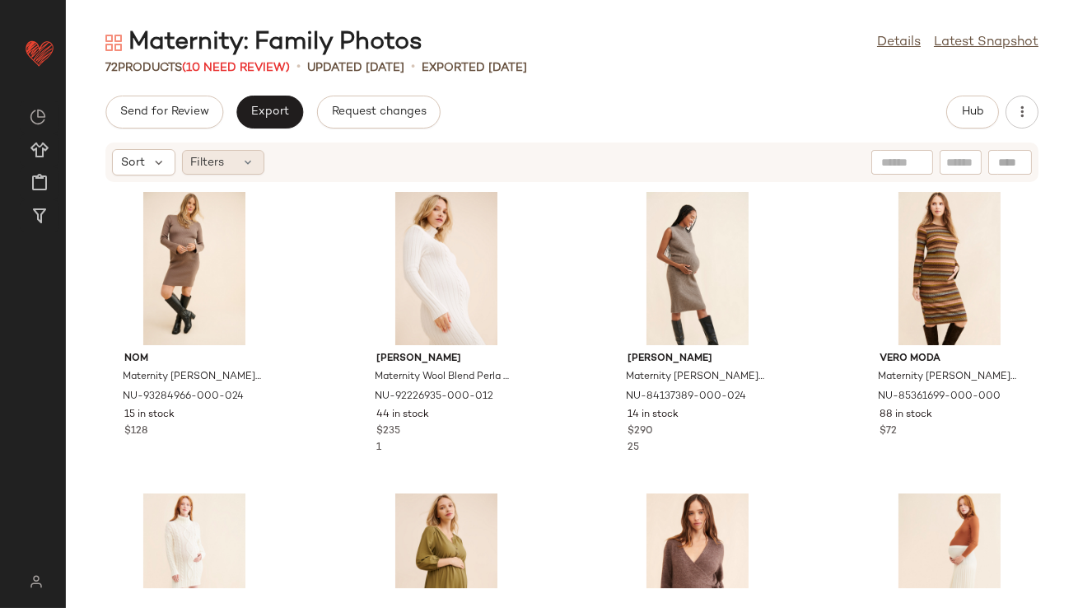
click at [240, 166] on div "Filters" at bounding box center [223, 162] width 82 height 25
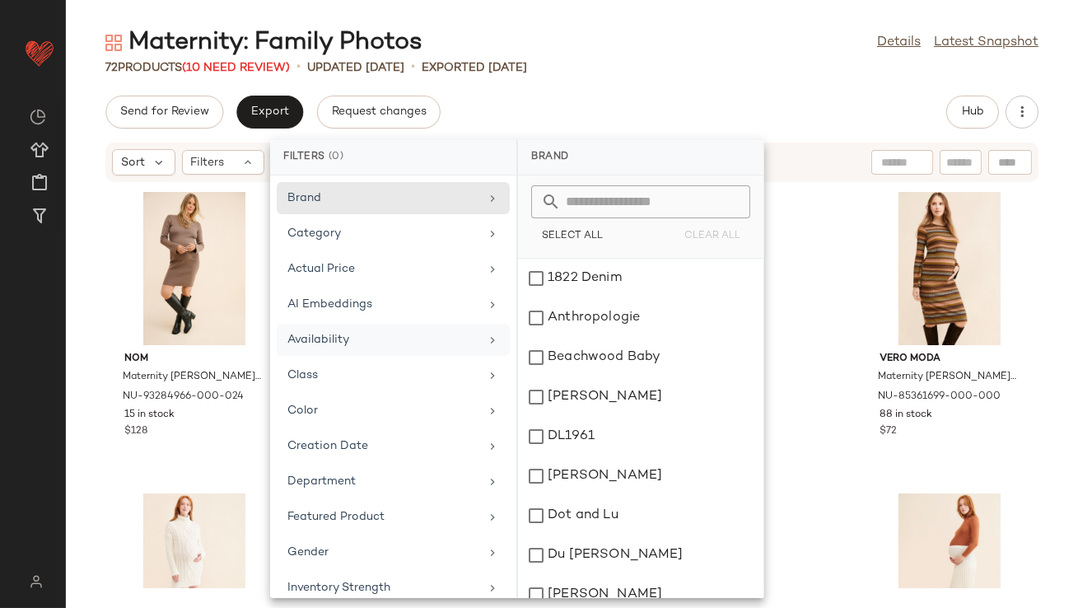
click at [328, 340] on div "Availability" at bounding box center [383, 339] width 192 height 17
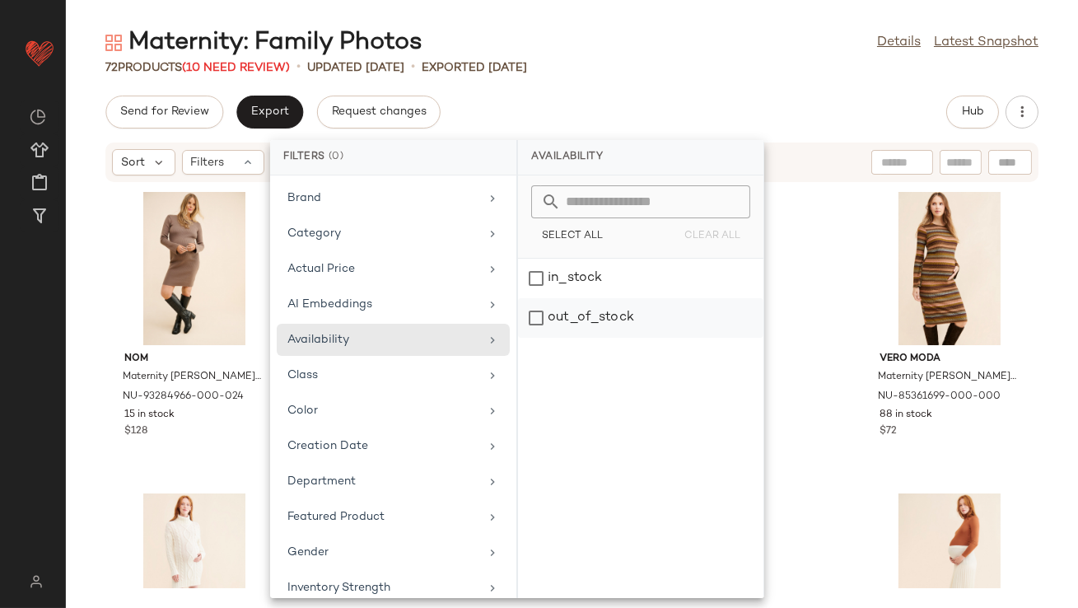
click at [576, 303] on div "out_of_stock" at bounding box center [640, 318] width 245 height 40
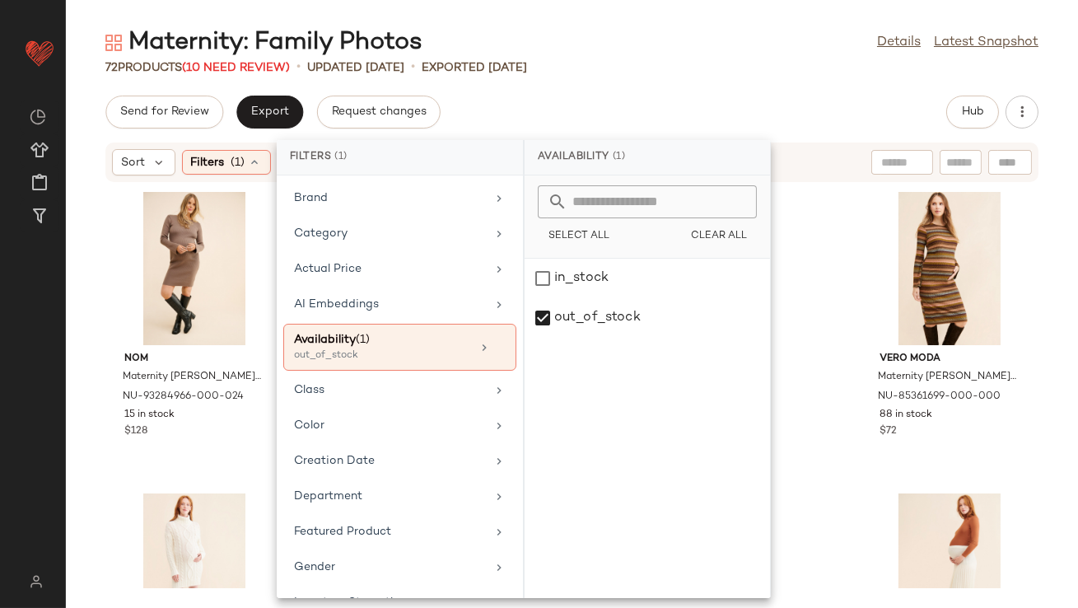
click at [646, 105] on div "Send for Review Export Request changes Hub" at bounding box center [571, 112] width 933 height 33
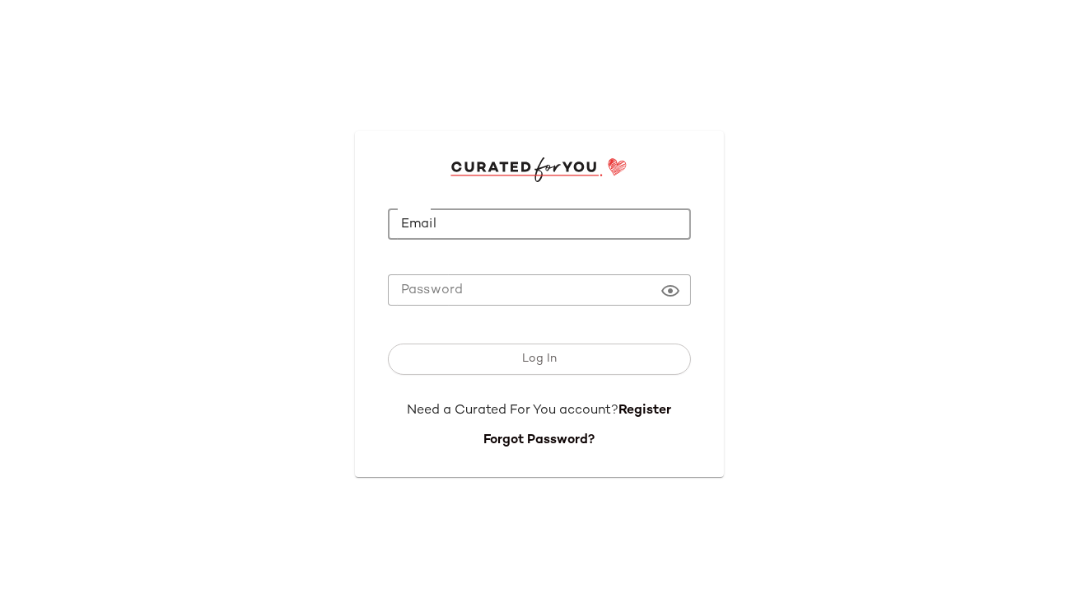
click at [404, 229] on input "Email" at bounding box center [539, 224] width 303 height 32
type input "**********"
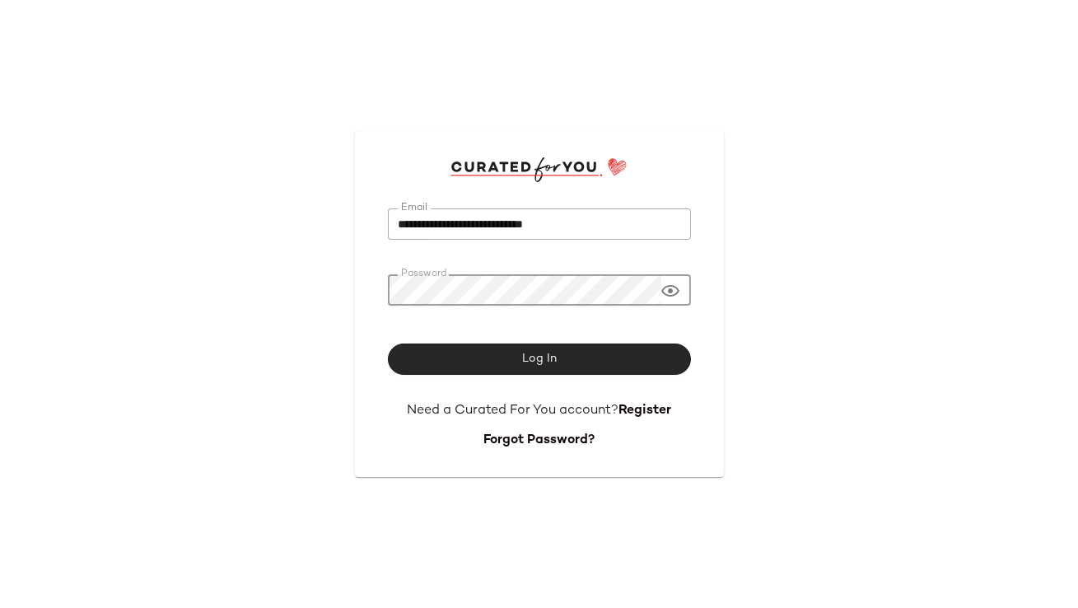
click at [567, 367] on button "Log In" at bounding box center [539, 358] width 303 height 31
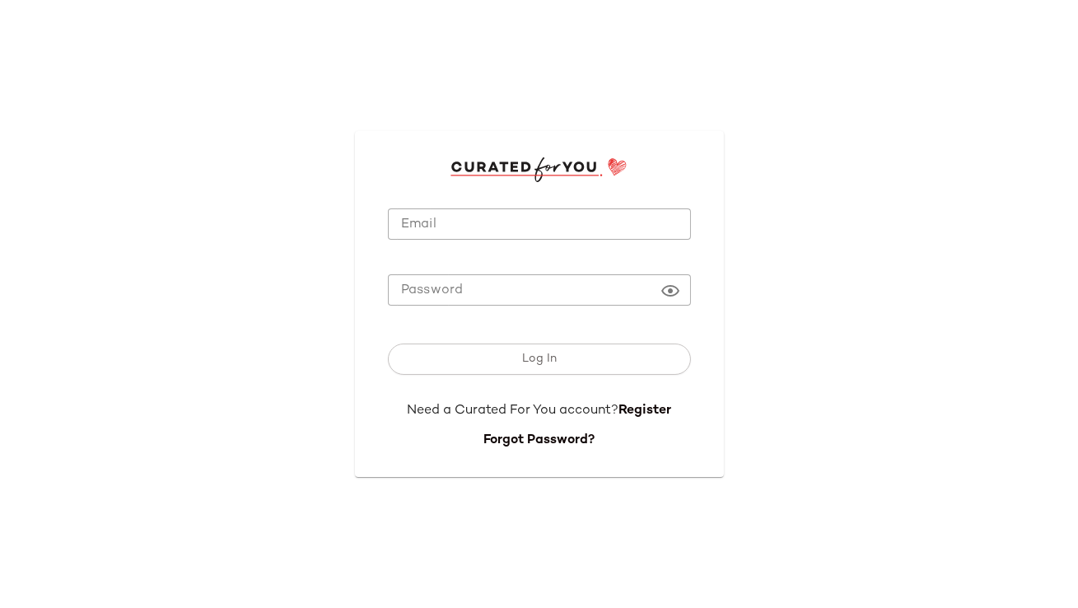
click at [542, 225] on input "Email" at bounding box center [539, 224] width 303 height 32
type input "**********"
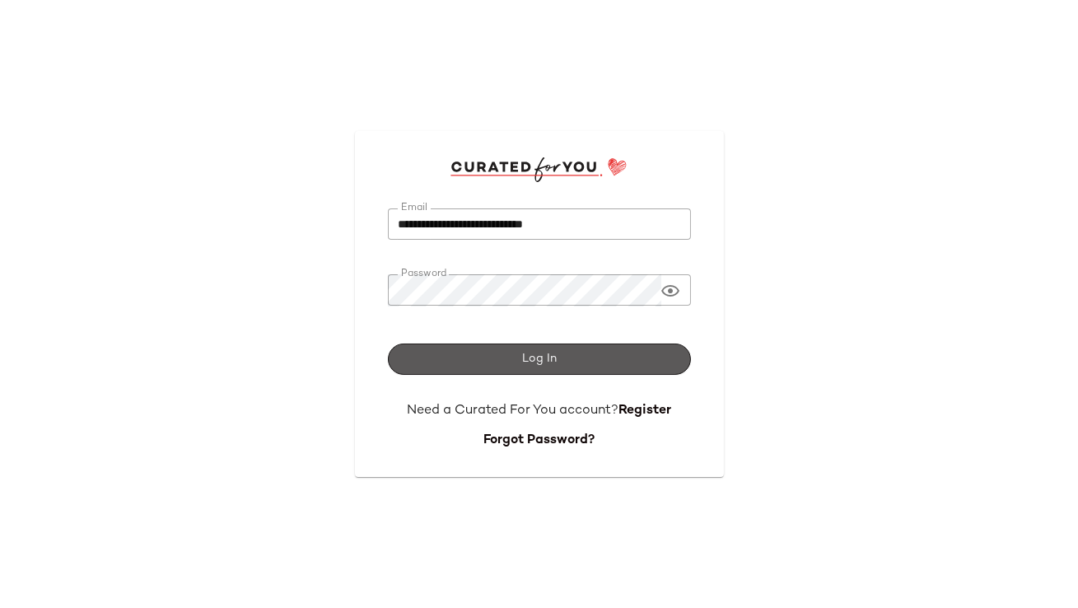
click at [483, 350] on button "Log In" at bounding box center [539, 358] width 303 height 31
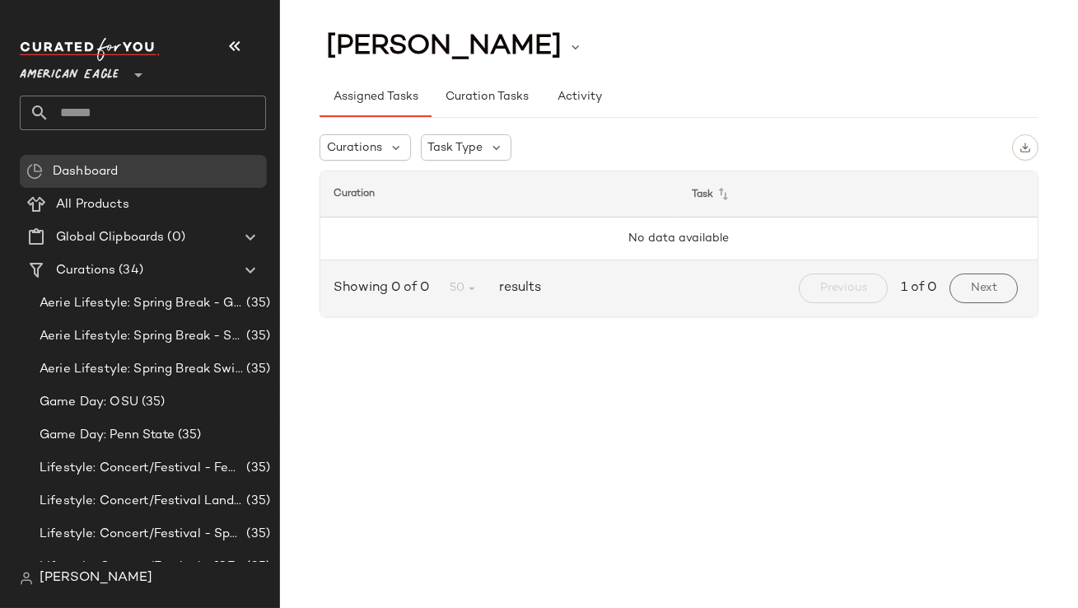
click at [100, 73] on span "American Eagle" at bounding box center [69, 71] width 99 height 30
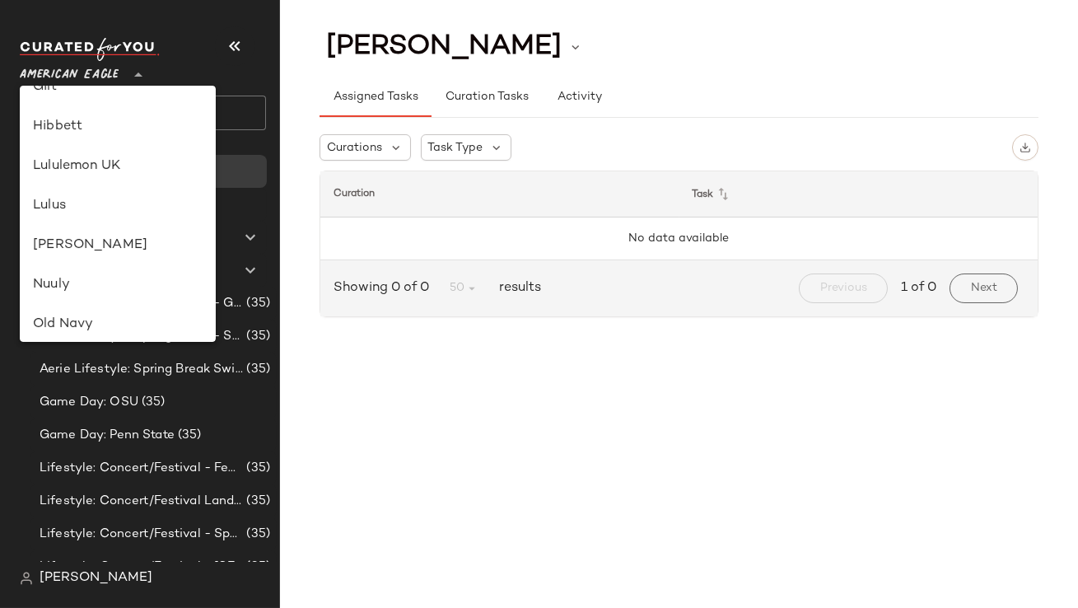
scroll to position [389, 0]
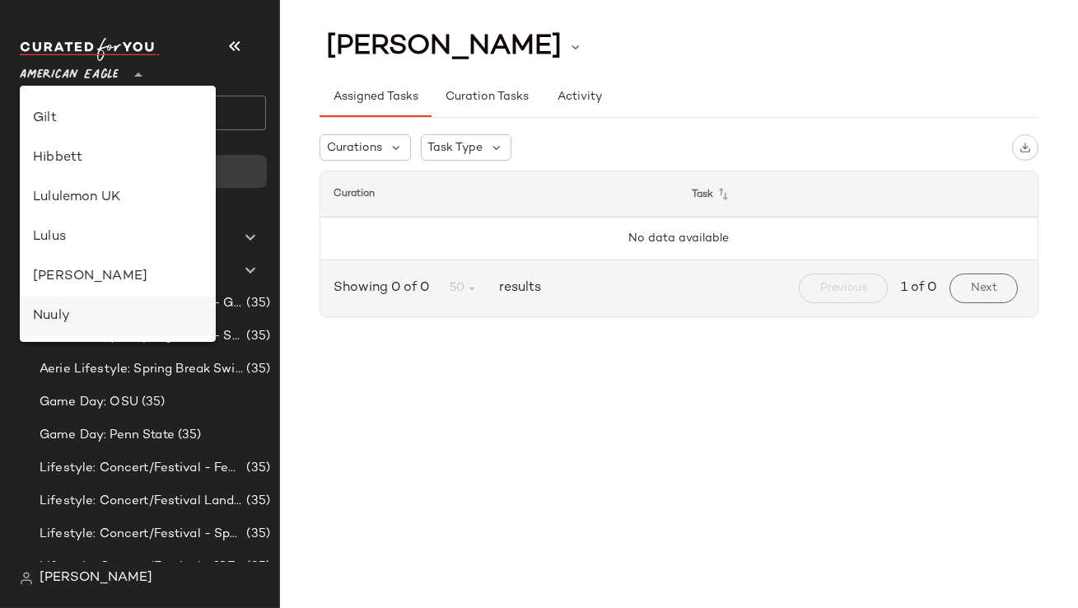
click at [87, 317] on div "Nuuly" at bounding box center [118, 316] width 170 height 20
type input "**"
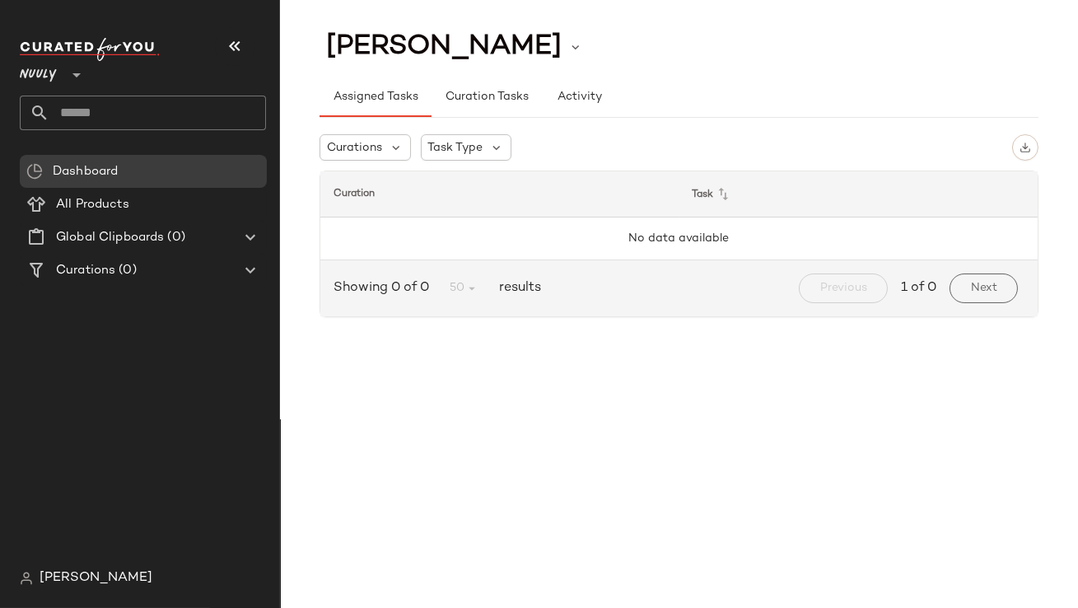
click at [196, 107] on input "text" at bounding box center [157, 113] width 217 height 35
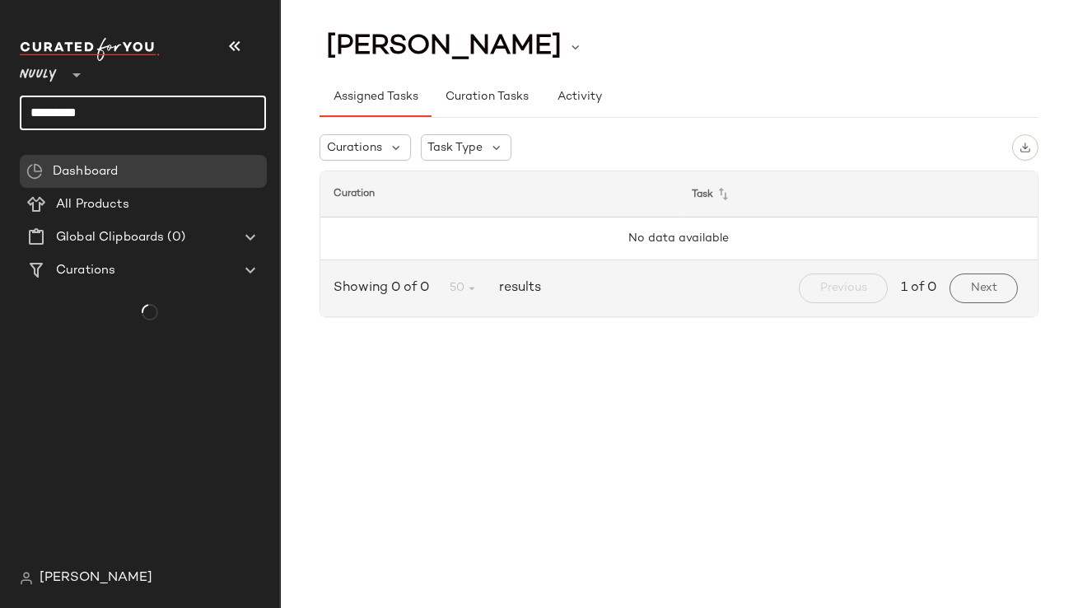
type input "**********"
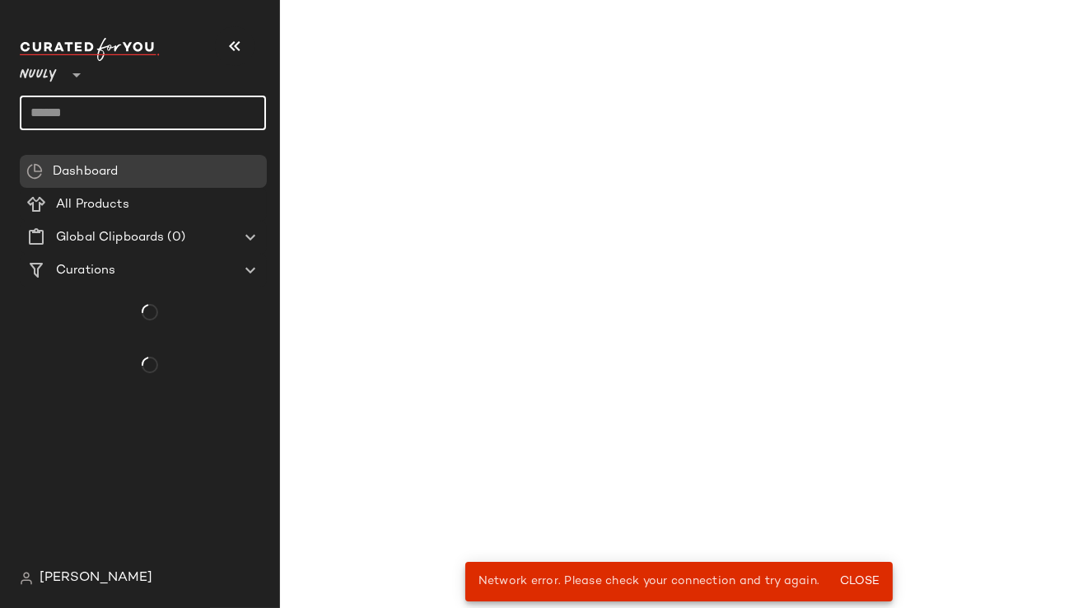
click at [138, 114] on input "text" at bounding box center [143, 113] width 246 height 35
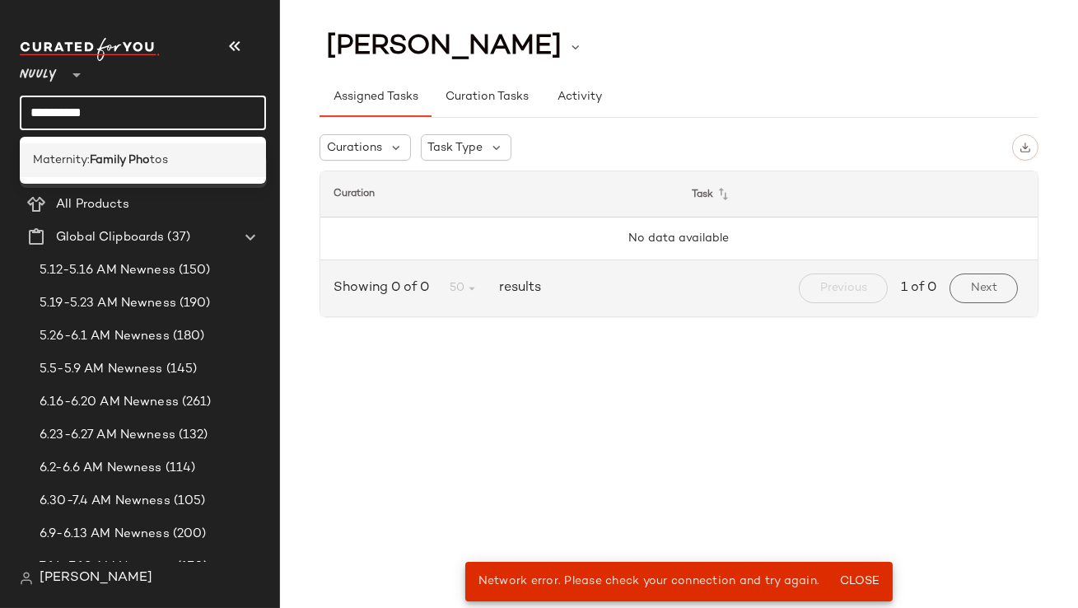
type input "**********"
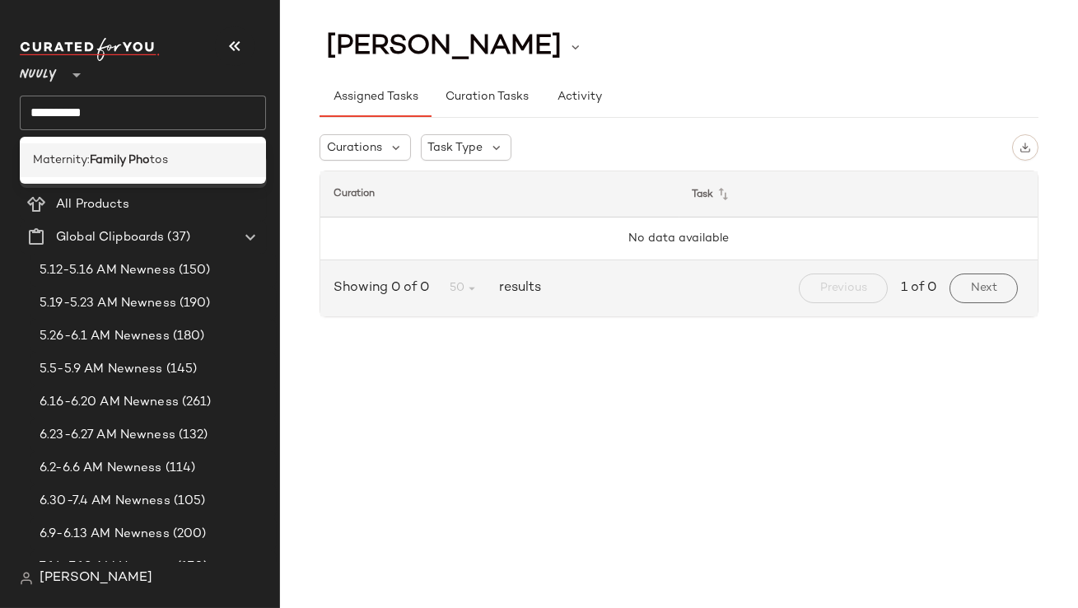
click at [114, 166] on b "Family Pho" at bounding box center [120, 160] width 60 height 17
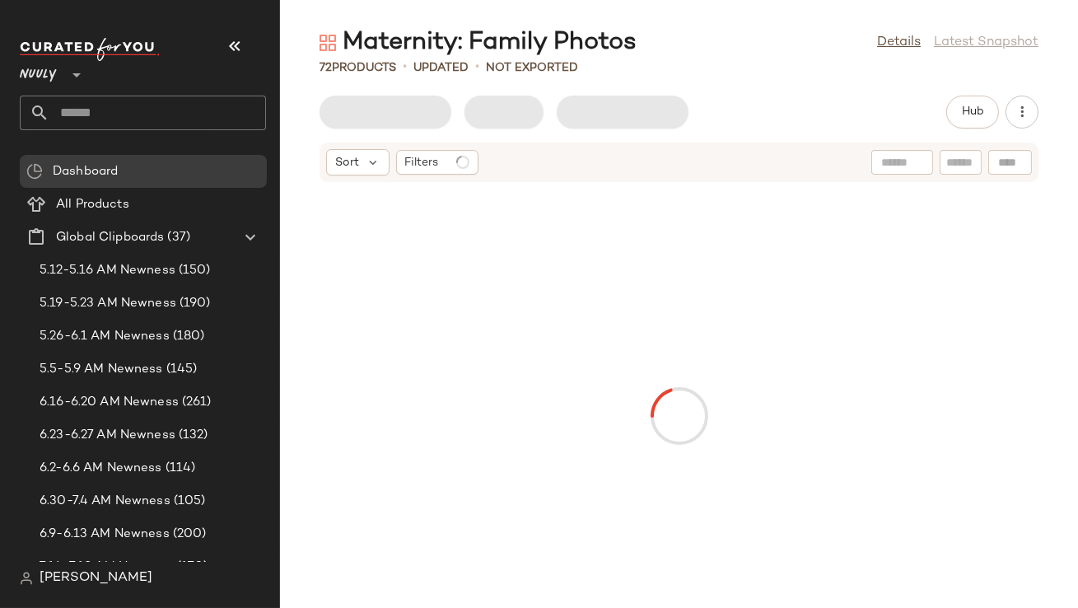
click at [235, 44] on icon "button" at bounding box center [235, 46] width 20 height 20
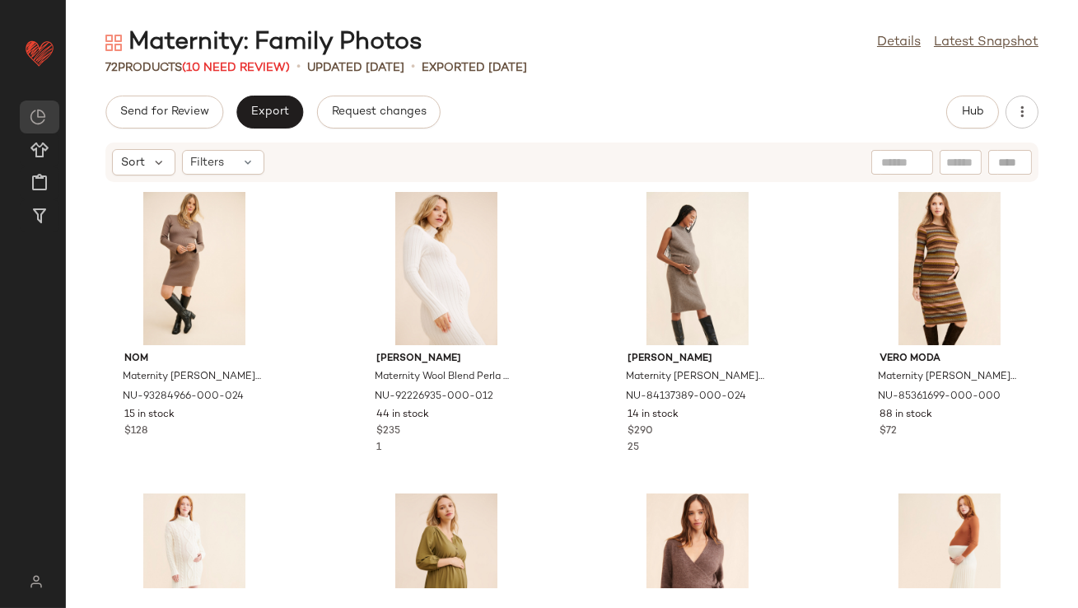
click at [732, 579] on span "Close" at bounding box center [716, 582] width 32 height 11
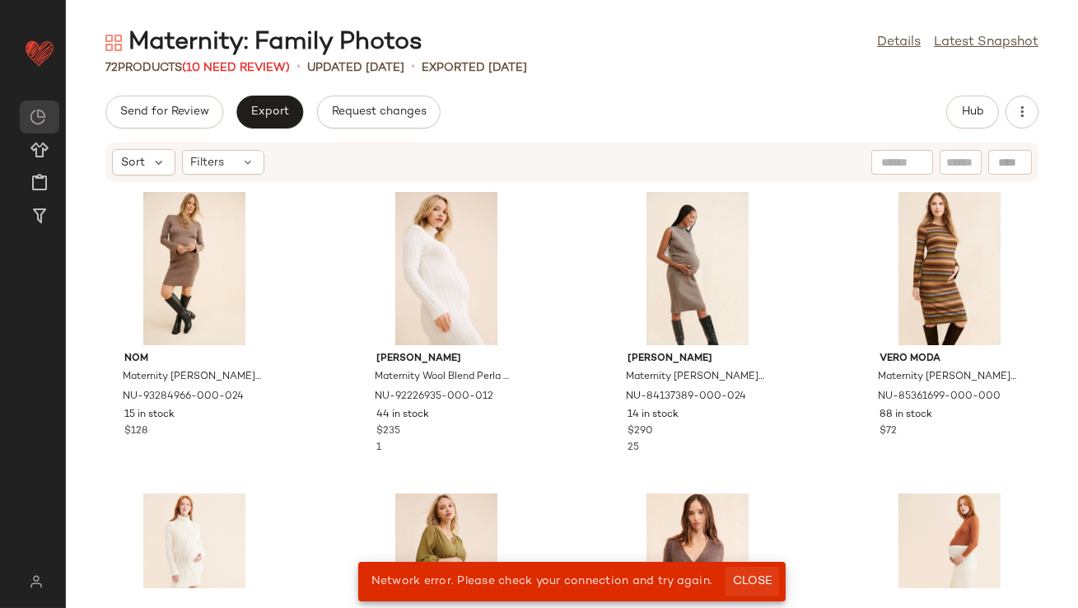
click at [759, 580] on span "Close" at bounding box center [752, 581] width 40 height 13
click at [258, 63] on span "(10 Need Review)" at bounding box center [236, 68] width 108 height 12
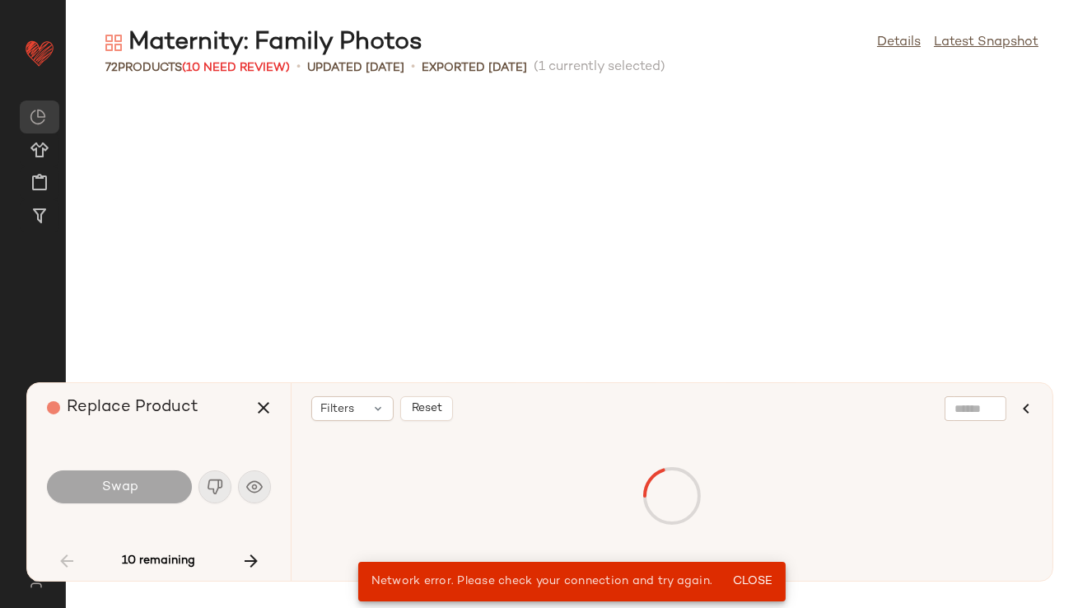
scroll to position [918, 0]
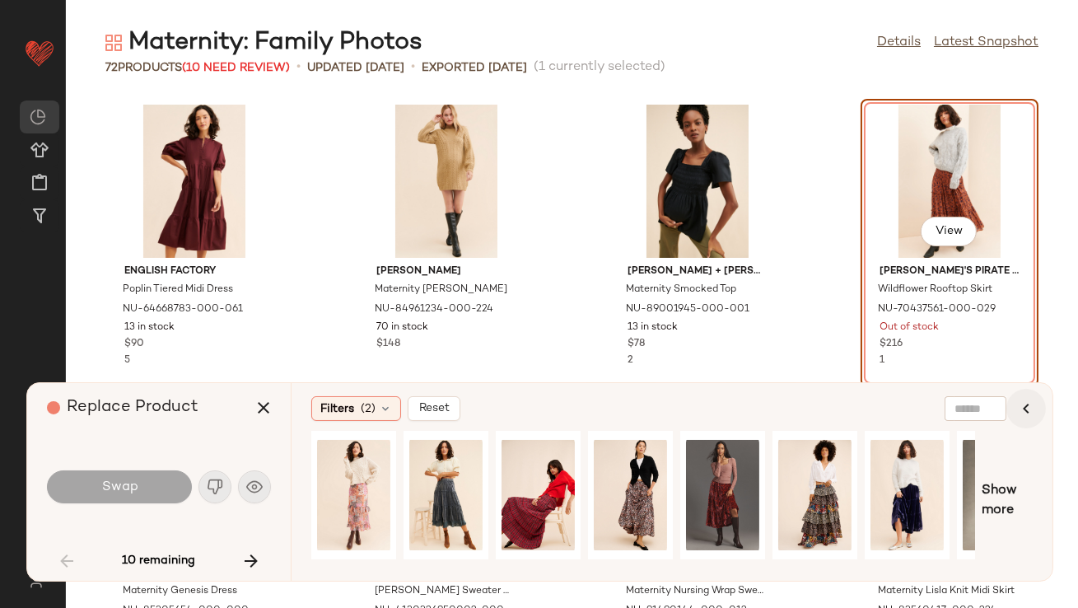
click at [1030, 409] on icon "button" at bounding box center [1026, 409] width 20 height 20
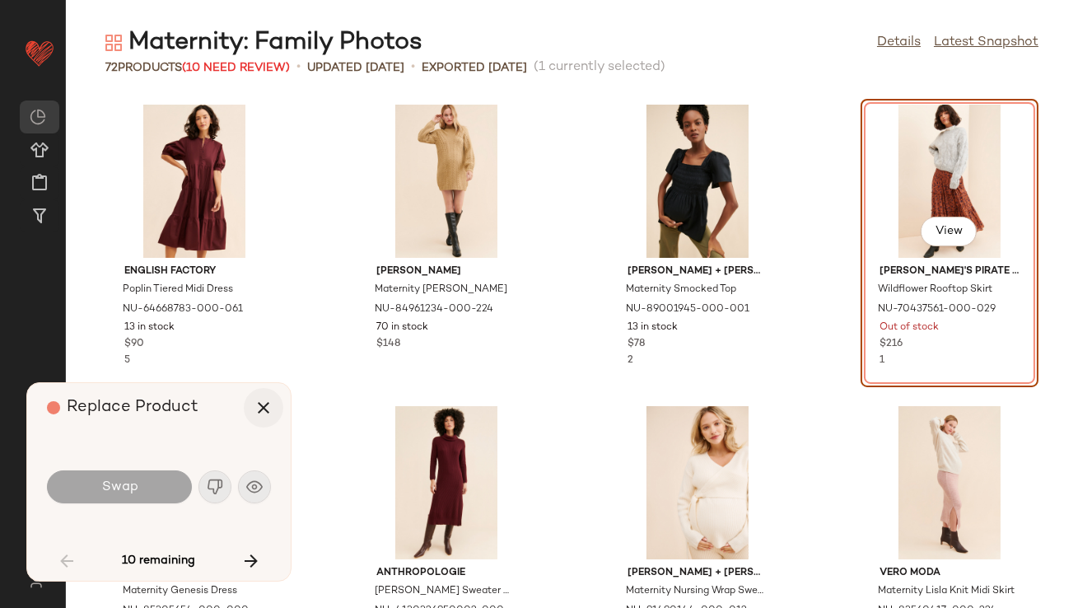
click at [260, 409] on icon "button" at bounding box center [264, 408] width 20 height 20
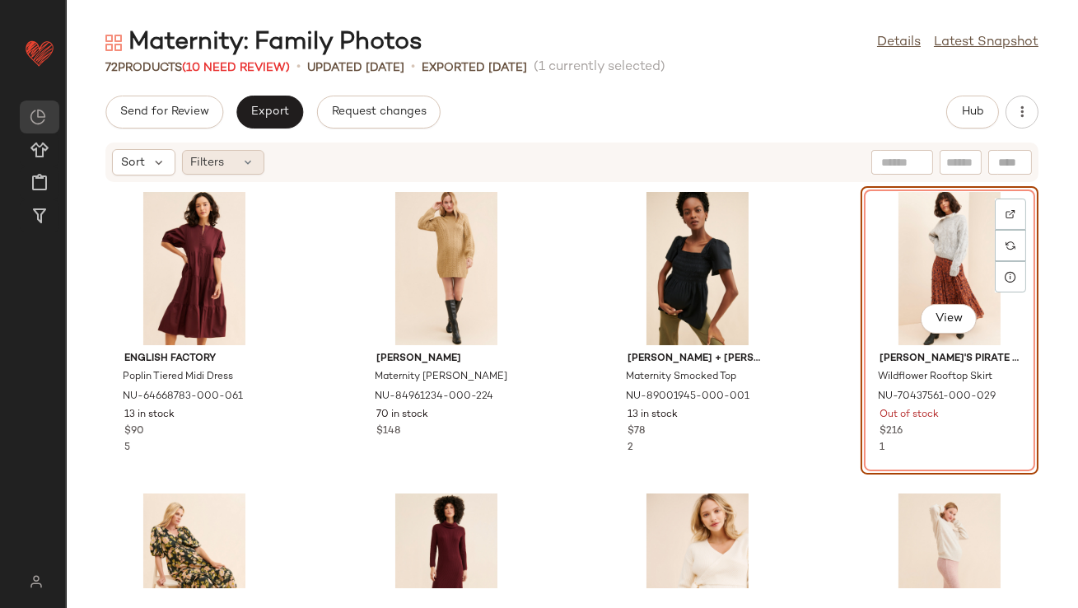
click at [226, 162] on div "Filters" at bounding box center [223, 162] width 82 height 25
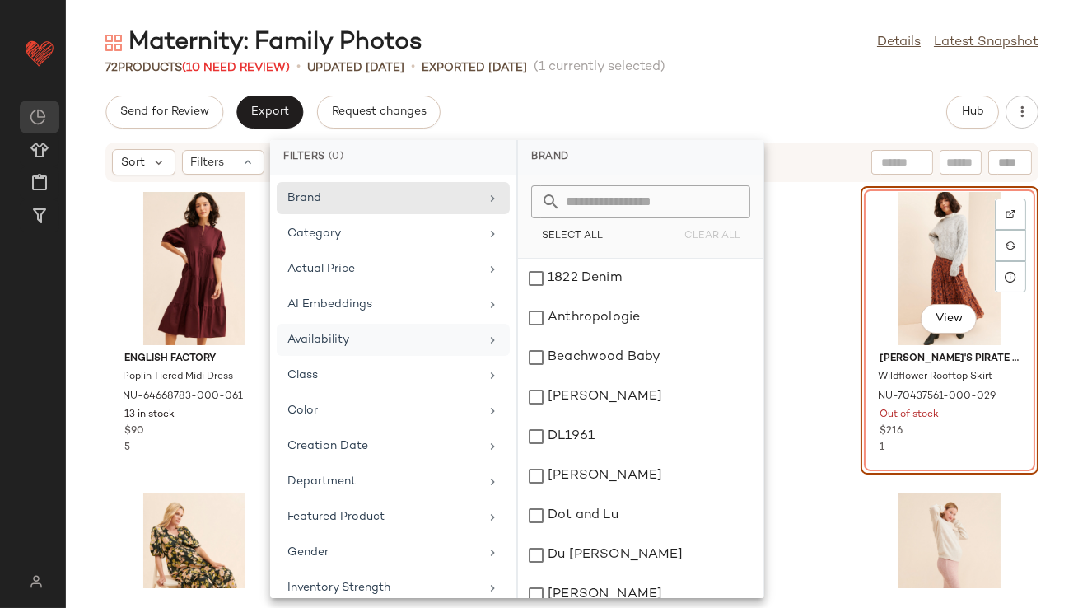
click at [378, 343] on div "Availability" at bounding box center [383, 339] width 192 height 17
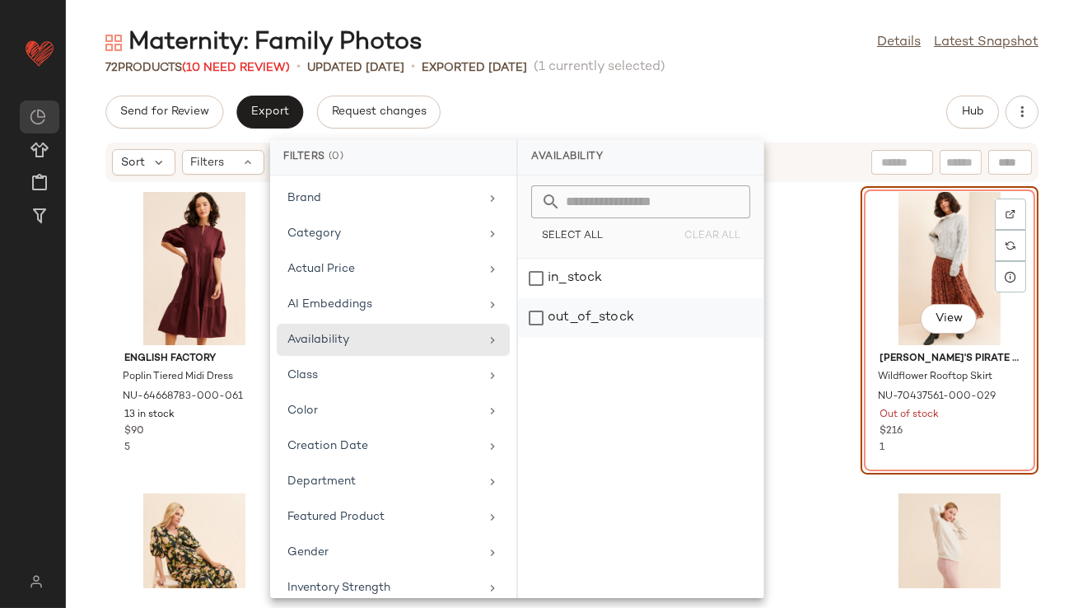
click at [562, 302] on div "out_of_stock" at bounding box center [640, 318] width 245 height 40
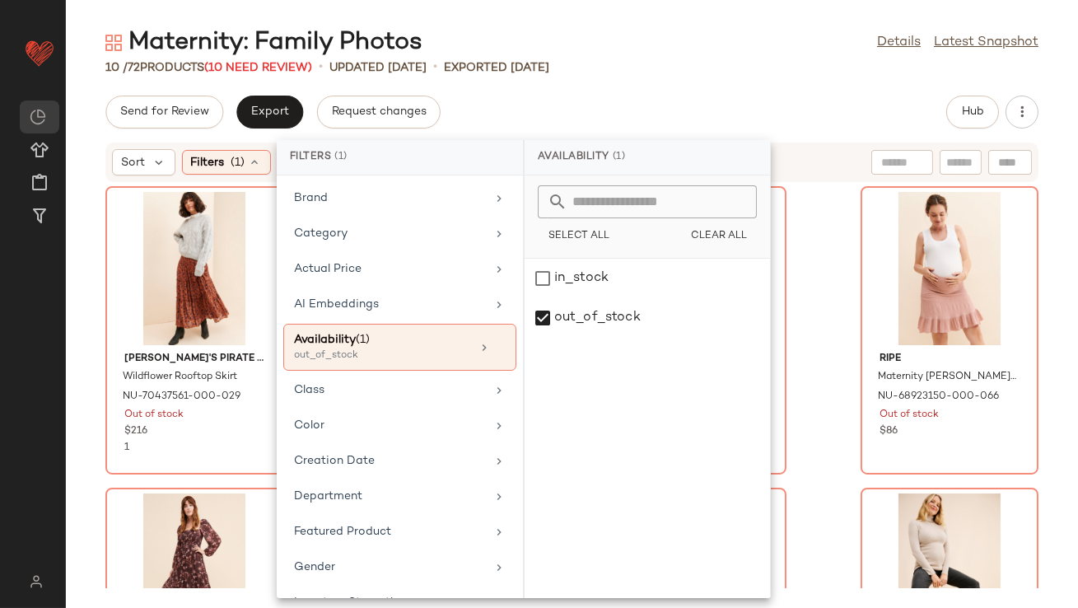
click at [612, 39] on div "Maternity: Family Photos Details Latest Snapshot" at bounding box center [572, 42] width 1012 height 33
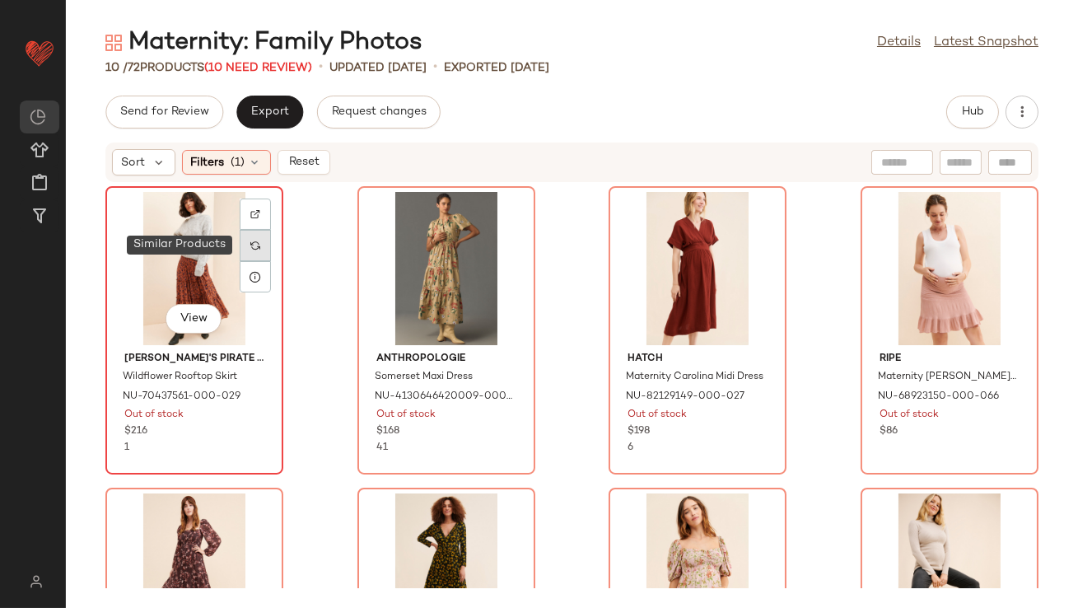
click at [255, 245] on img at bounding box center [255, 246] width 10 height 10
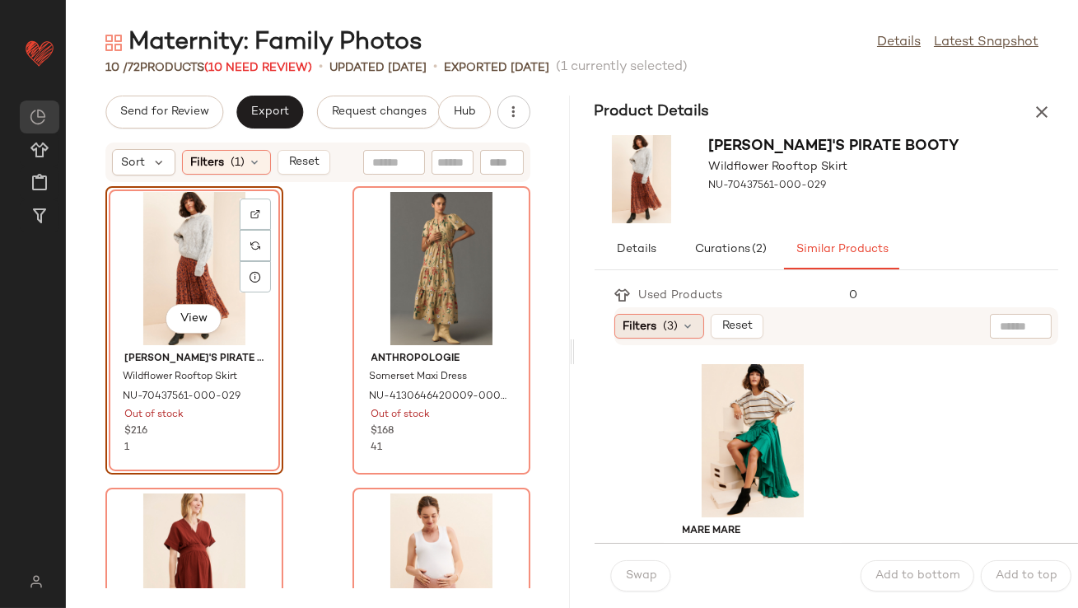
click at [657, 317] on div "Filters (3)" at bounding box center [659, 326] width 90 height 25
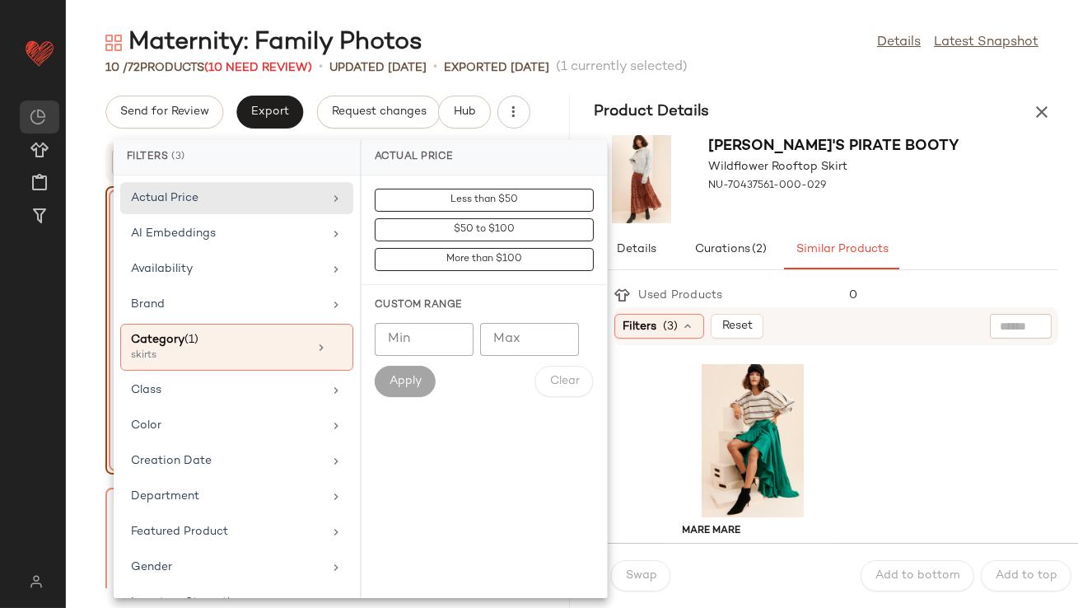
click at [871, 182] on div "Jen's Pirate Booty Wildflower Rooftop Skirt NU-70437561-000-029" at bounding box center [827, 178] width 504 height 101
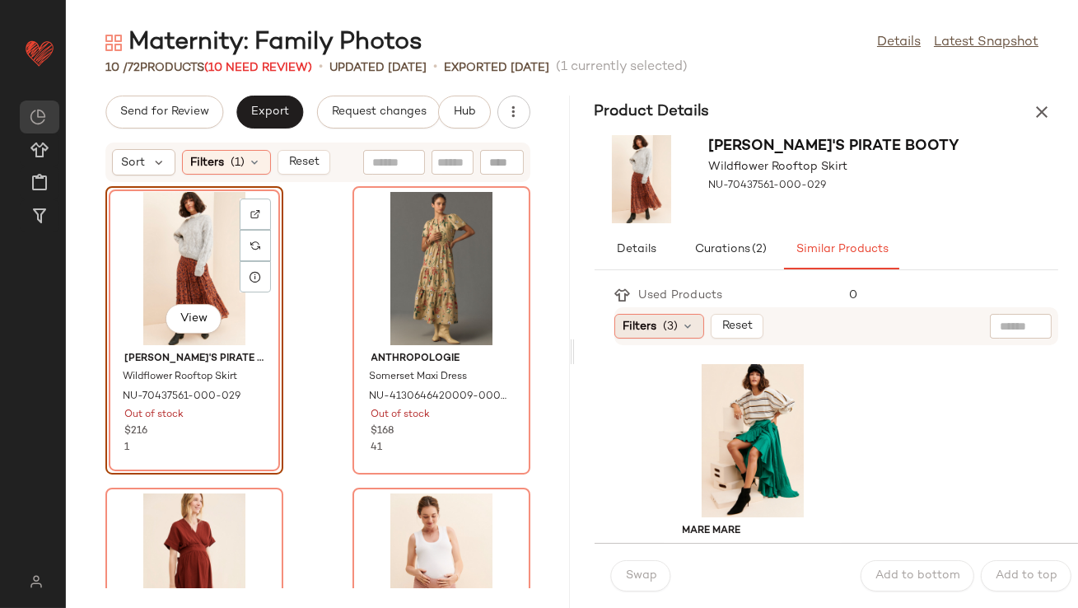
click at [629, 329] on span "Filters" at bounding box center [641, 326] width 34 height 17
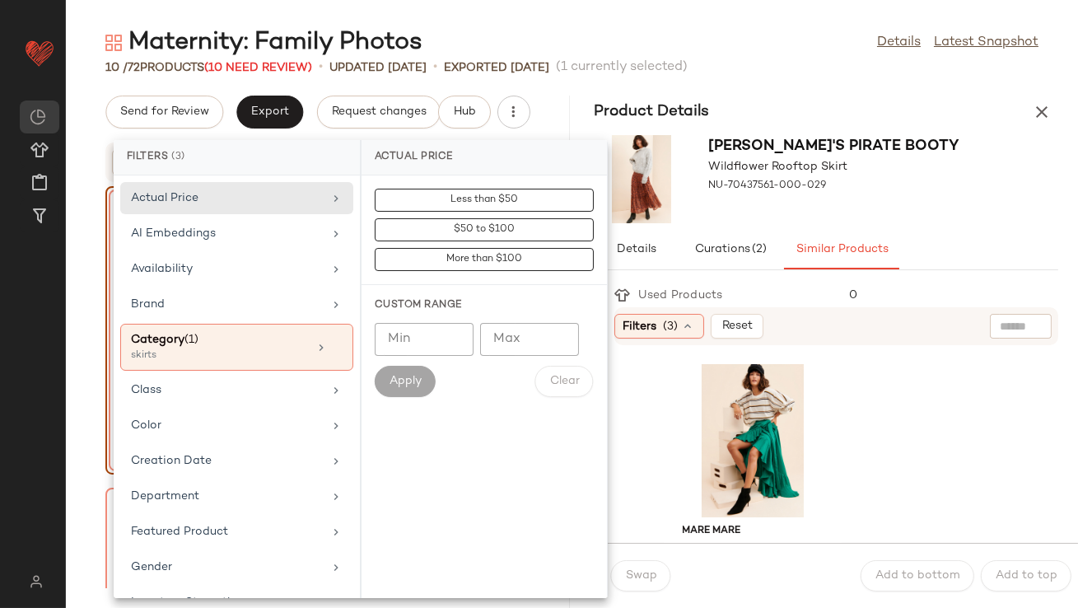
scroll to position [410, 0]
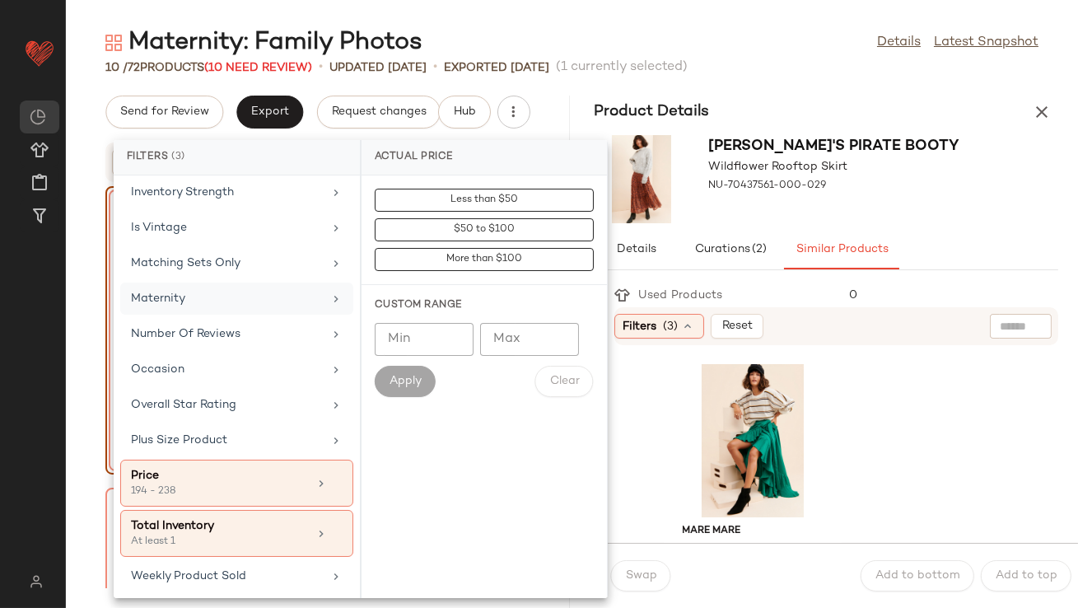
click at [241, 290] on div "Maternity" at bounding box center [227, 298] width 192 height 17
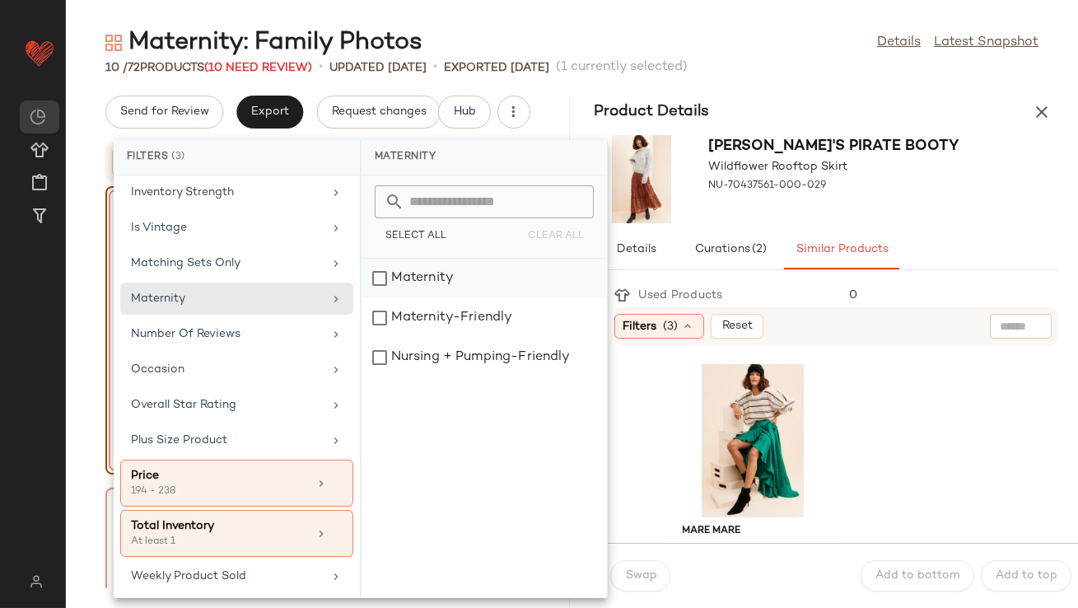
click at [444, 298] on div "Maternity" at bounding box center [484, 318] width 245 height 40
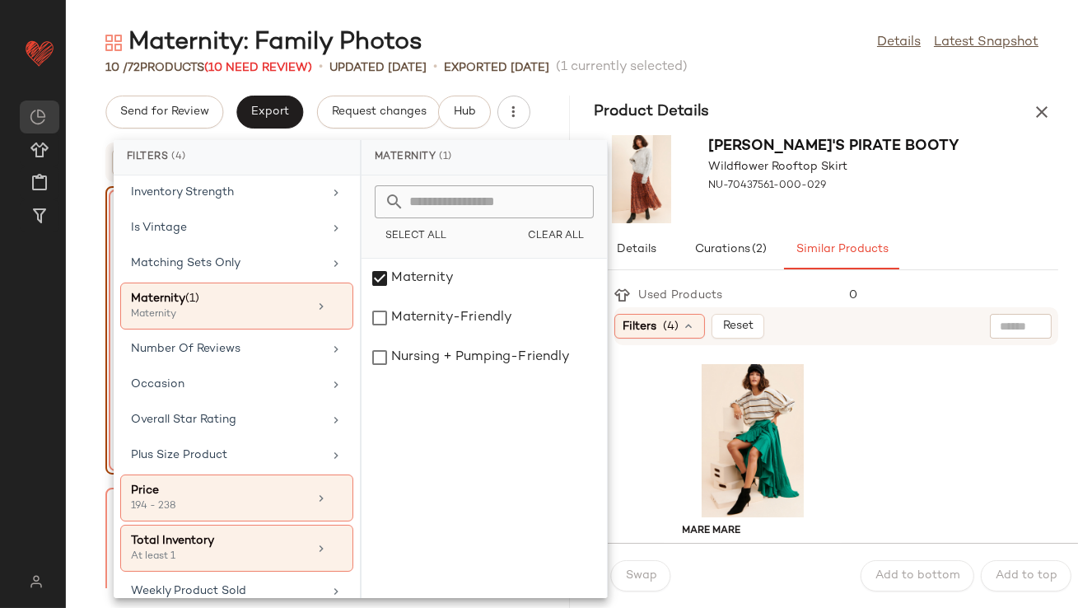
click at [951, 210] on div "Jen's Pirate Booty Wildflower Rooftop Skirt NU-70437561-000-029" at bounding box center [827, 178] width 504 height 101
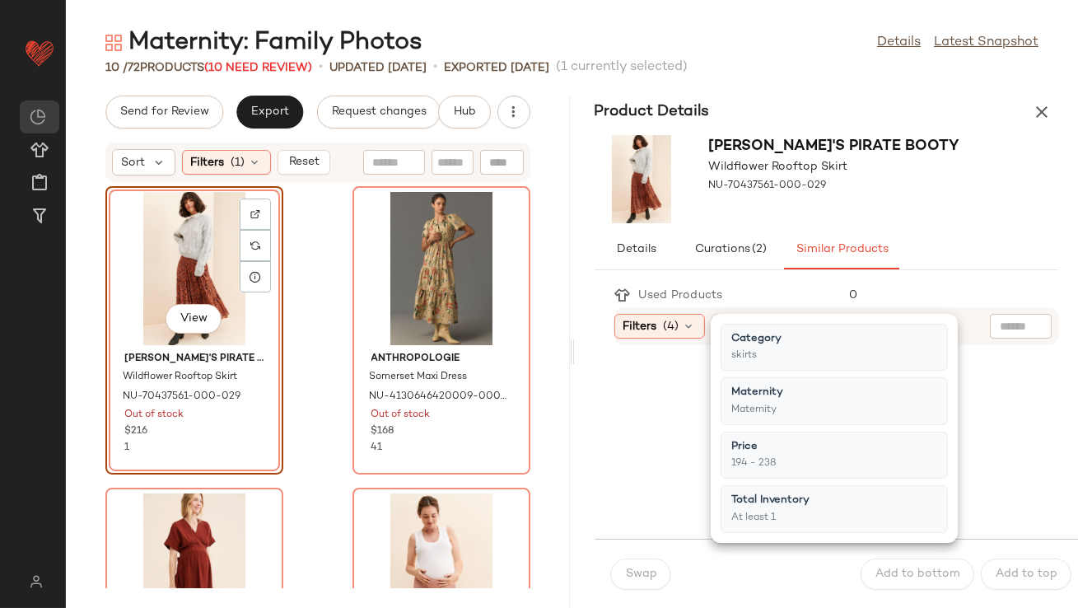
click at [1020, 218] on div "Jen's Pirate Booty Wildflower Rooftop Skirt NU-70437561-000-029" at bounding box center [827, 178] width 504 height 101
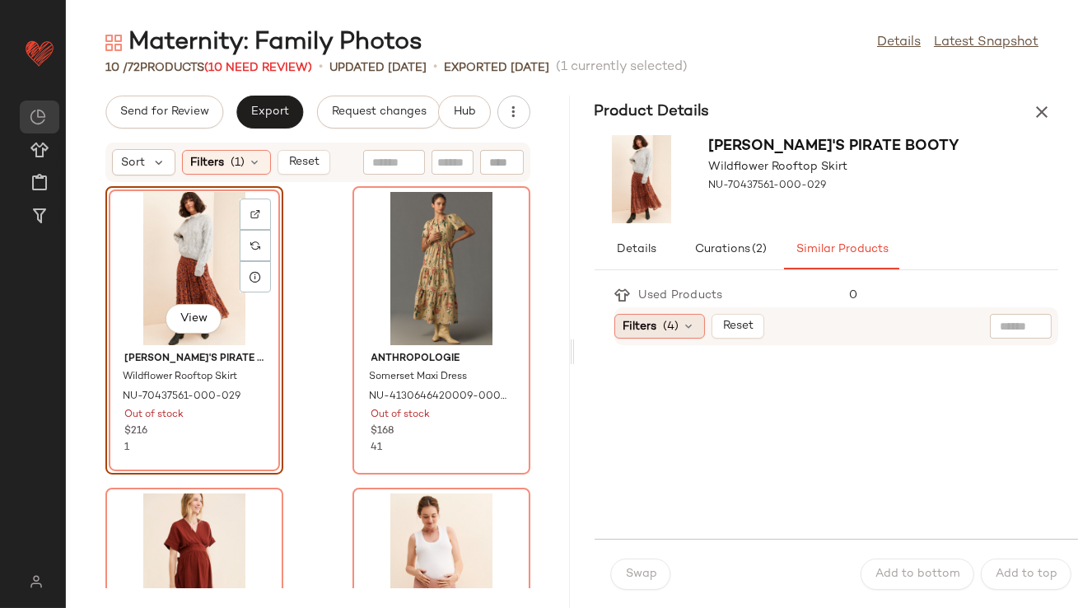
click at [683, 317] on div "Filters (4)" at bounding box center [659, 326] width 91 height 25
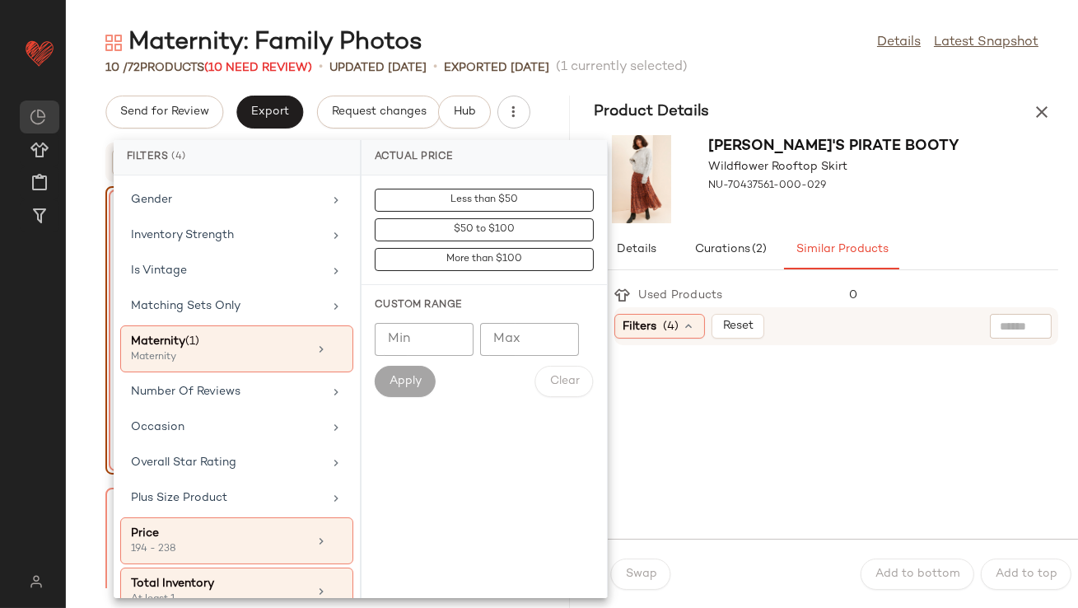
scroll to position [369, 0]
click at [333, 534] on icon at bounding box center [337, 540] width 12 height 12
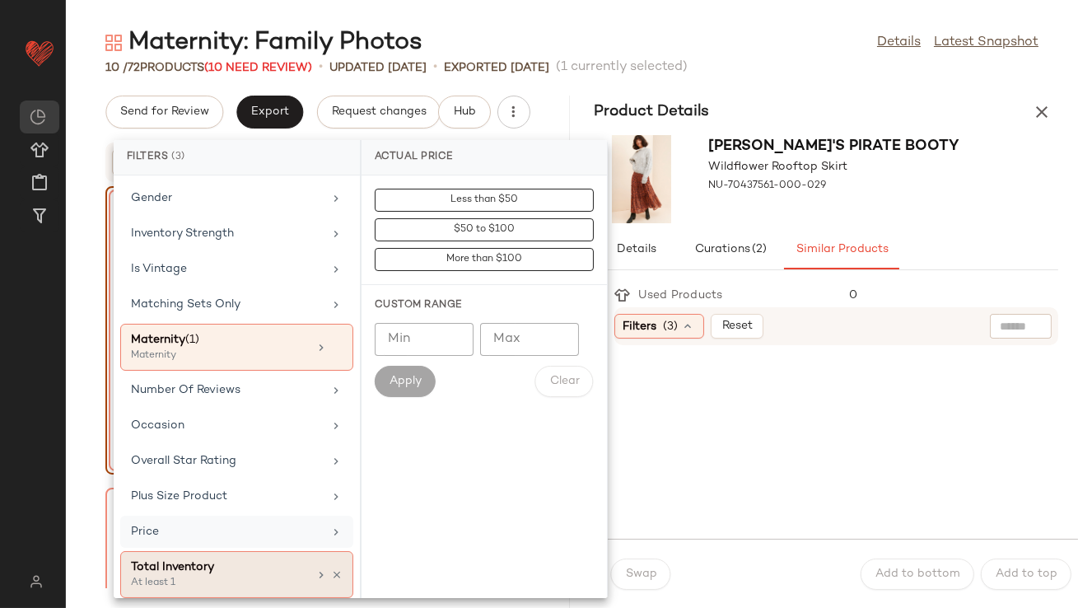
click at [331, 570] on icon at bounding box center [337, 575] width 12 height 12
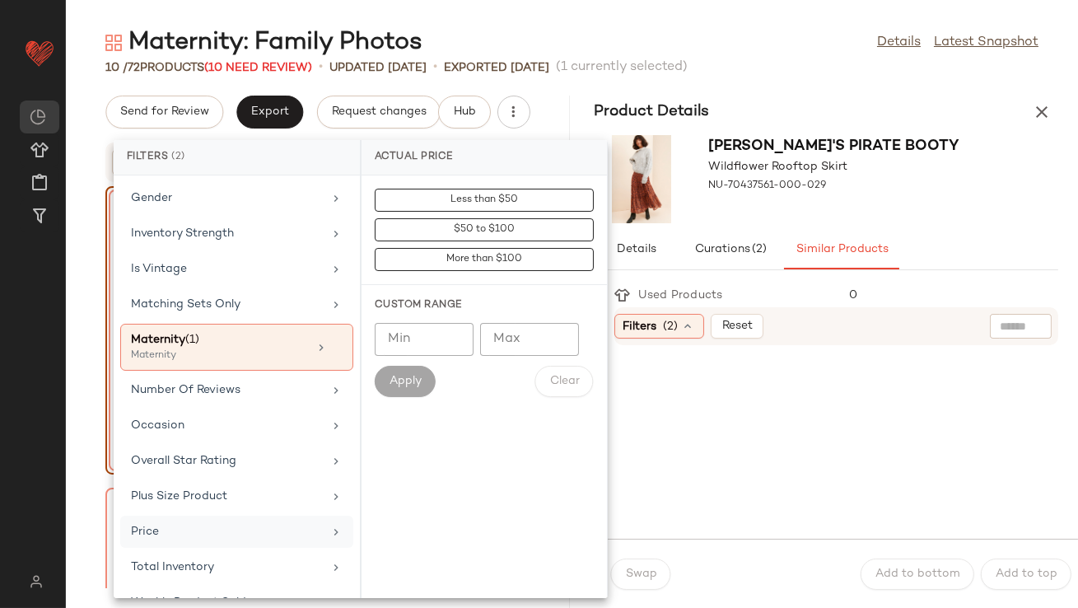
click at [899, 208] on div "Jen's Pirate Booty Wildflower Rooftop Skirt NU-70437561-000-029" at bounding box center [827, 178] width 504 height 101
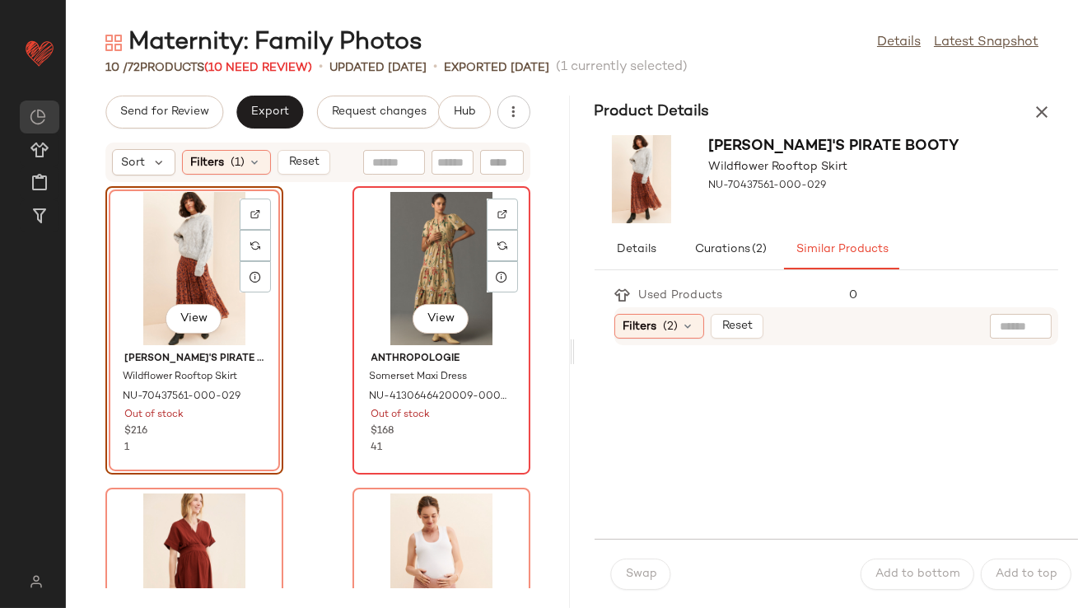
click at [414, 244] on div "View" at bounding box center [441, 268] width 166 height 153
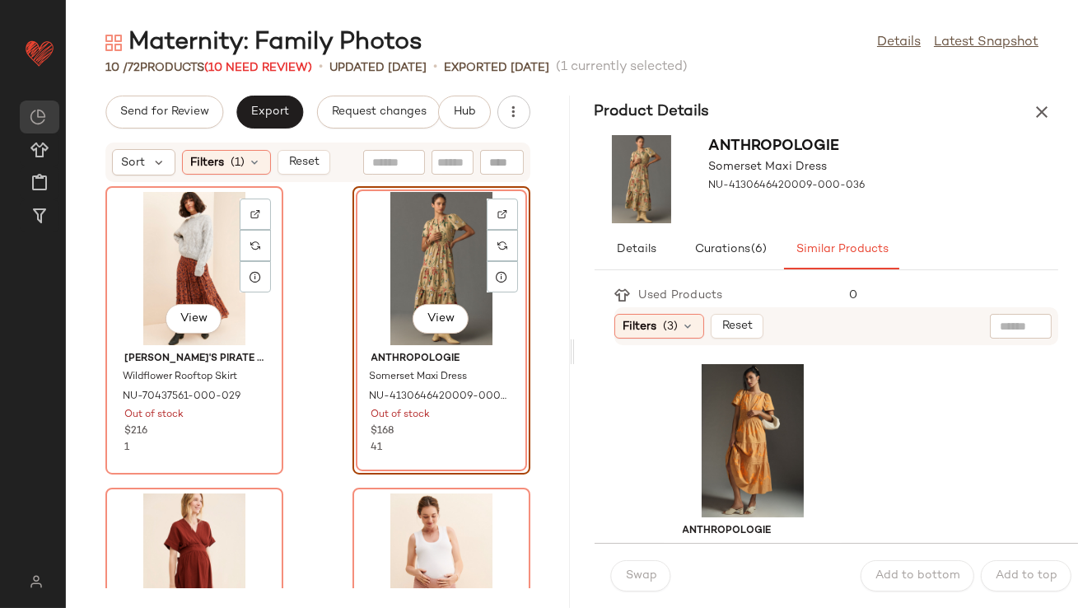
click at [1031, 118] on button "button" at bounding box center [1042, 112] width 33 height 33
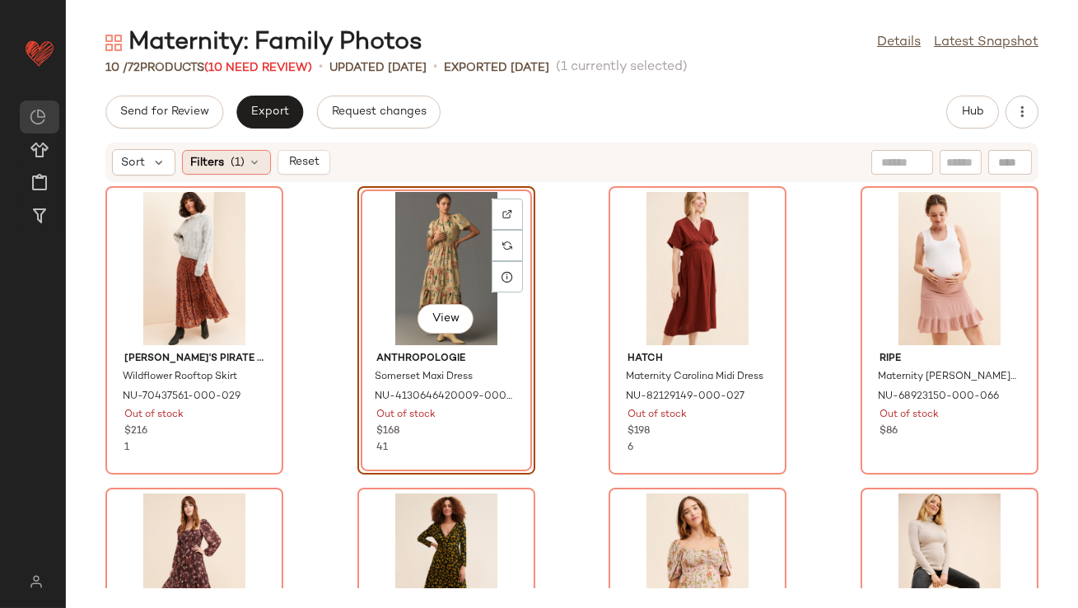
click at [249, 164] on icon at bounding box center [255, 162] width 13 height 13
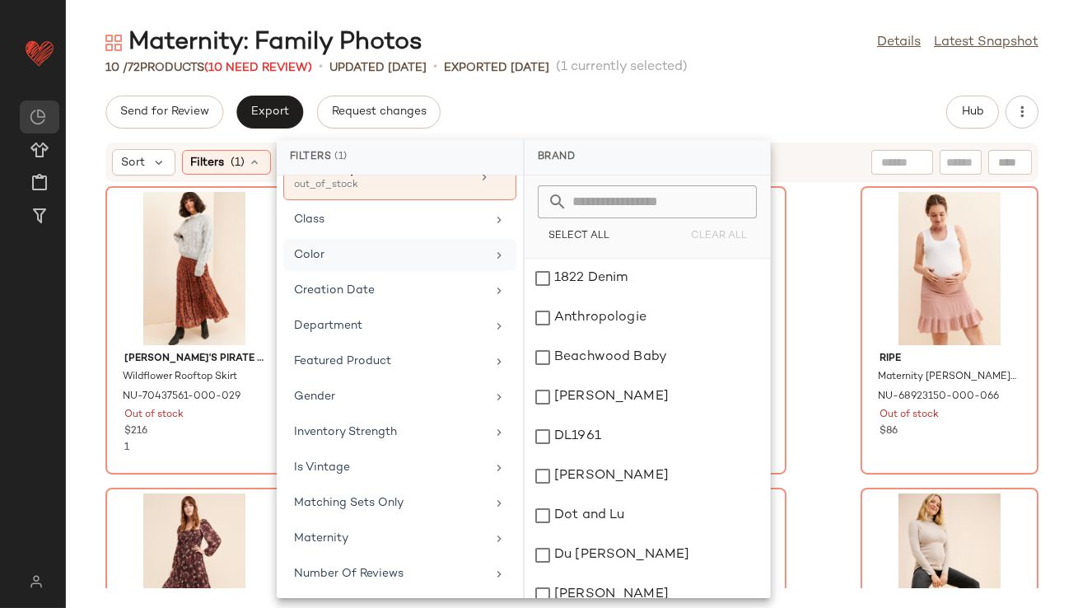
scroll to position [74, 0]
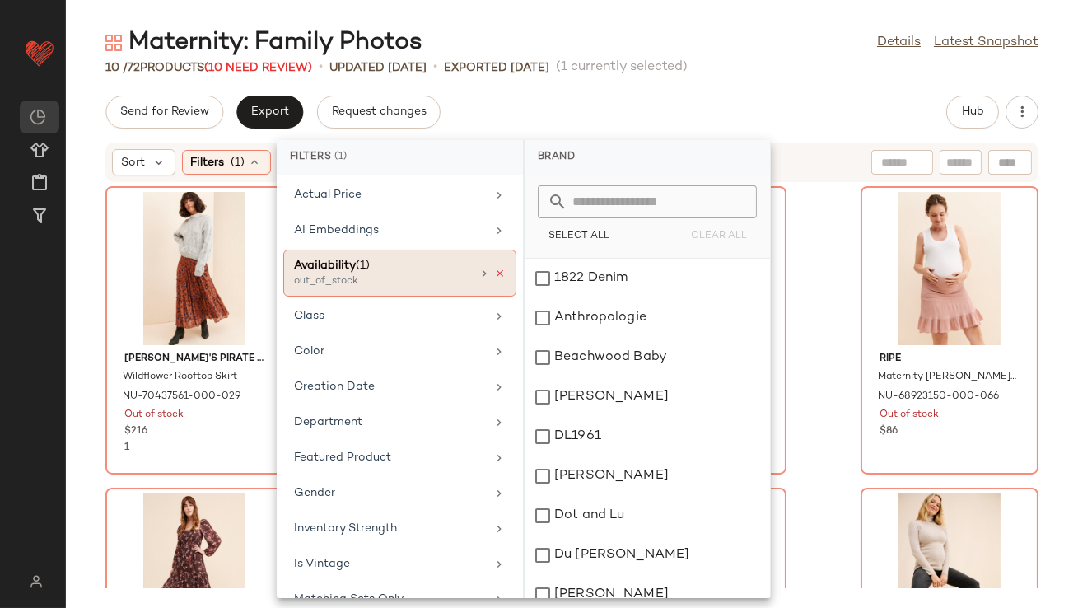
click at [494, 271] on icon at bounding box center [500, 274] width 12 height 12
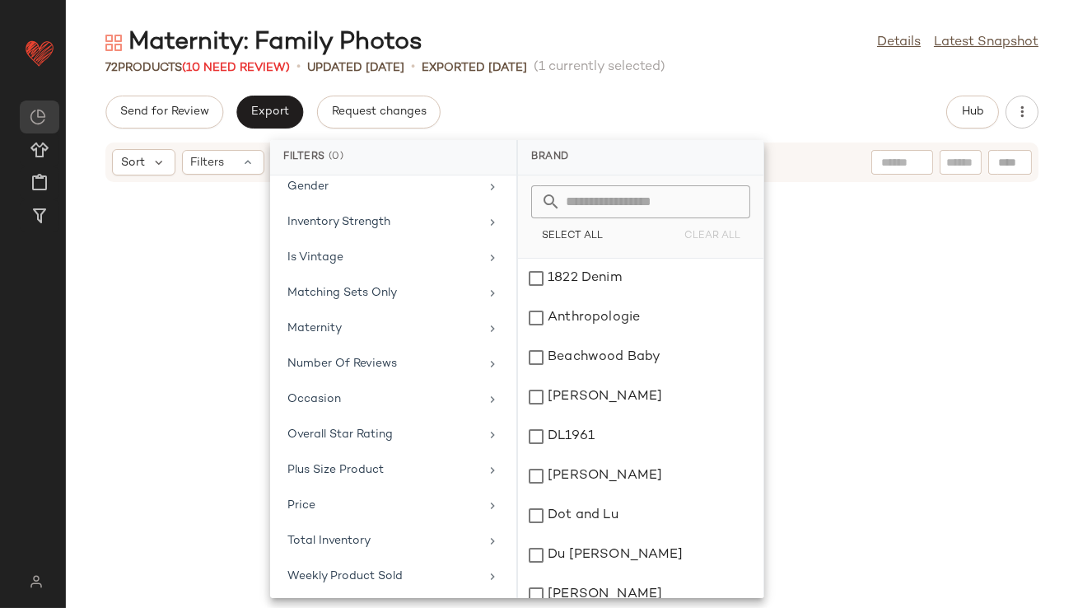
scroll to position [1507, 0]
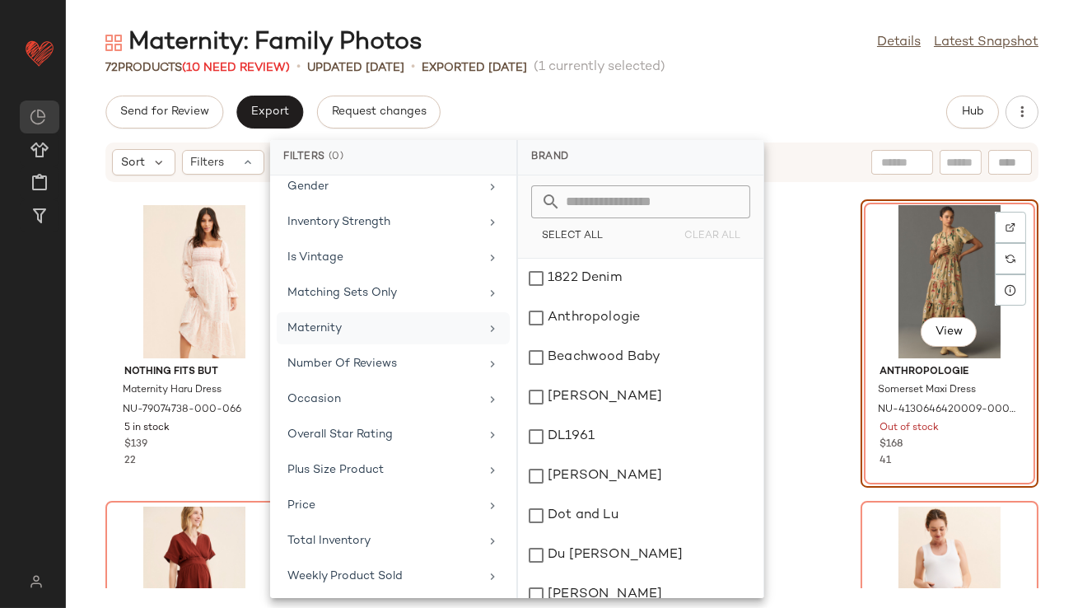
click at [329, 329] on div "Maternity" at bounding box center [383, 328] width 192 height 17
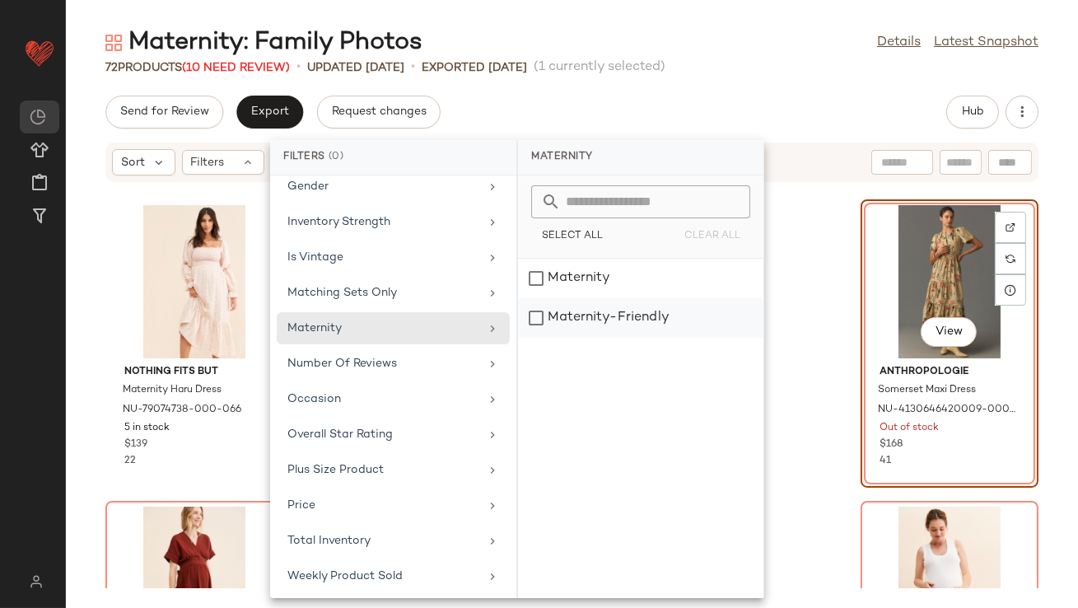
click at [604, 306] on div "Maternity-Friendly" at bounding box center [640, 318] width 245 height 40
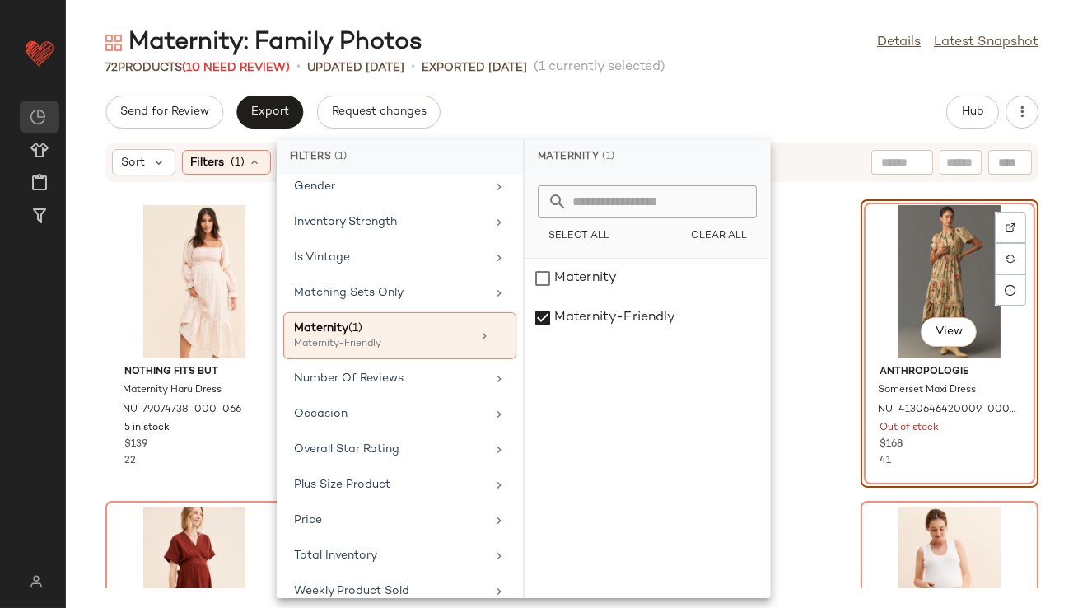
click at [722, 71] on div "72 Products (10 Need Review) • updated Aug 4th • Exported Aug 4th (1 currently …" at bounding box center [572, 67] width 1012 height 16
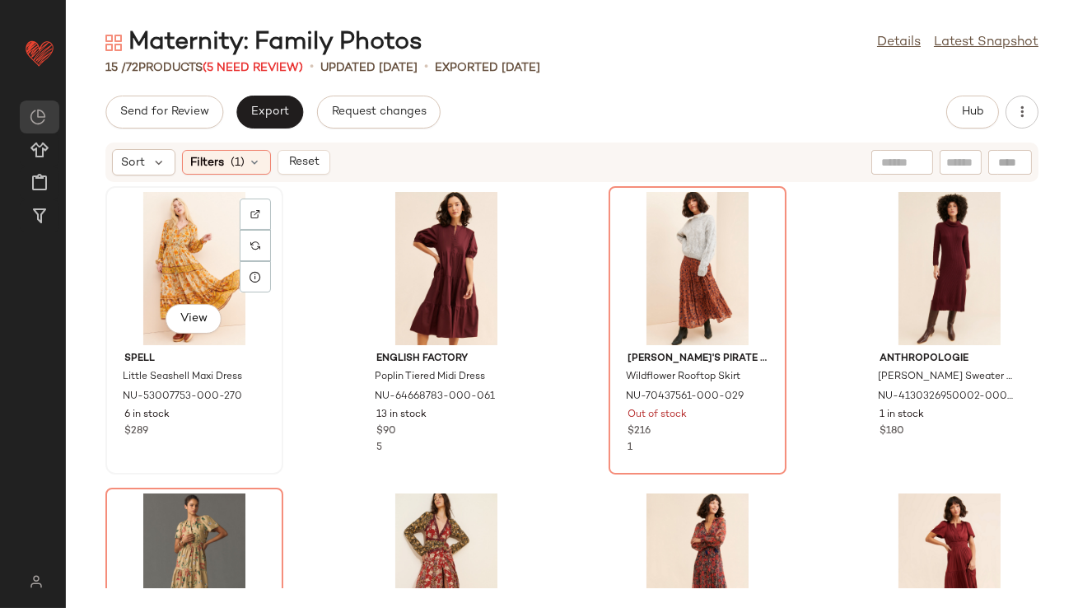
click at [160, 247] on div "View" at bounding box center [194, 268] width 166 height 153
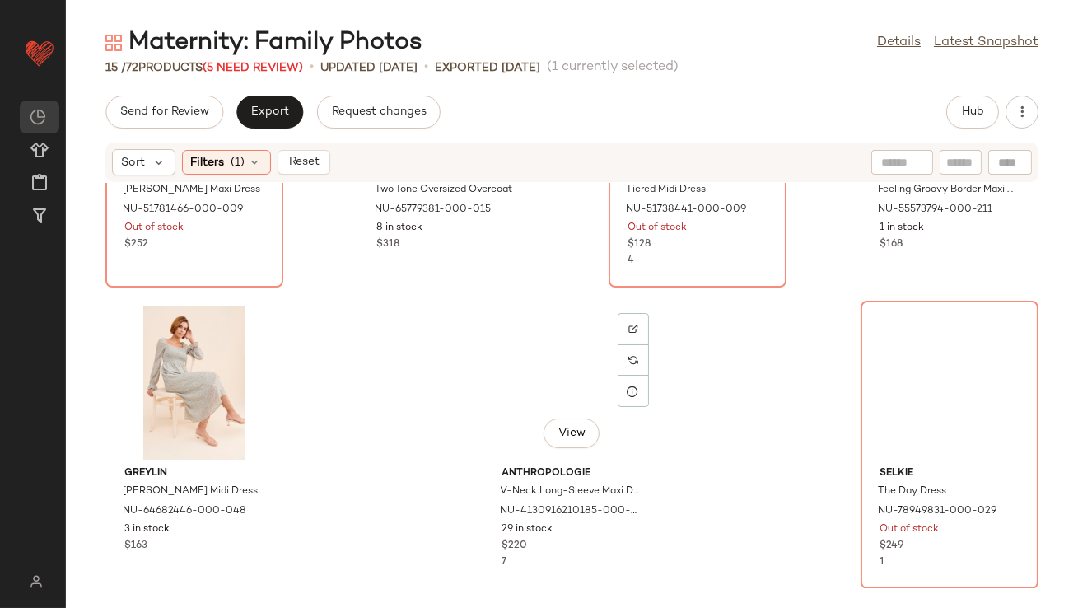
scroll to position [803, 0]
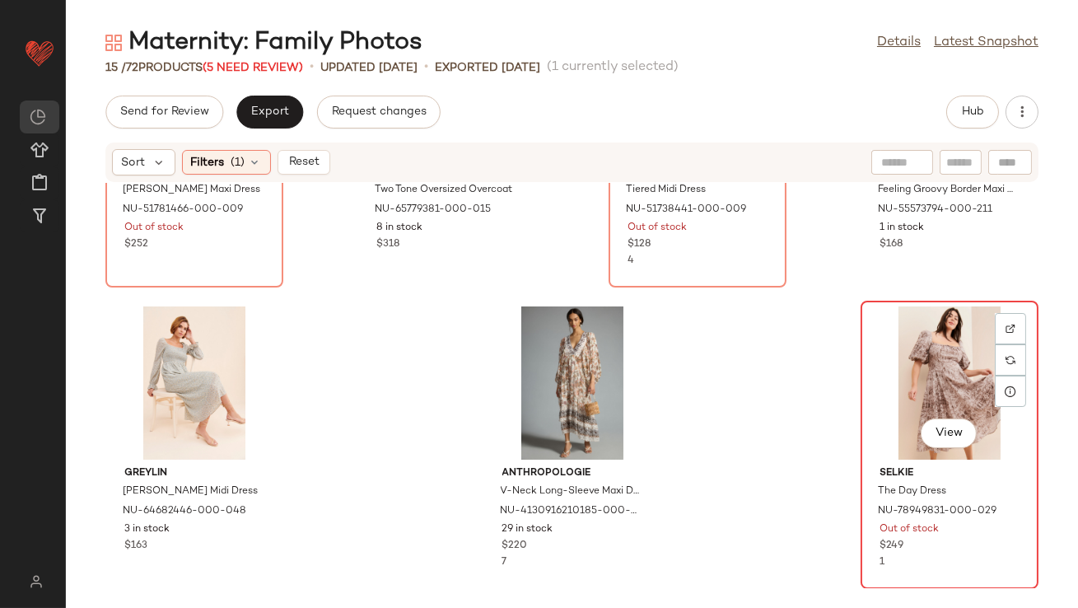
click at [904, 376] on div "View" at bounding box center [950, 382] width 166 height 153
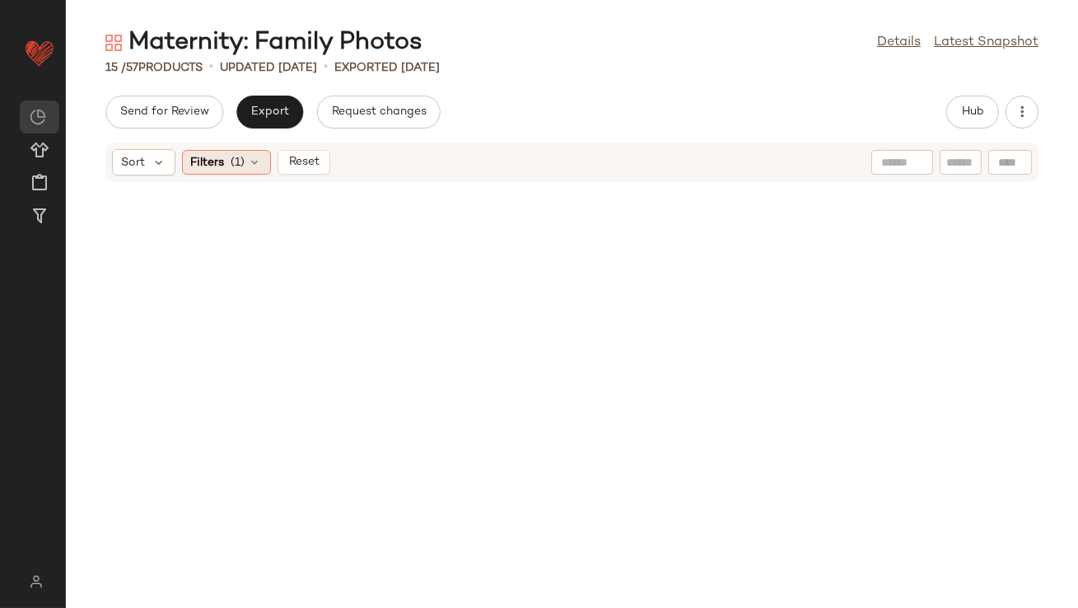
click at [257, 166] on icon at bounding box center [255, 162] width 13 height 13
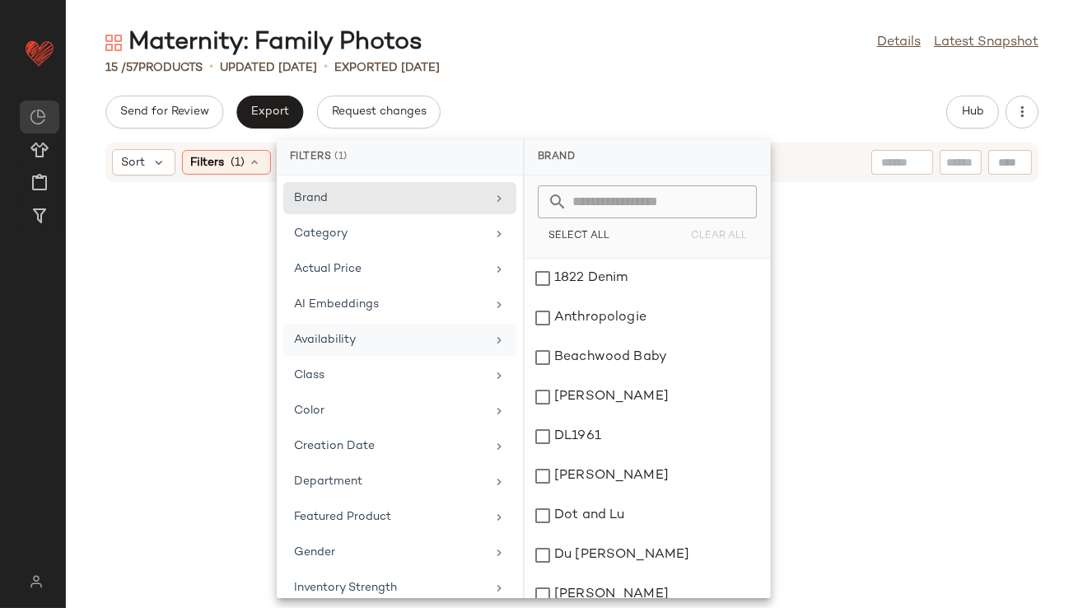
click at [480, 359] on div "Availability" at bounding box center [399, 375] width 233 height 32
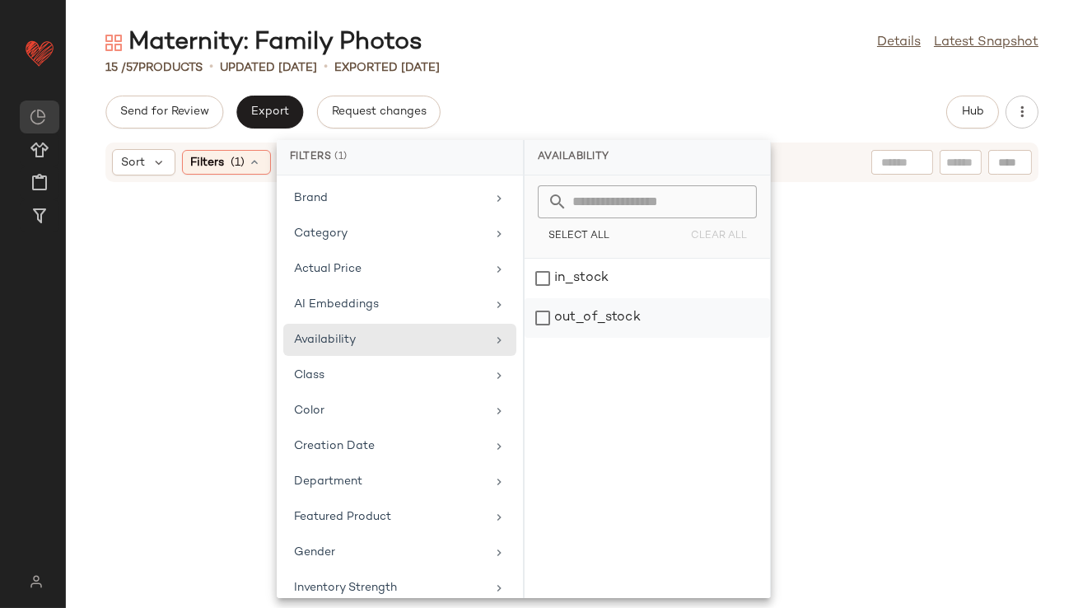
click at [567, 321] on div "out_of_stock" at bounding box center [647, 318] width 245 height 40
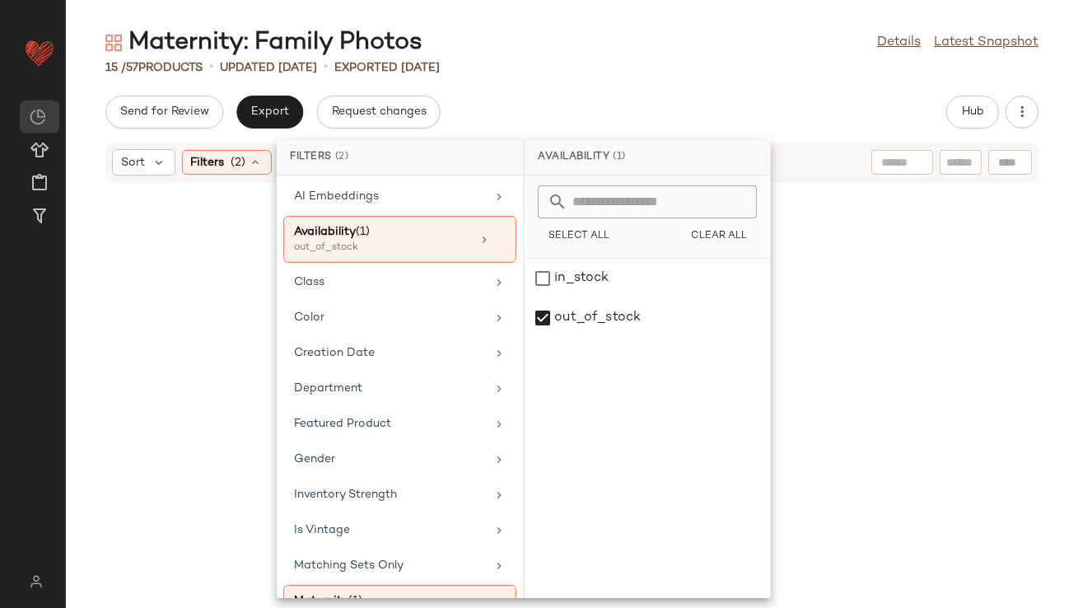
scroll to position [395, 0]
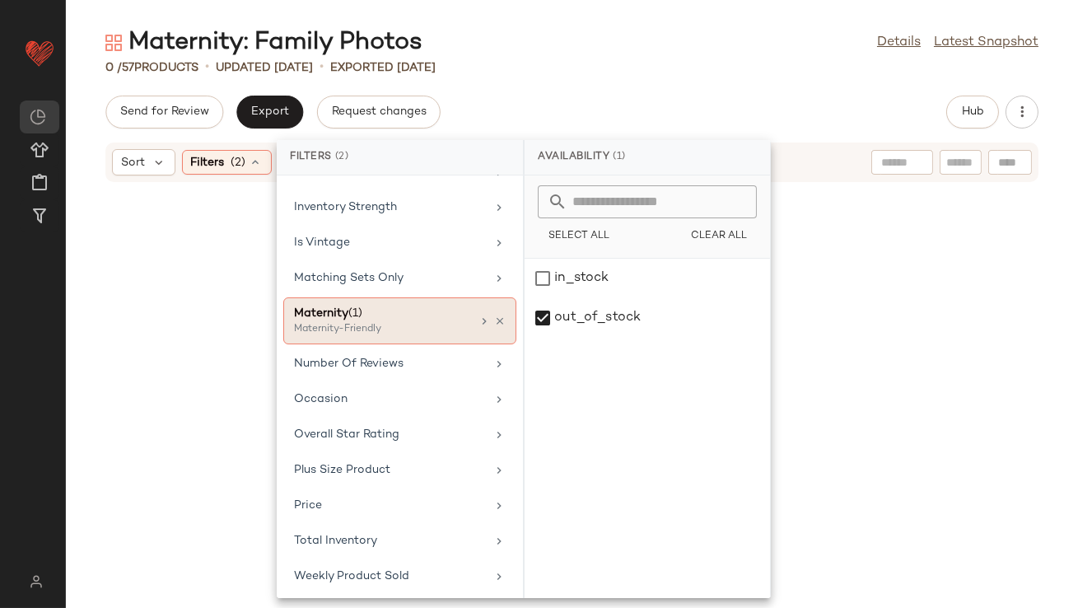
click at [494, 318] on icon at bounding box center [500, 321] width 12 height 12
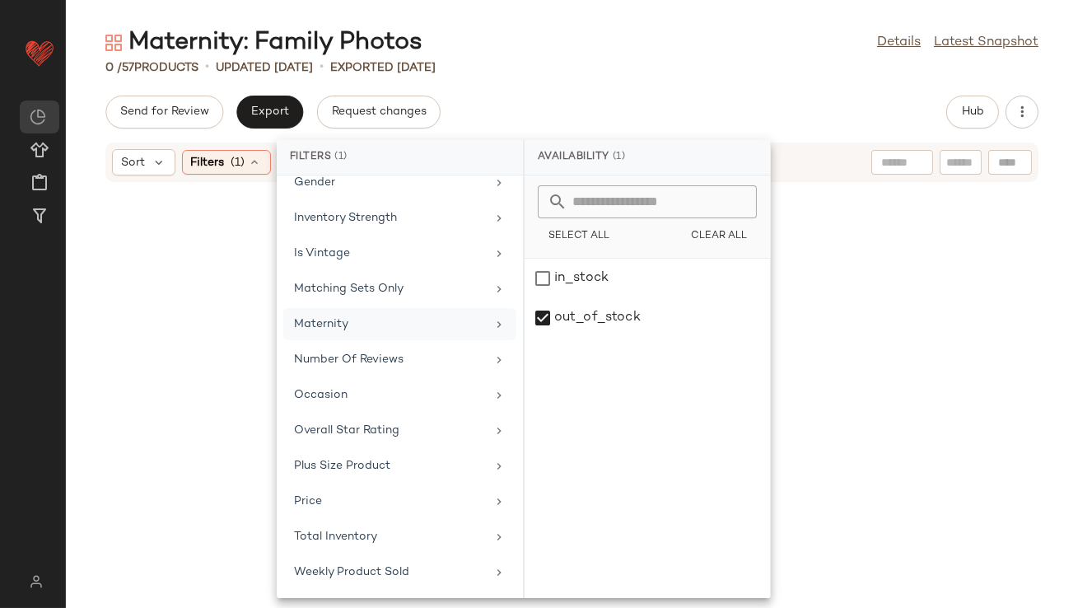
scroll to position [381, 0]
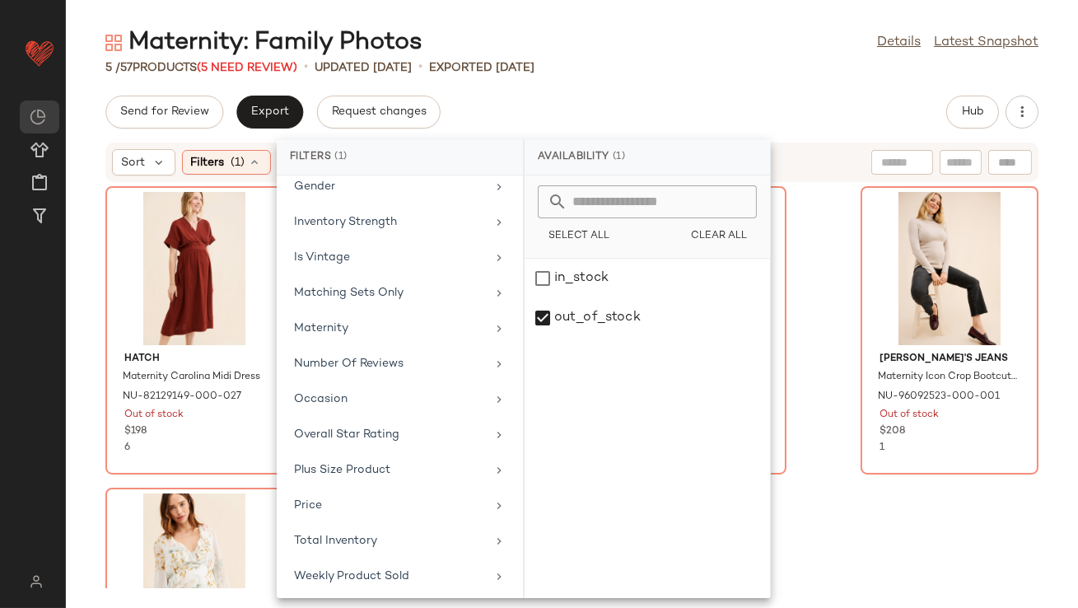
click at [631, 103] on div "Send for Review Export Request changes Hub" at bounding box center [571, 112] width 933 height 33
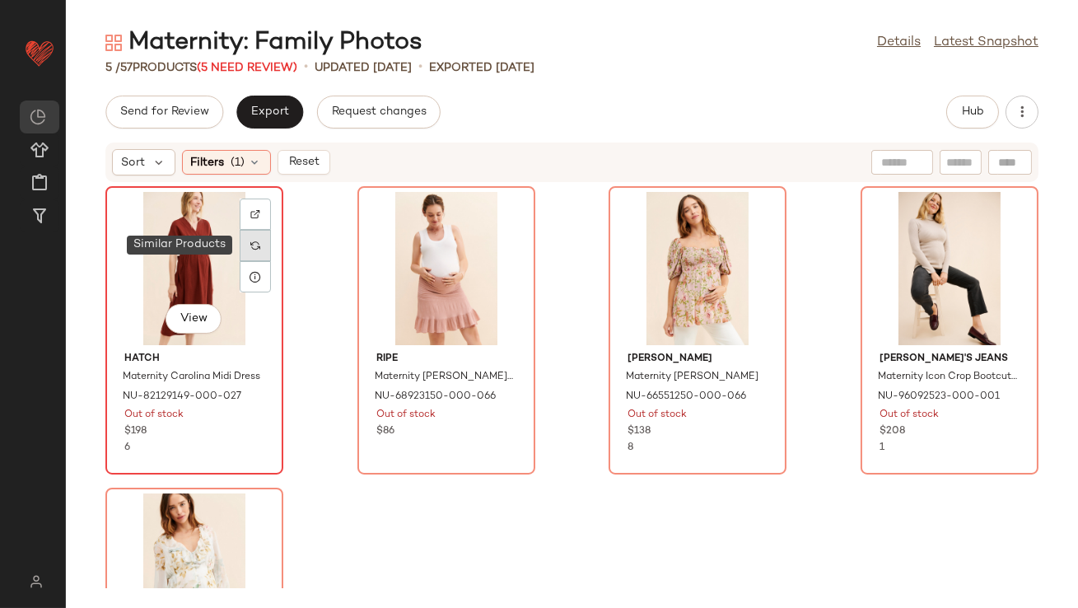
click at [253, 234] on div at bounding box center [255, 245] width 31 height 31
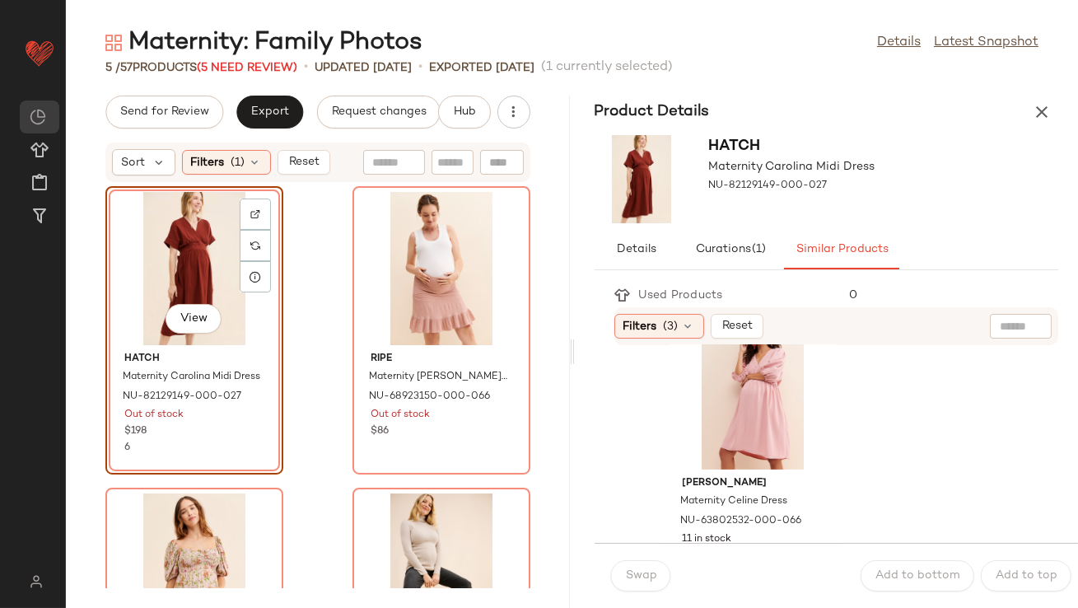
scroll to position [1258, 0]
click at [718, 411] on div "View" at bounding box center [753, 388] width 166 height 153
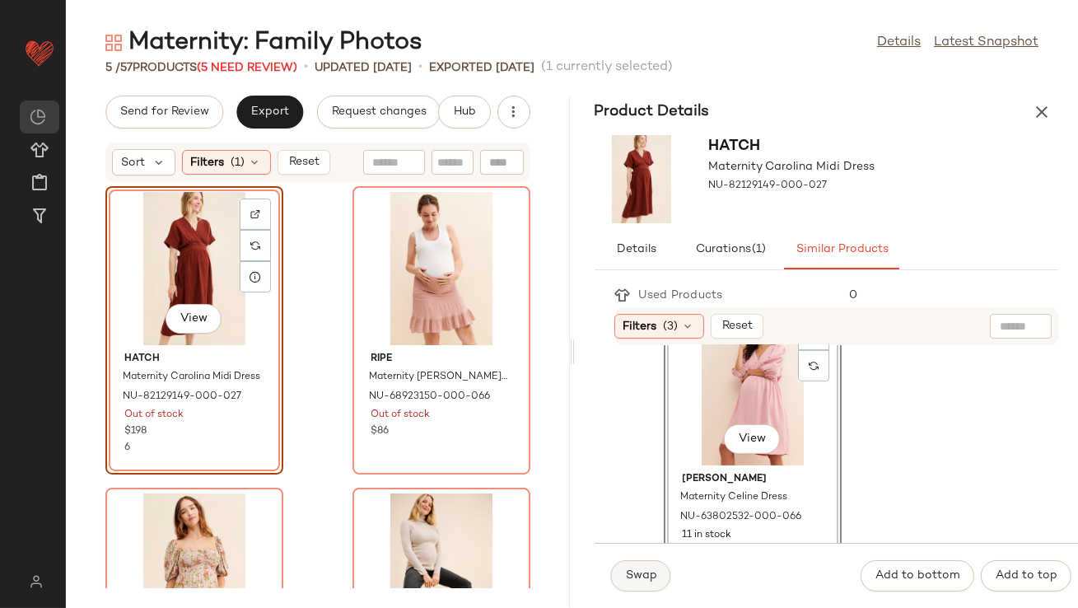
click at [639, 568] on button "Swap" at bounding box center [641, 575] width 60 height 31
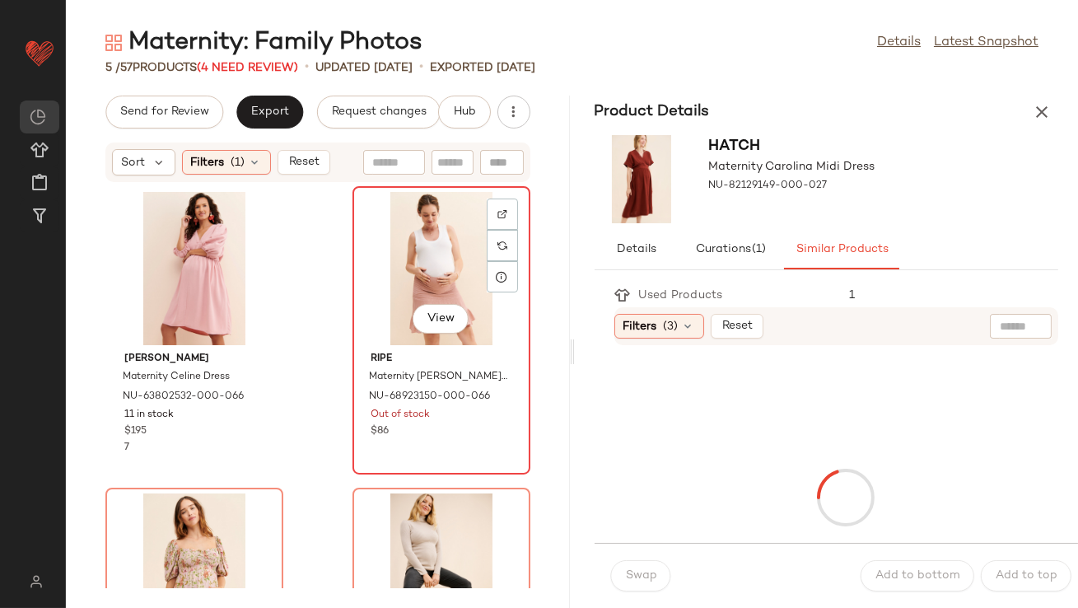
click at [402, 280] on div "View" at bounding box center [441, 268] width 166 height 153
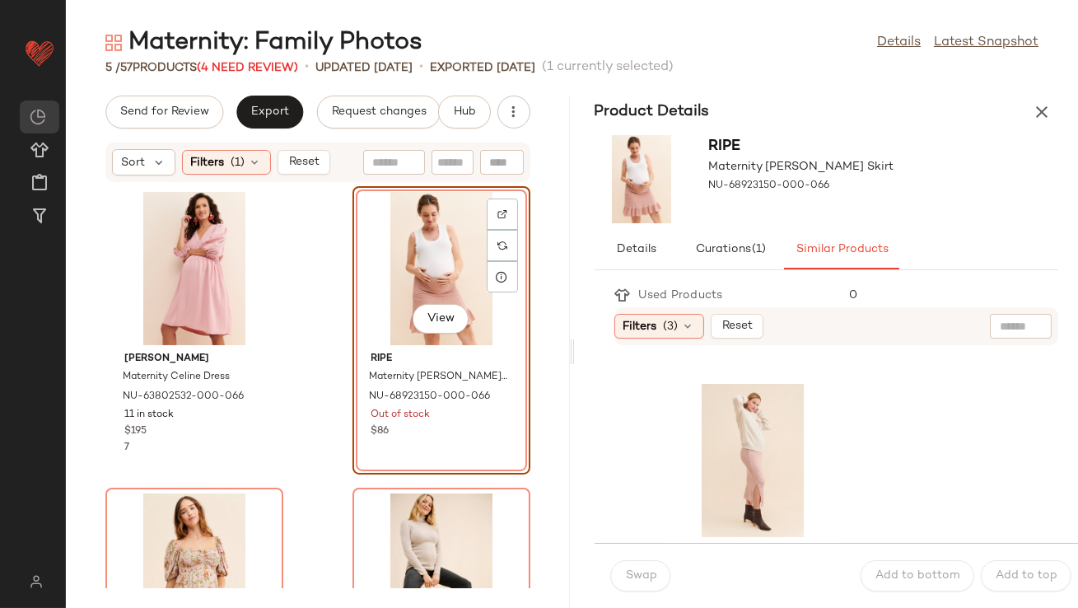
scroll to position [1192, 0]
click at [688, 437] on div "View" at bounding box center [753, 454] width 166 height 153
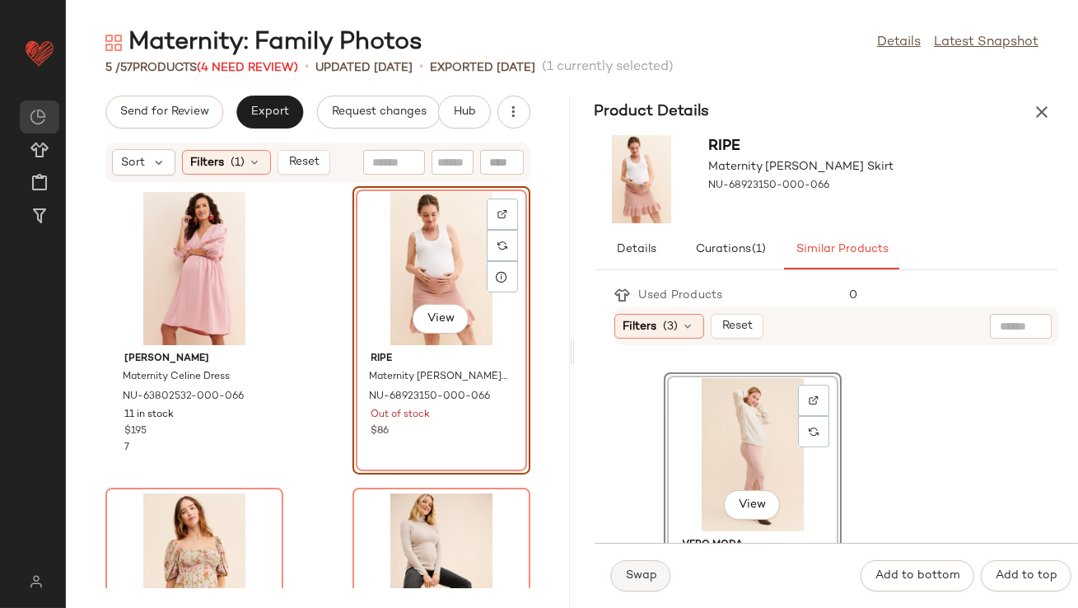
click at [634, 584] on button "Swap" at bounding box center [641, 575] width 60 height 31
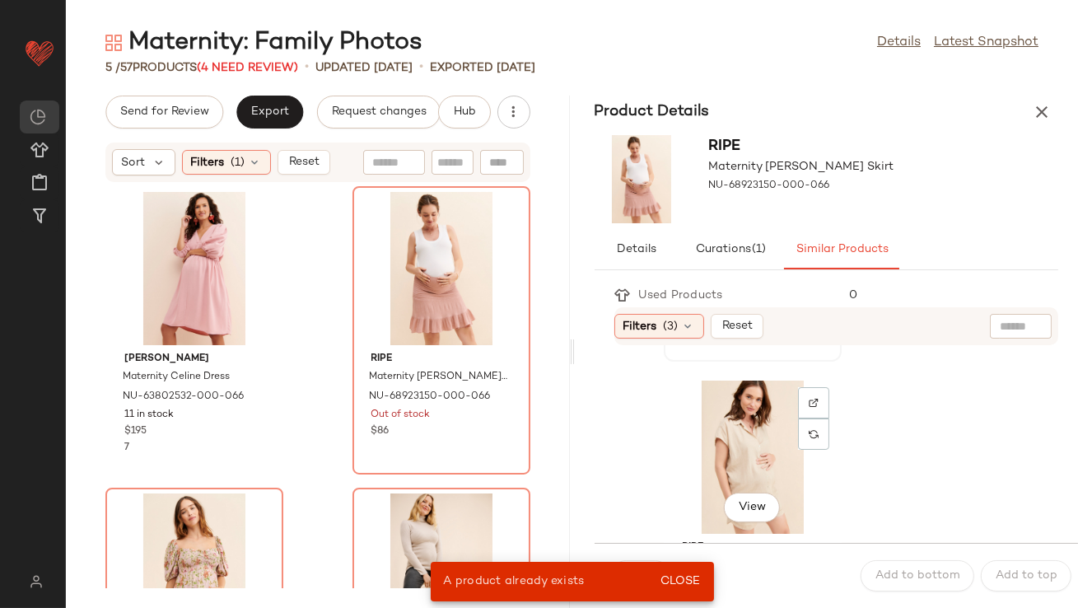
scroll to position [1560, 0]
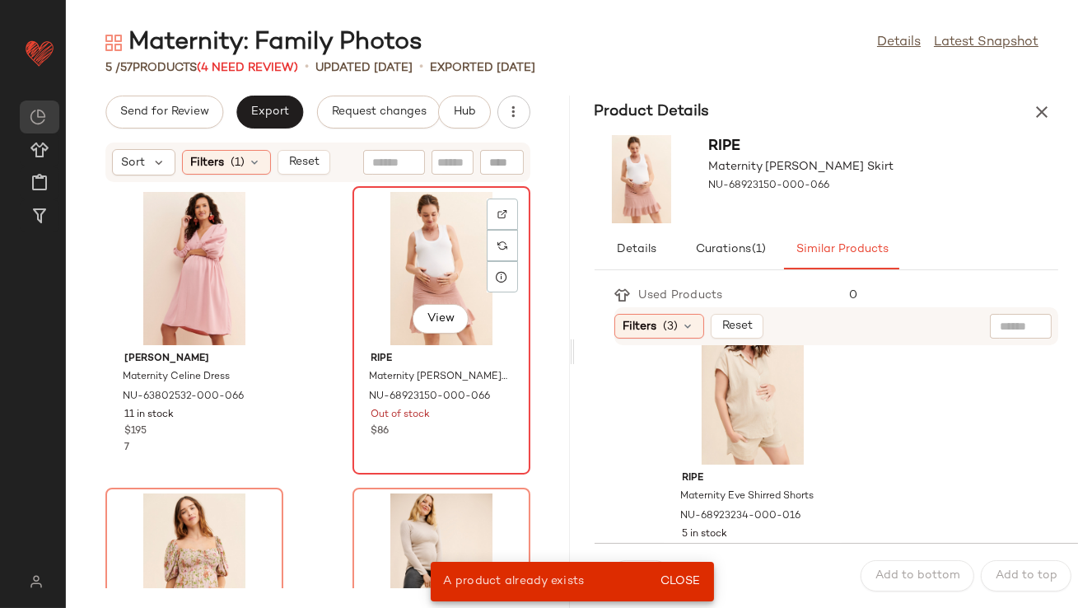
click at [410, 225] on div "View" at bounding box center [441, 268] width 166 height 153
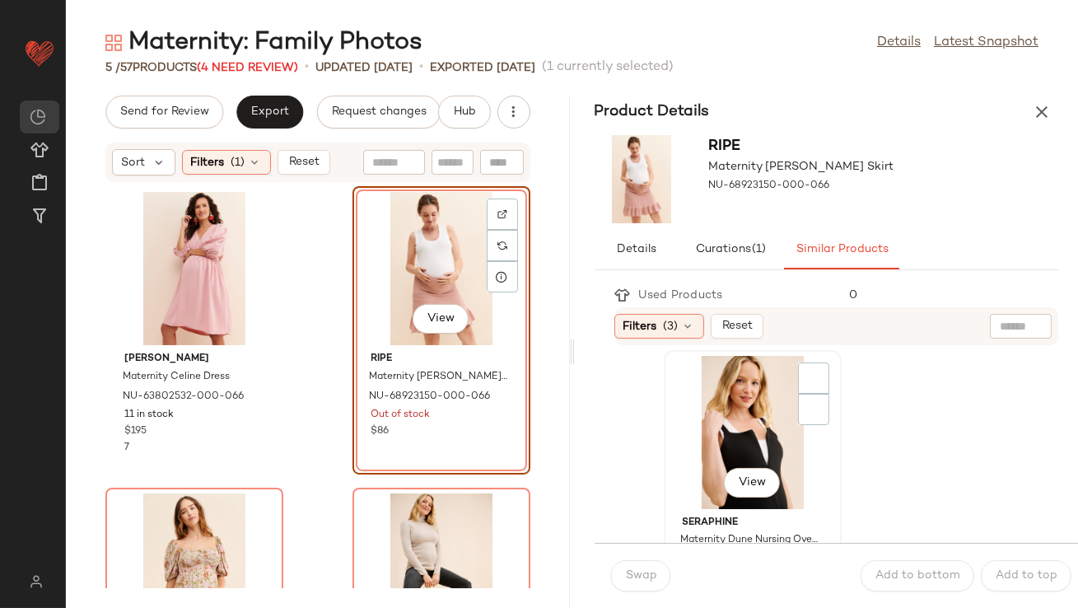
scroll to position [6040, 0]
click at [696, 329] on div "Filters (3)" at bounding box center [659, 326] width 90 height 25
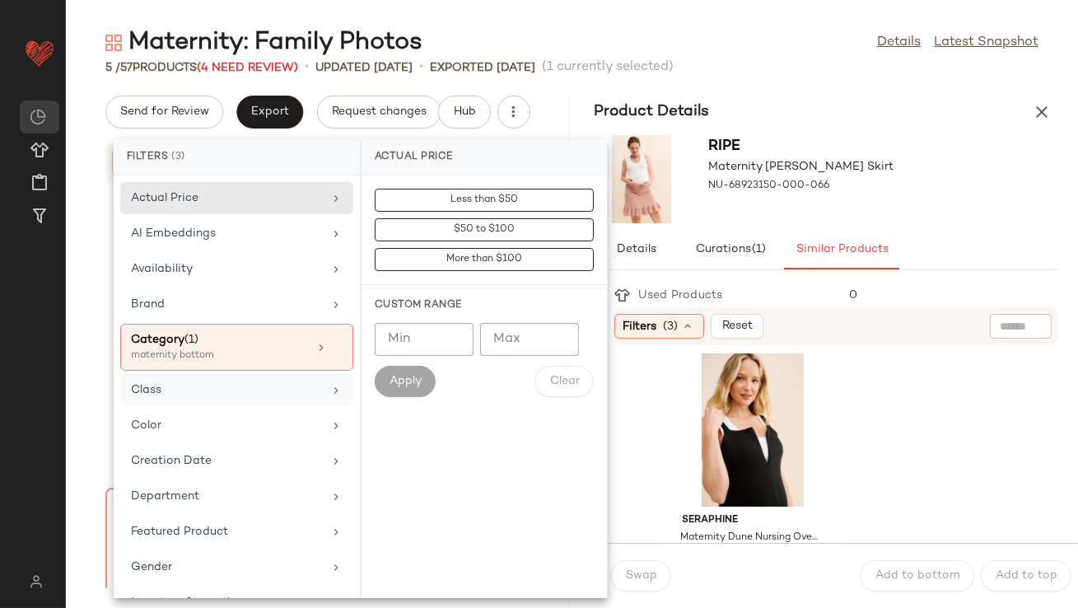
click at [228, 391] on div "Class" at bounding box center [227, 389] width 192 height 17
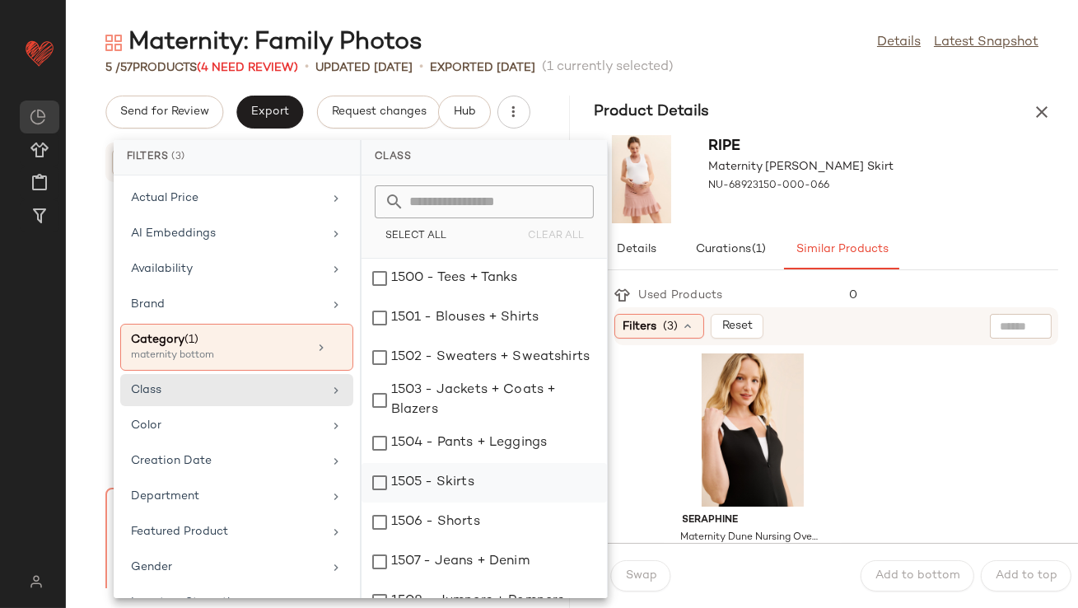
click at [456, 502] on div "1505 - Skirts" at bounding box center [484, 522] width 245 height 40
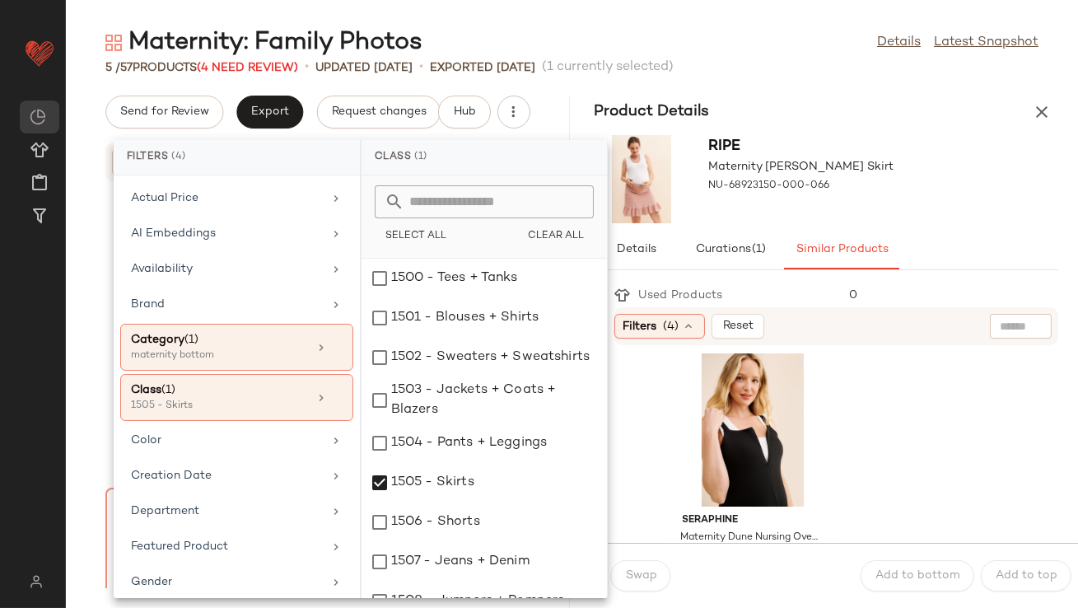
click at [913, 213] on div "ripe Maternity Lori Frill Skirt NU-68923150-000-066" at bounding box center [827, 178] width 504 height 101
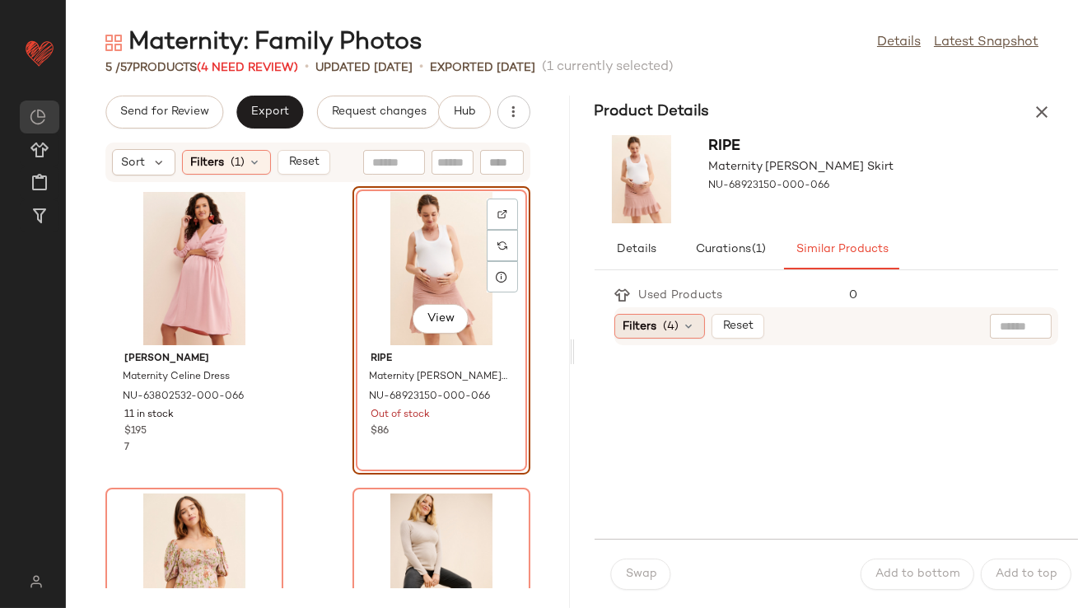
click at [695, 317] on div "Filters (4)" at bounding box center [659, 326] width 91 height 25
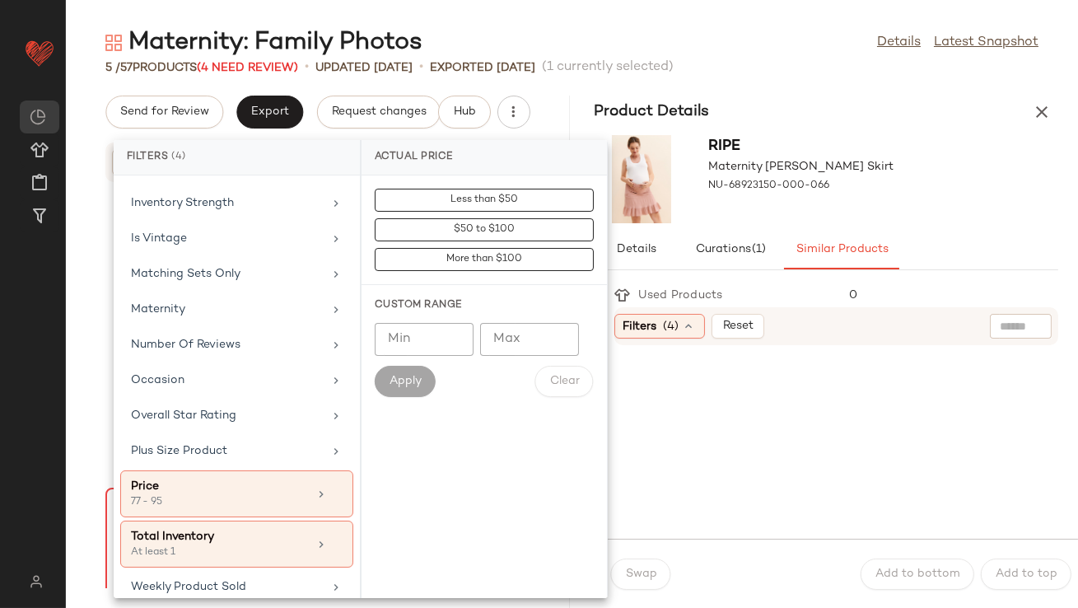
scroll to position [425, 0]
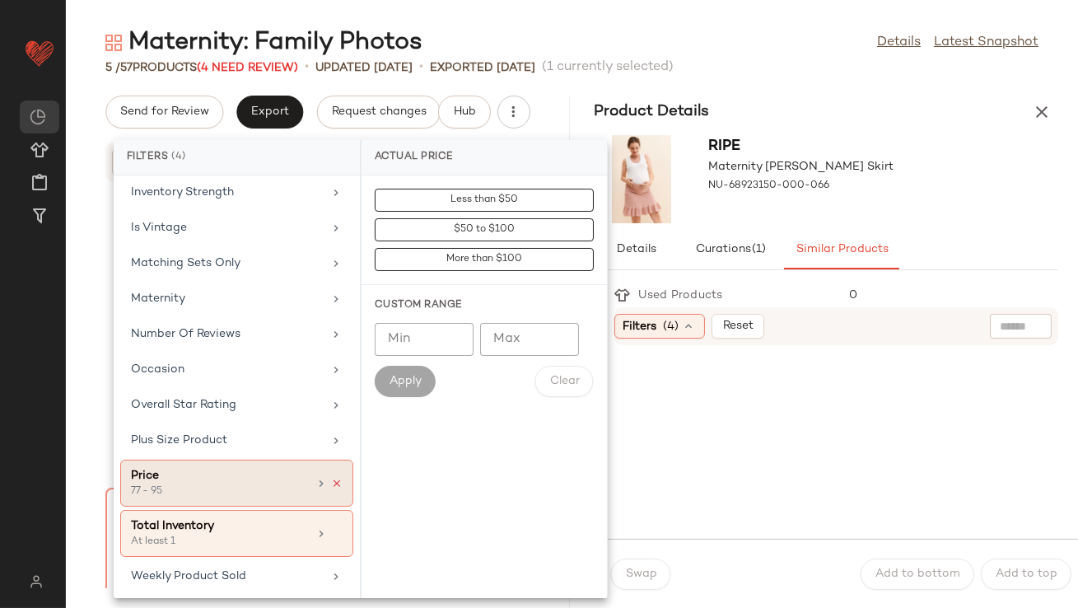
click at [333, 478] on icon at bounding box center [337, 484] width 12 height 12
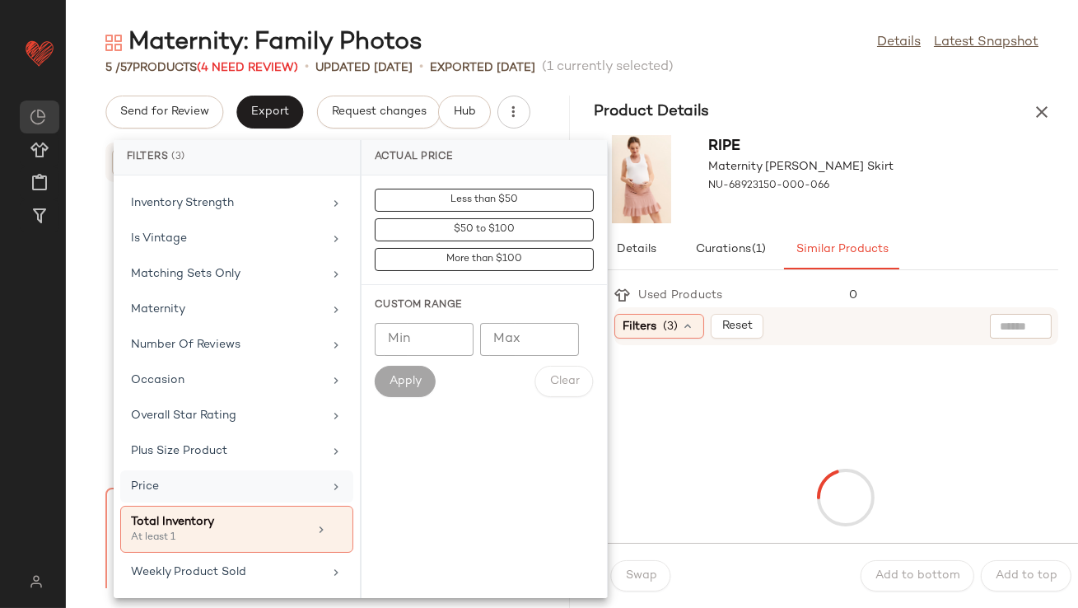
scroll to position [410, 0]
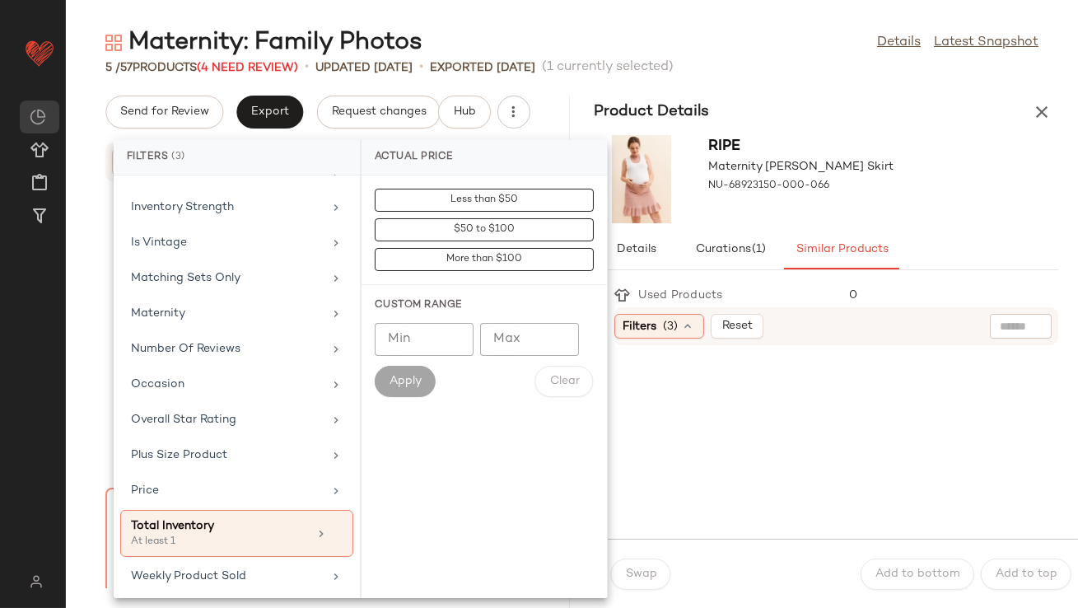
click at [760, 373] on div at bounding box center [841, 442] width 435 height 174
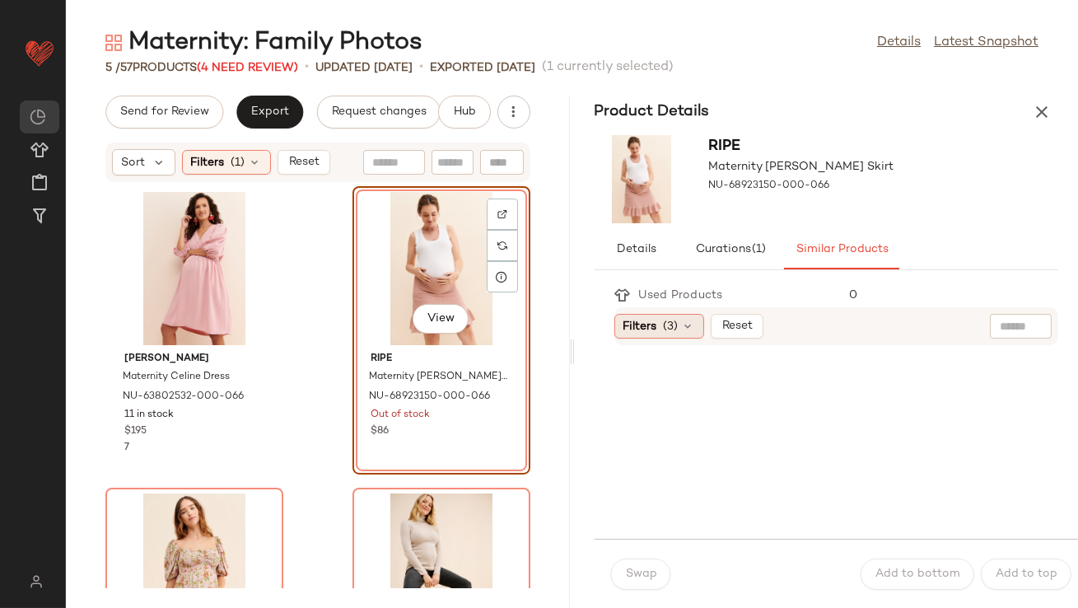
click at [692, 317] on div "Filters (3)" at bounding box center [659, 326] width 90 height 25
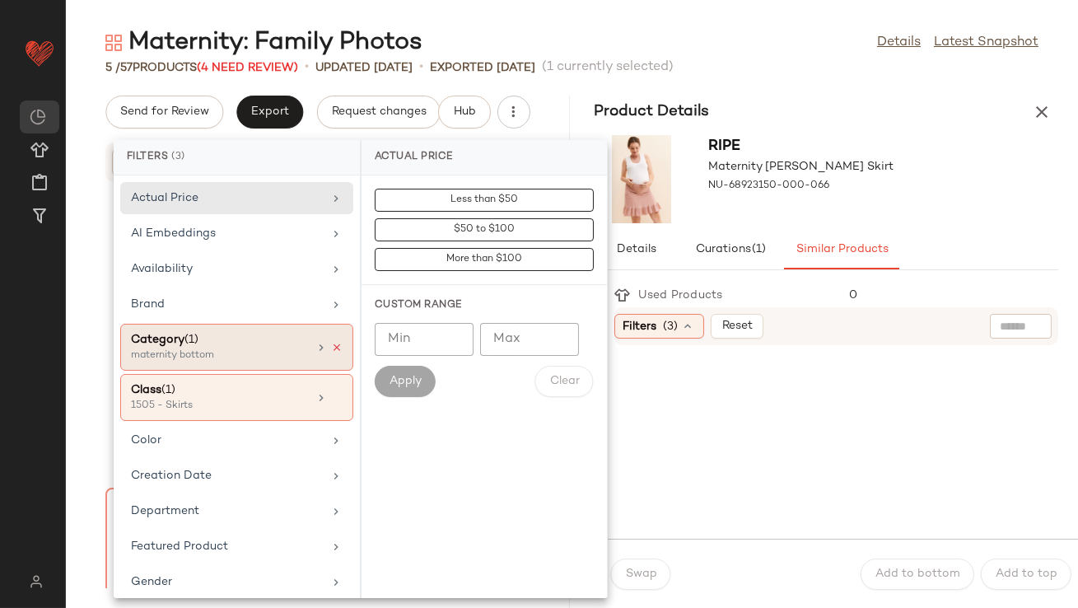
click at [331, 343] on icon at bounding box center [337, 348] width 12 height 12
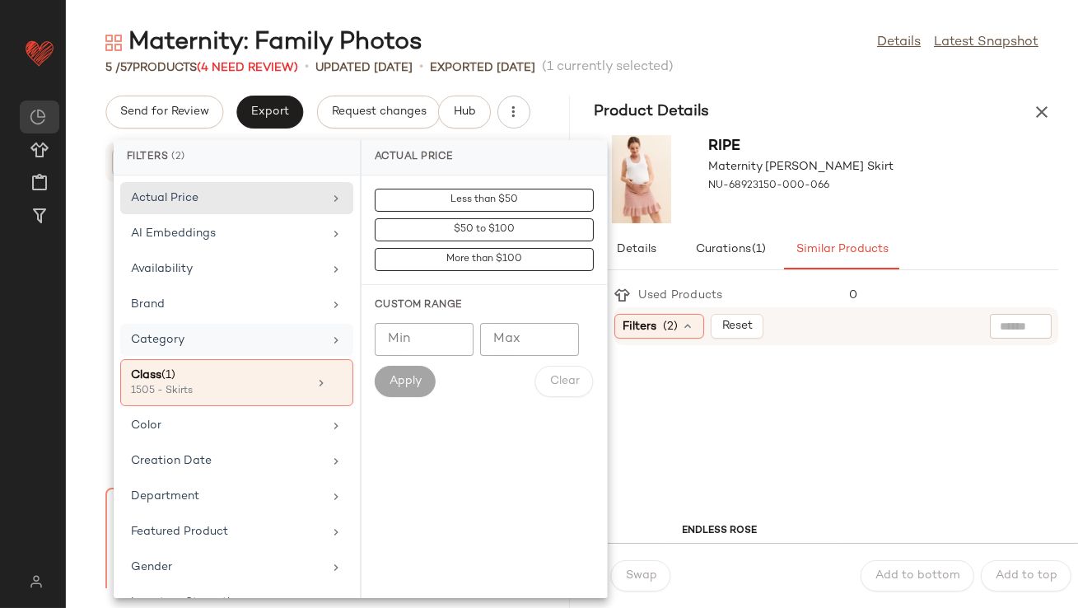
click at [854, 220] on div "ripe Maternity Lori Frill Skirt NU-68923150-000-066" at bounding box center [827, 178] width 504 height 101
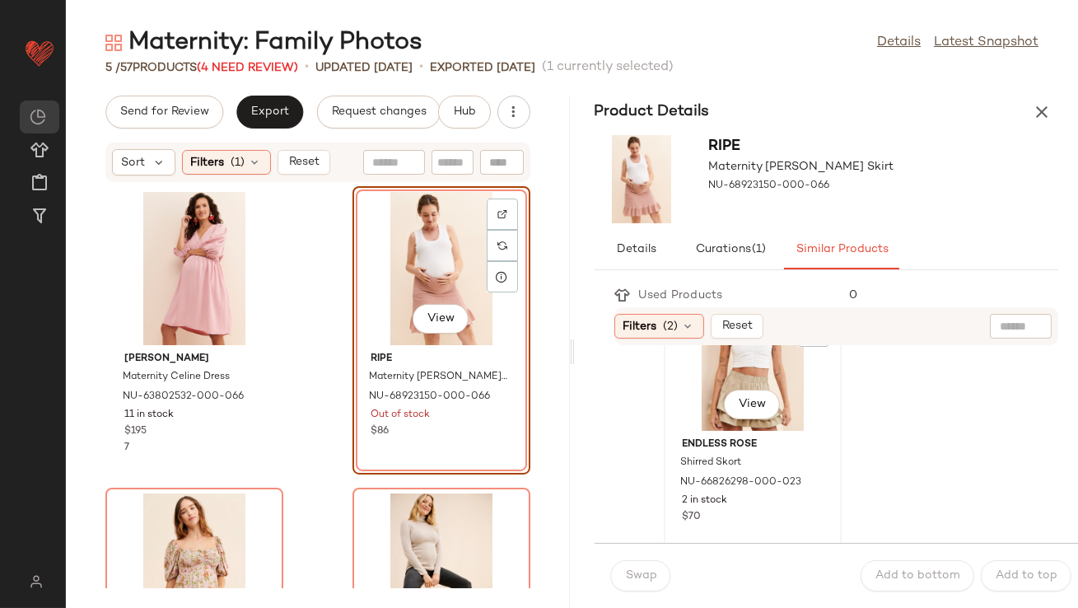
scroll to position [87, 0]
click at [675, 325] on span "(2)" at bounding box center [671, 326] width 15 height 17
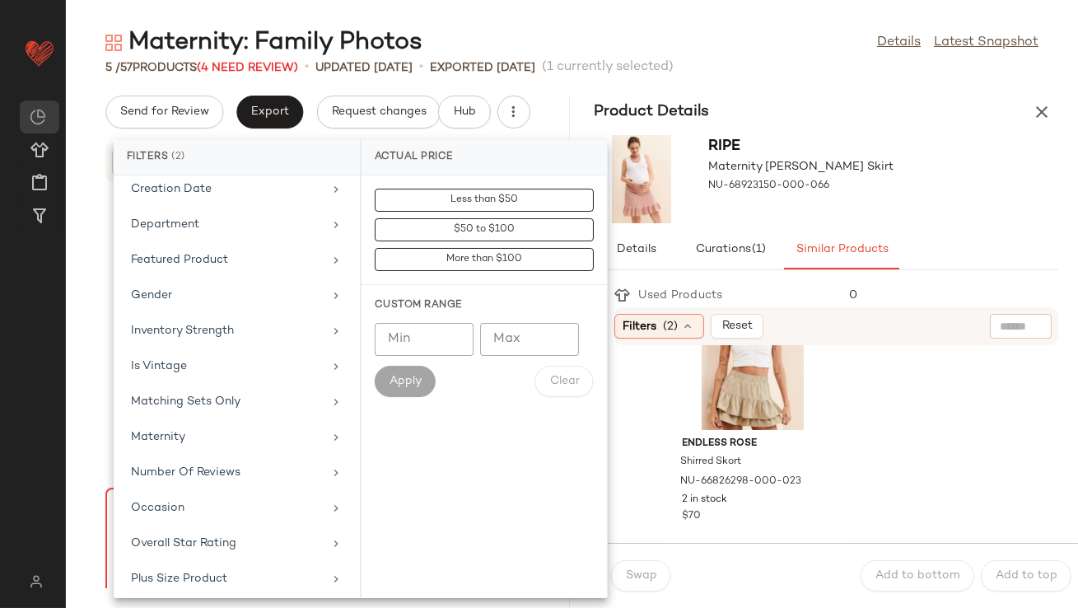
scroll to position [355, 0]
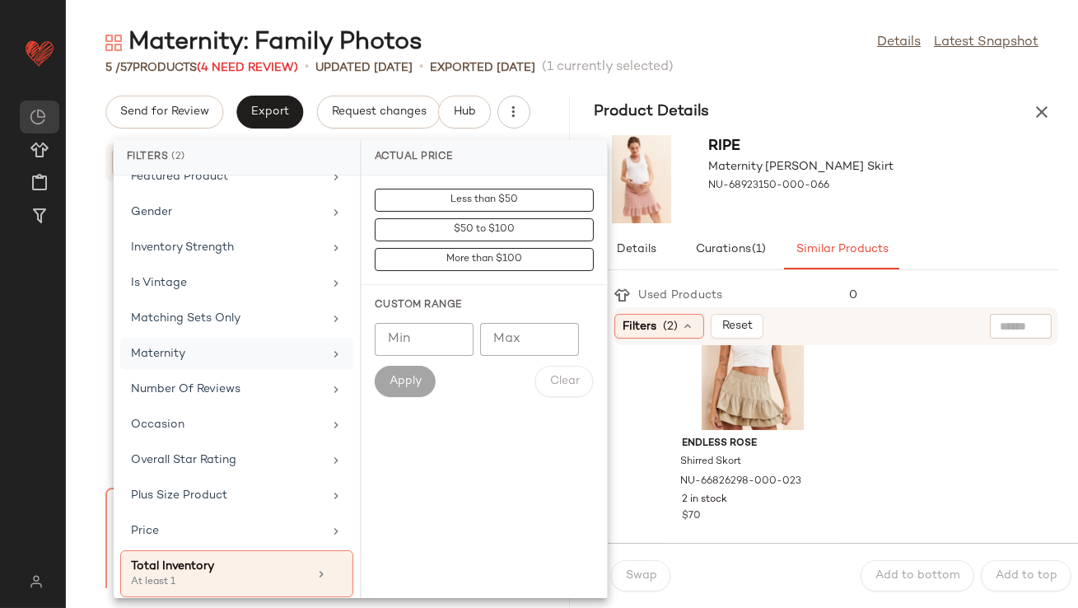
click at [188, 373] on div "Maternity" at bounding box center [236, 389] width 233 height 32
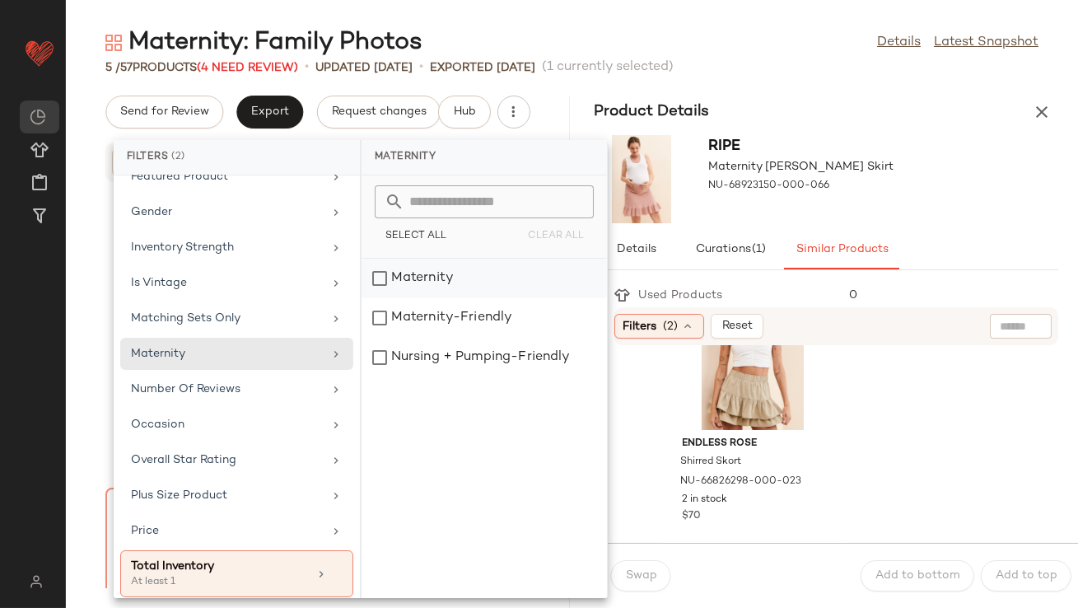
click at [480, 298] on div "Maternity" at bounding box center [484, 318] width 245 height 40
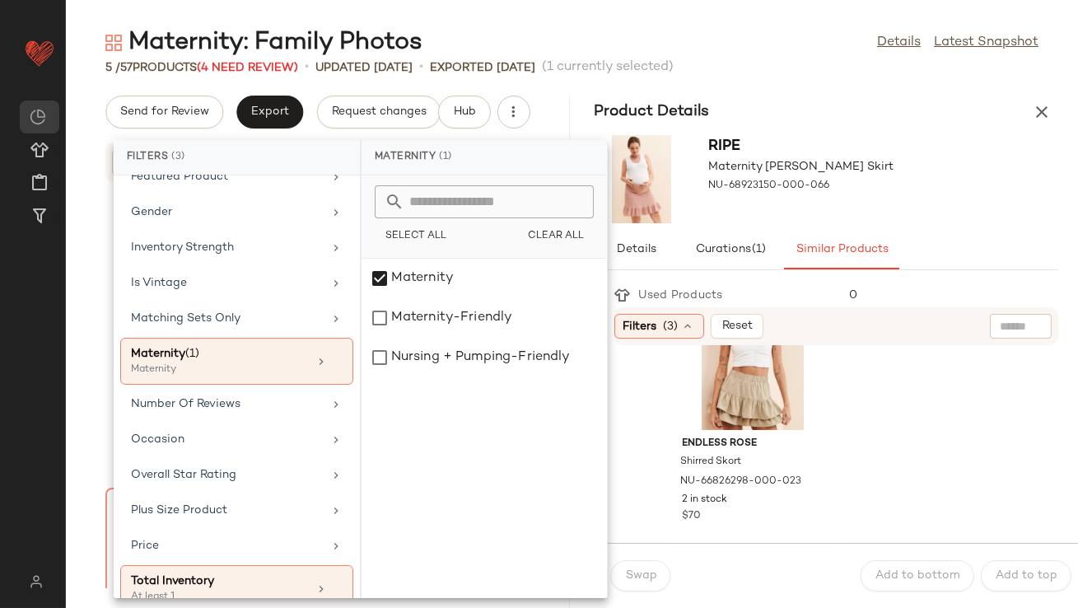
click at [942, 157] on div "ripe Maternity Lori Frill Skirt NU-68923150-000-066" at bounding box center [827, 178] width 504 height 101
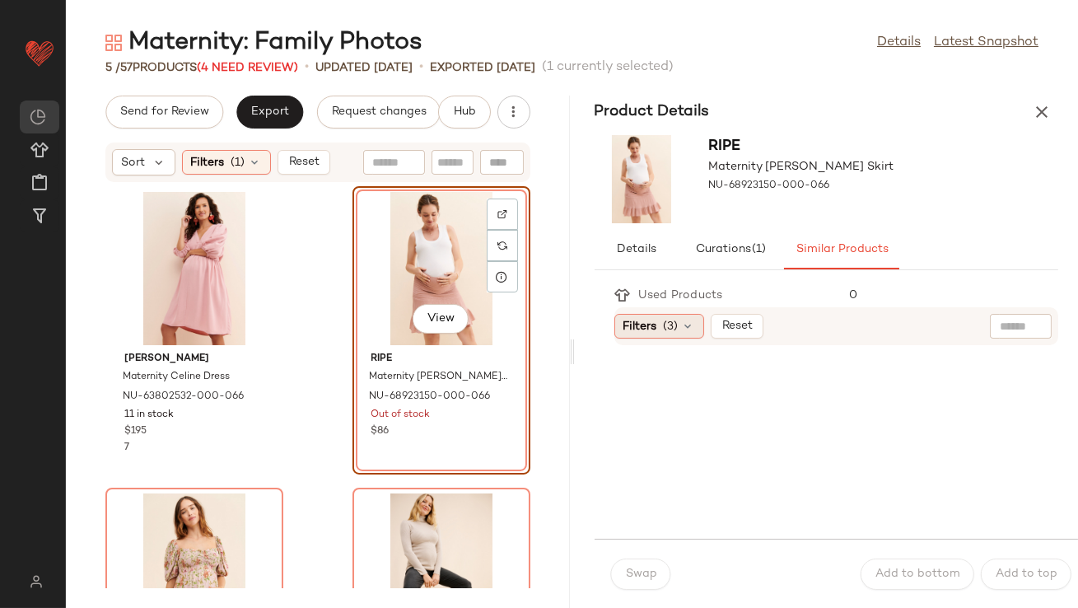
click at [682, 325] on icon at bounding box center [688, 326] width 13 height 13
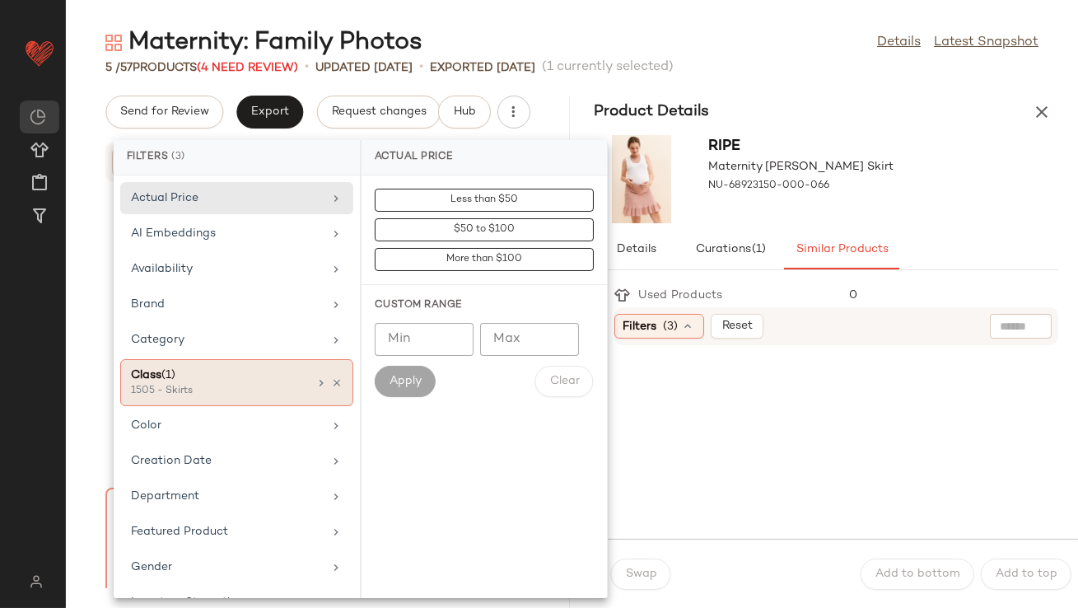
click at [332, 377] on icon at bounding box center [337, 383] width 12 height 12
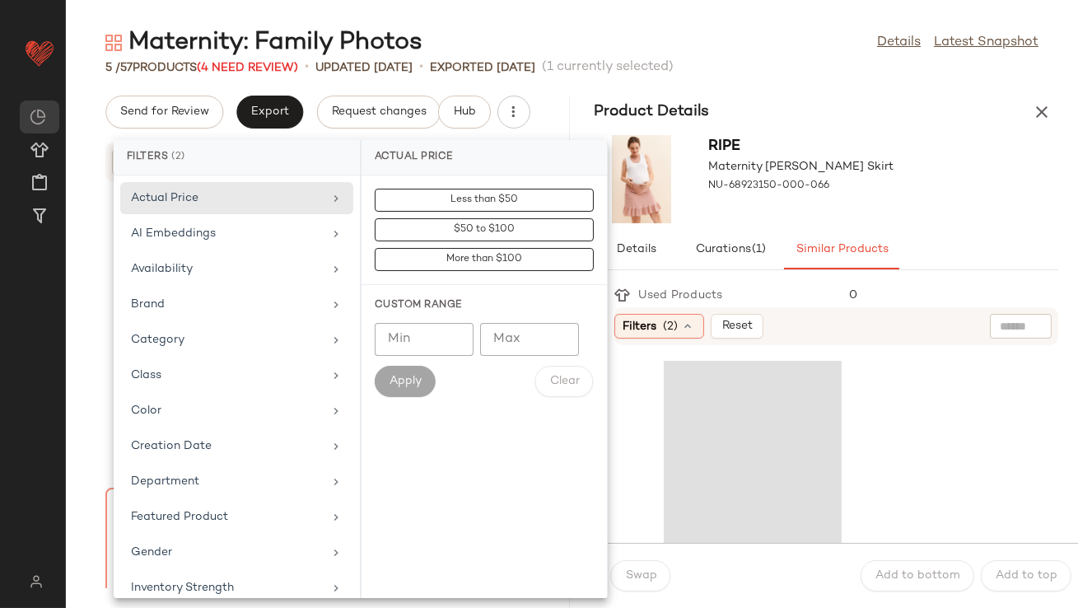
click at [911, 186] on div "ripe Maternity Lori Frill Skirt NU-68923150-000-066" at bounding box center [827, 178] width 504 height 101
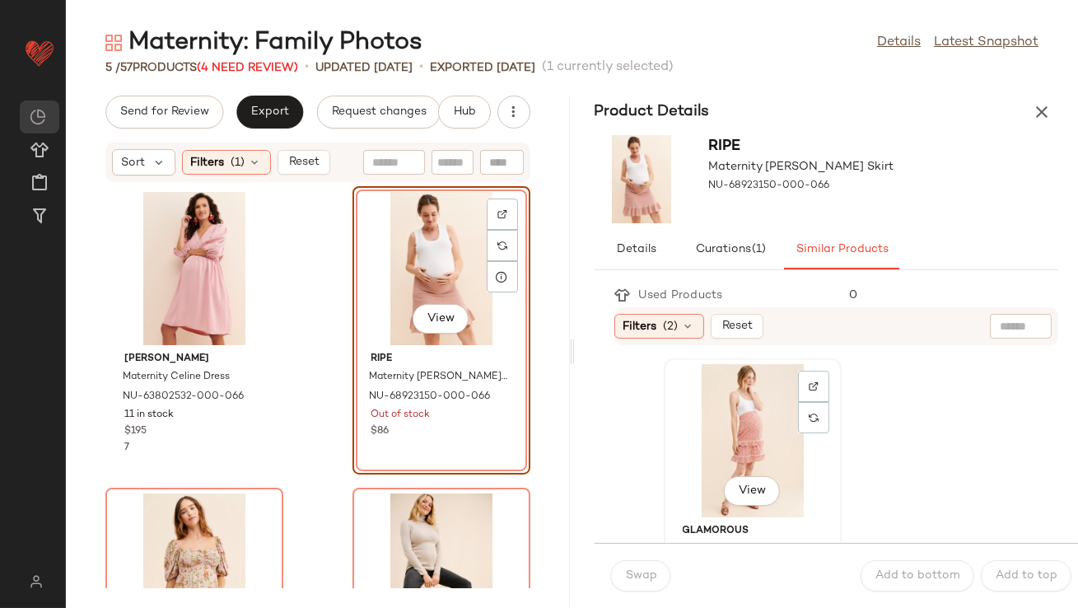
scroll to position [32, 0]
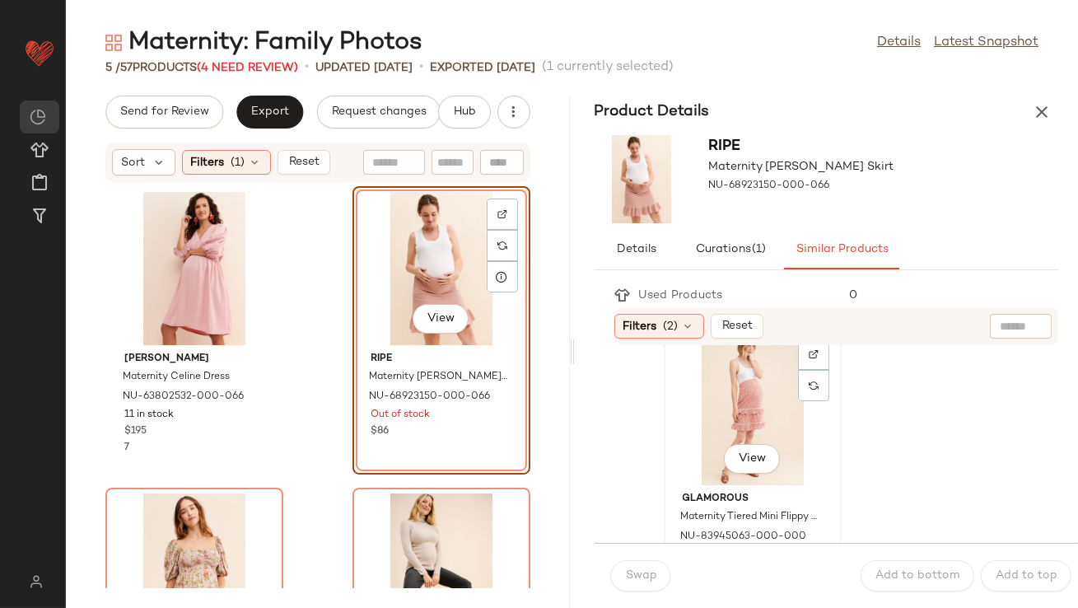
click at [708, 444] on div "View" at bounding box center [753, 408] width 166 height 153
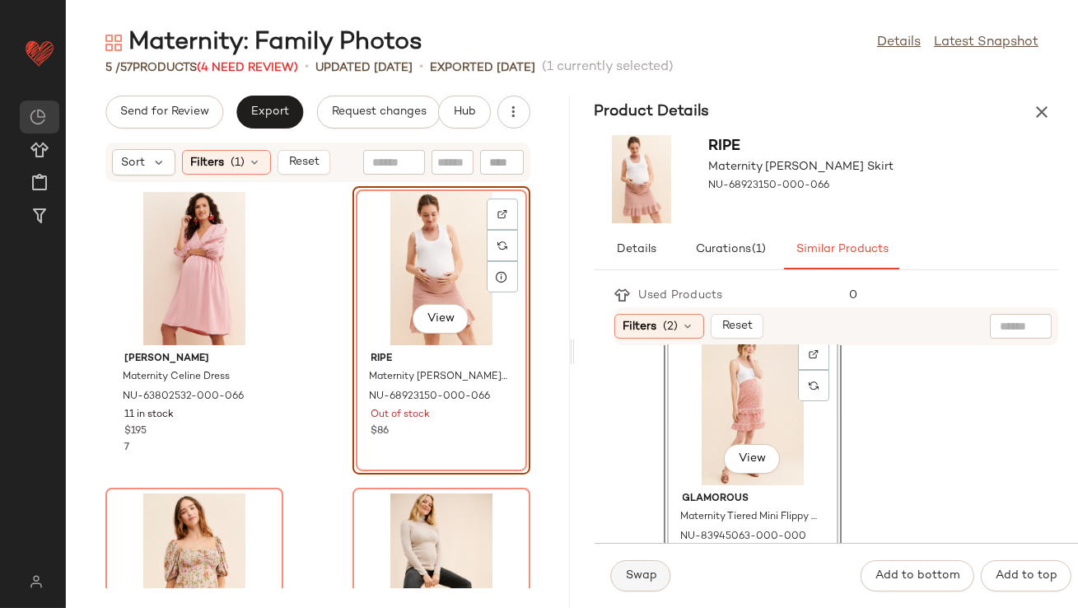
click at [647, 568] on button "Swap" at bounding box center [641, 575] width 60 height 31
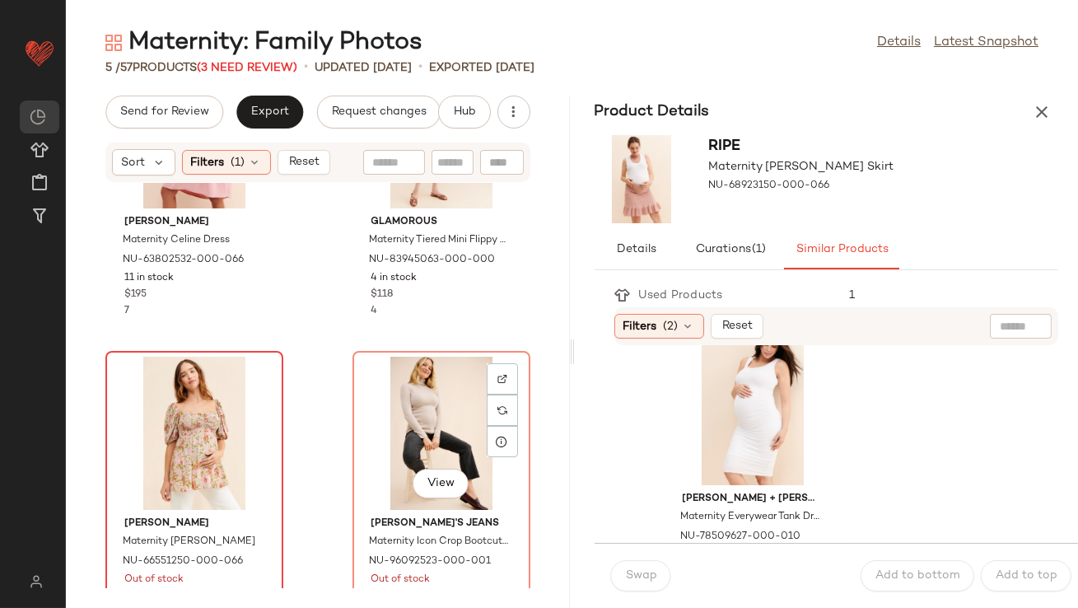
scroll to position [147, 0]
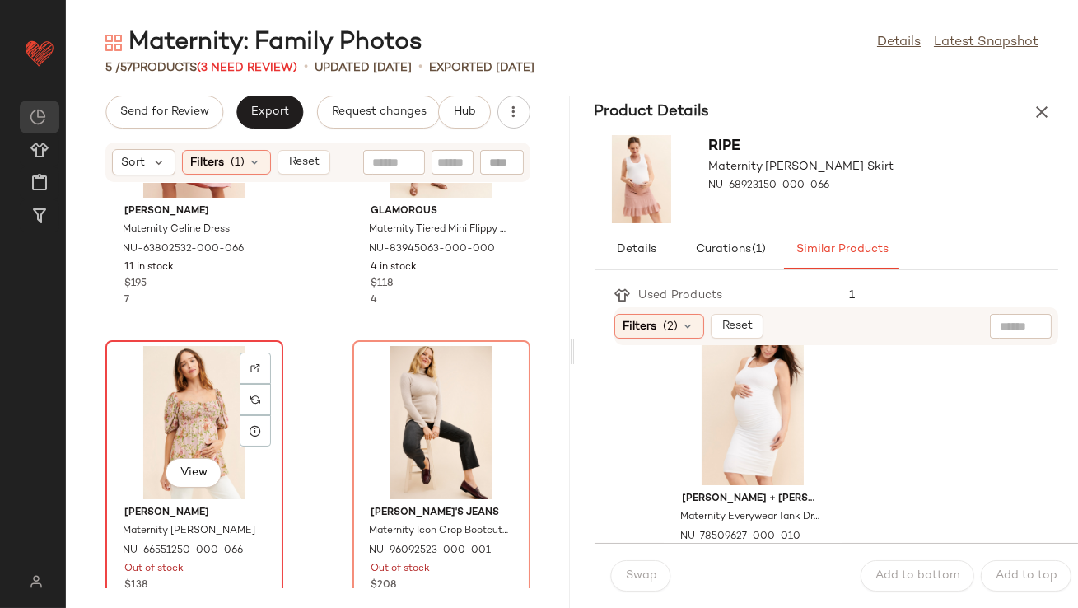
click at [179, 413] on div "View" at bounding box center [194, 422] width 166 height 153
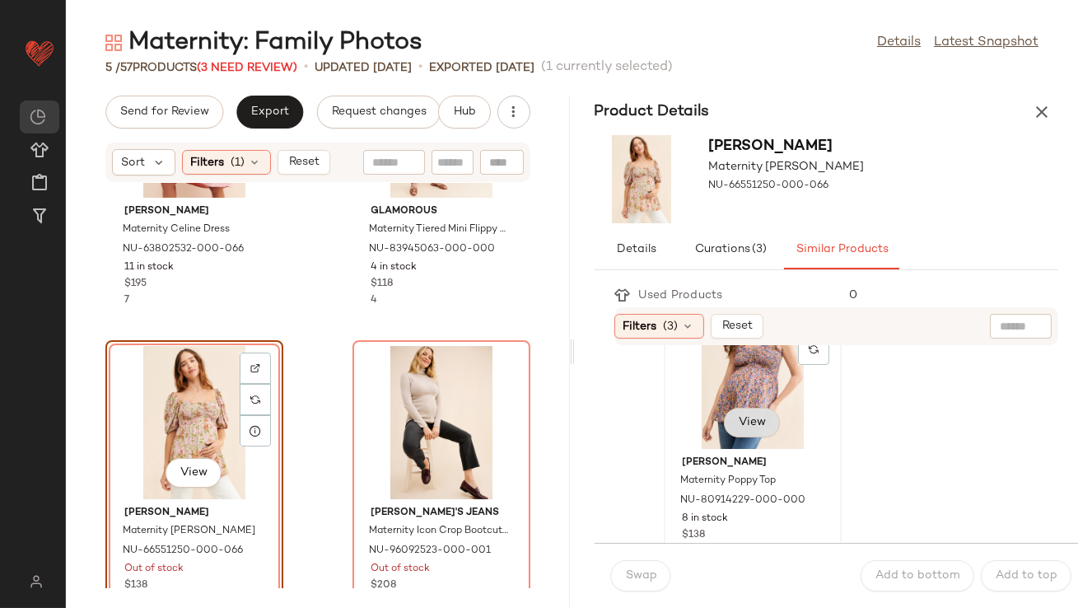
scroll to position [371, 0]
click at [750, 423] on div "View" at bounding box center [753, 371] width 166 height 153
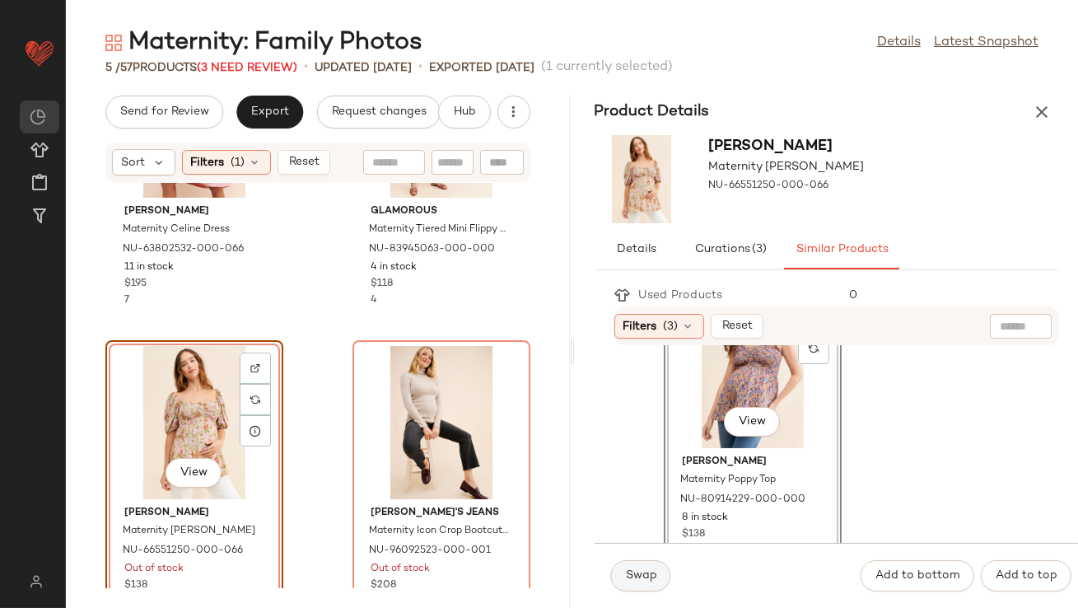
click at [624, 572] on button "Swap" at bounding box center [641, 575] width 60 height 31
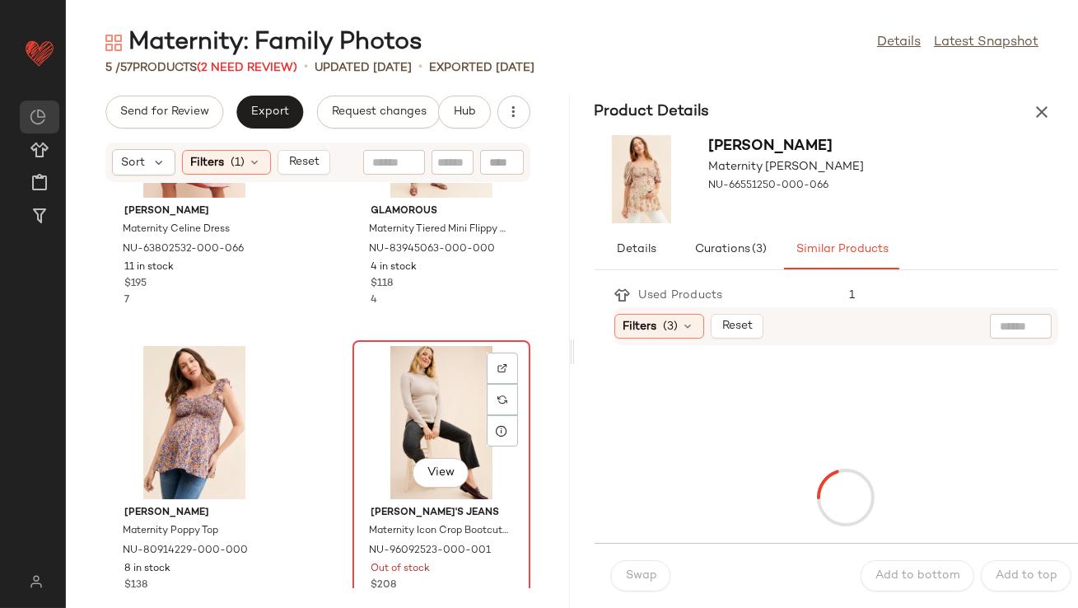
click at [434, 432] on div "View" at bounding box center [441, 422] width 166 height 153
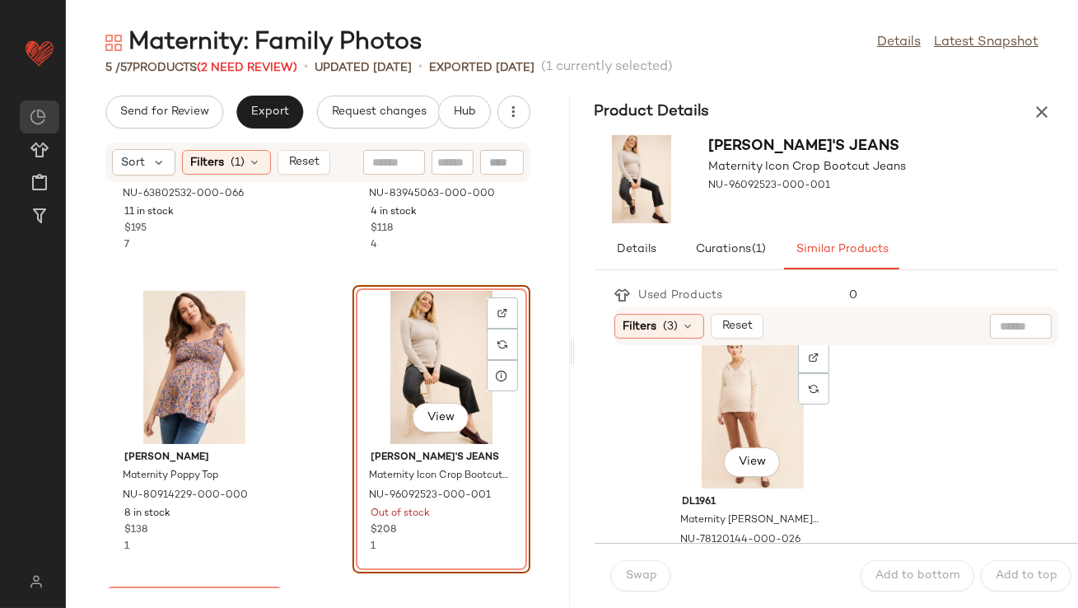
scroll to position [643, 0]
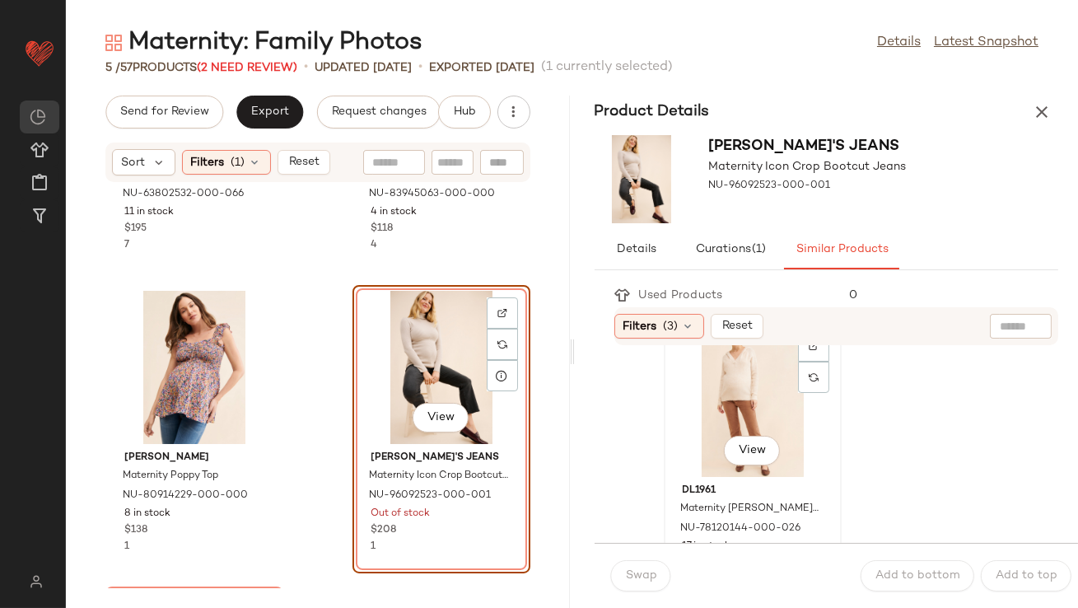
click at [703, 409] on div "View" at bounding box center [753, 400] width 166 height 153
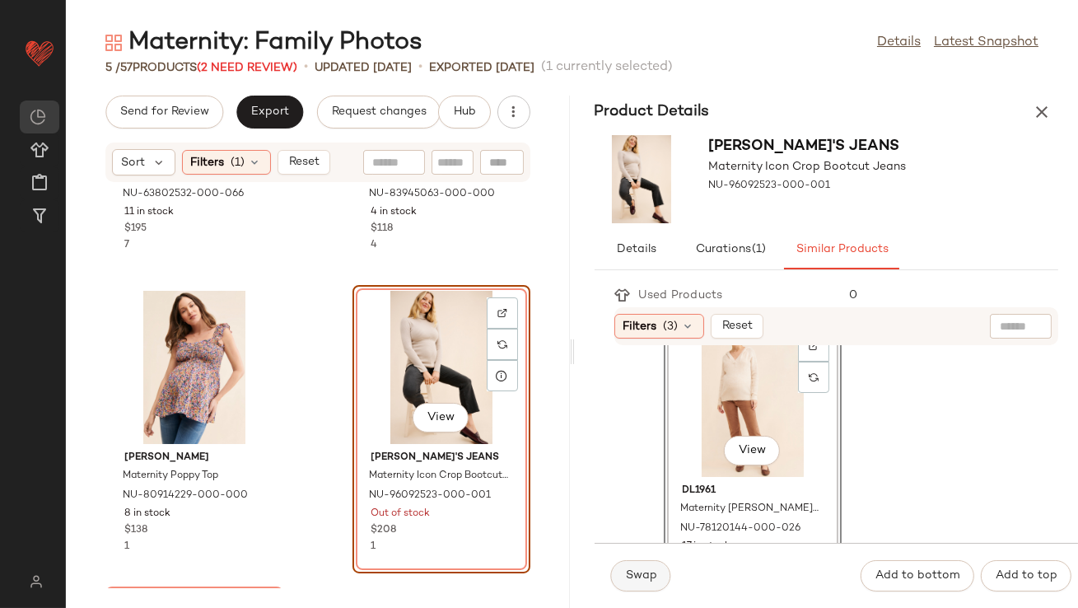
click at [640, 579] on span "Swap" at bounding box center [641, 575] width 32 height 13
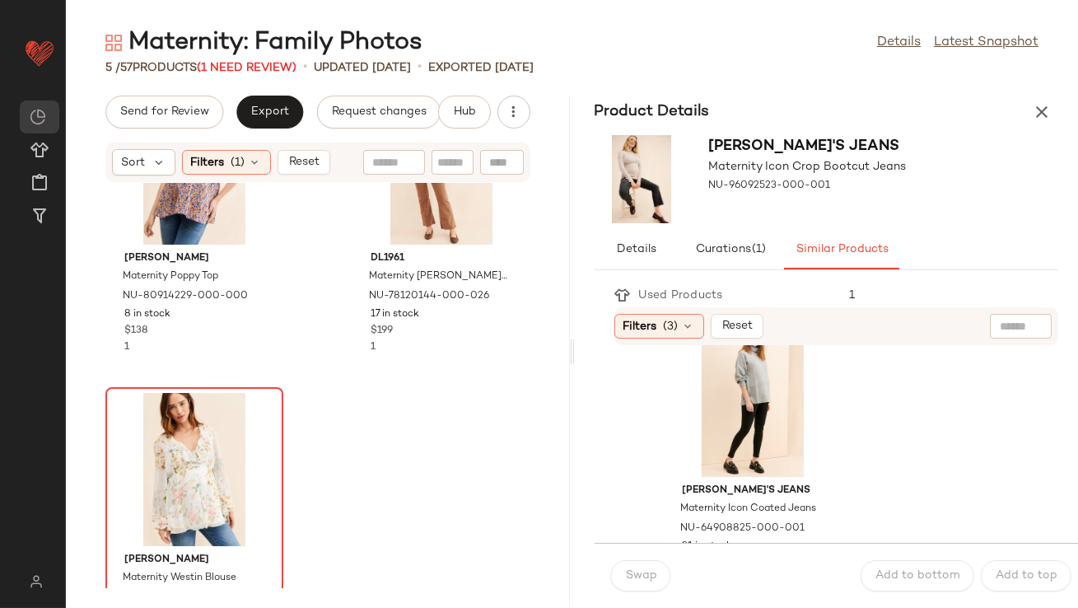
scroll to position [465, 0]
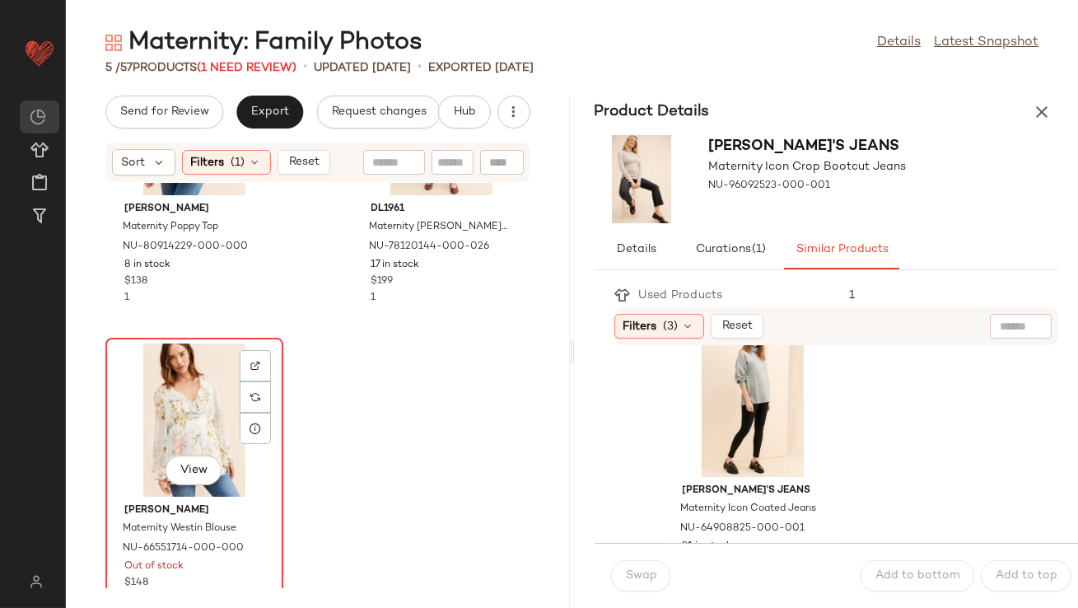
click at [184, 417] on div "View" at bounding box center [194, 419] width 166 height 153
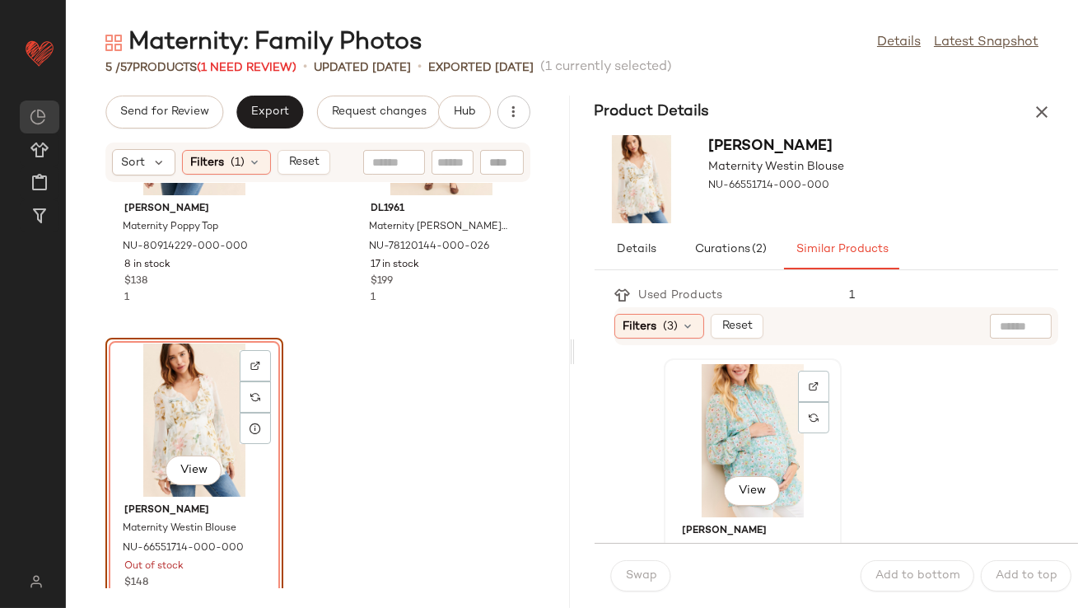
scroll to position [16, 0]
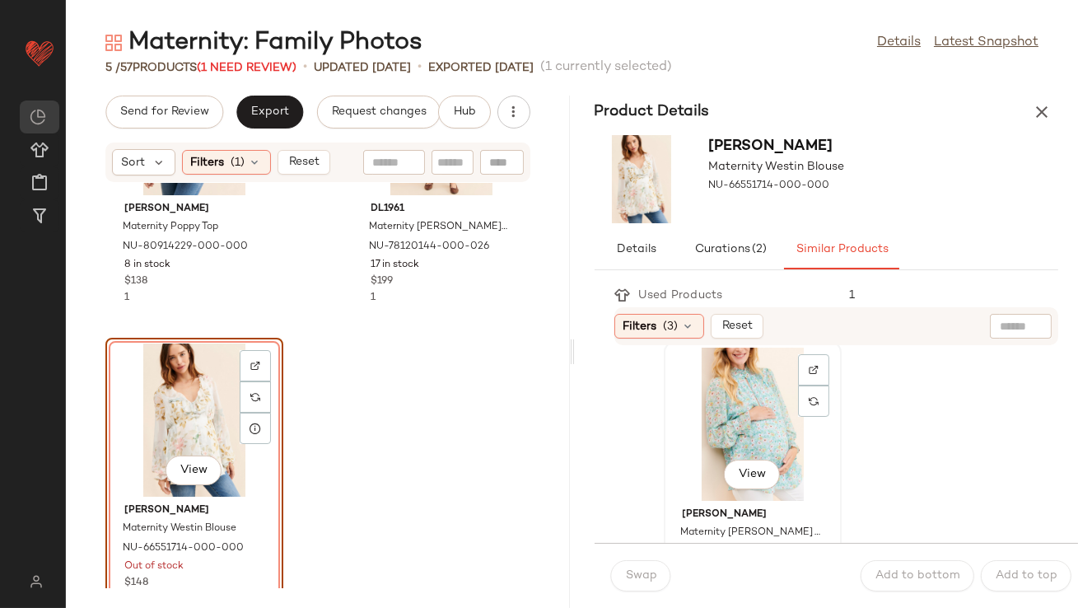
click at [712, 440] on div "View" at bounding box center [753, 424] width 166 height 153
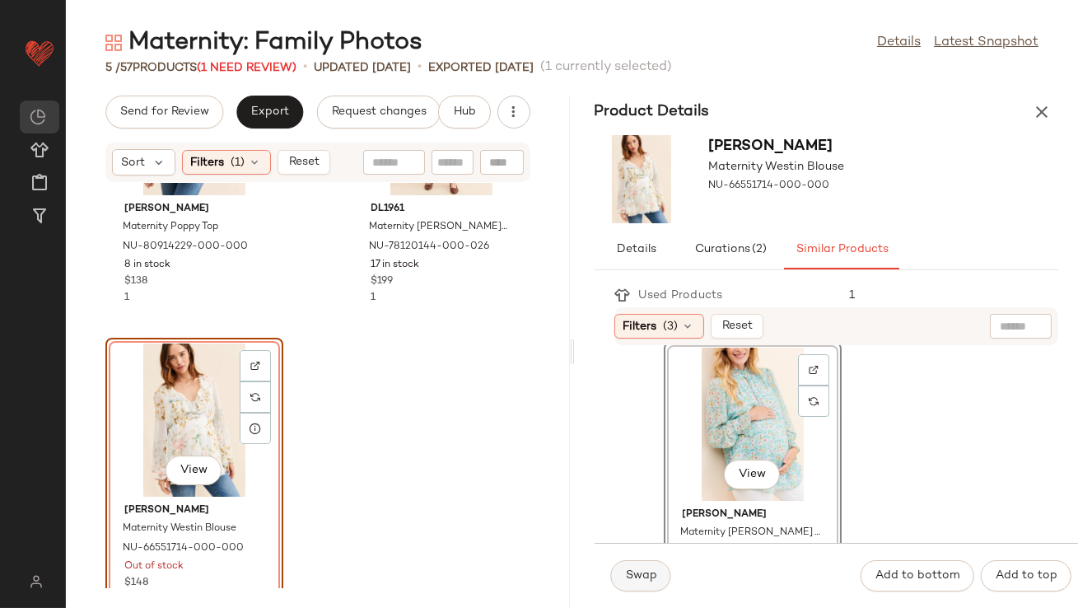
click at [640, 569] on span "Swap" at bounding box center [641, 575] width 32 height 13
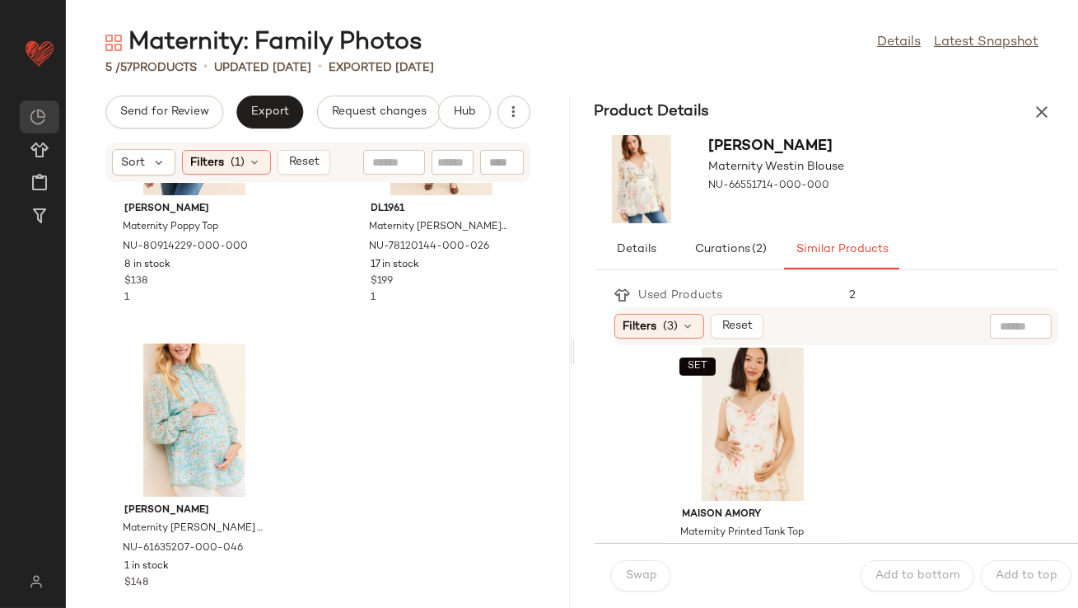
click at [1043, 106] on icon "button" at bounding box center [1042, 112] width 20 height 20
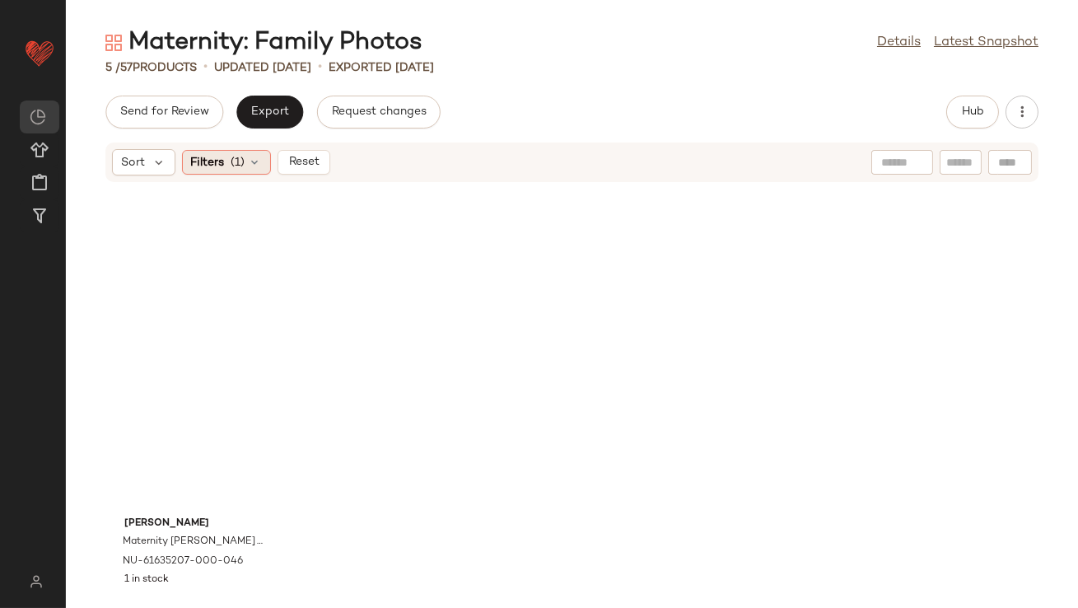
scroll to position [200, 0]
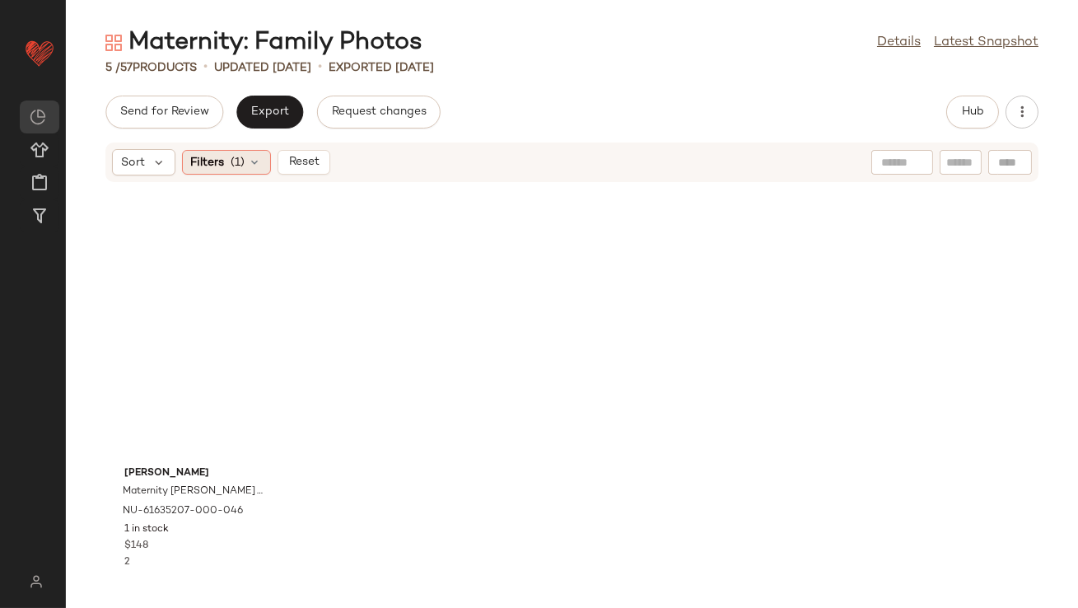
click at [253, 163] on icon at bounding box center [255, 162] width 13 height 13
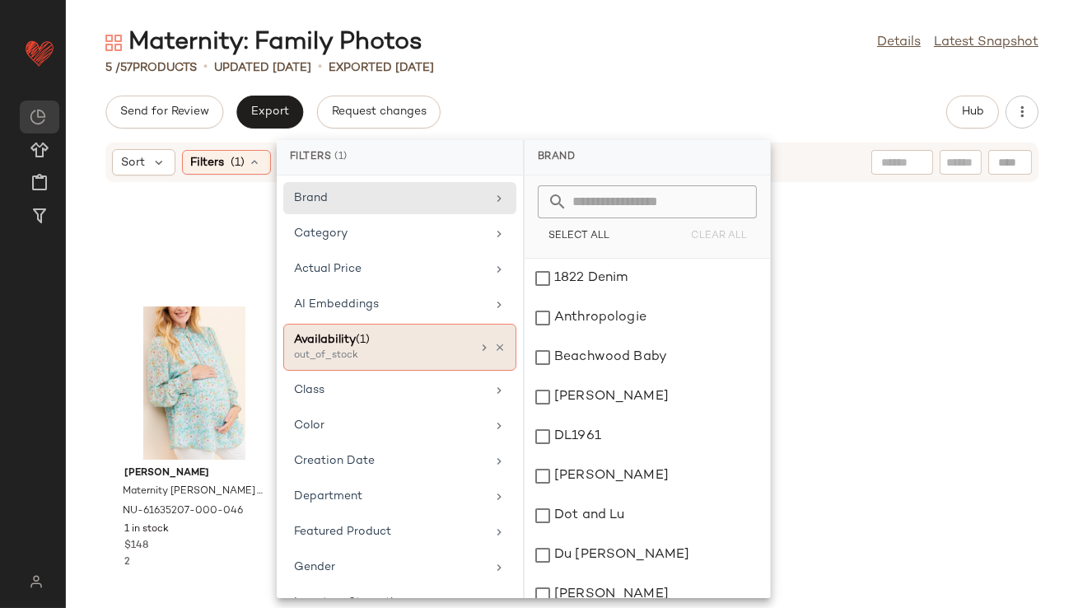
click at [486, 343] on div at bounding box center [492, 347] width 28 height 13
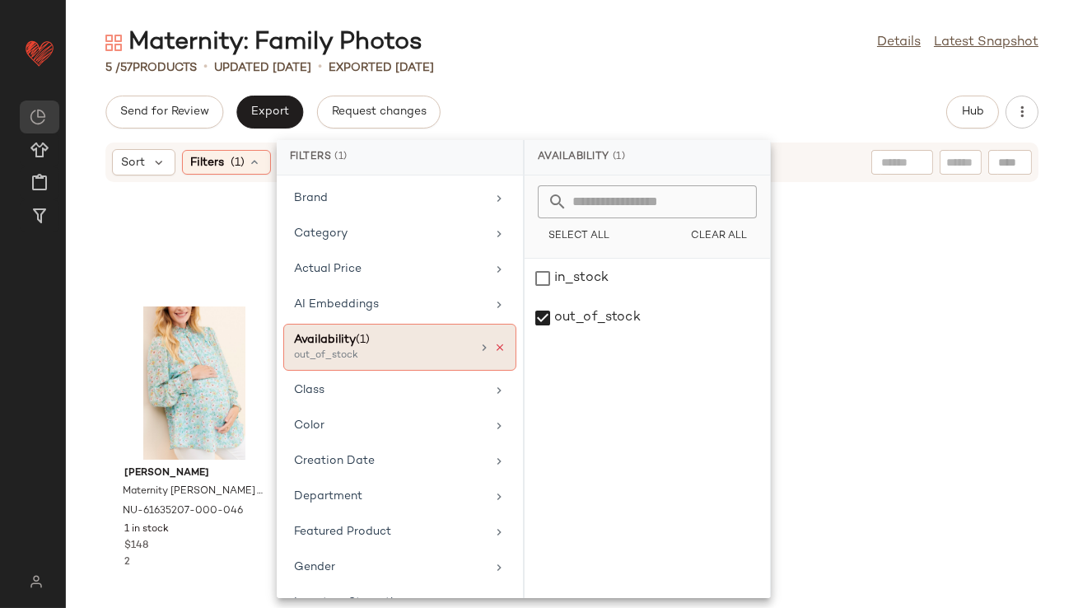
click at [494, 343] on icon at bounding box center [500, 348] width 12 height 12
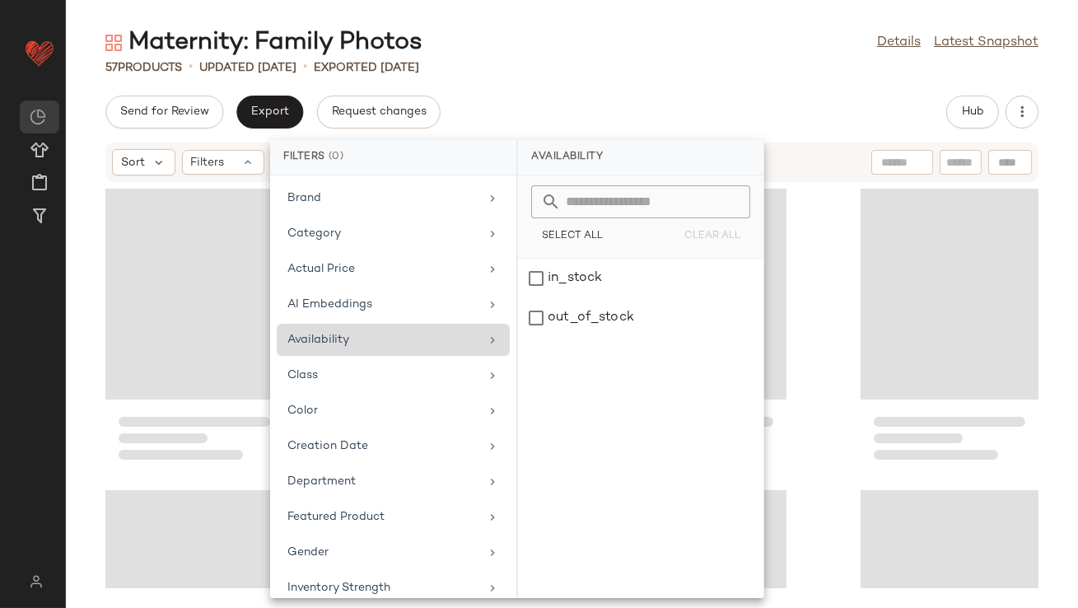
click at [656, 49] on div "Maternity: Family Photos Details Latest Snapshot" at bounding box center [572, 42] width 1012 height 33
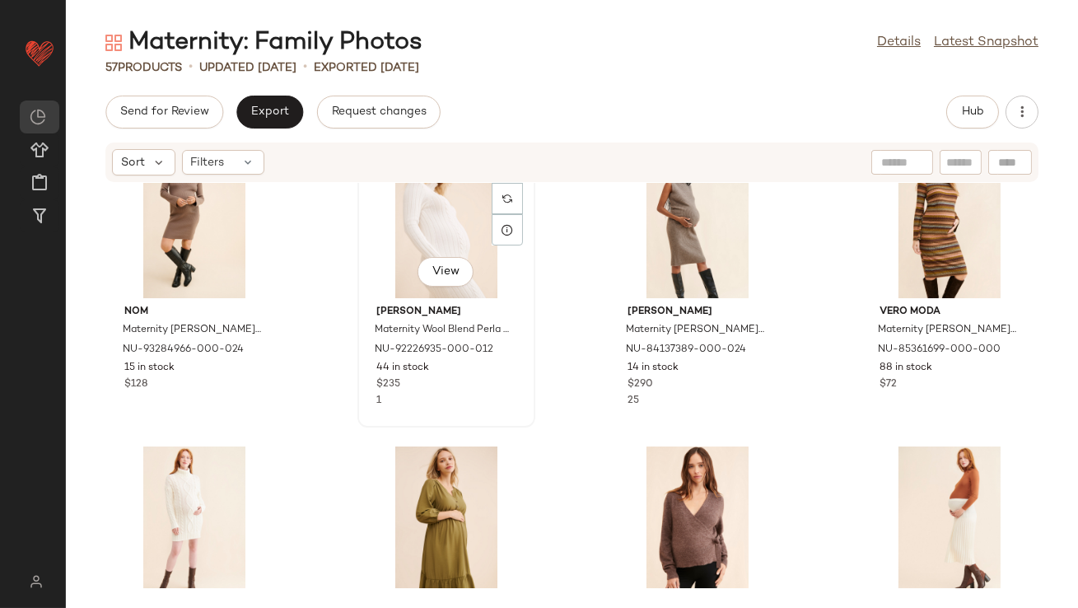
scroll to position [0, 0]
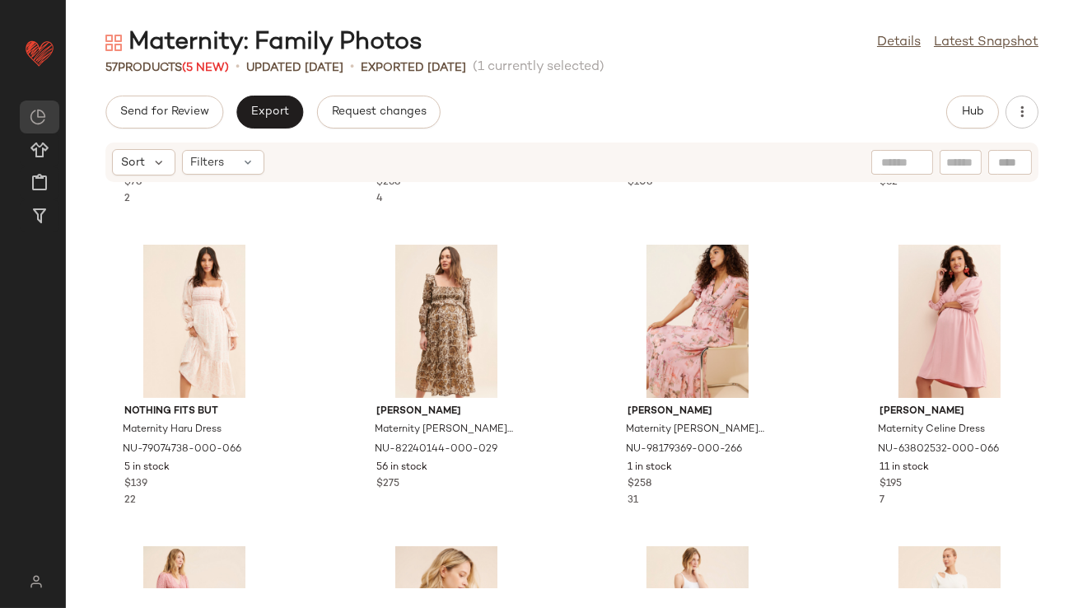
scroll to position [1177, 0]
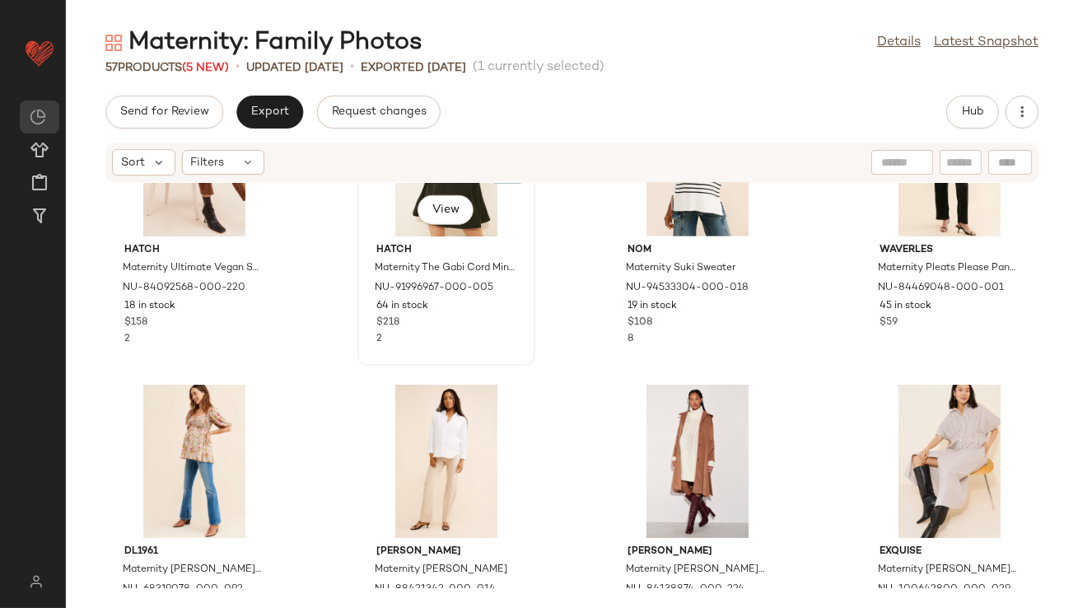
scroll to position [2563, 0]
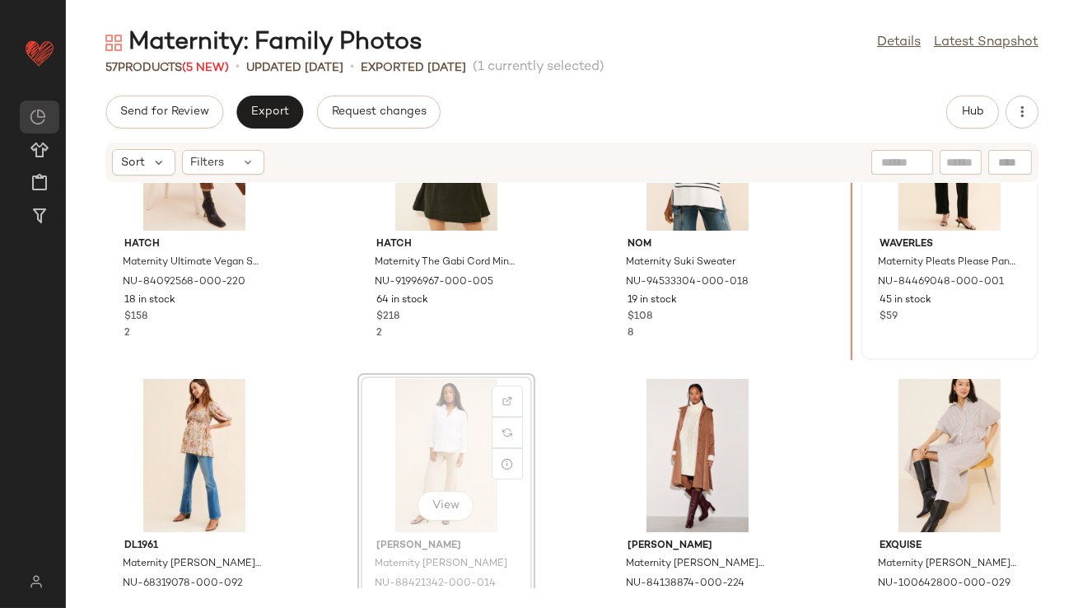
scroll to position [2515, 0]
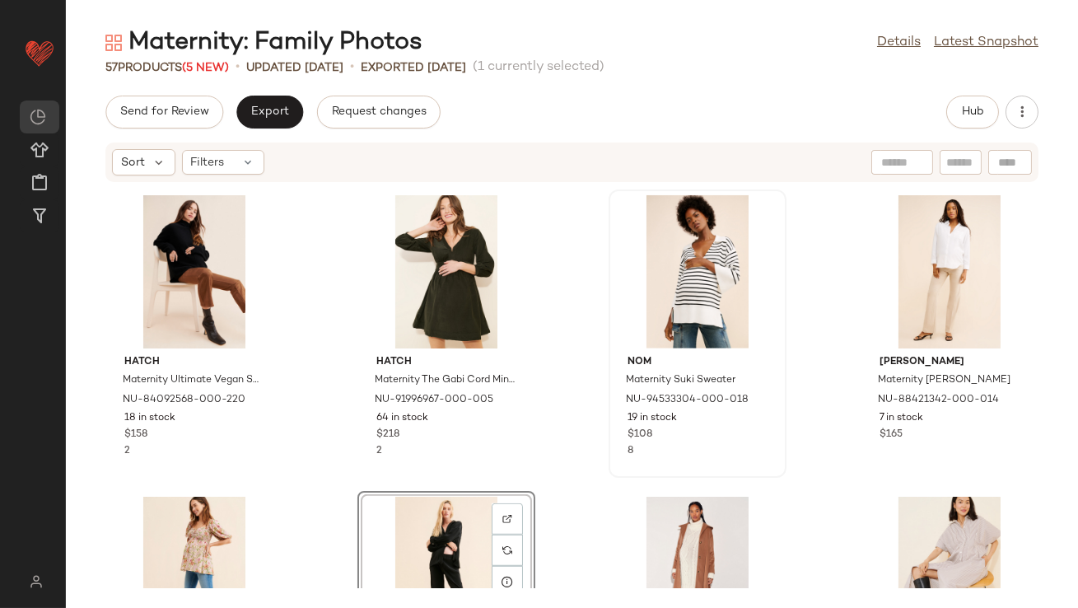
scroll to position [2385, 0]
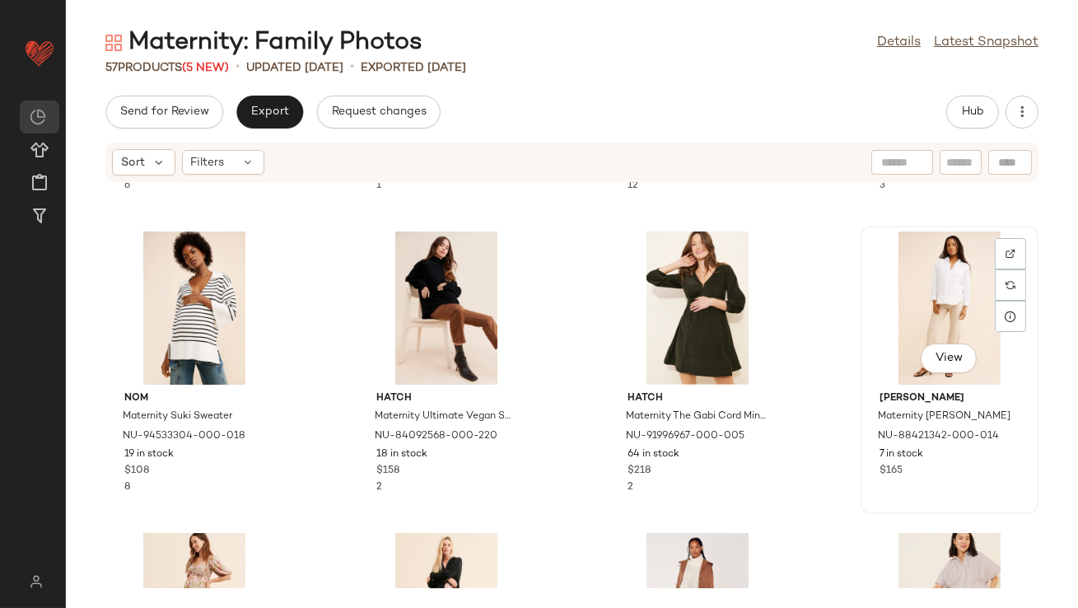
scroll to position [2383, 0]
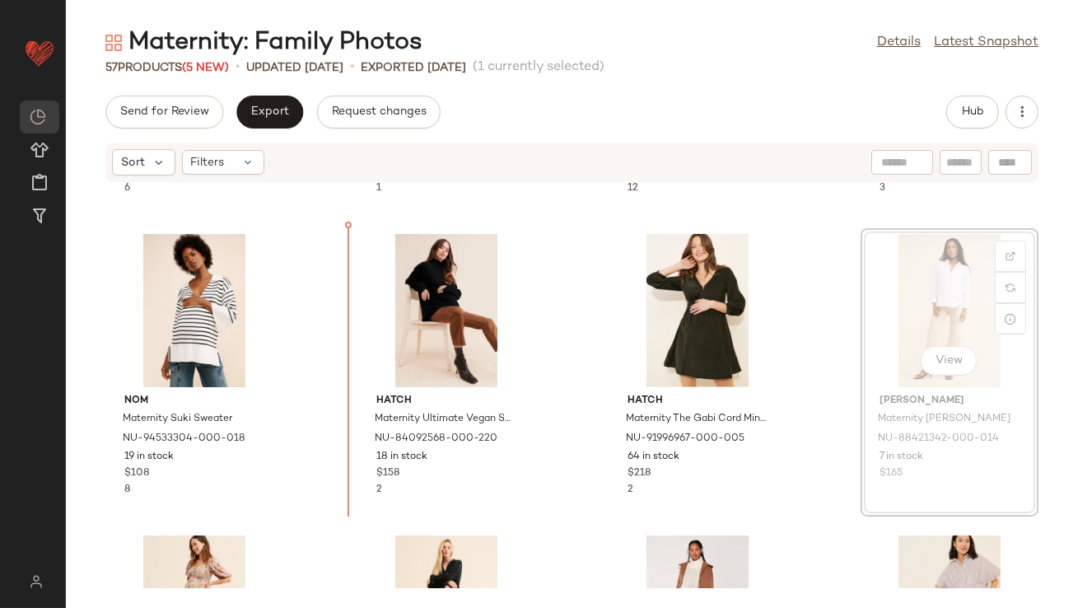
drag, startPoint x: 890, startPoint y: 268, endPoint x: 881, endPoint y: 268, distance: 9.1
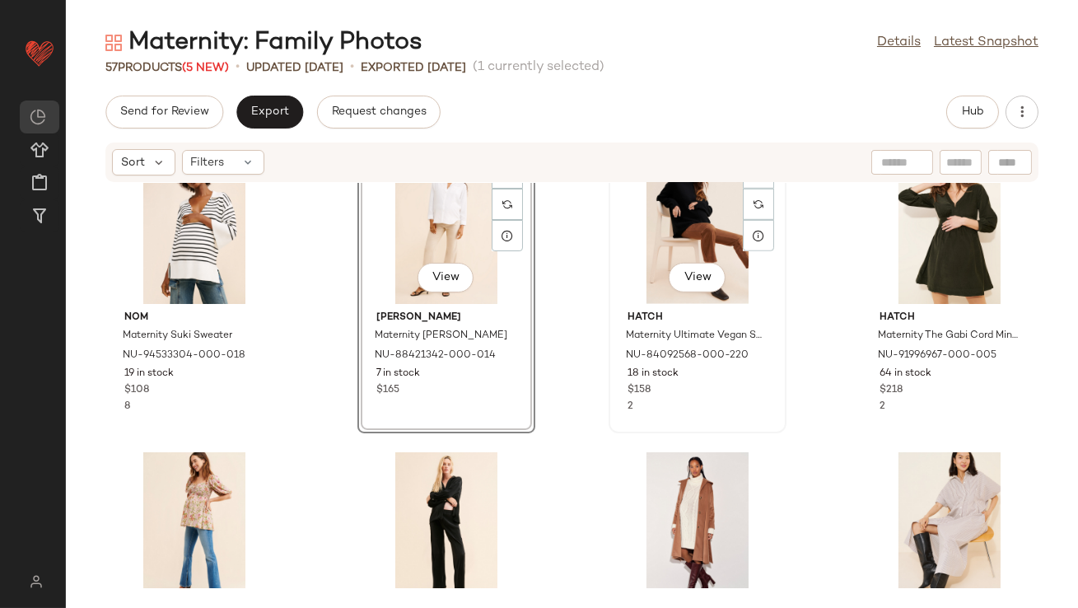
scroll to position [2469, 0]
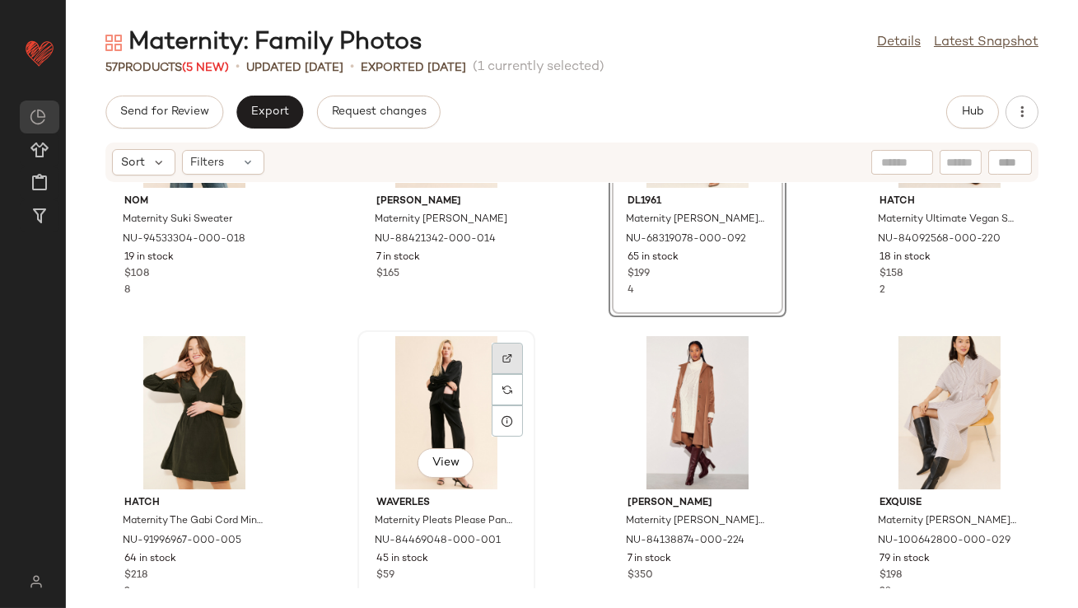
scroll to position [2600, 0]
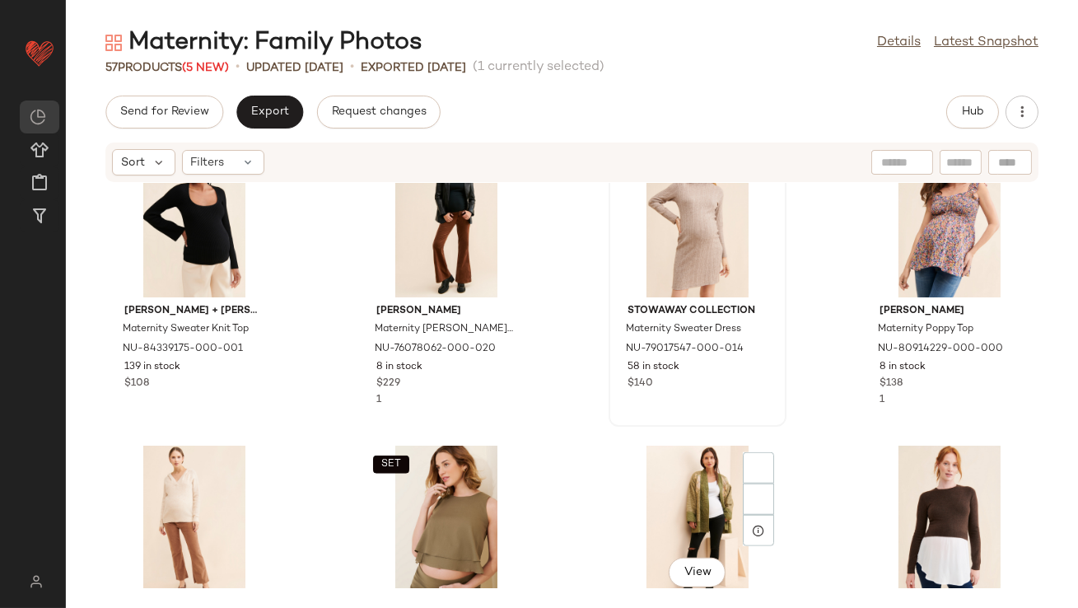
scroll to position [3197, 0]
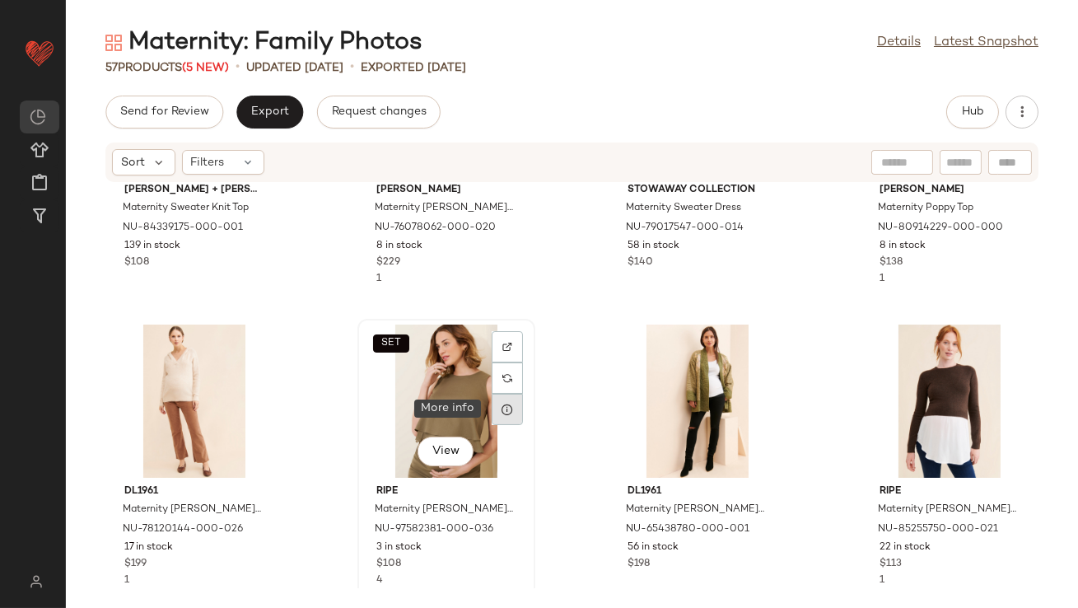
click at [502, 404] on icon at bounding box center [507, 409] width 13 height 13
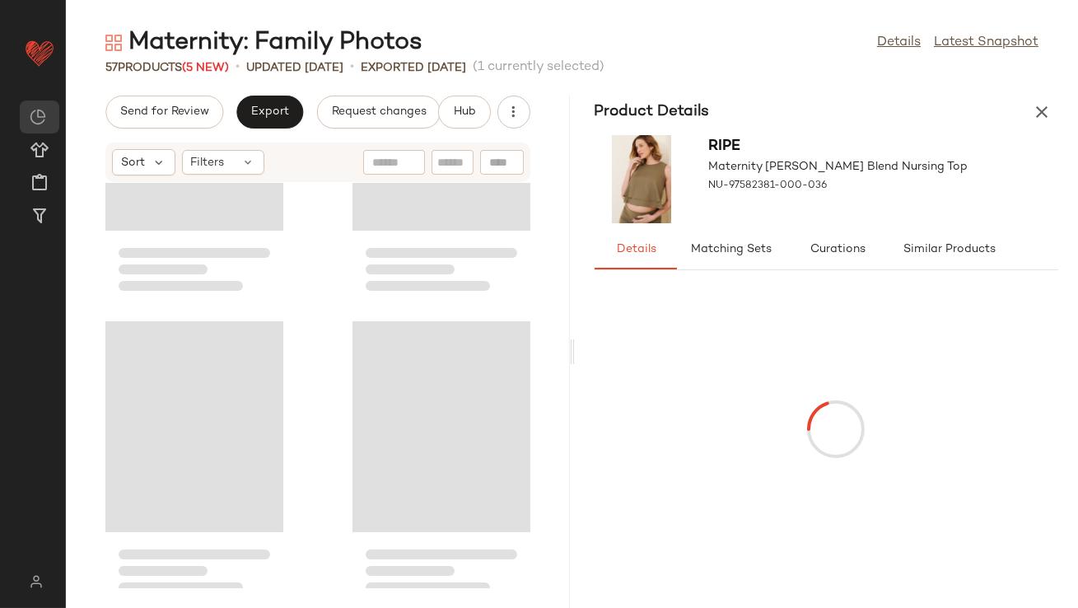
scroll to position [6632, 0]
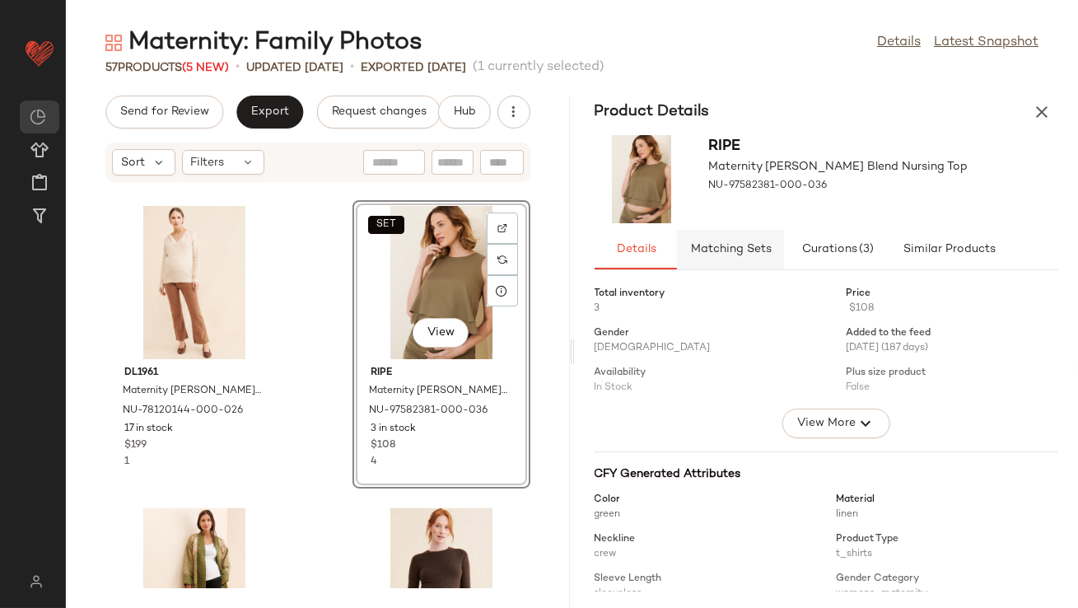
click at [706, 243] on span "Matching Sets" at bounding box center [730, 249] width 82 height 13
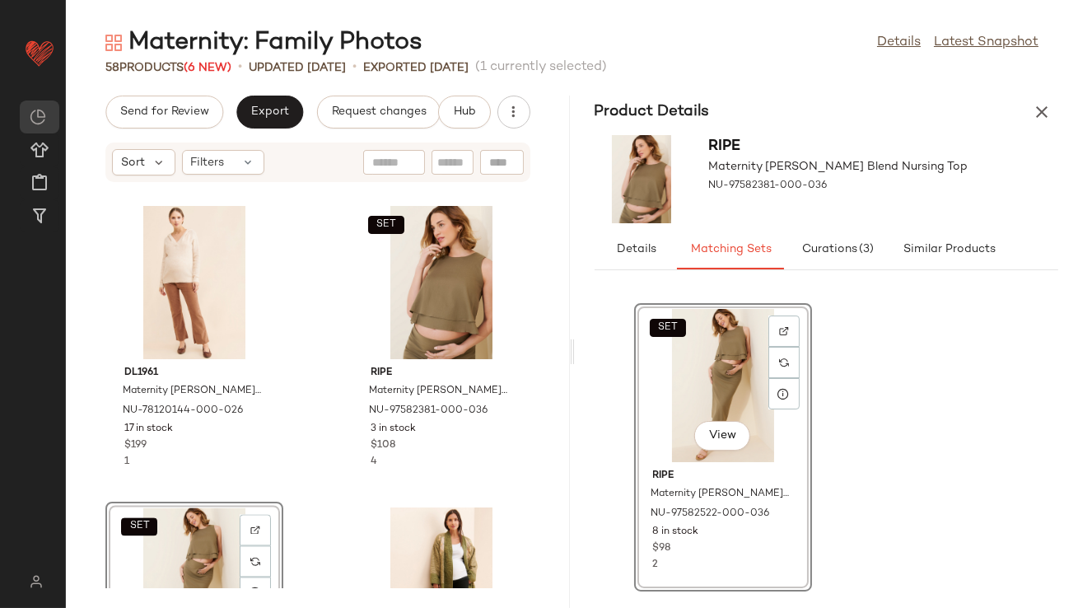
click at [1050, 111] on icon "button" at bounding box center [1042, 112] width 20 height 20
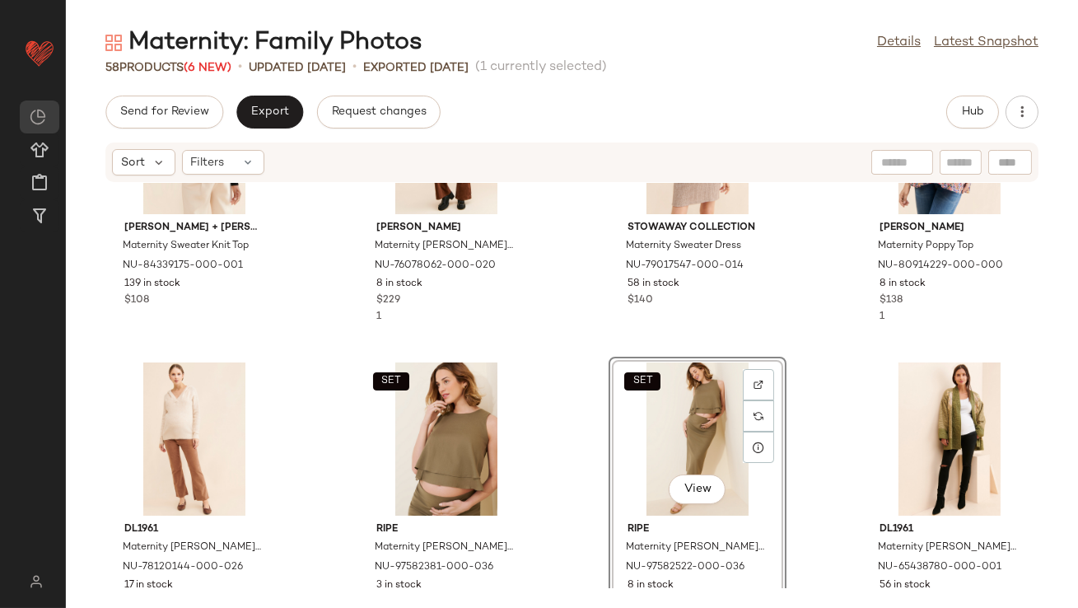
scroll to position [3159, 0]
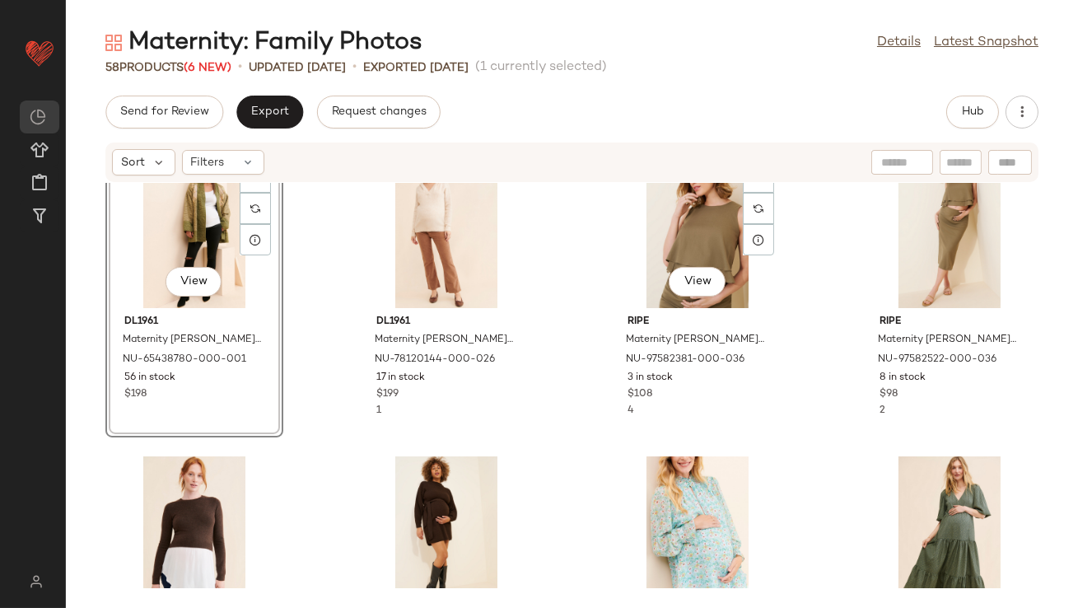
scroll to position [3368, 0]
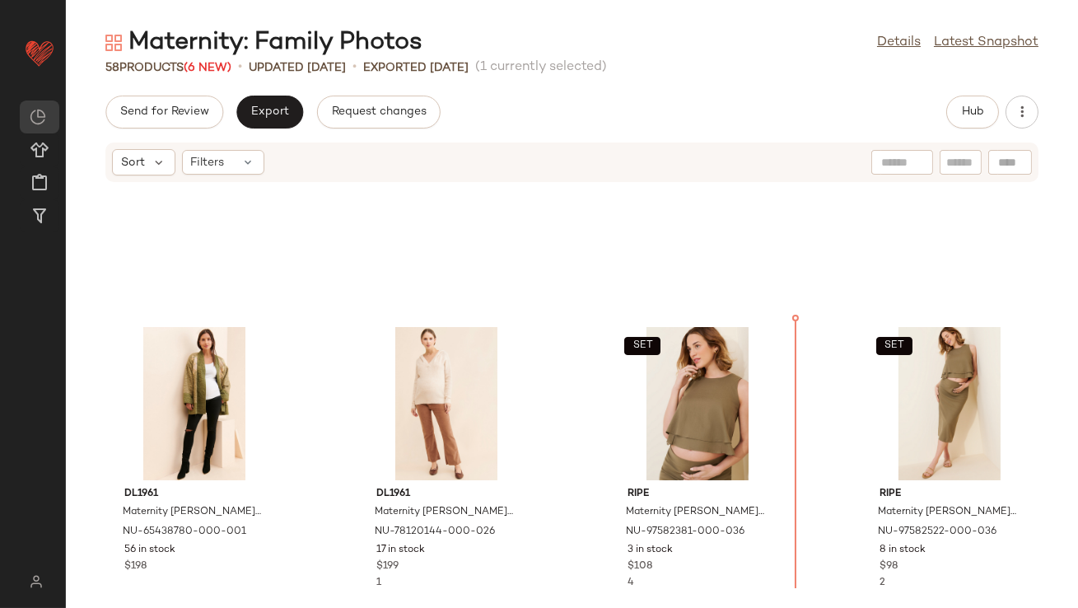
scroll to position [3071, 0]
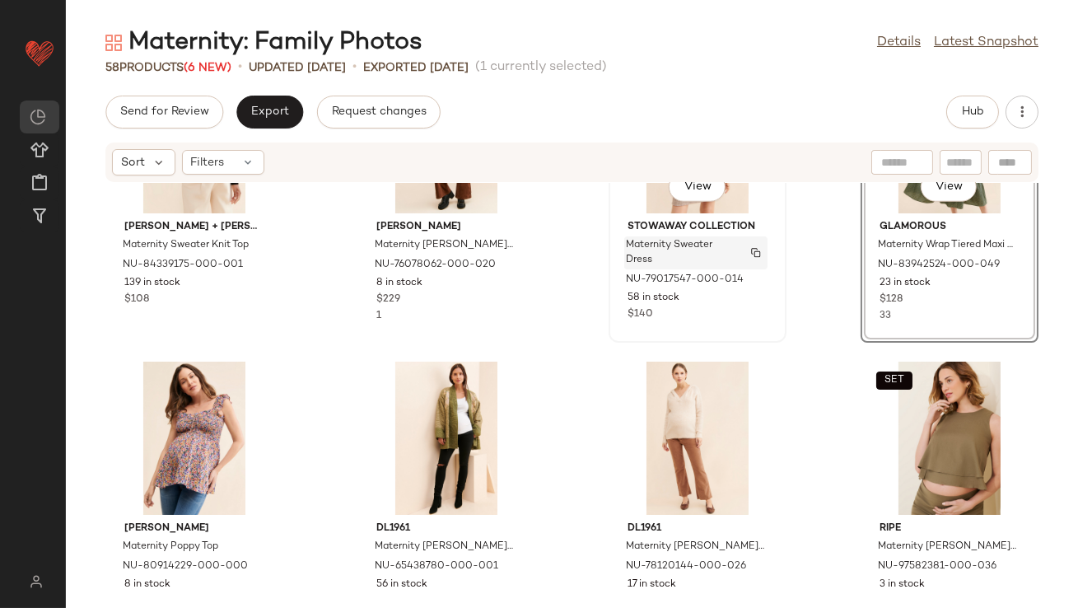
scroll to position [3268, 0]
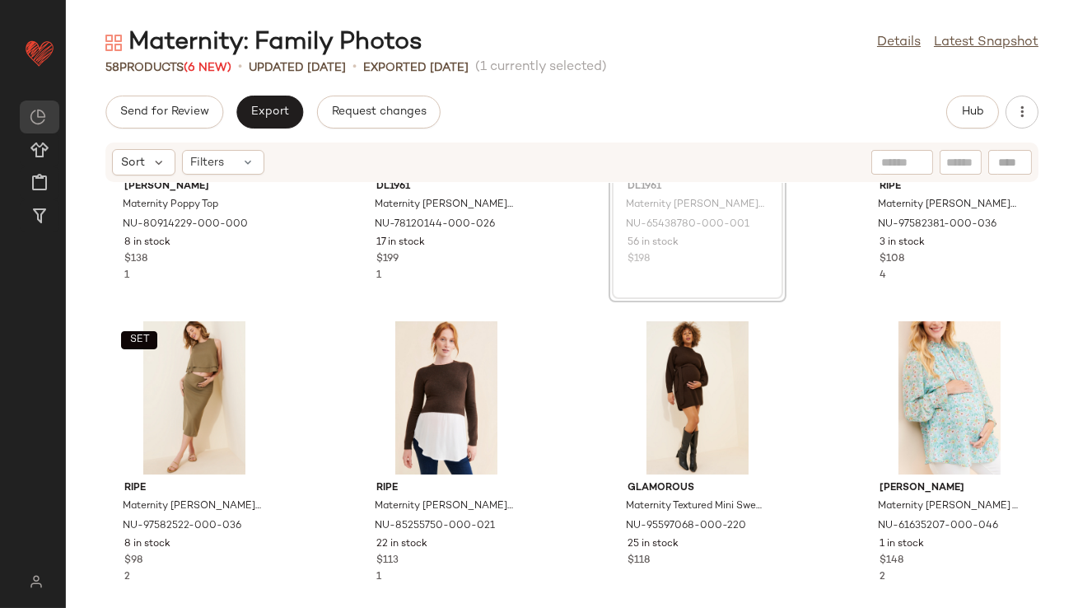
scroll to position [3555, 0]
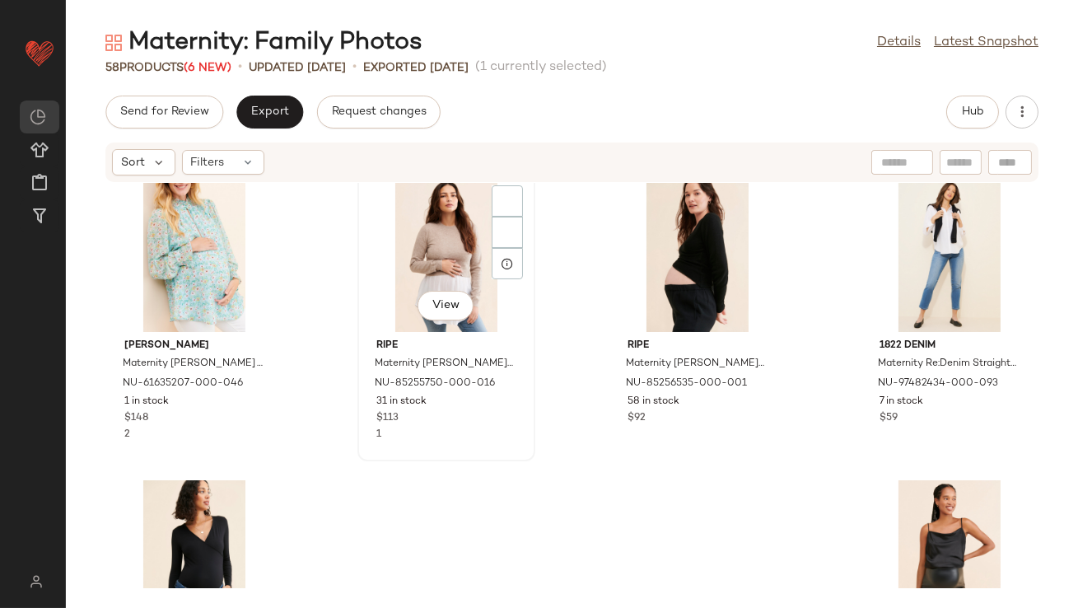
scroll to position [3909, 0]
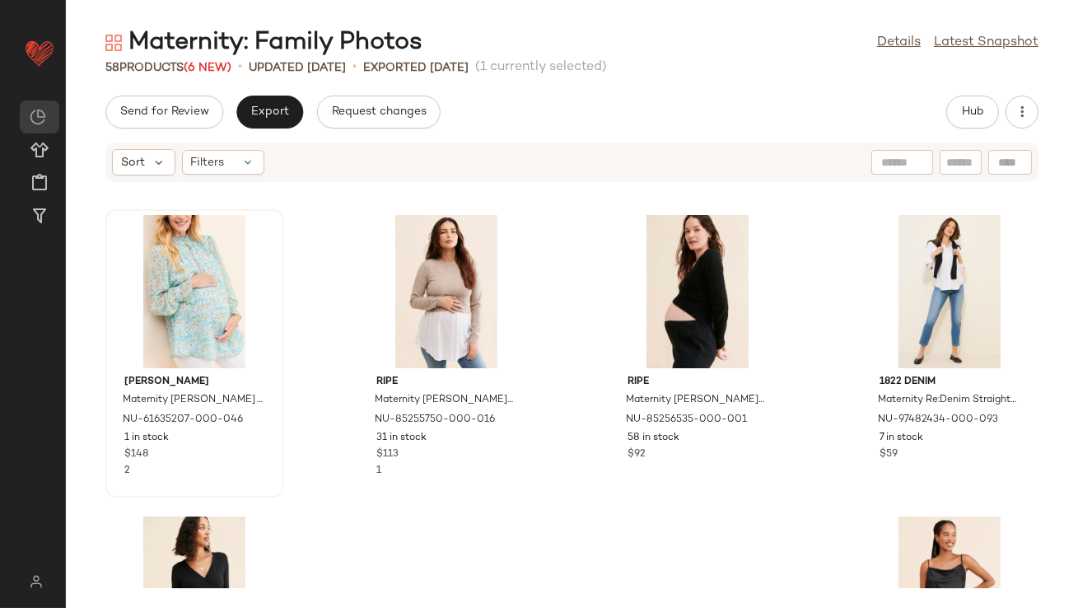
click at [233, 277] on div at bounding box center [194, 291] width 166 height 153
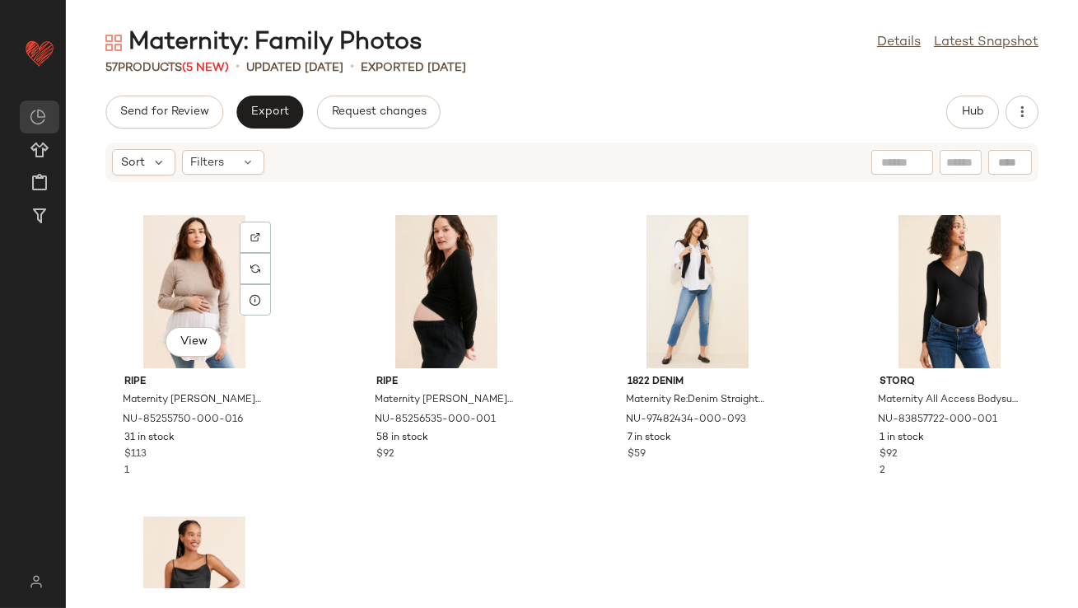
click at [232, 277] on div "View" at bounding box center [194, 291] width 166 height 153
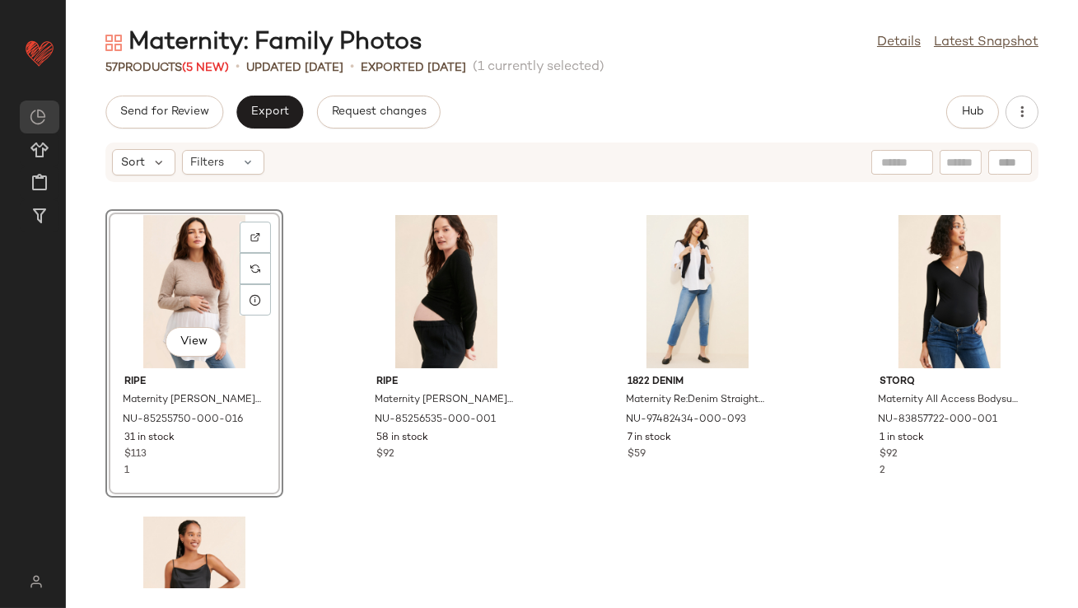
scroll to position [3818, 0]
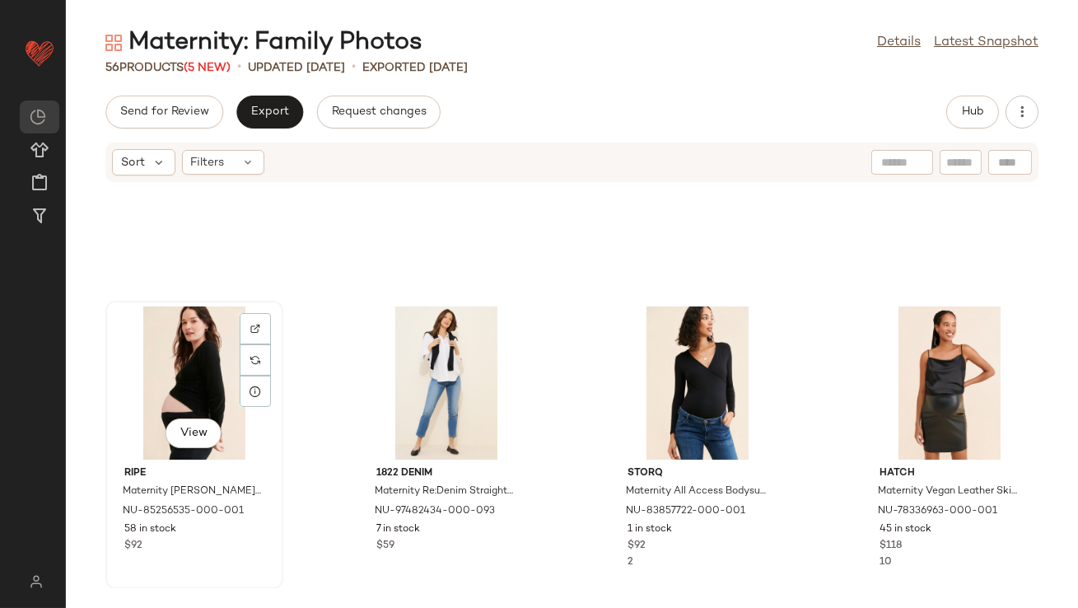
click at [180, 371] on div "View" at bounding box center [194, 382] width 166 height 153
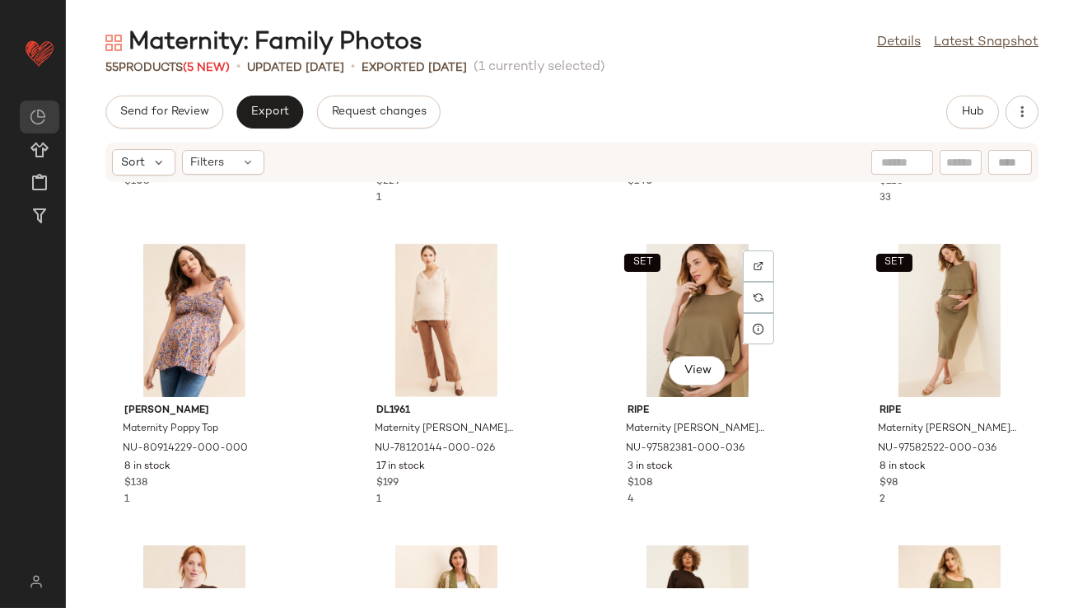
scroll to position [3392, 0]
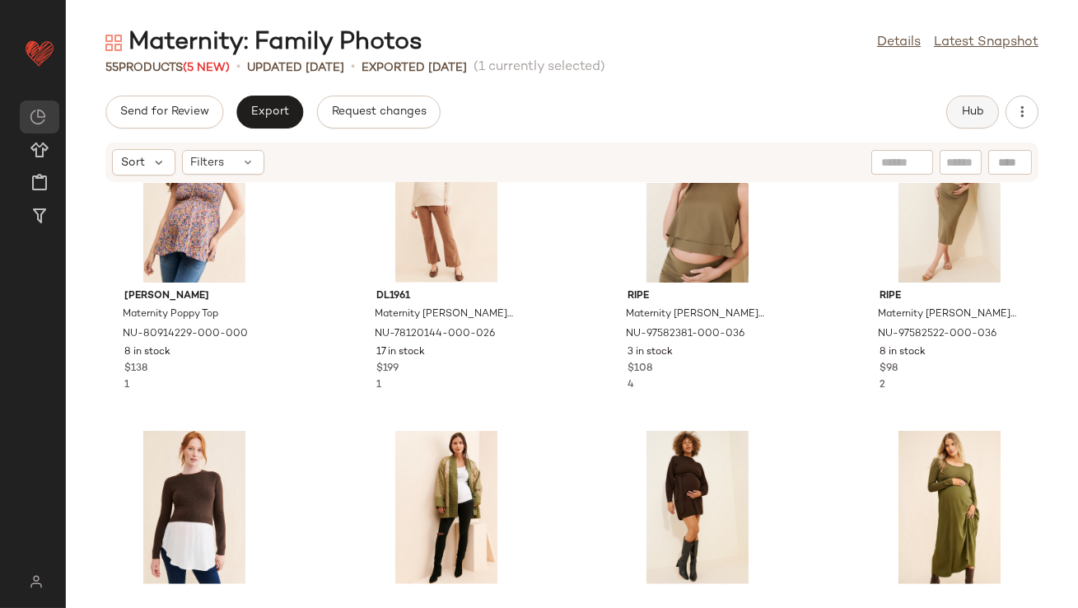
click at [979, 105] on span "Hub" at bounding box center [972, 111] width 23 height 13
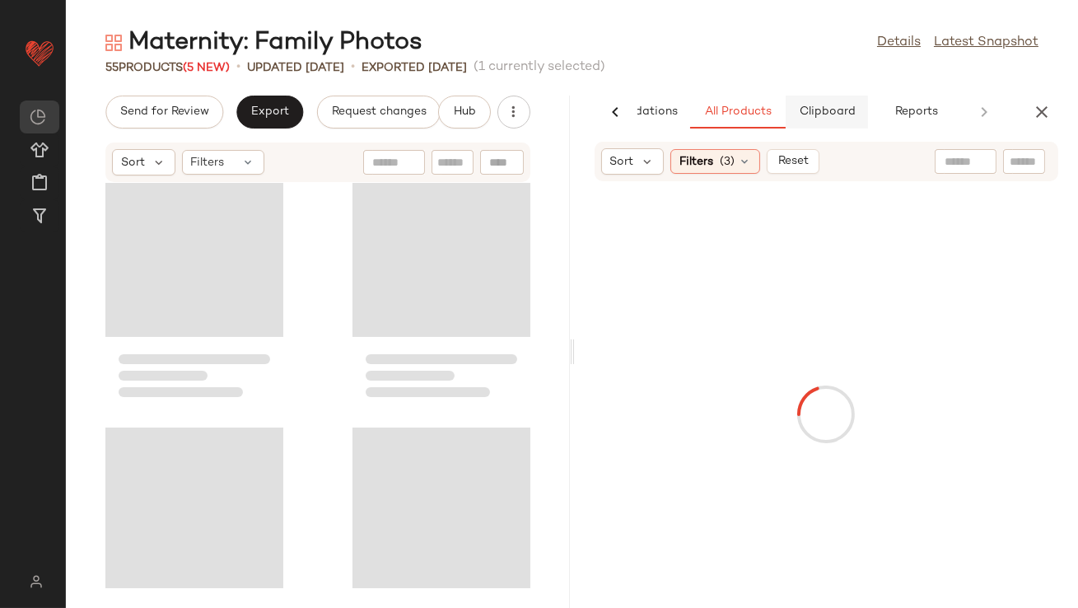
scroll to position [6632, 0]
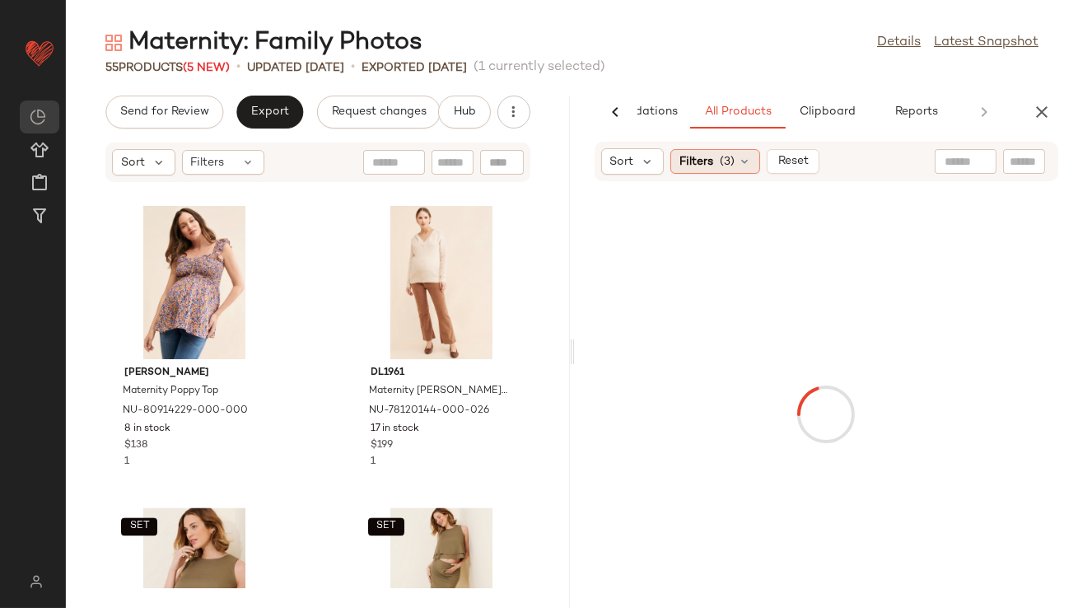
click at [694, 163] on span "Filters" at bounding box center [697, 161] width 34 height 17
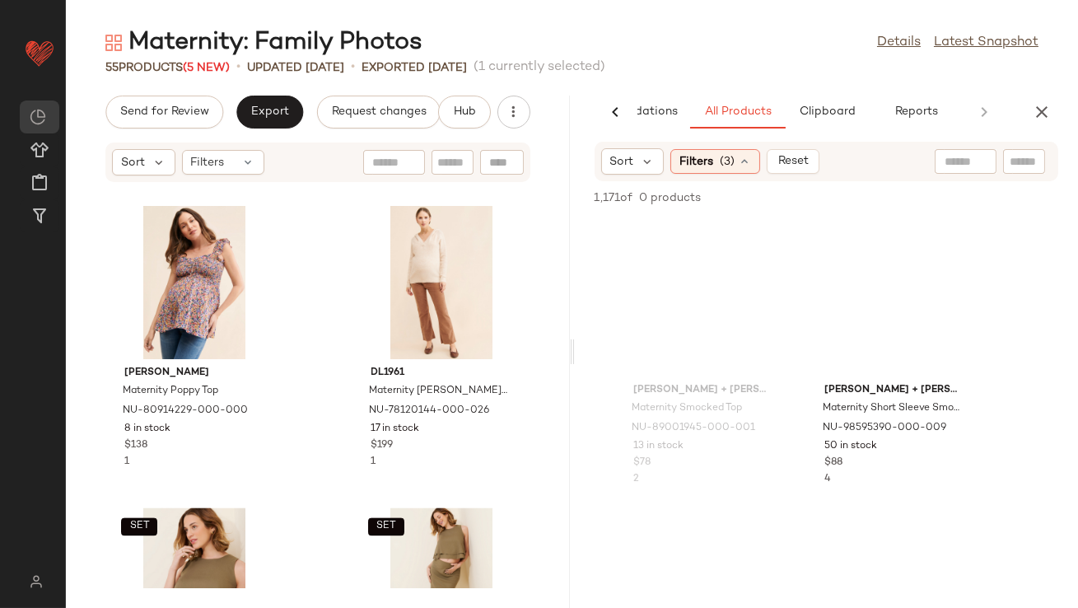
click at [711, 168] on span "Filters" at bounding box center [697, 161] width 34 height 17
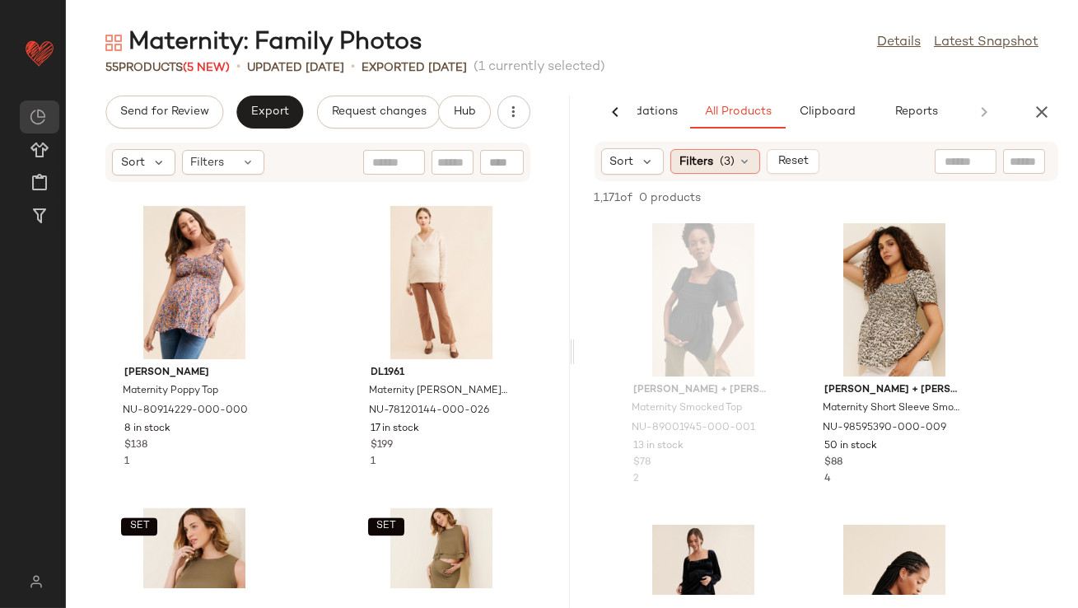
click at [741, 171] on div "Filters (3)" at bounding box center [715, 161] width 90 height 25
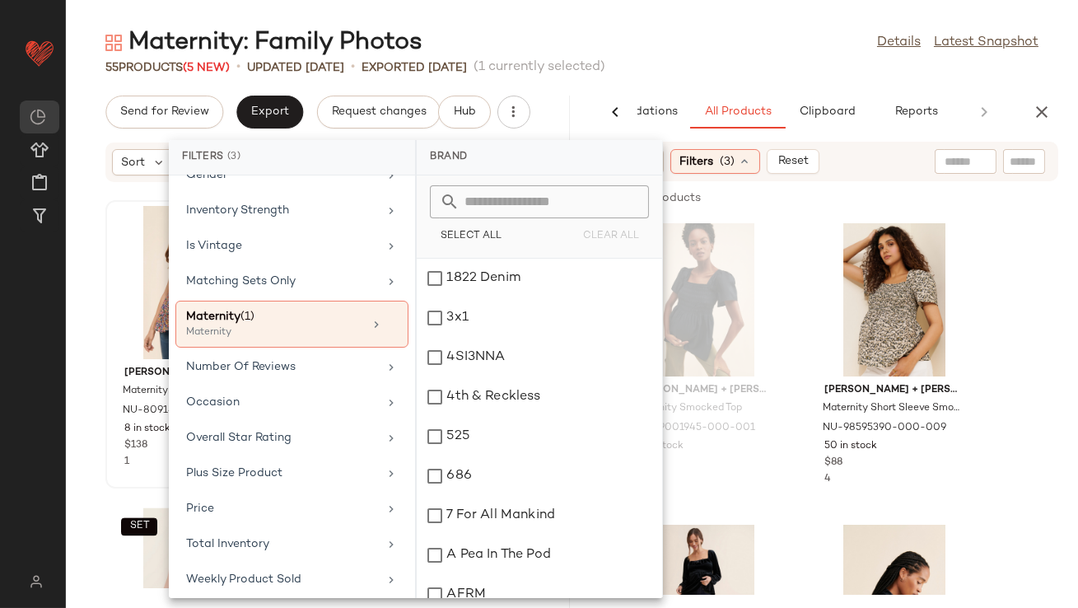
scroll to position [410, 0]
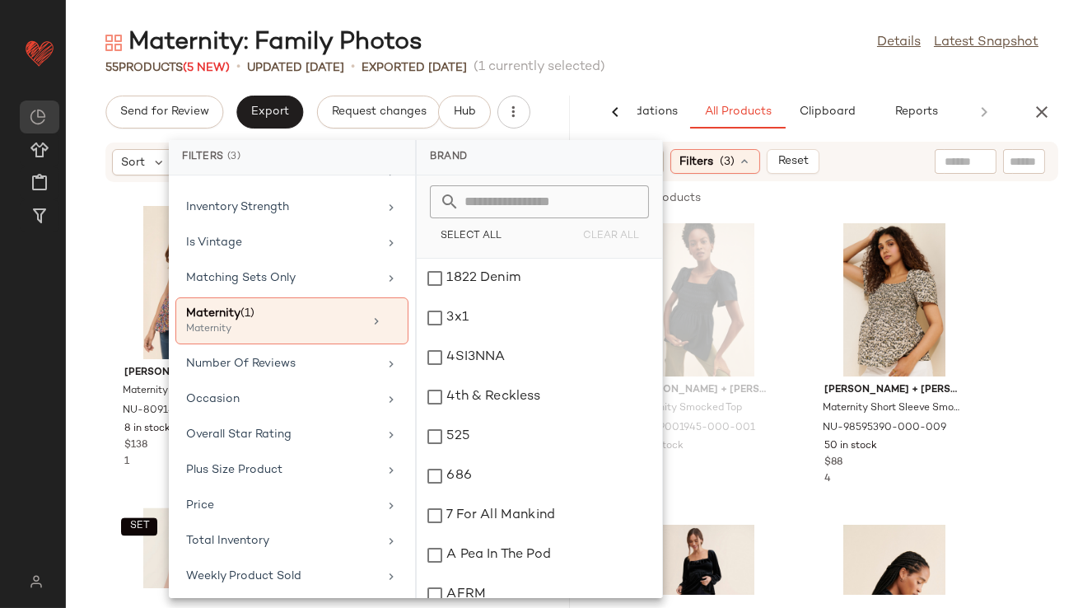
click at [750, 45] on div "Maternity: Family Photos Details Latest Snapshot" at bounding box center [572, 42] width 1012 height 33
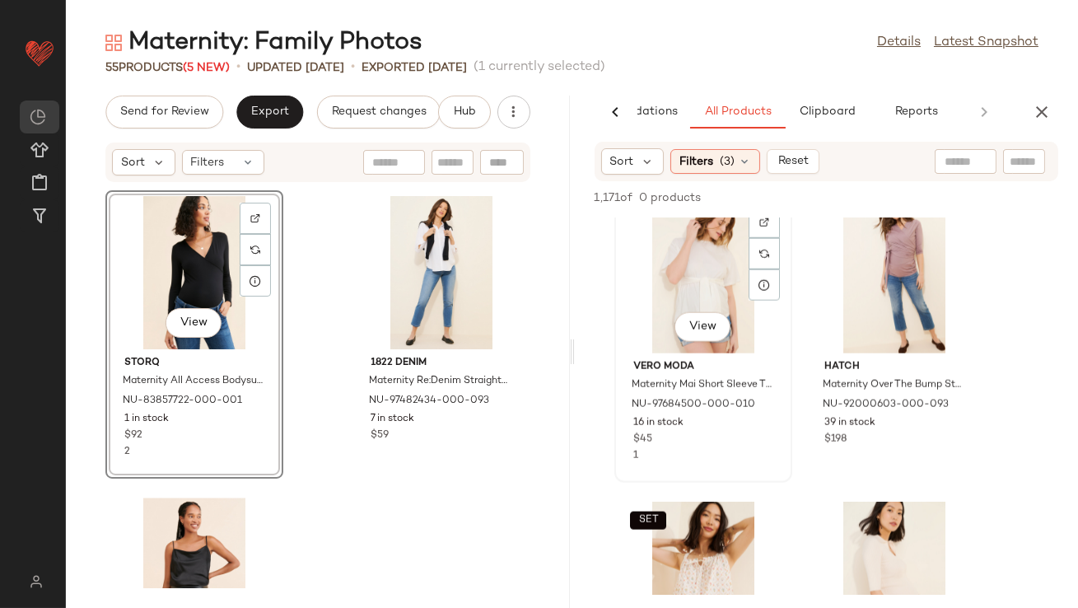
scroll to position [3756, 0]
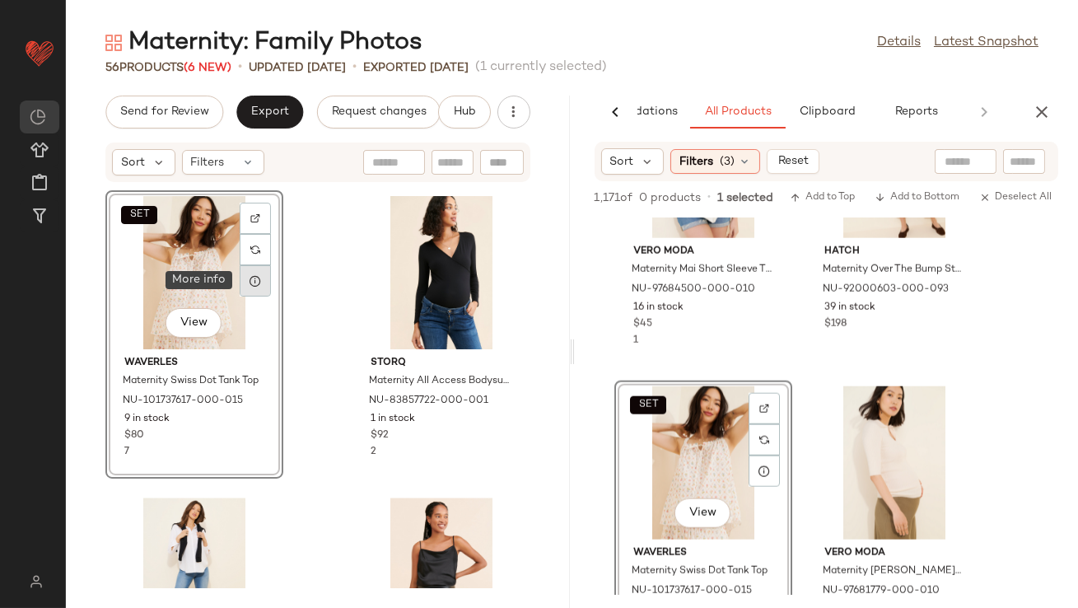
click at [251, 277] on icon at bounding box center [255, 280] width 13 height 13
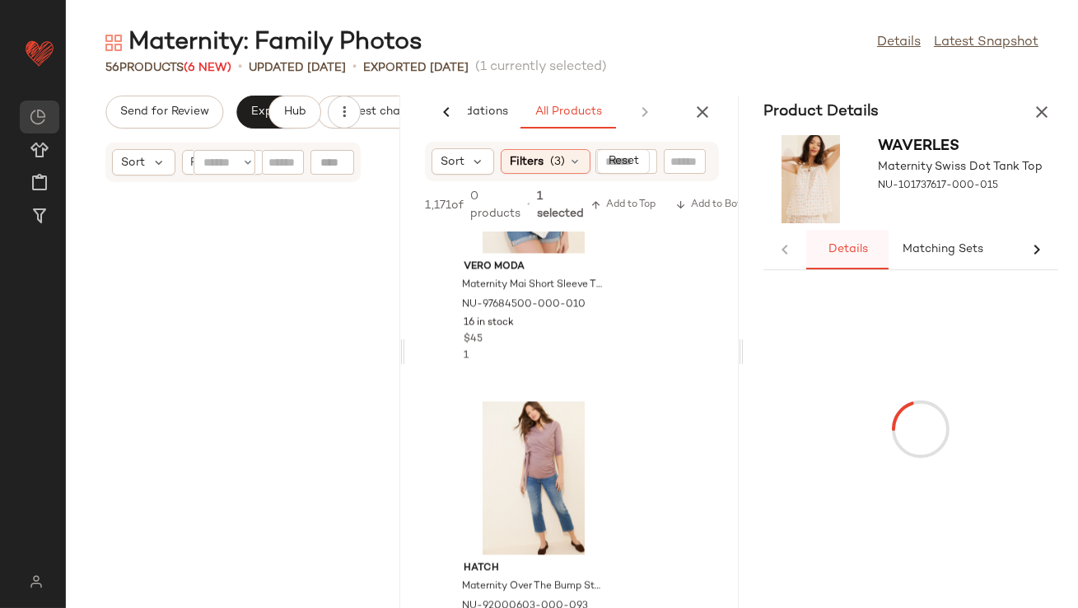
scroll to position [15676, 0]
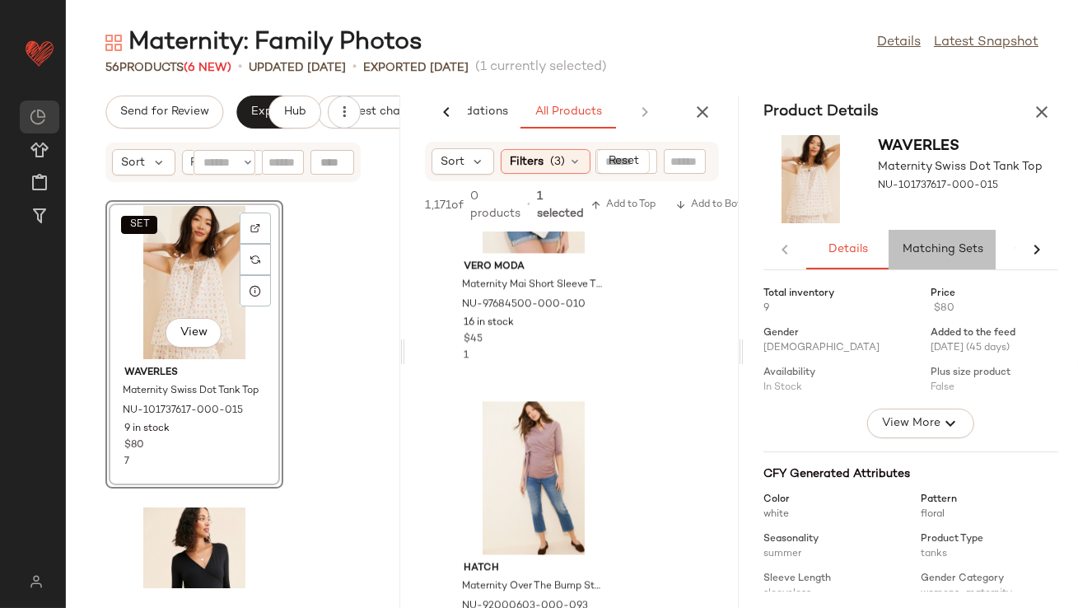
click at [913, 254] on span "Matching Sets" at bounding box center [943, 249] width 82 height 13
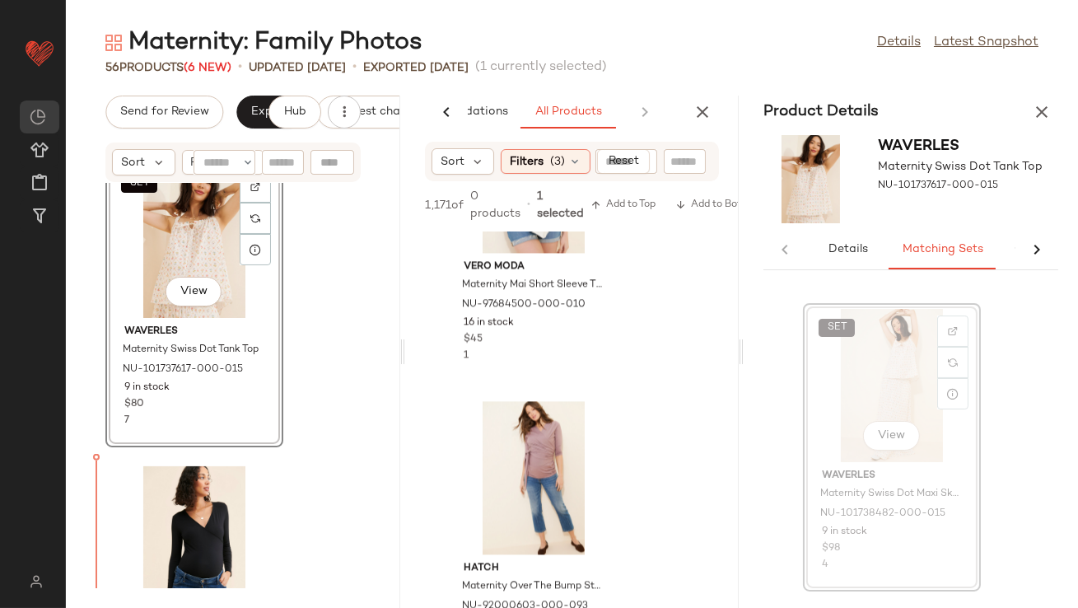
scroll to position [15795, 0]
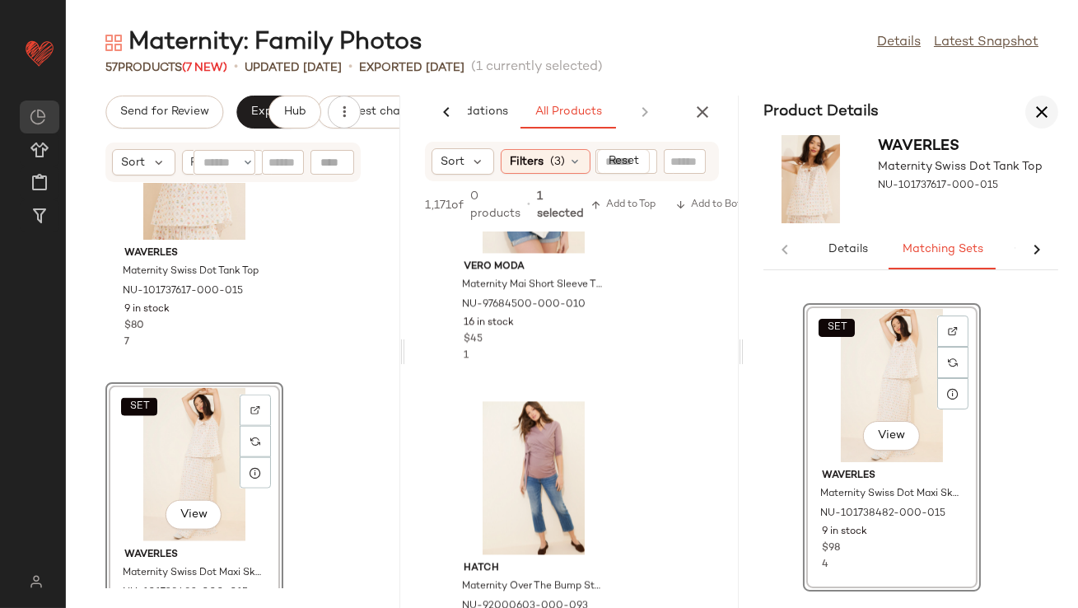
click at [1040, 116] on icon "button" at bounding box center [1042, 112] width 20 height 20
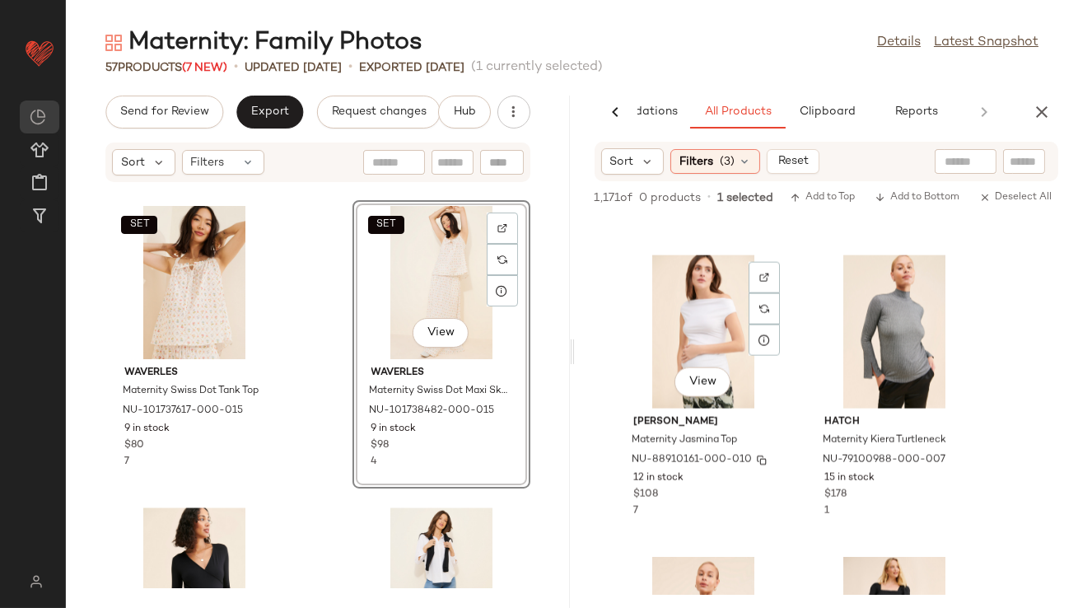
scroll to position [4489, 0]
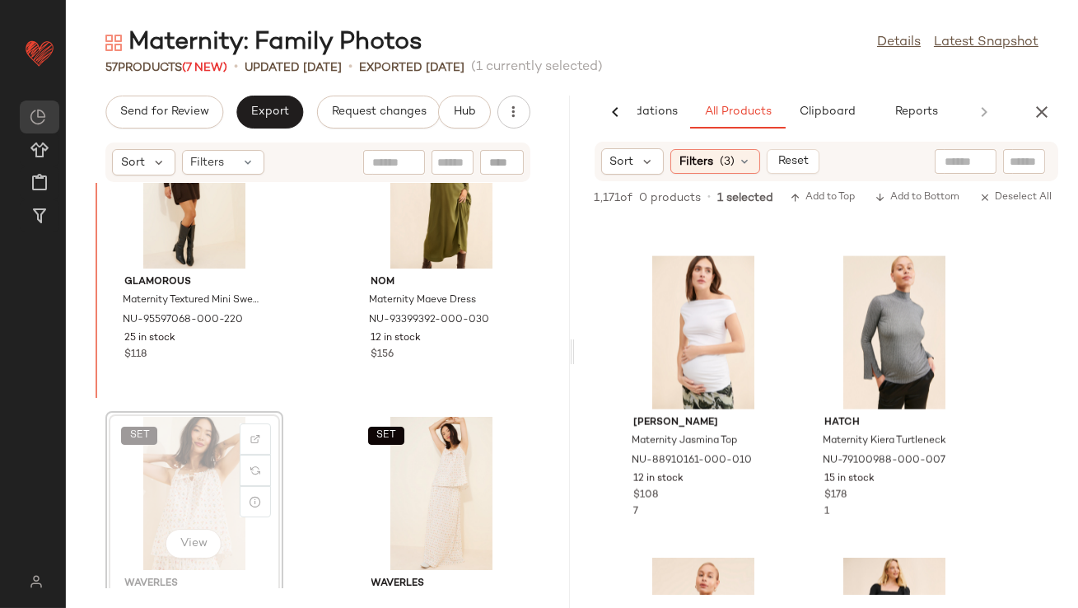
scroll to position [7627, 0]
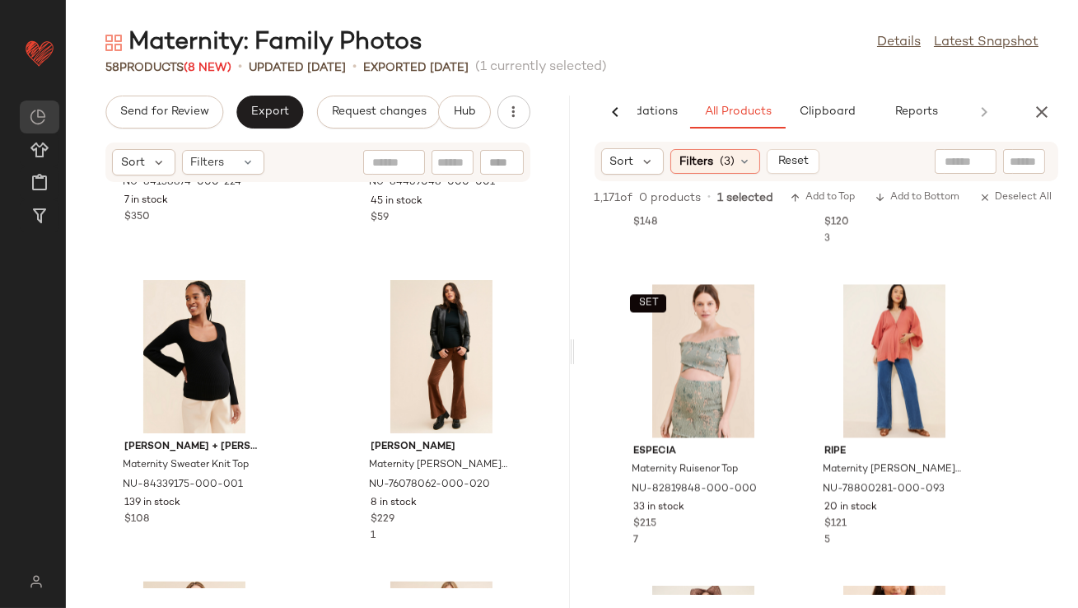
scroll to position [6026, 0]
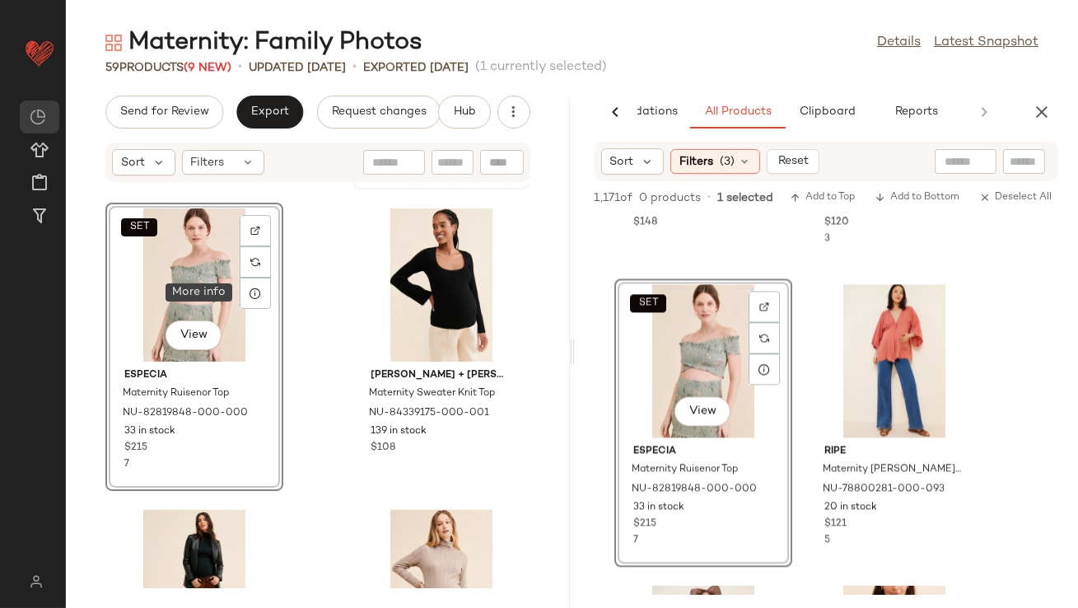
click at [257, 294] on icon at bounding box center [255, 293] width 13 height 13
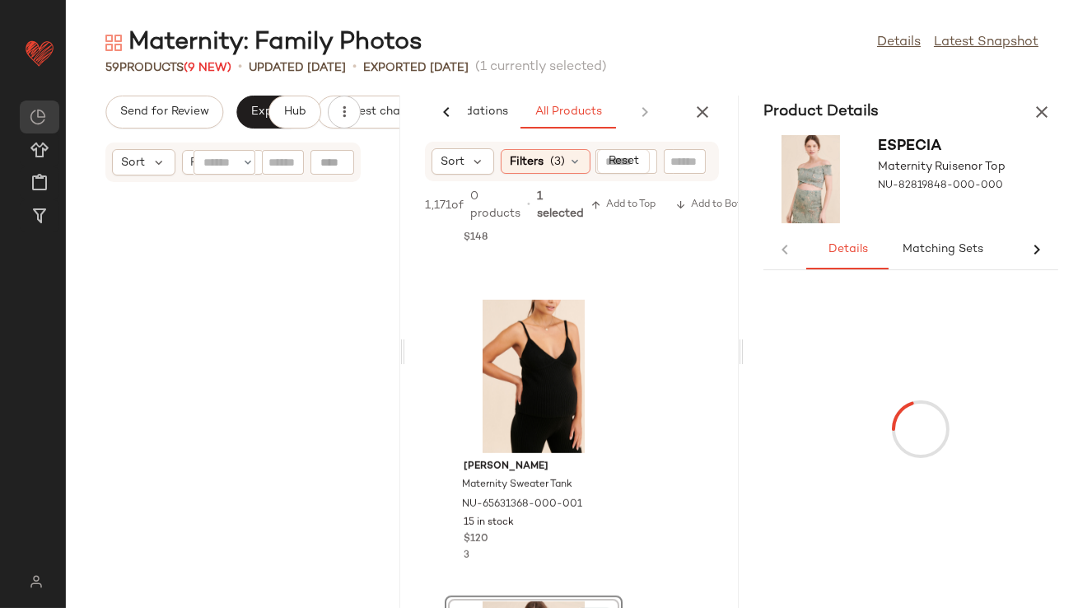
scroll to position [12059, 0]
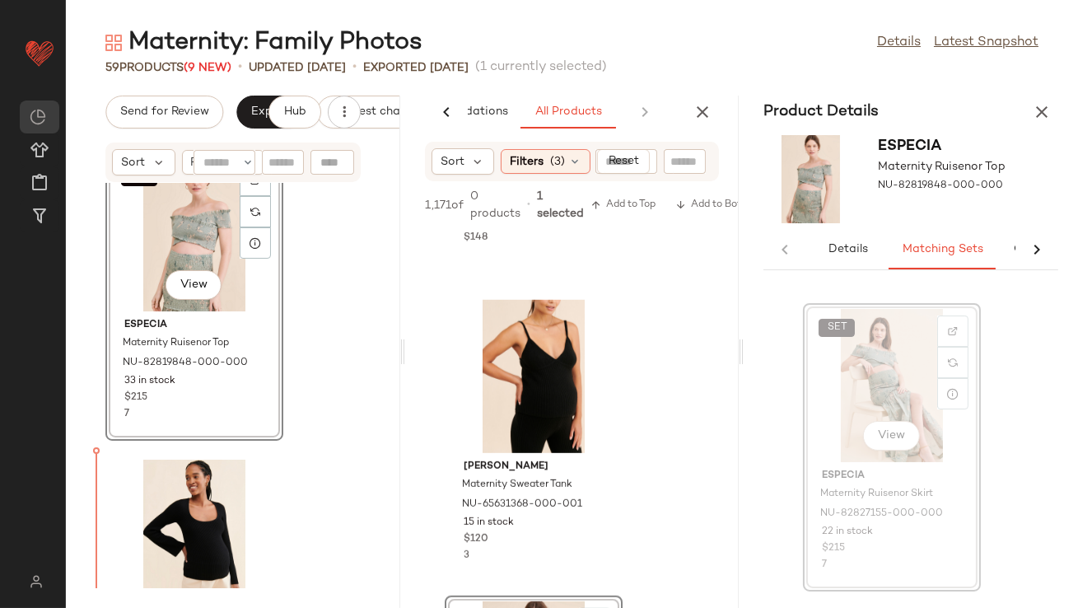
scroll to position [12164, 0]
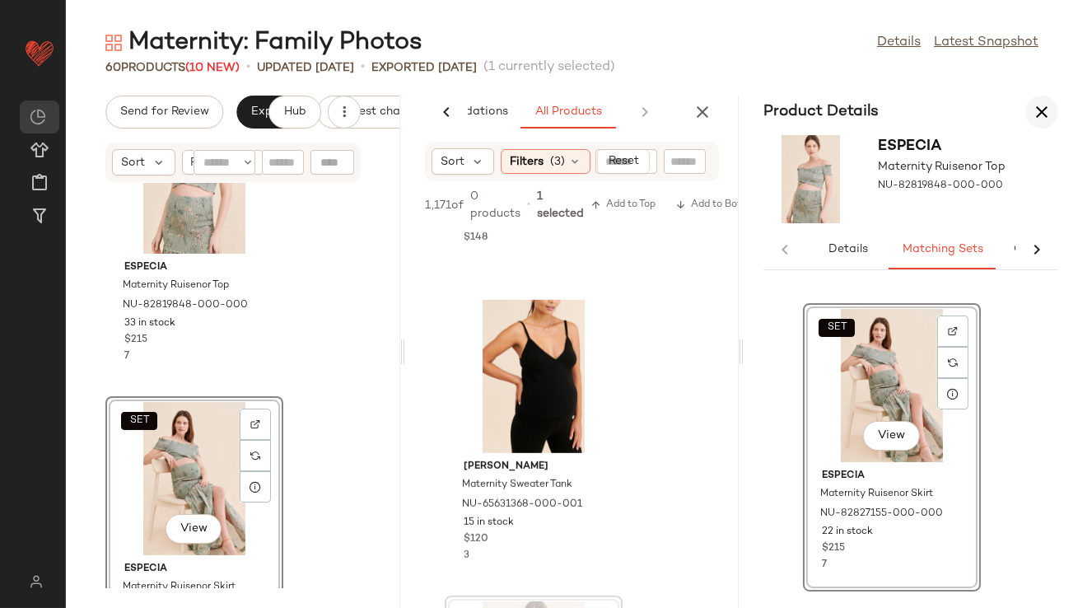
click at [1034, 124] on button "button" at bounding box center [1042, 112] width 33 height 33
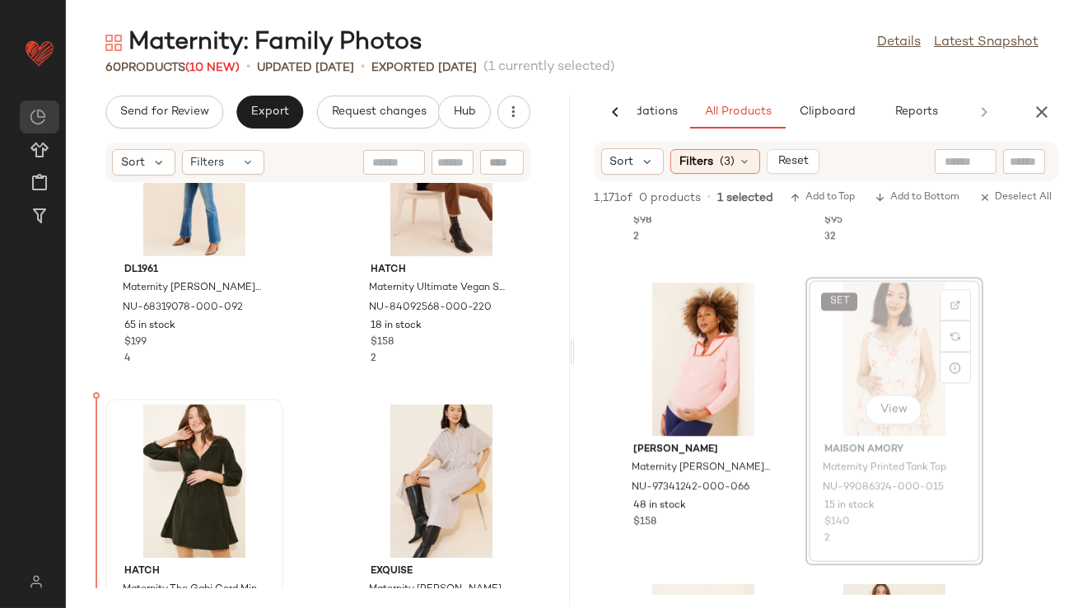
scroll to position [5227, 0]
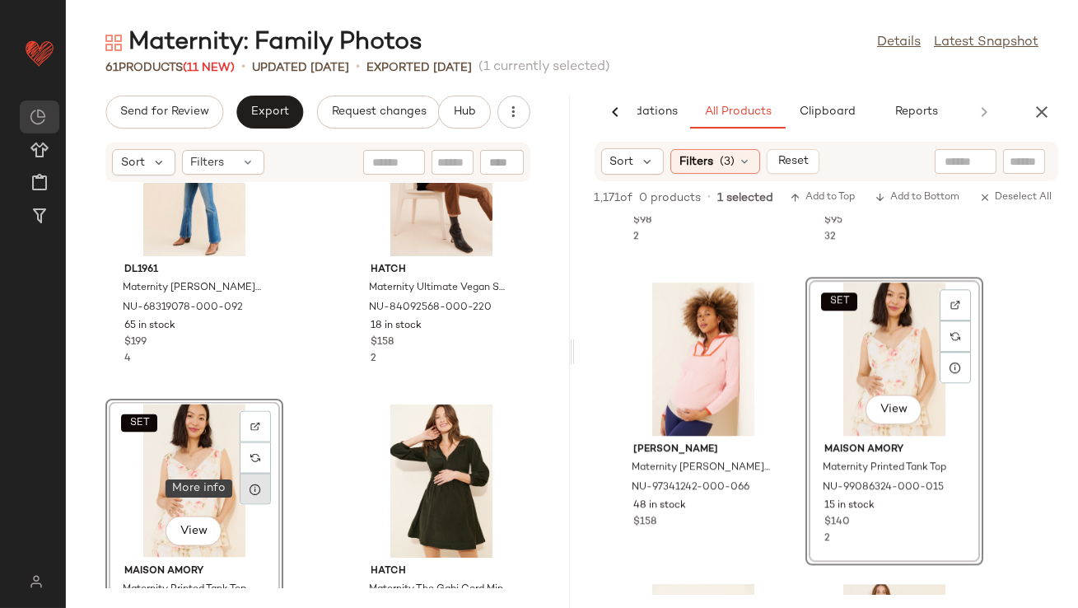
click at [248, 498] on div at bounding box center [255, 489] width 31 height 31
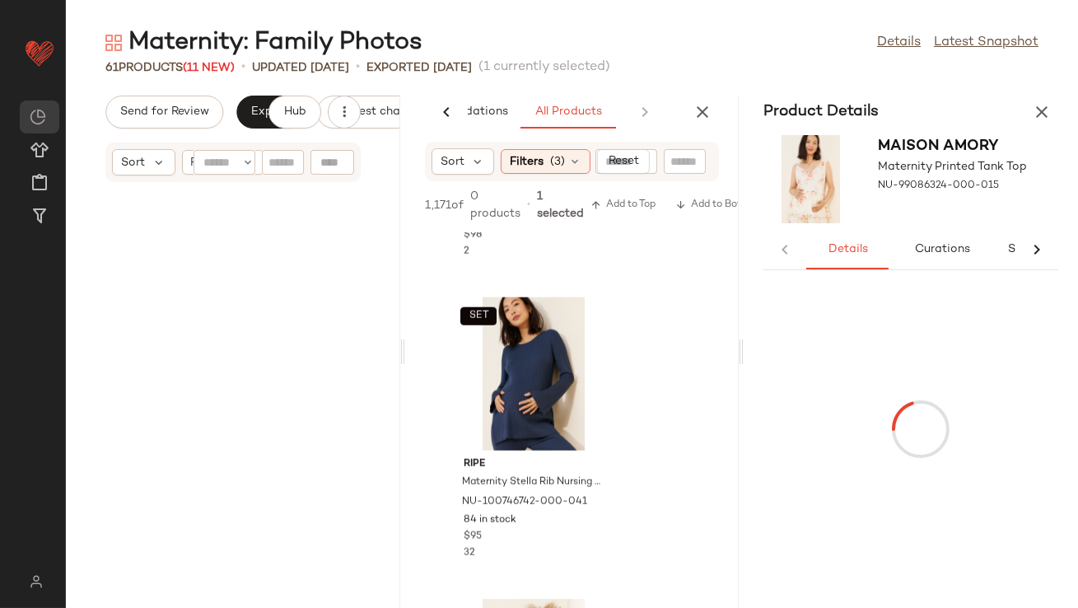
scroll to position [10852, 0]
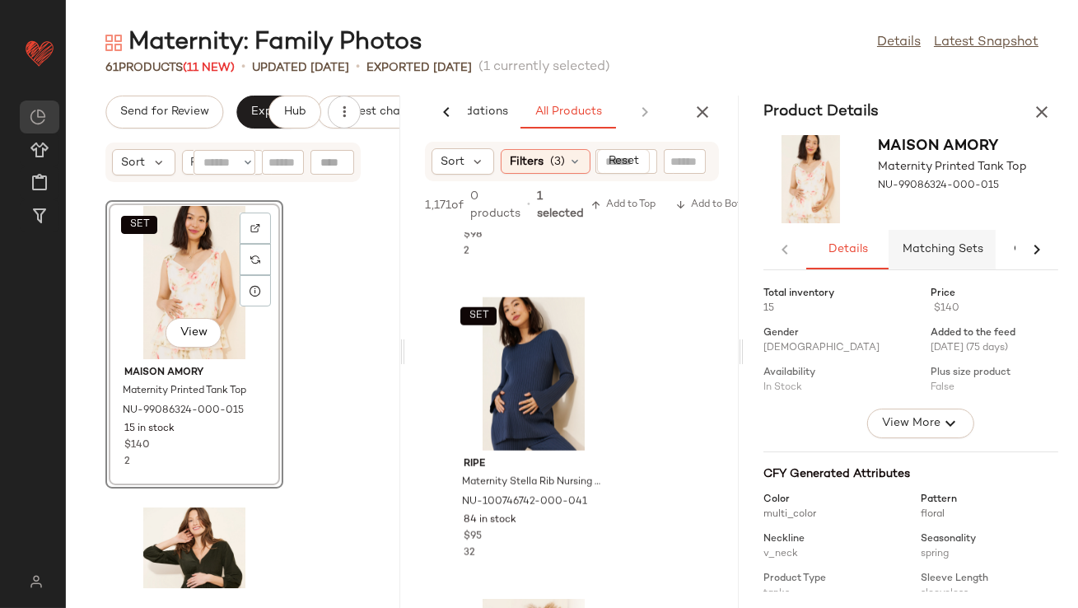
click at [924, 254] on span "Matching Sets" at bounding box center [943, 249] width 82 height 13
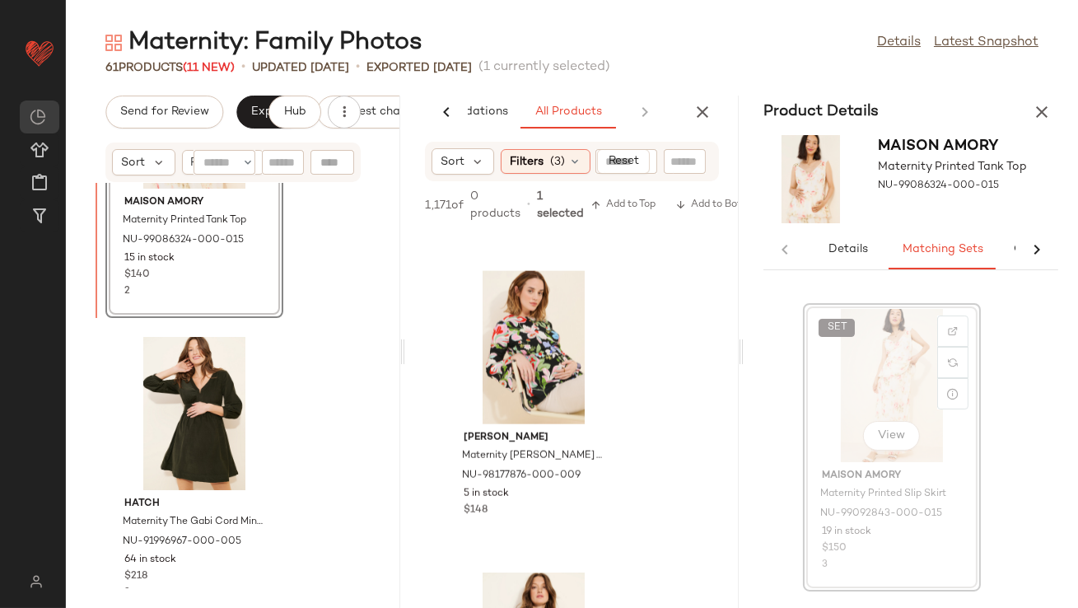
scroll to position [11024, 0]
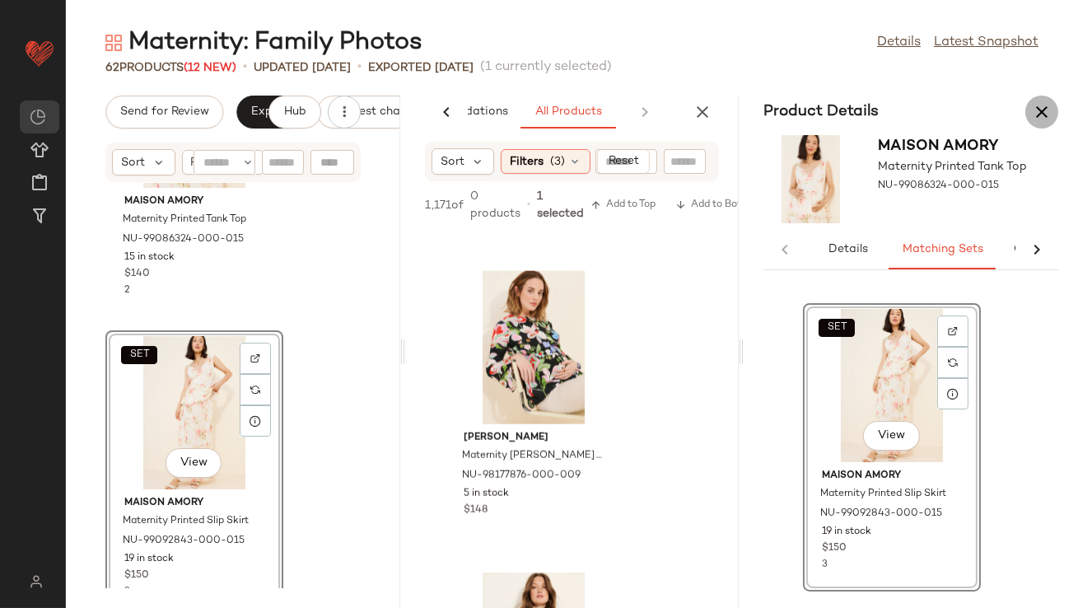
click at [1044, 114] on icon "button" at bounding box center [1042, 112] width 20 height 20
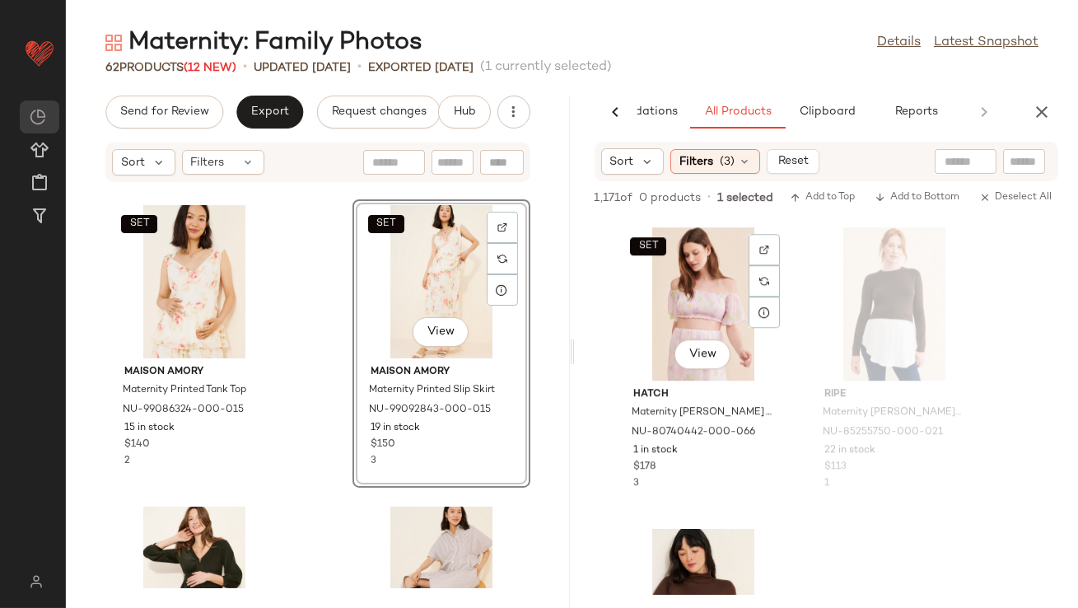
scroll to position [9343, 0]
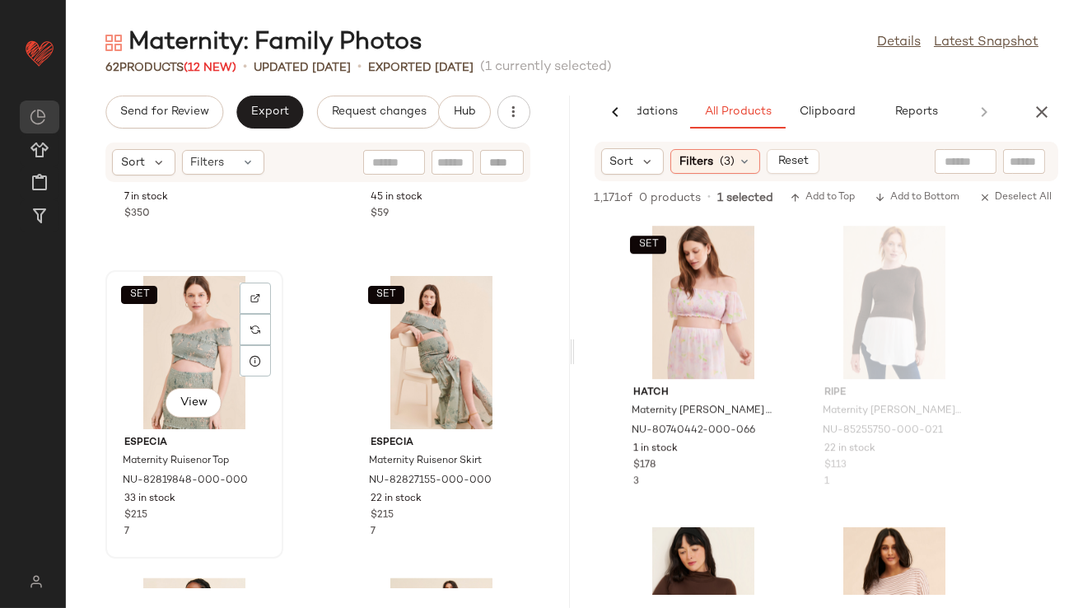
click at [180, 359] on div "SET View" at bounding box center [194, 352] width 166 height 153
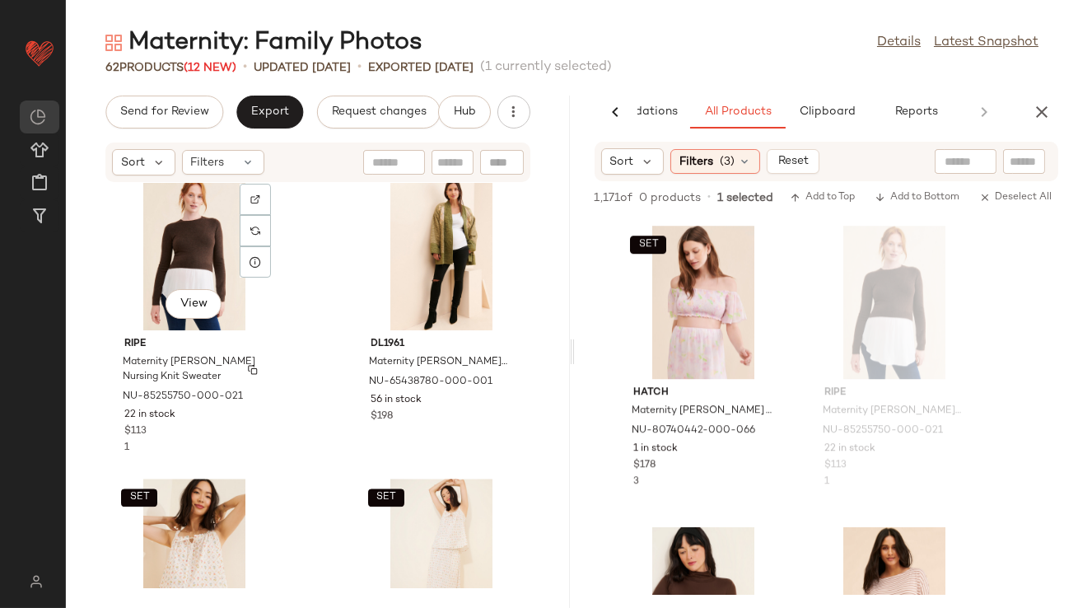
scroll to position [8048, 0]
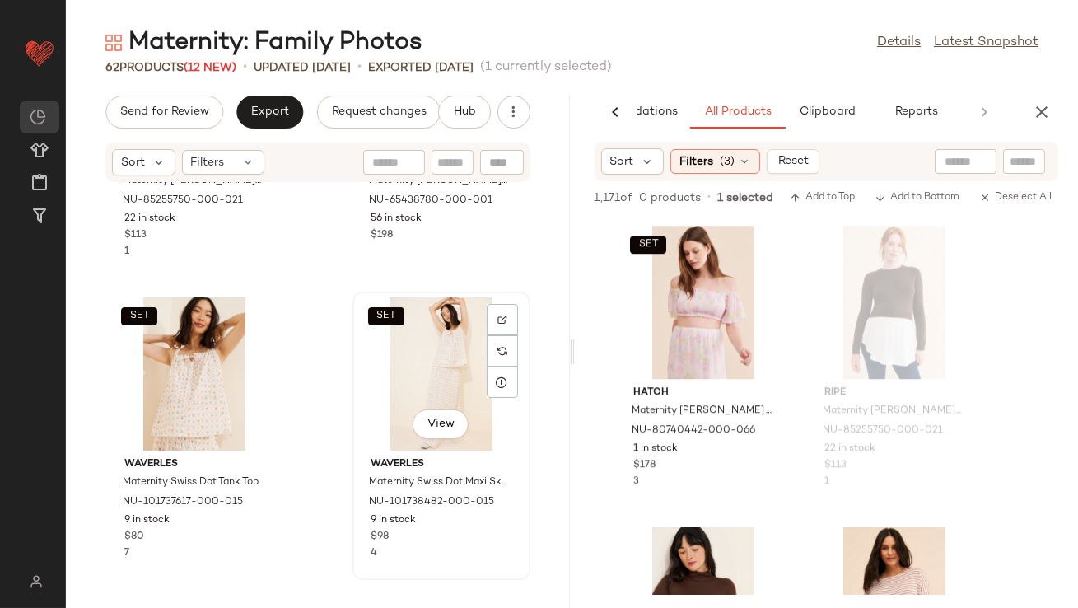
click at [379, 381] on div "SET View" at bounding box center [441, 373] width 166 height 153
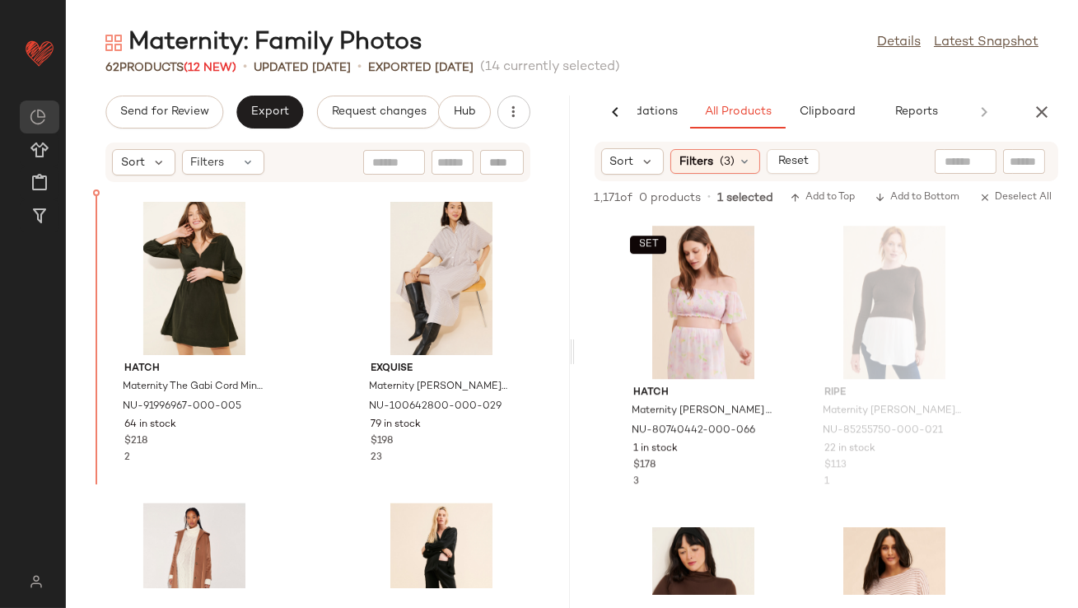
scroll to position [5731, 0]
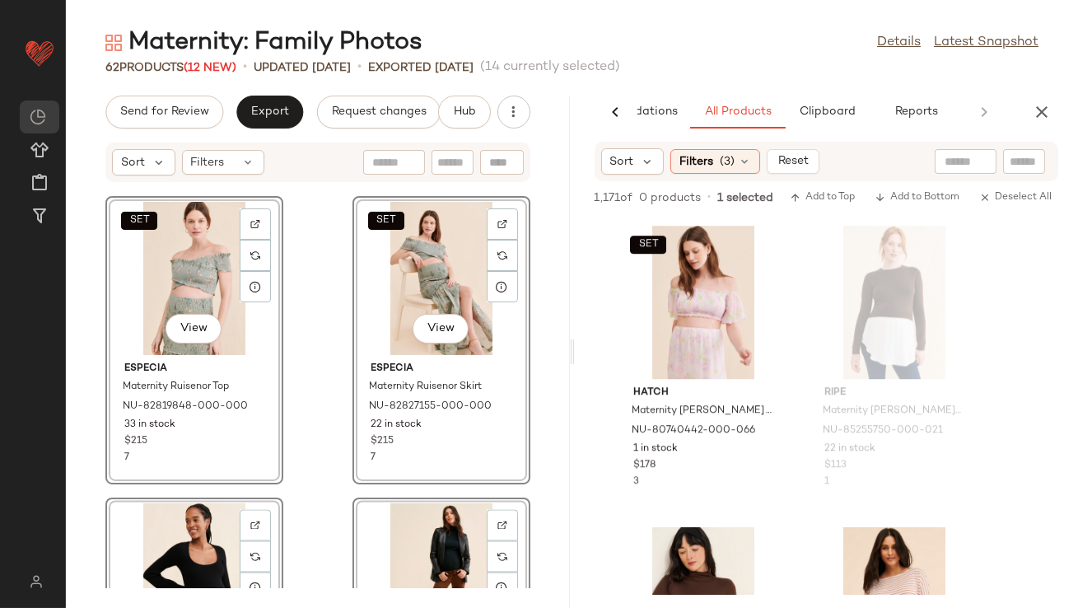
click at [316, 271] on div "SET View Especia Maternity Ruisenor Top NU-82819848-000-000 33 in stock $215 7 …" at bounding box center [318, 385] width 504 height 405
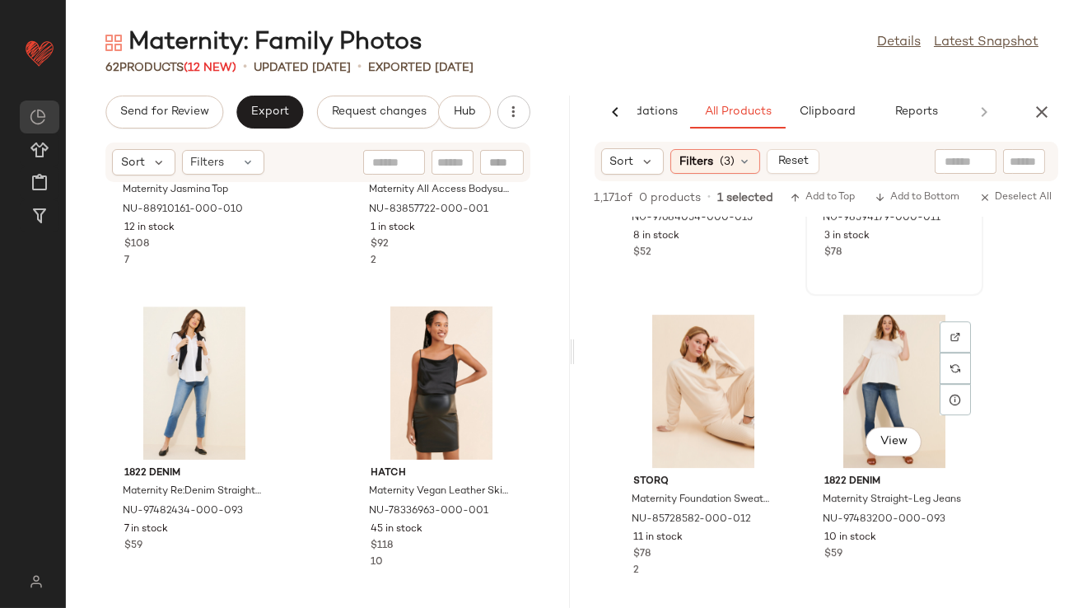
scroll to position [10461, 0]
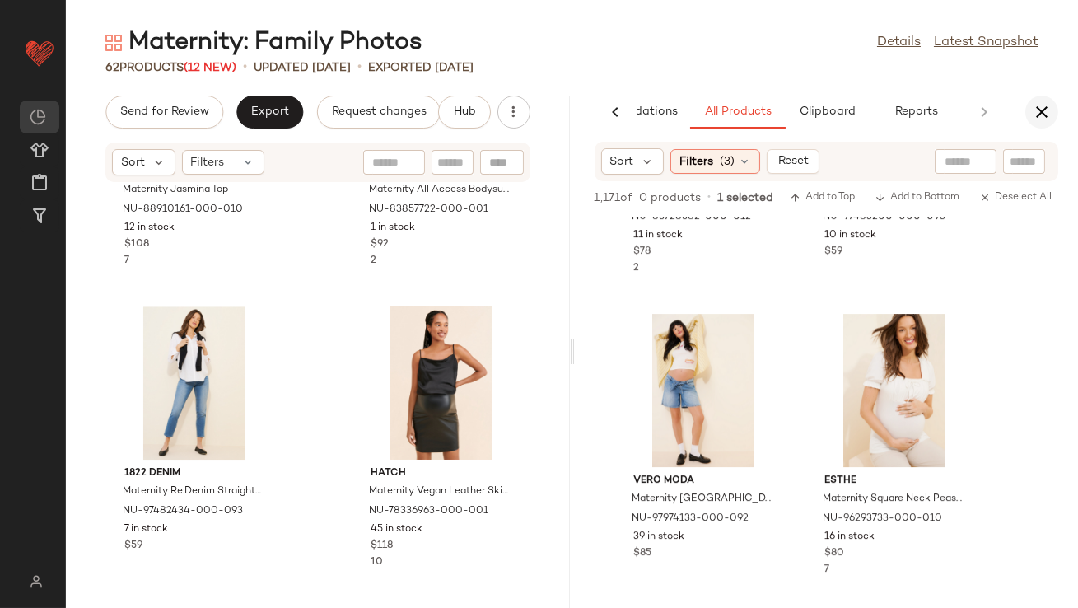
click at [1041, 114] on icon "button" at bounding box center [1042, 112] width 20 height 20
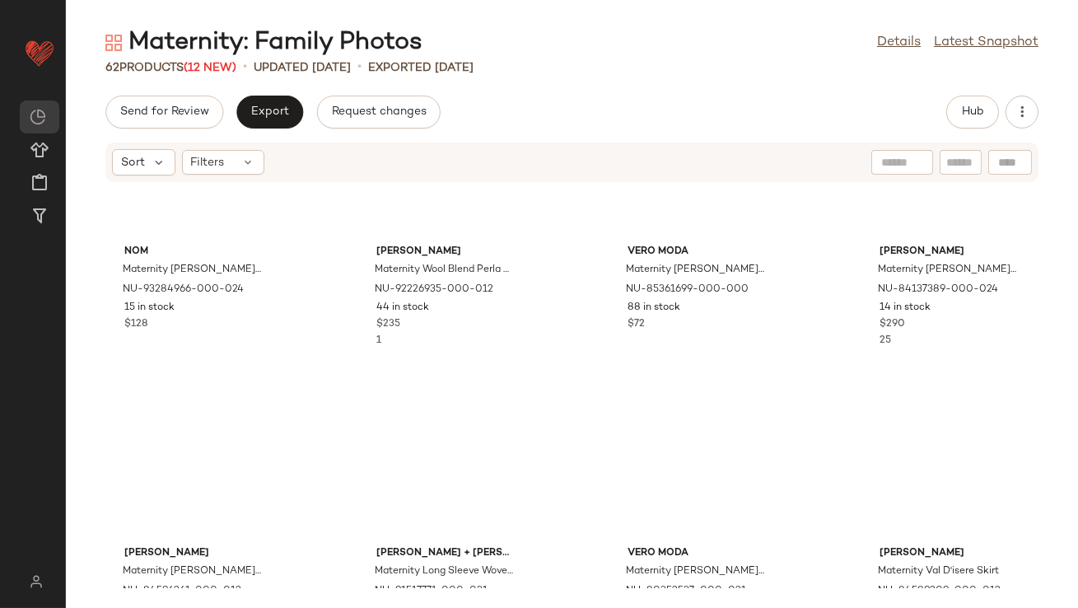
scroll to position [0, 0]
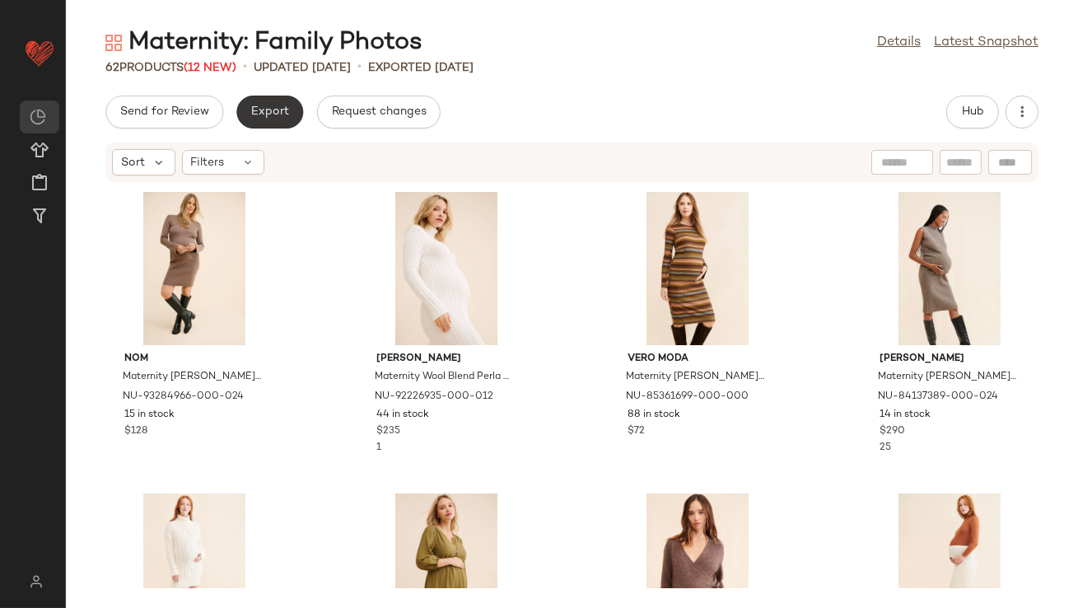
click at [278, 121] on button "Export" at bounding box center [269, 112] width 67 height 33
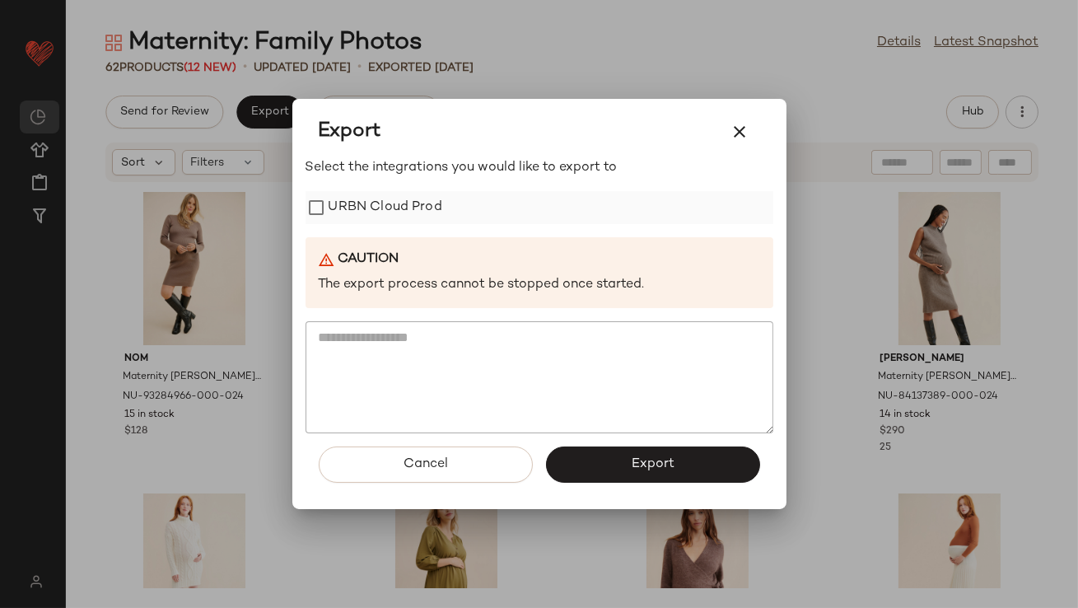
click at [337, 204] on label "URBN Cloud Prod" at bounding box center [386, 207] width 114 height 33
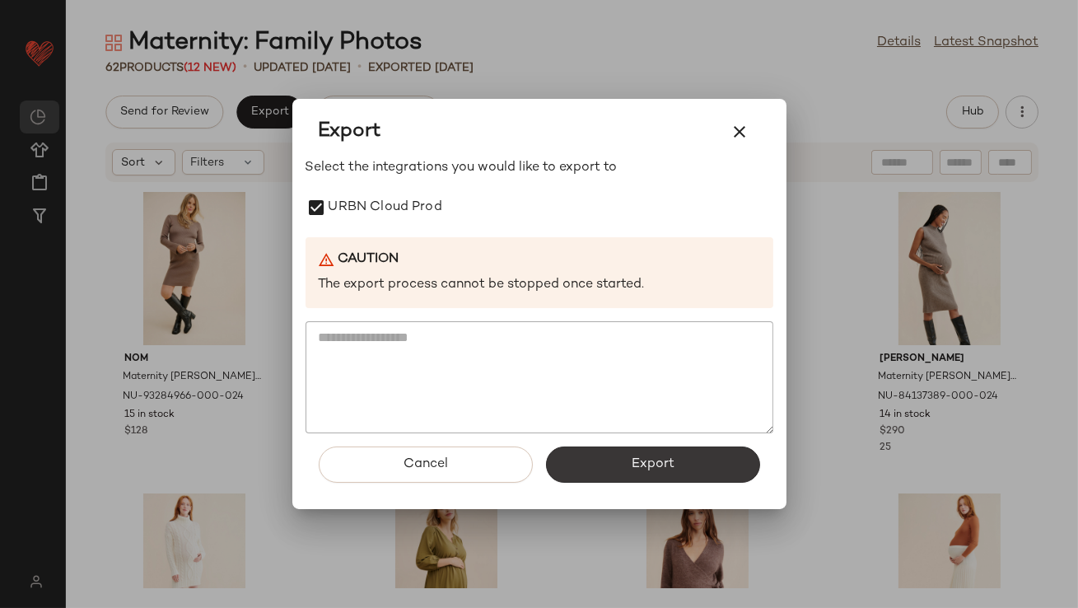
click at [639, 459] on span "Export" at bounding box center [653, 464] width 44 height 16
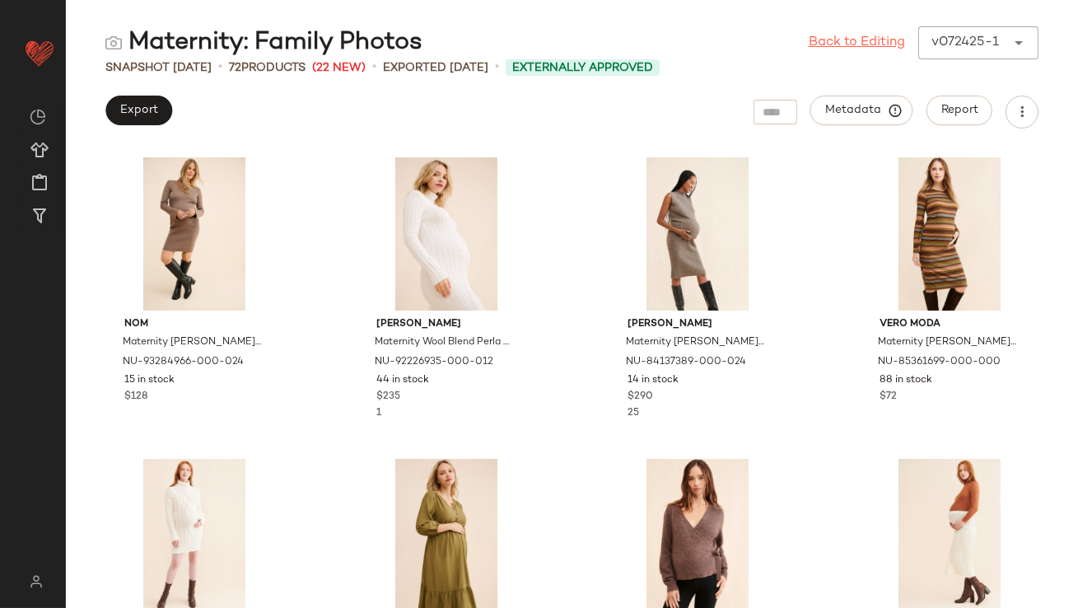
click at [884, 44] on link "Back to Editing" at bounding box center [857, 43] width 96 height 20
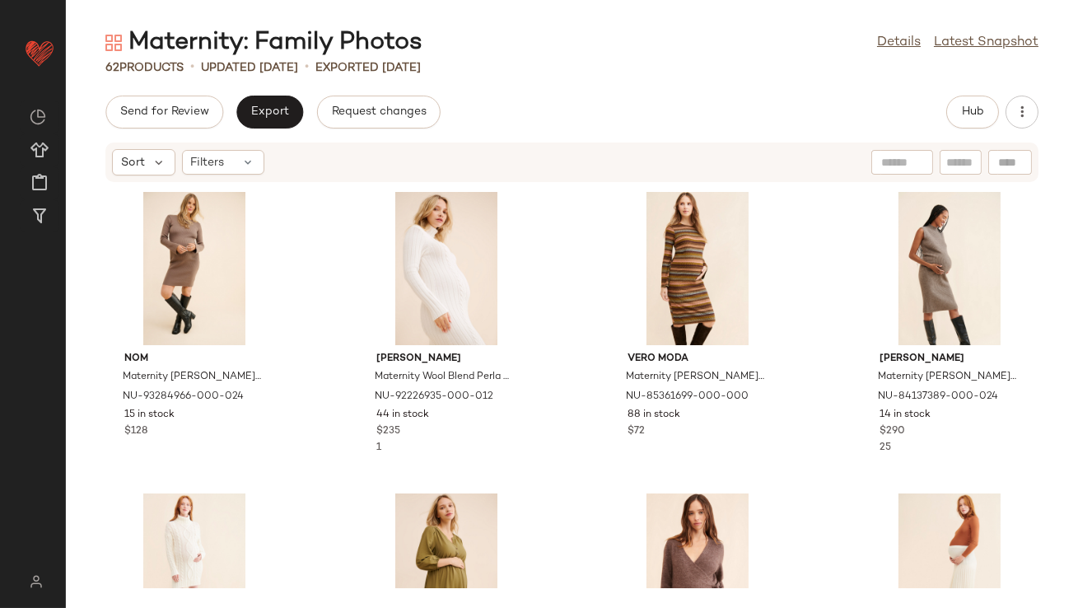
click at [885, 41] on link "Details" at bounding box center [899, 43] width 44 height 20
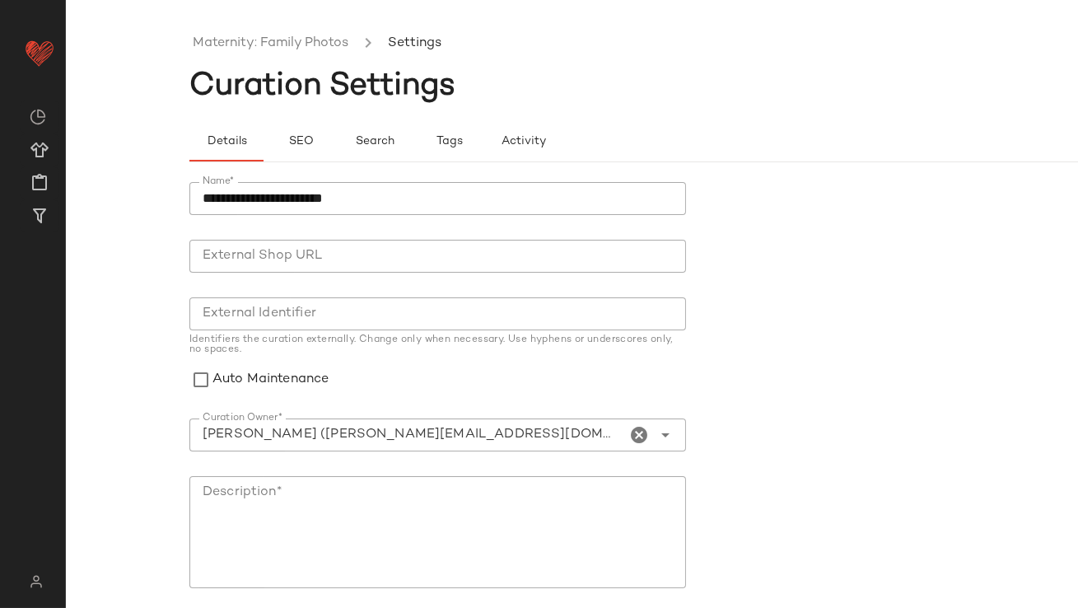
scroll to position [32, 0]
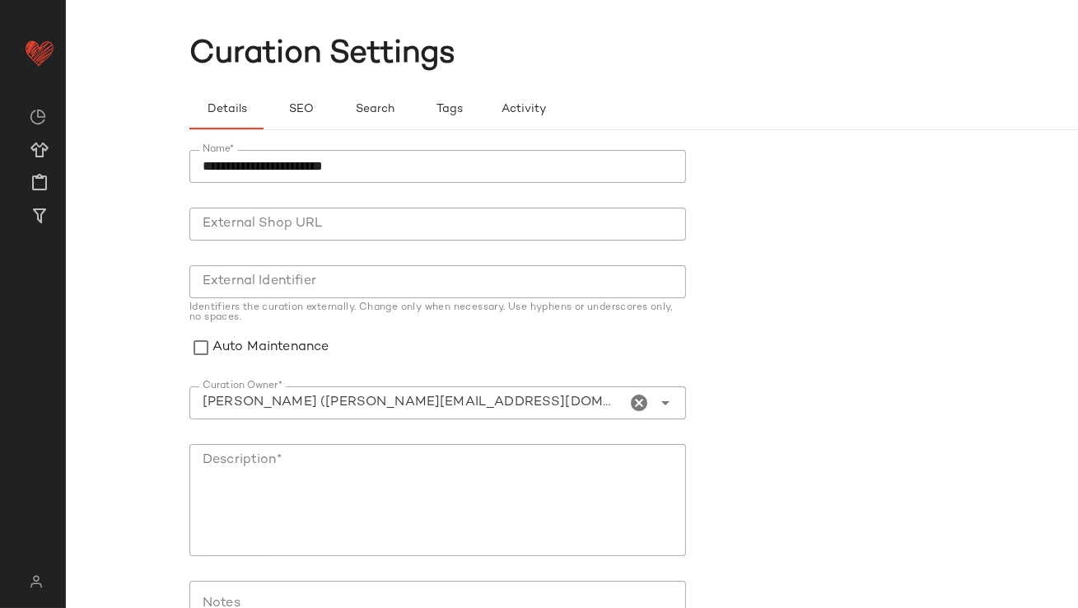
click at [596, 412] on div "Stephania Jugo (stephania.jugo@curatedforyou.io)" at bounding box center [407, 402] width 437 height 33
type input "**********"
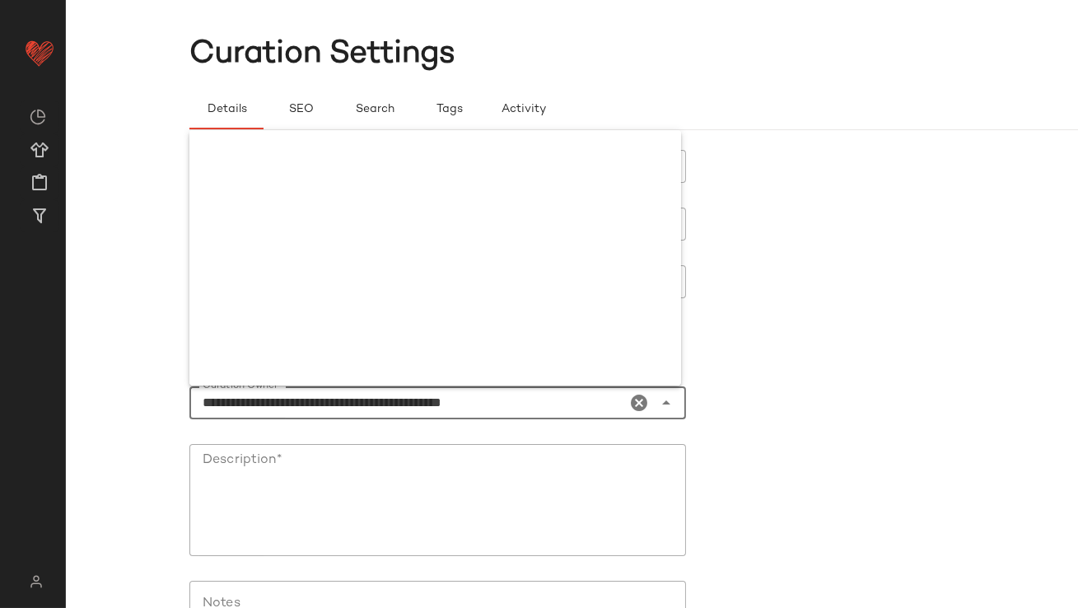
scroll to position [3671, 0]
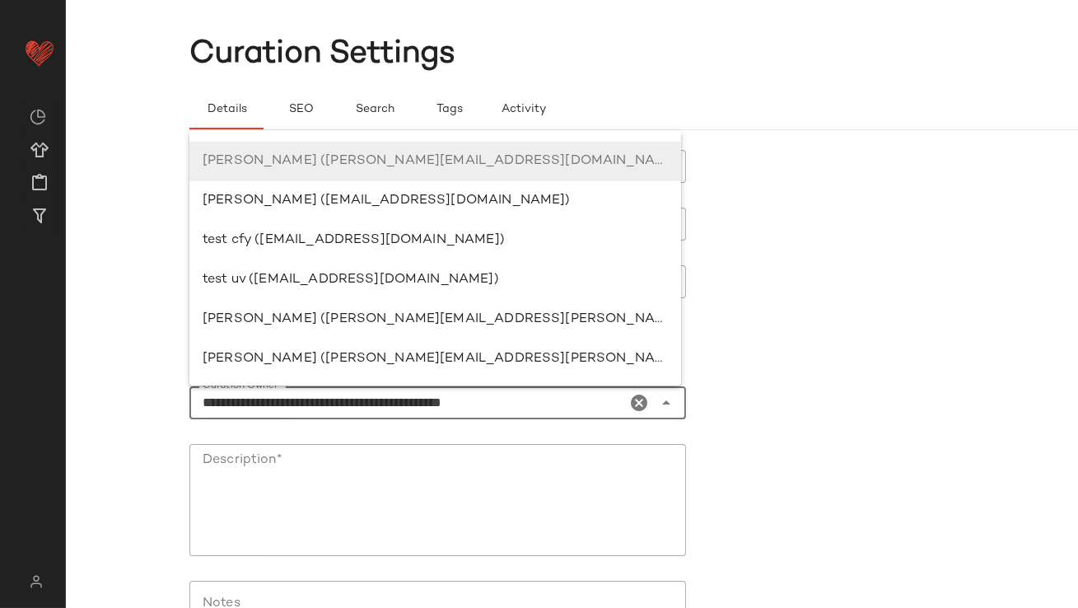
click at [639, 395] on icon "Clear Curation Owner*" at bounding box center [640, 403] width 20 height 20
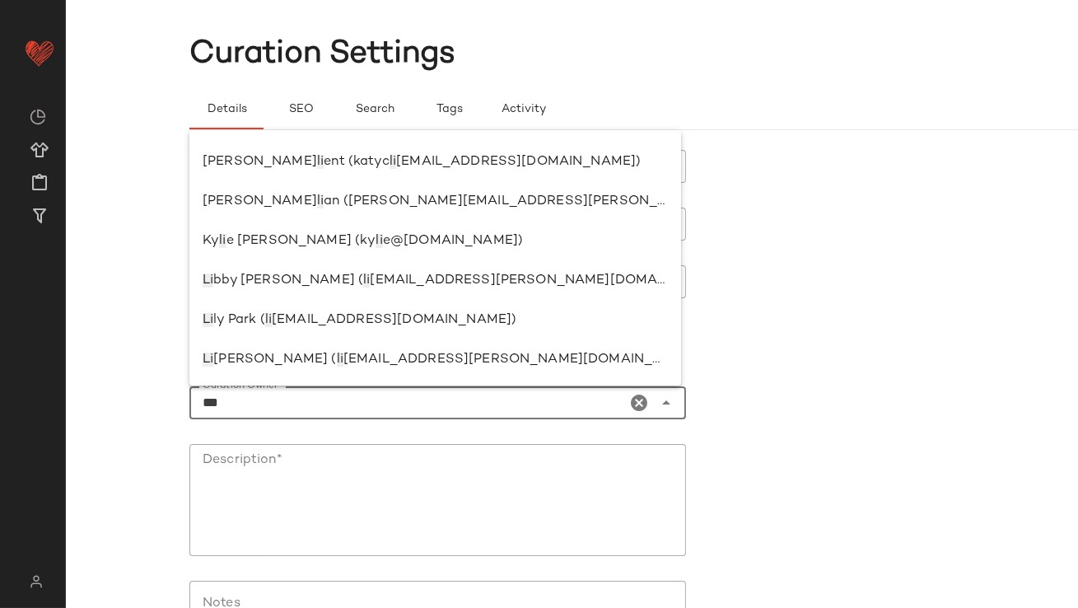
scroll to position [0, 0]
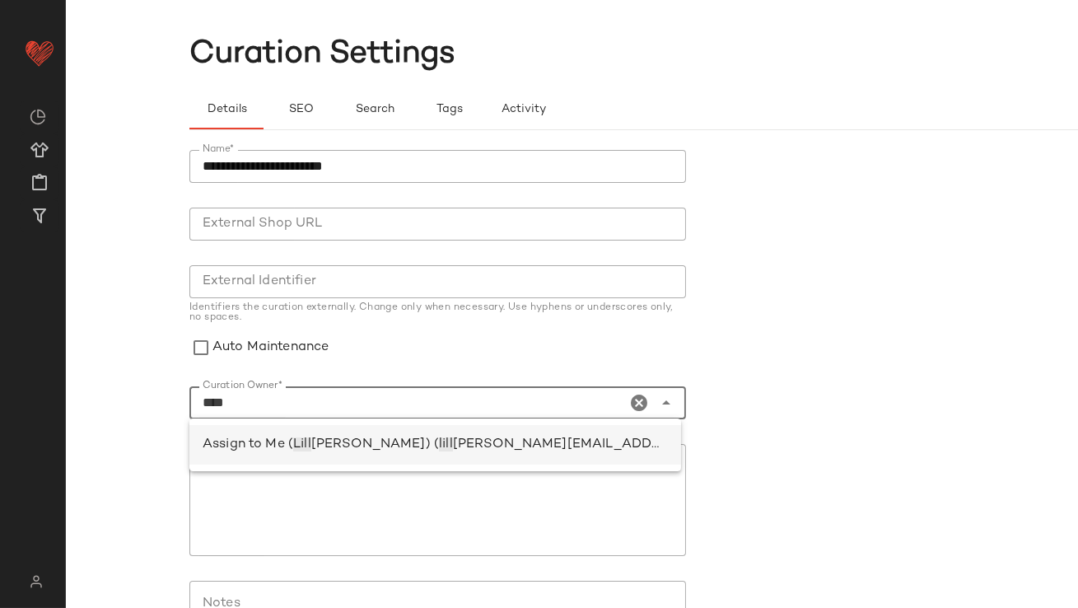
click at [508, 451] on span "ian.sisti@curatedforyou.io)" at bounding box center [690, 444] width 474 height 14
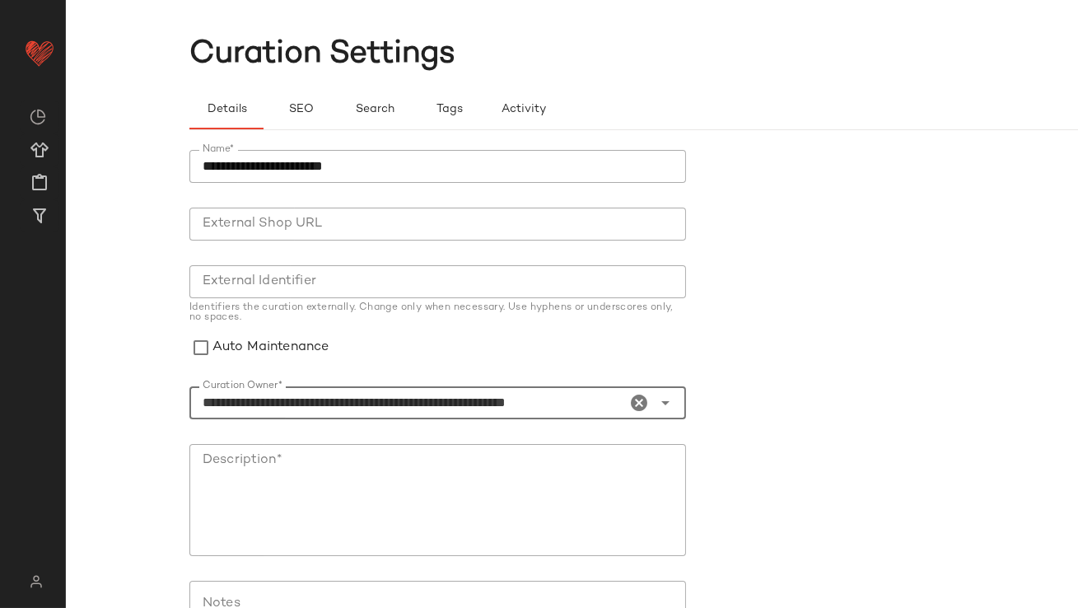
scroll to position [197, 0]
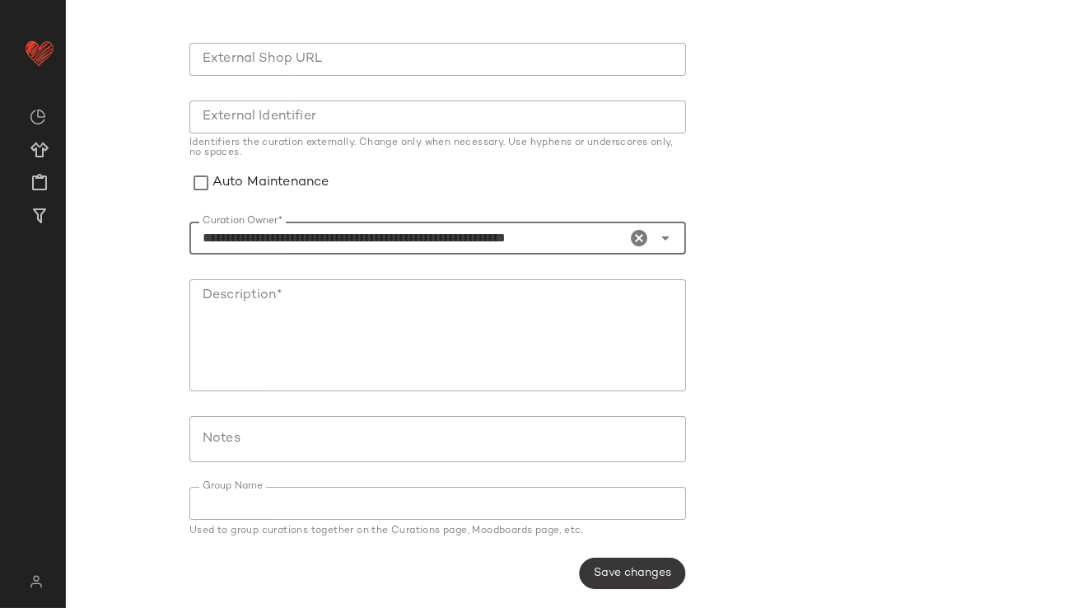
type input "**********"
click at [633, 585] on button "Save changes" at bounding box center [632, 573] width 106 height 31
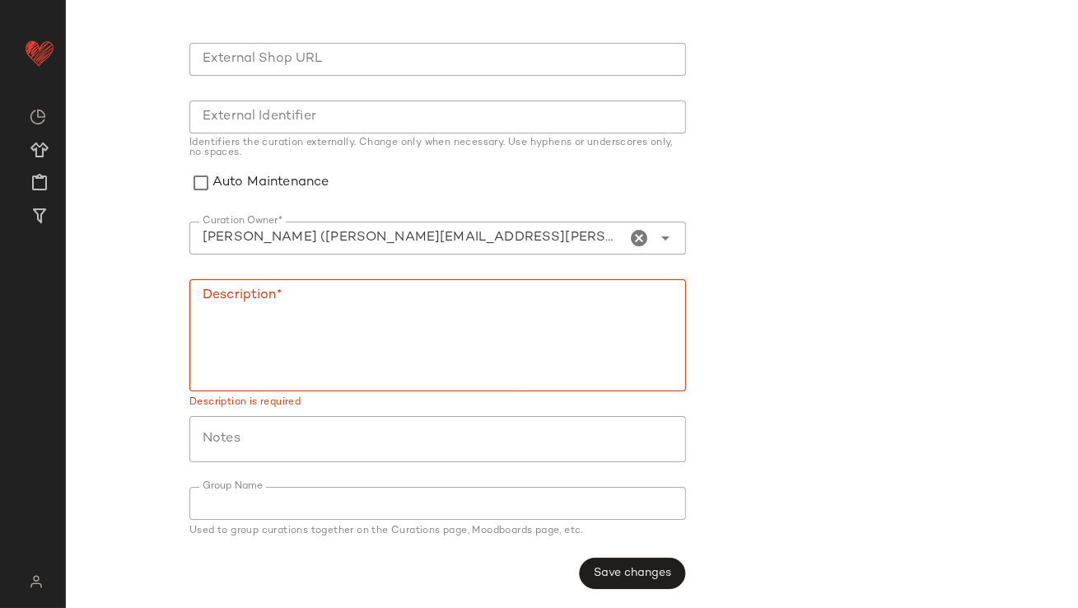
click at [447, 340] on textarea "Description*" at bounding box center [437, 335] width 497 height 112
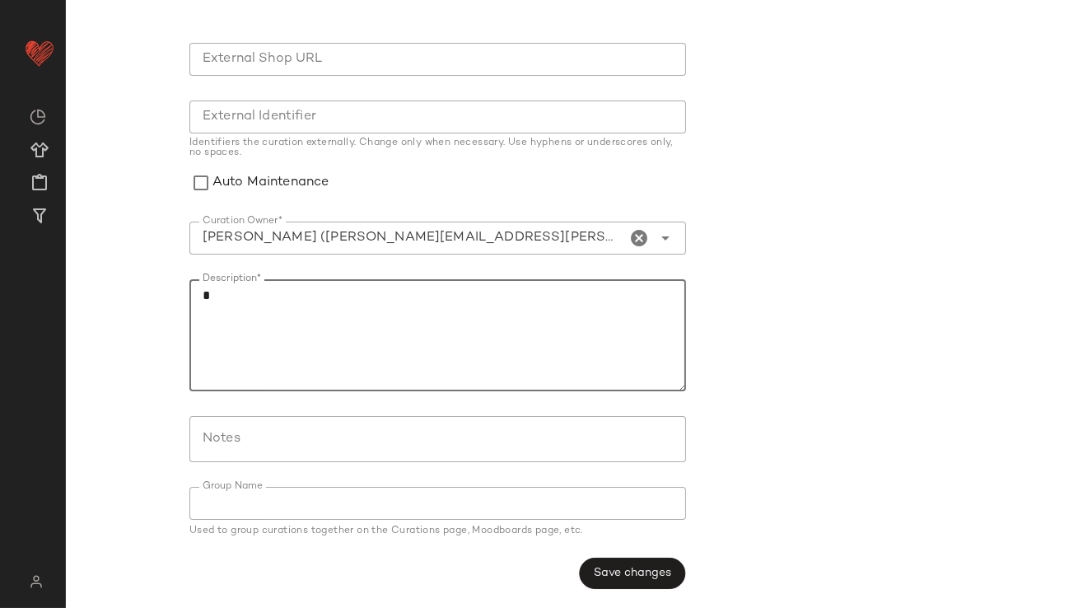
click at [593, 574] on span "Save changes" at bounding box center [632, 573] width 78 height 13
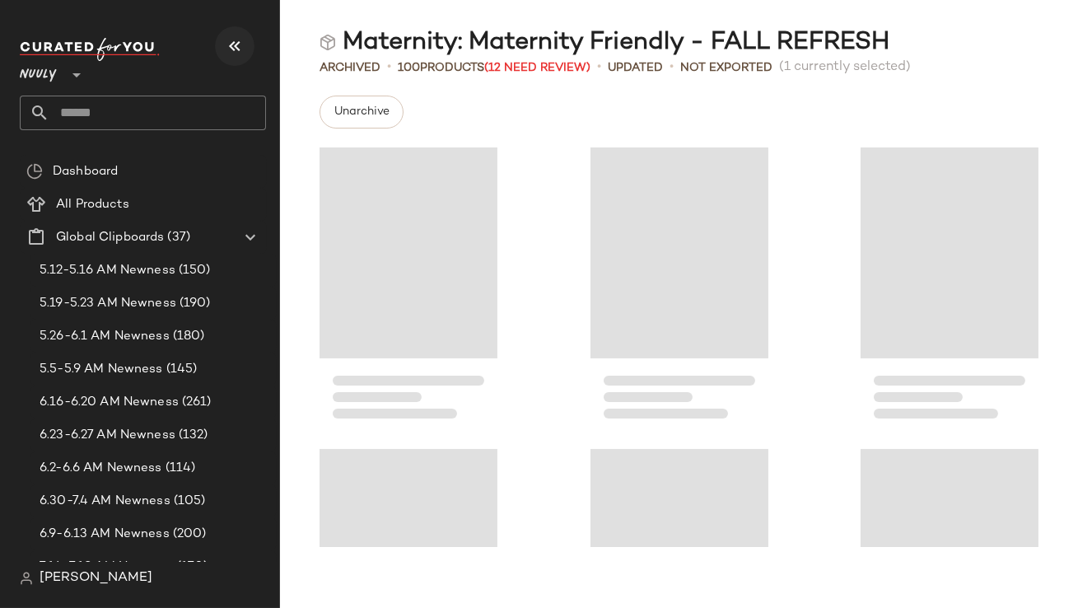
click at [240, 51] on icon "button" at bounding box center [235, 46] width 20 height 20
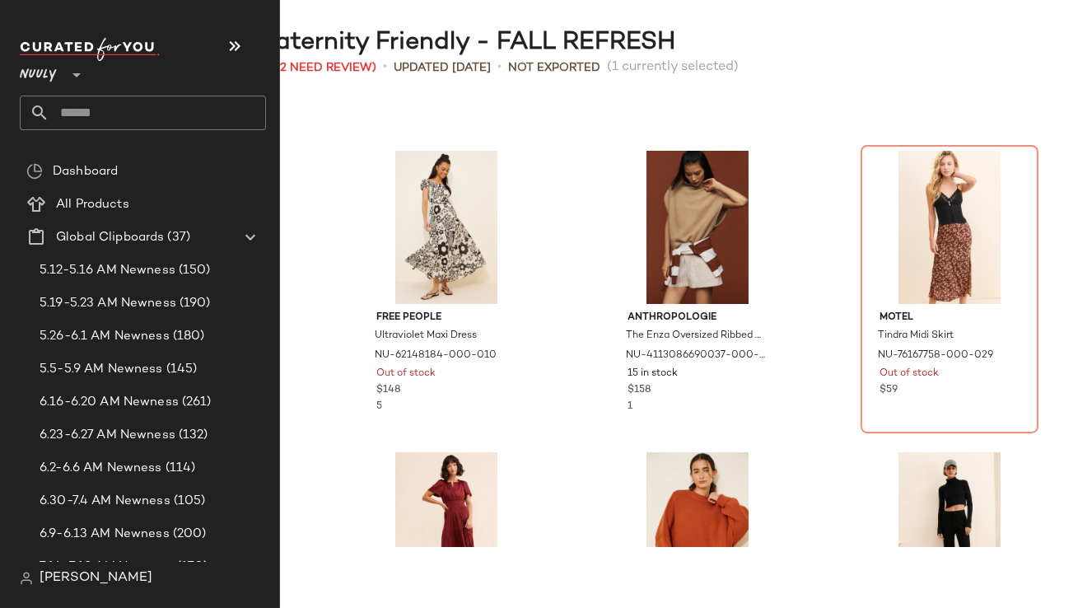
click at [98, 110] on input "text" at bounding box center [157, 113] width 217 height 35
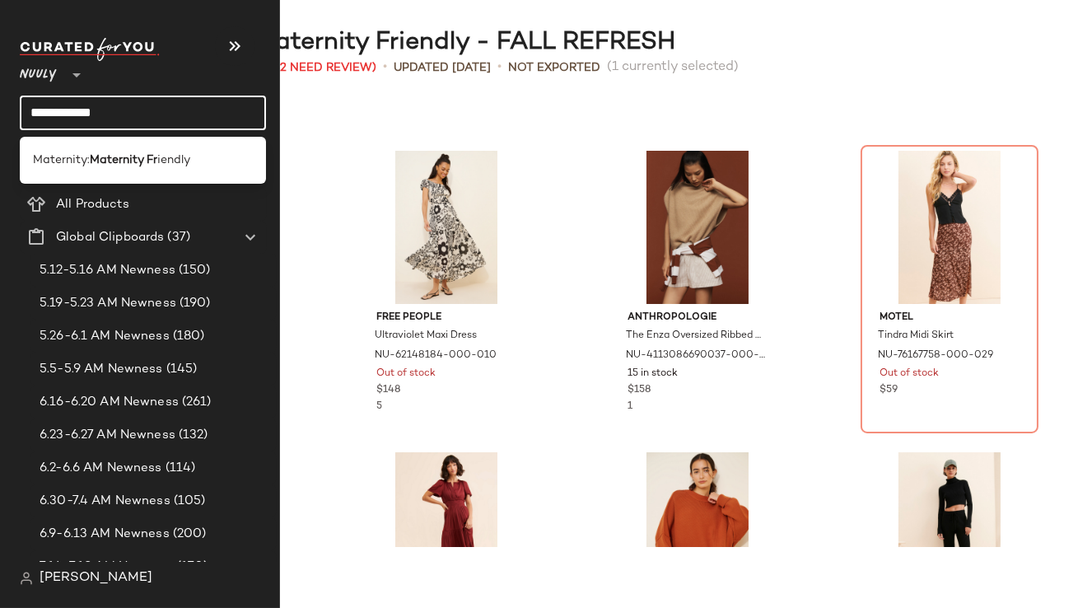
type input "**********"
click at [131, 153] on b "Maternity Fr" at bounding box center [124, 160] width 68 height 17
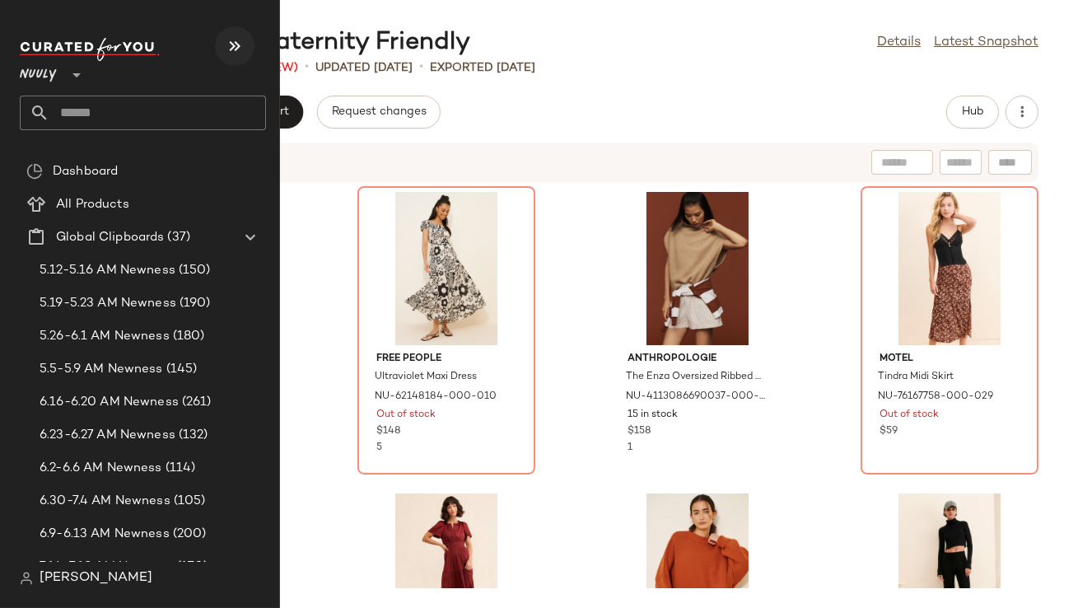
click at [227, 33] on button "button" at bounding box center [235, 46] width 40 height 40
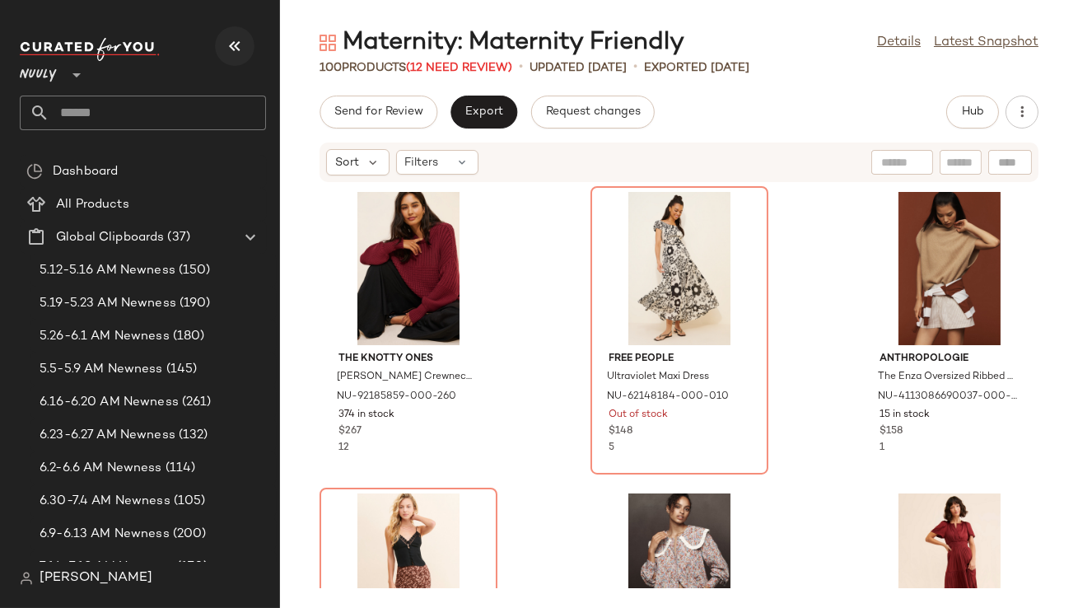
click at [231, 45] on icon "button" at bounding box center [235, 46] width 20 height 20
click at [227, 48] on icon "button" at bounding box center [235, 46] width 20 height 20
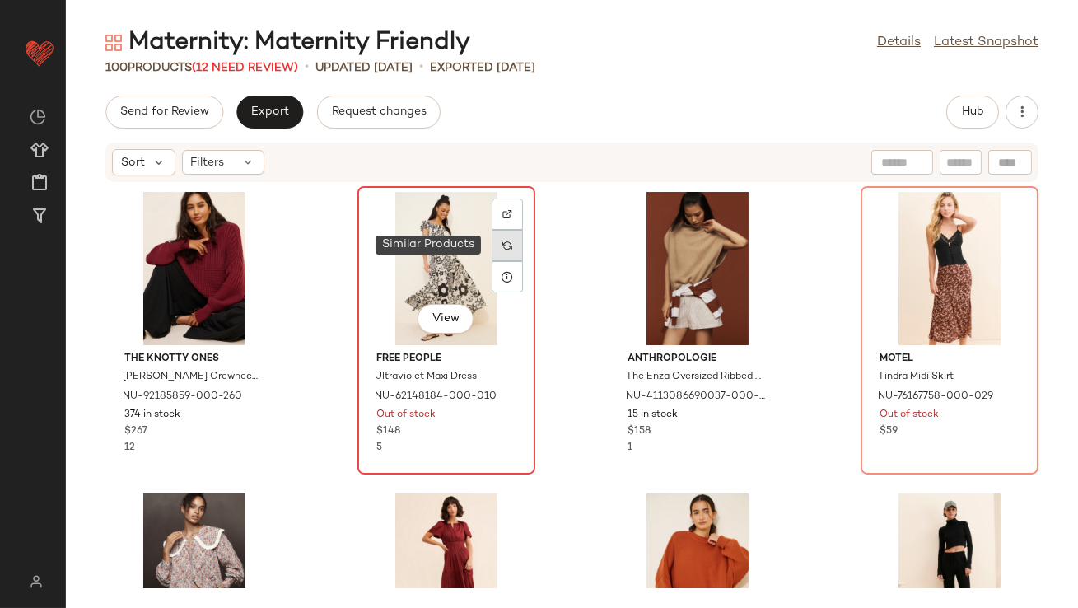
click at [510, 245] on div at bounding box center [507, 245] width 31 height 31
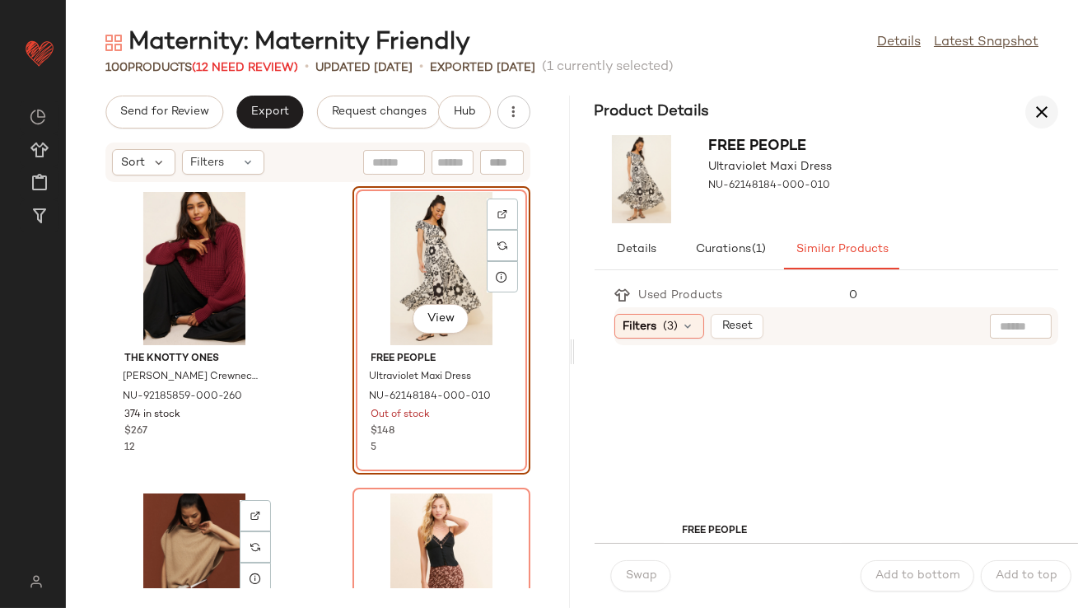
click at [1041, 106] on icon "button" at bounding box center [1042, 112] width 20 height 20
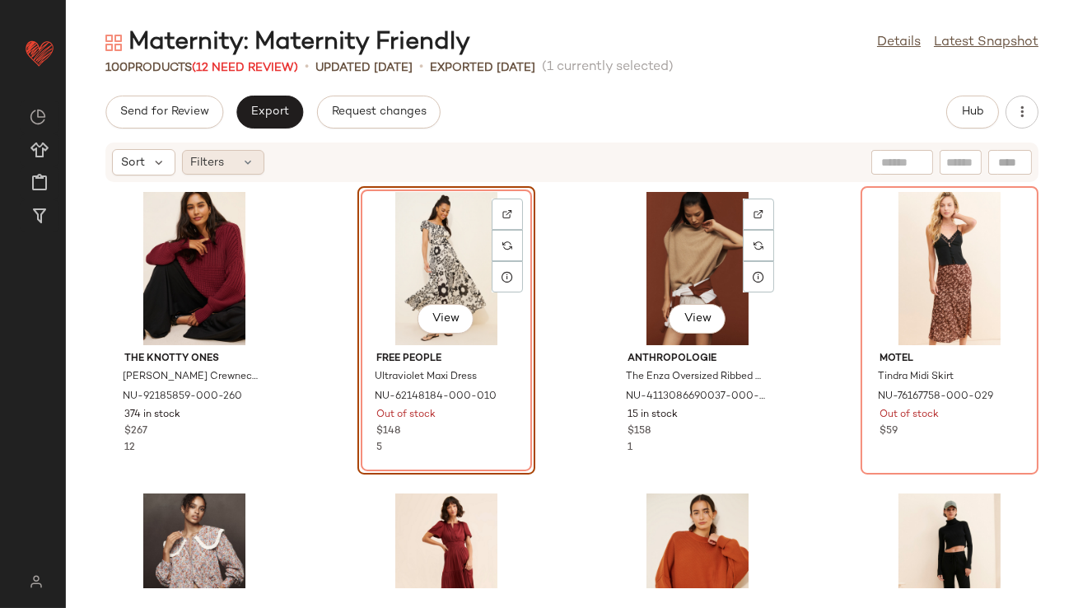
click at [204, 169] on span "Filters" at bounding box center [208, 162] width 34 height 17
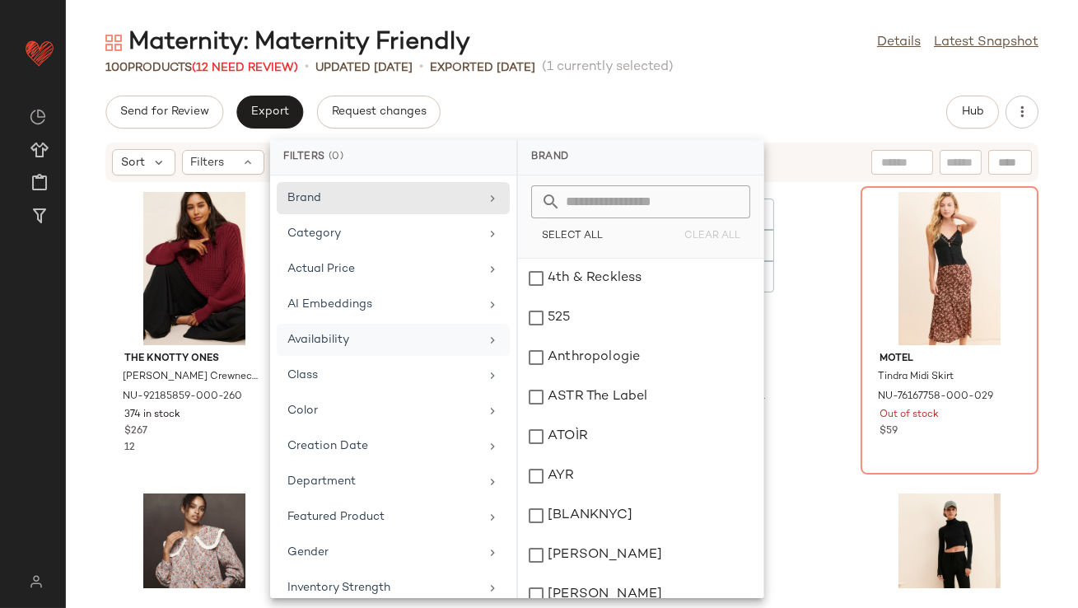
click at [373, 334] on div "Availability" at bounding box center [383, 339] width 192 height 17
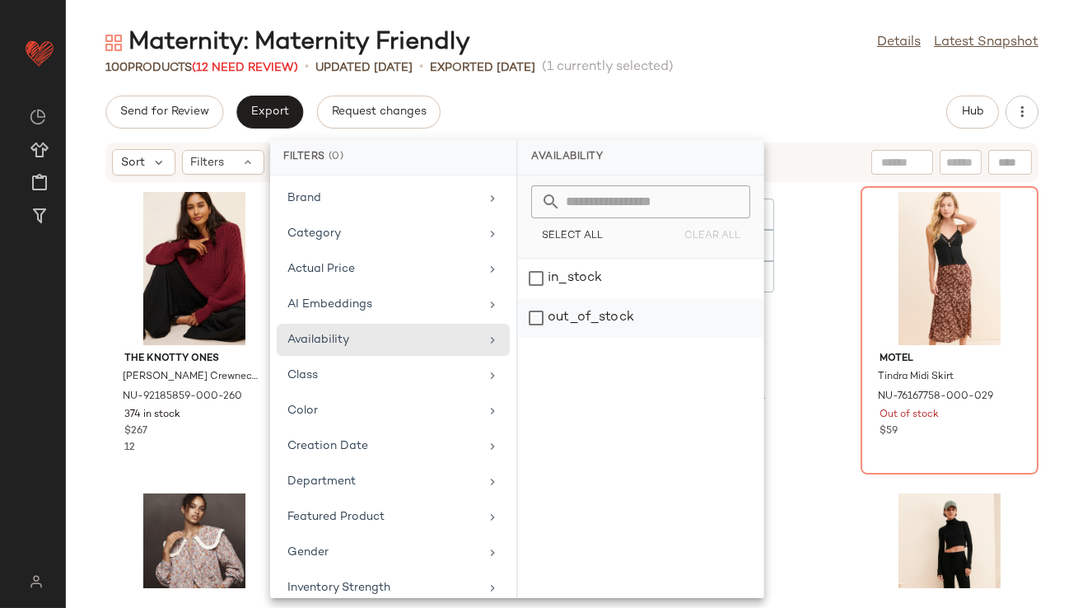
click at [564, 320] on div "out_of_stock" at bounding box center [640, 318] width 245 height 40
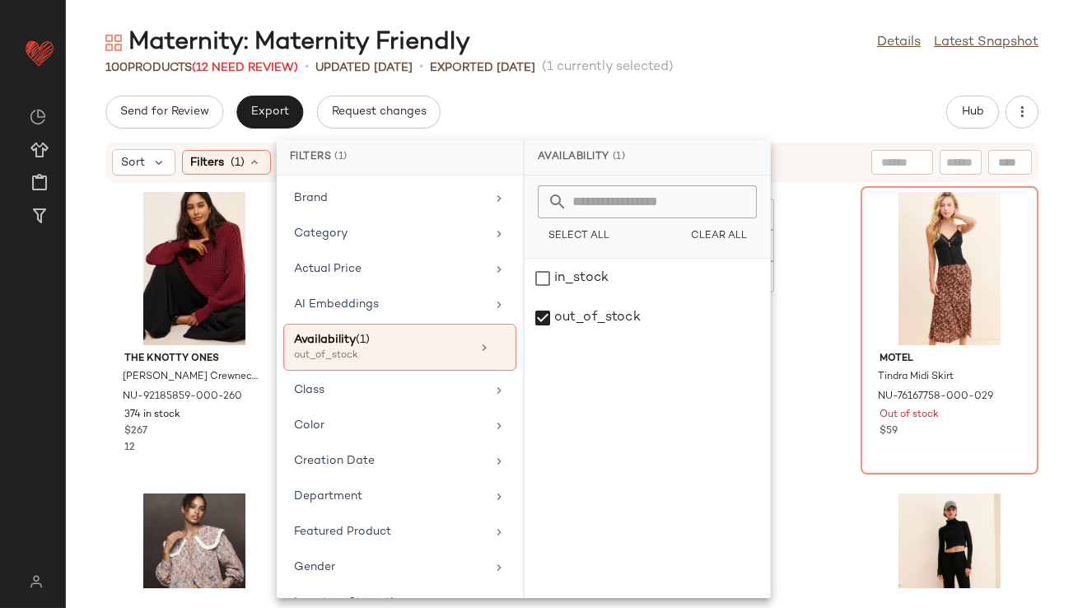
click at [652, 86] on div "Maternity: Maternity Friendly Details Latest Snapshot 100 Products (12 Need Rev…" at bounding box center [572, 317] width 1012 height 582
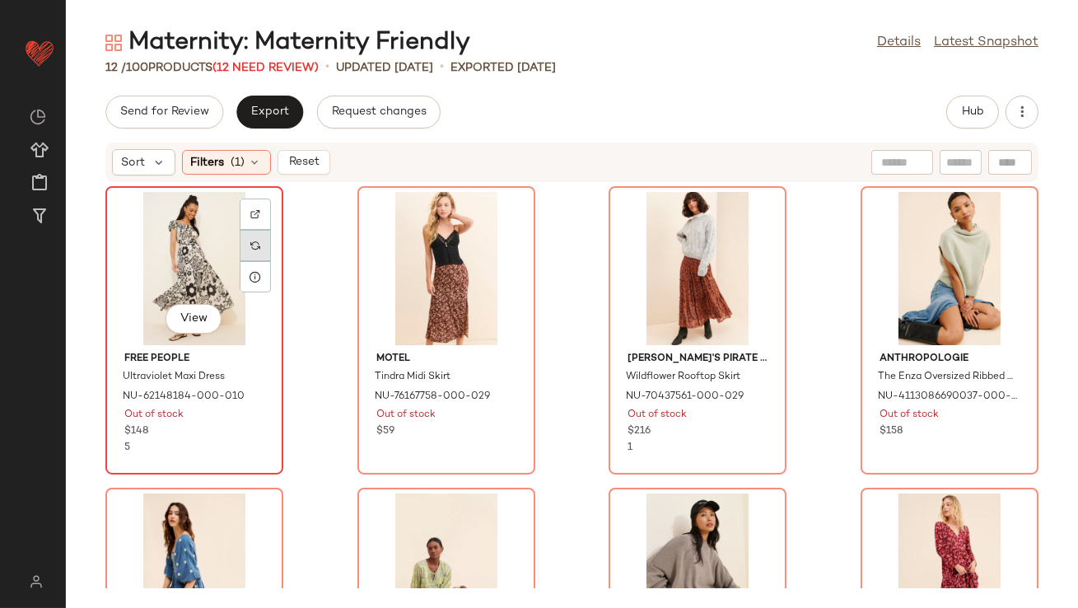
click at [267, 251] on div at bounding box center [255, 245] width 31 height 31
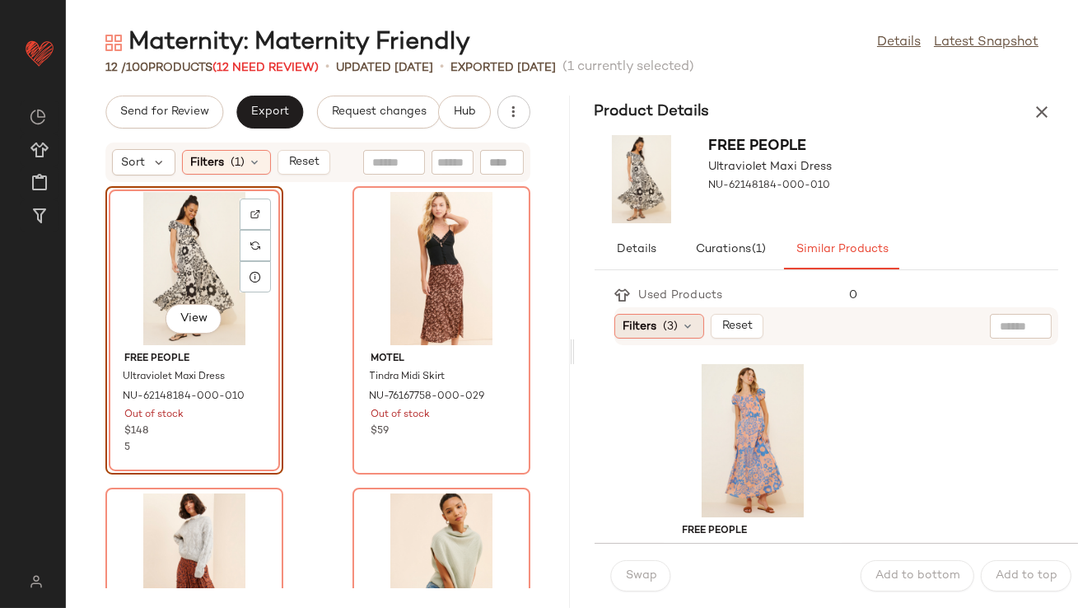
click at [692, 326] on icon at bounding box center [688, 326] width 13 height 13
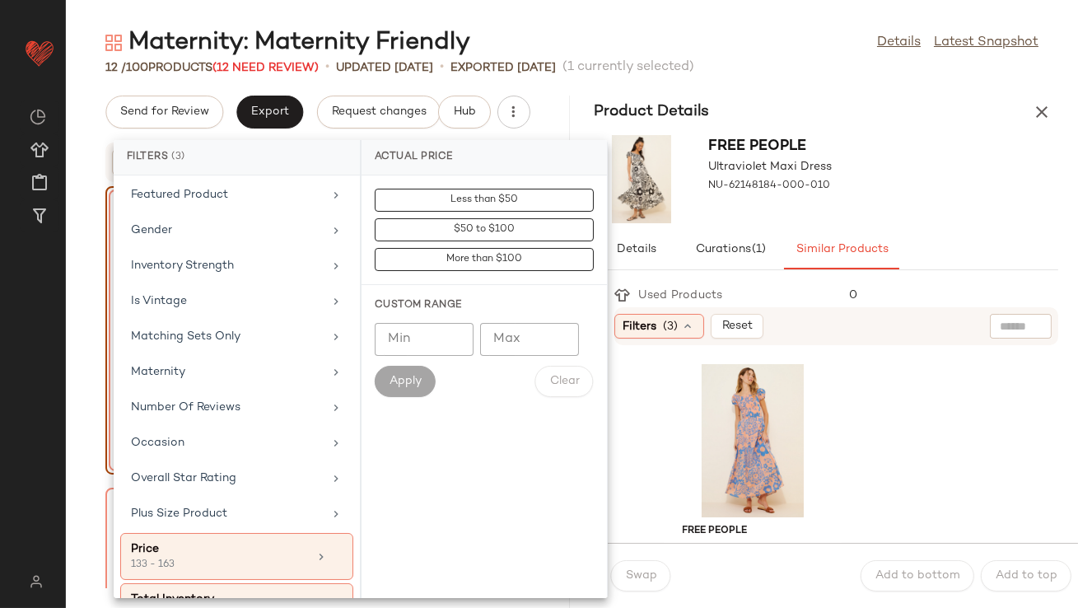
scroll to position [358, 0]
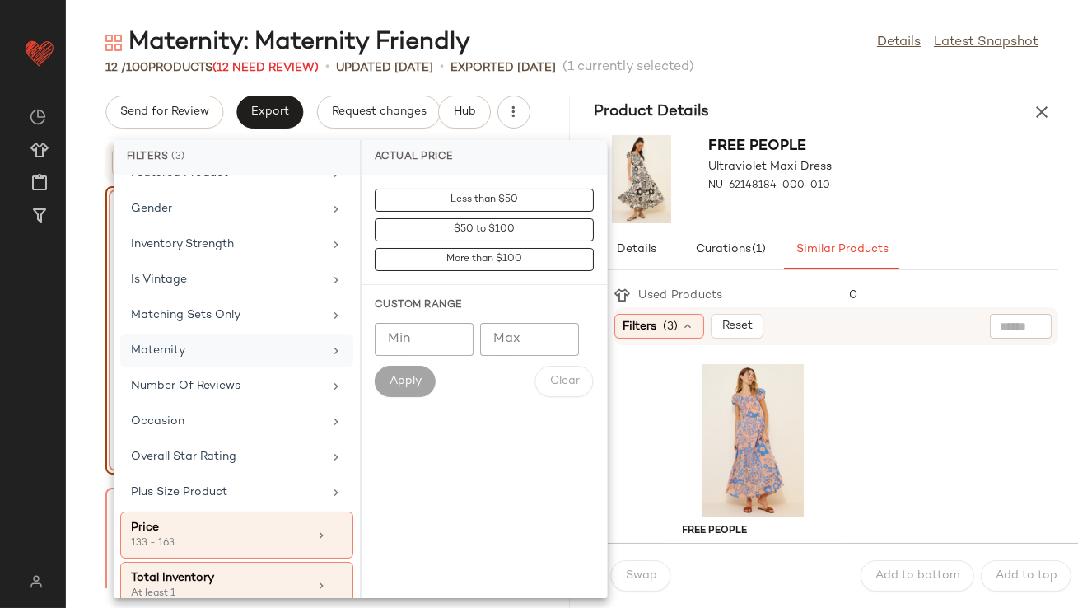
click at [217, 348] on div "Maternity" at bounding box center [227, 350] width 192 height 17
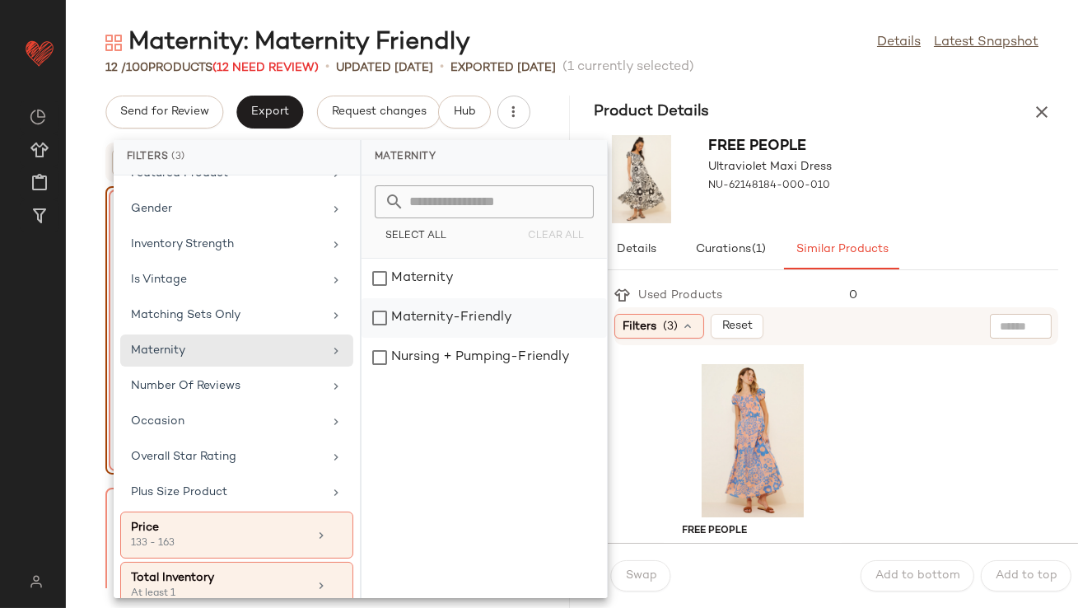
click at [449, 338] on div "Maternity-Friendly" at bounding box center [484, 358] width 245 height 40
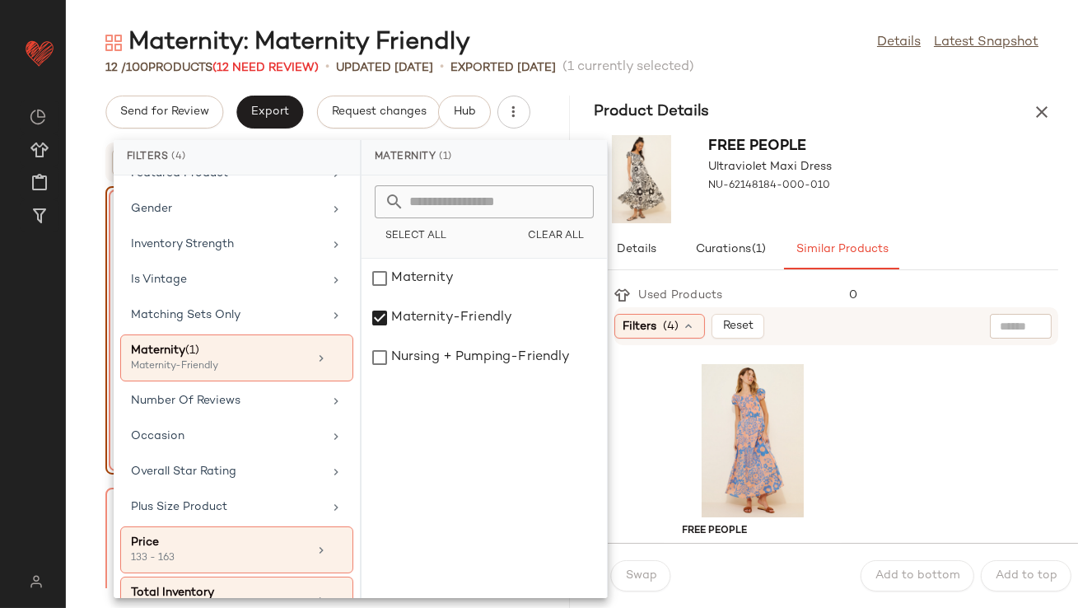
click at [960, 173] on div "Free People Ultraviolet Maxi Dress NU-62148184-000-010" at bounding box center [827, 178] width 504 height 101
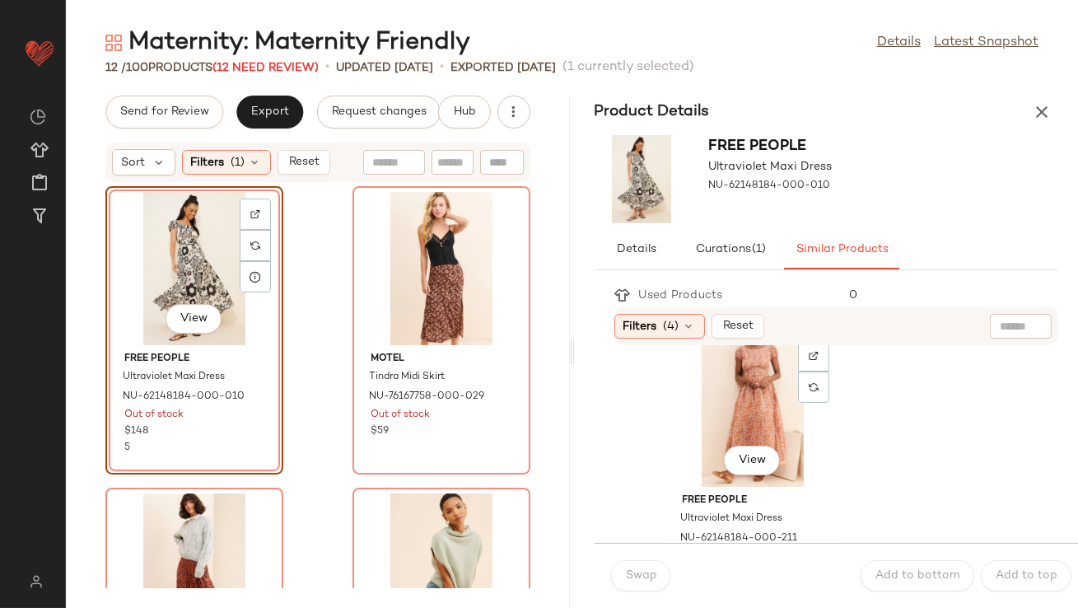
scroll to position [324, 0]
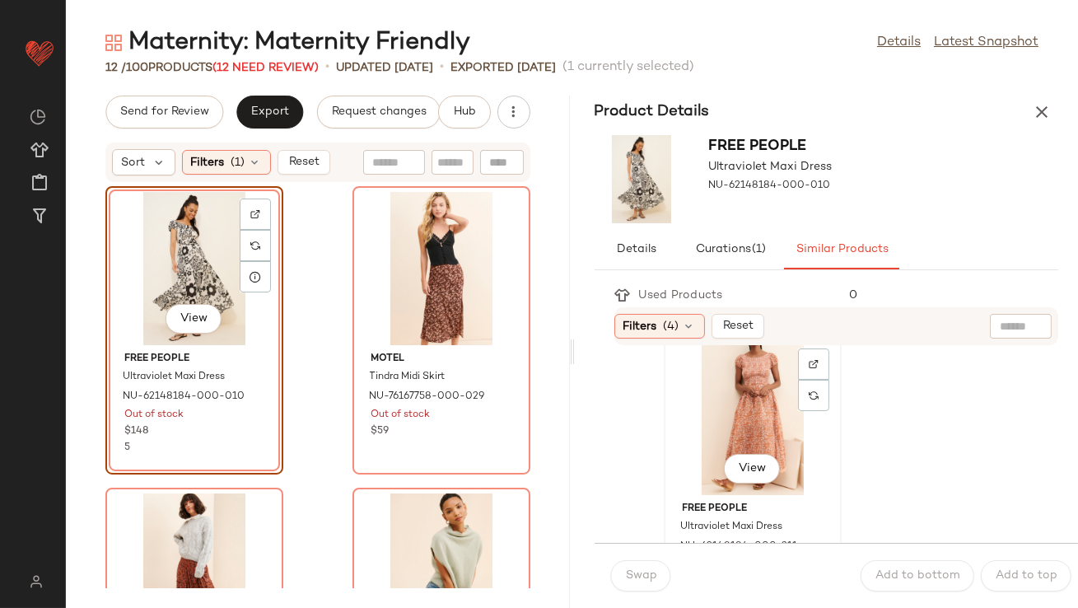
click at [755, 411] on div "View" at bounding box center [753, 418] width 166 height 153
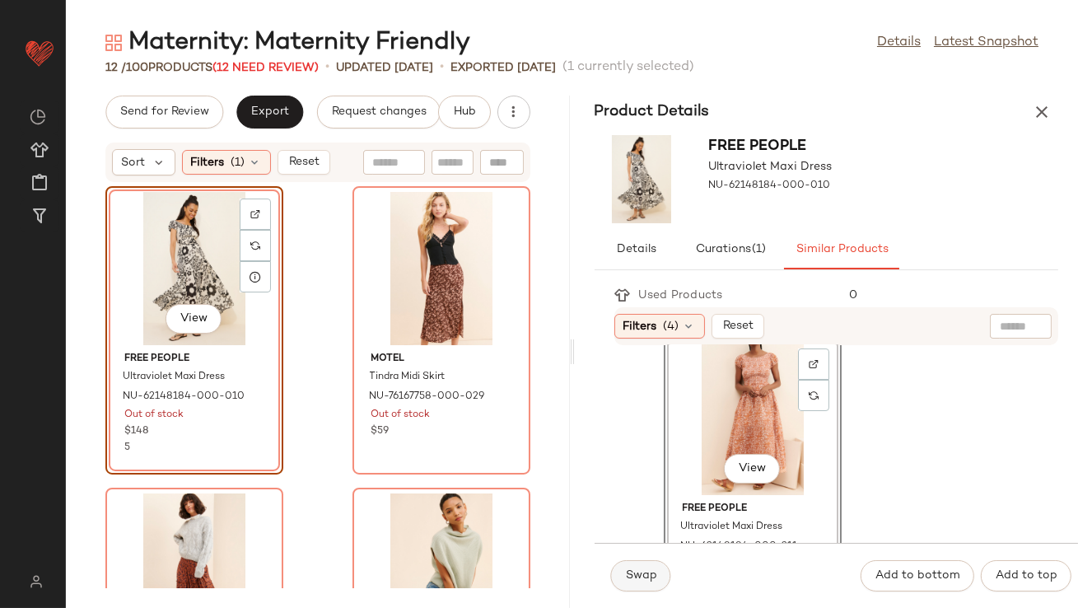
click at [631, 569] on span "Swap" at bounding box center [641, 575] width 32 height 13
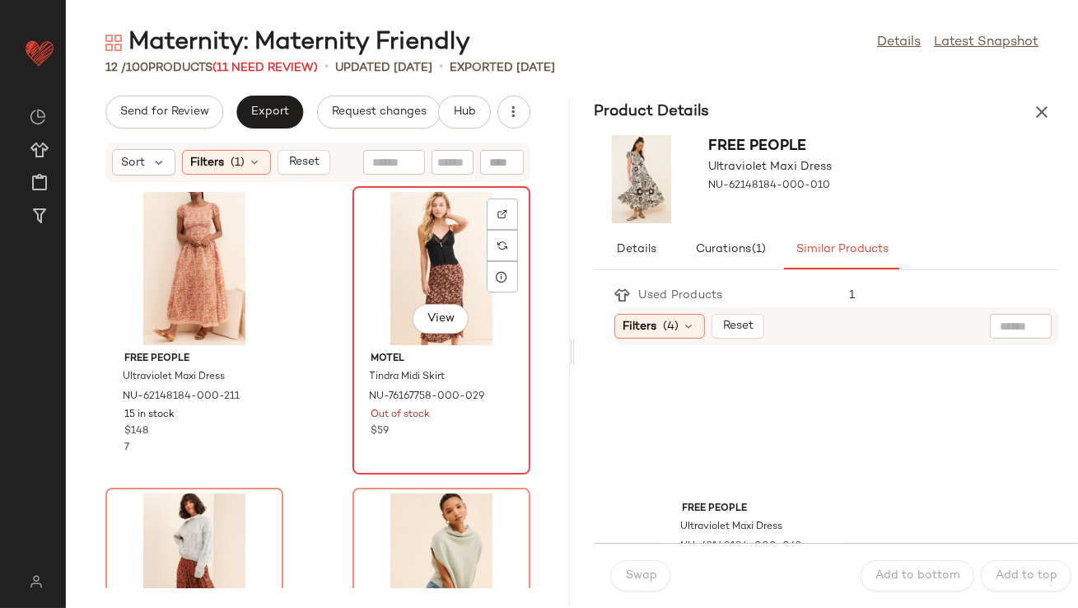
click at [421, 270] on div "View" at bounding box center [441, 268] width 166 height 153
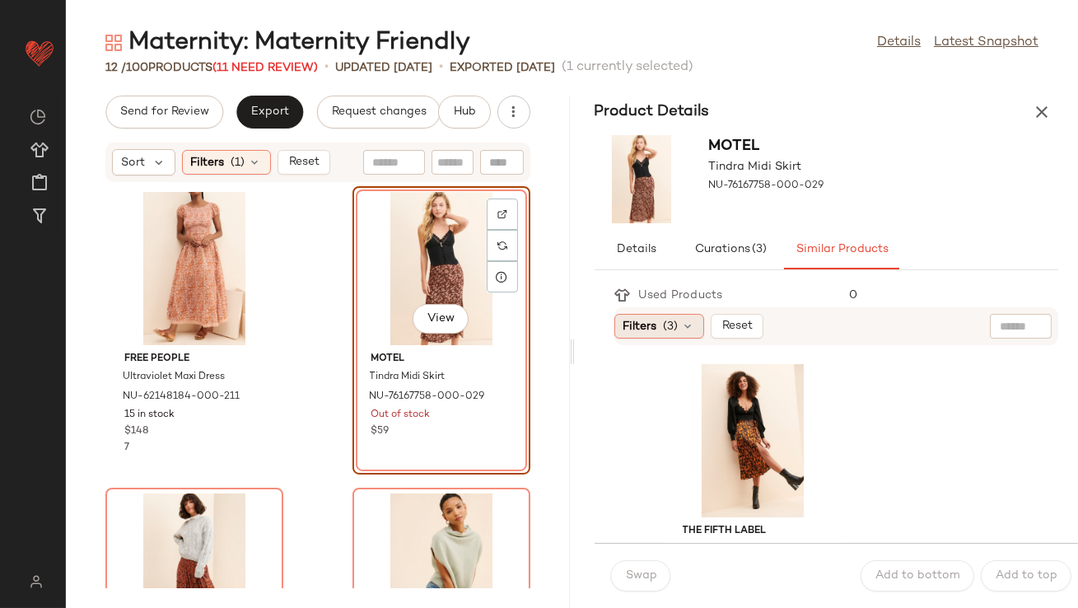
click at [670, 331] on span "(3)" at bounding box center [671, 326] width 15 height 17
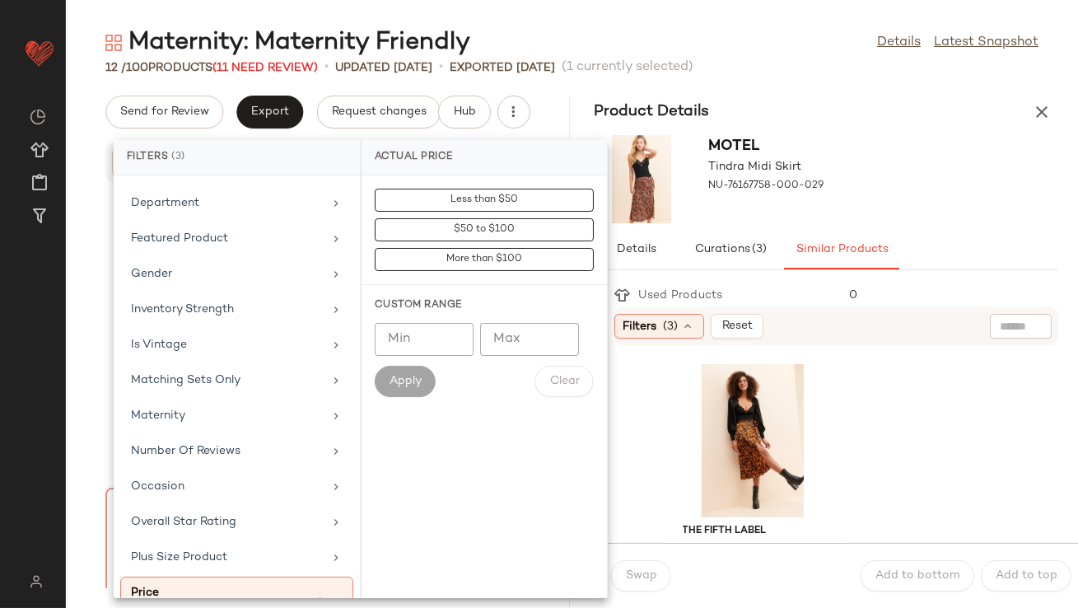
scroll to position [303, 0]
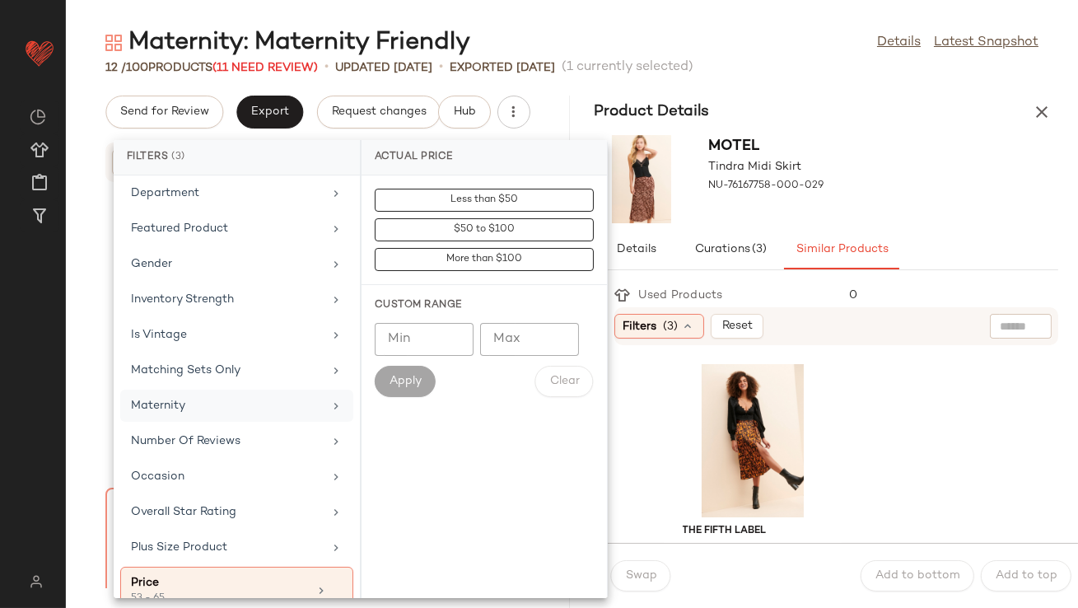
click at [217, 405] on div "Maternity" at bounding box center [227, 405] width 192 height 17
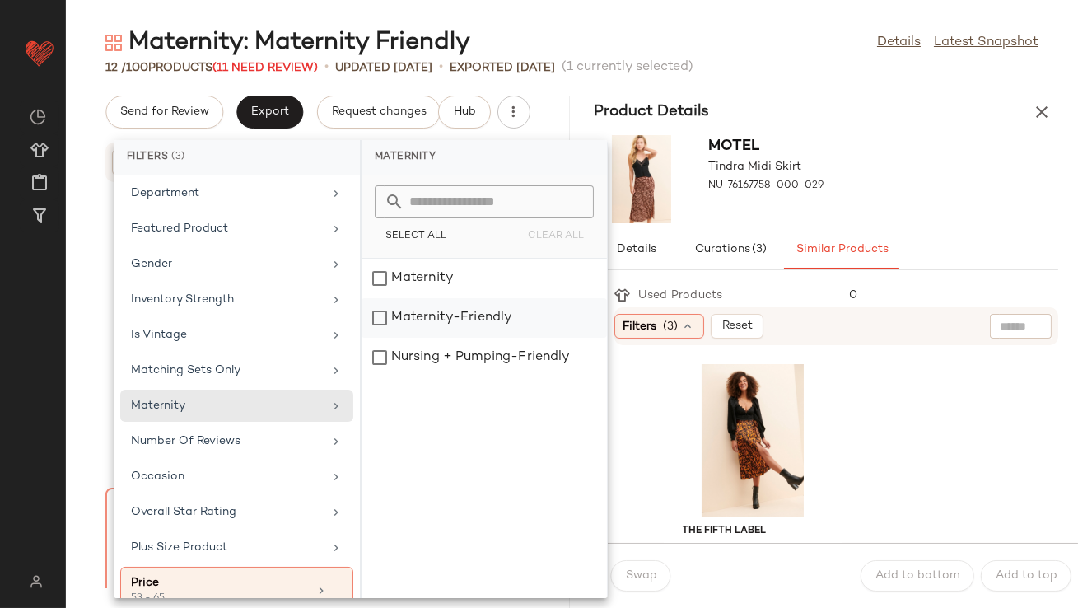
click at [460, 338] on div "Maternity-Friendly" at bounding box center [484, 358] width 245 height 40
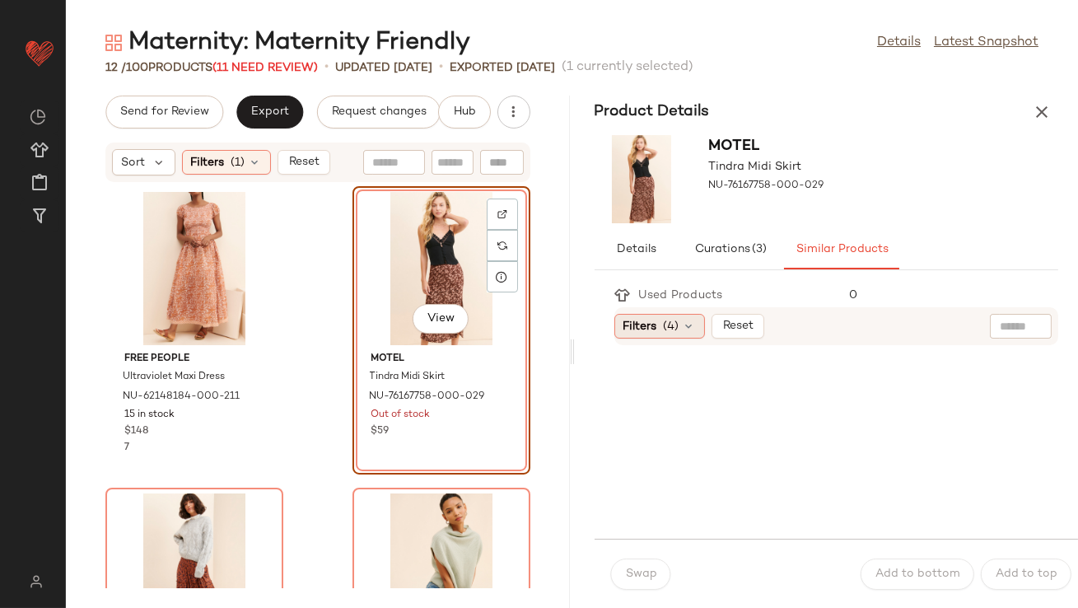
click at [666, 325] on span "(4)" at bounding box center [672, 326] width 16 height 17
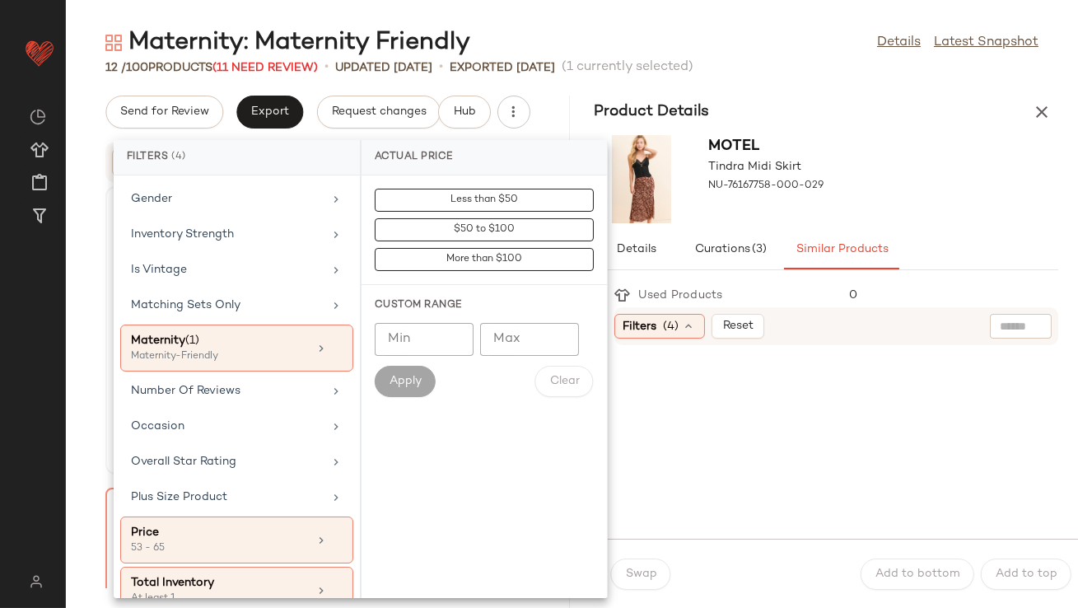
scroll to position [425, 0]
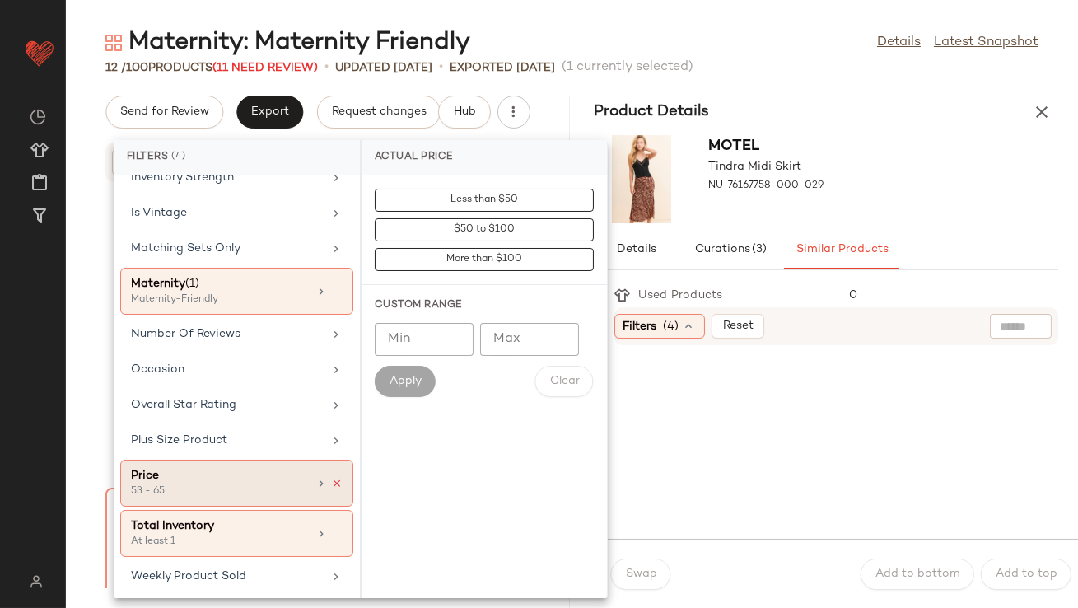
click at [331, 480] on icon at bounding box center [337, 484] width 12 height 12
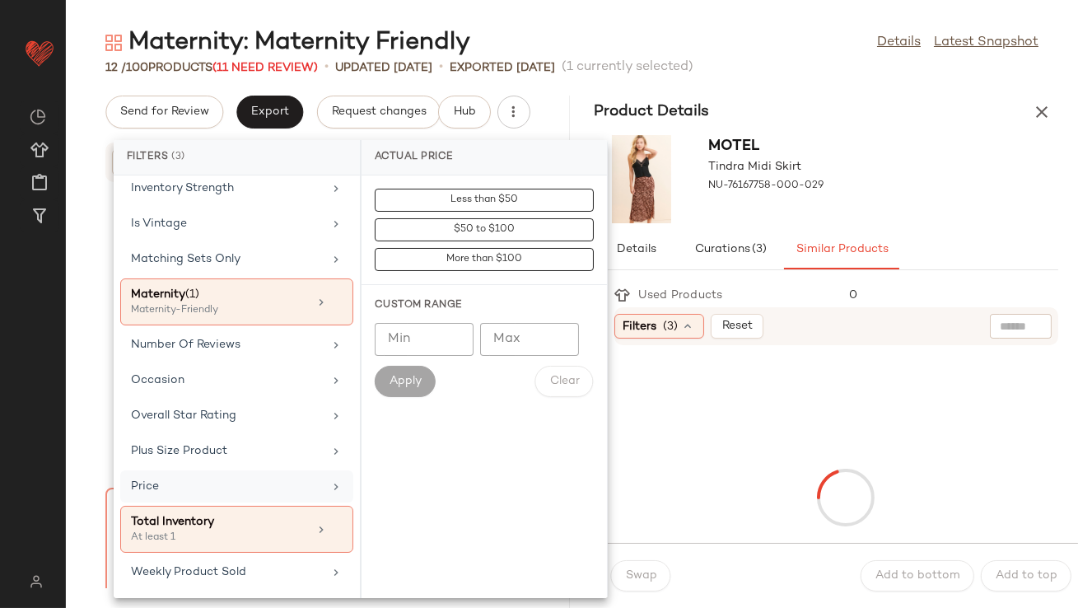
scroll to position [410, 0]
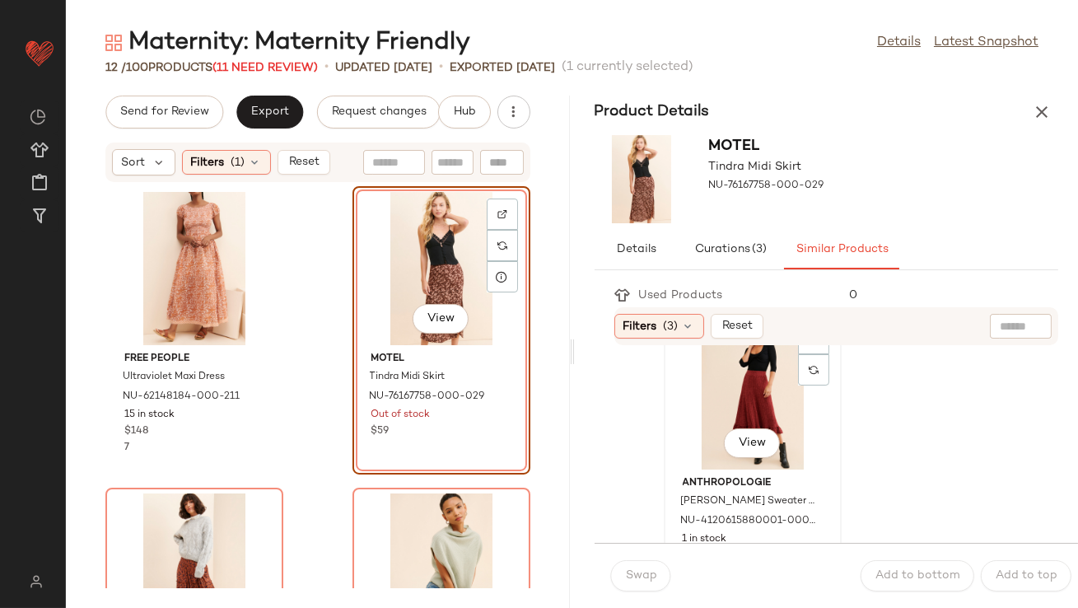
scroll to position [51, 0]
click at [700, 424] on div "View" at bounding box center [753, 389] width 166 height 153
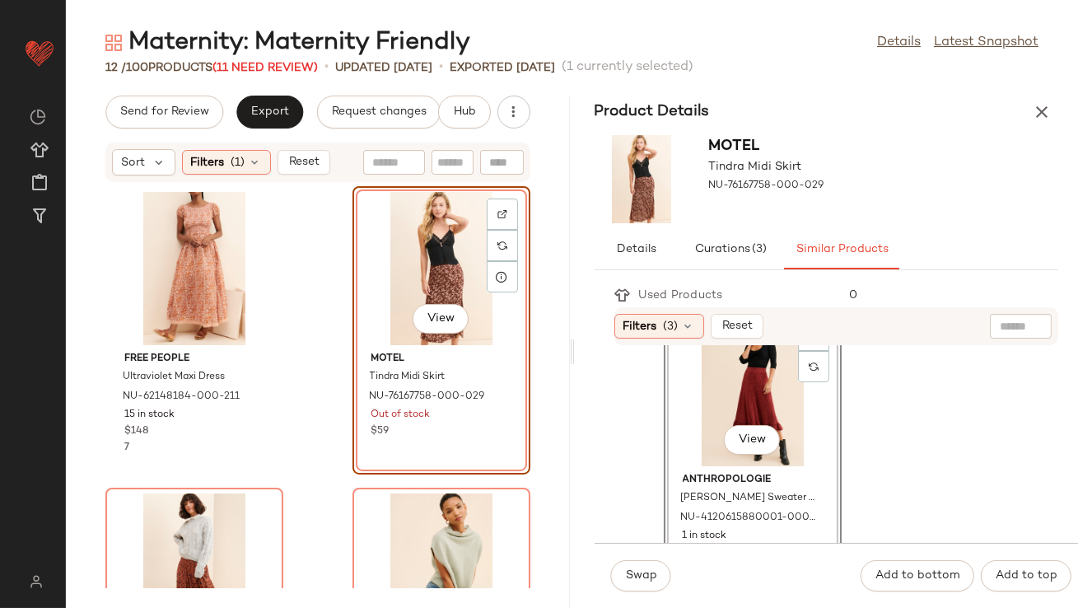
click at [700, 426] on div "View" at bounding box center [753, 389] width 166 height 153
click at [655, 577] on span "Swap" at bounding box center [641, 575] width 32 height 13
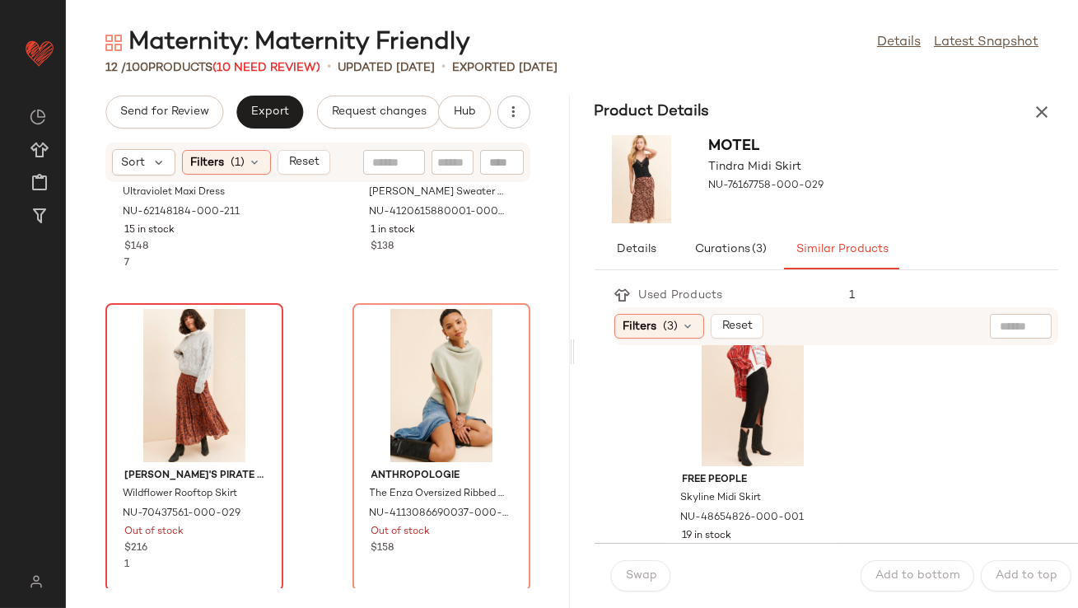
scroll to position [216, 0]
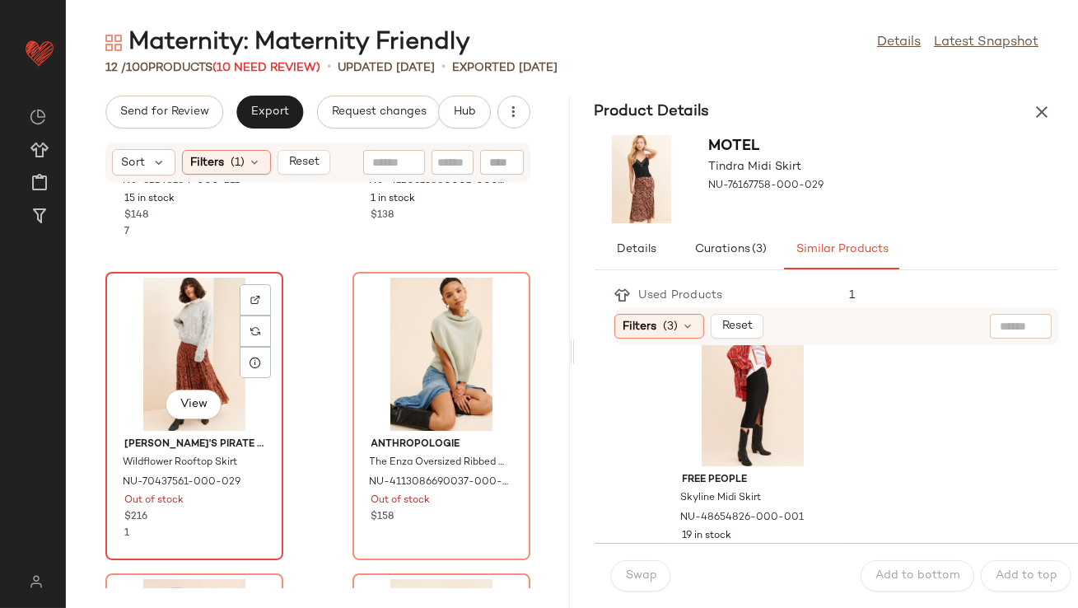
click at [185, 357] on div "View" at bounding box center [194, 354] width 166 height 153
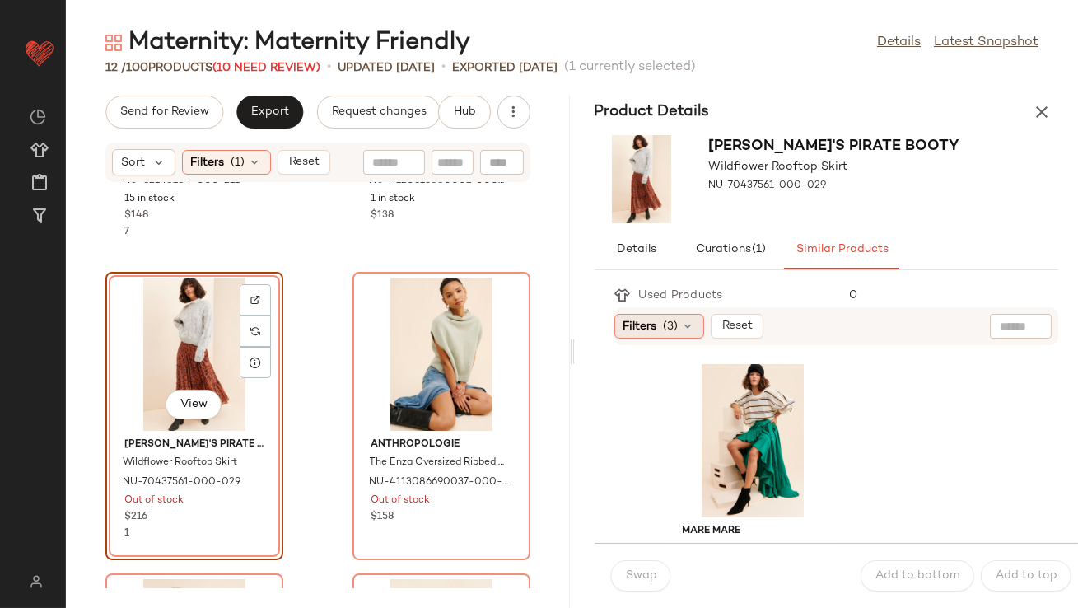
click at [655, 321] on span "Filters" at bounding box center [641, 326] width 34 height 17
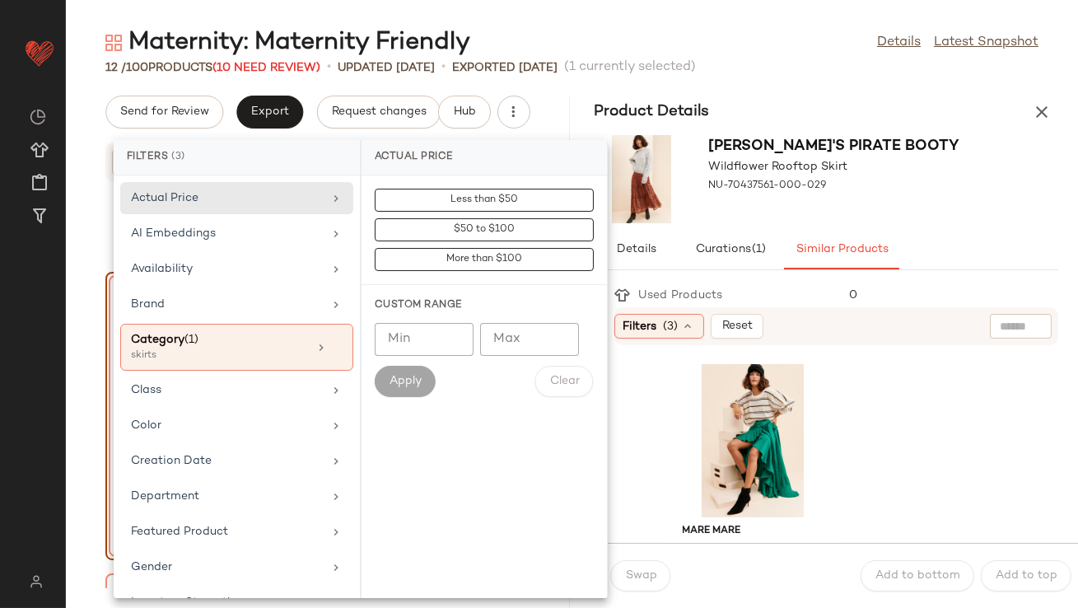
scroll to position [410, 0]
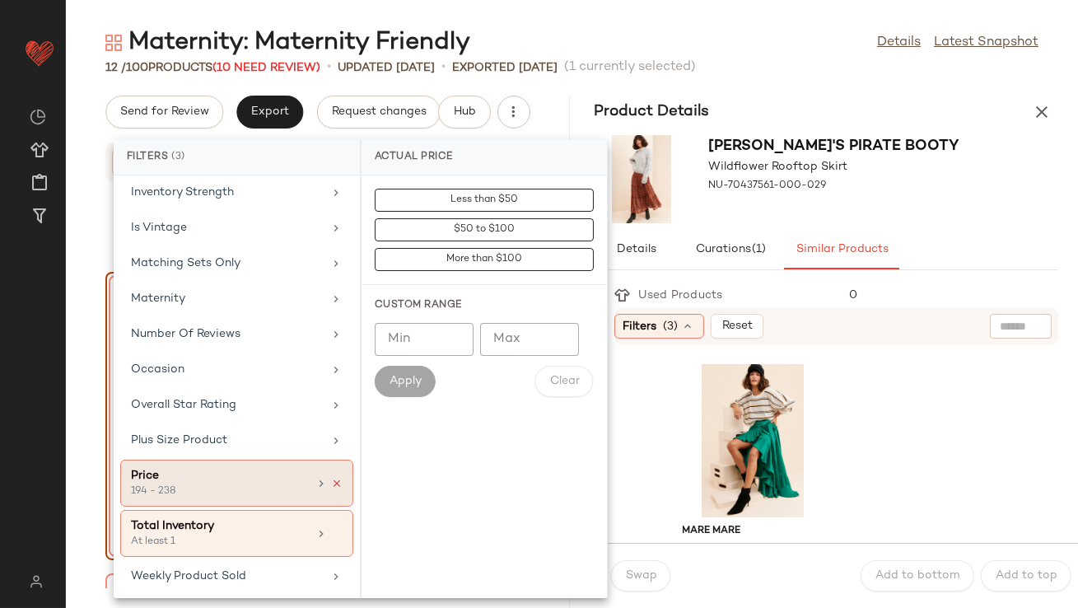
click at [331, 479] on icon at bounding box center [337, 484] width 12 height 12
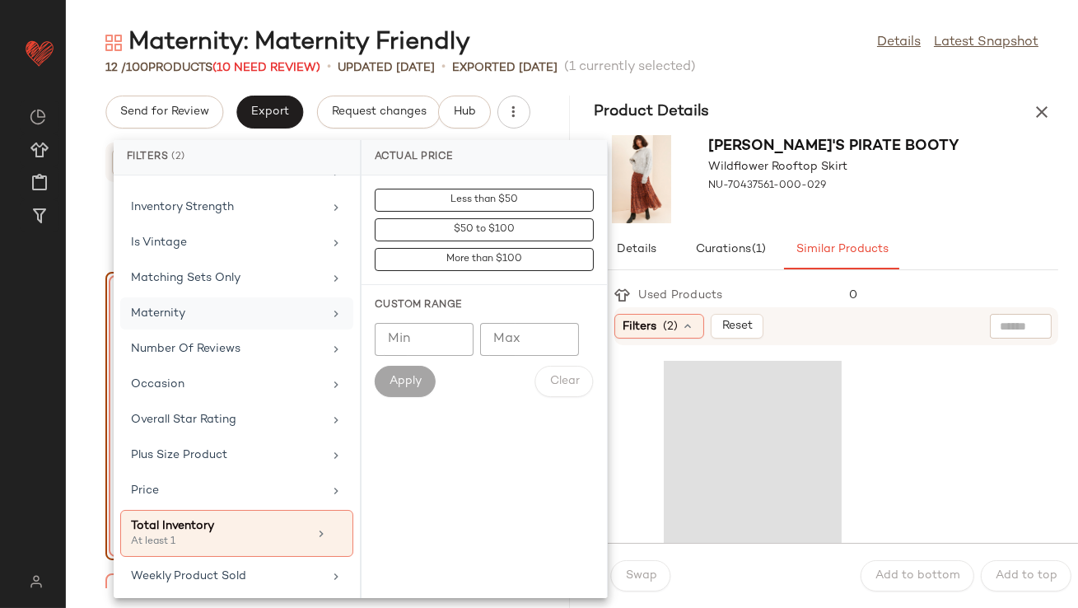
click at [254, 309] on div "Maternity" at bounding box center [227, 313] width 192 height 17
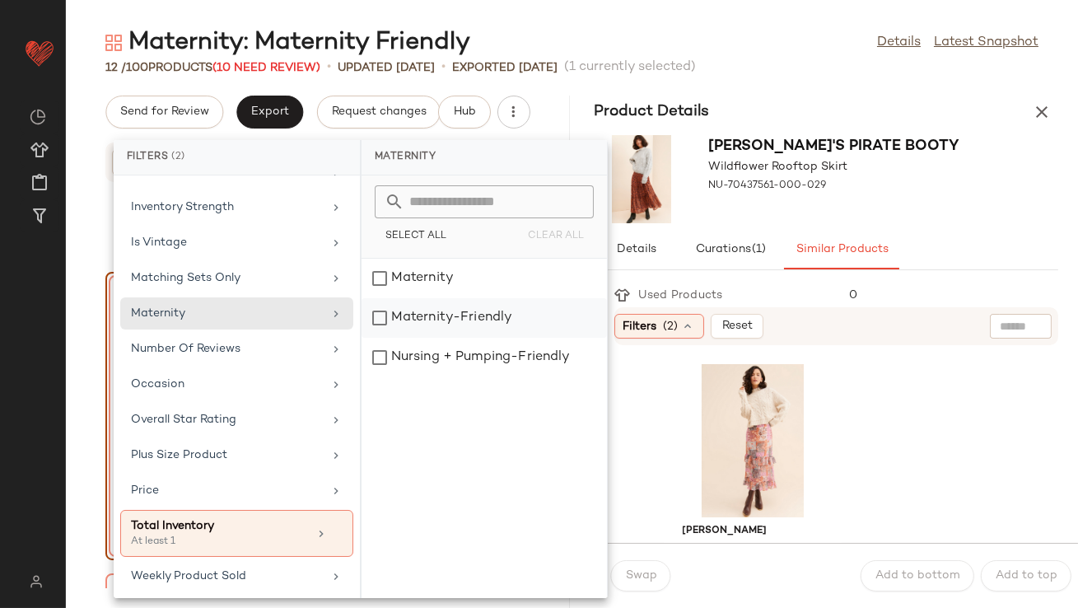
click at [460, 338] on div "Maternity-Friendly" at bounding box center [484, 358] width 245 height 40
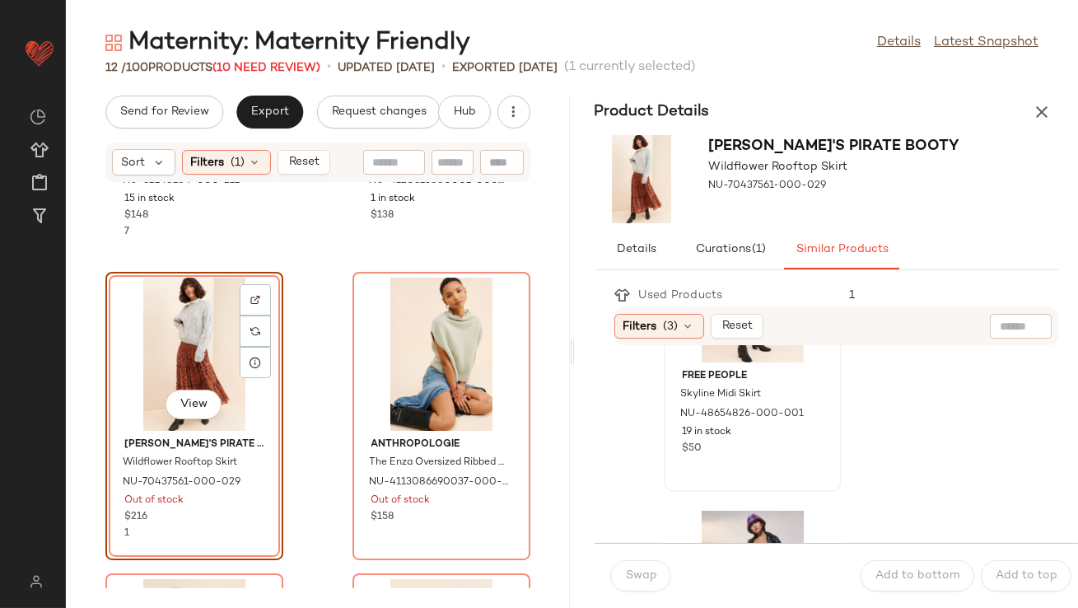
scroll to position [0, 0]
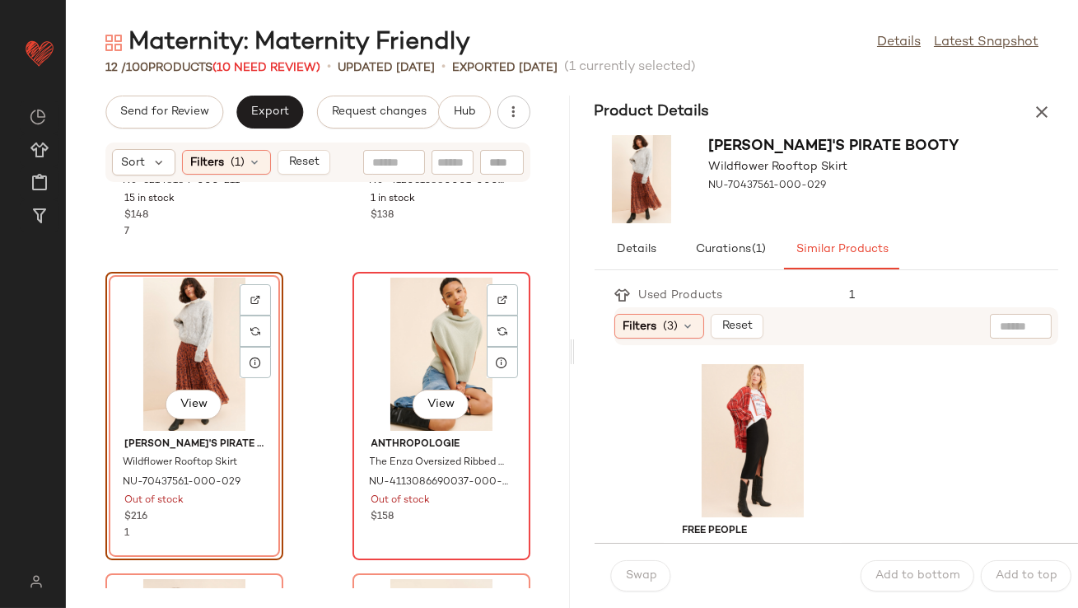
click at [429, 354] on div "View" at bounding box center [441, 354] width 166 height 153
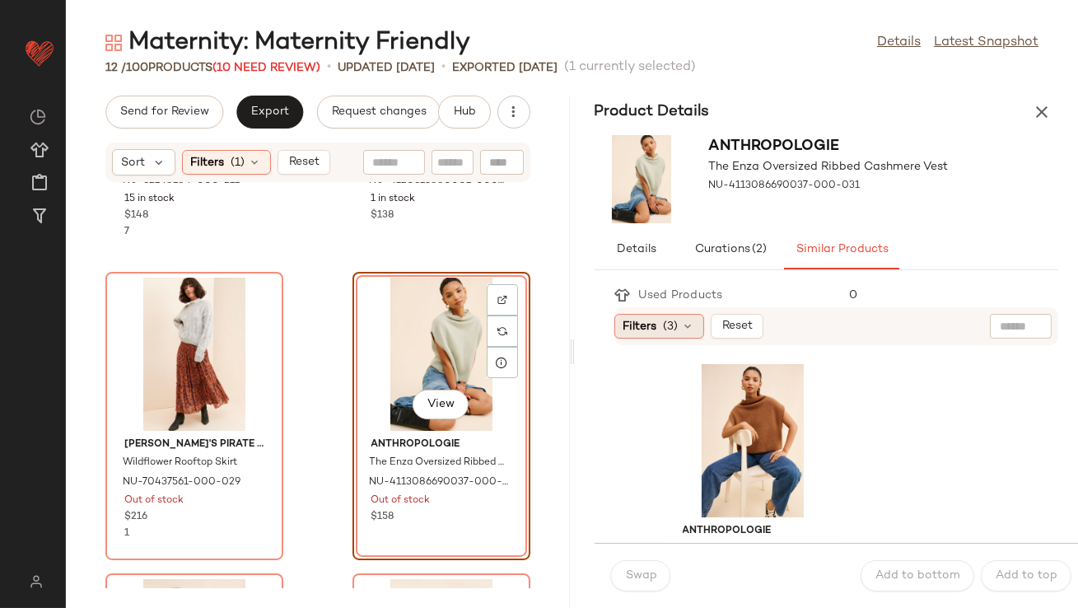
click at [682, 331] on icon at bounding box center [688, 326] width 13 height 13
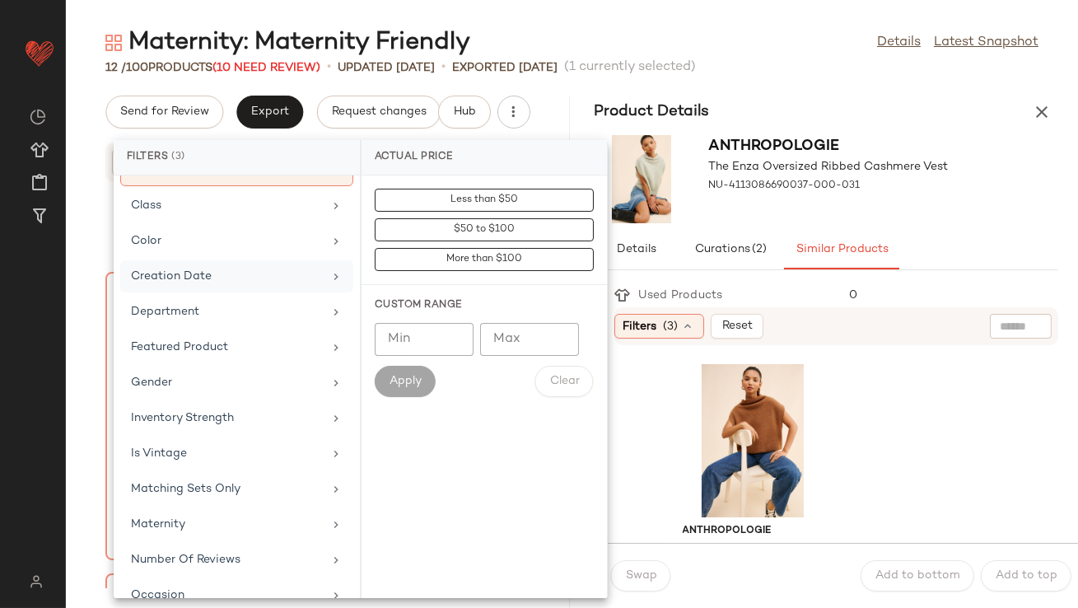
scroll to position [248, 0]
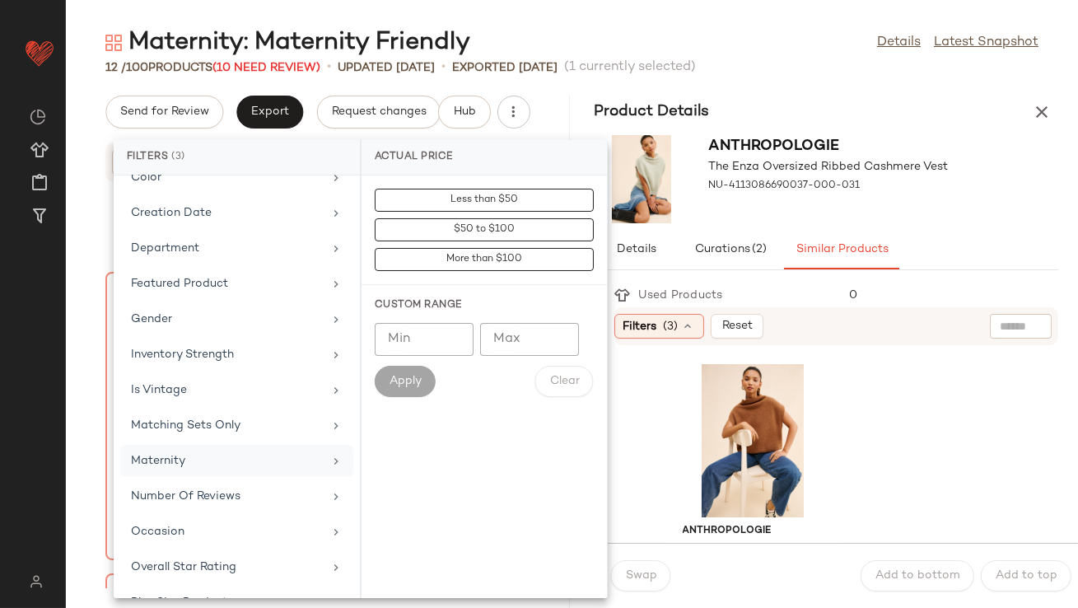
click at [215, 463] on div "Maternity" at bounding box center [227, 460] width 192 height 17
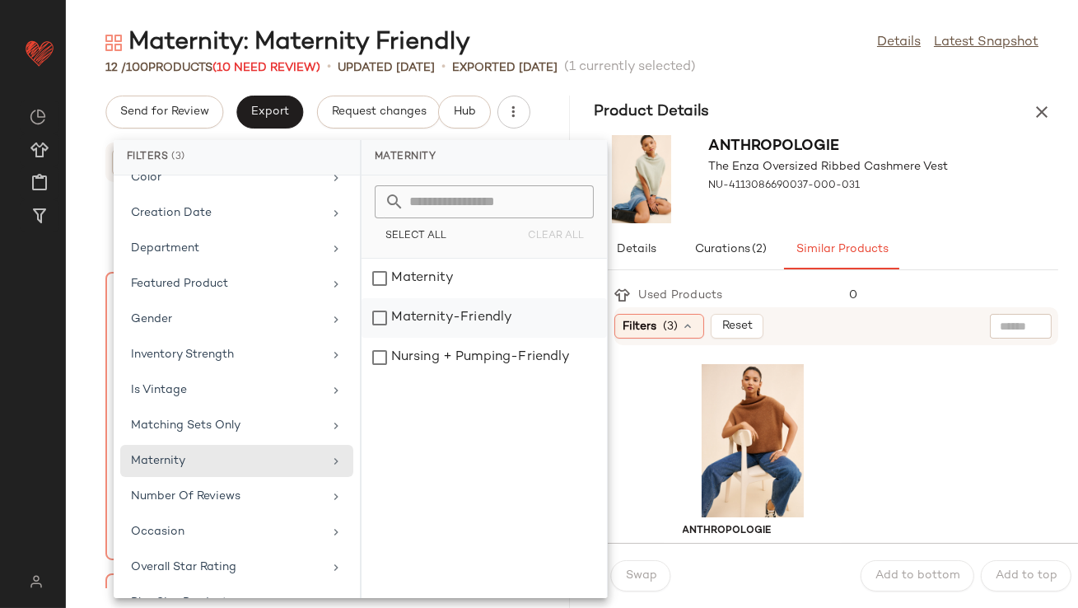
click at [409, 338] on div "Maternity-Friendly" at bounding box center [484, 358] width 245 height 40
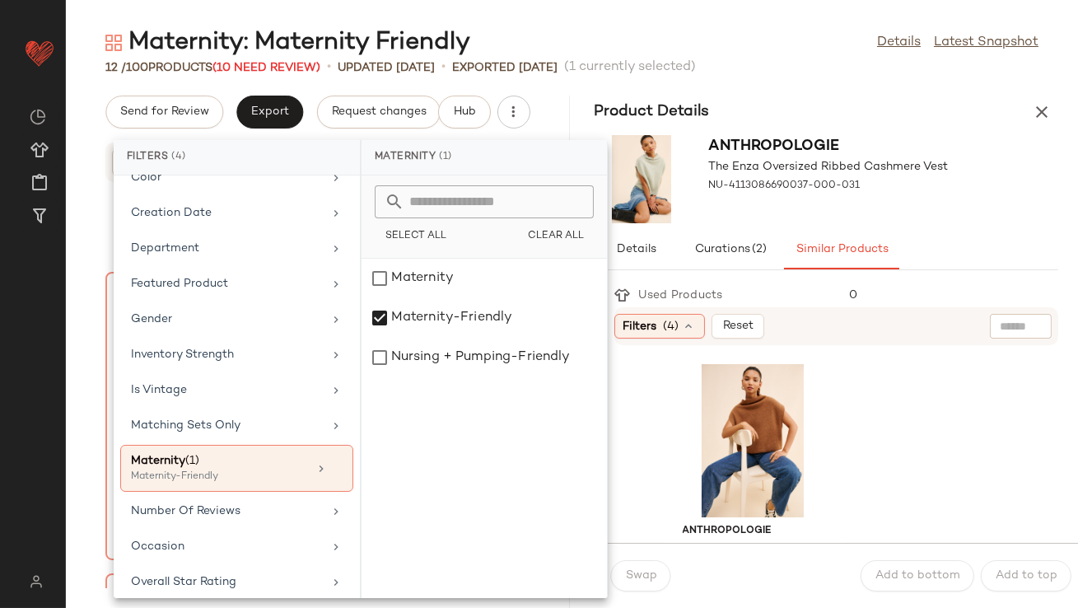
click at [983, 329] on div "Filters (4) Reset" at bounding box center [836, 326] width 445 height 38
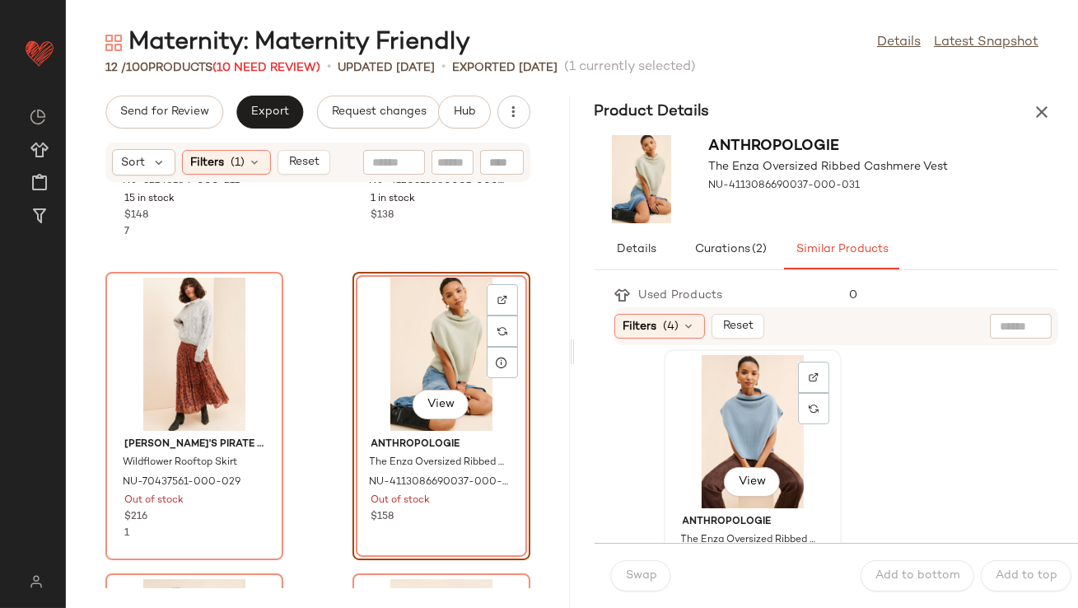
scroll to position [317, 0]
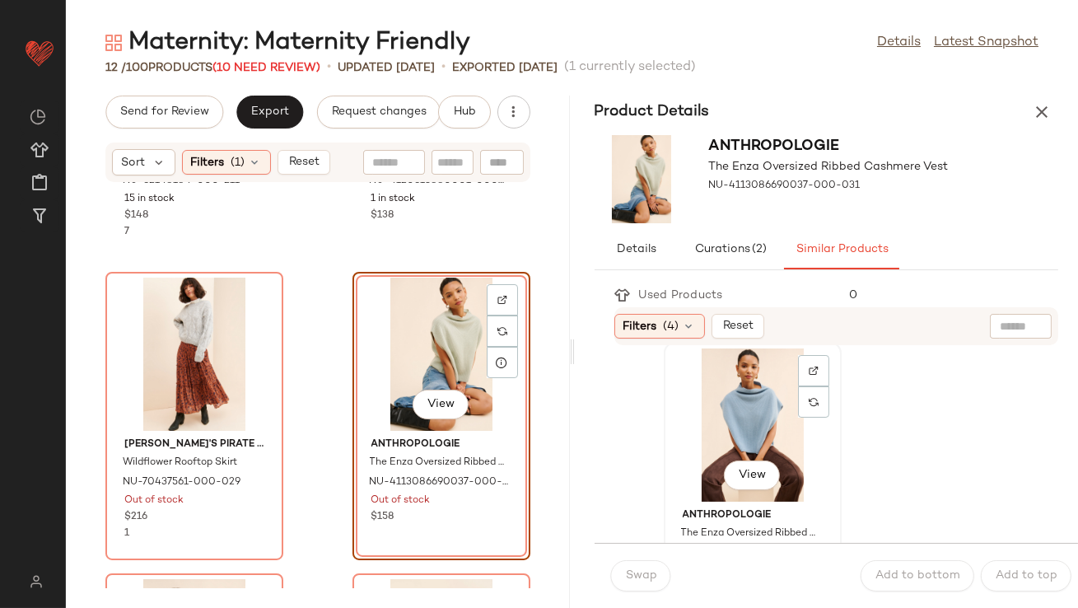
click at [736, 433] on div "View" at bounding box center [753, 424] width 166 height 153
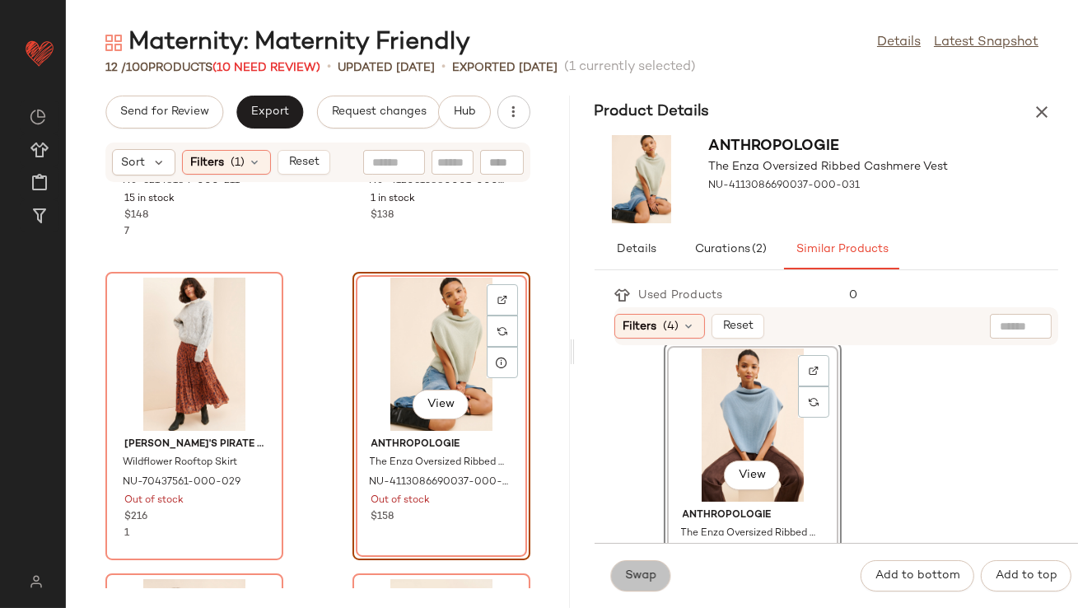
click at [626, 589] on button "Swap" at bounding box center [641, 575] width 60 height 31
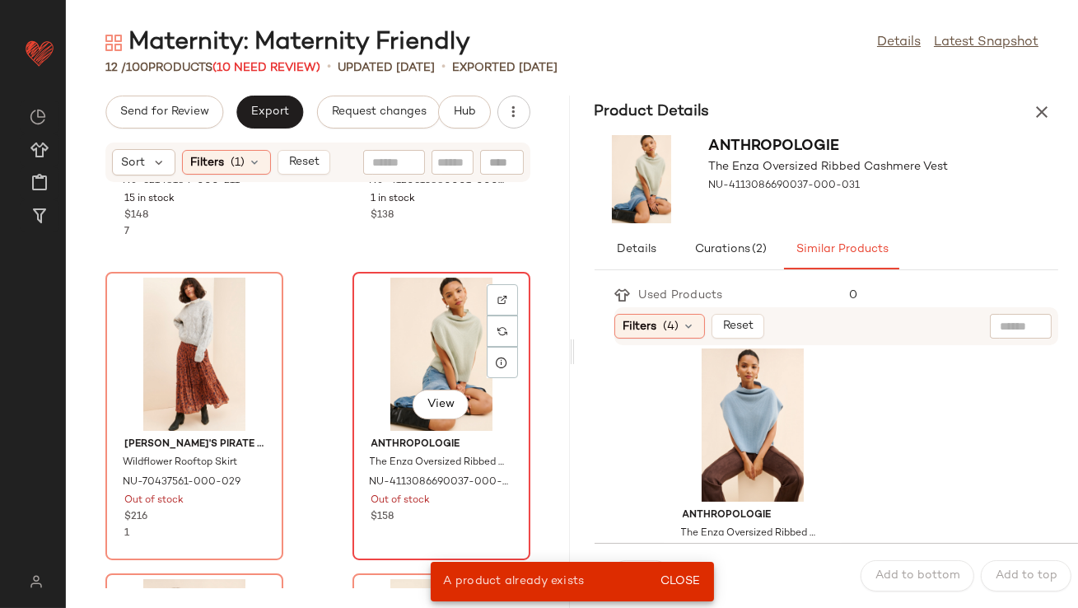
click at [430, 349] on div "View" at bounding box center [441, 354] width 166 height 153
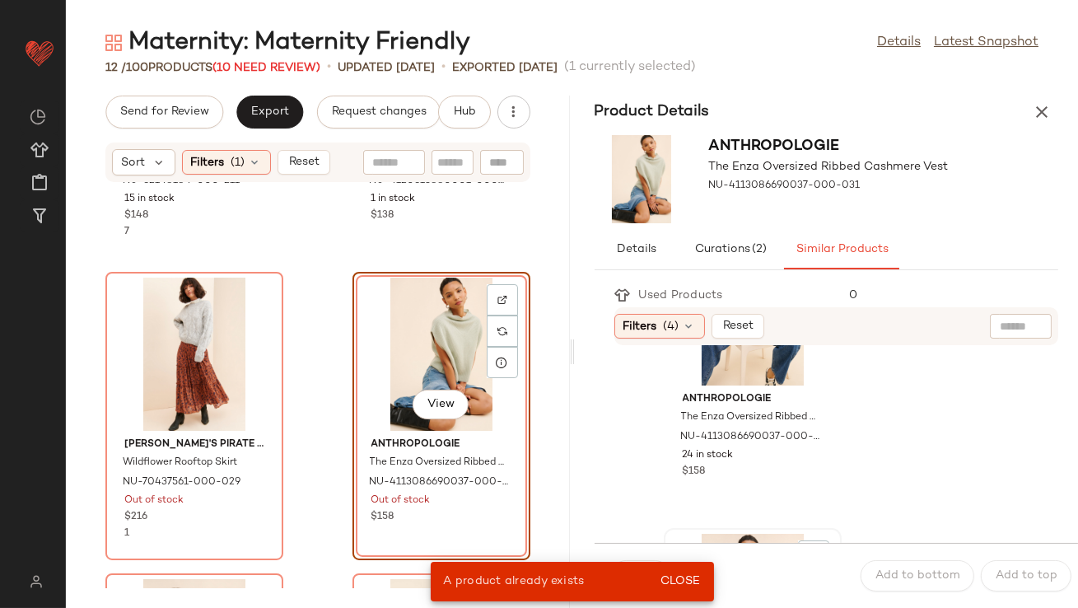
scroll to position [54, 0]
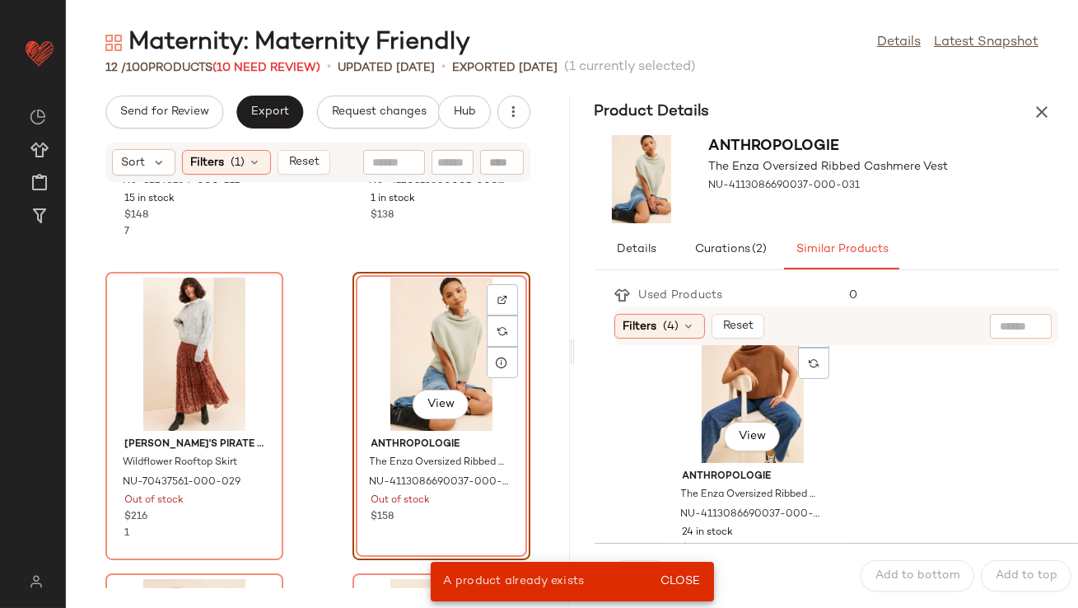
click at [707, 409] on div "View" at bounding box center [753, 386] width 166 height 153
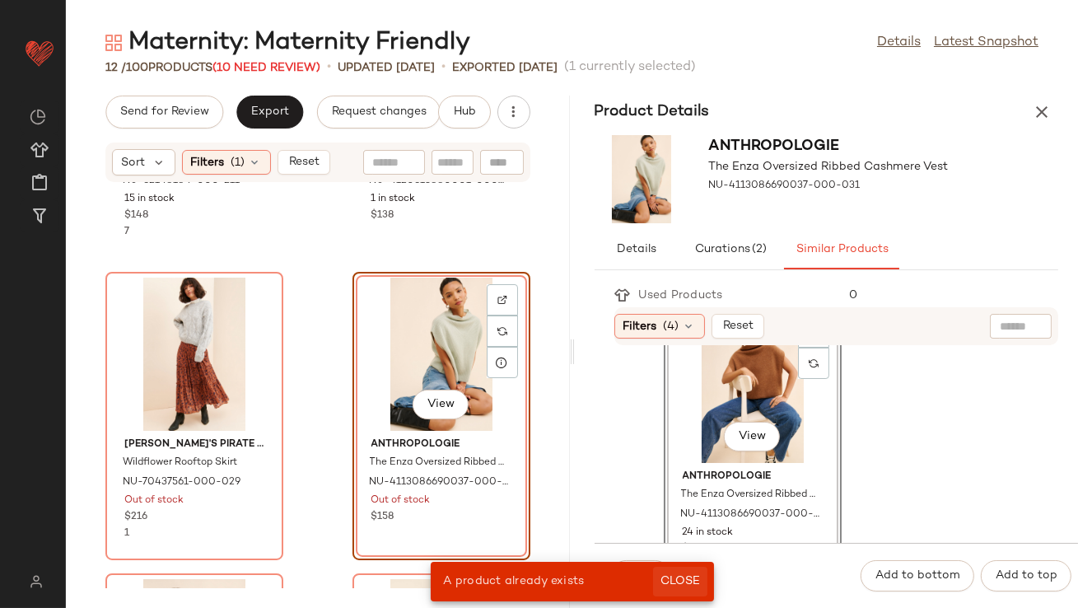
click at [694, 579] on span "Close" at bounding box center [680, 581] width 40 height 13
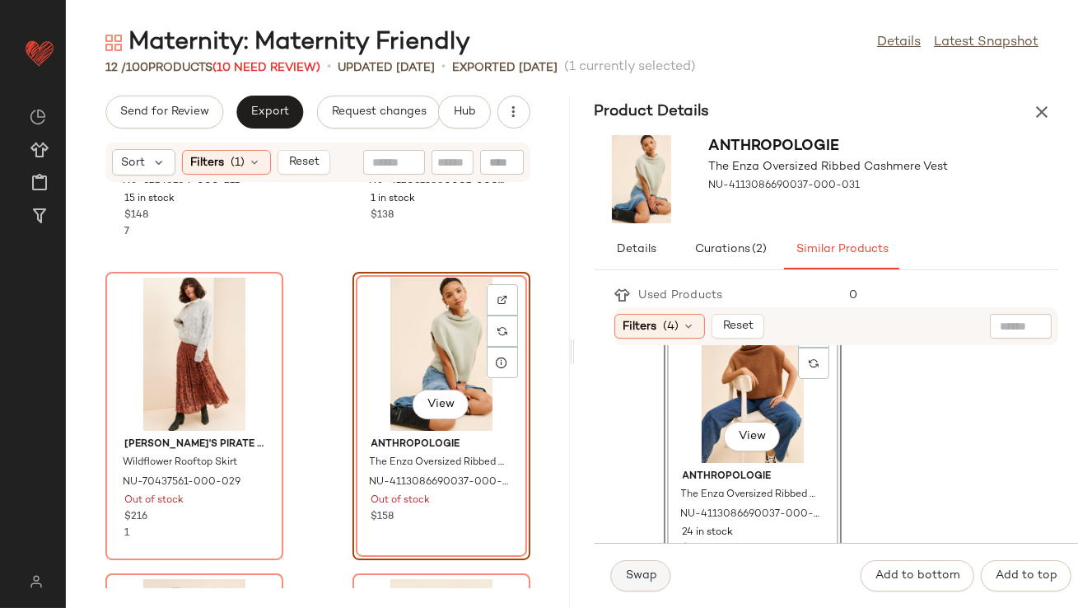
click at [656, 577] on button "Swap" at bounding box center [641, 575] width 60 height 31
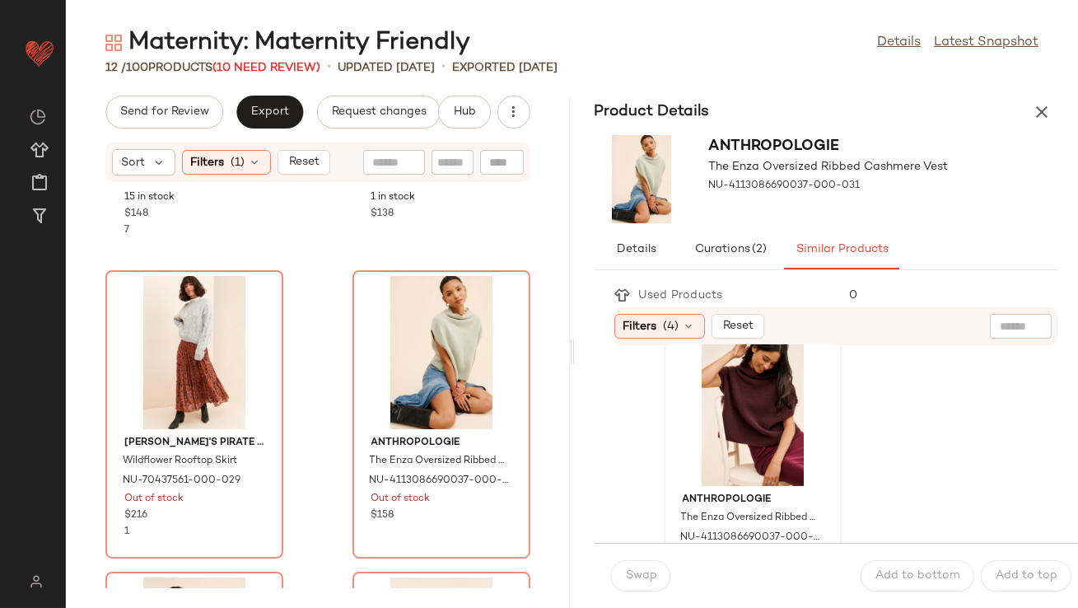
scroll to position [935, 0]
click at [684, 399] on div "View" at bounding box center [753, 410] width 166 height 153
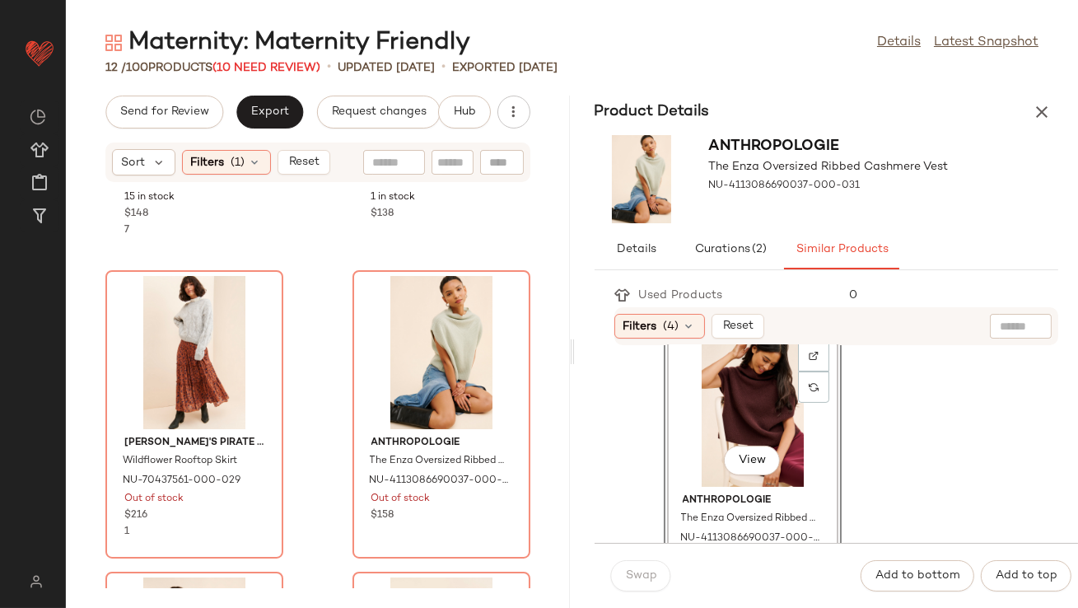
click at [638, 580] on div "Swap" at bounding box center [641, 575] width 60 height 31
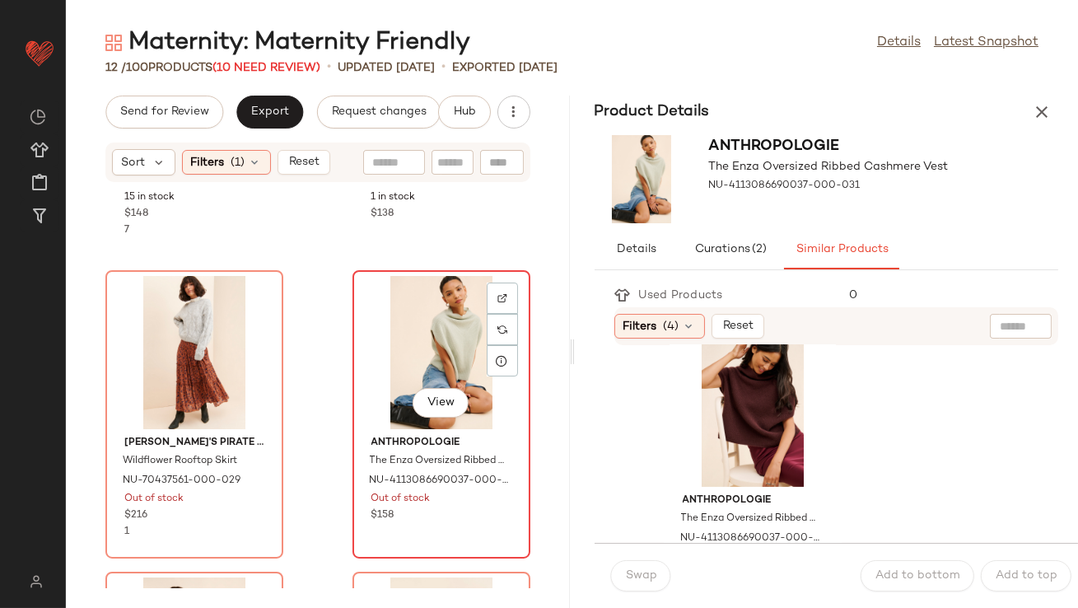
click at [449, 378] on div "View" at bounding box center [441, 352] width 166 height 153
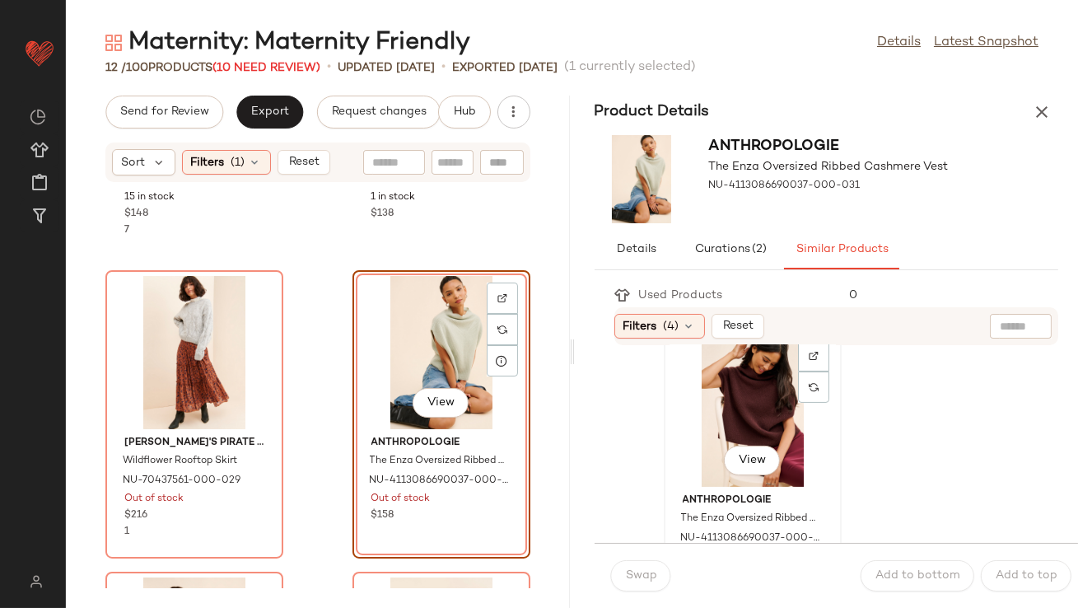
click at [683, 394] on div "View" at bounding box center [753, 410] width 166 height 153
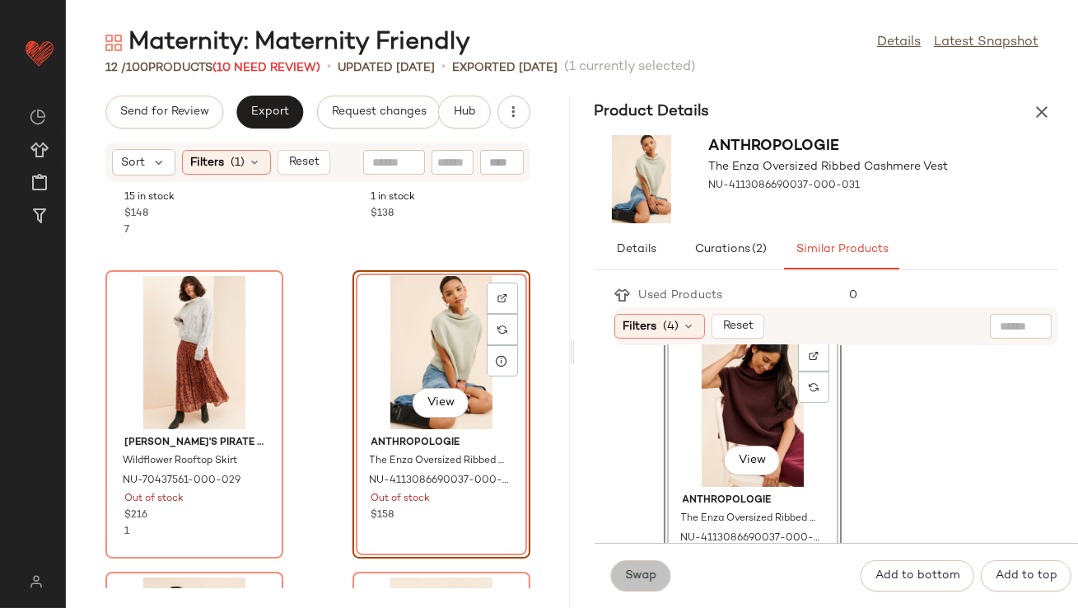
click at [619, 577] on button "Swap" at bounding box center [641, 575] width 60 height 31
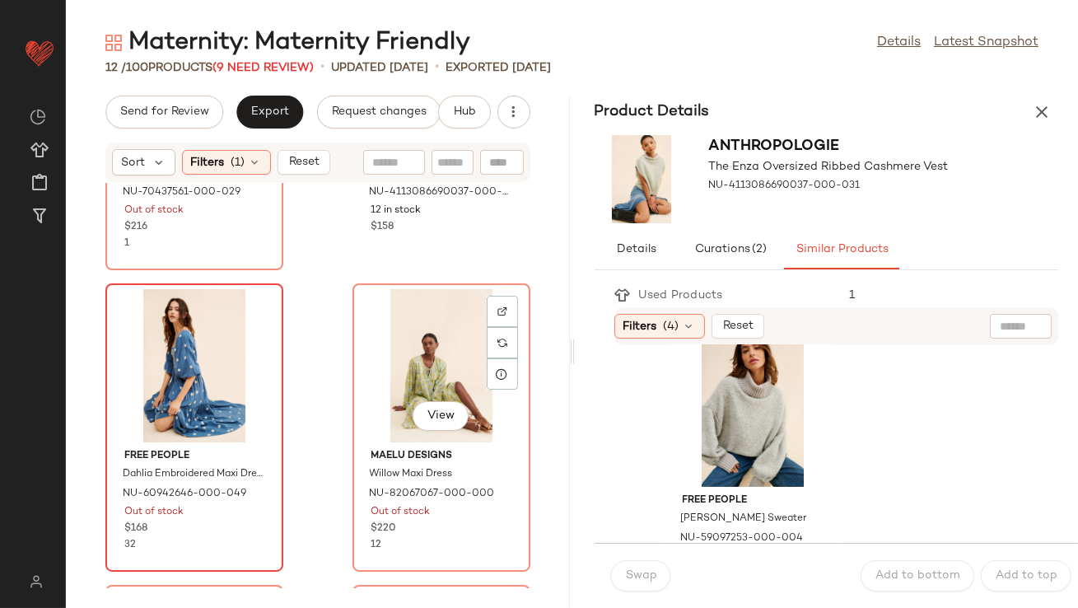
scroll to position [591, 0]
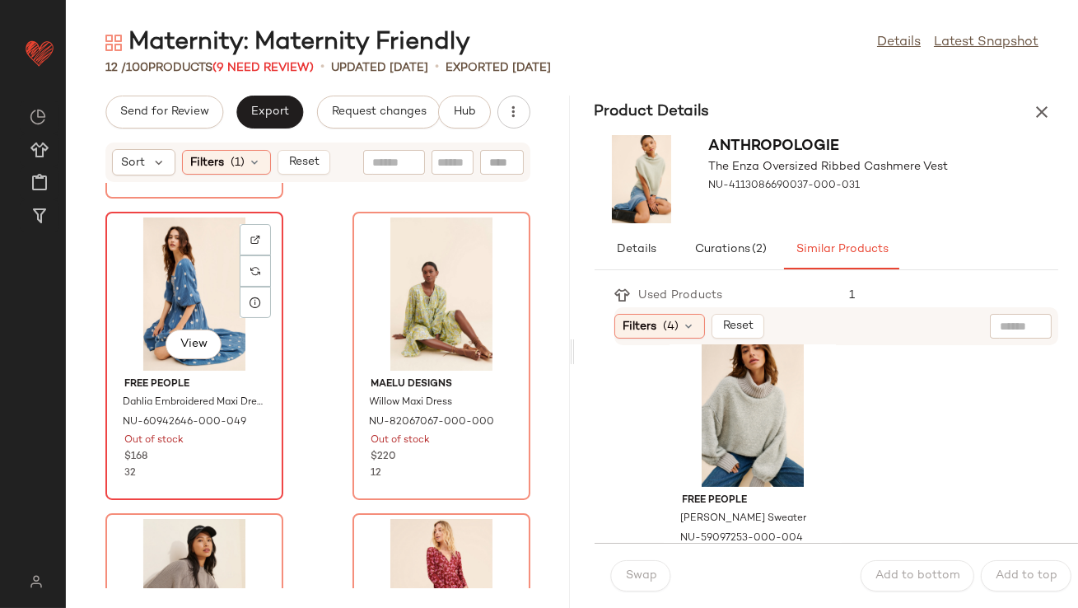
click at [166, 278] on div "View" at bounding box center [194, 293] width 166 height 153
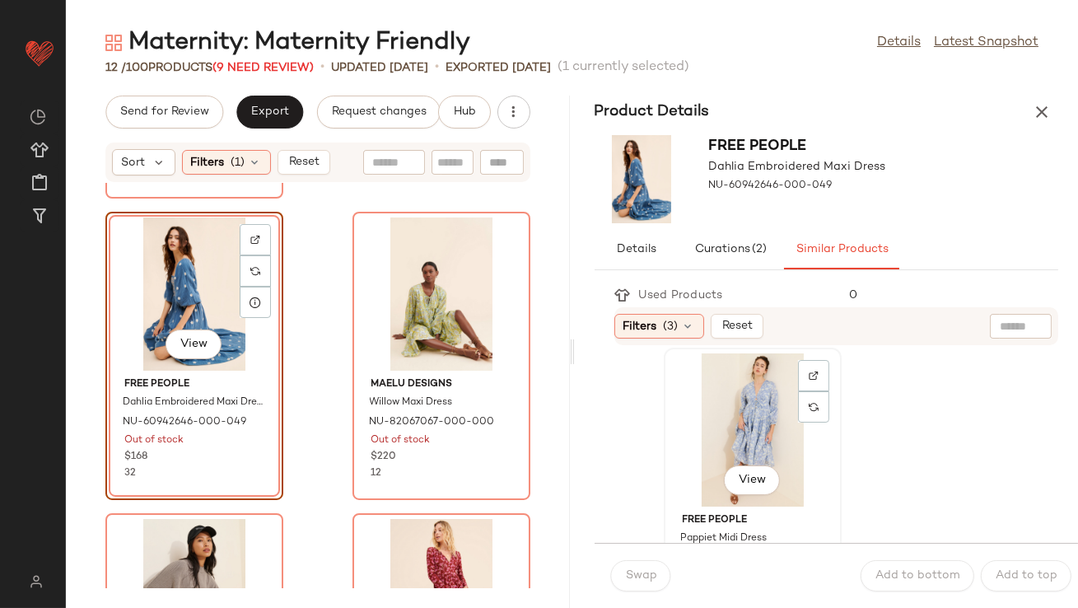
scroll to position [338, 0]
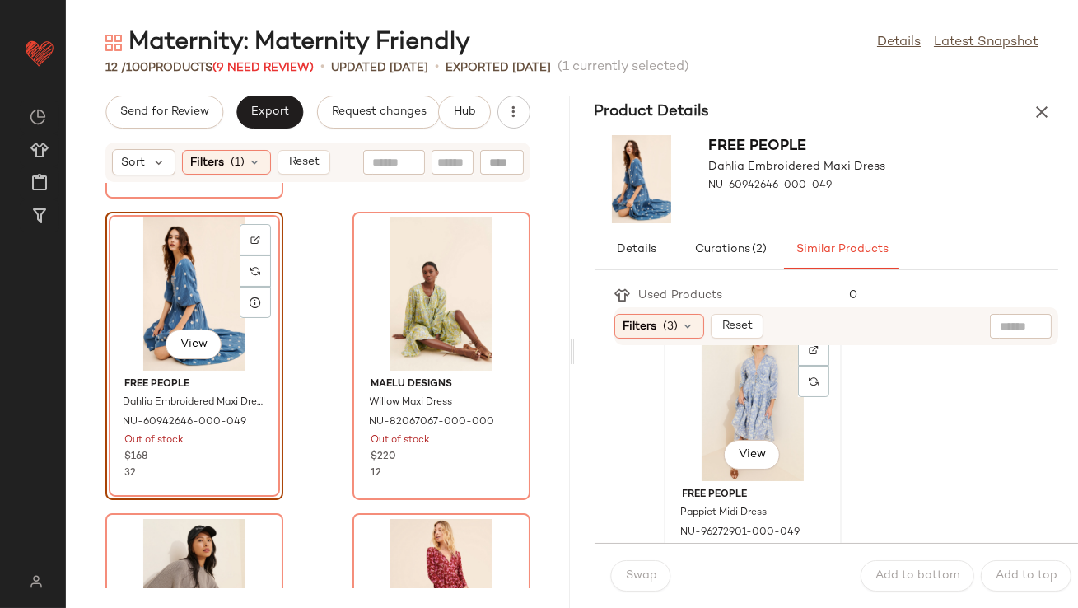
click at [699, 423] on div "View" at bounding box center [753, 404] width 166 height 153
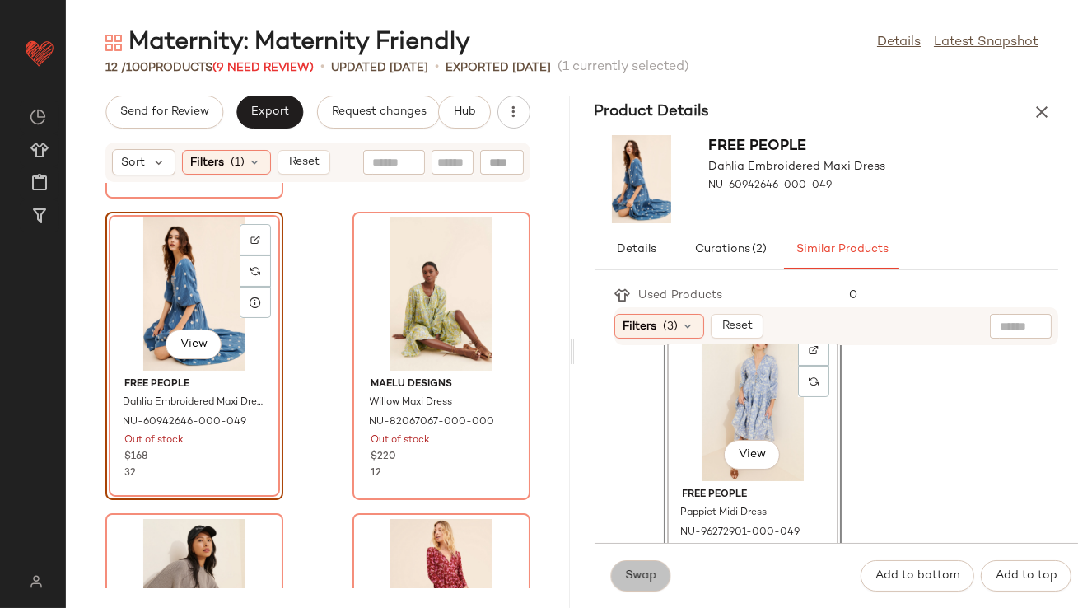
click at [648, 570] on span "Swap" at bounding box center [641, 575] width 32 height 13
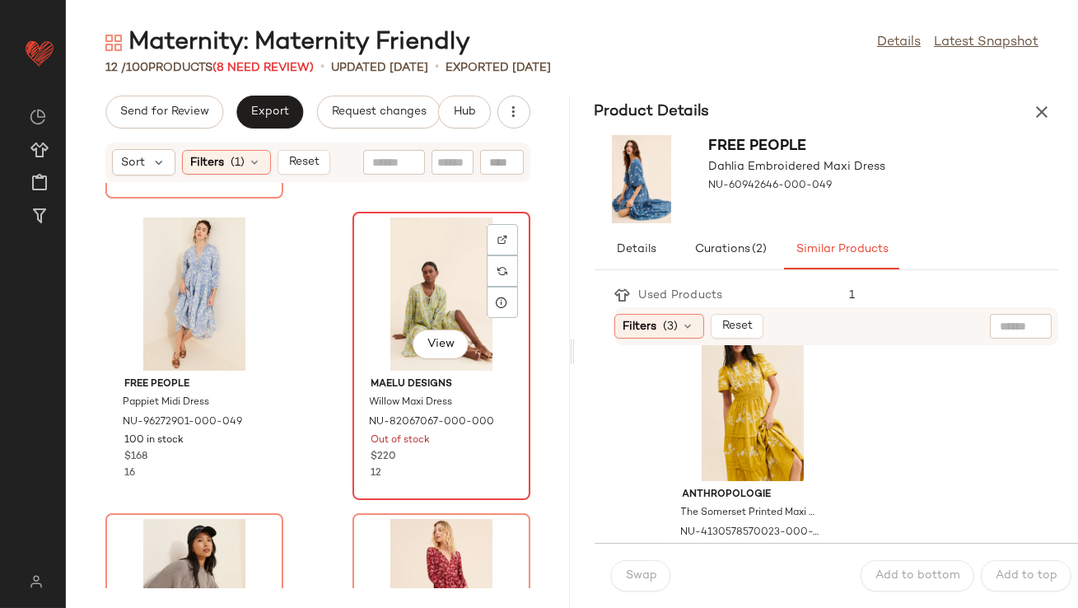
click at [454, 300] on div "View" at bounding box center [441, 293] width 166 height 153
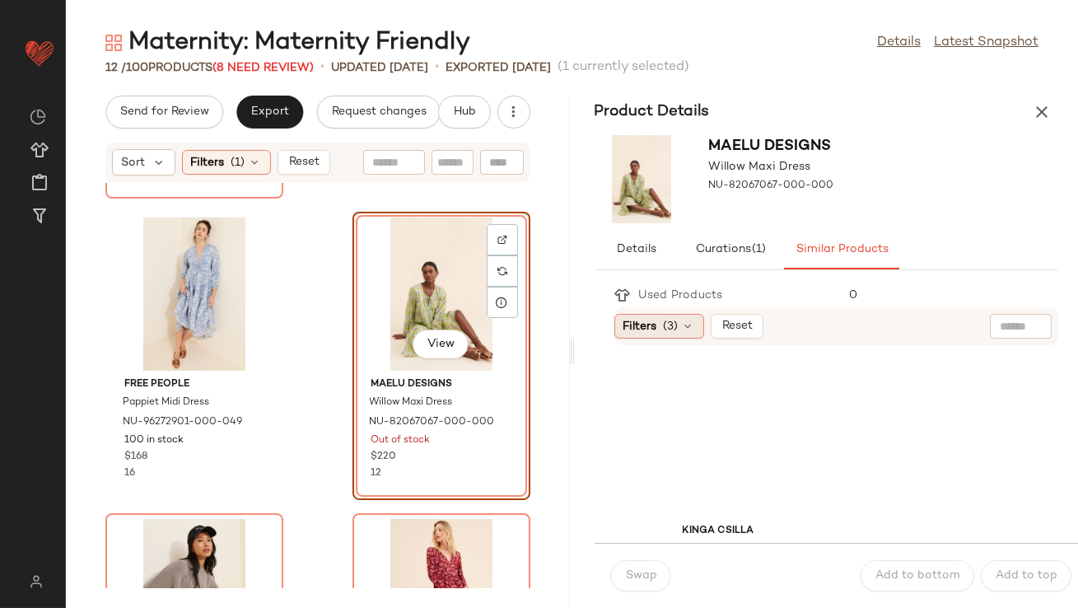
click at [693, 327] on icon at bounding box center [688, 326] width 13 height 13
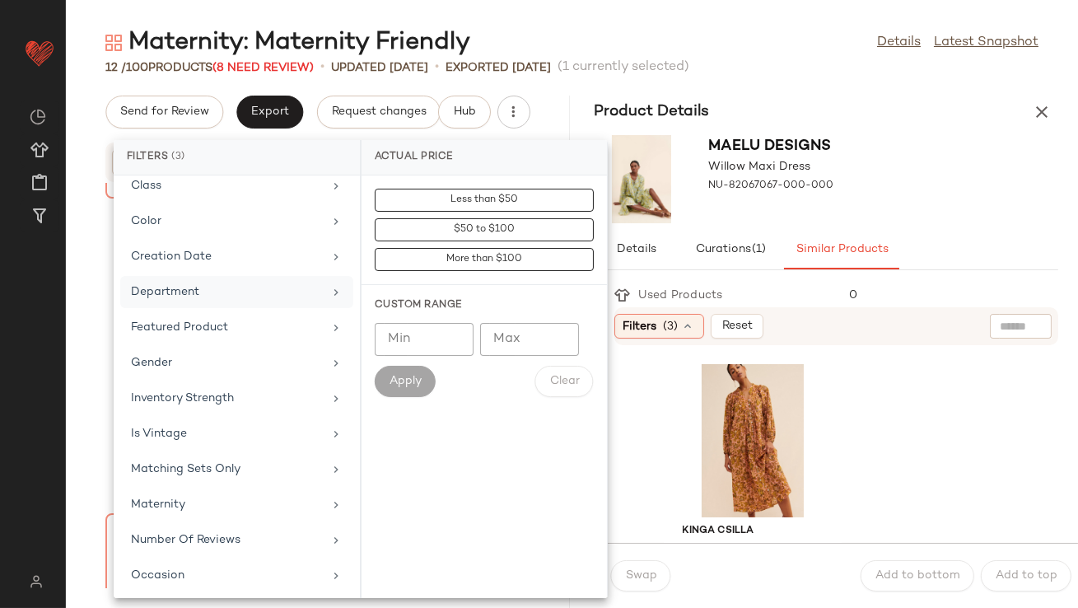
scroll to position [229, 0]
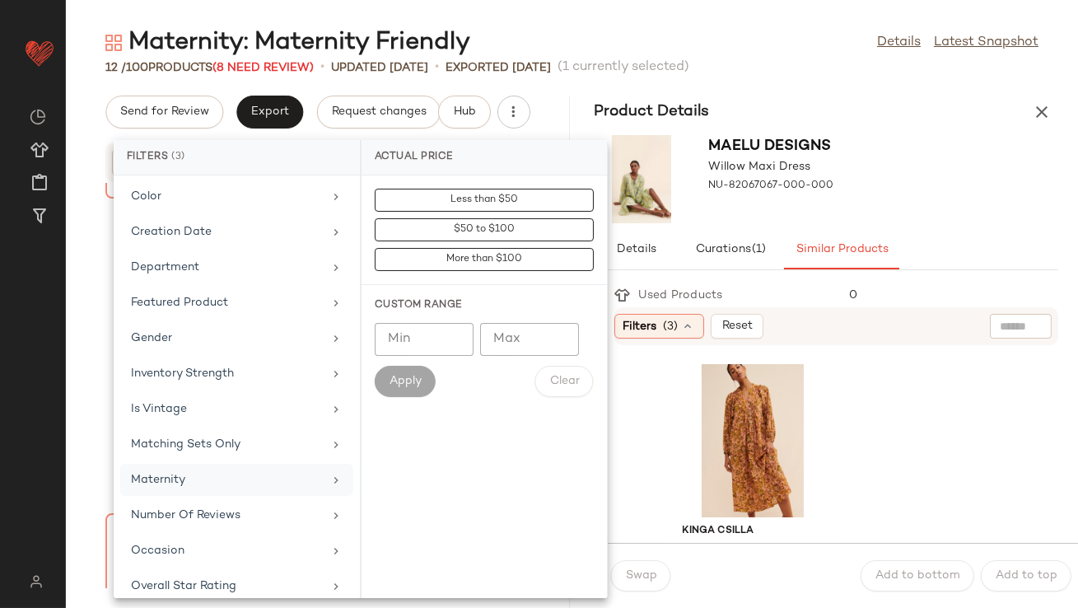
click at [196, 471] on div "Maternity" at bounding box center [227, 479] width 192 height 17
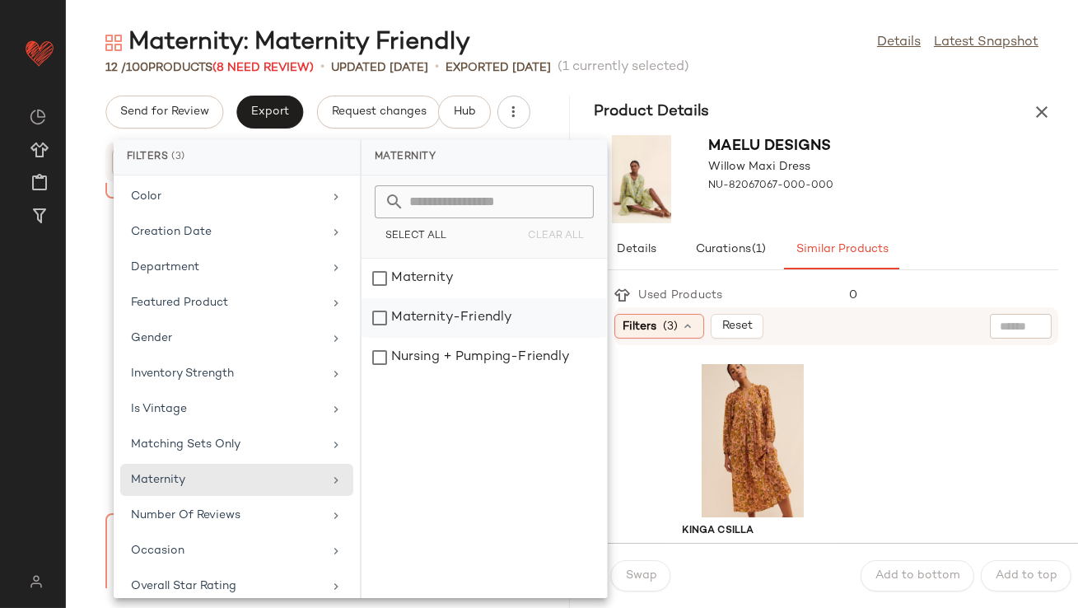
click at [446, 338] on div "Maternity-Friendly" at bounding box center [484, 358] width 245 height 40
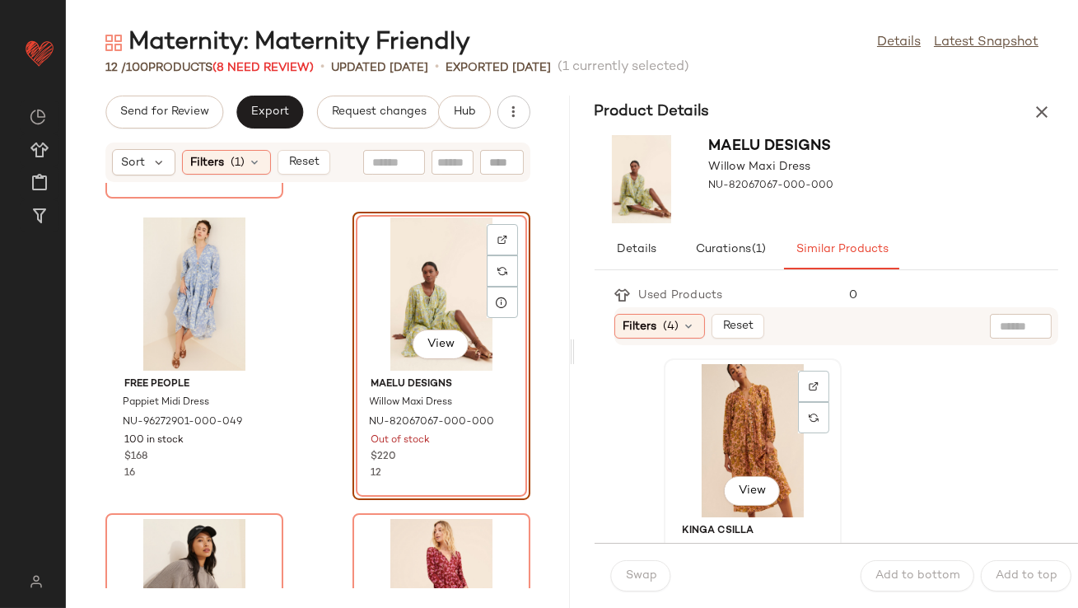
click at [777, 432] on div "View" at bounding box center [753, 440] width 166 height 153
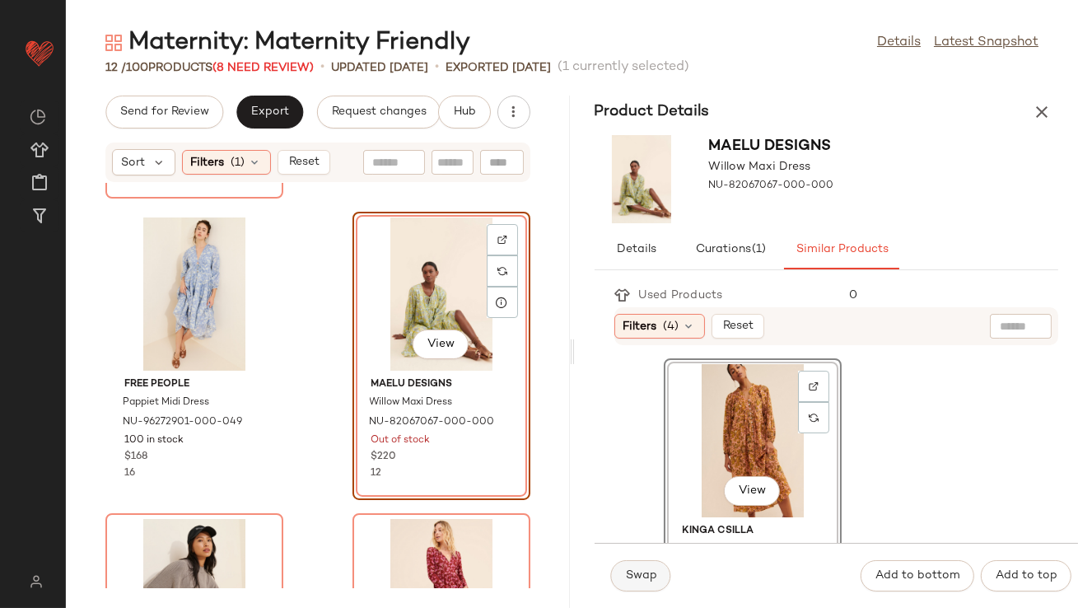
click at [652, 565] on button "Swap" at bounding box center [641, 575] width 60 height 31
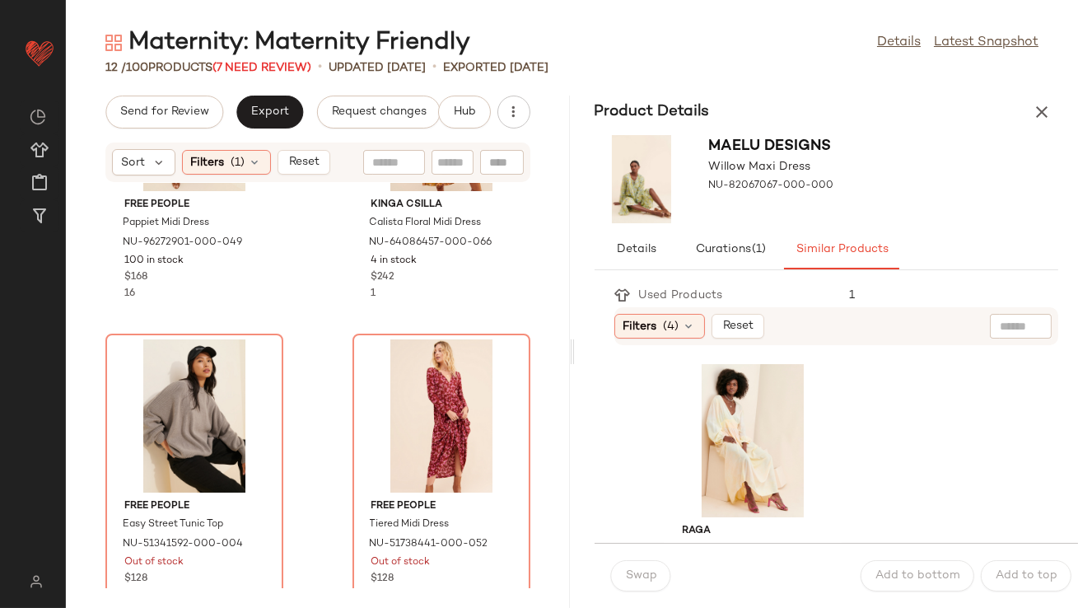
scroll to position [775, 0]
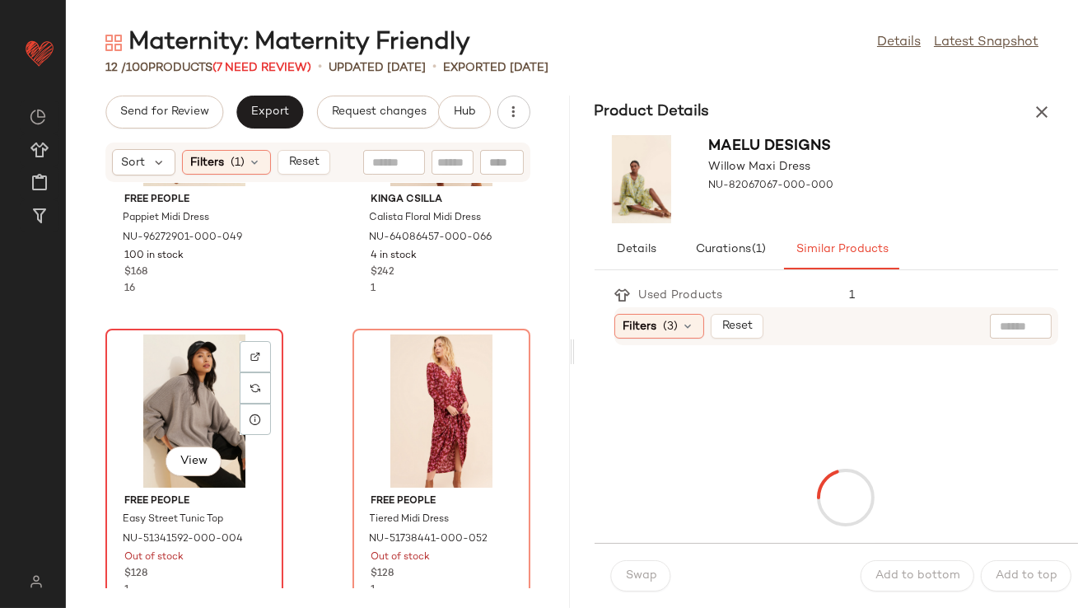
click at [199, 371] on div "View" at bounding box center [194, 410] width 166 height 153
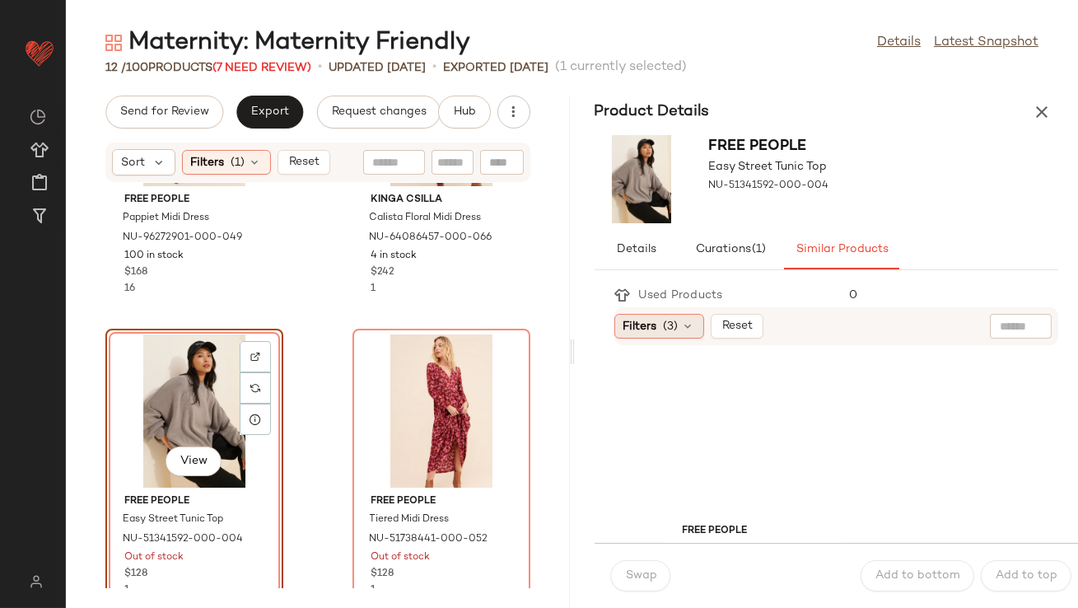
click at [683, 318] on div "Filters (3)" at bounding box center [659, 326] width 90 height 25
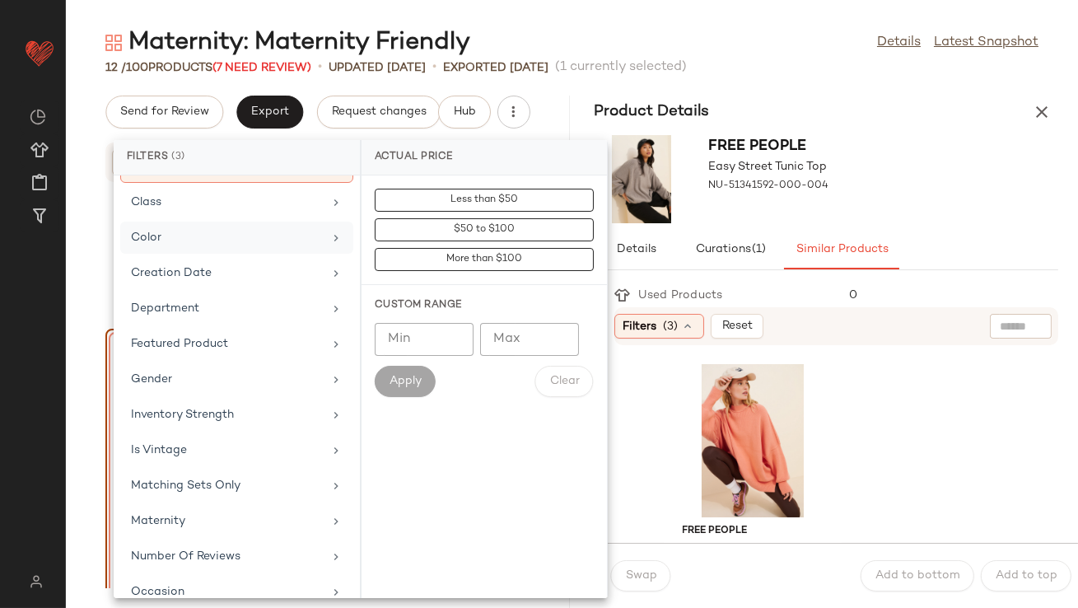
scroll to position [305, 0]
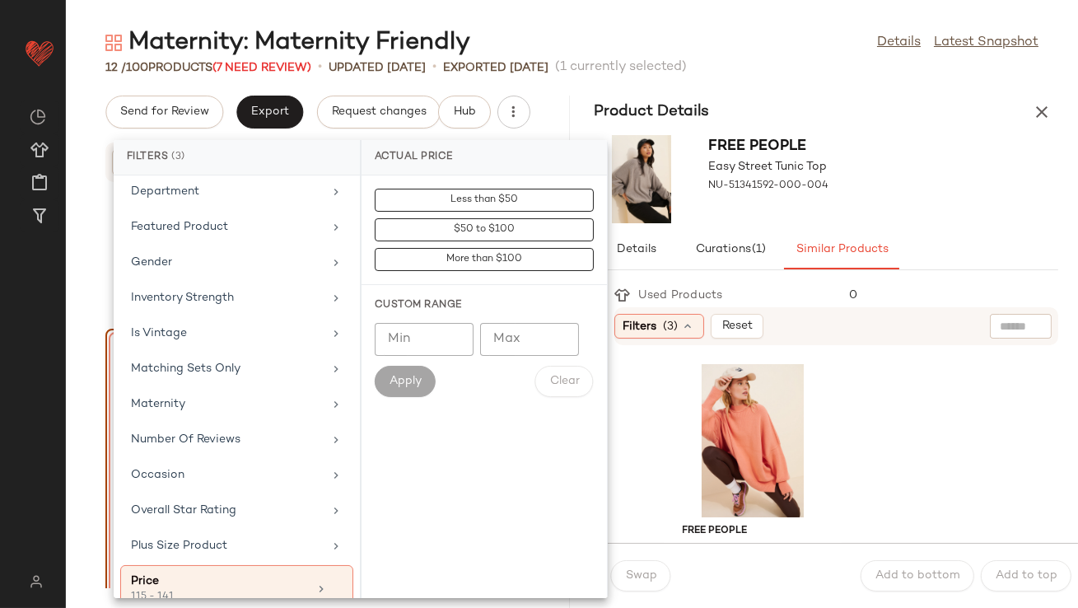
click at [1034, 123] on button "button" at bounding box center [1042, 112] width 33 height 33
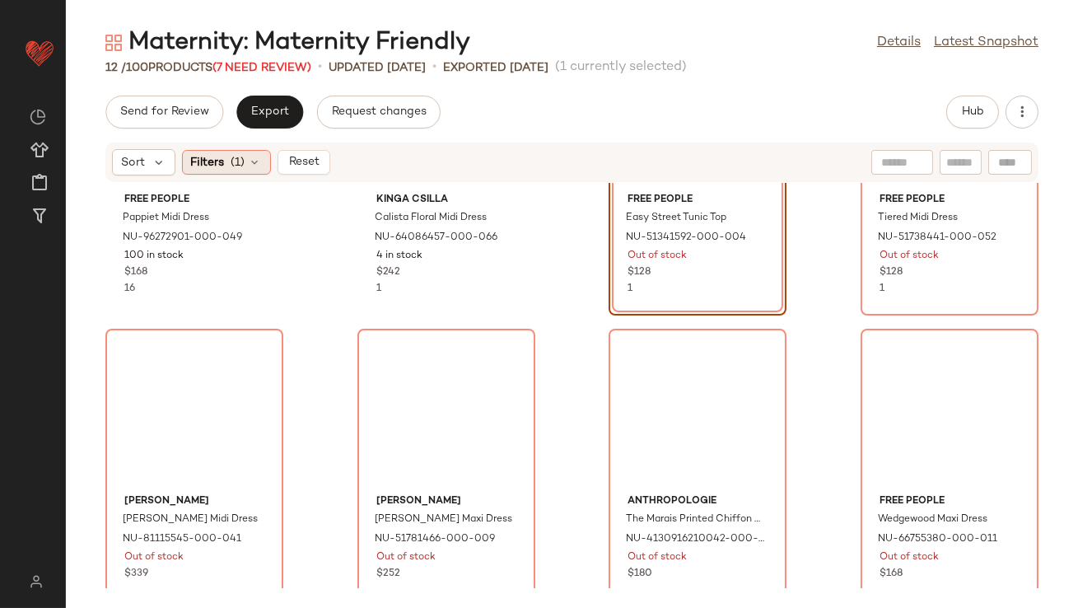
scroll to position [301, 0]
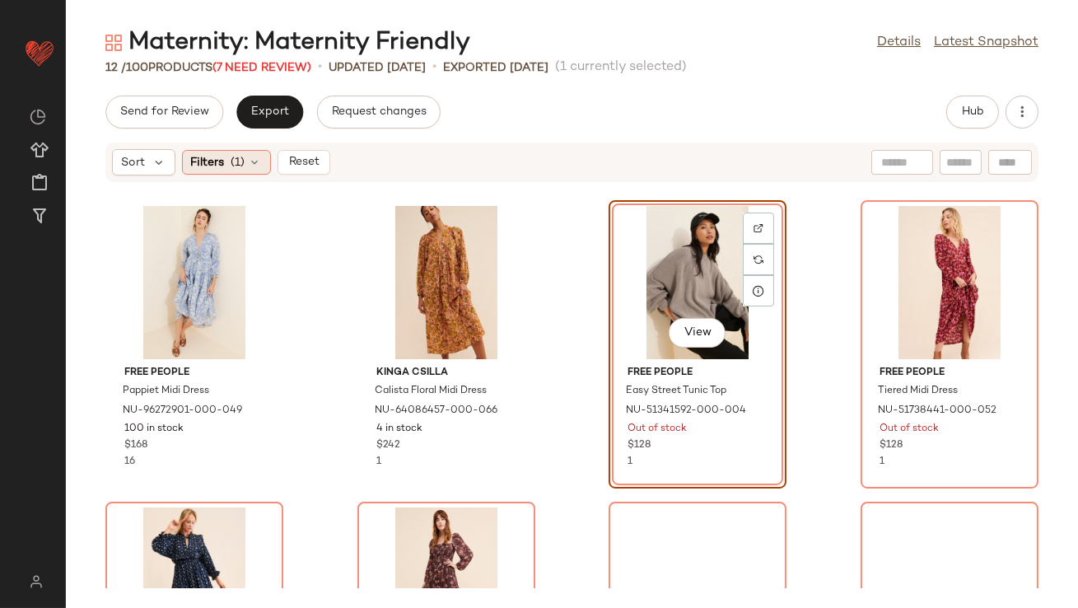
click at [251, 166] on icon at bounding box center [255, 162] width 13 height 13
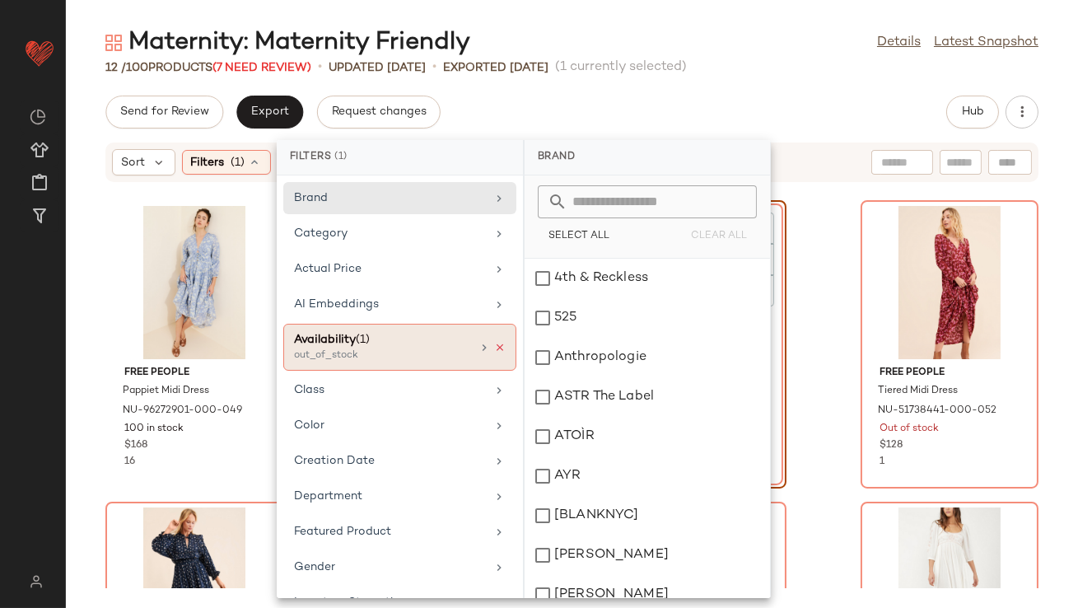
click at [496, 345] on icon at bounding box center [500, 348] width 12 height 12
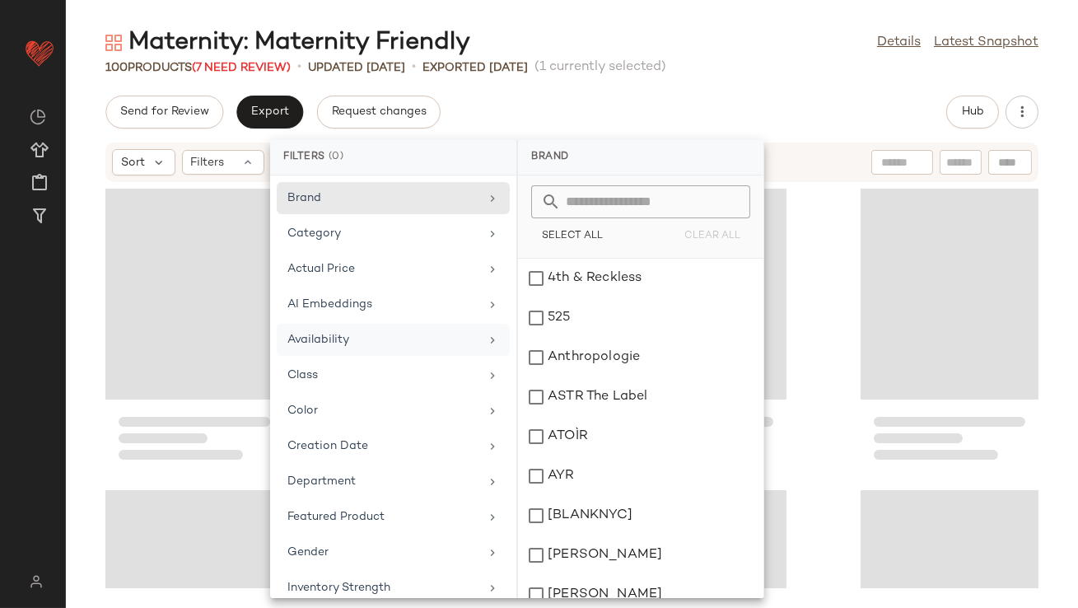
click at [703, 45] on div "Maternity: Maternity Friendly Details Latest Snapshot" at bounding box center [572, 42] width 1012 height 33
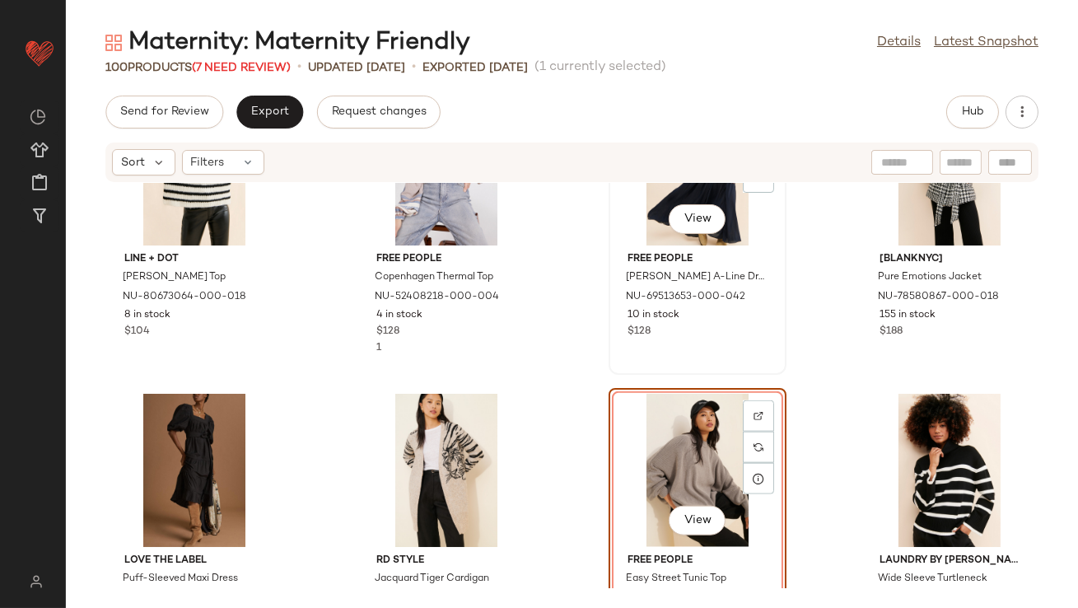
scroll to position [4131, 0]
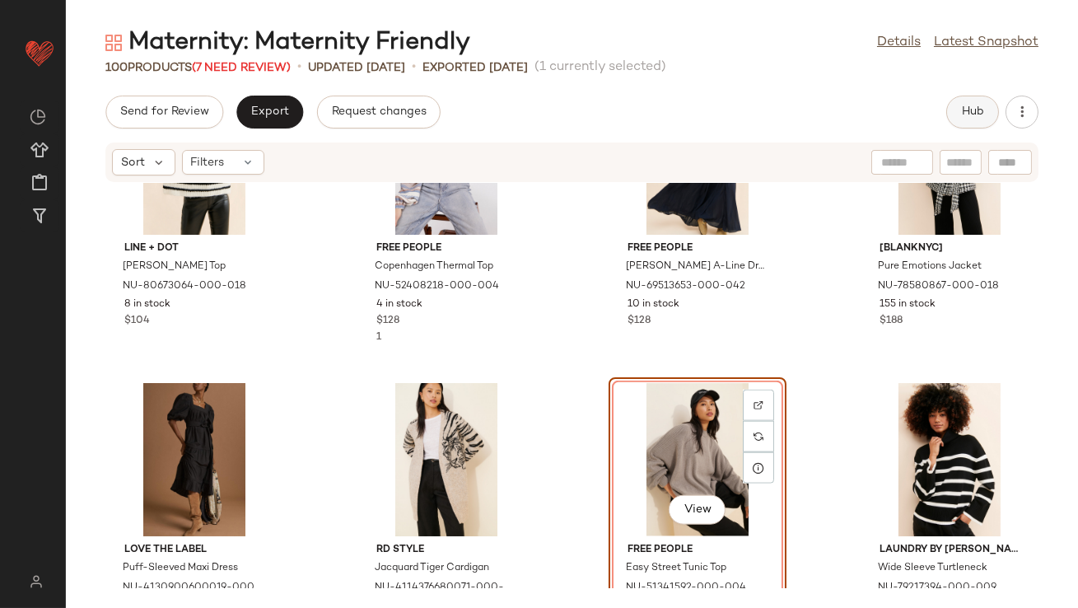
click at [949, 109] on button "Hub" at bounding box center [972, 112] width 53 height 33
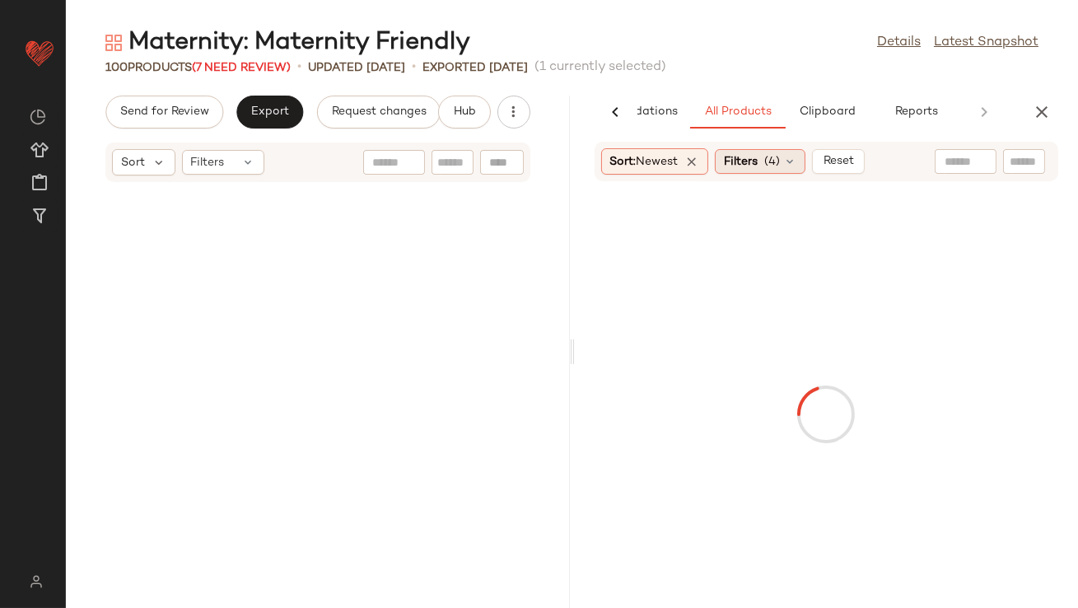
scroll to position [8743, 0]
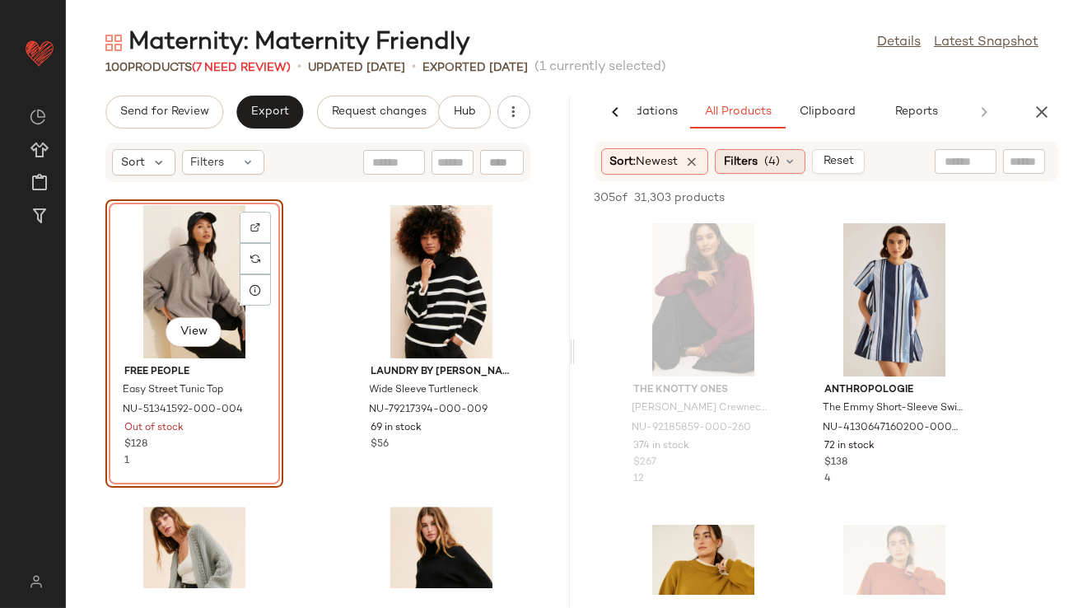
click at [757, 159] on span "Filters" at bounding box center [741, 161] width 34 height 17
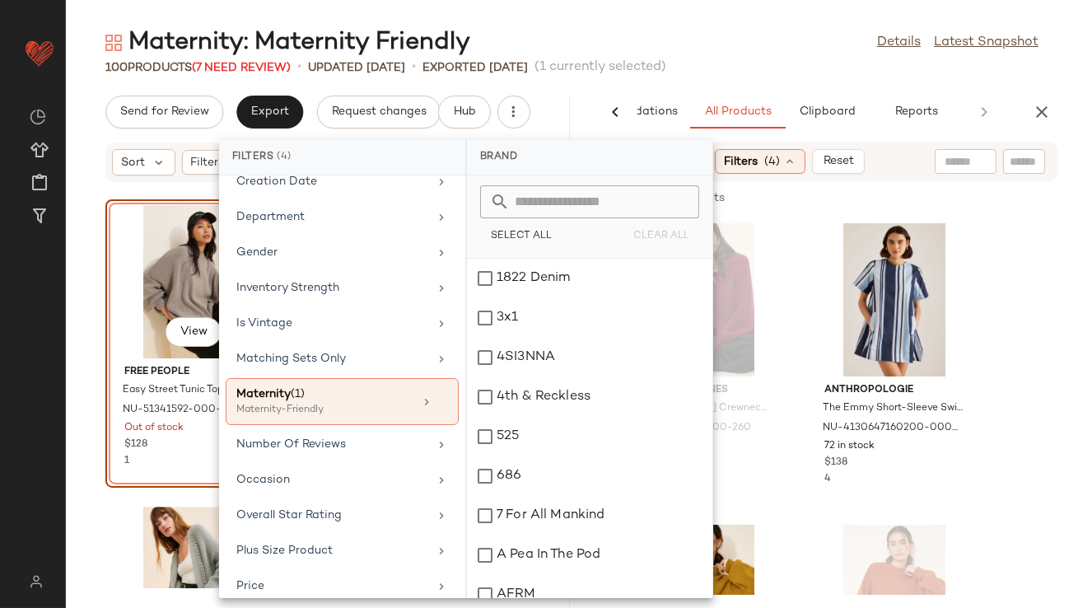
scroll to position [425, 0]
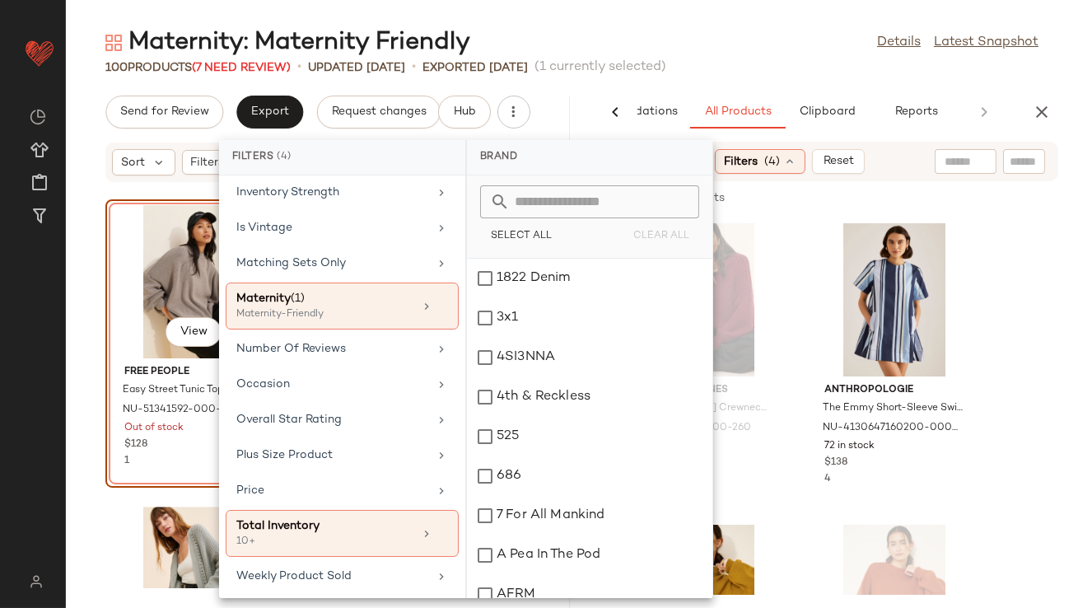
click at [846, 78] on div "Maternity: Maternity Friendly Details Latest Snapshot 100 Products (7 Need Revi…" at bounding box center [572, 317] width 1012 height 582
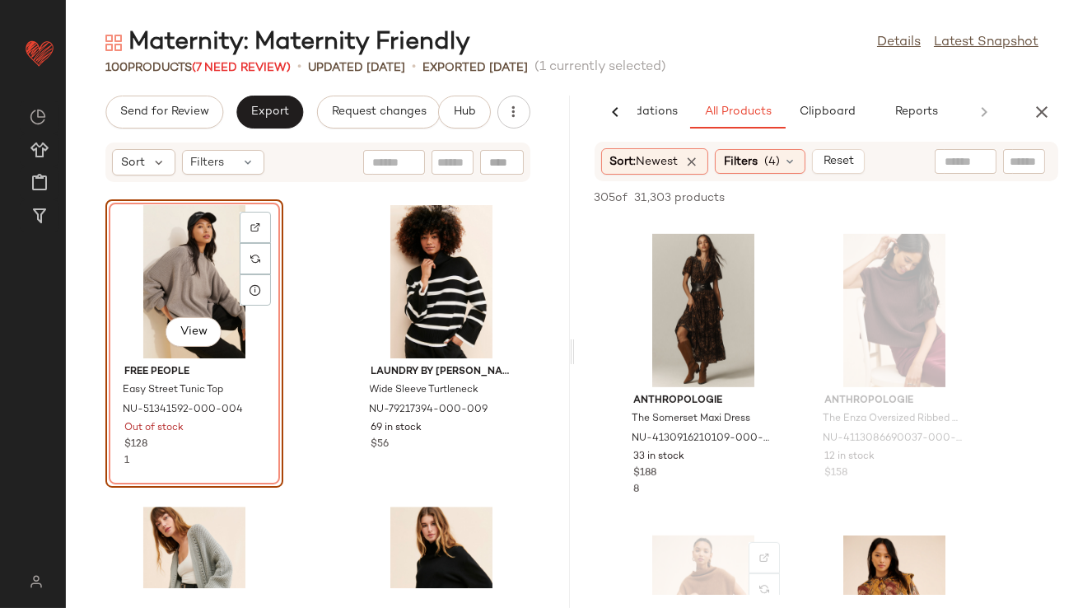
scroll to position [1731, 0]
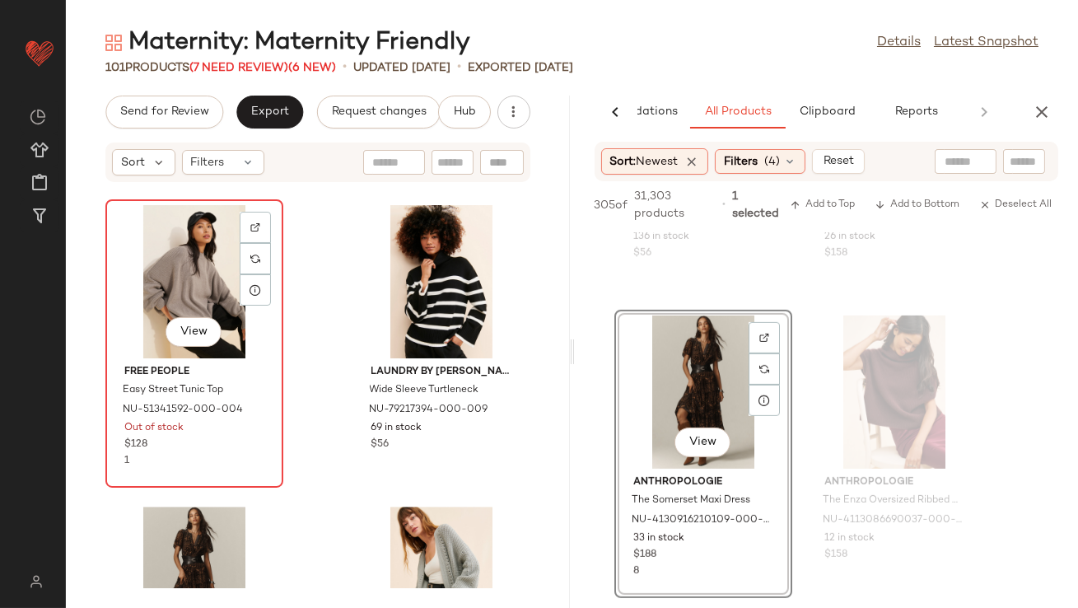
click at [217, 285] on div "View" at bounding box center [194, 281] width 166 height 153
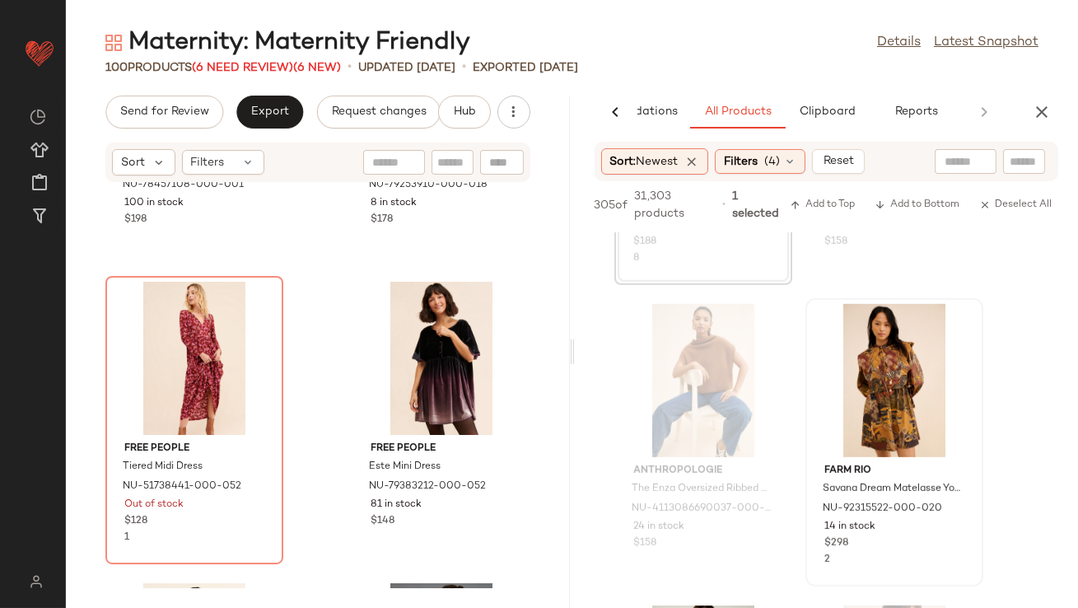
scroll to position [2062, 0]
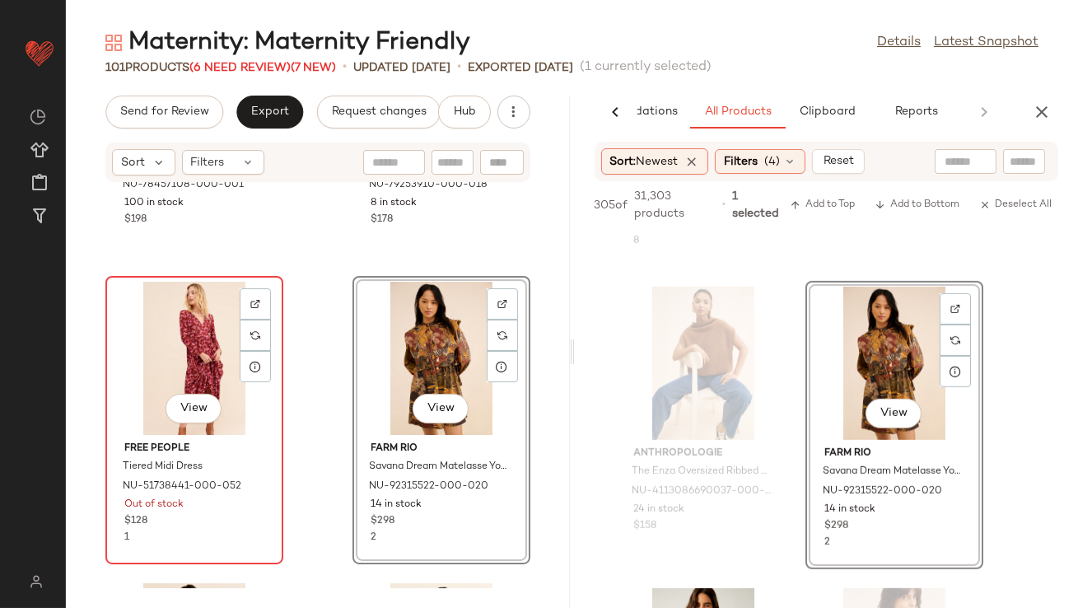
click at [169, 350] on div "View" at bounding box center [194, 358] width 166 height 153
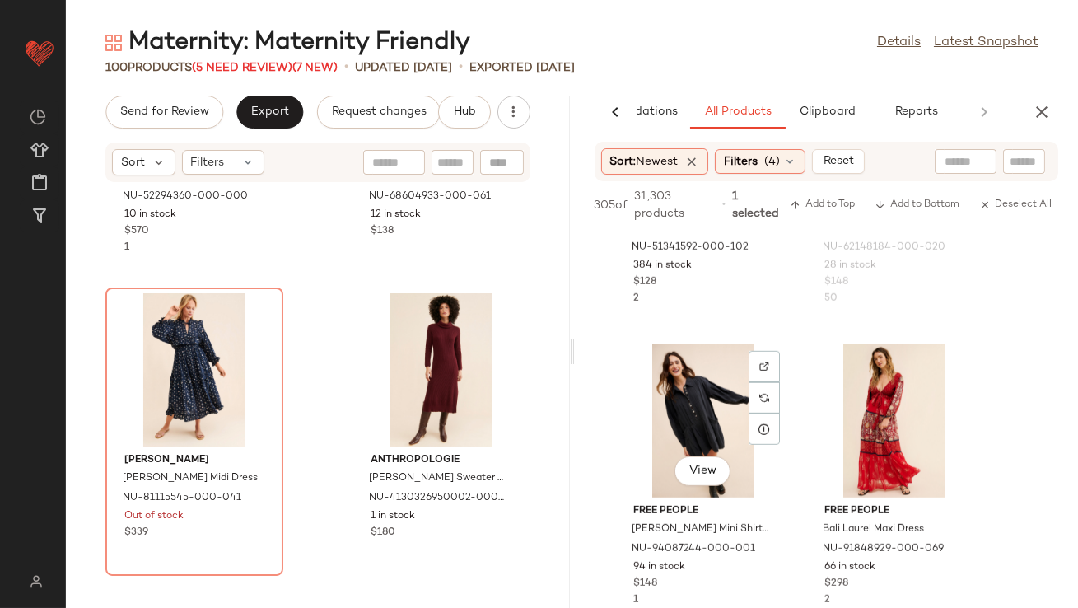
scroll to position [2735, 0]
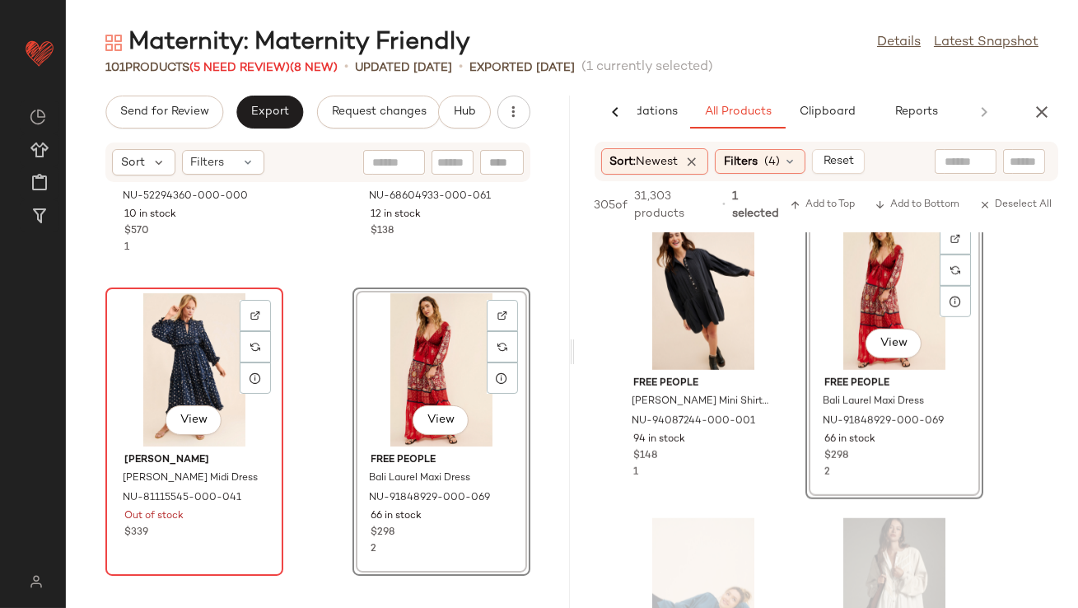
click at [168, 343] on div "View" at bounding box center [194, 369] width 166 height 153
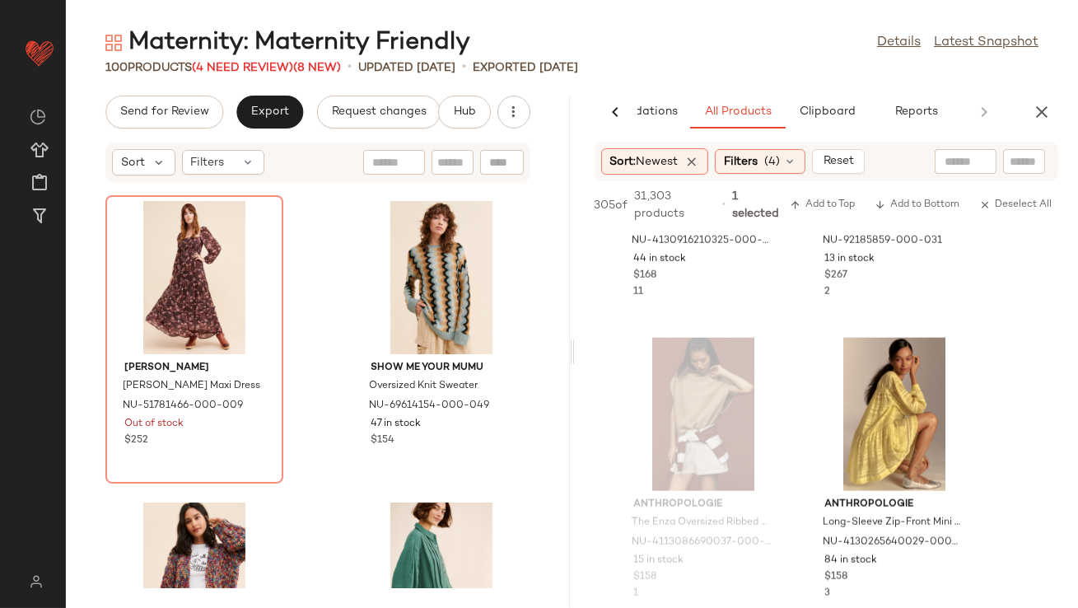
scroll to position [3524, 0]
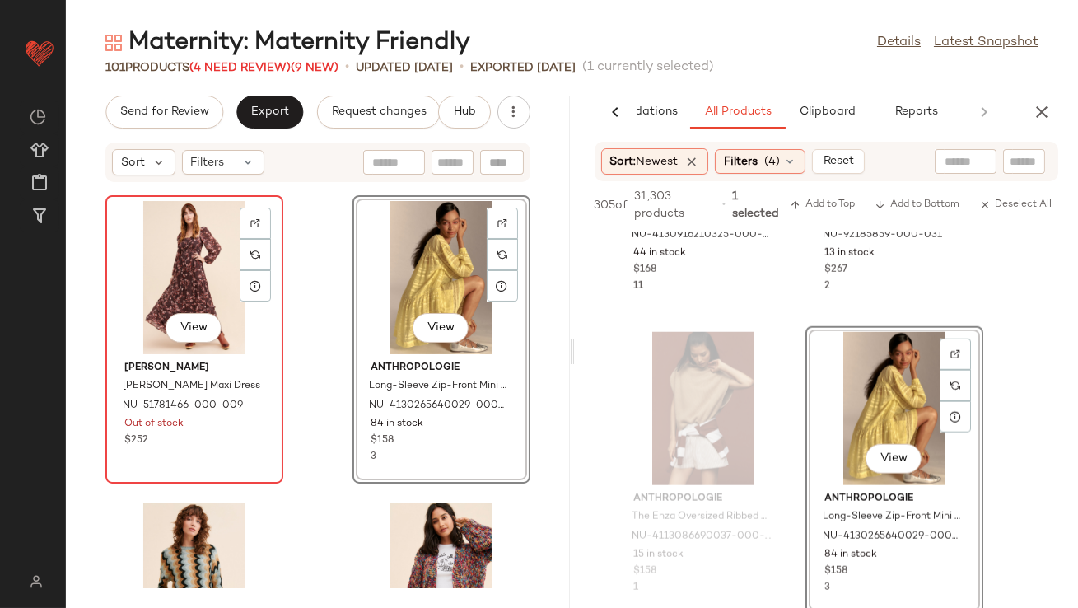
click at [166, 283] on div "View" at bounding box center [194, 277] width 166 height 153
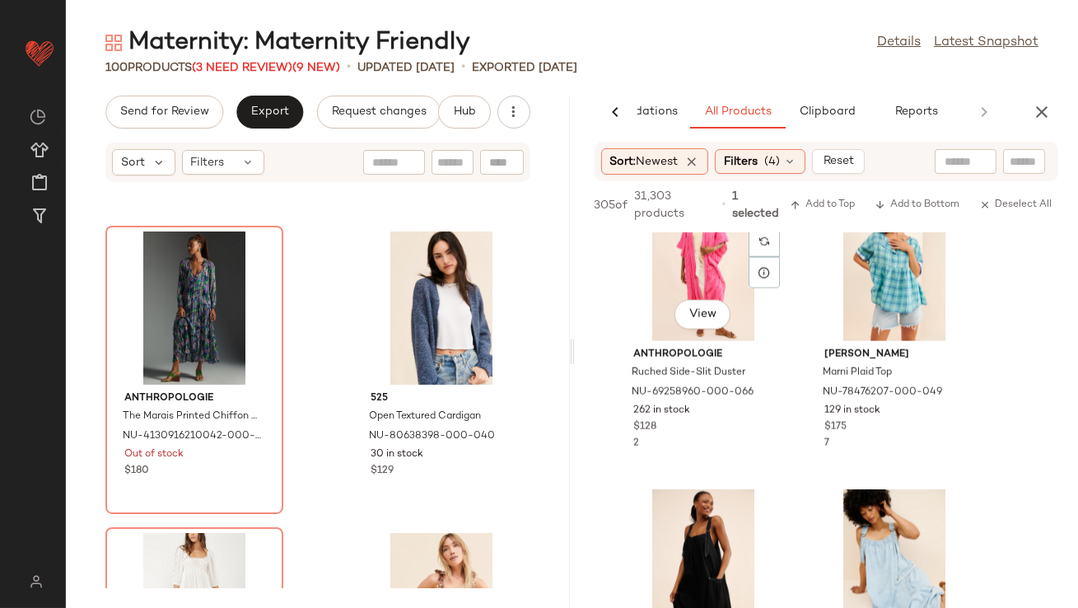
scroll to position [4417, 0]
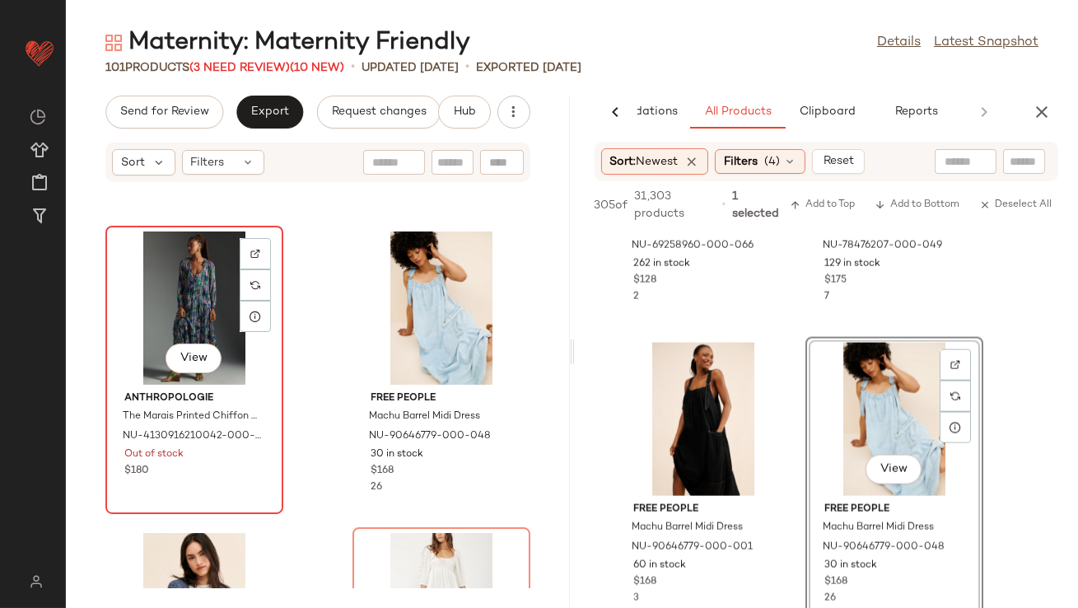
click at [172, 305] on div "View" at bounding box center [194, 307] width 166 height 153
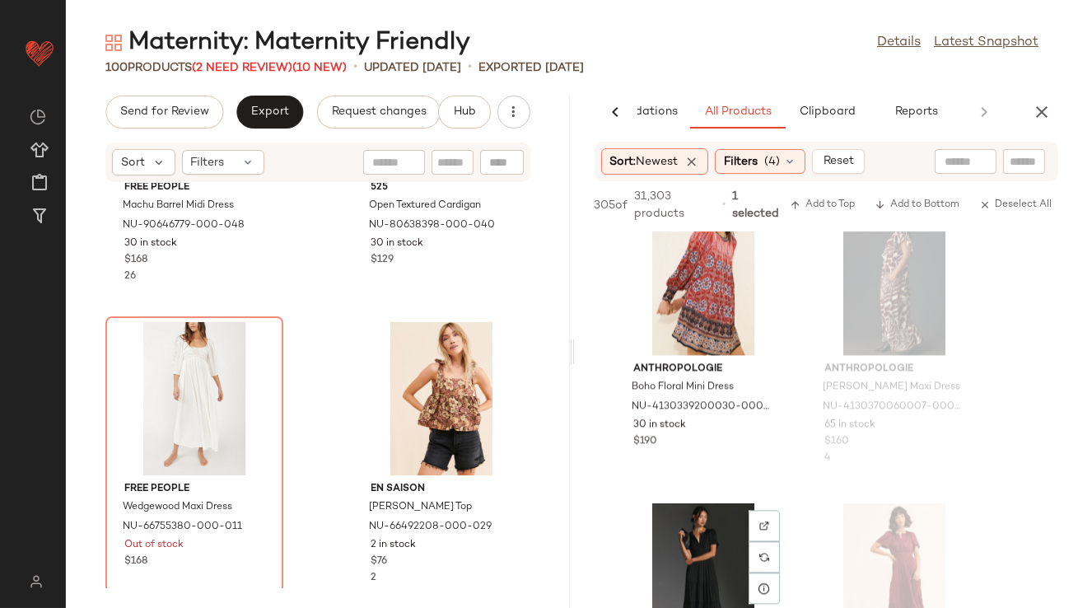
scroll to position [7207, 0]
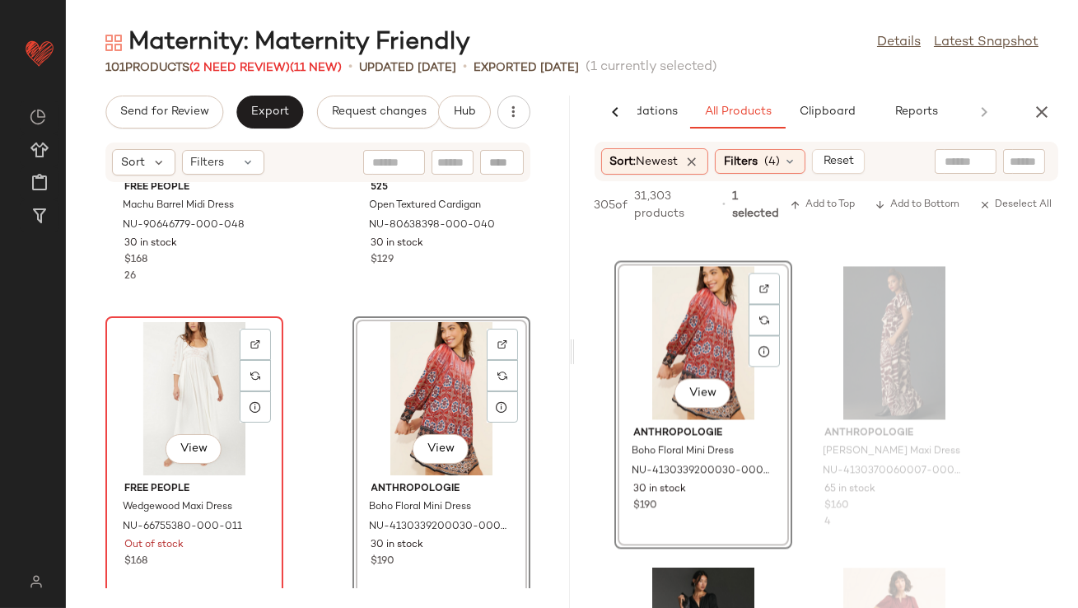
click at [187, 376] on div "View" at bounding box center [194, 398] width 166 height 153
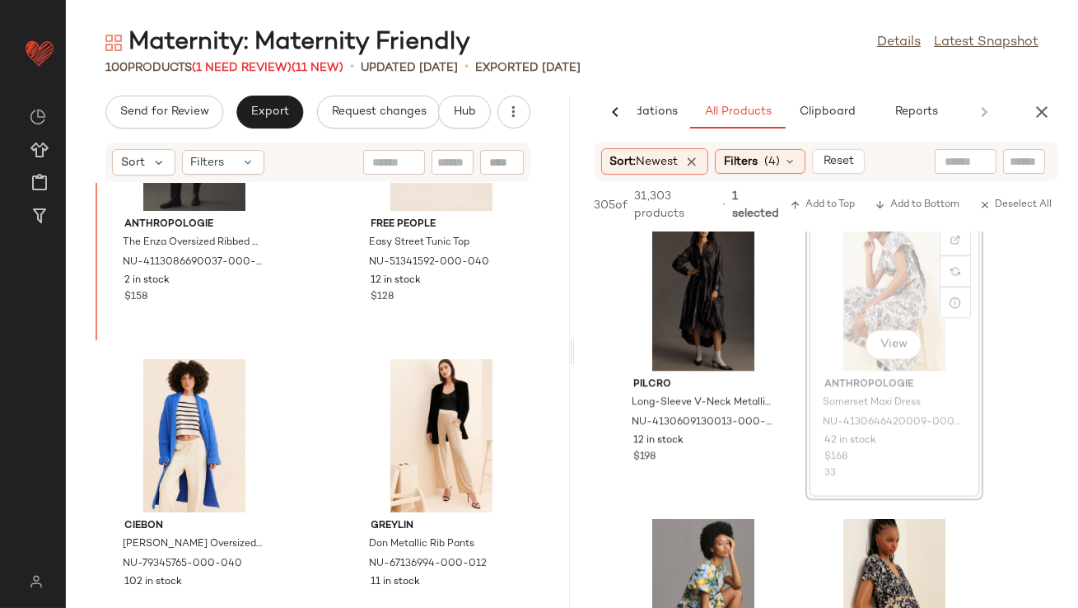
scroll to position [3706, 0]
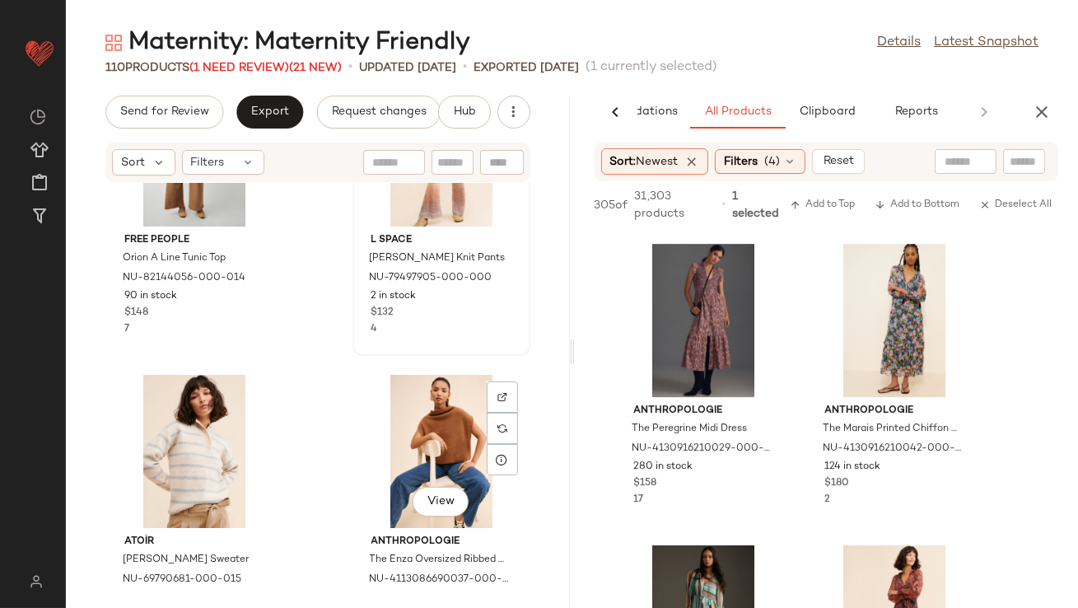
scroll to position [6553, 0]
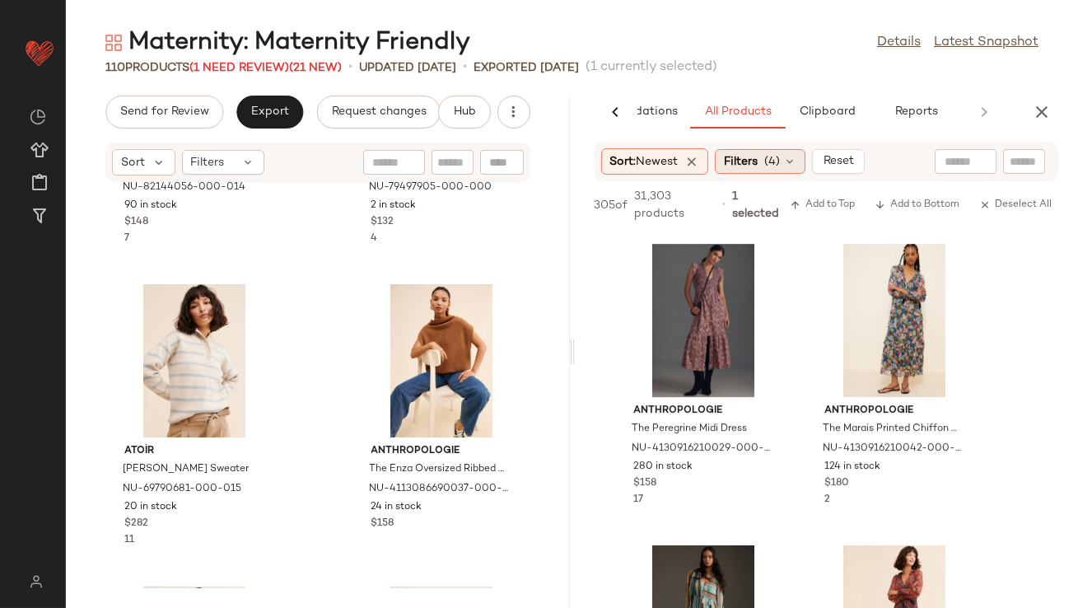
click at [735, 170] on span "Filters" at bounding box center [741, 161] width 34 height 17
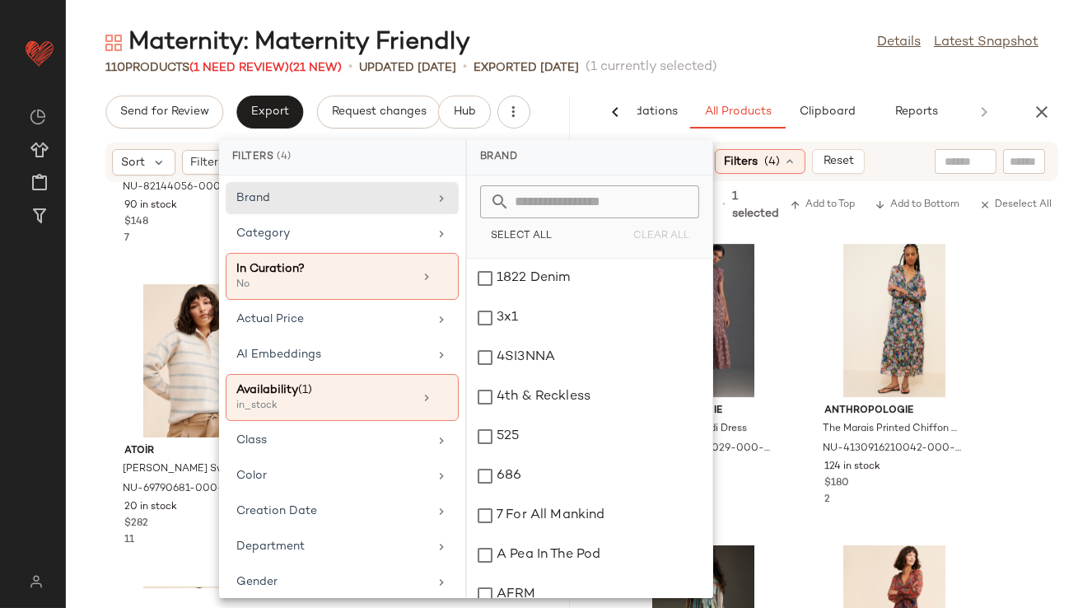
click at [840, 61] on div "110 Products (1 Need Review) (21 New) • updated [DATE] • Exported [DATE] (1 cur…" at bounding box center [572, 67] width 1012 height 16
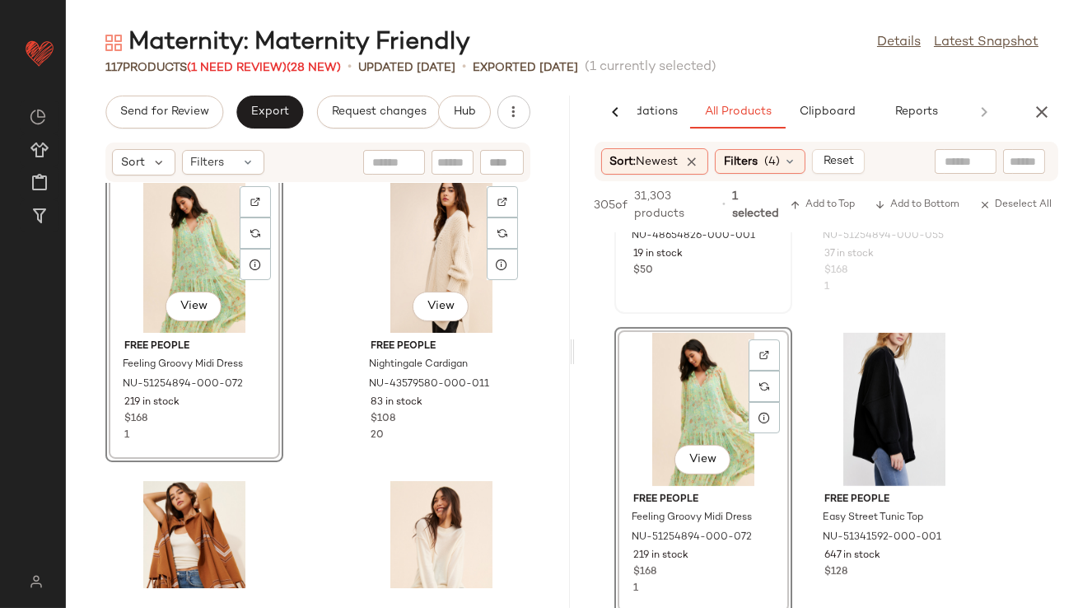
scroll to position [12686, 0]
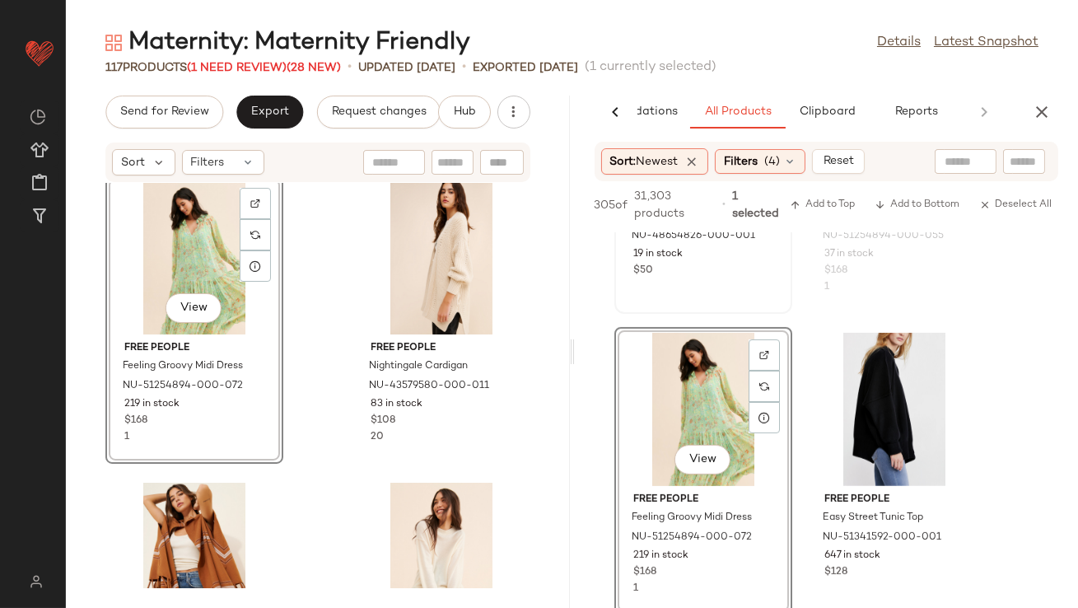
click at [152, 279] on div "View" at bounding box center [194, 257] width 166 height 153
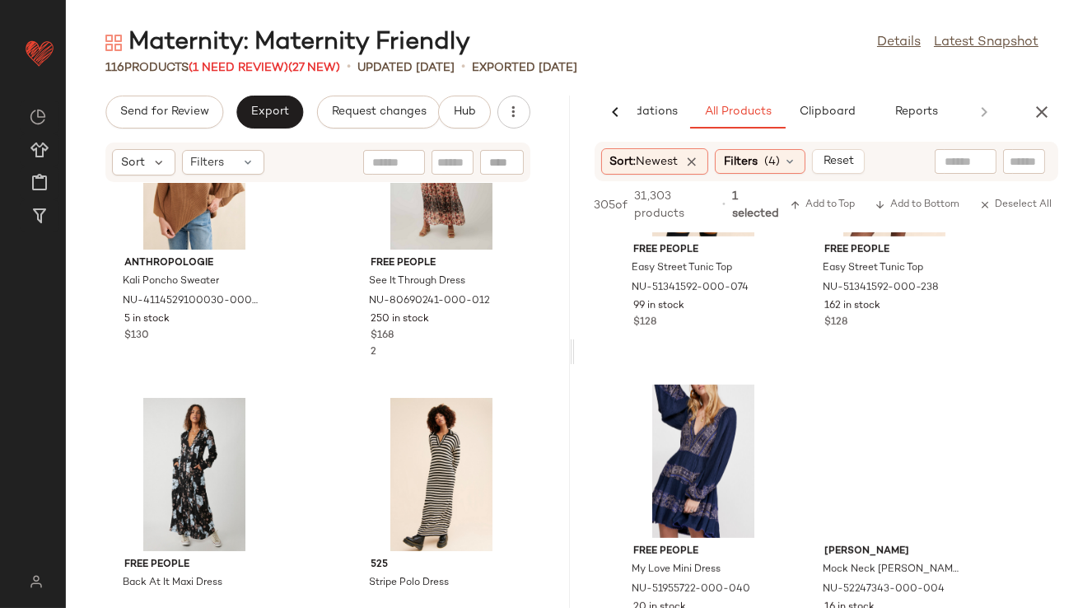
scroll to position [14176, 0]
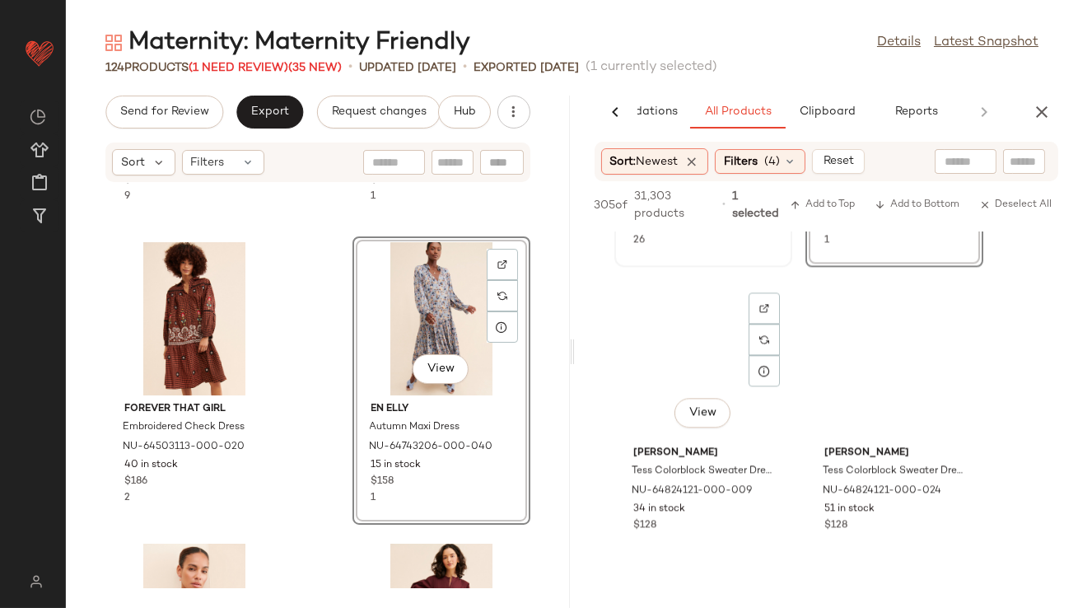
scroll to position [19406, 0]
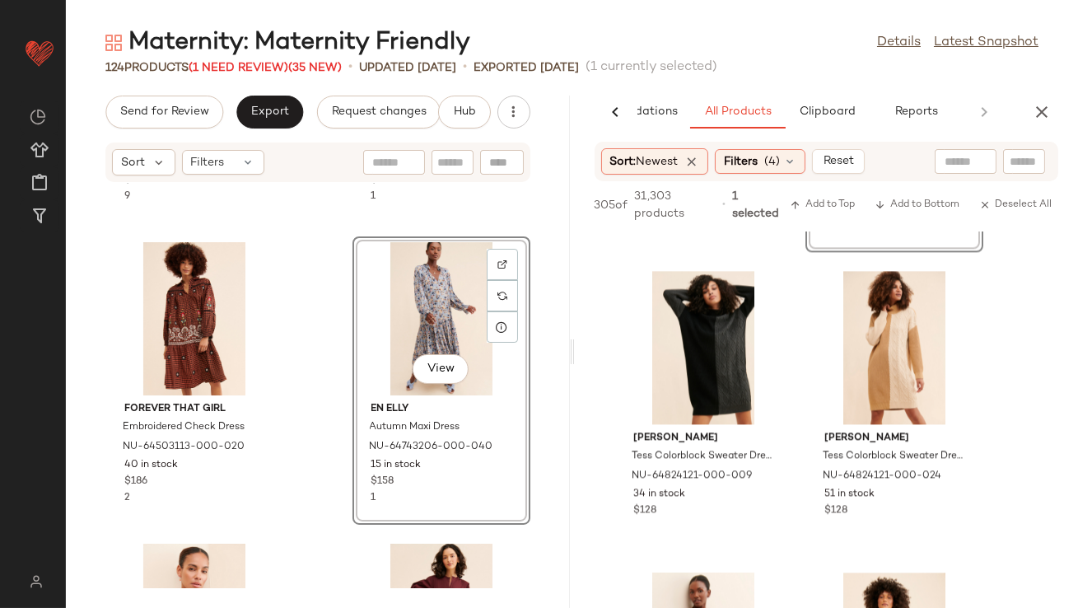
click at [673, 39] on div "Maternity: Maternity Friendly Details Latest Snapshot" at bounding box center [572, 42] width 1012 height 33
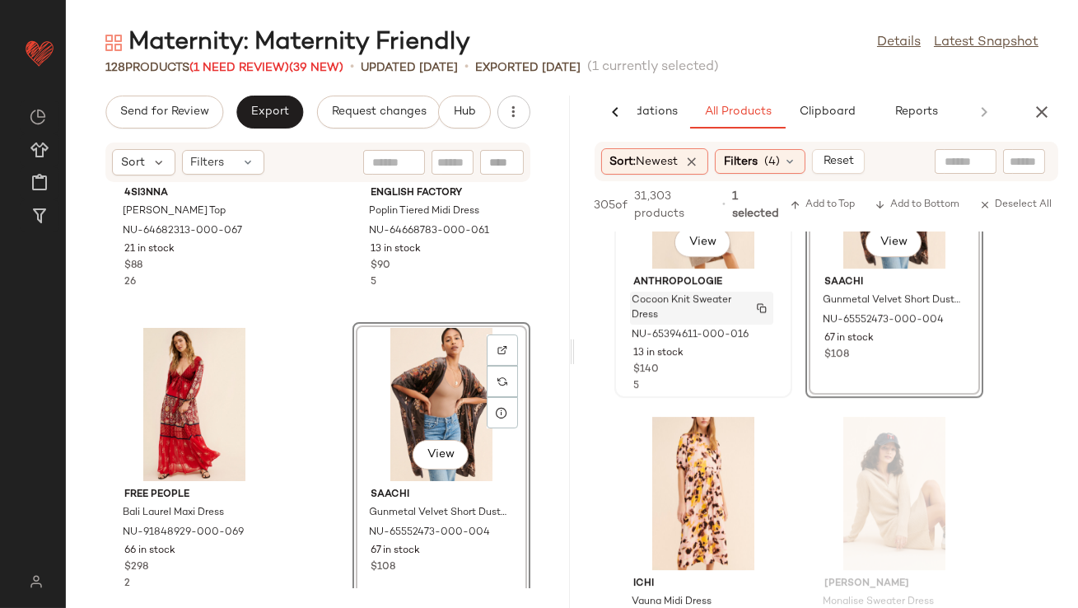
scroll to position [22092, 0]
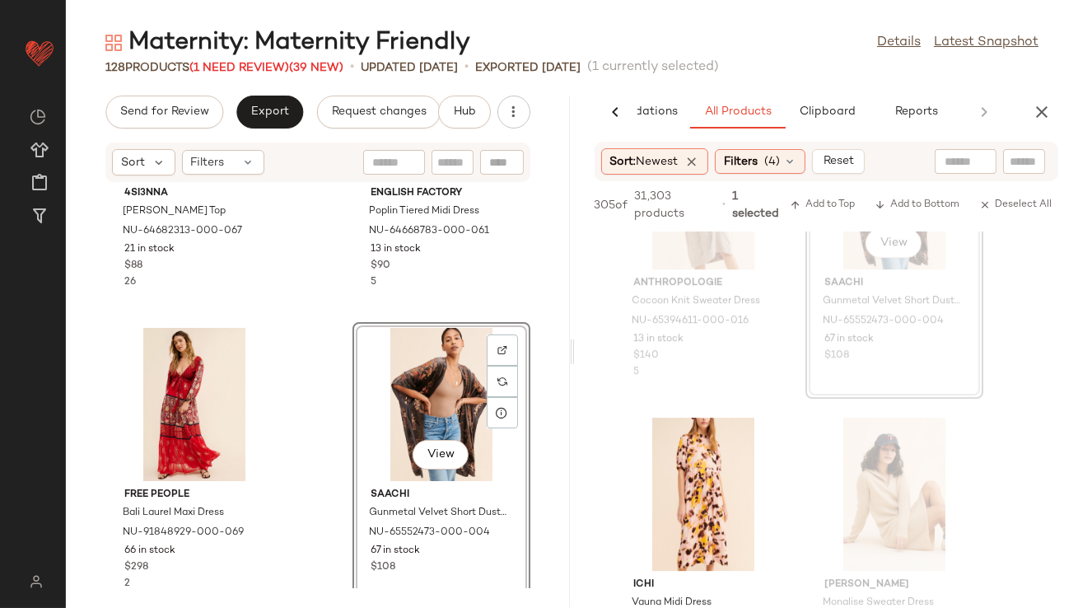
click at [396, 419] on div "View" at bounding box center [441, 404] width 166 height 153
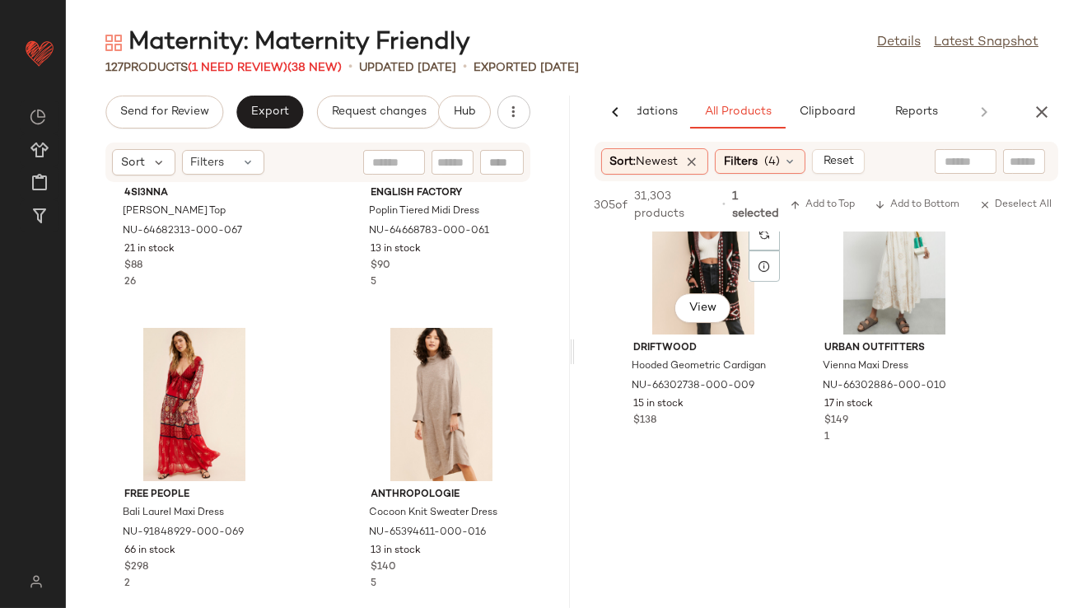
scroll to position [23274, 0]
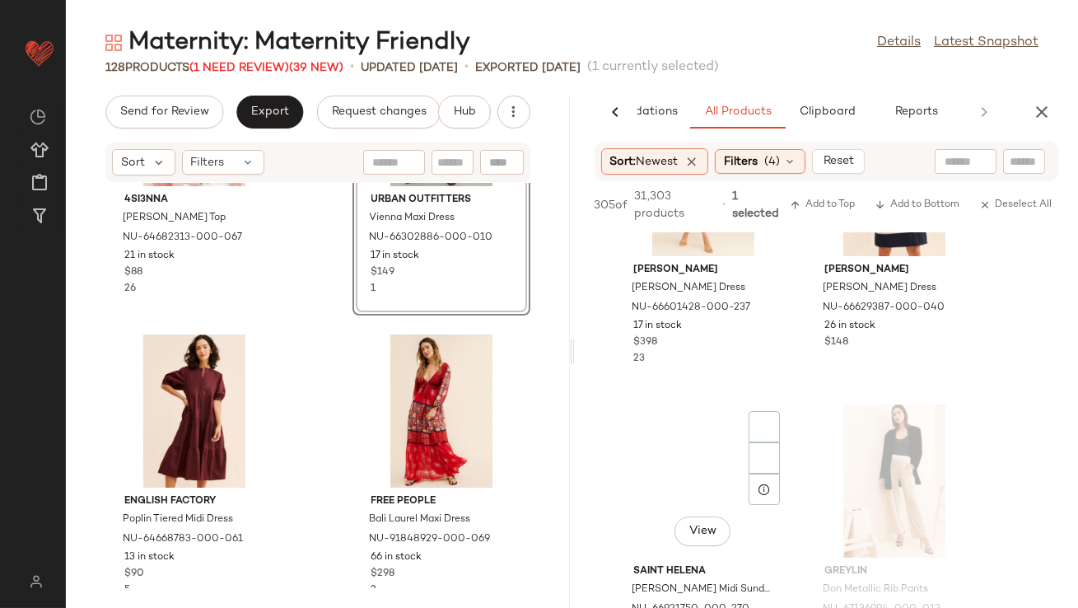
scroll to position [24208, 0]
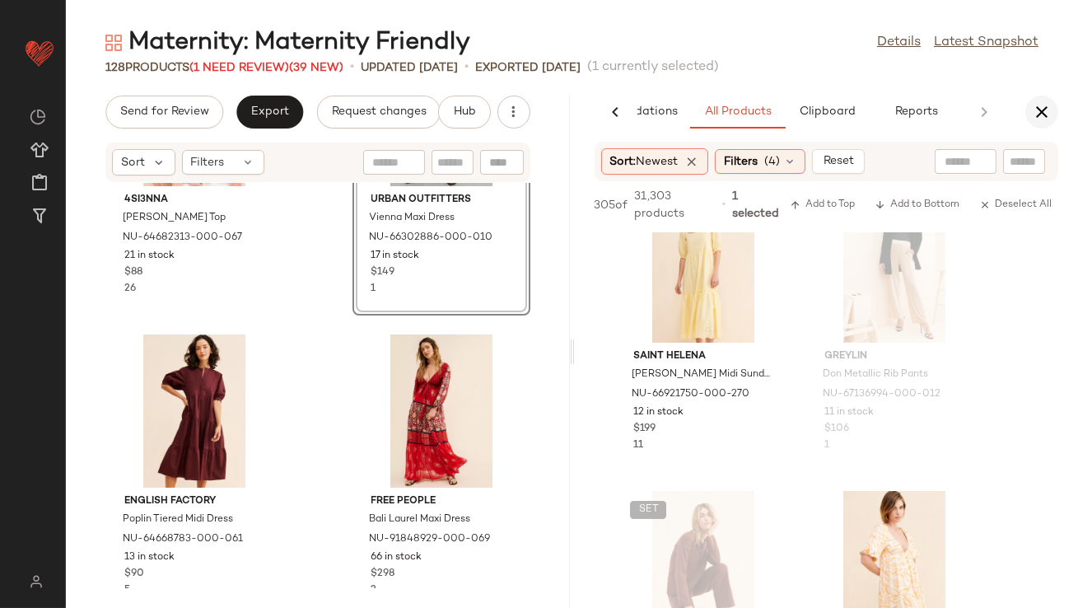
click at [1050, 100] on button "button" at bounding box center [1042, 112] width 33 height 33
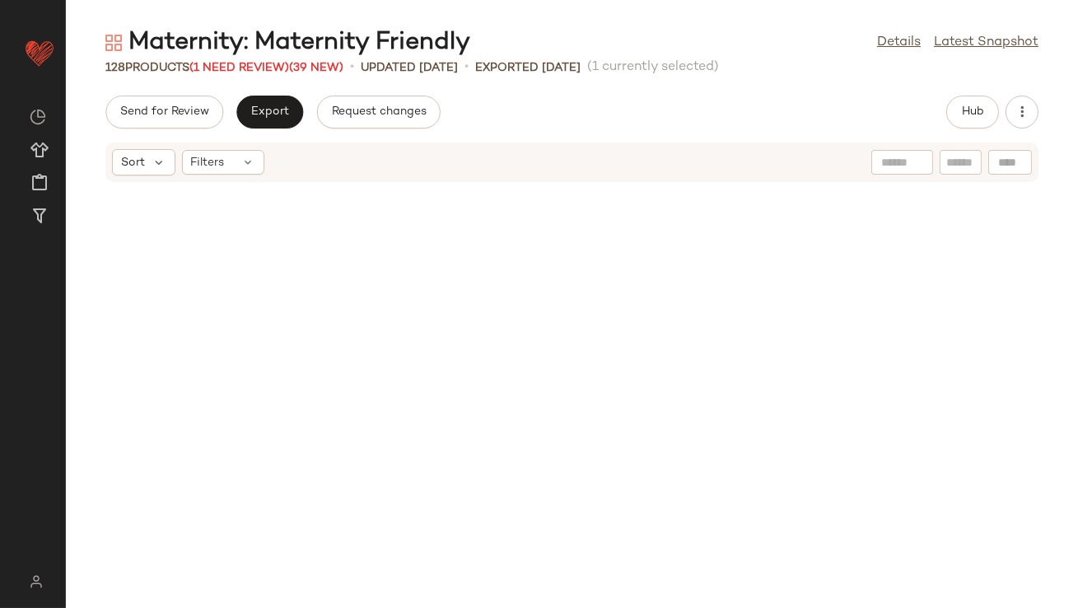
scroll to position [3220, 0]
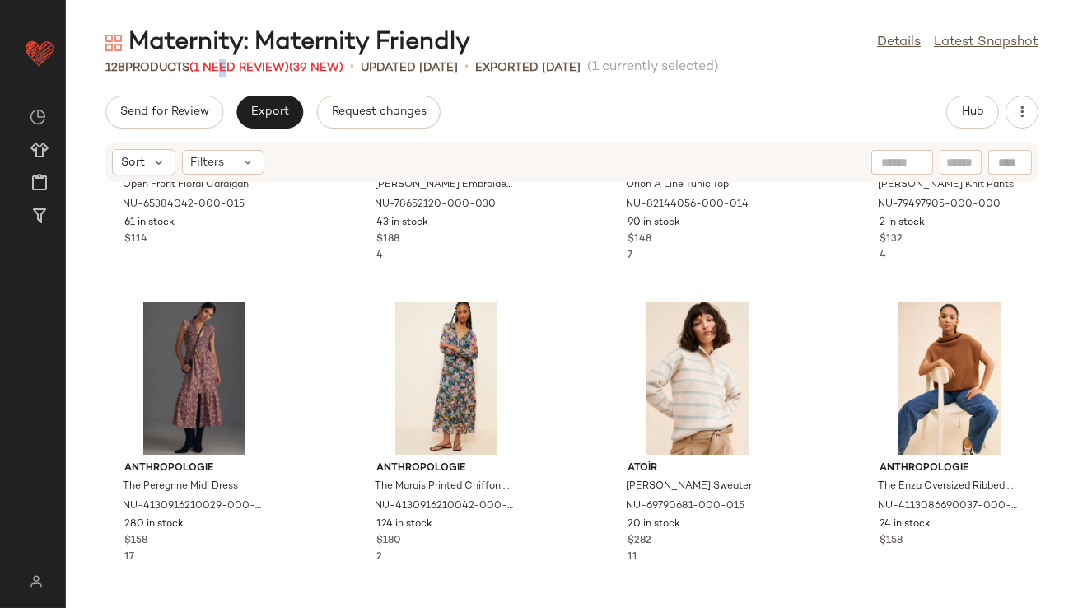
click at [224, 63] on span "(1 Need Review)" at bounding box center [239, 68] width 100 height 12
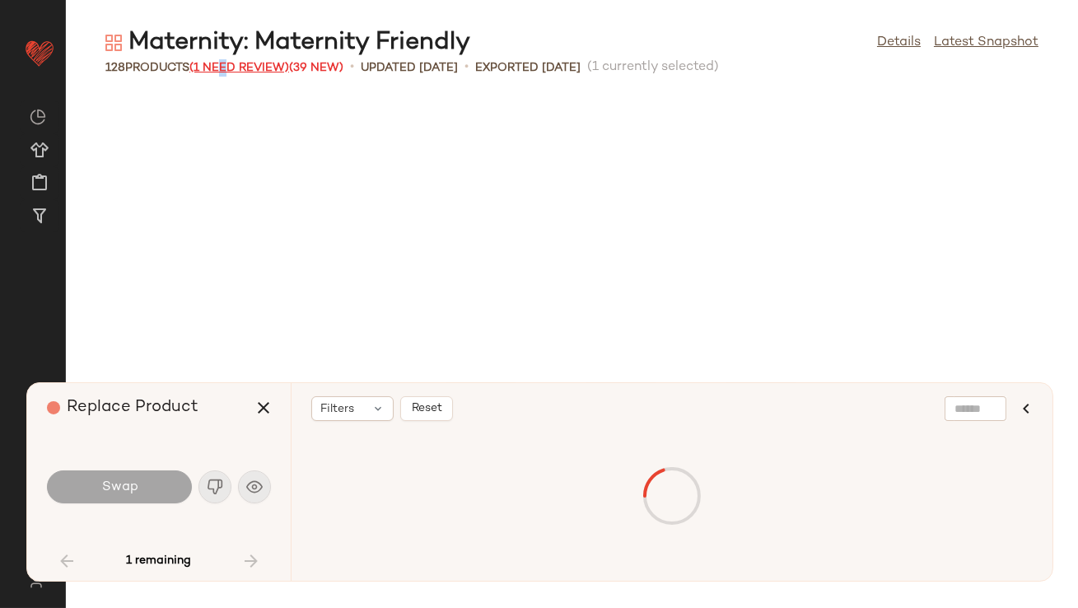
scroll to position [904, 0]
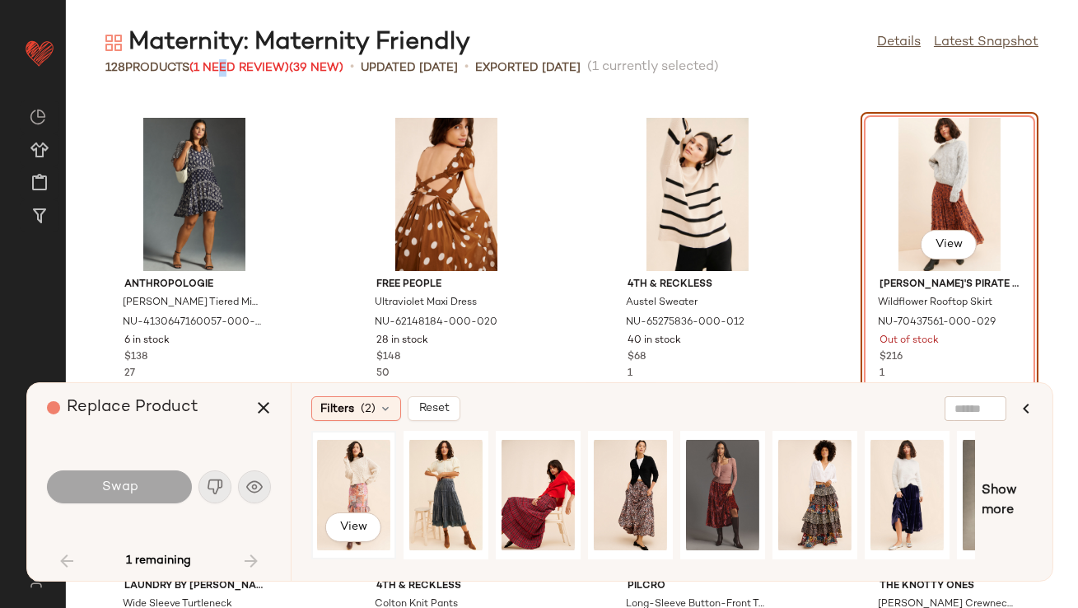
click at [353, 496] on div "View" at bounding box center [353, 495] width 73 height 117
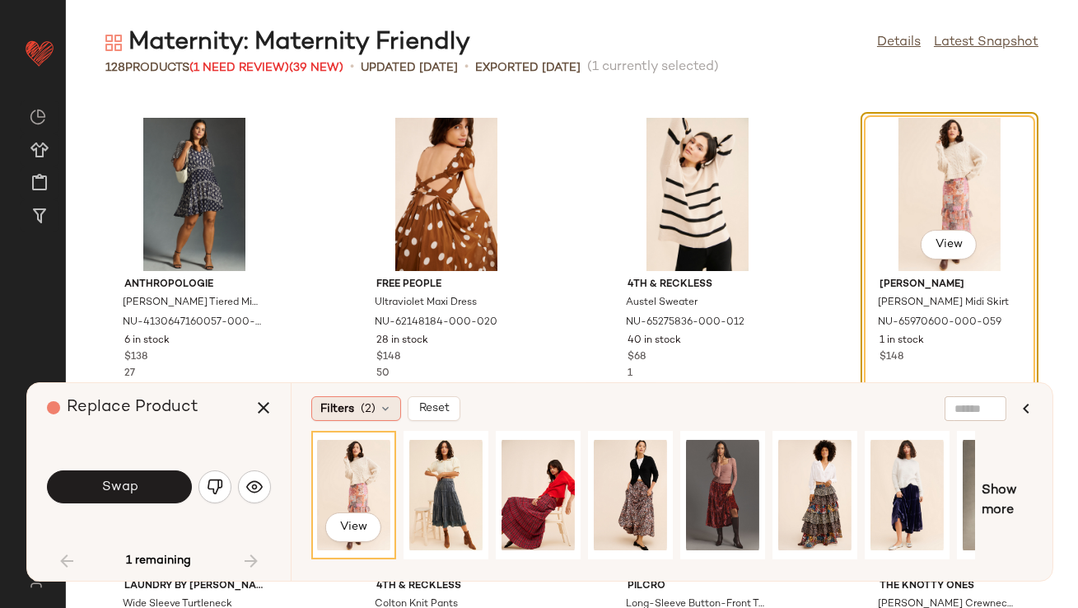
click at [359, 409] on div "Filters (2)" at bounding box center [356, 408] width 90 height 25
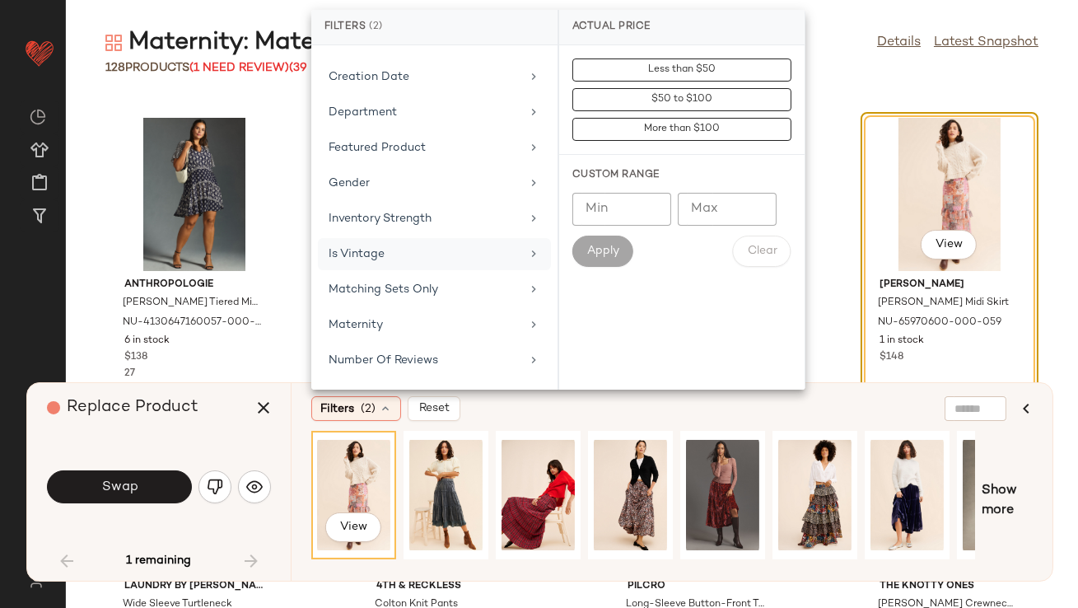
scroll to position [267, 0]
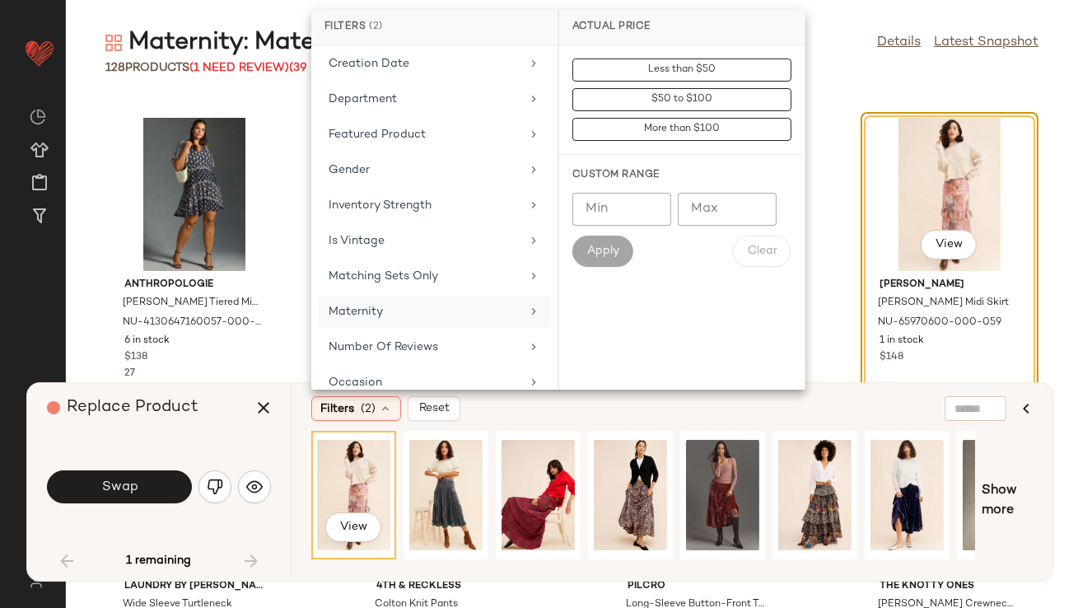
click at [358, 307] on div "Maternity" at bounding box center [425, 311] width 192 height 17
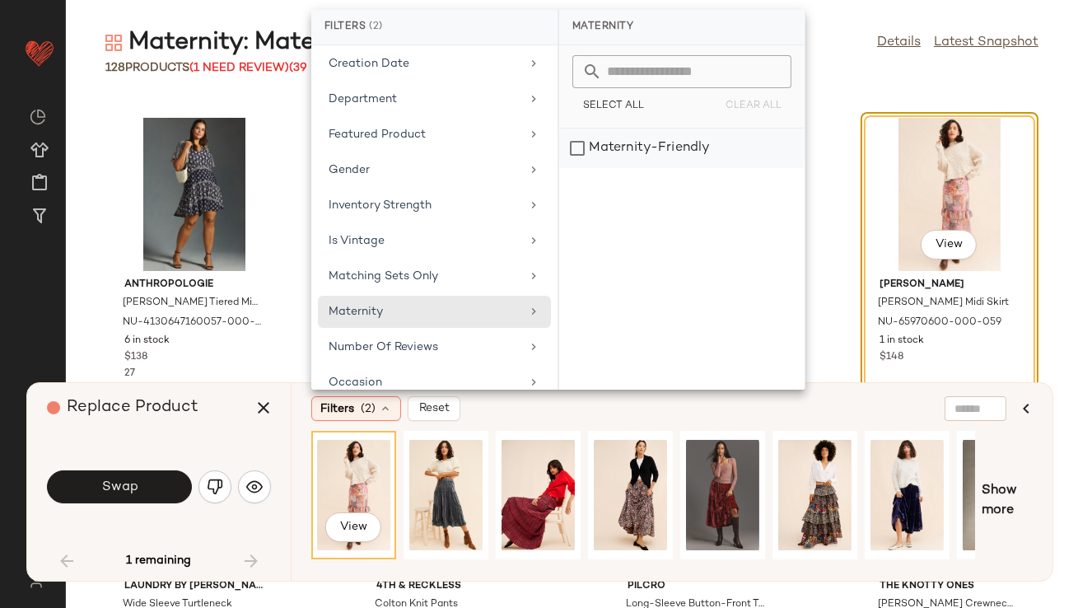
click at [680, 151] on div "Maternity-Friendly" at bounding box center [681, 148] width 245 height 40
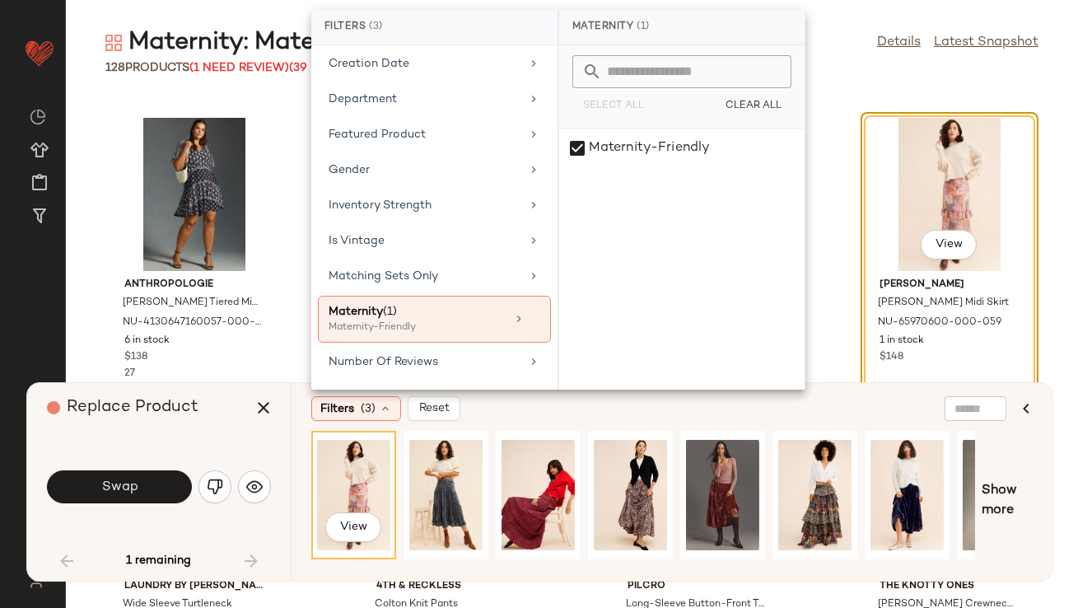
click at [845, 40] on div "Maternity: Maternity Friendly Details Latest Snapshot" at bounding box center [572, 42] width 1012 height 33
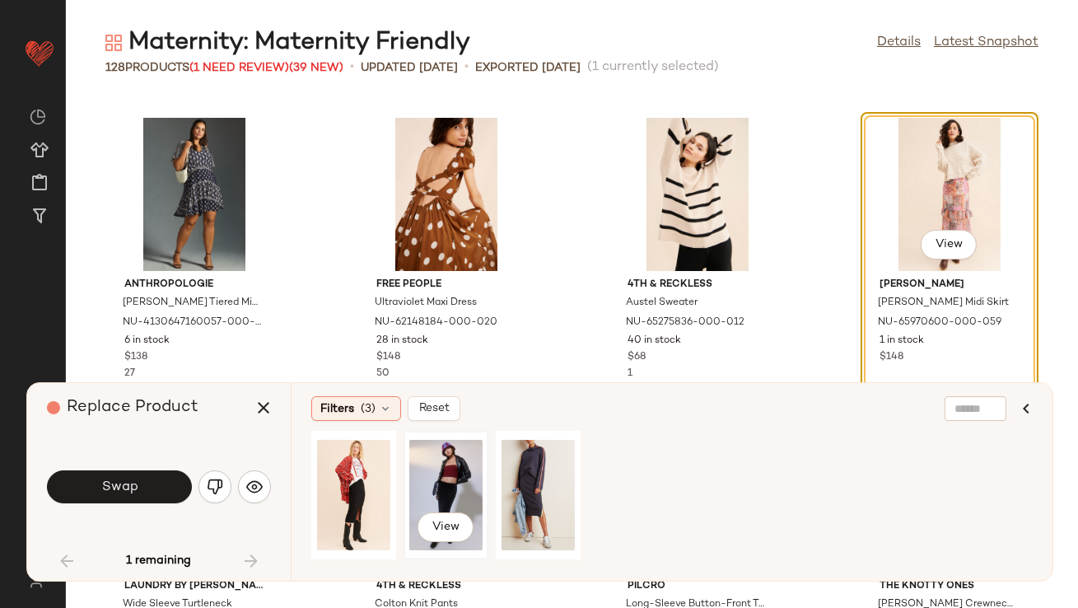
click at [425, 502] on div "View" at bounding box center [445, 495] width 73 height 117
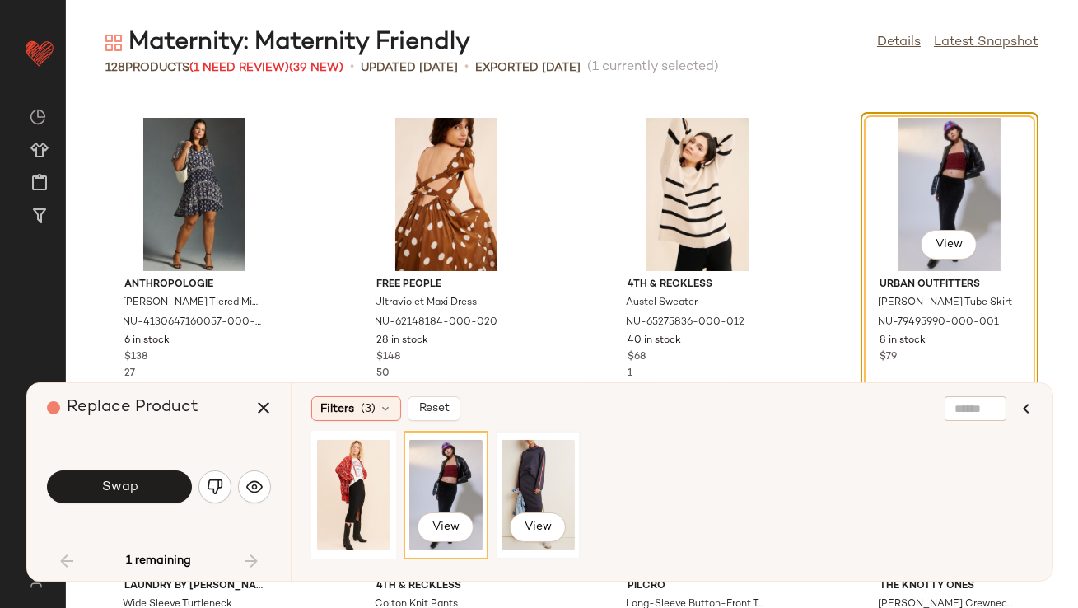
click at [515, 486] on div "View" at bounding box center [538, 495] width 73 height 117
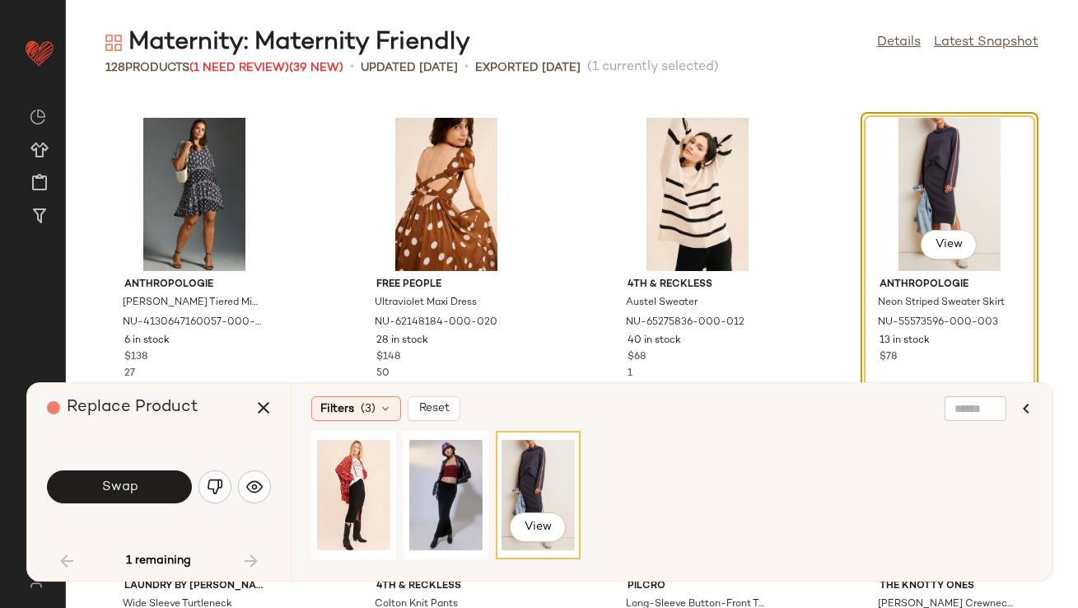
click at [871, 220] on div "View" at bounding box center [950, 194] width 166 height 153
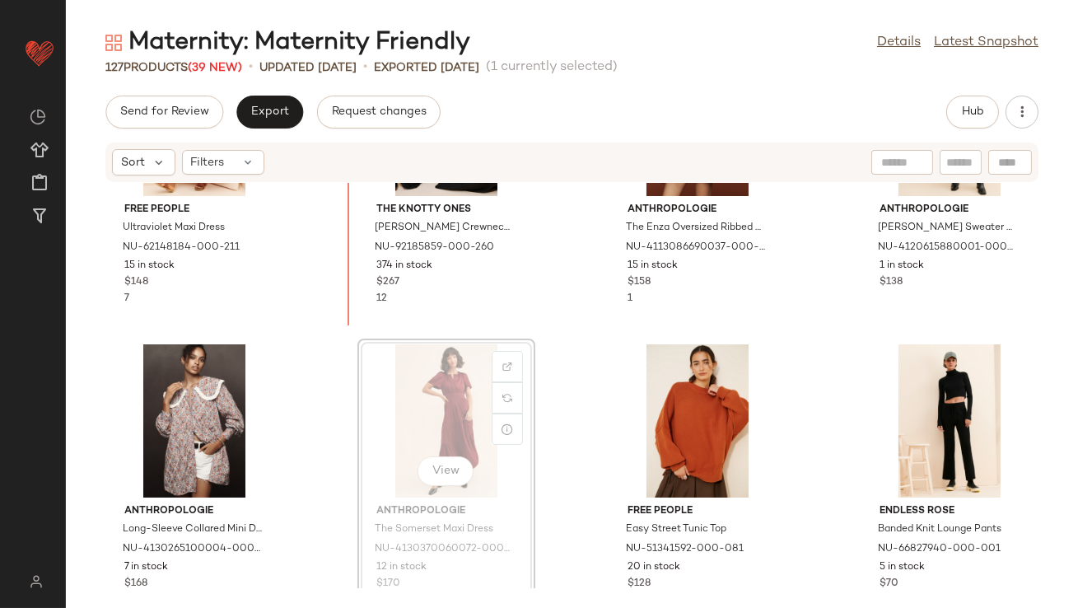
scroll to position [88, 0]
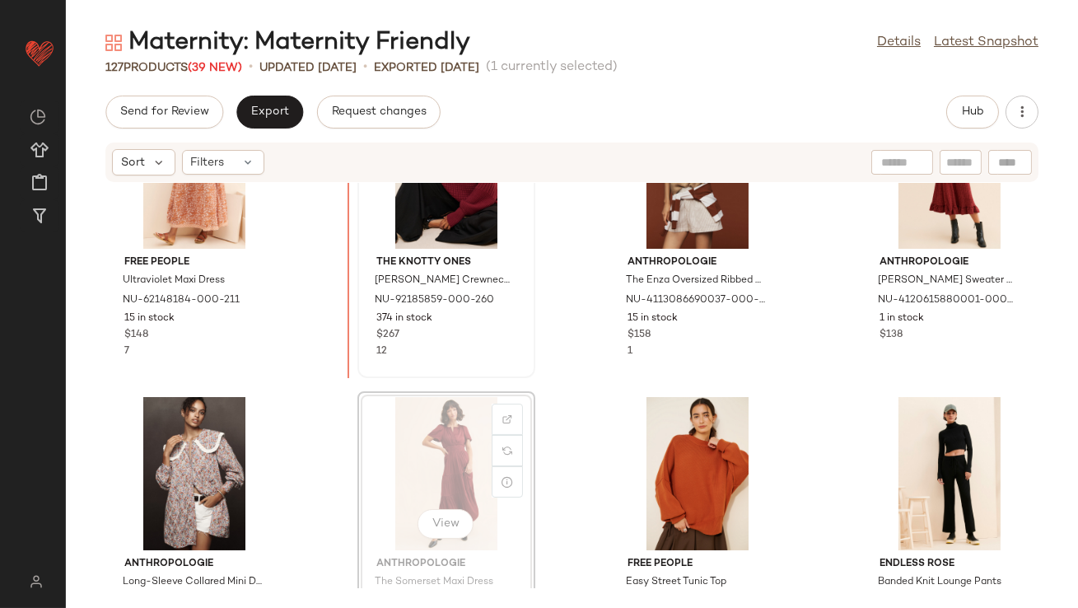
drag, startPoint x: 415, startPoint y: 400, endPoint x: 367, endPoint y: 236, distance: 171.8
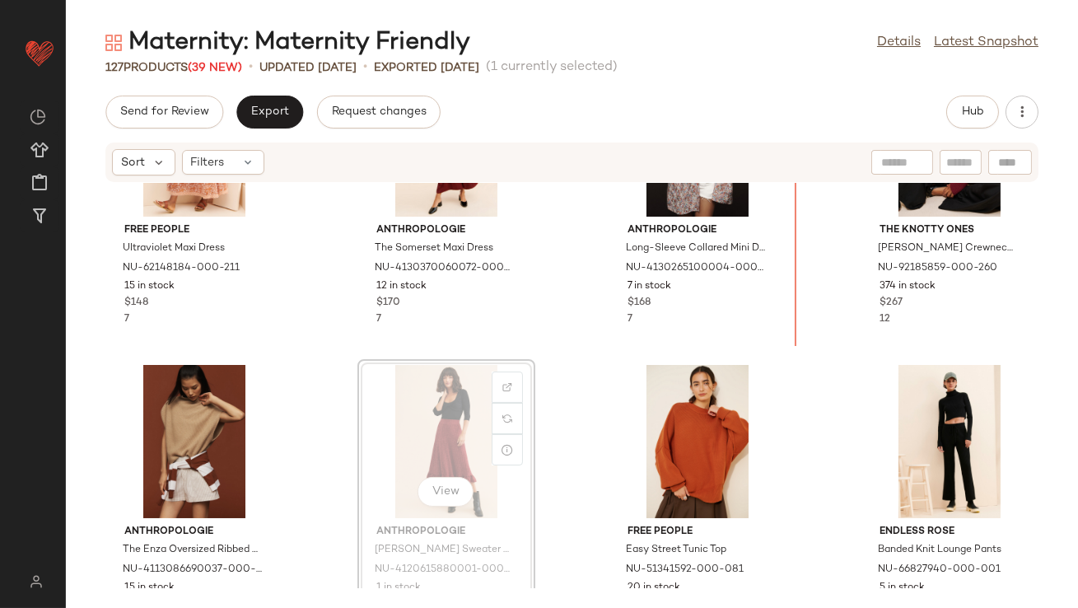
scroll to position [57, 0]
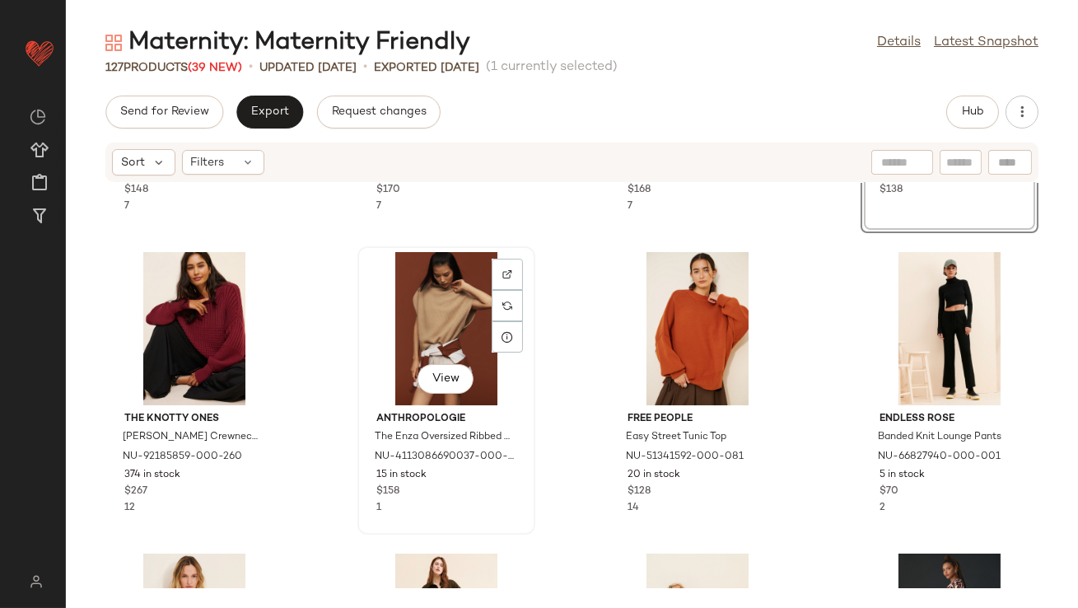
scroll to position [243, 0]
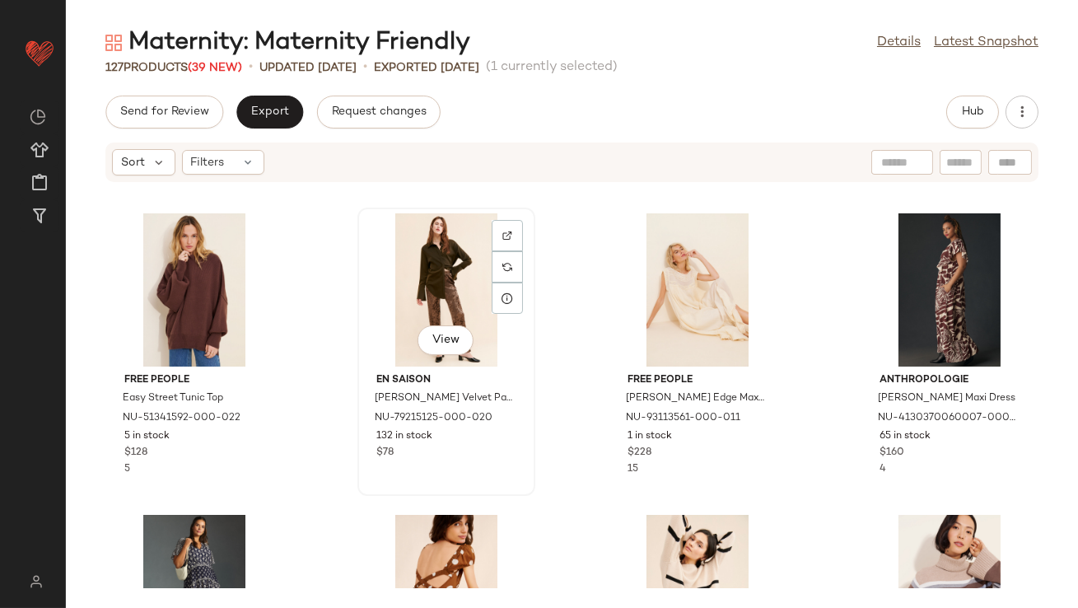
scroll to position [703, 0]
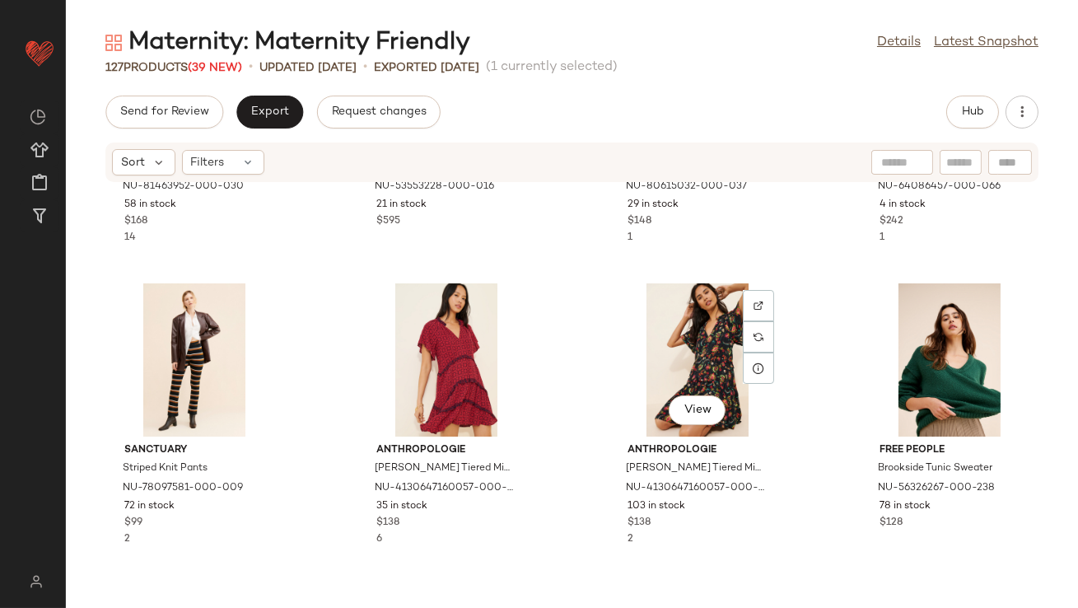
scroll to position [3845, 0]
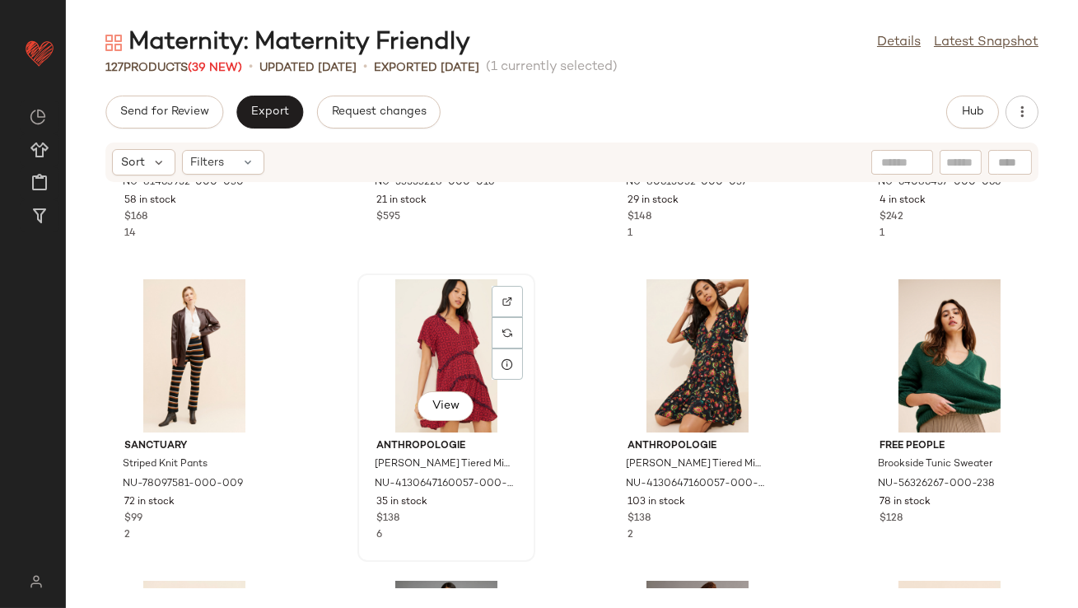
click at [457, 343] on div "View" at bounding box center [446, 355] width 166 height 153
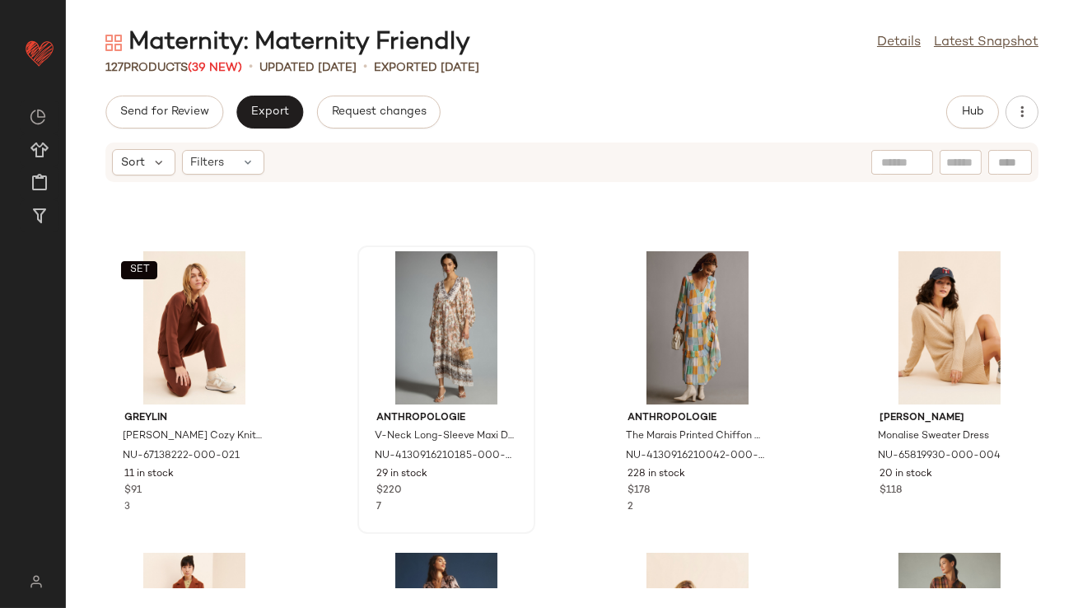
scroll to position [4152, 0]
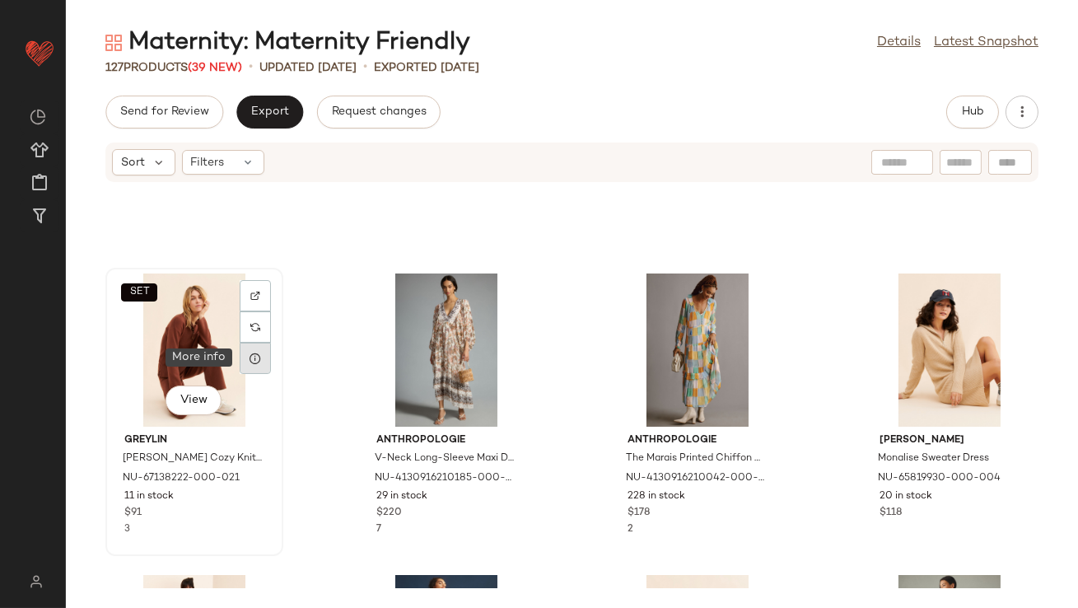
click at [249, 354] on icon at bounding box center [255, 358] width 13 height 13
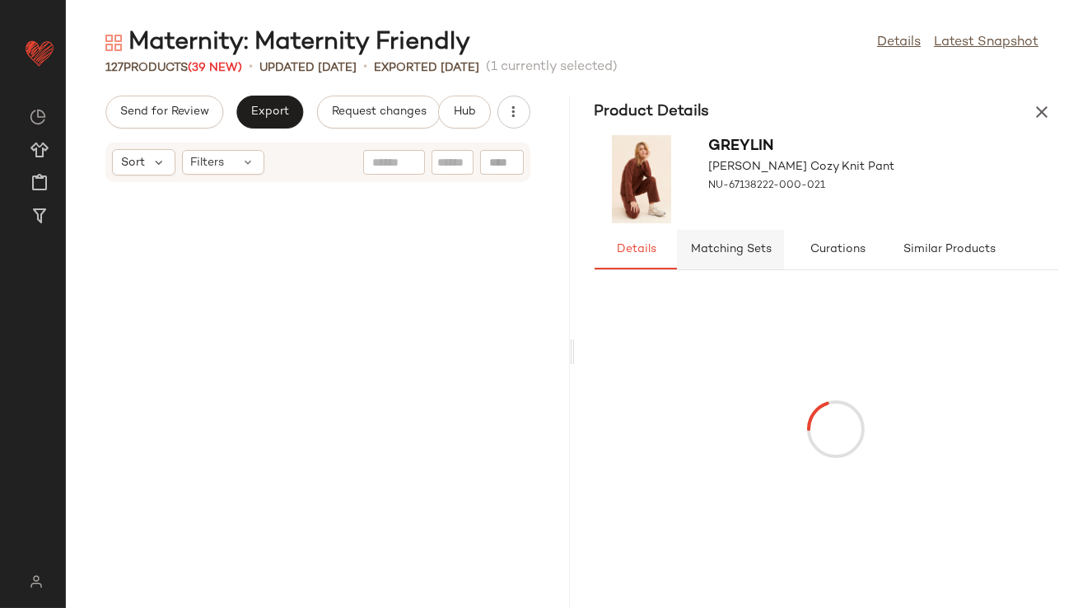
scroll to position [8441, 0]
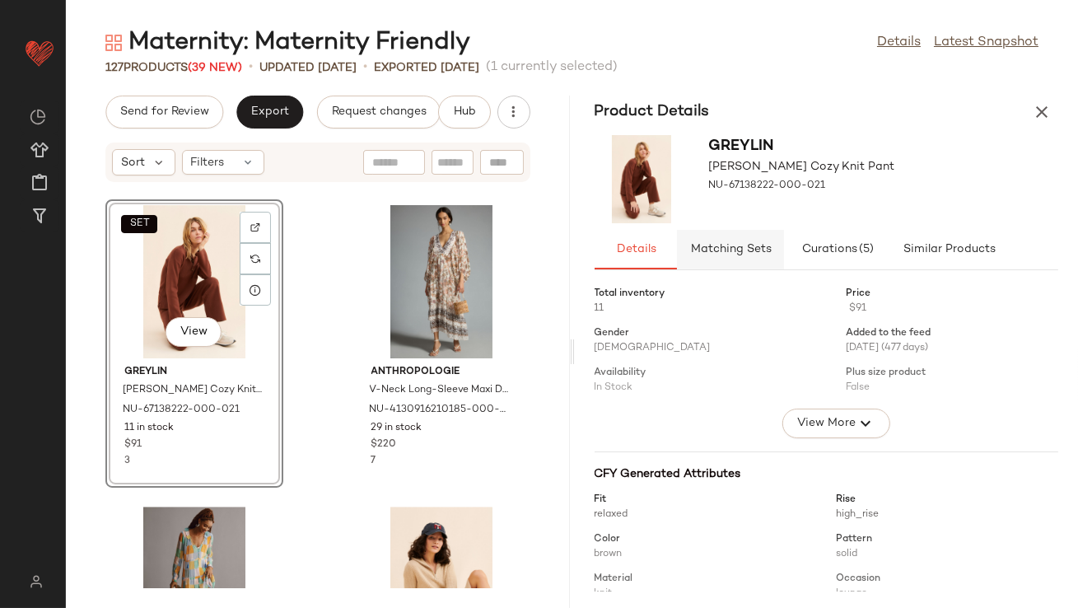
click at [708, 250] on span "Matching Sets" at bounding box center [730, 249] width 82 height 13
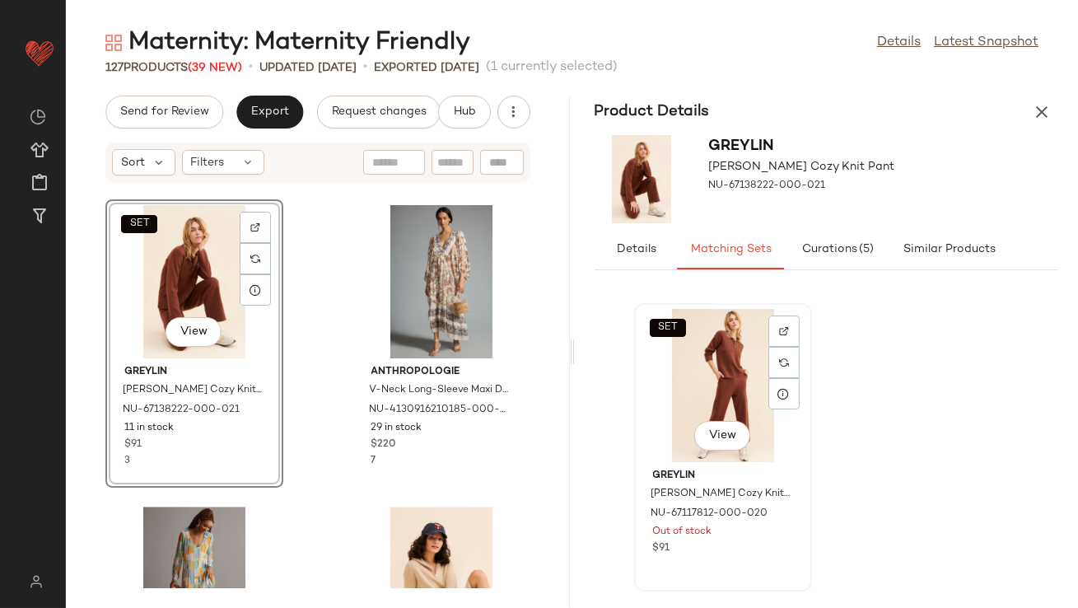
click at [711, 384] on div "SET View" at bounding box center [723, 385] width 166 height 153
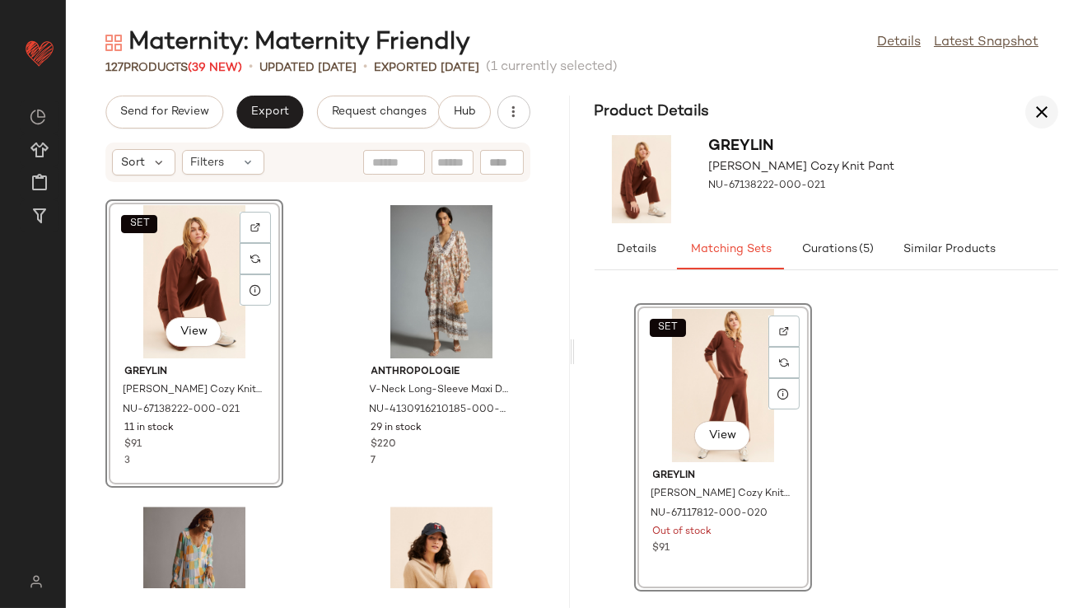
click at [1041, 111] on icon "button" at bounding box center [1042, 112] width 20 height 20
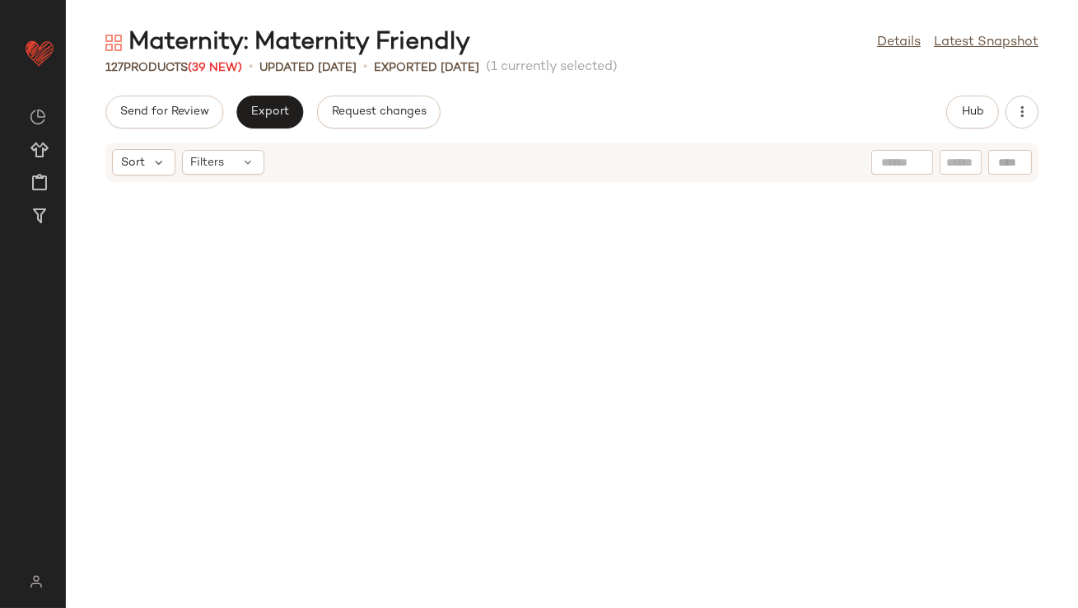
scroll to position [4221, 0]
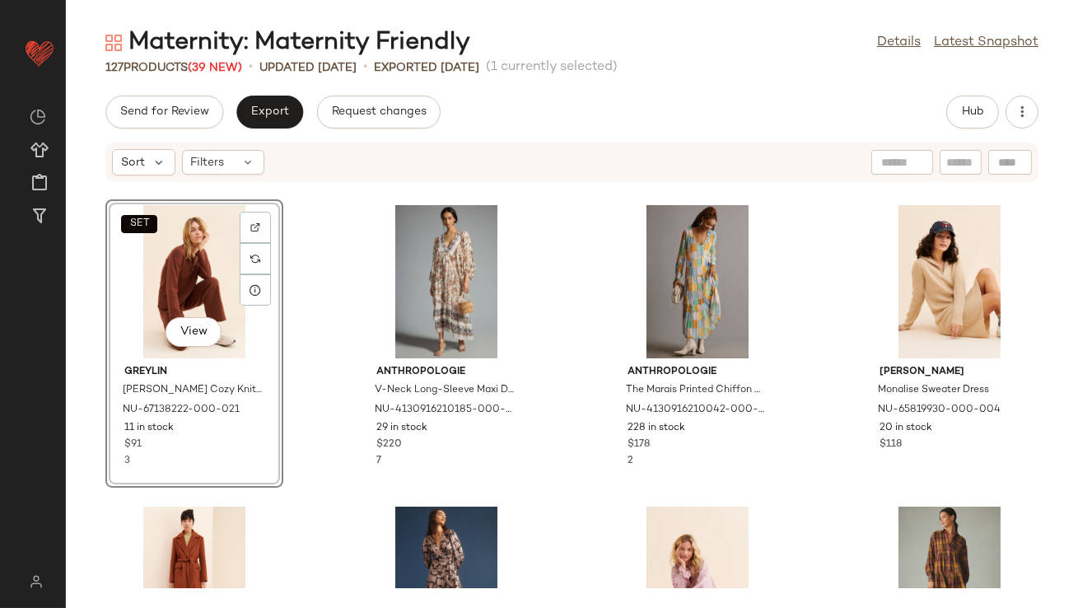
click at [161, 265] on div "SET View" at bounding box center [194, 281] width 166 height 153
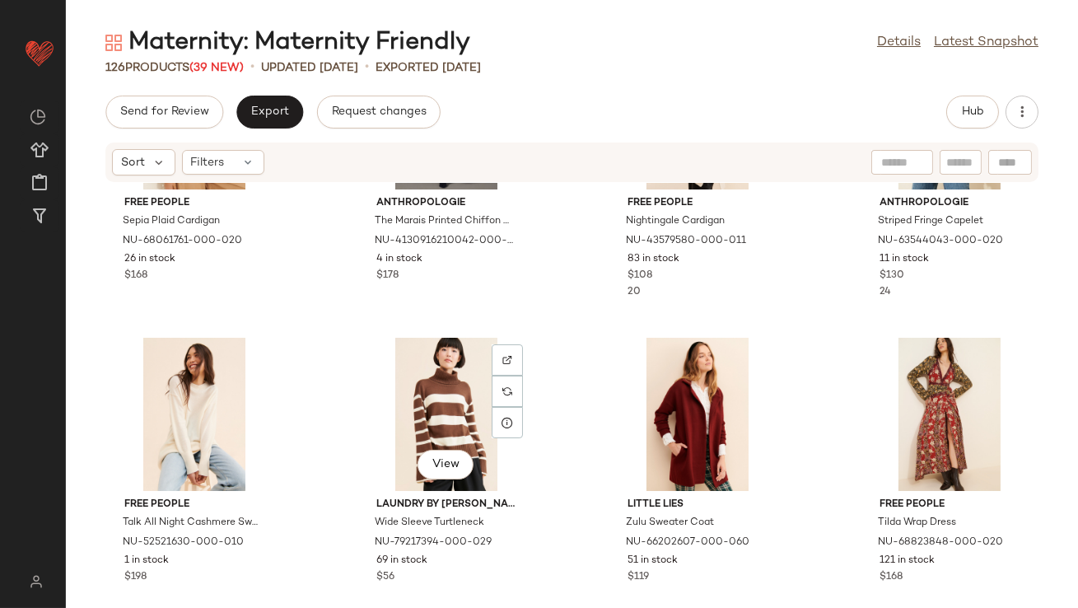
scroll to position [5790, 0]
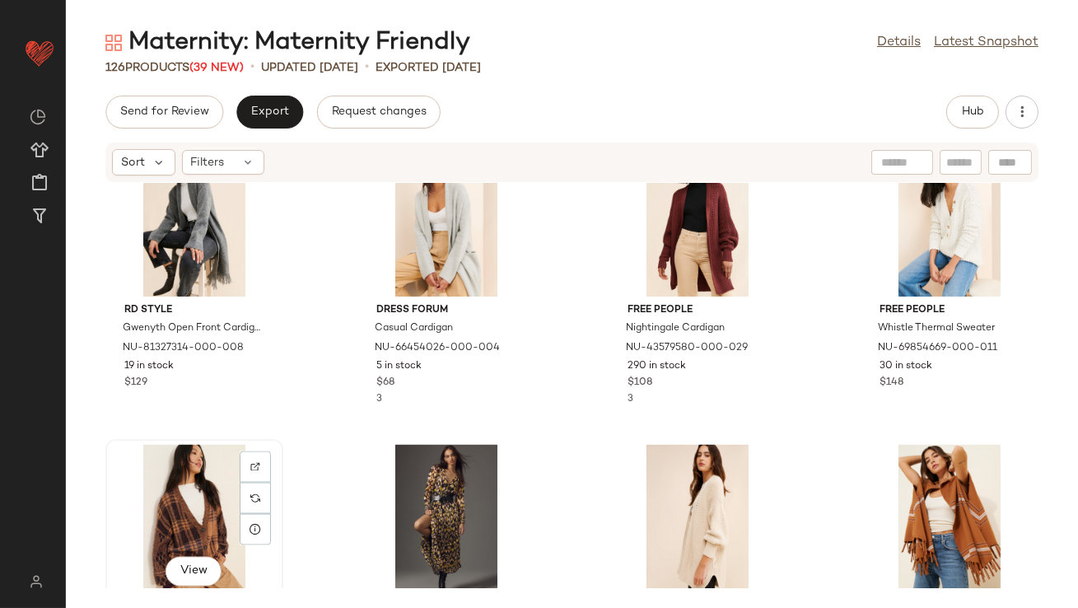
click at [173, 483] on div "View" at bounding box center [194, 521] width 166 height 153
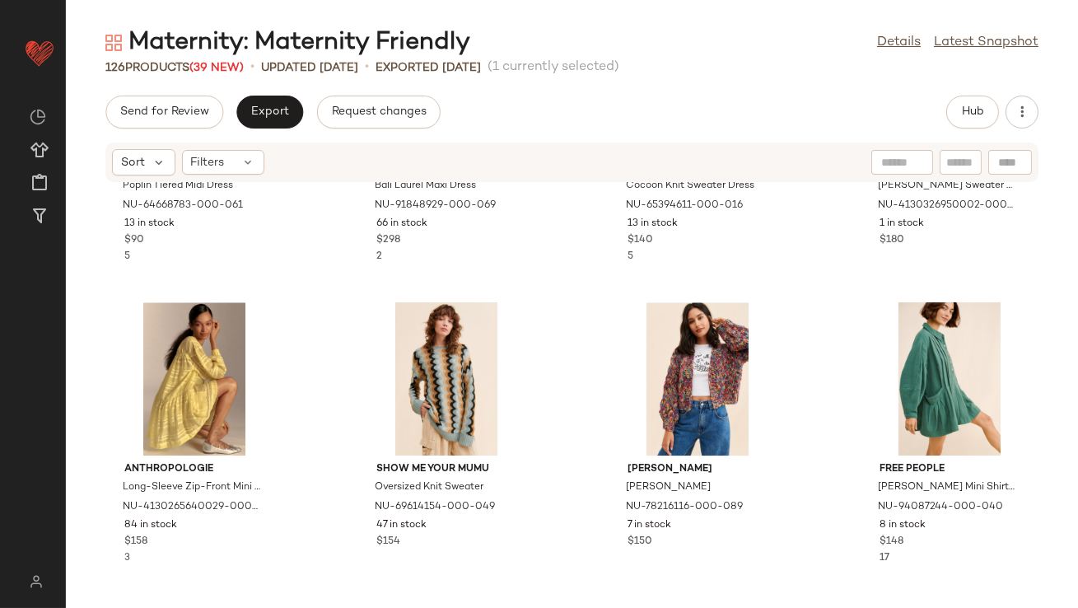
click at [327, 479] on div "English Factory Poplin Tiered Midi Dress NU-64668783-000-061 13 in stock $90 5 …" at bounding box center [572, 385] width 1012 height 405
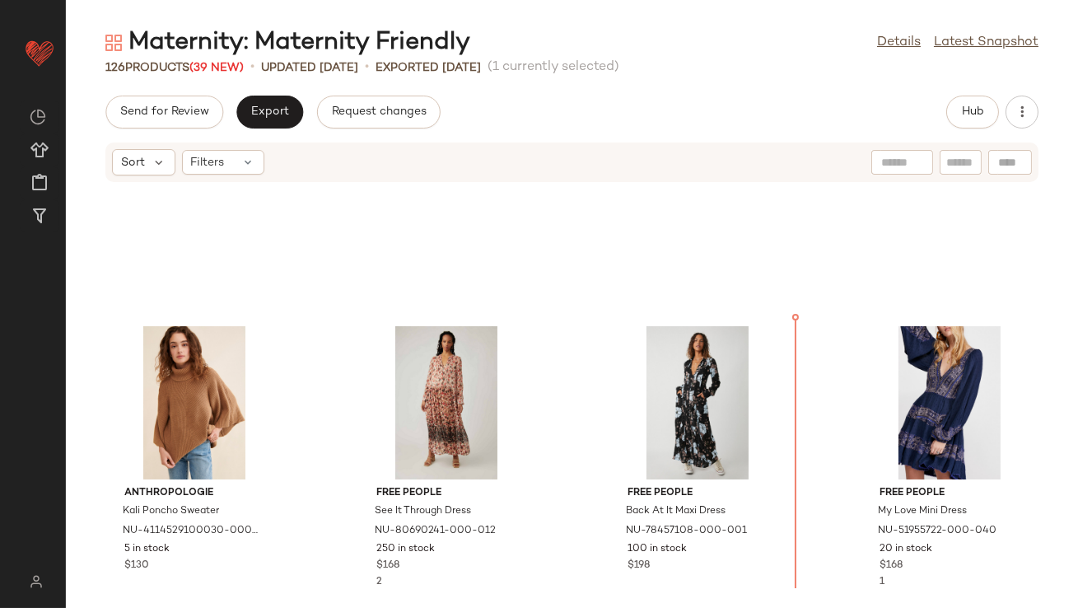
scroll to position [6477, 0]
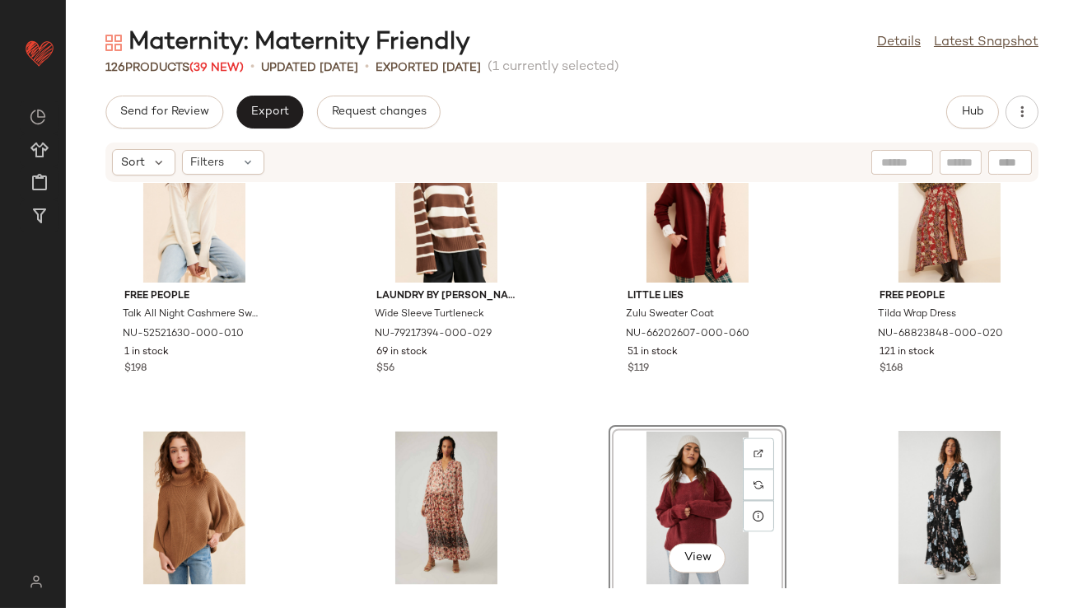
scroll to position [6461, 0]
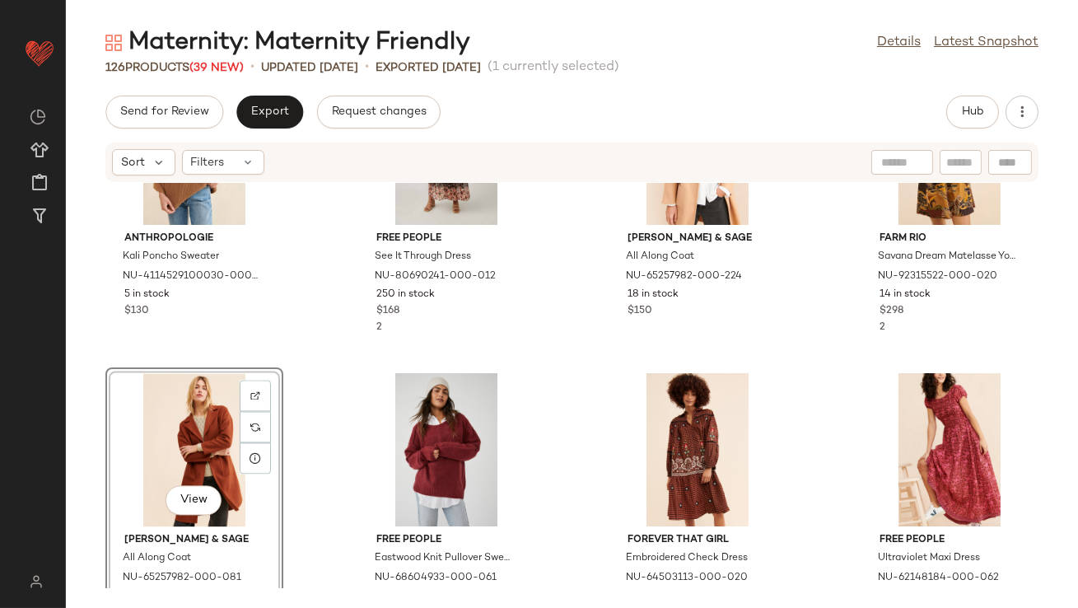
scroll to position [6666, 0]
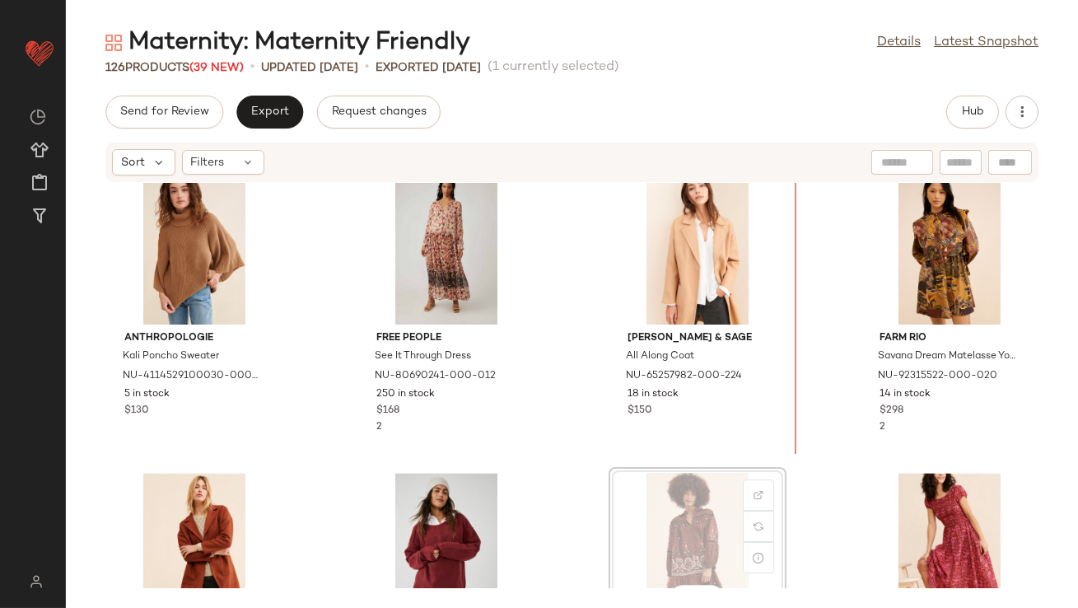
scroll to position [6656, 0]
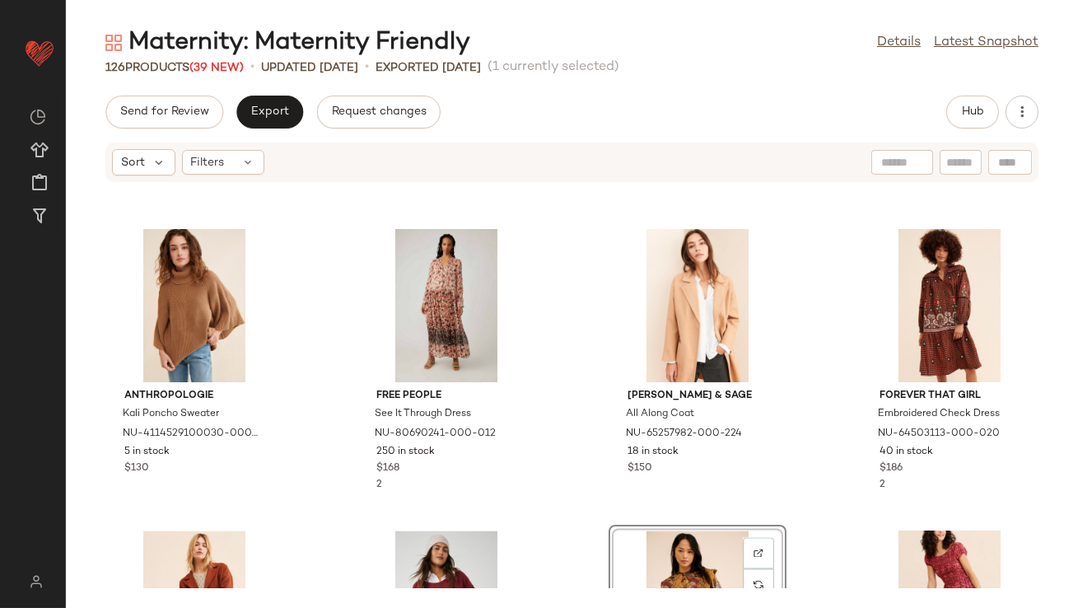
scroll to position [6764, 0]
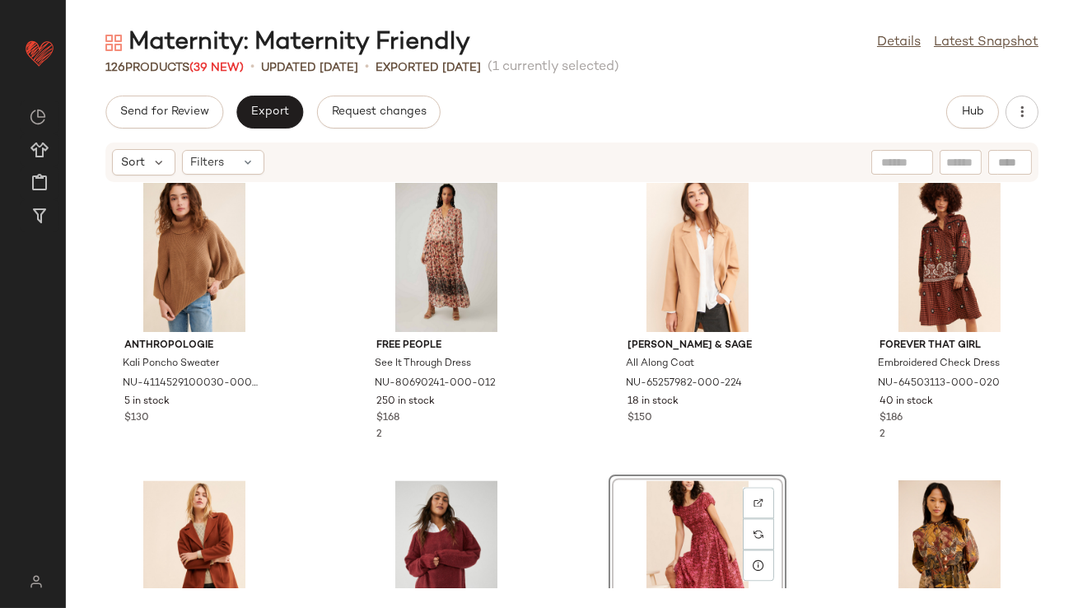
scroll to position [6690, 0]
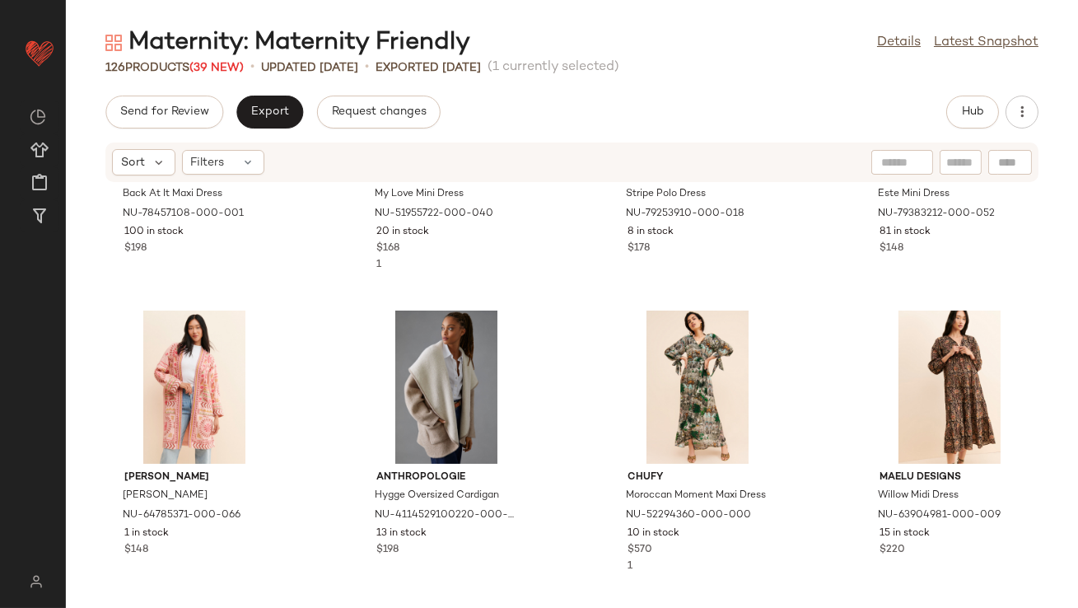
scroll to position [7488, 0]
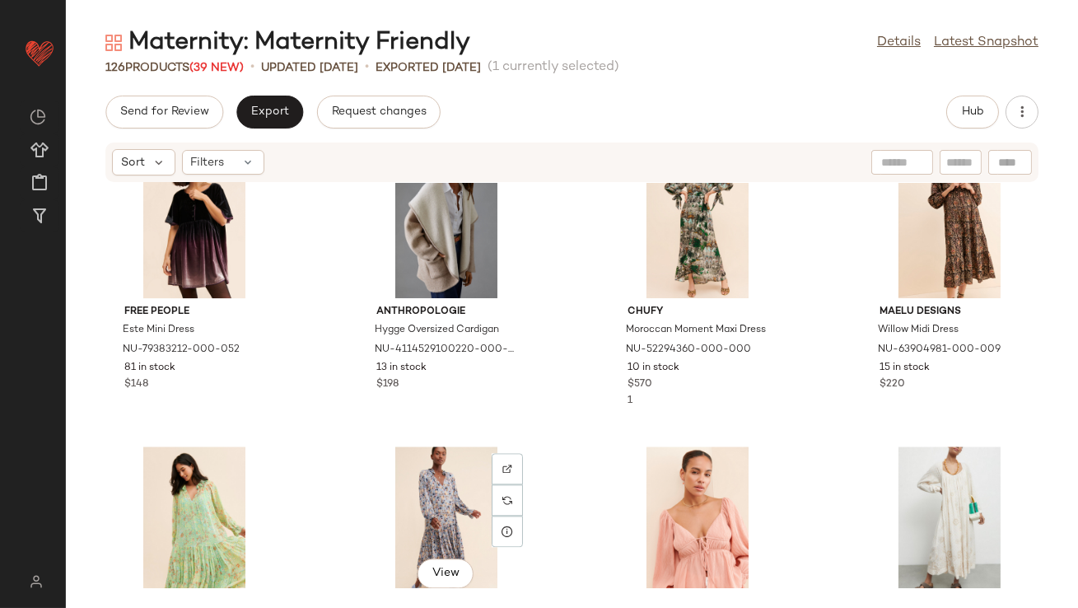
scroll to position [7664, 0]
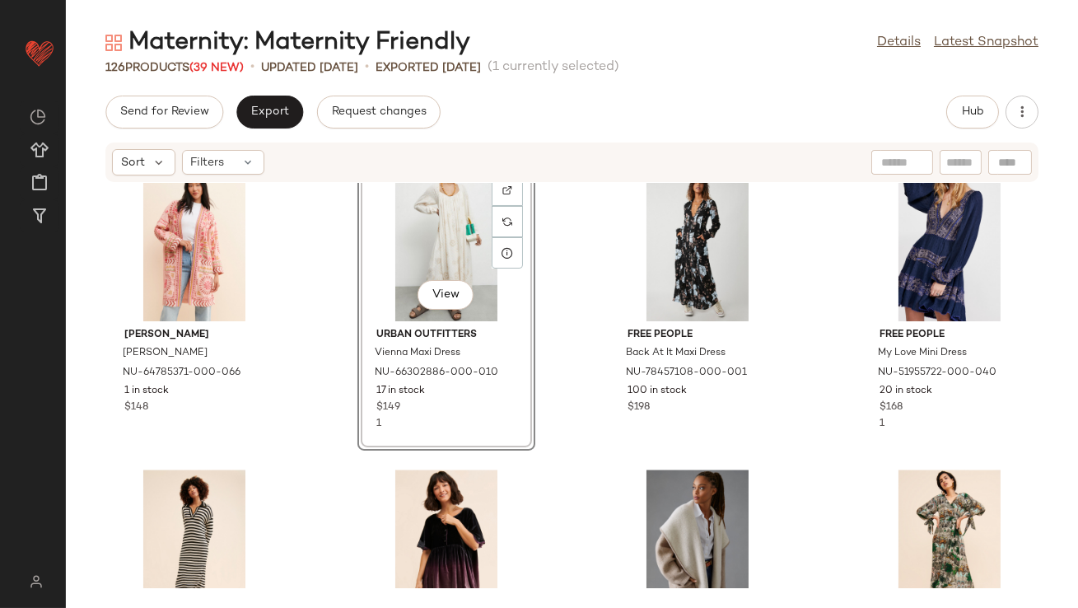
scroll to position [7405, 0]
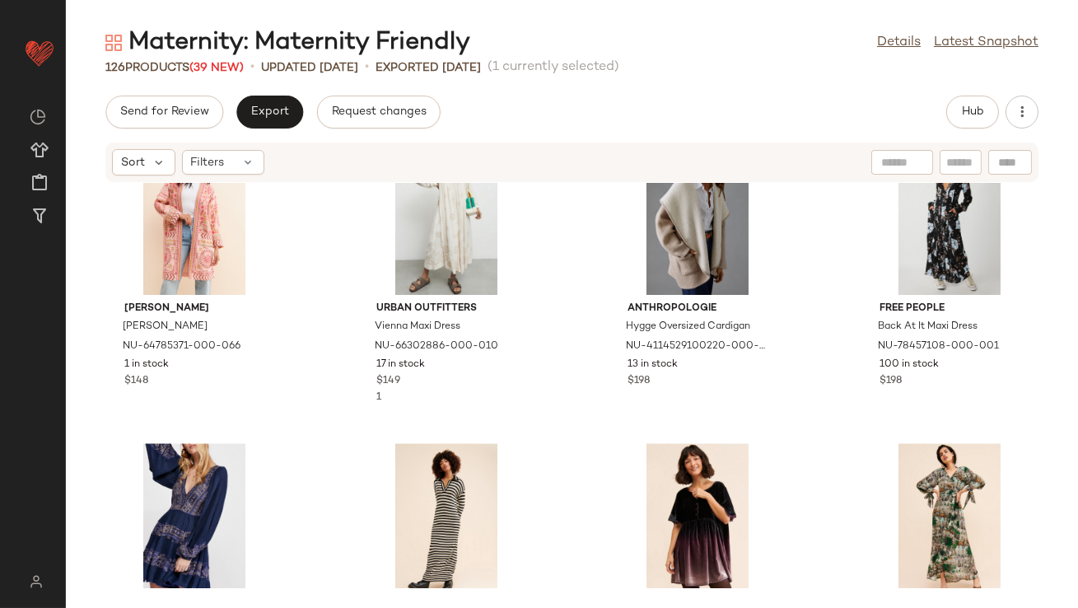
scroll to position [7258, 0]
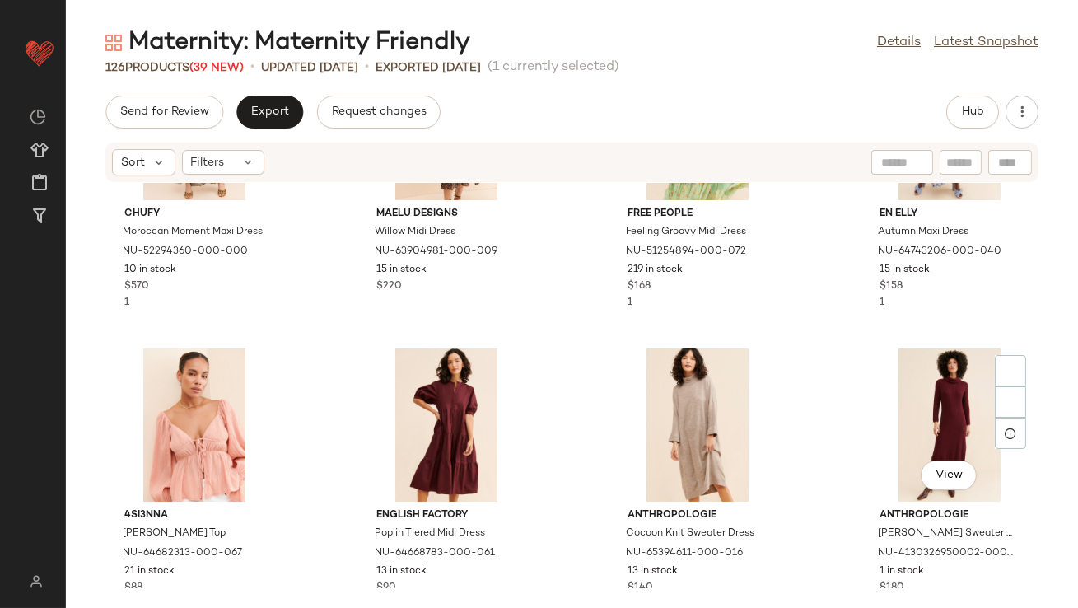
scroll to position [8166, 0]
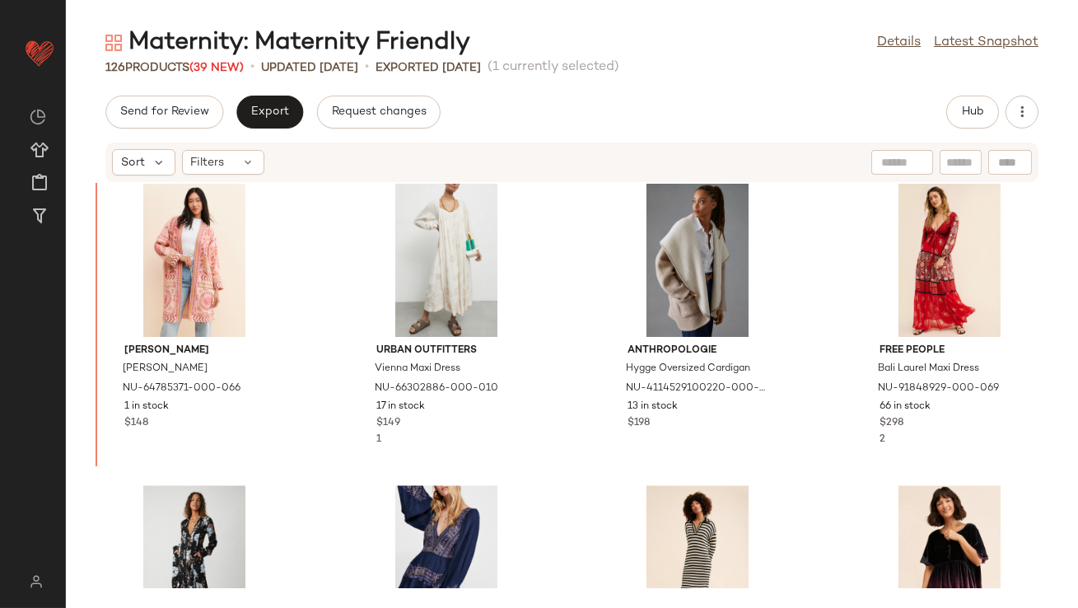
scroll to position [7229, 0]
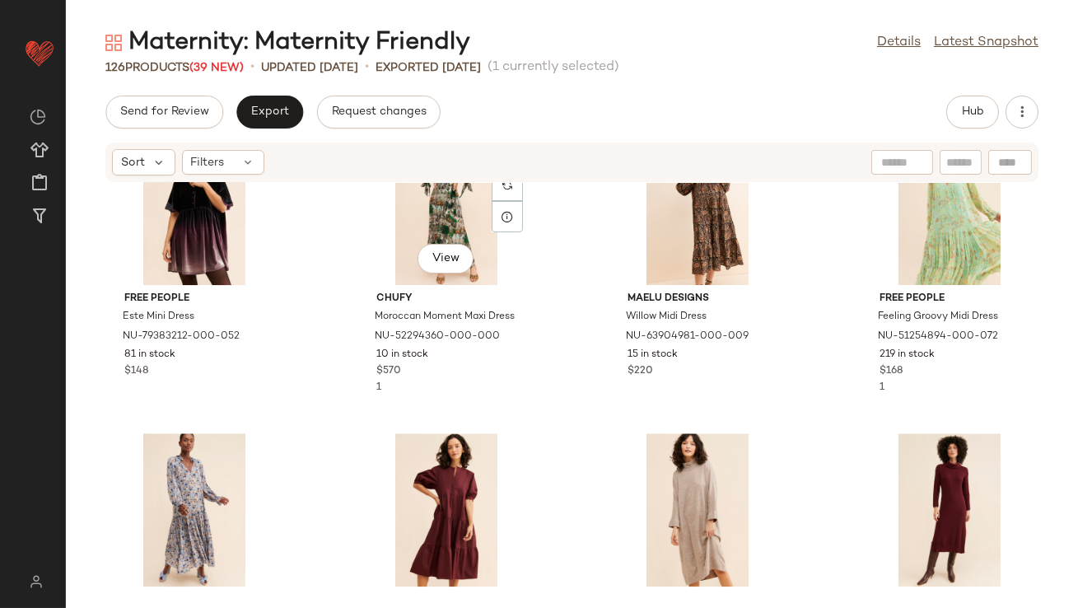
scroll to position [8010, 0]
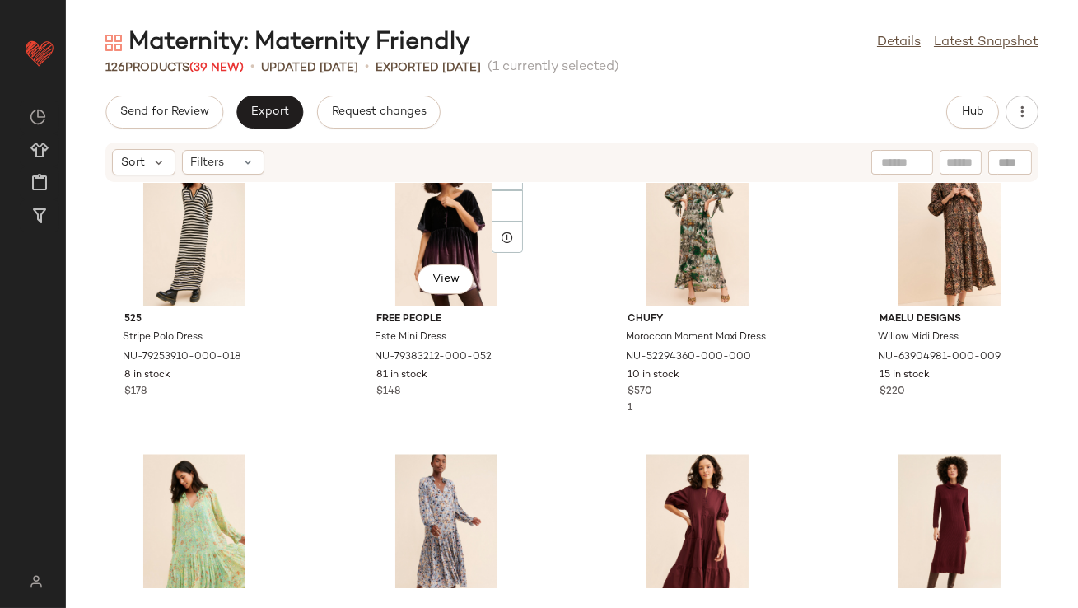
scroll to position [7931, 0]
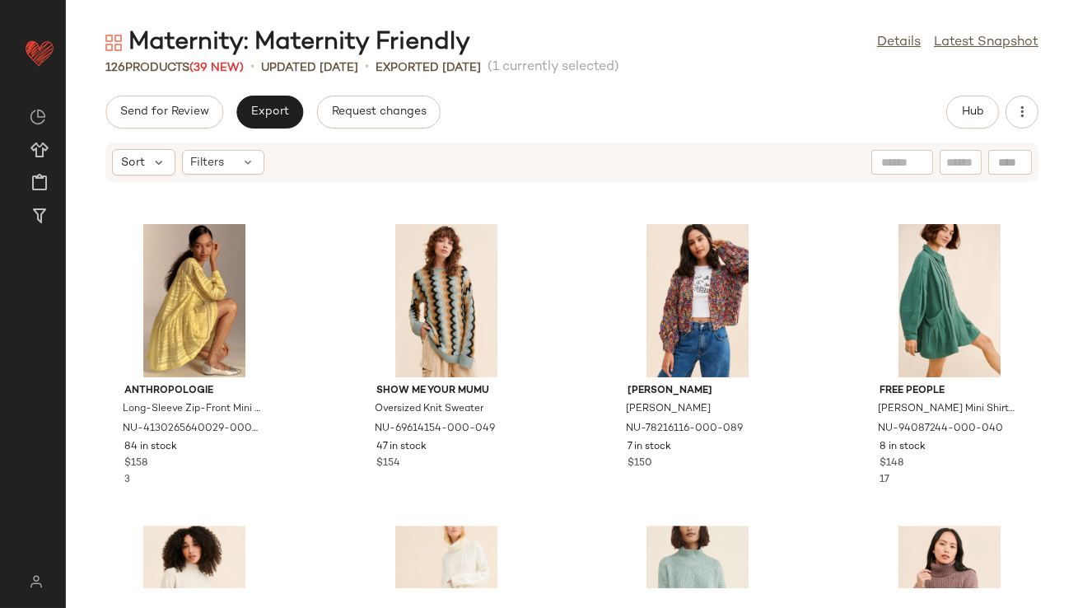
scroll to position [8555, 0]
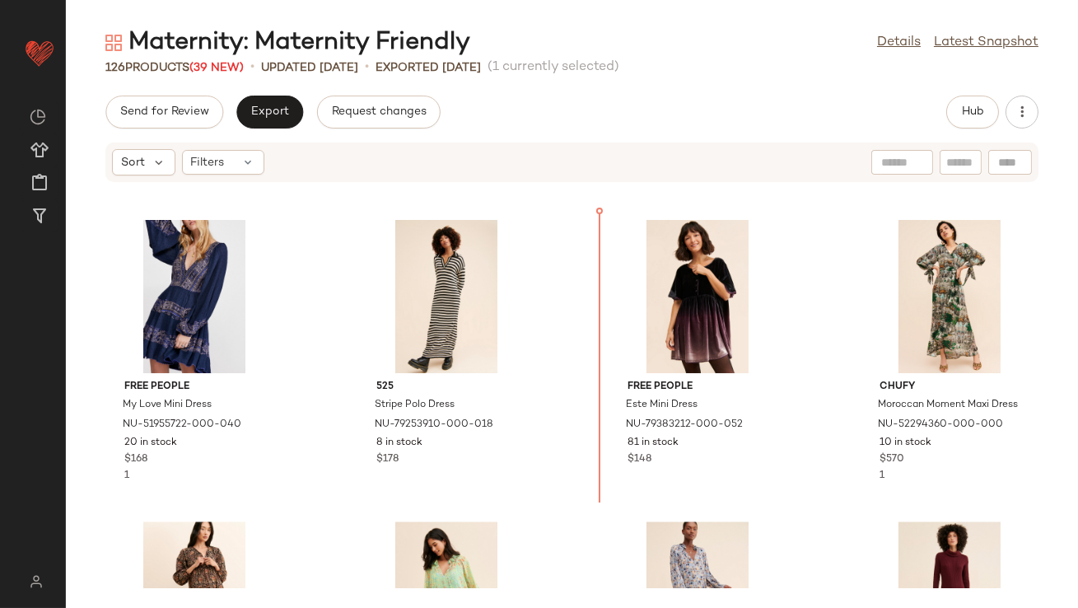
scroll to position [7775, 0]
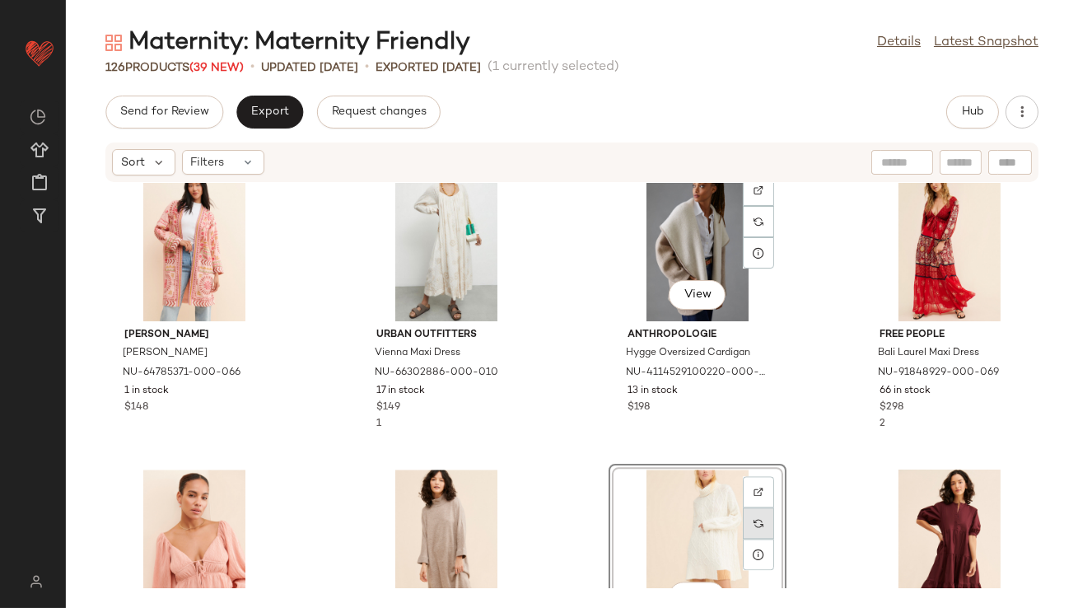
scroll to position [7433, 0]
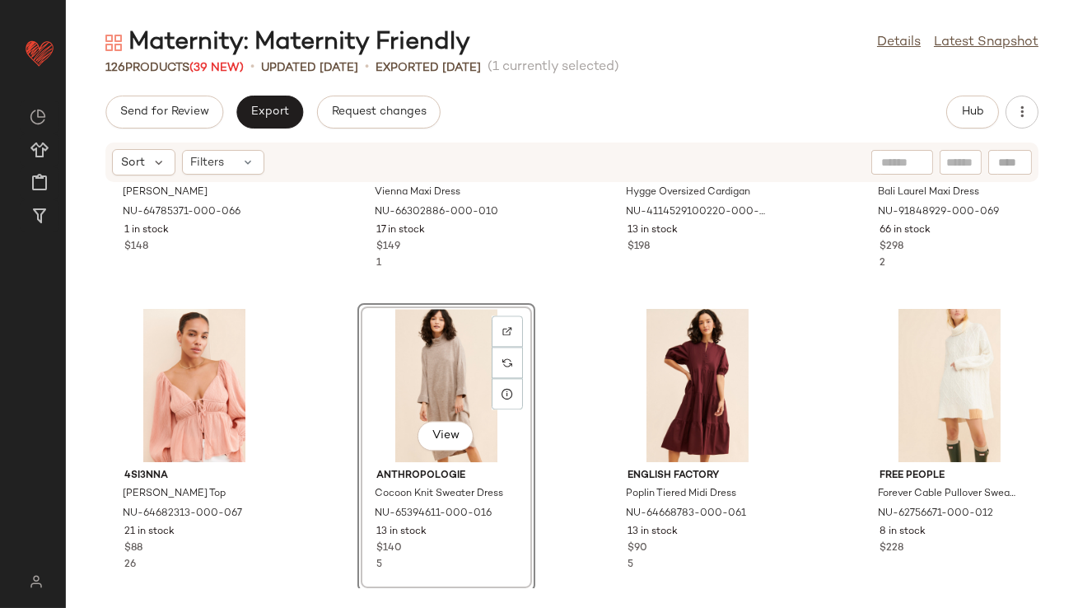
drag, startPoint x: 418, startPoint y: 360, endPoint x: 402, endPoint y: 360, distance: 16.5
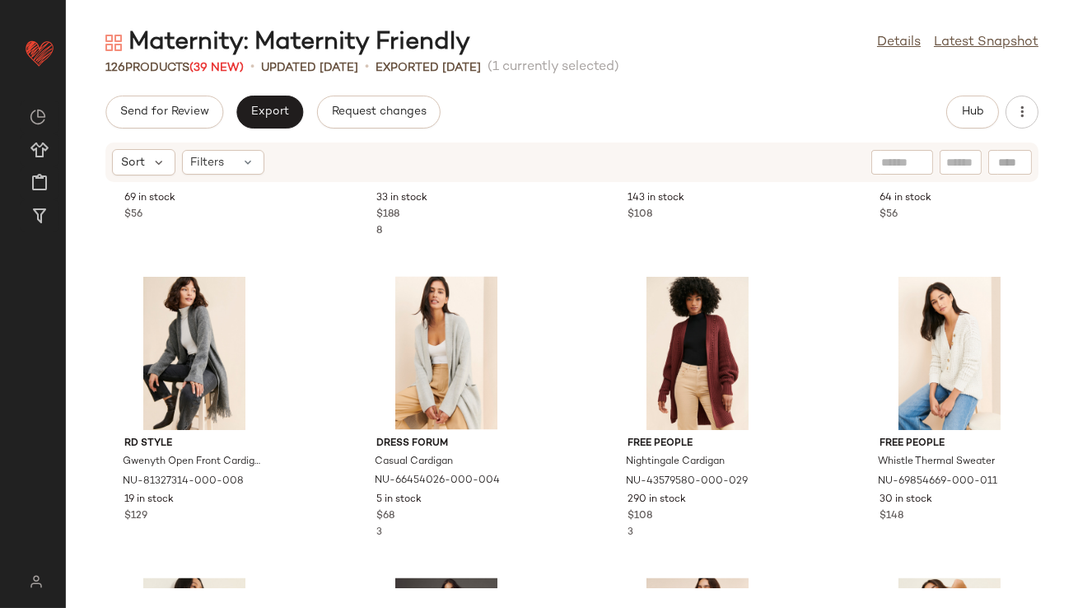
scroll to position [5809, 0]
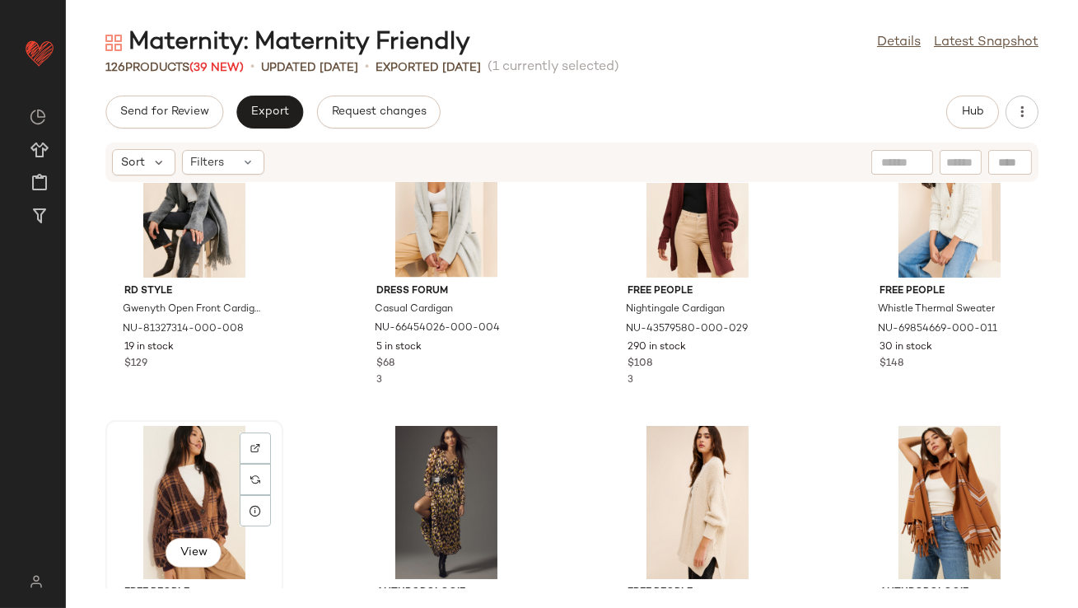
click at [189, 496] on div "View" at bounding box center [194, 502] width 166 height 153
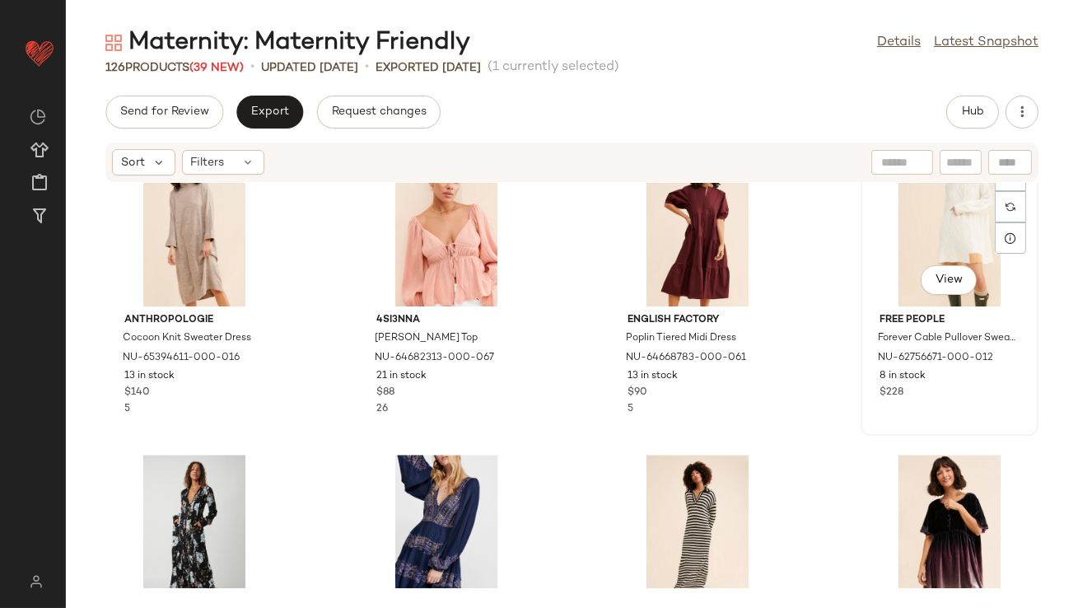
scroll to position [7532, 0]
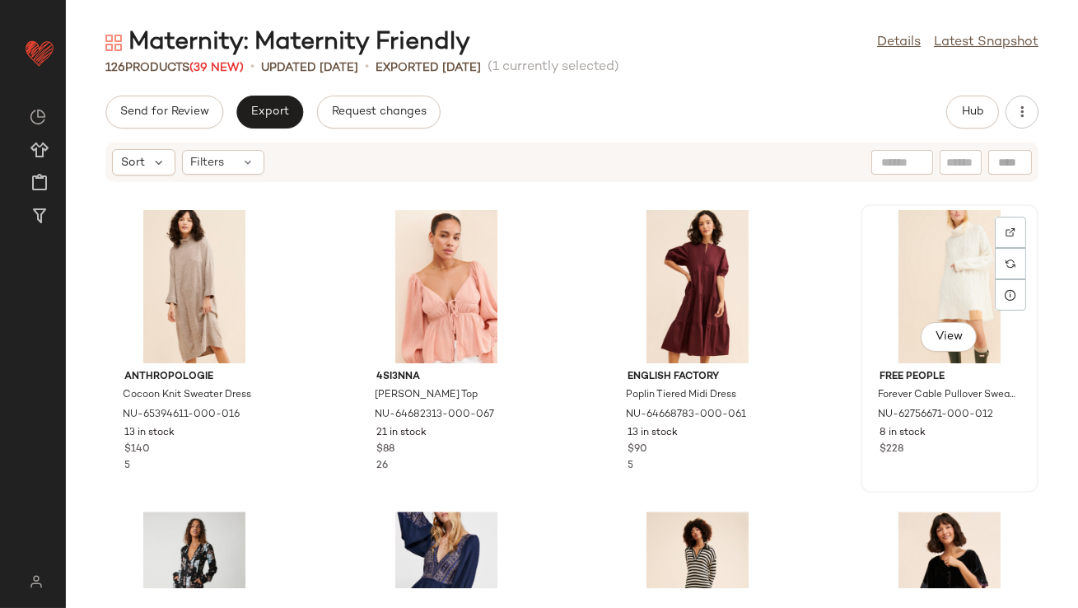
click at [898, 287] on div "View" at bounding box center [950, 286] width 166 height 153
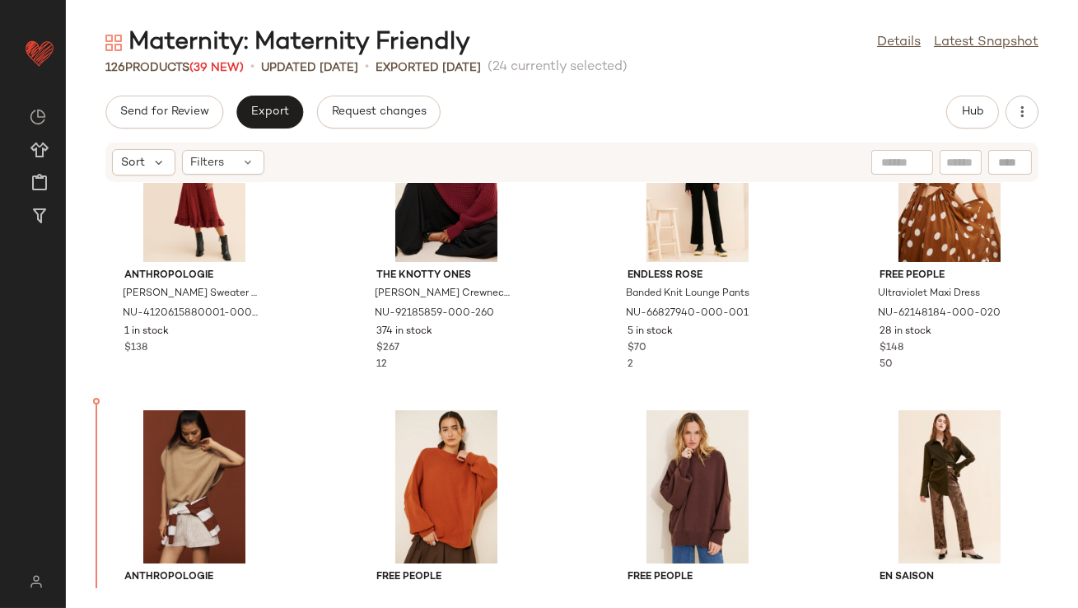
scroll to position [493, 0]
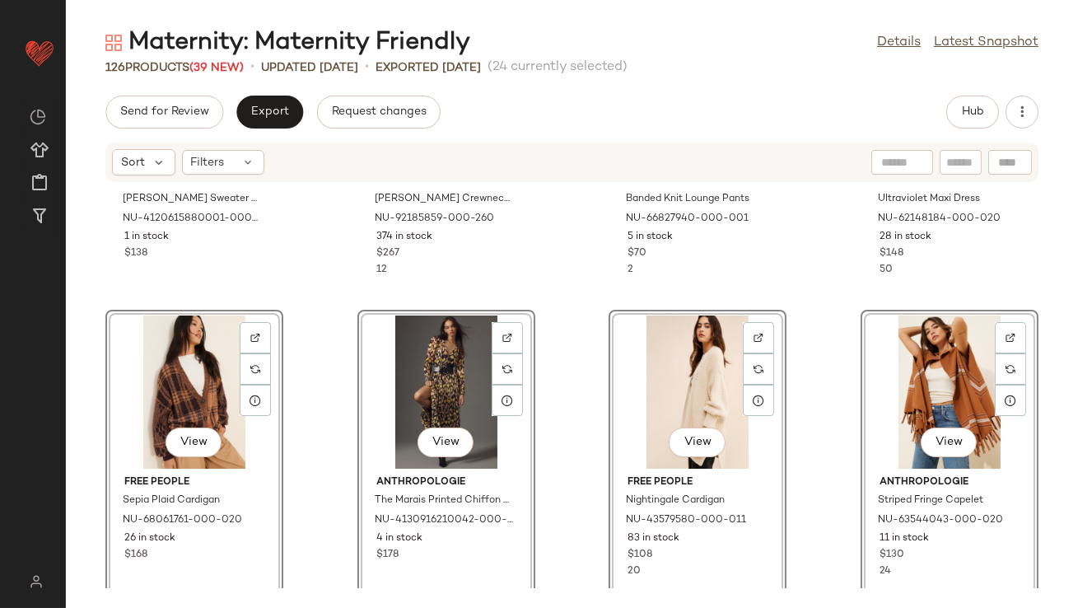
click at [293, 271] on div "Anthropologie [PERSON_NAME] Sweater Skirt NU-4120615880001-000-060 1 in stock $…" at bounding box center [572, 385] width 1012 height 405
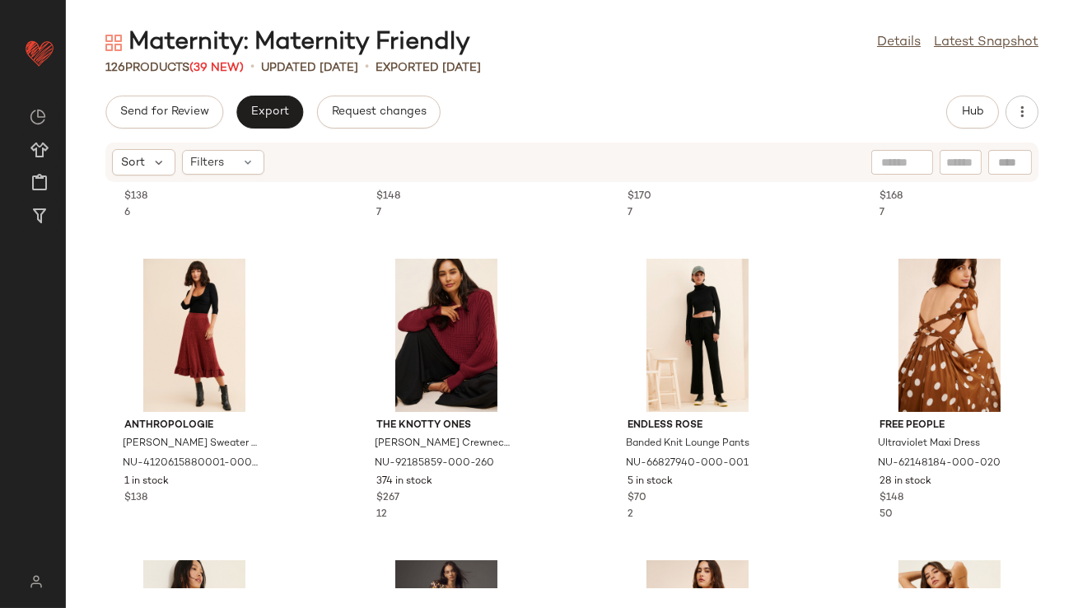
scroll to position [248, 0]
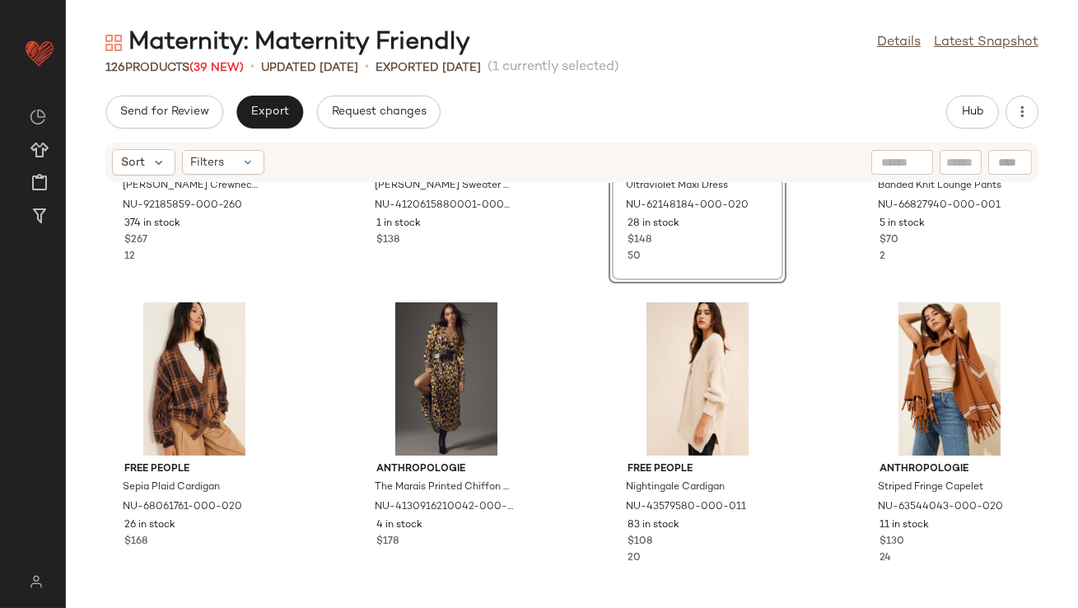
scroll to position [509, 0]
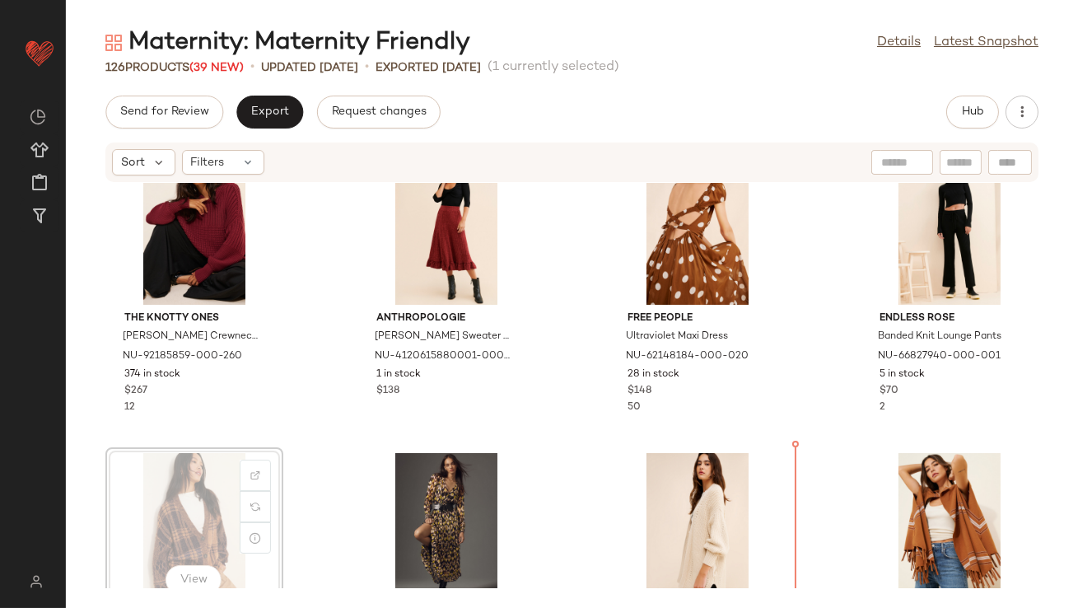
scroll to position [298, 0]
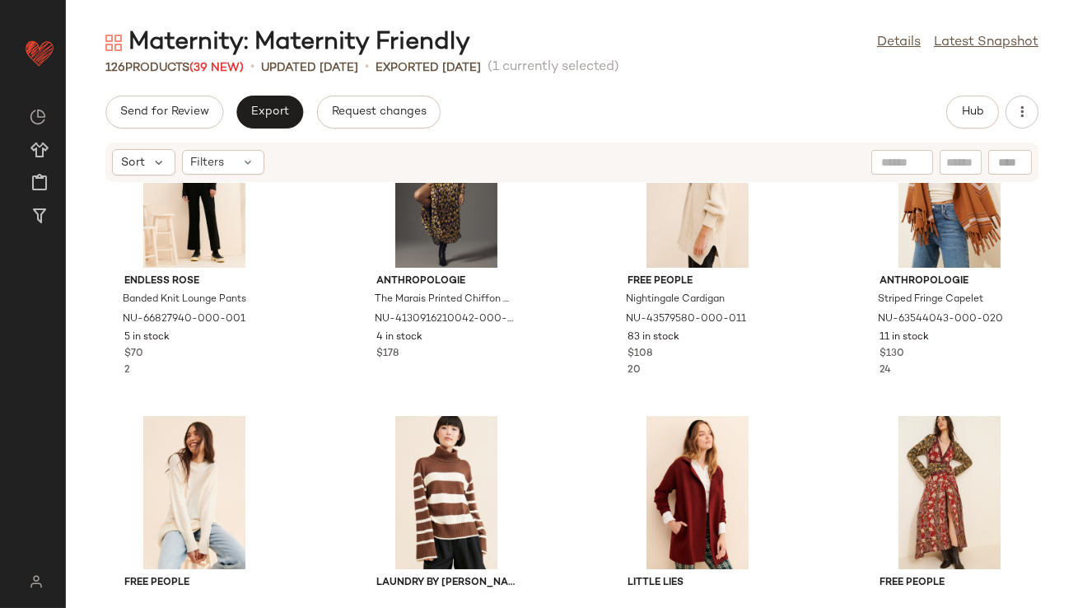
scroll to position [769, 0]
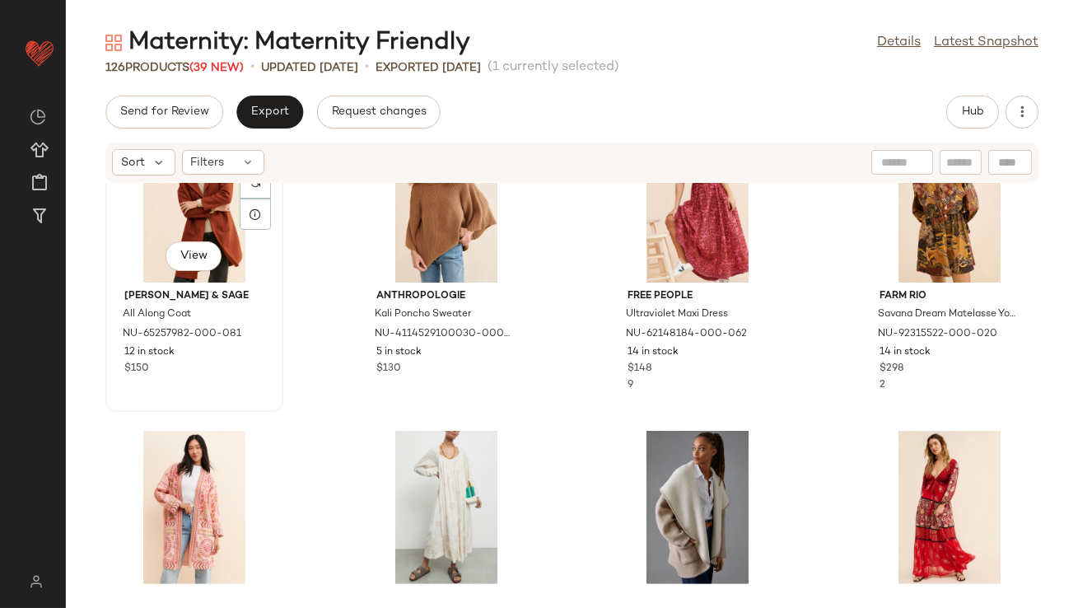
scroll to position [1440, 0]
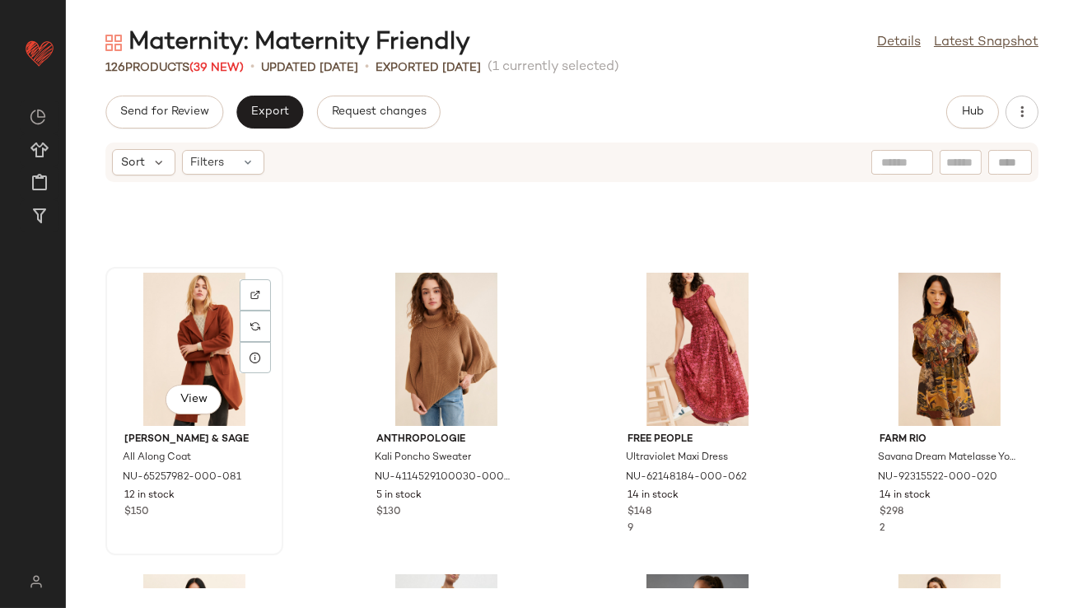
click at [190, 326] on div "View" at bounding box center [194, 349] width 166 height 153
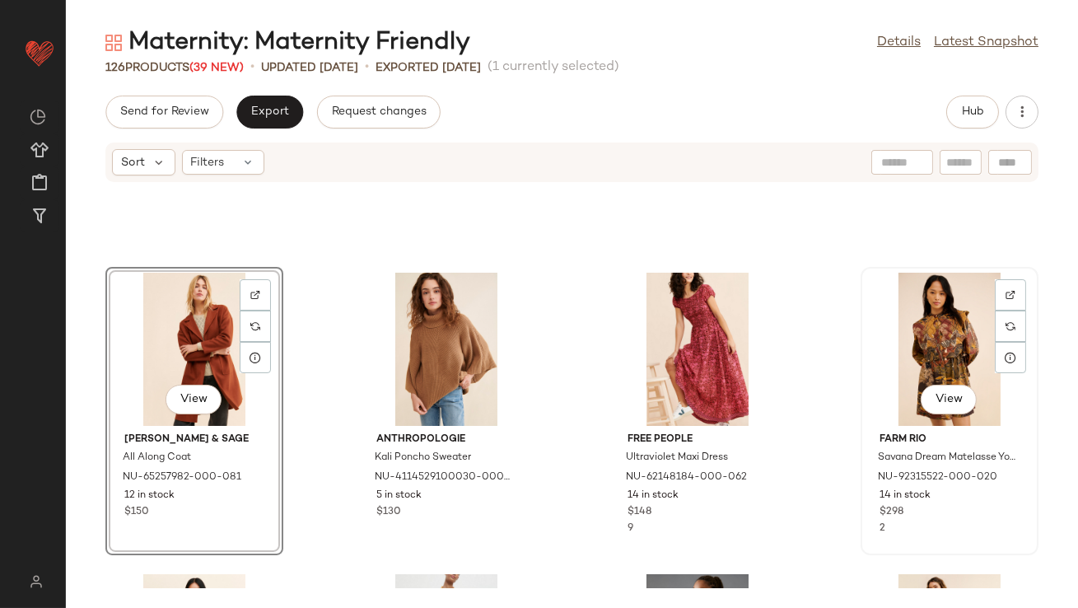
click at [890, 340] on div "View" at bounding box center [950, 349] width 166 height 153
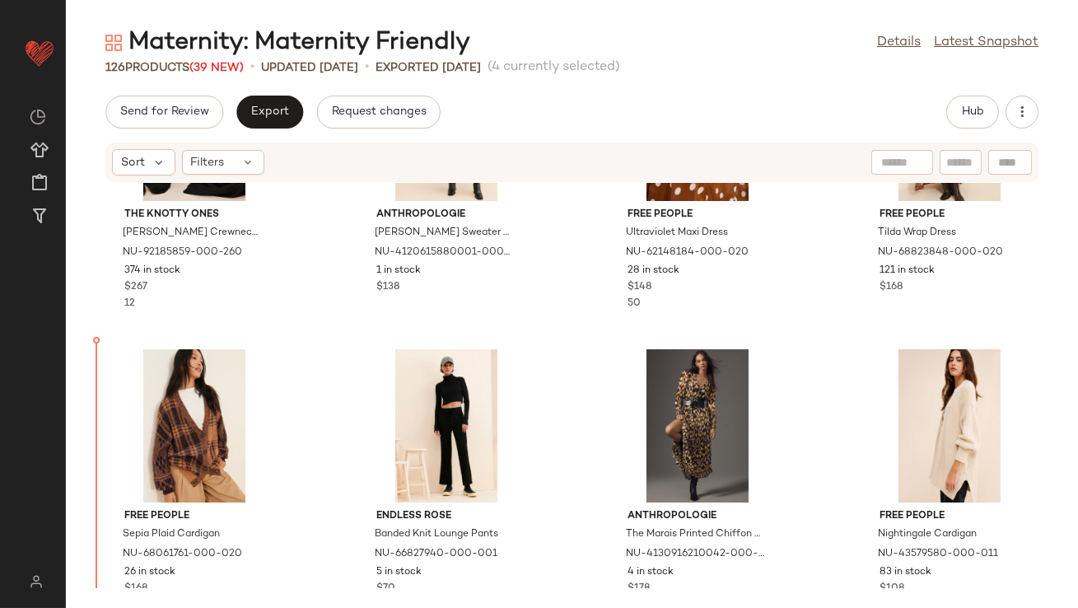
scroll to position [460, 0]
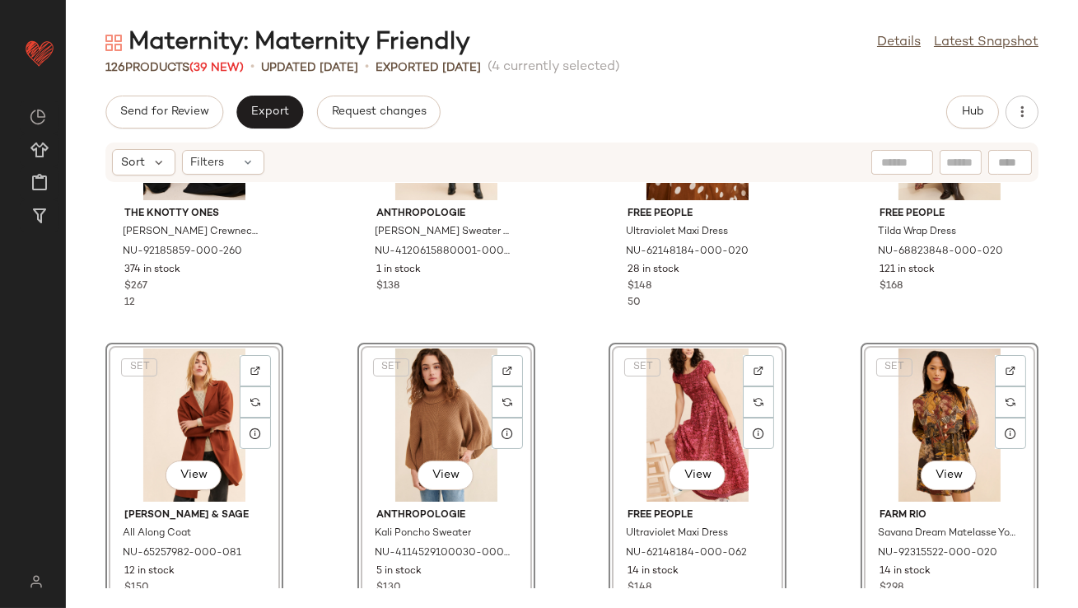
click at [315, 291] on div "The Knotty Ones [PERSON_NAME] Crewneck Sweater NU-92185859-000-260 374 in stock…" at bounding box center [572, 385] width 1012 height 405
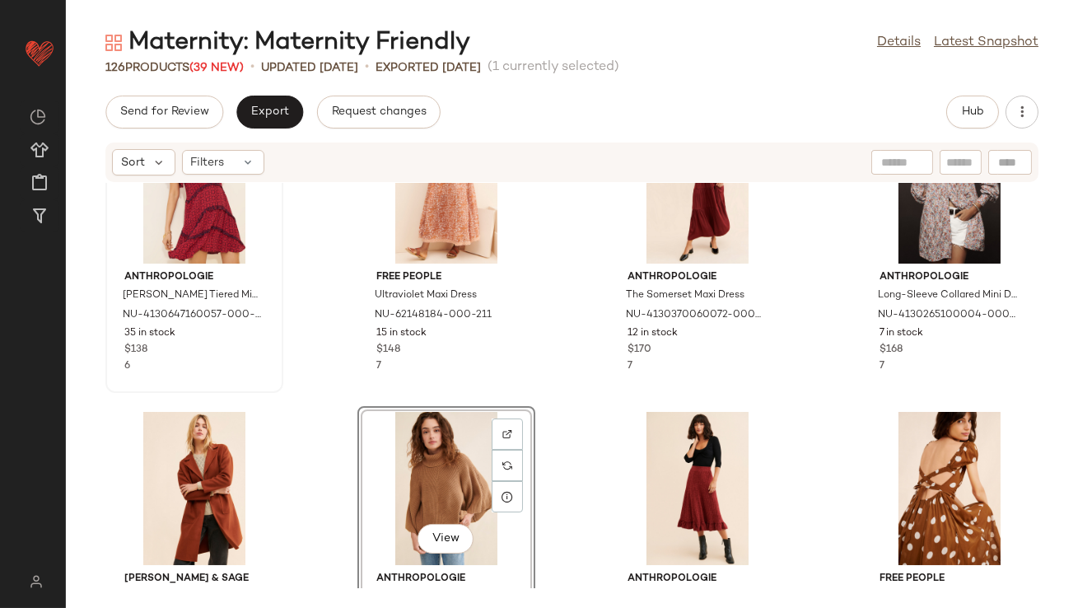
scroll to position [50, 0]
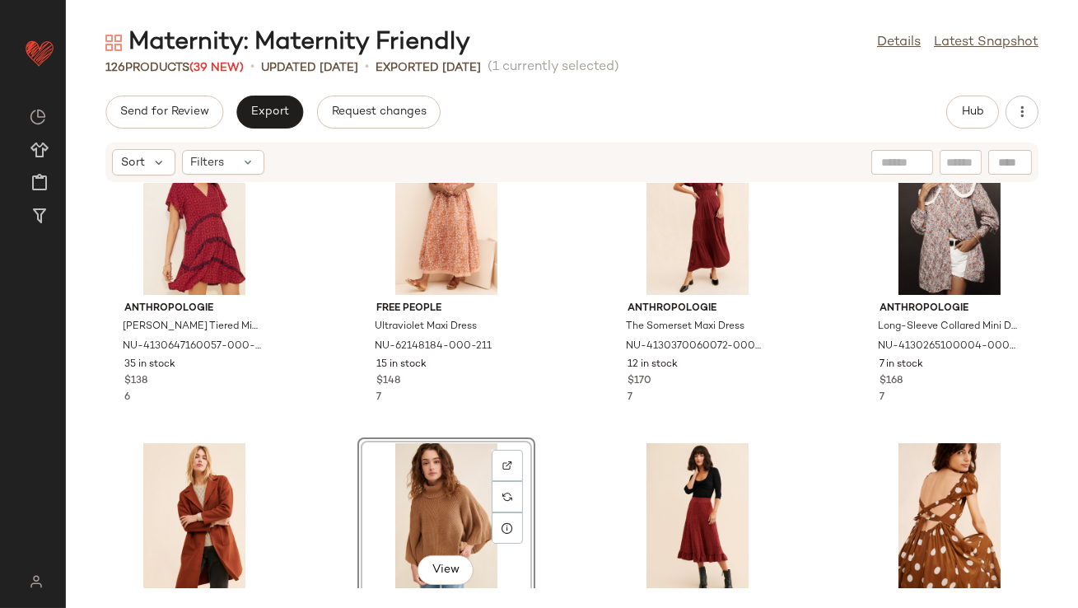
drag, startPoint x: 196, startPoint y: 432, endPoint x: 435, endPoint y: 491, distance: 245.9
click at [435, 491] on div "Anthropologie [PERSON_NAME] Tiered Mini Dress NU-4130647160057-000-060 35 in st…" at bounding box center [572, 385] width 1012 height 405
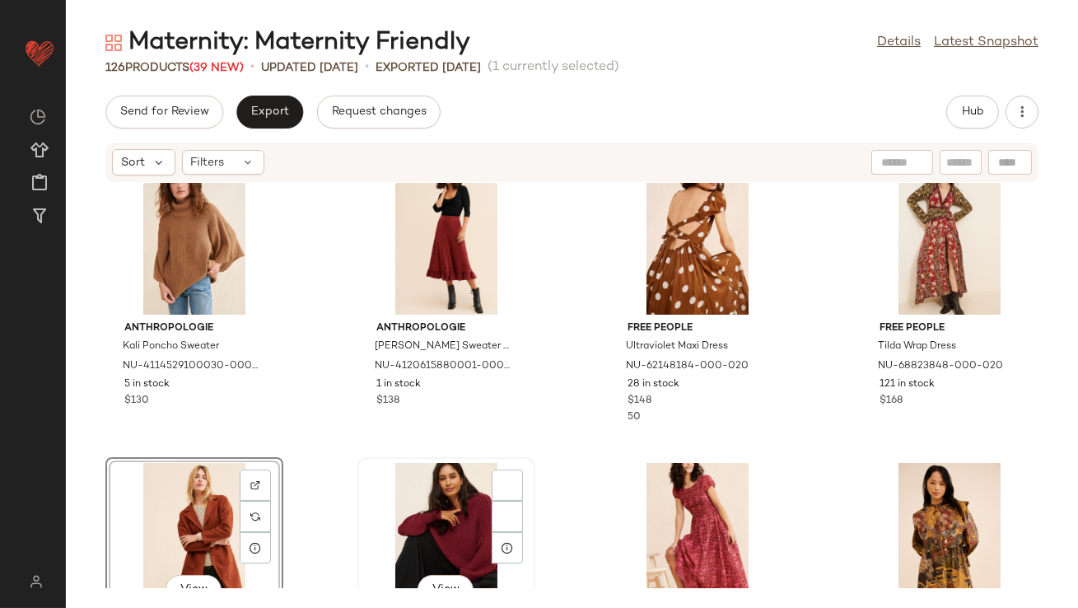
scroll to position [514, 0]
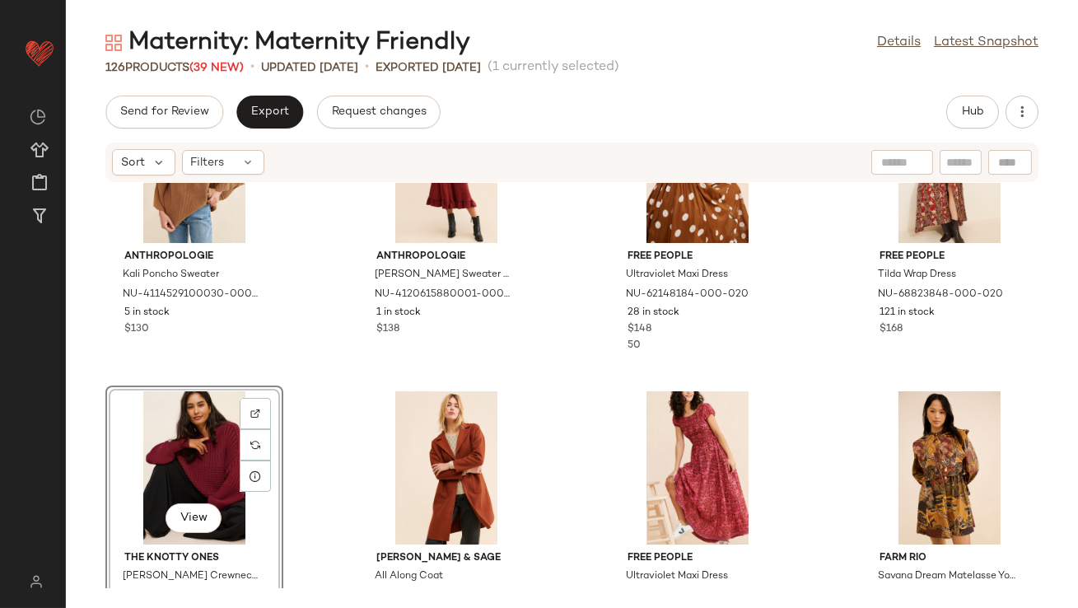
scroll to position [540, 0]
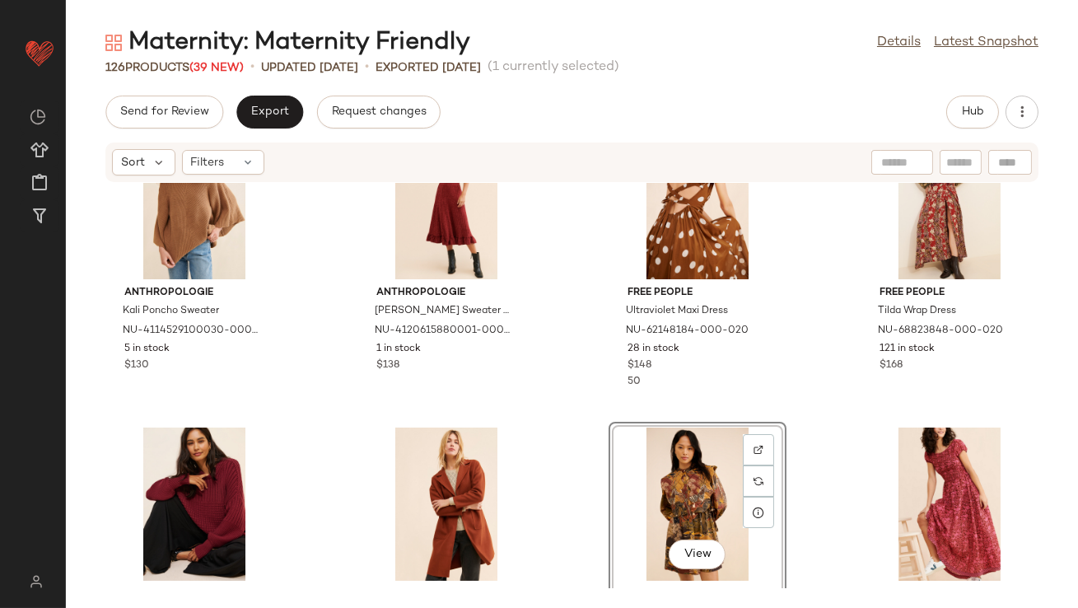
scroll to position [350, 0]
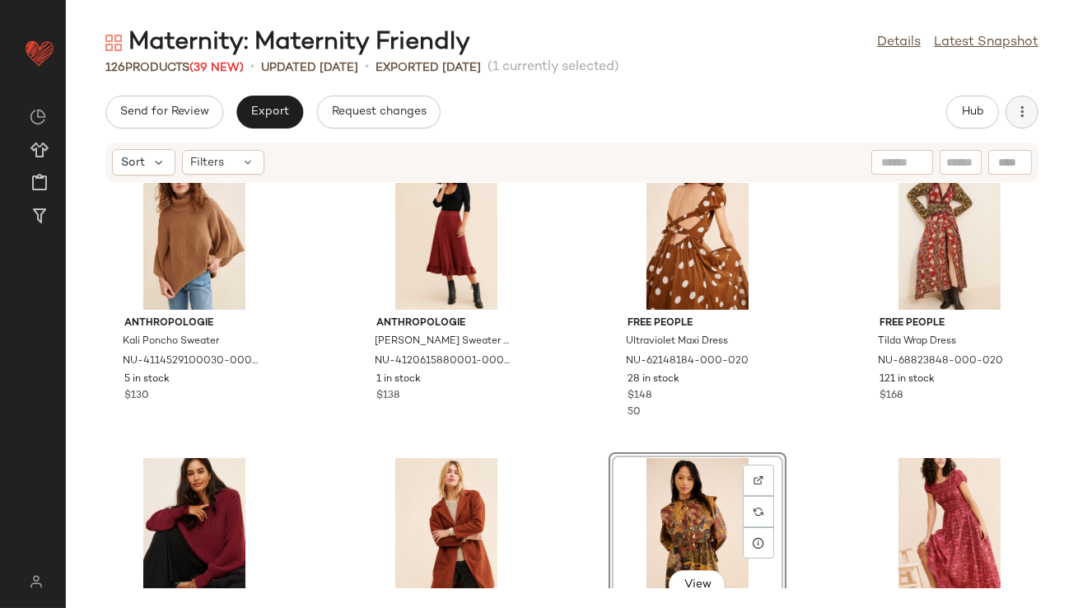
click at [1009, 116] on button "button" at bounding box center [1022, 112] width 33 height 33
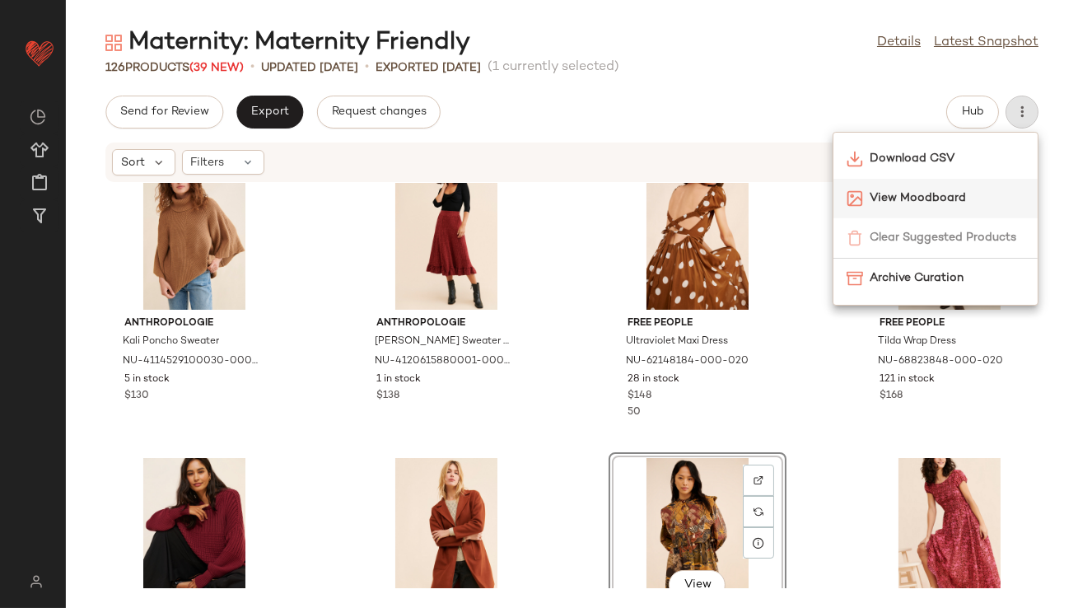
click at [904, 194] on span "View Moodboard" at bounding box center [947, 197] width 155 height 17
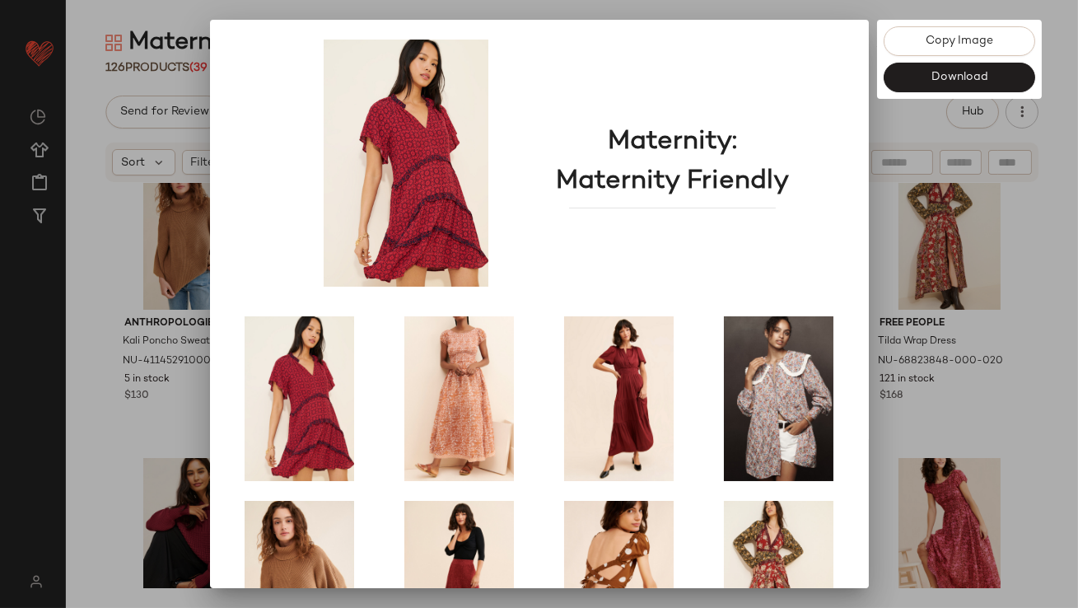
scroll to position [281, 0]
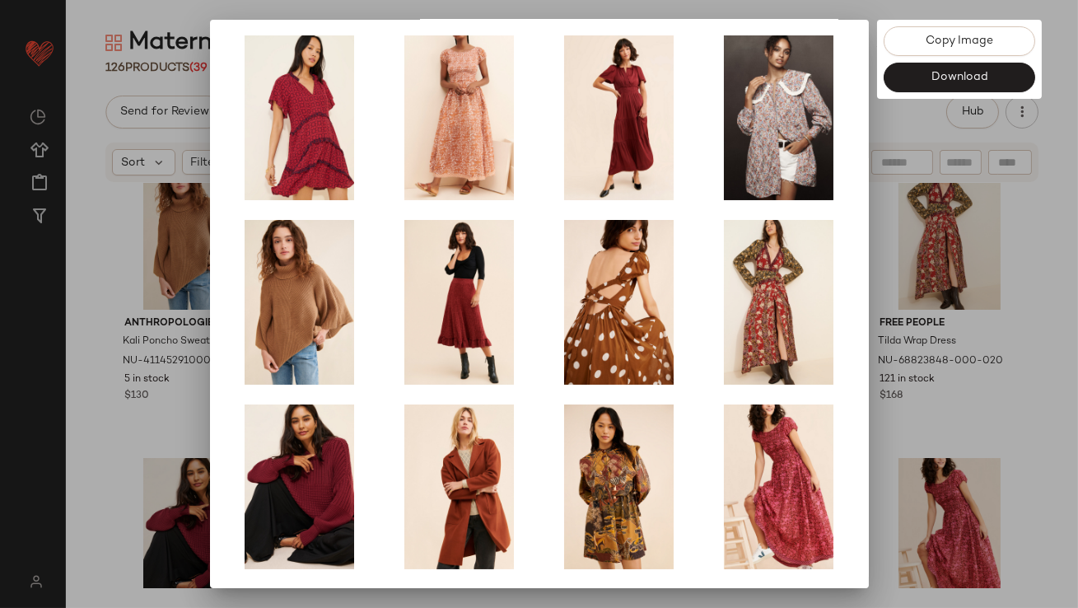
click at [945, 314] on div at bounding box center [539, 304] width 1078 height 608
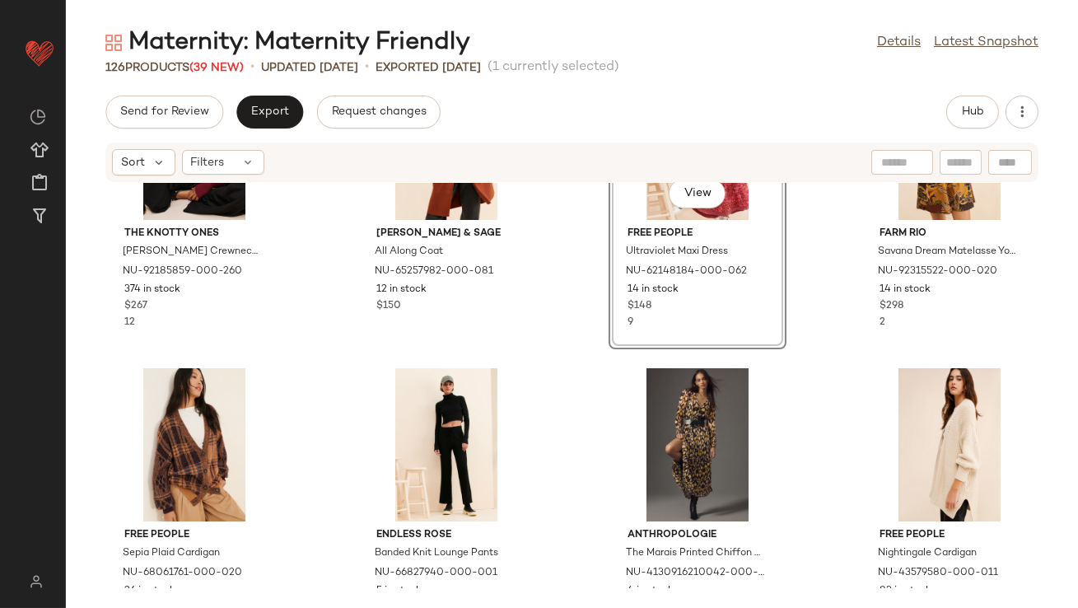
scroll to position [749, 0]
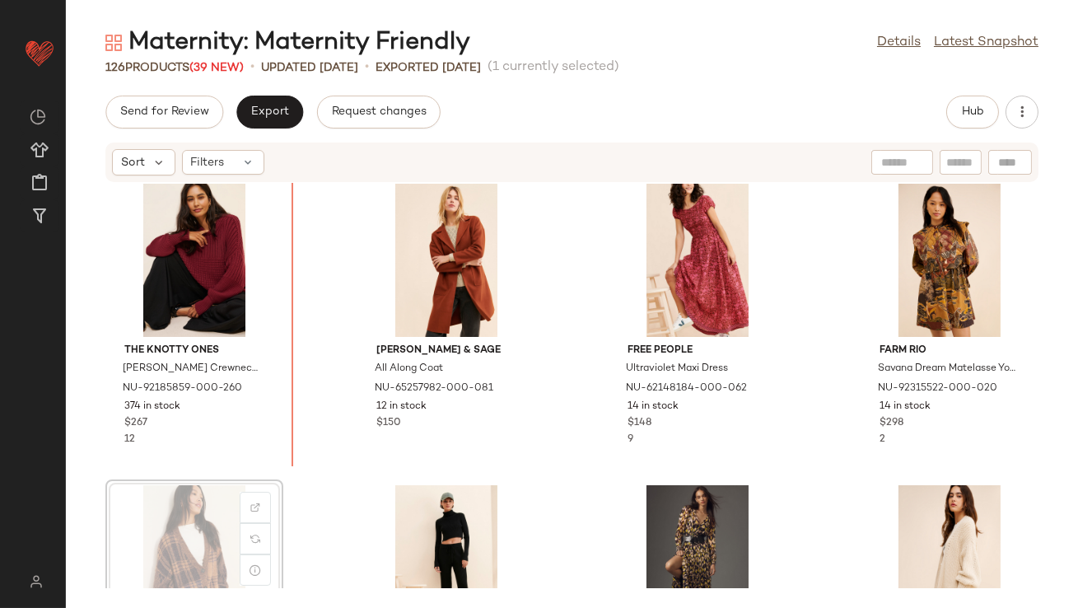
drag, startPoint x: 178, startPoint y: 442, endPoint x: 182, endPoint y: 434, distance: 8.5
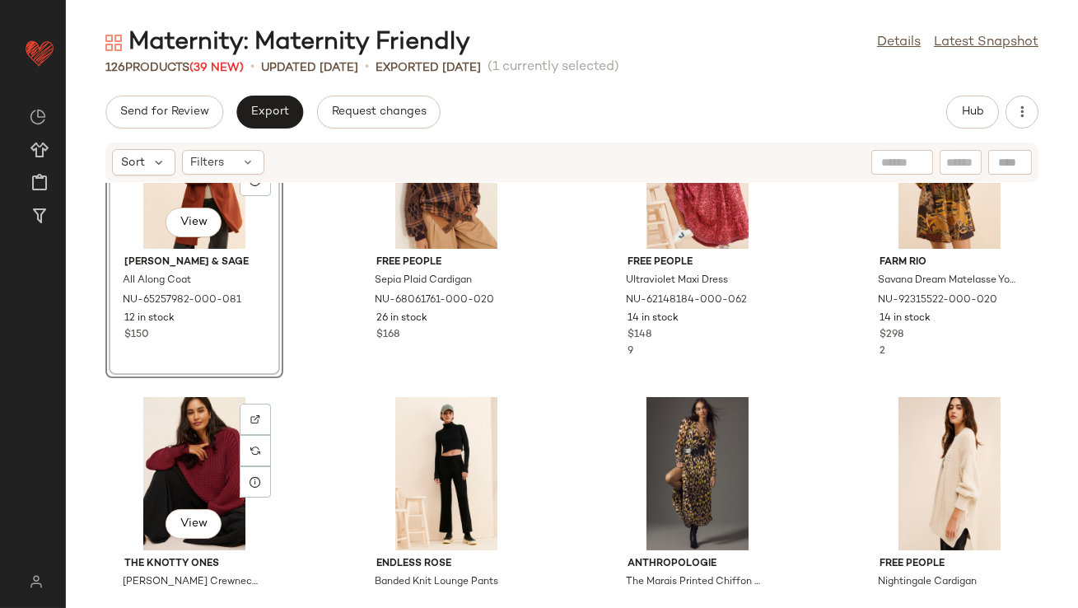
scroll to position [671, 0]
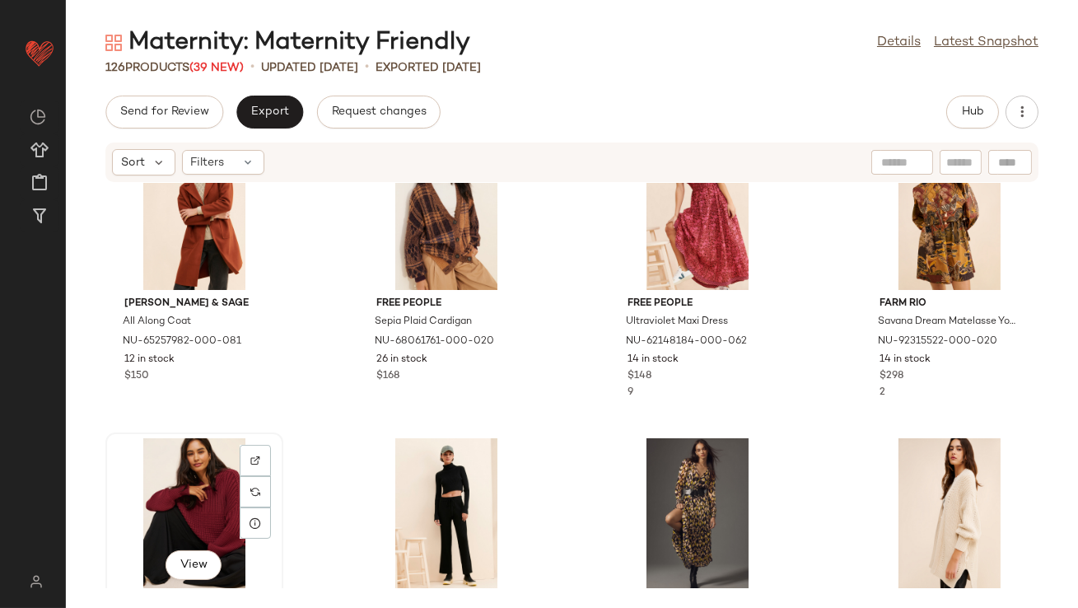
click at [186, 499] on div "View" at bounding box center [194, 514] width 166 height 153
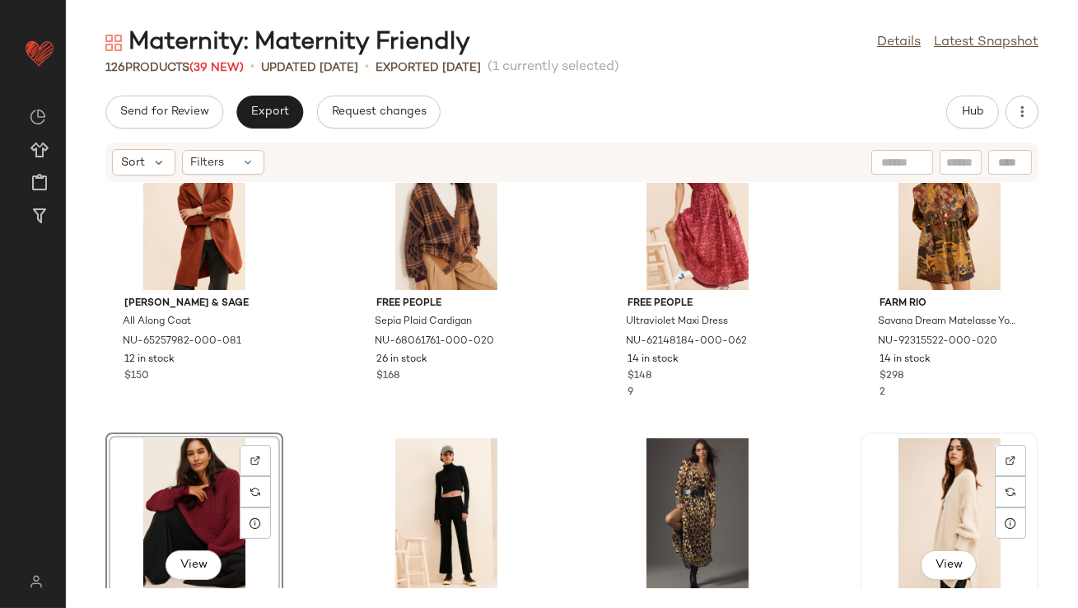
click at [937, 504] on div "View" at bounding box center [950, 514] width 166 height 153
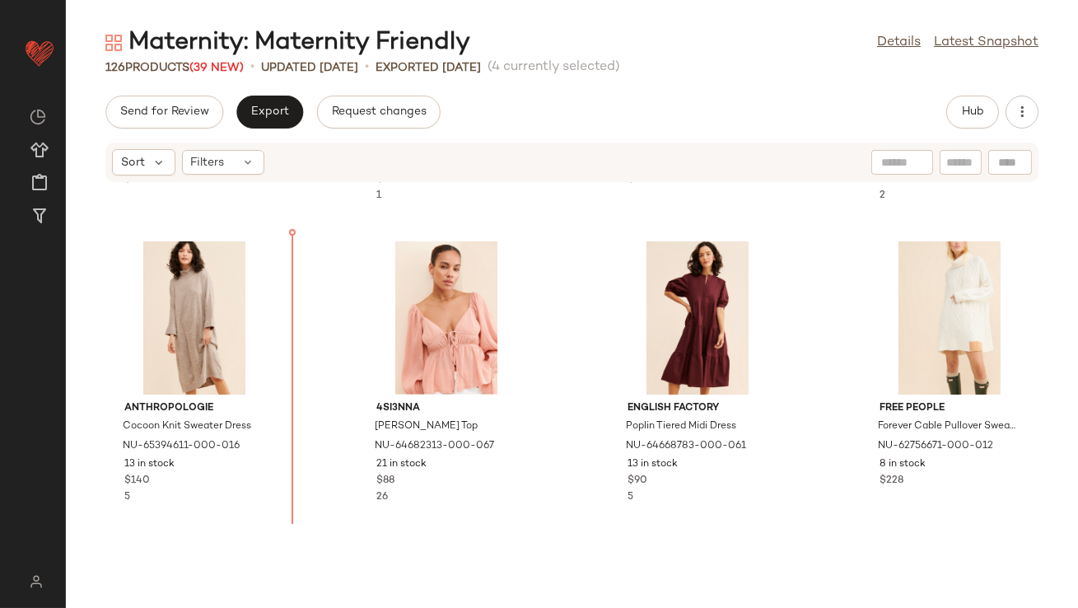
scroll to position [2115, 0]
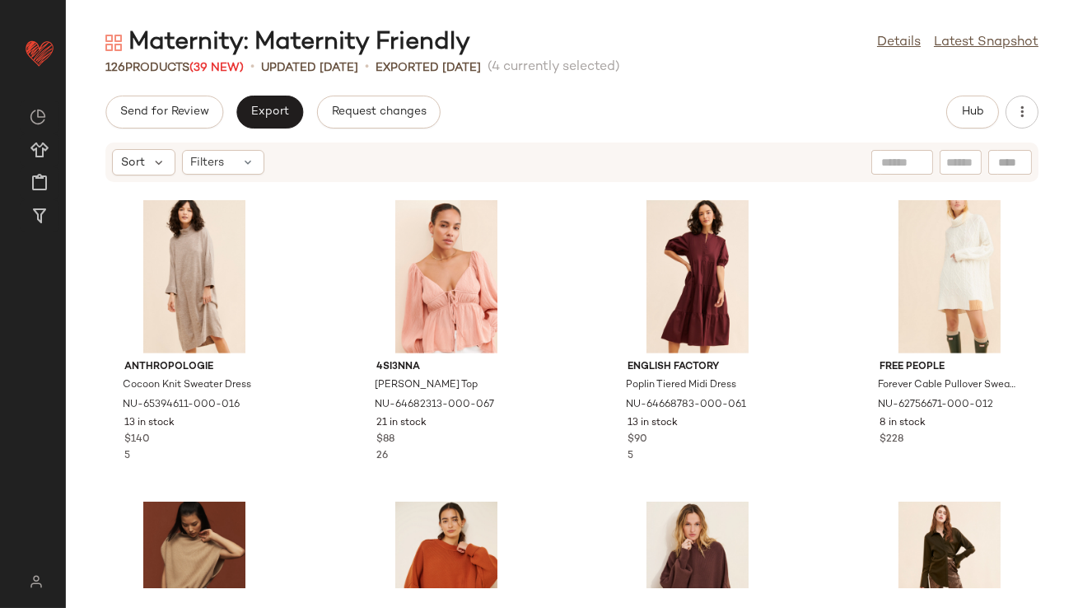
click at [332, 414] on div "SET View The Knotty Ones [PERSON_NAME] Crewneck Sweater NU-92185859-000-260 374…" at bounding box center [572, 385] width 1012 height 405
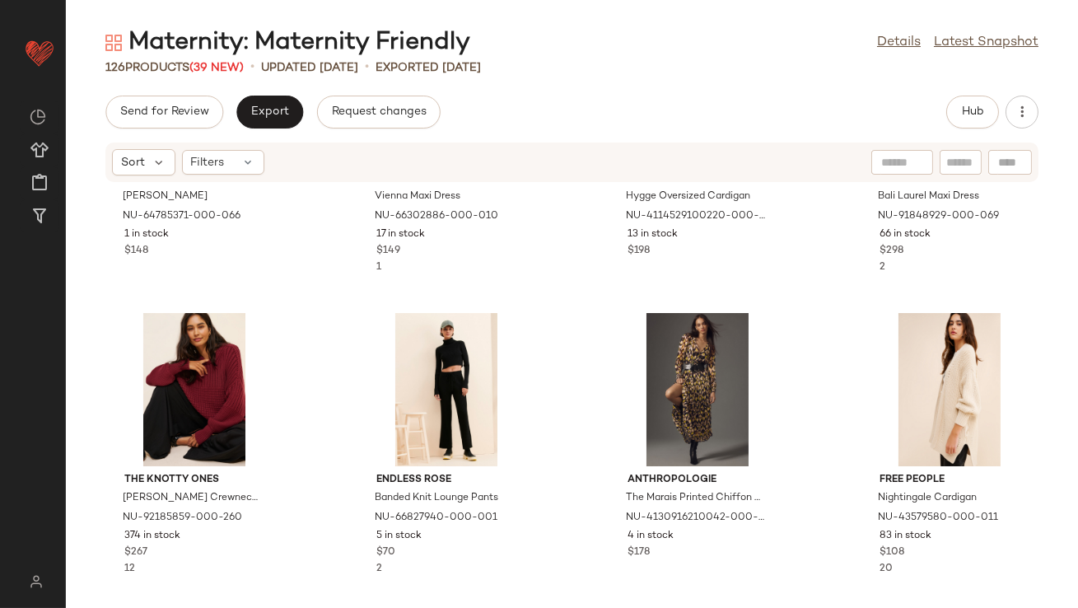
scroll to position [1727, 0]
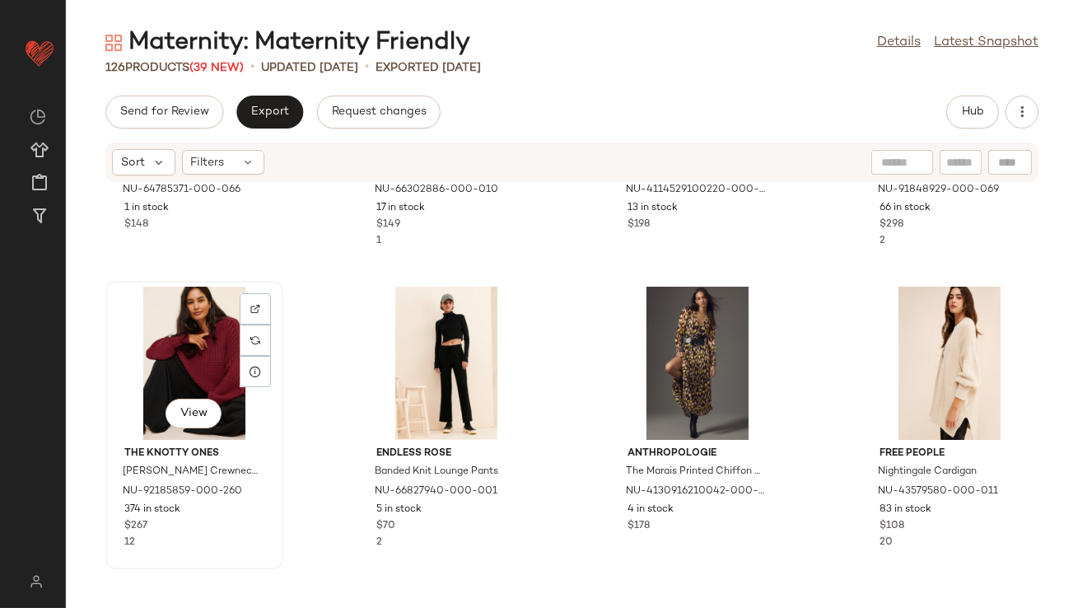
click at [193, 350] on div "View" at bounding box center [194, 363] width 166 height 153
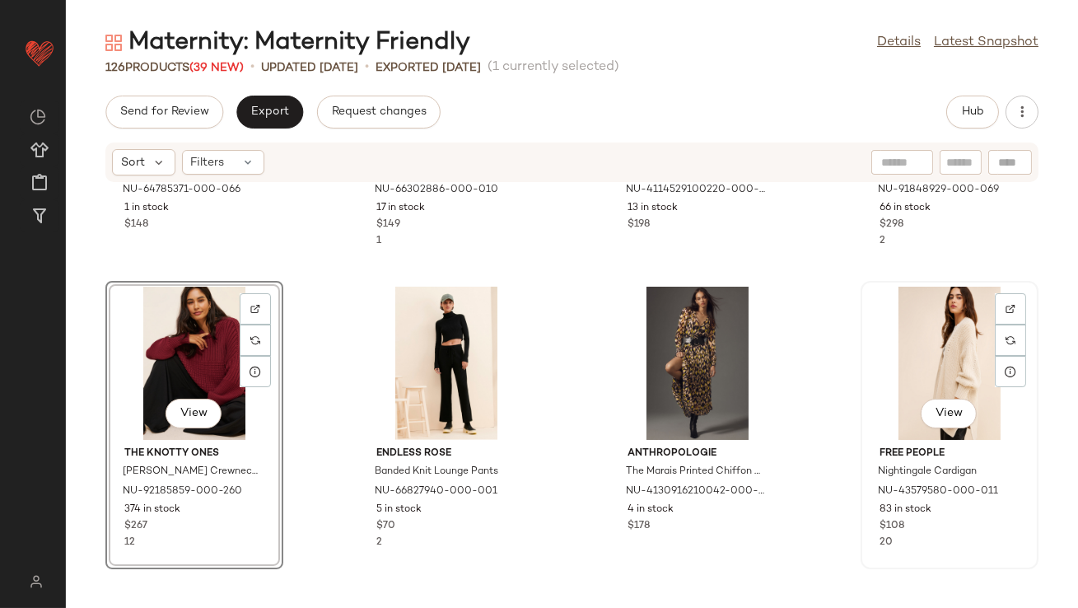
click at [918, 385] on div "View" at bounding box center [950, 363] width 166 height 153
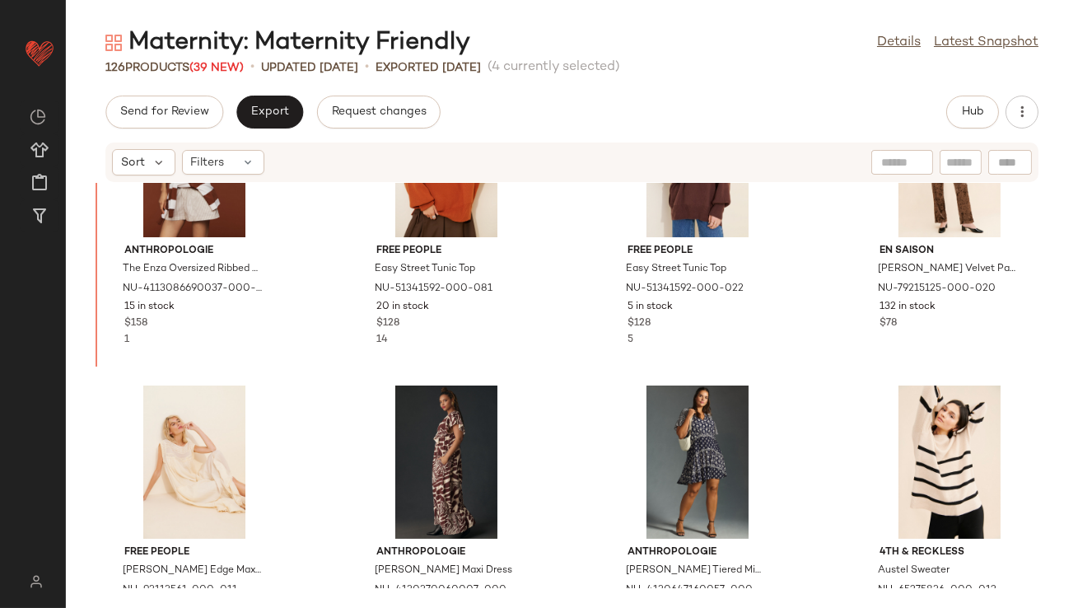
scroll to position [2493, 0]
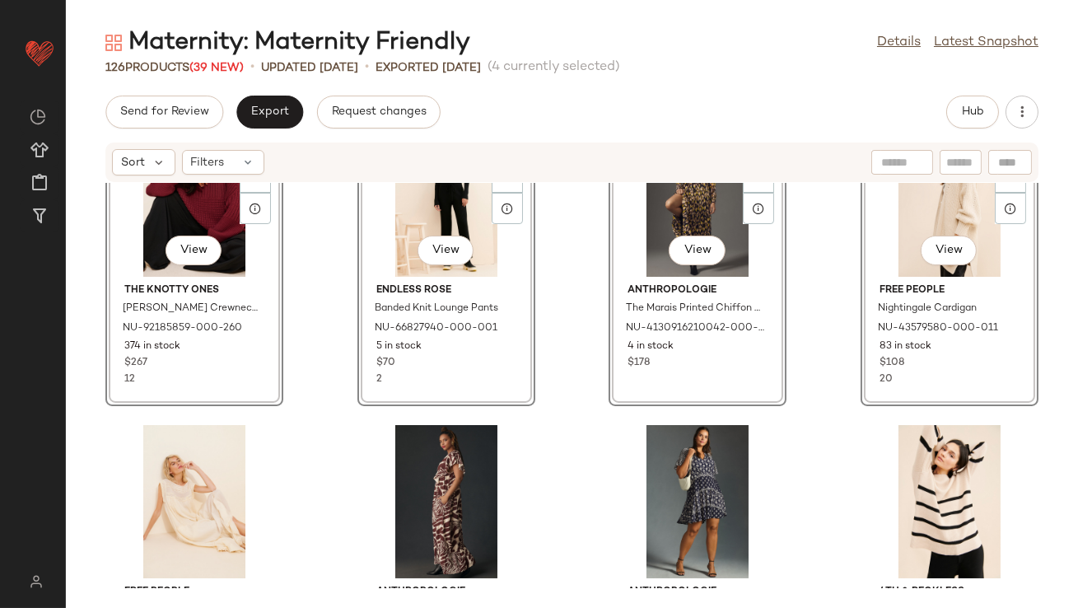
click at [292, 359] on div "SET View The Knotty Ones [PERSON_NAME] Crewneck Sweater NU-92185859-000-260 374…" at bounding box center [572, 385] width 1012 height 405
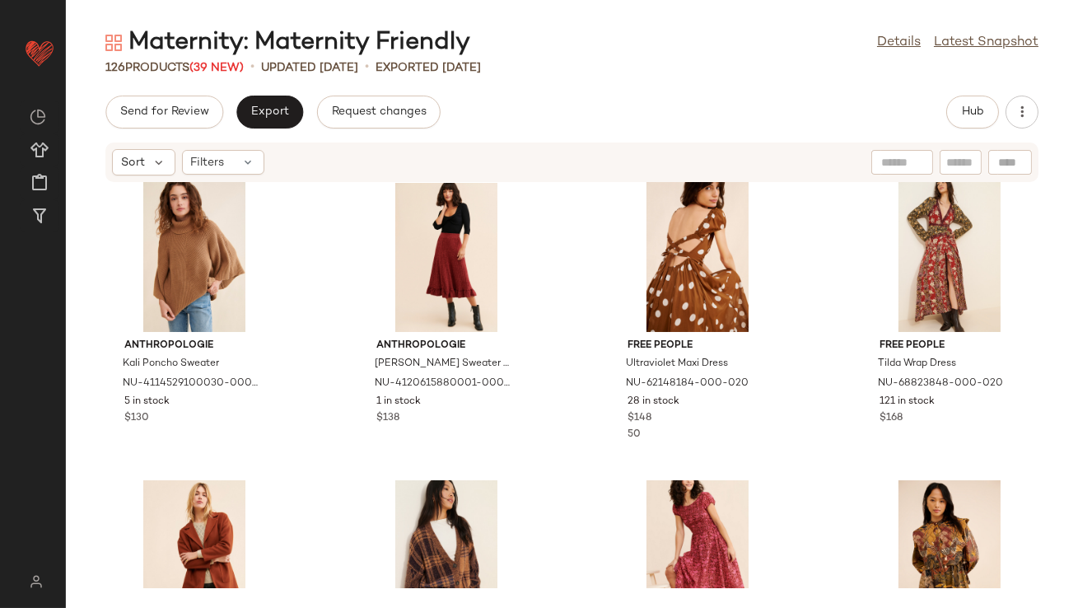
scroll to position [315, 0]
click at [176, 258] on div "View" at bounding box center [194, 254] width 166 height 153
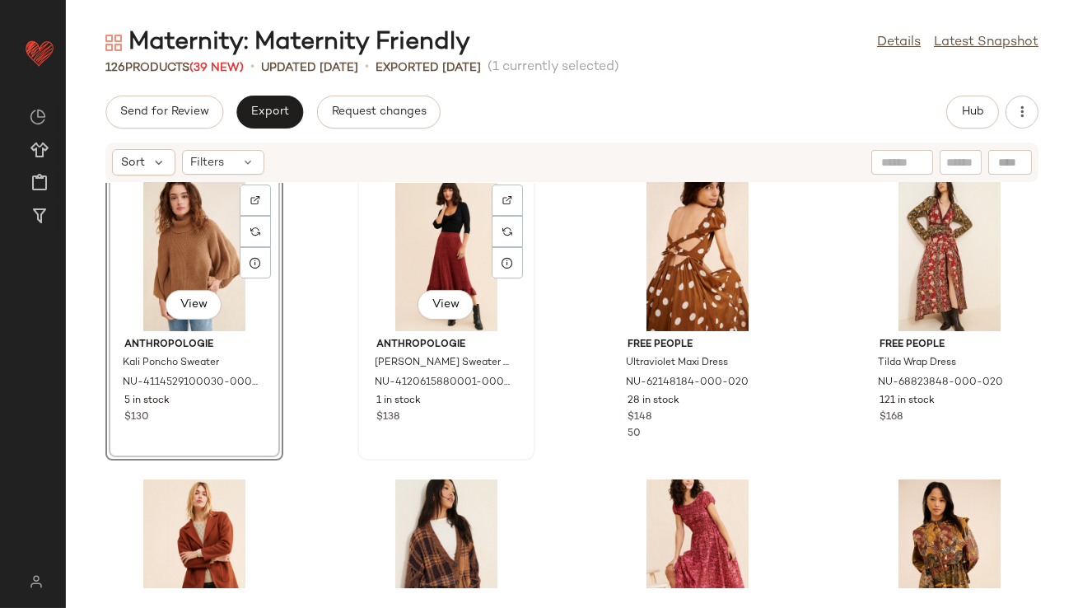
click at [440, 253] on div "View" at bounding box center [446, 254] width 166 height 153
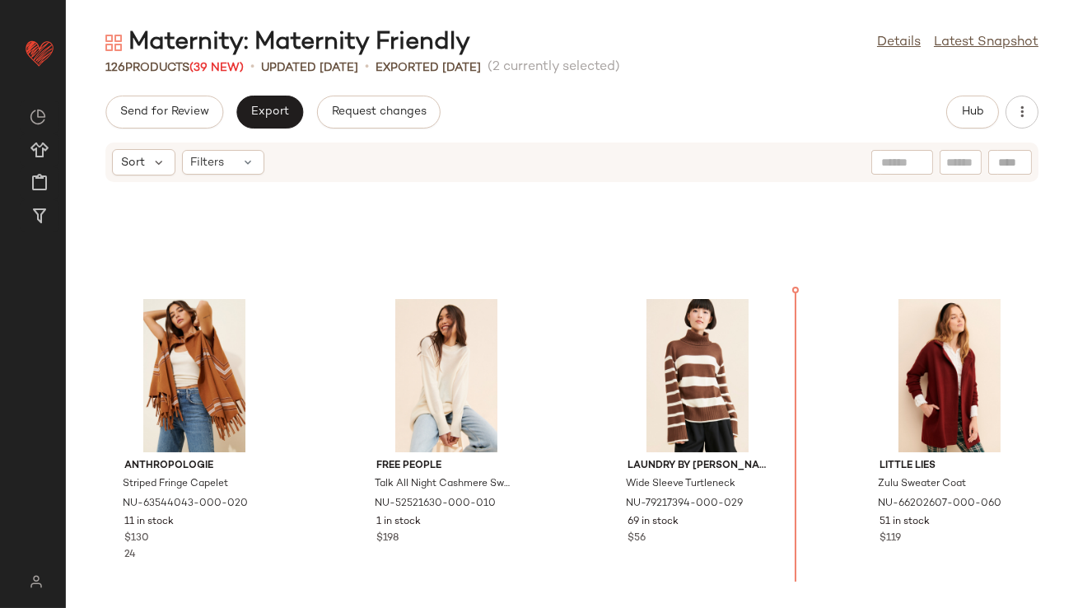
scroll to position [776, 0]
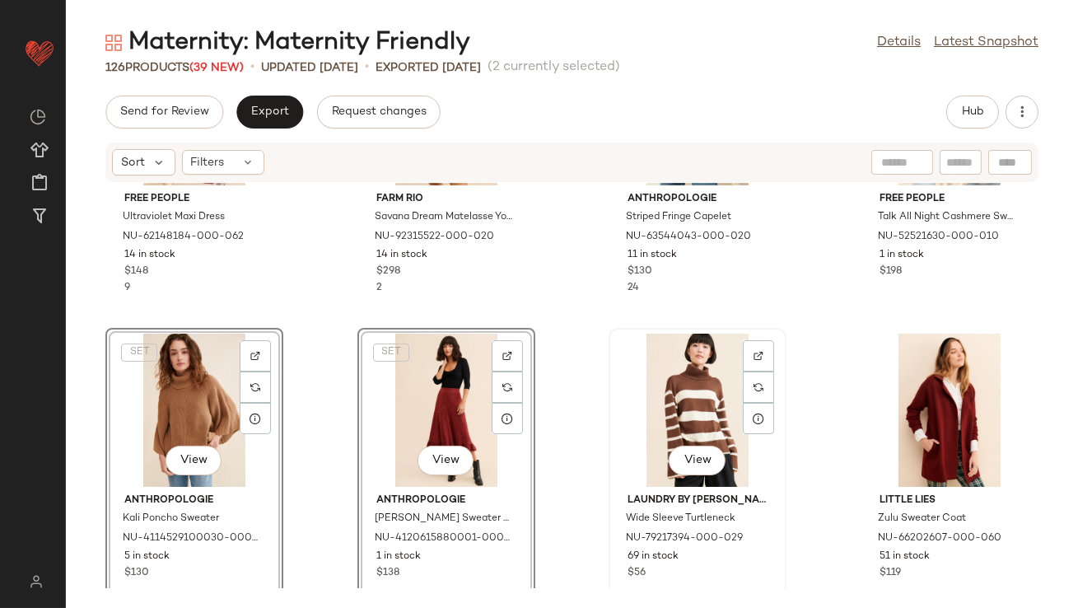
click at [701, 401] on div "View" at bounding box center [697, 410] width 166 height 153
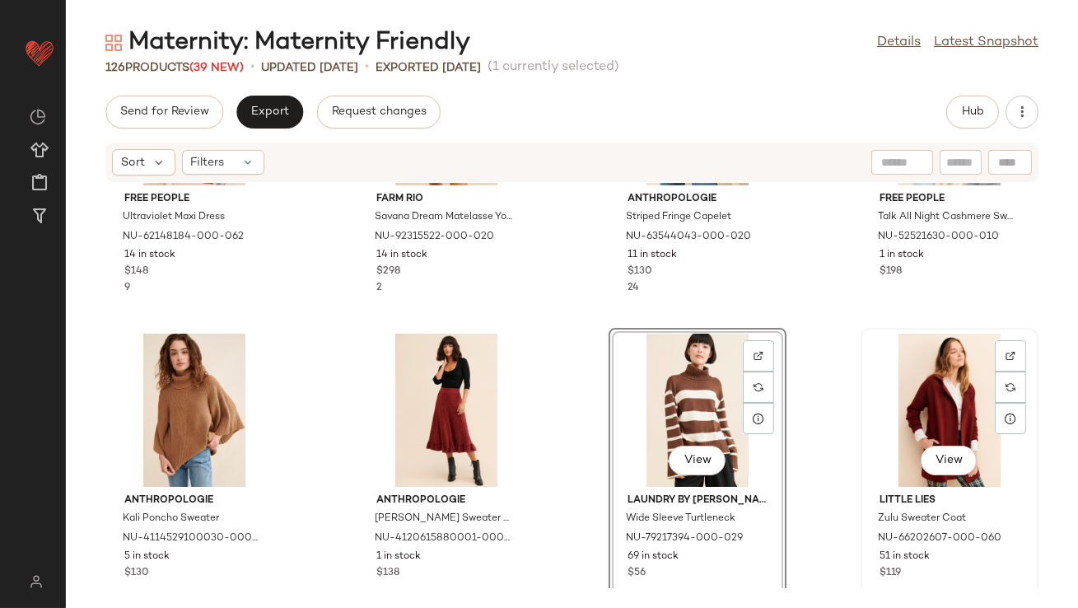
click at [937, 395] on div "View" at bounding box center [950, 410] width 166 height 153
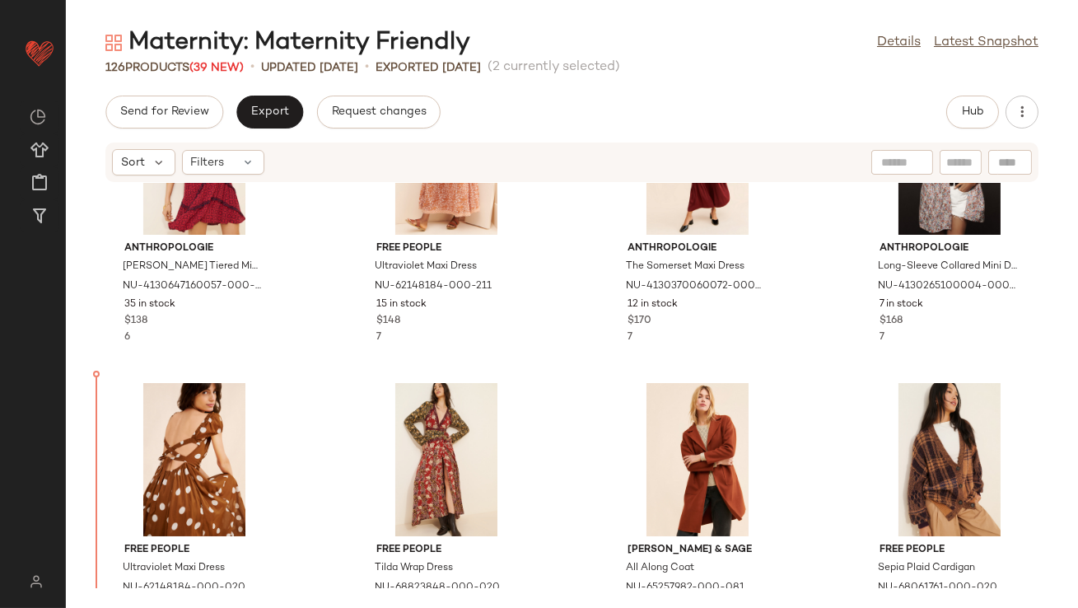
scroll to position [149, 0]
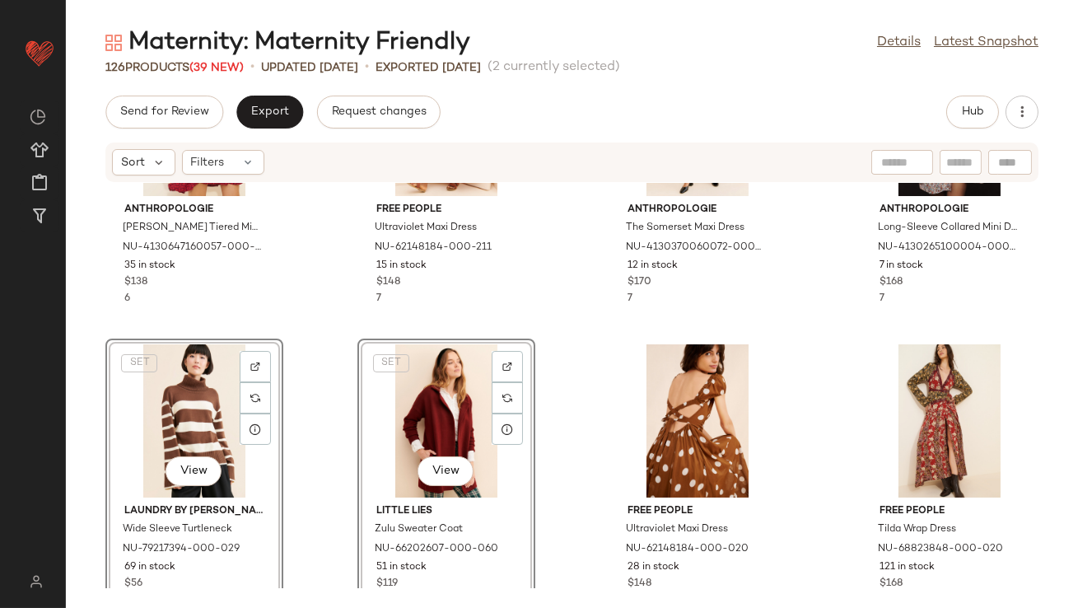
click at [321, 316] on div "Anthropologie [PERSON_NAME] Tiered Mini Dress NU-4130647160057-000-060 35 in st…" at bounding box center [572, 385] width 1012 height 405
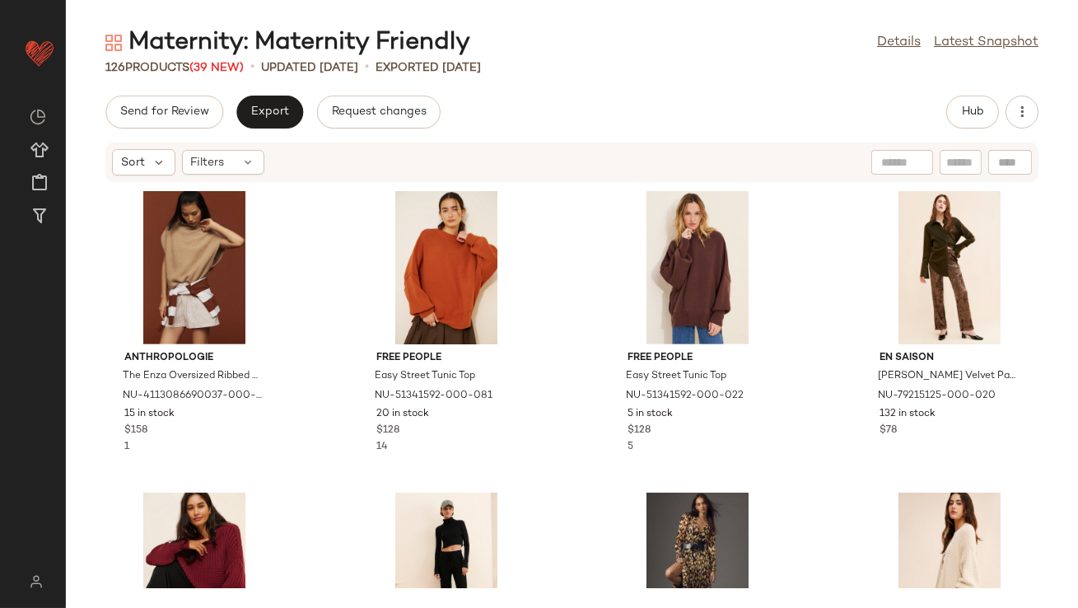
scroll to position [2136, 0]
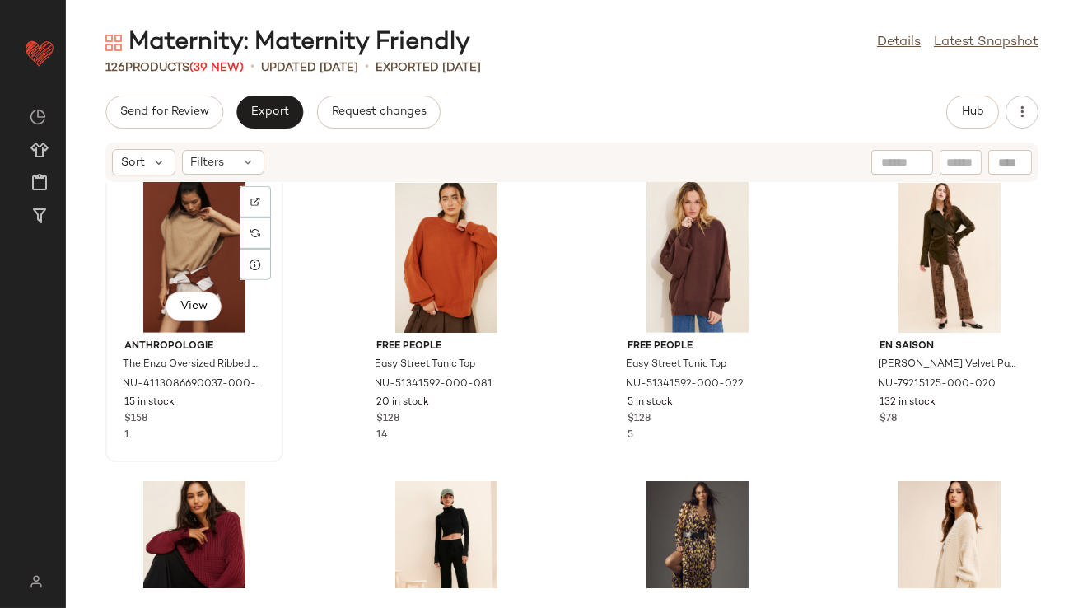
click at [149, 252] on div "View" at bounding box center [194, 256] width 166 height 153
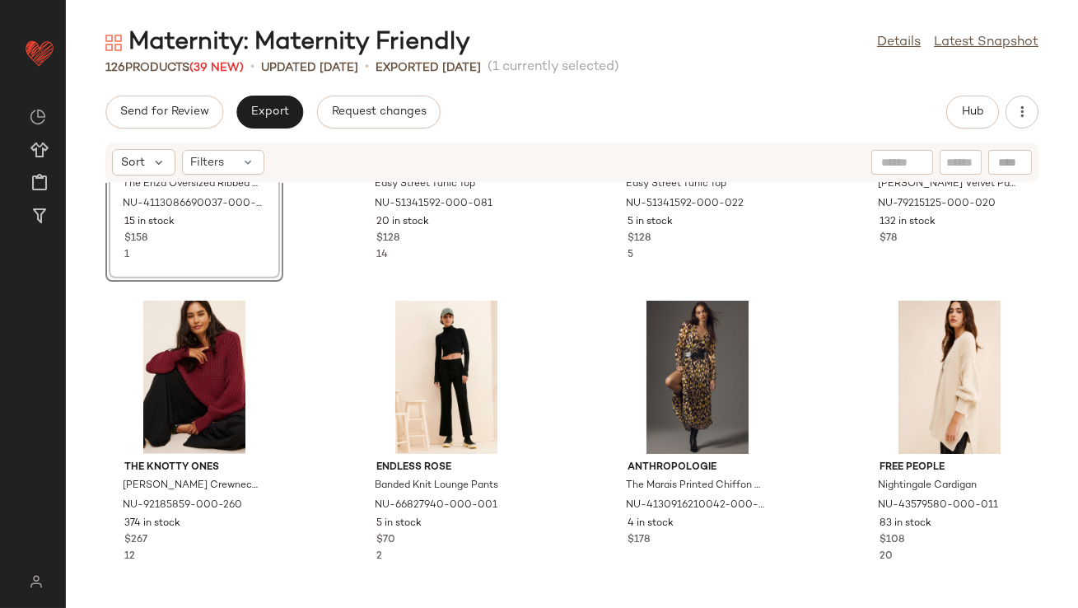
scroll to position [2479, 0]
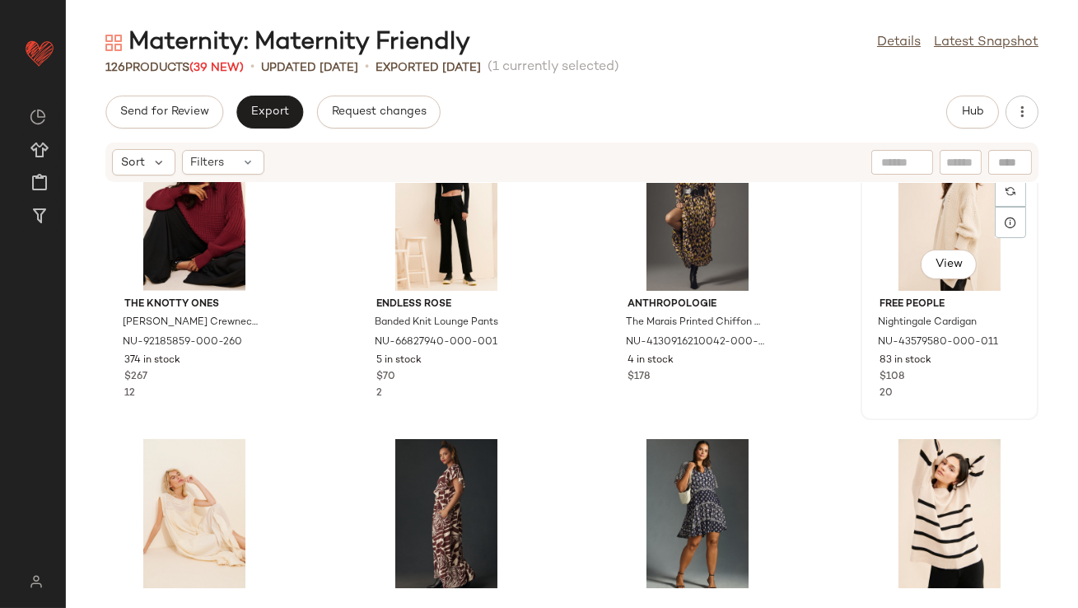
click at [931, 221] on div "View" at bounding box center [950, 214] width 166 height 153
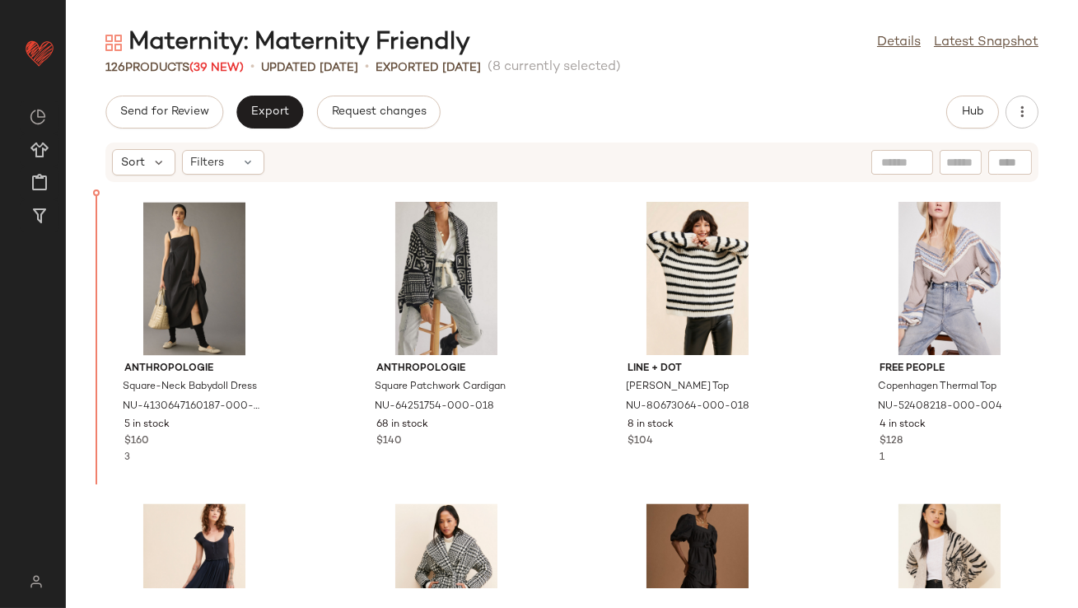
scroll to position [6642, 0]
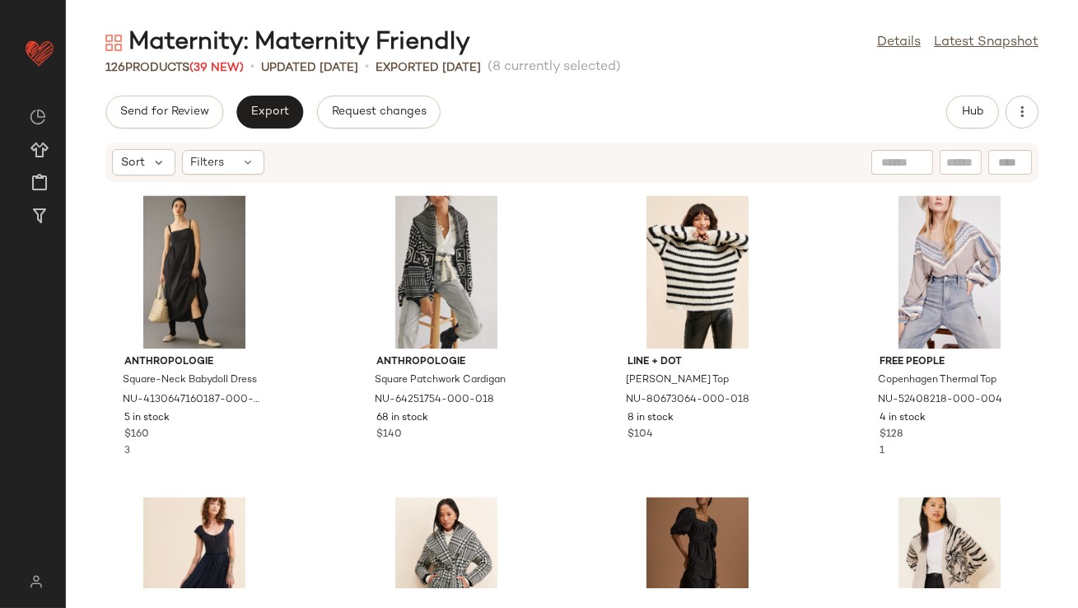
click at [325, 380] on div "View The Knotty Ones [PERSON_NAME] Crewneck Sweater NU-92185859-000-260 374 in …" at bounding box center [572, 385] width 1012 height 405
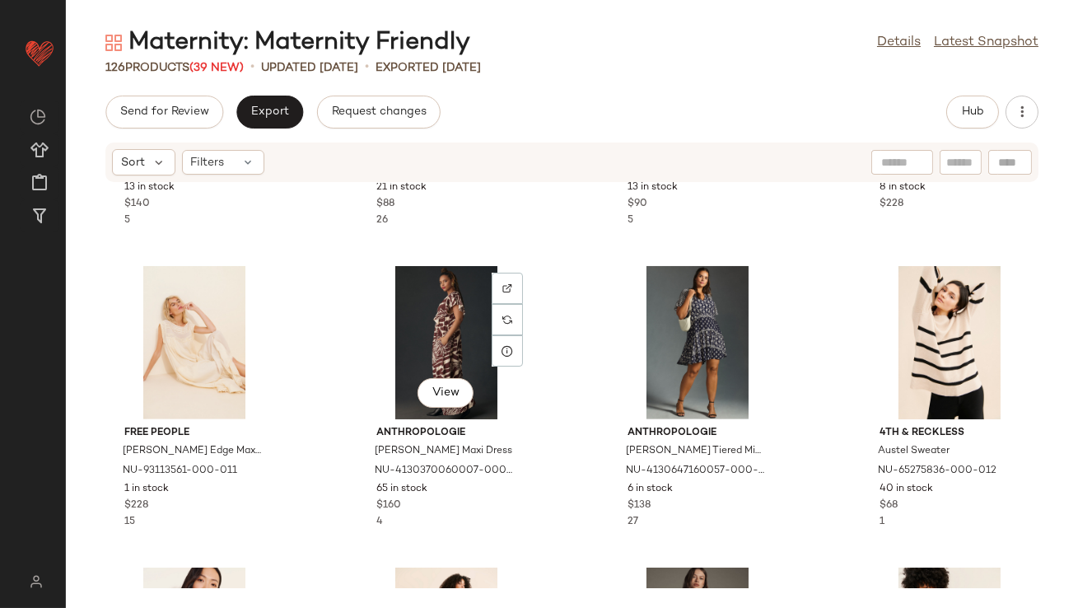
scroll to position [2109, 0]
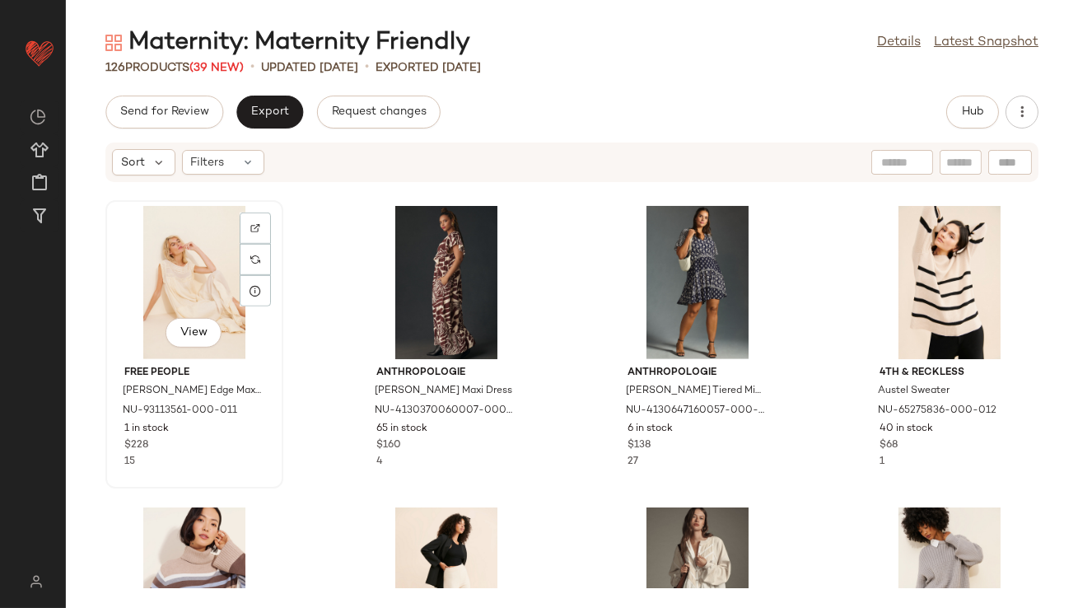
click at [158, 287] on div "View" at bounding box center [194, 282] width 166 height 153
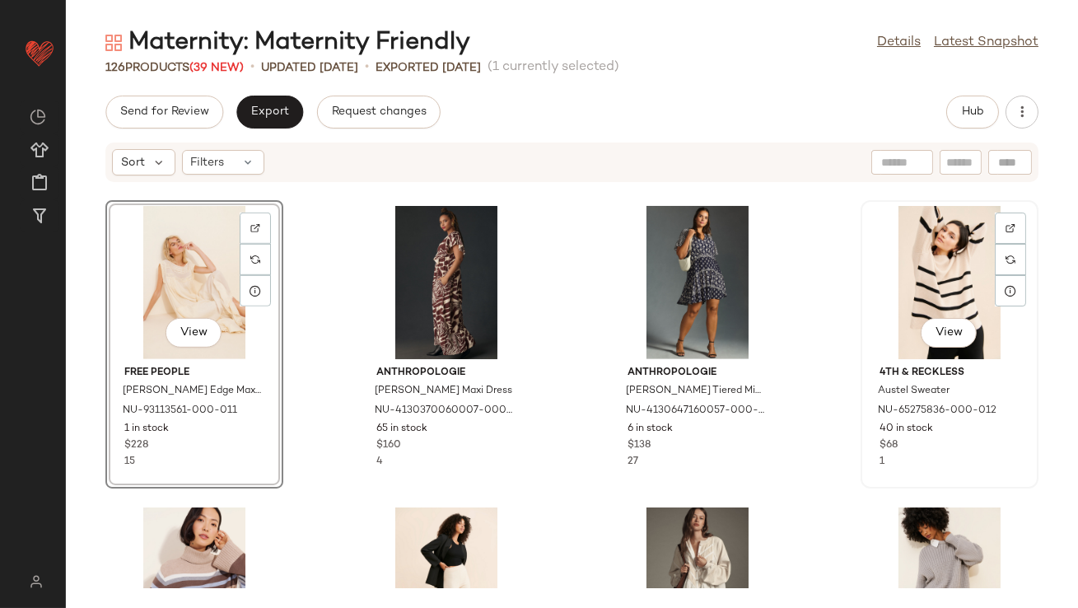
click at [908, 276] on div "View" at bounding box center [950, 282] width 166 height 153
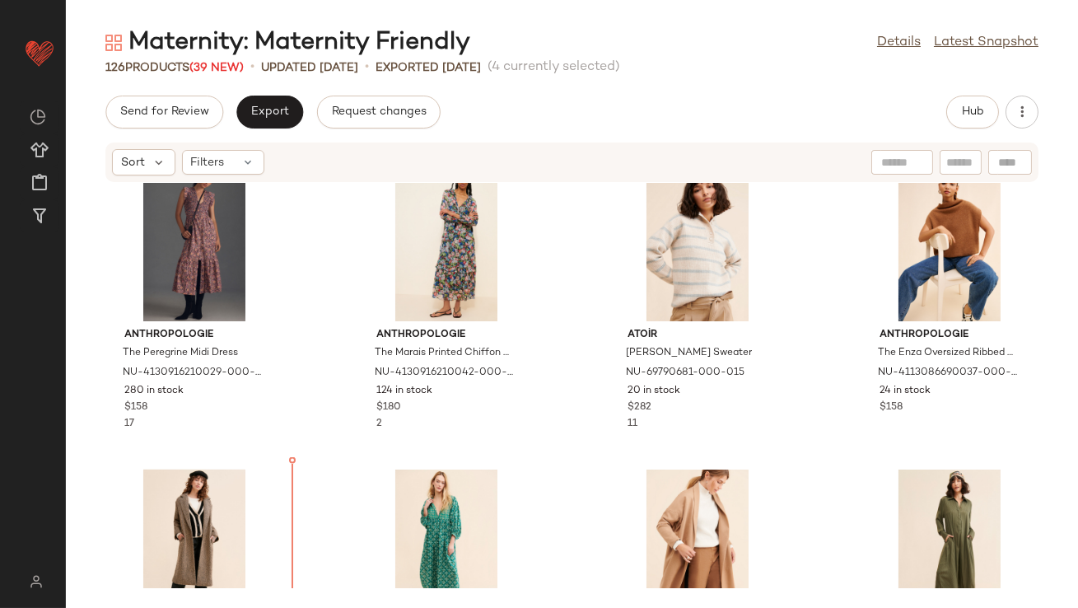
scroll to position [4562, 0]
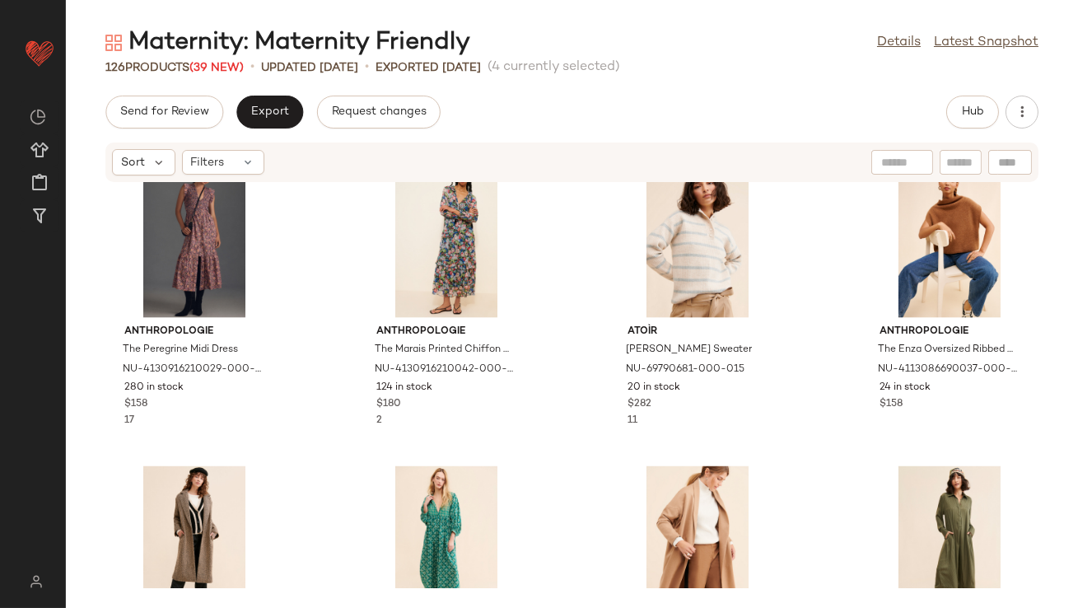
click at [310, 325] on div "SET View Free People [PERSON_NAME] Edge Maxi Dress NU-93113561-000-011 1 in sto…" at bounding box center [572, 385] width 1012 height 405
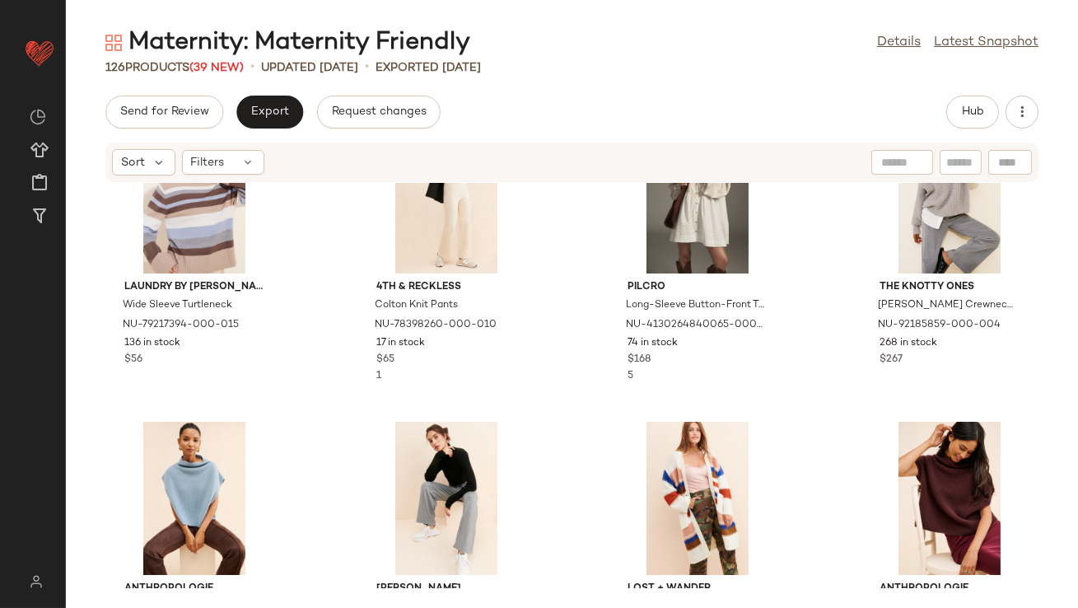
scroll to position [2198, 0]
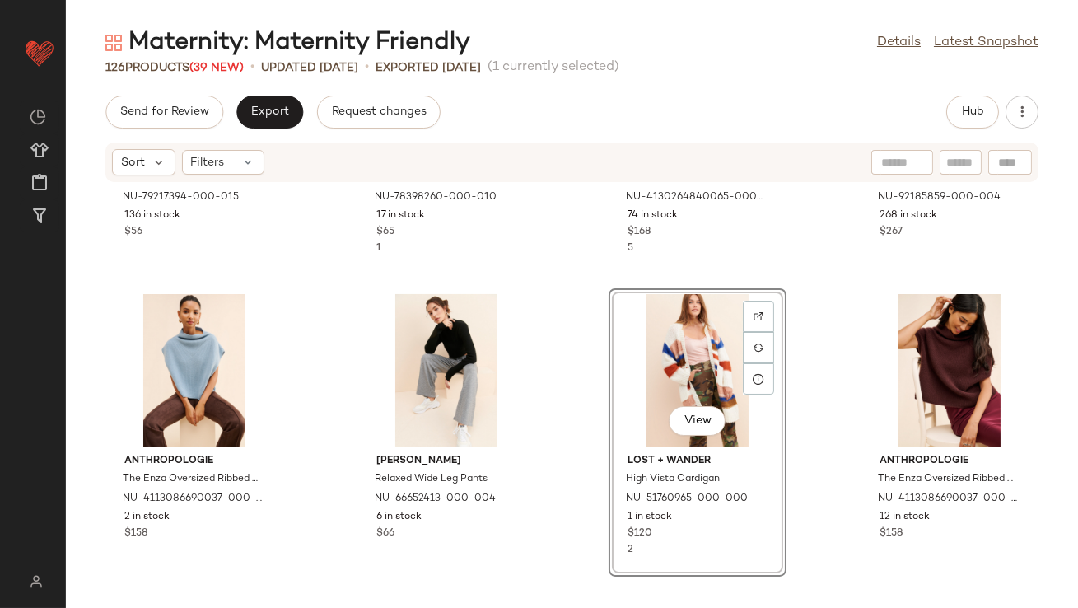
scroll to position [2437, 0]
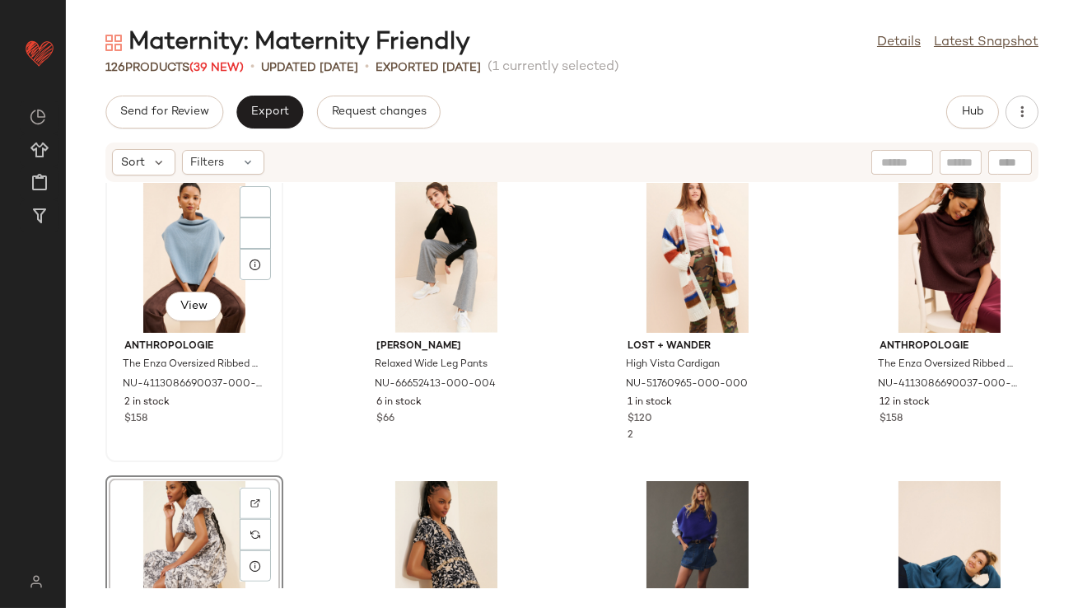
scroll to position [2432, 0]
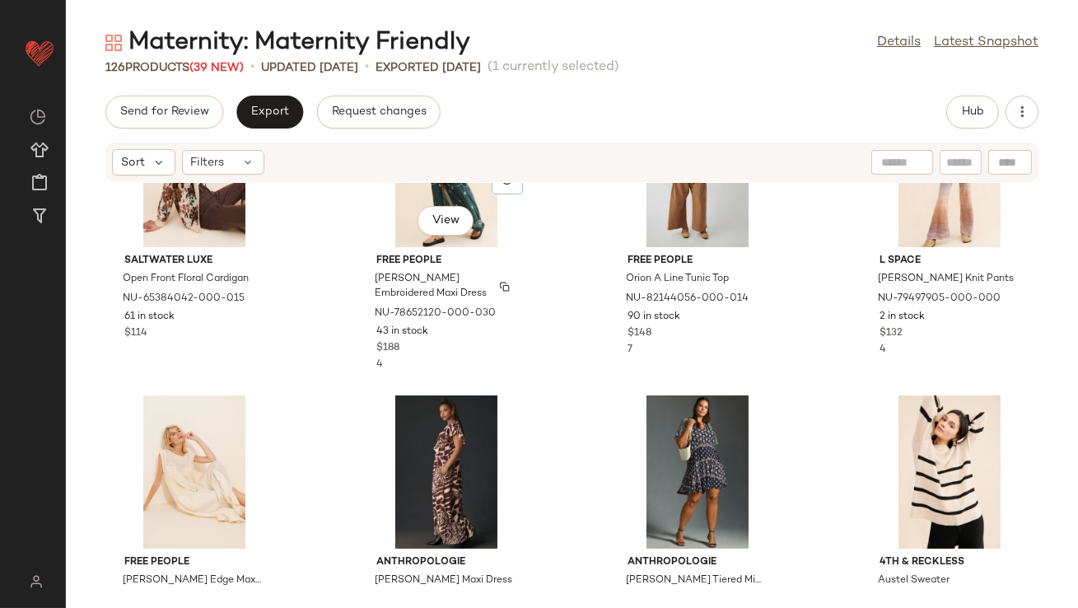
scroll to position [3927, 0]
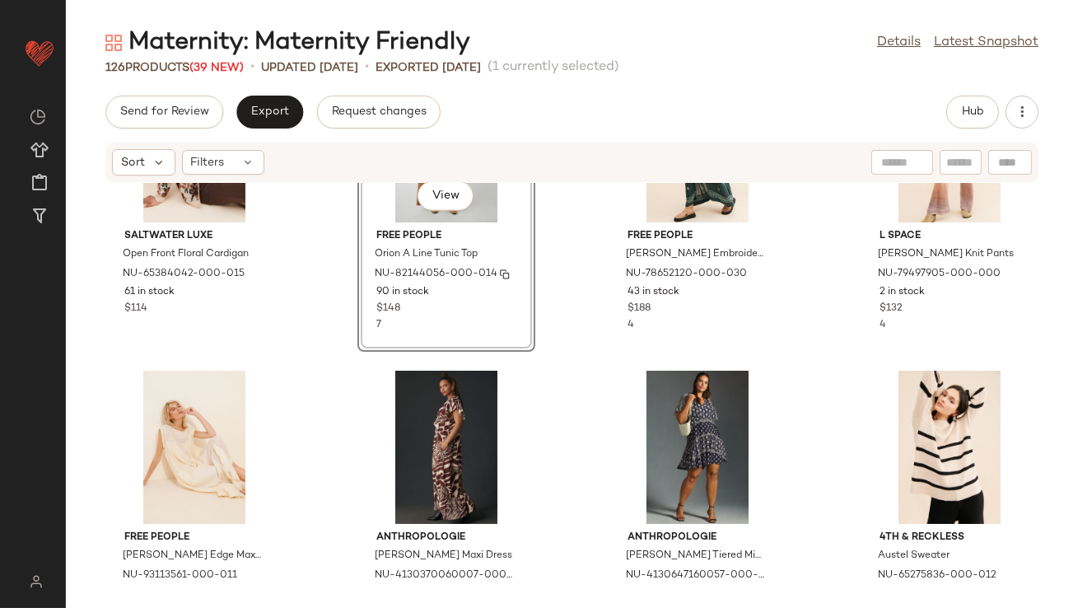
scroll to position [4056, 0]
click at [150, 408] on div "View" at bounding box center [194, 446] width 166 height 153
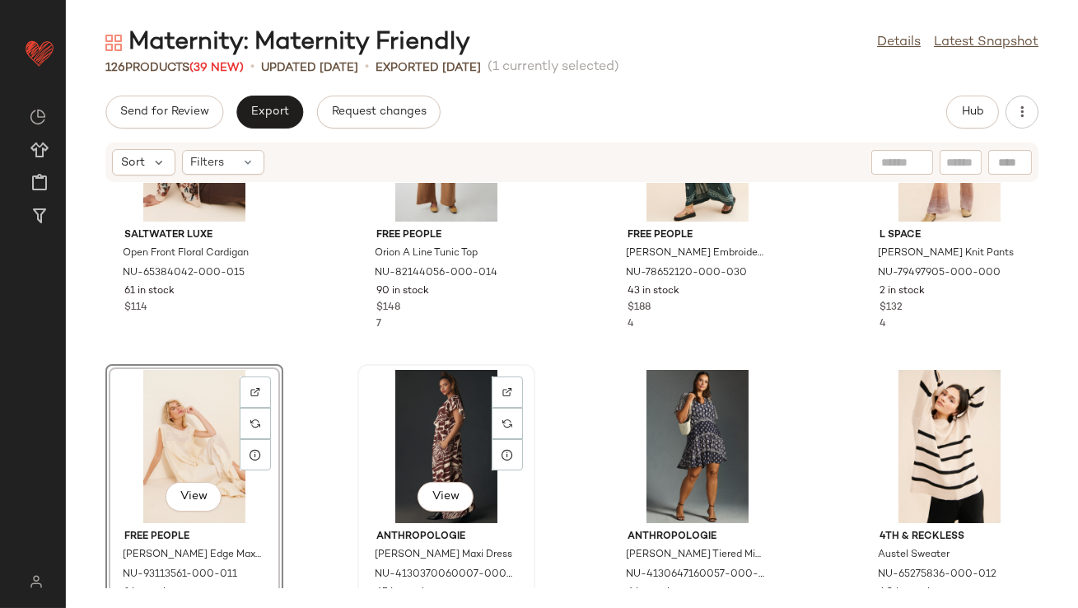
click at [399, 413] on div "View" at bounding box center [446, 446] width 166 height 153
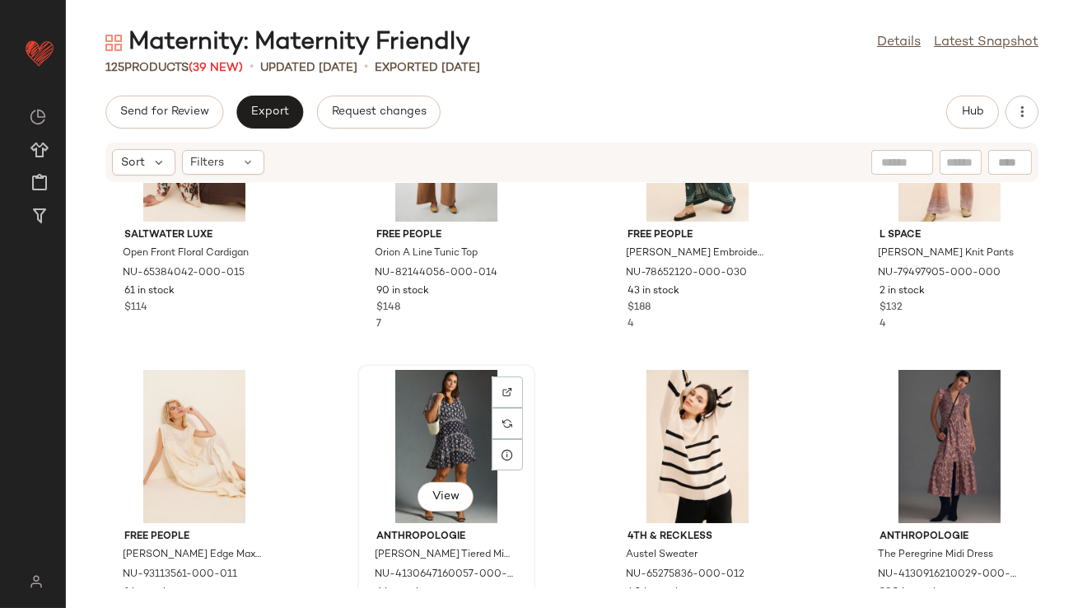
click at [451, 439] on div "View" at bounding box center [446, 446] width 166 height 153
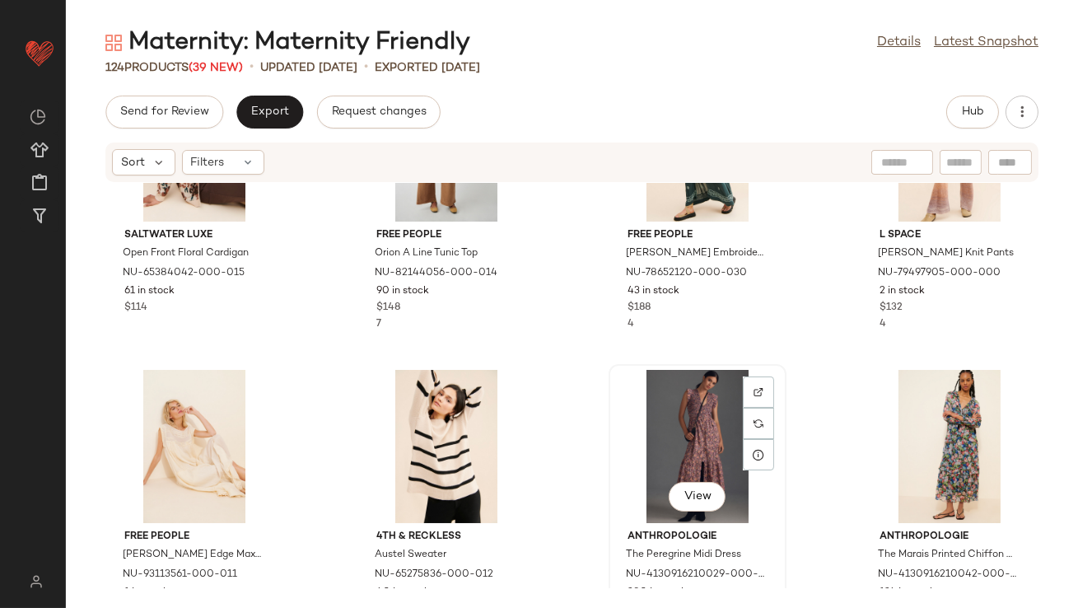
click at [704, 412] on div "View" at bounding box center [697, 446] width 166 height 153
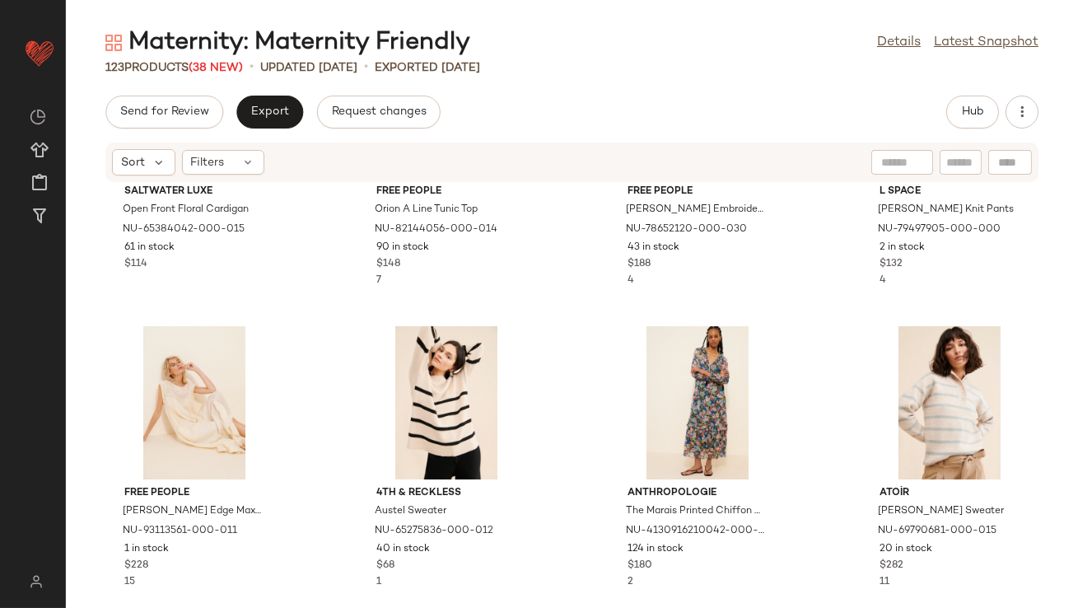
scroll to position [4130, 0]
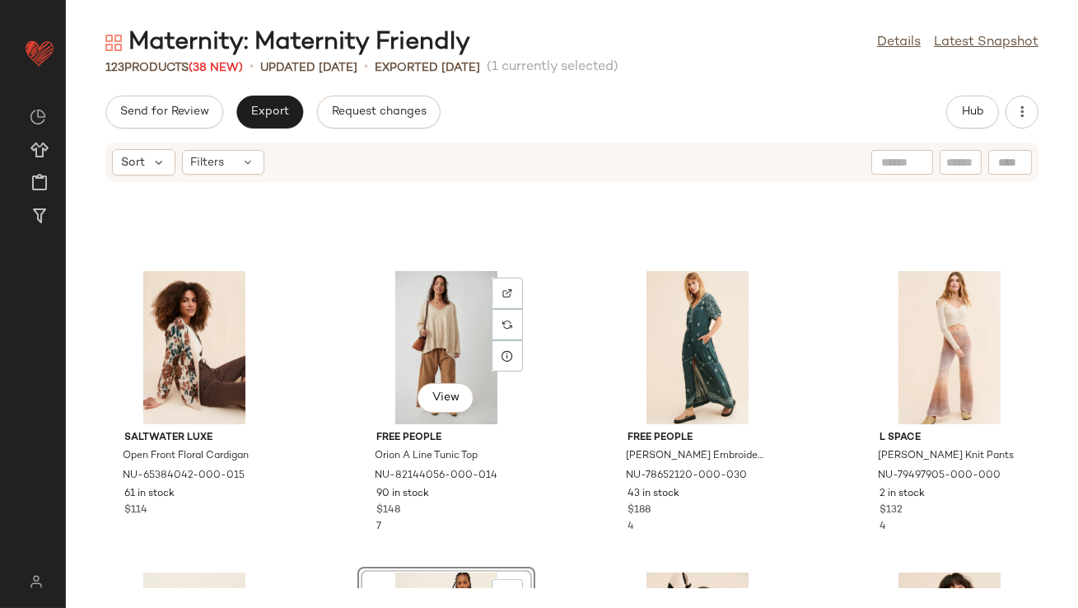
scroll to position [4030, 0]
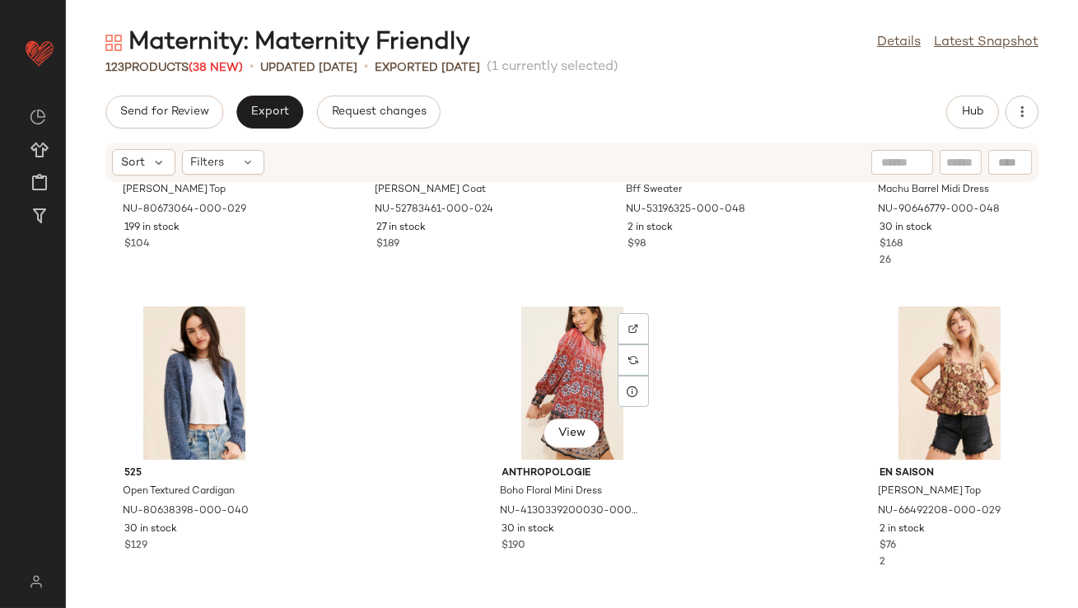
scroll to position [8743, 0]
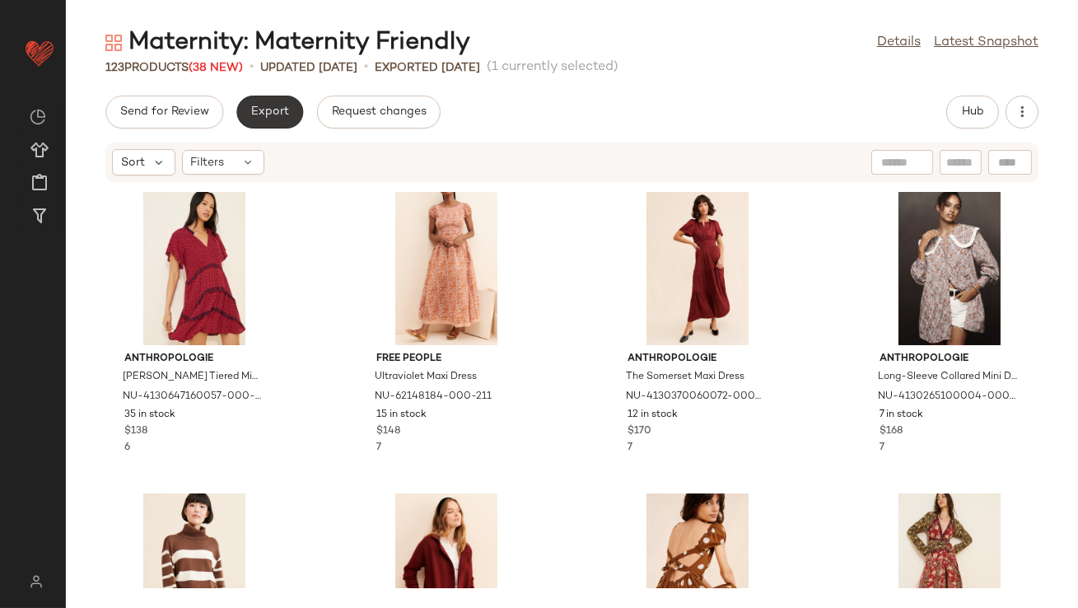
click at [259, 119] on span "Export" at bounding box center [269, 111] width 39 height 13
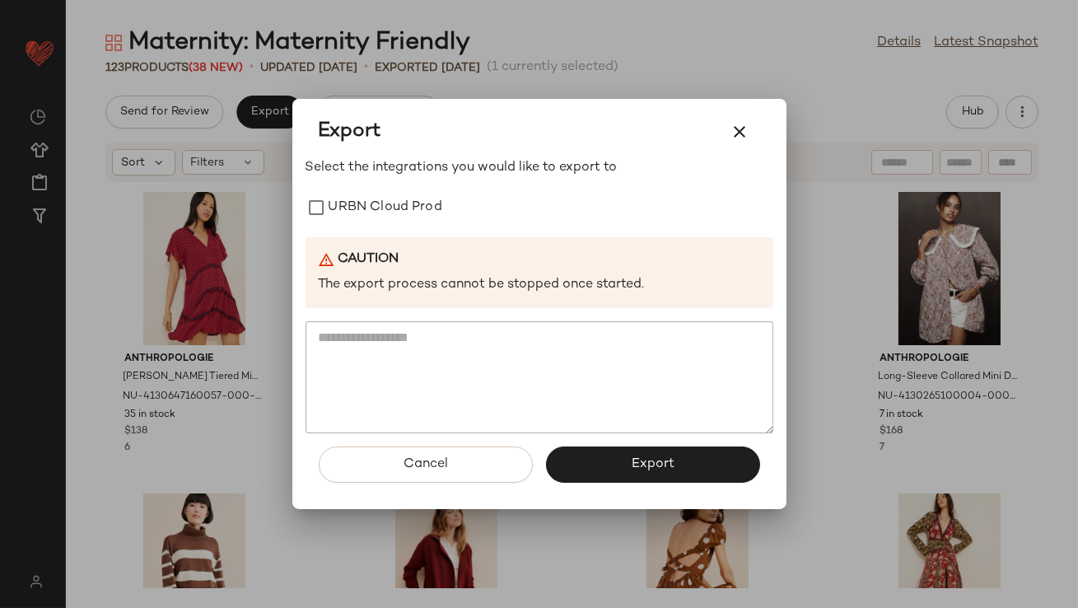
click at [347, 225] on div "Select the integrations you would like to export to URBN Cloud Prod Caution The…" at bounding box center [540, 295] width 468 height 275
click at [348, 215] on label "URBN Cloud Prod" at bounding box center [386, 207] width 114 height 33
click at [736, 146] on button "button" at bounding box center [741, 132] width 40 height 40
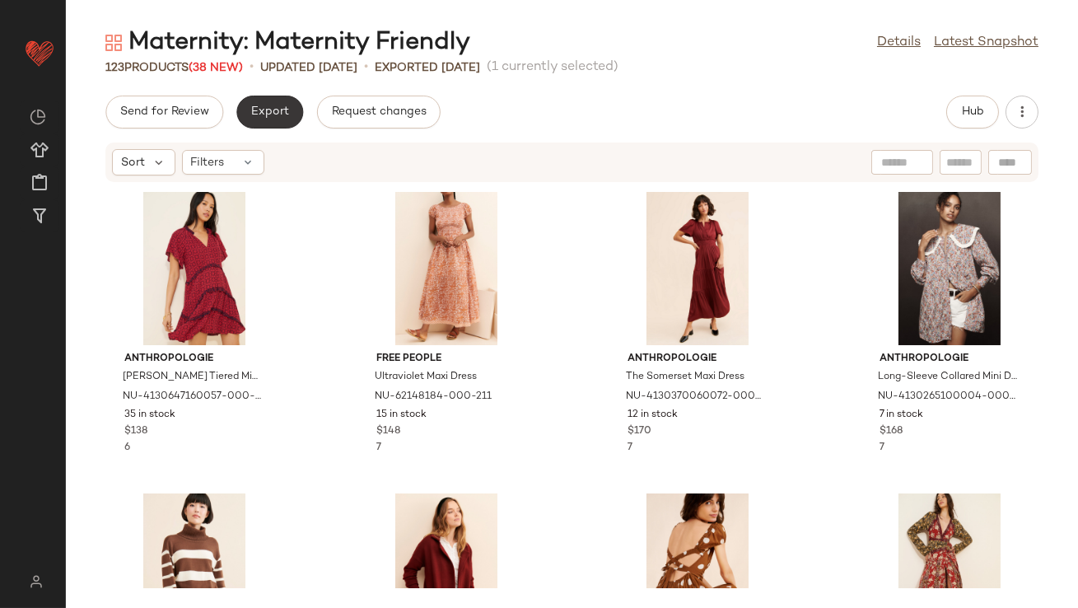
click at [269, 107] on span "Export" at bounding box center [269, 111] width 39 height 13
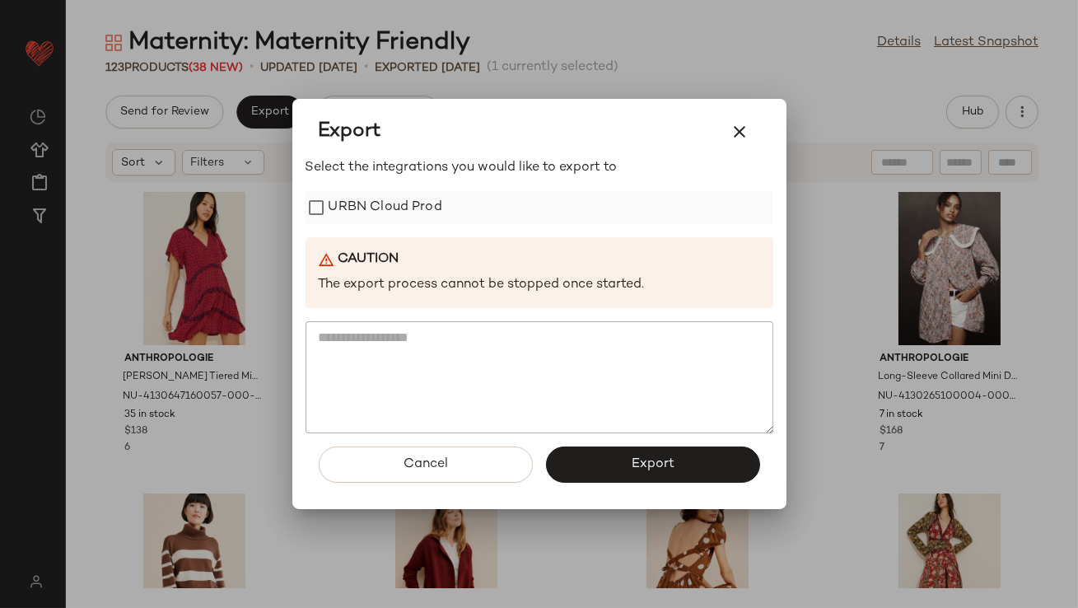
click at [367, 206] on label "URBN Cloud Prod" at bounding box center [386, 207] width 114 height 33
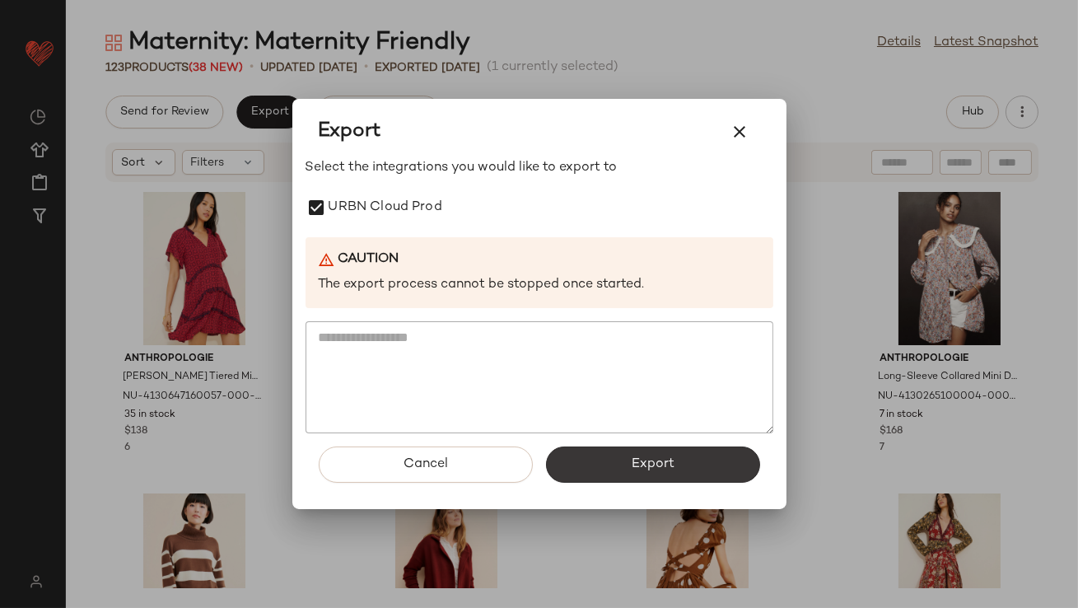
click at [628, 475] on button "Export" at bounding box center [653, 464] width 214 height 36
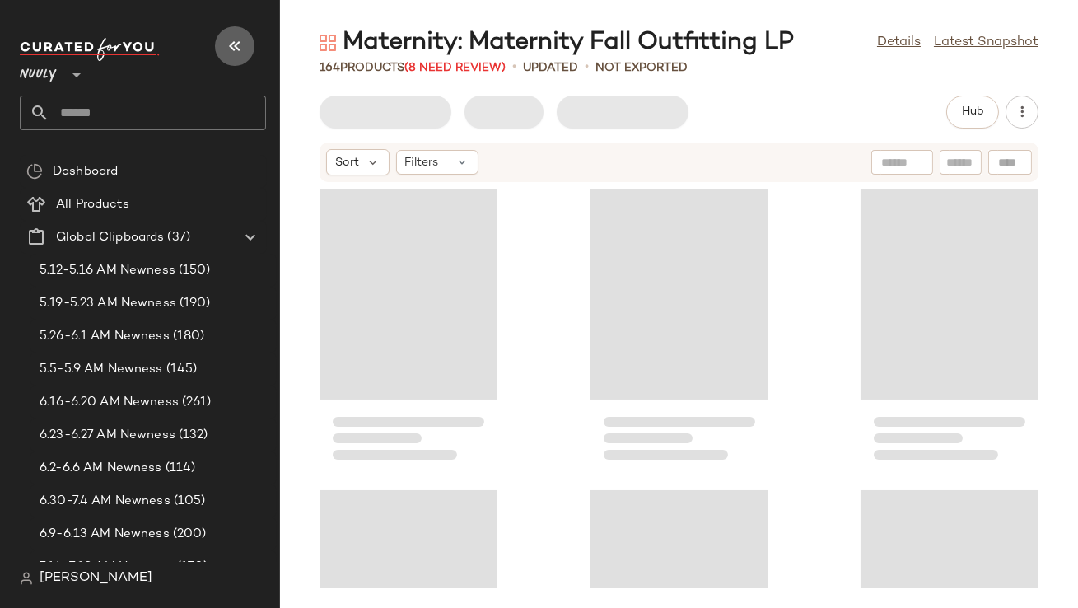
click at [228, 34] on button "button" at bounding box center [235, 46] width 40 height 40
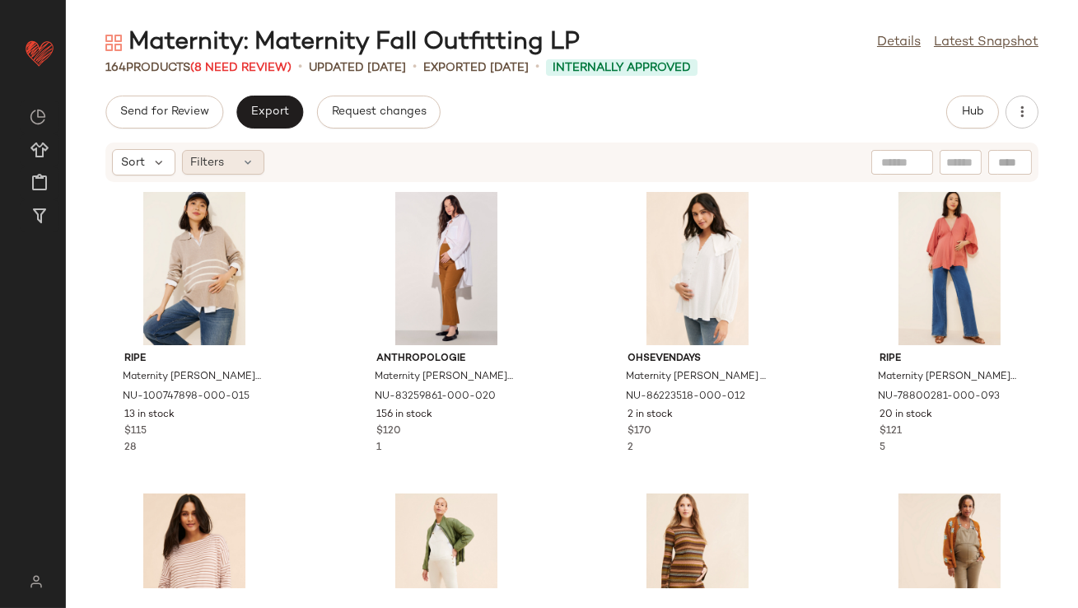
click at [250, 168] on icon at bounding box center [248, 162] width 13 height 13
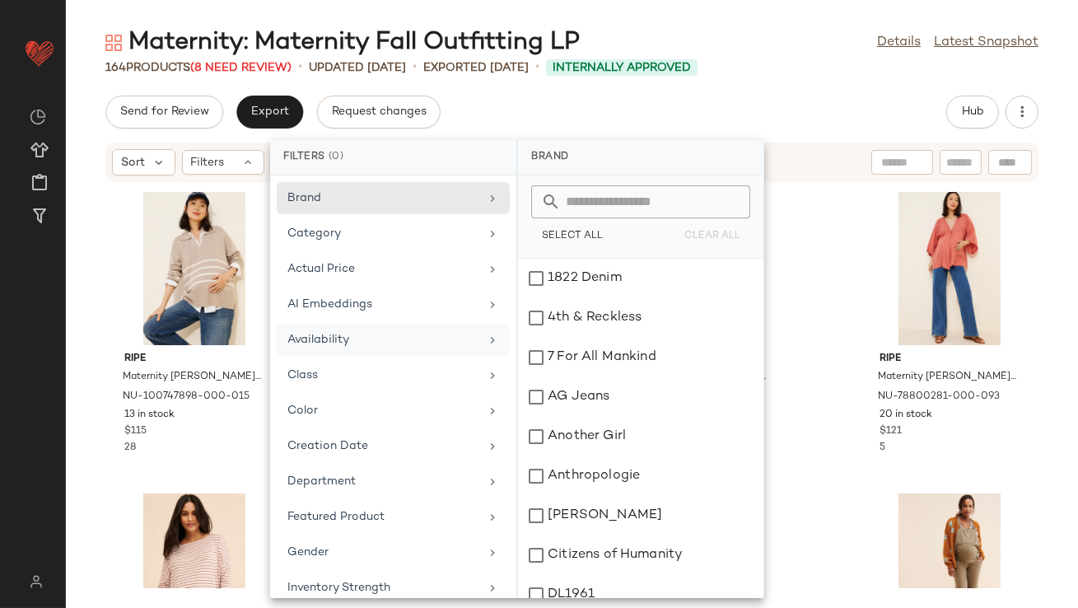
click at [324, 343] on div "Availability" at bounding box center [383, 339] width 192 height 17
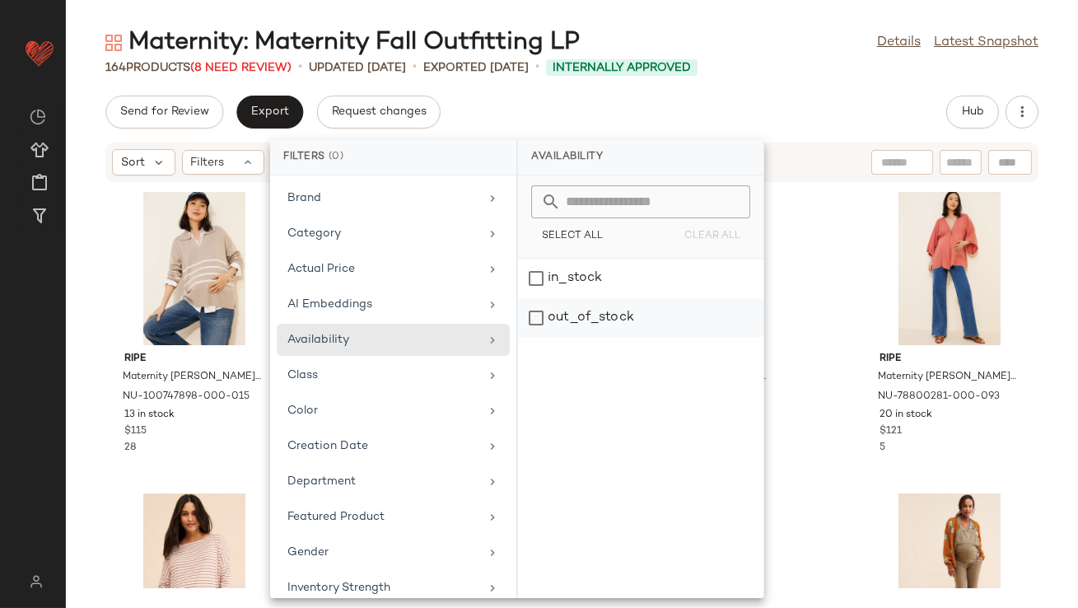
click at [554, 318] on div "out_of_stock" at bounding box center [640, 318] width 245 height 40
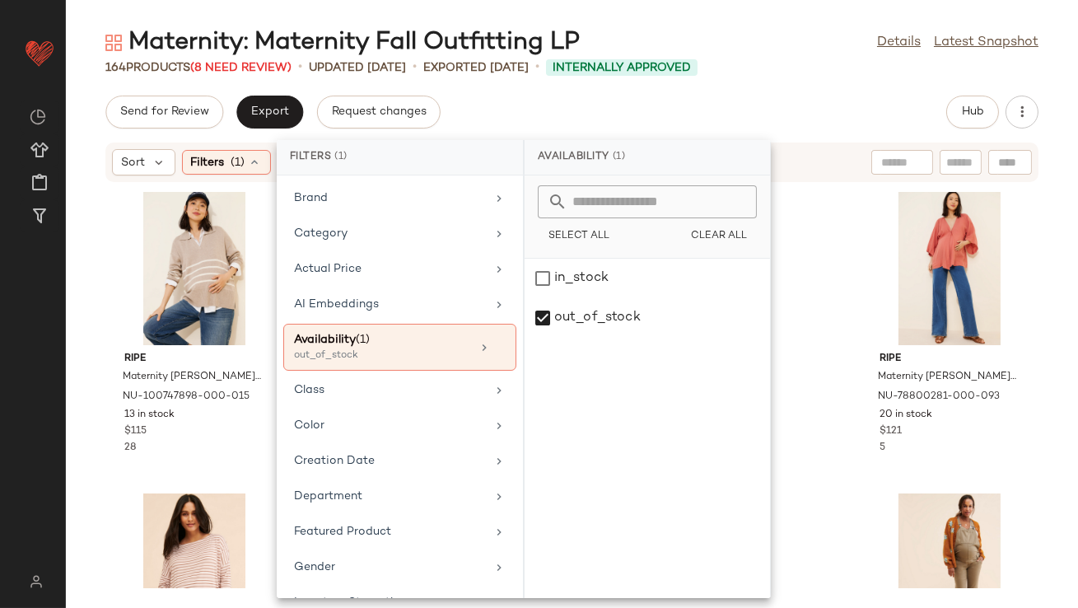
click at [596, 92] on div "Maternity: Maternity Fall Outfitting LP Details Latest Snapshot 164 Products (8…" at bounding box center [572, 317] width 1012 height 582
